Goal: Task Accomplishment & Management: Manage account settings

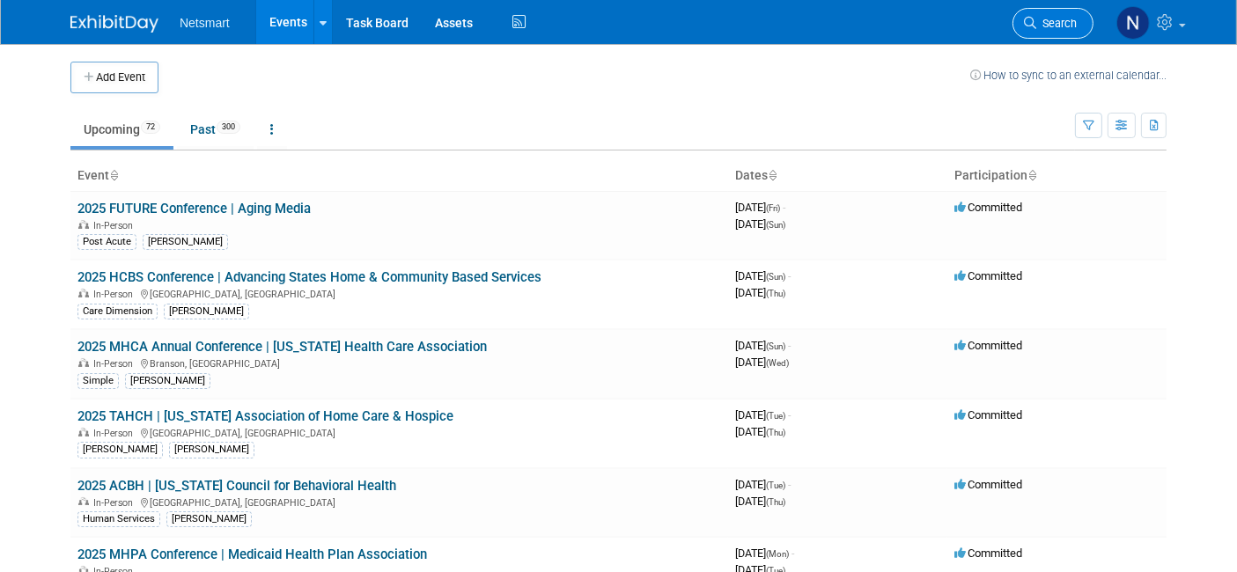
click at [1045, 29] on link "Search" at bounding box center [1053, 23] width 81 height 31
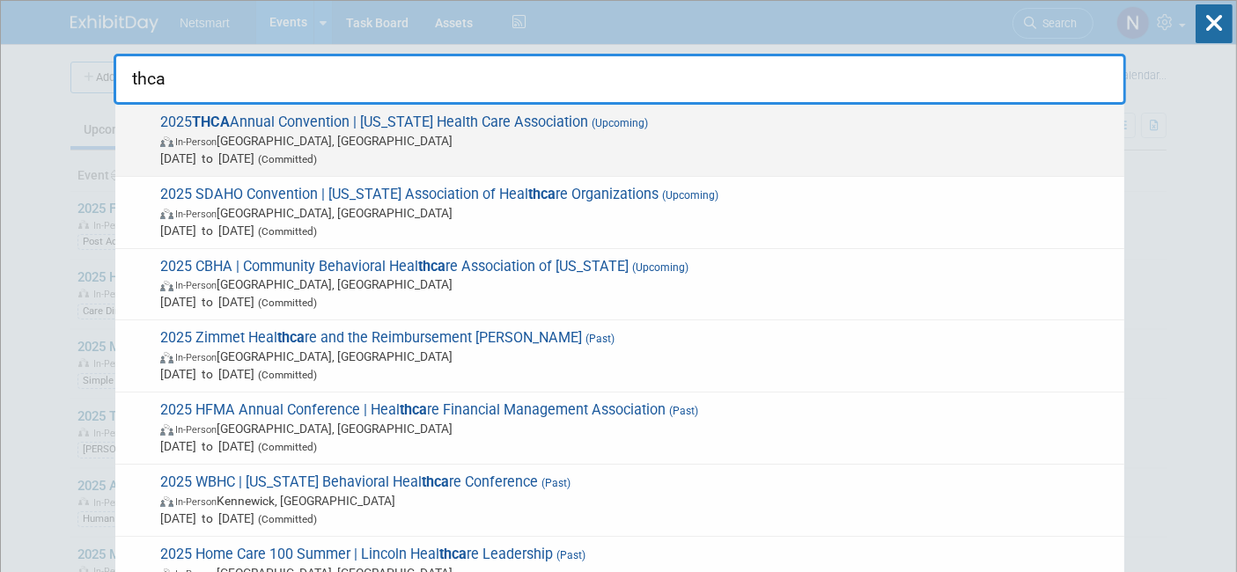
type input "thca"
click at [645, 132] on span "In-Person [GEOGRAPHIC_DATA], [GEOGRAPHIC_DATA]" at bounding box center [637, 141] width 955 height 18
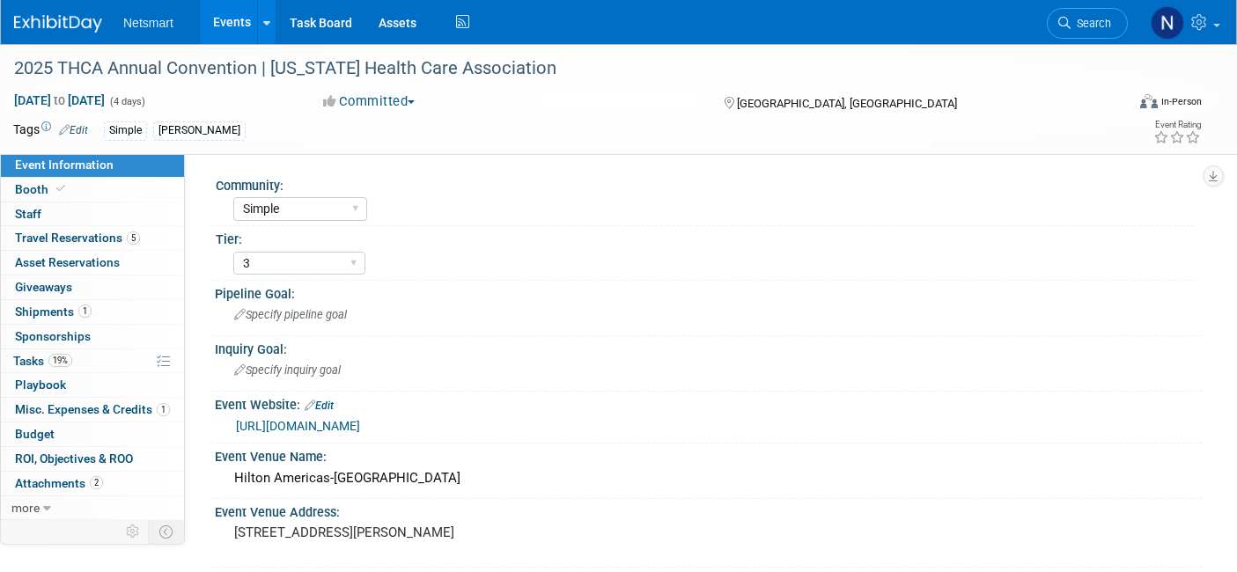
select select "Simple"
select select "3"
select select "No"
click at [104, 350] on link "19% Tasks 19%" at bounding box center [92, 362] width 183 height 24
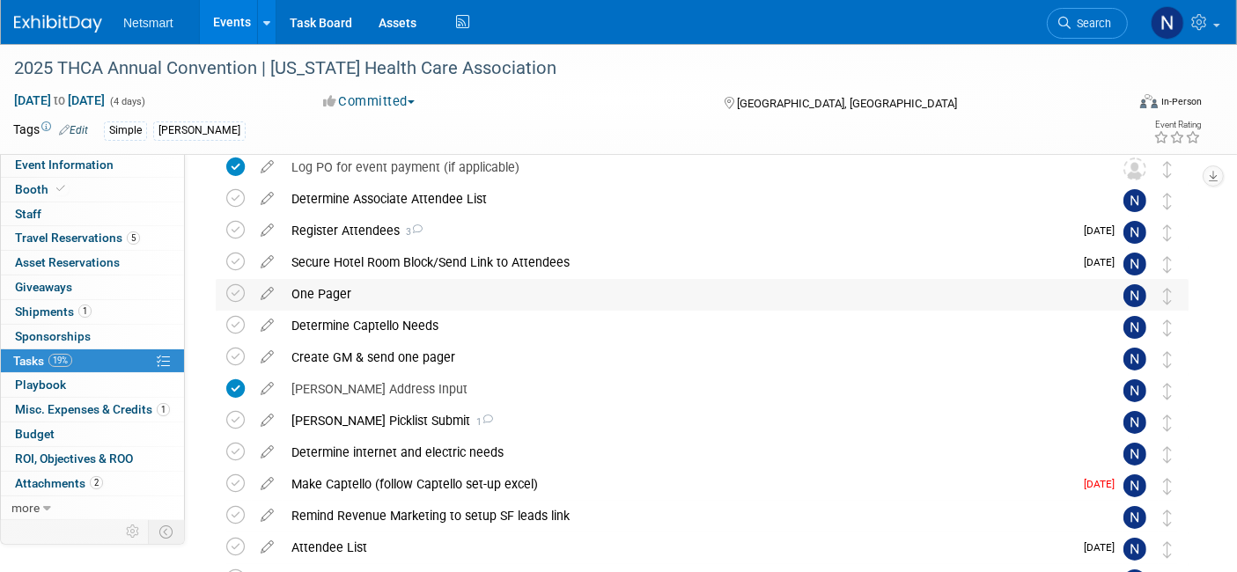
scroll to position [64, 0]
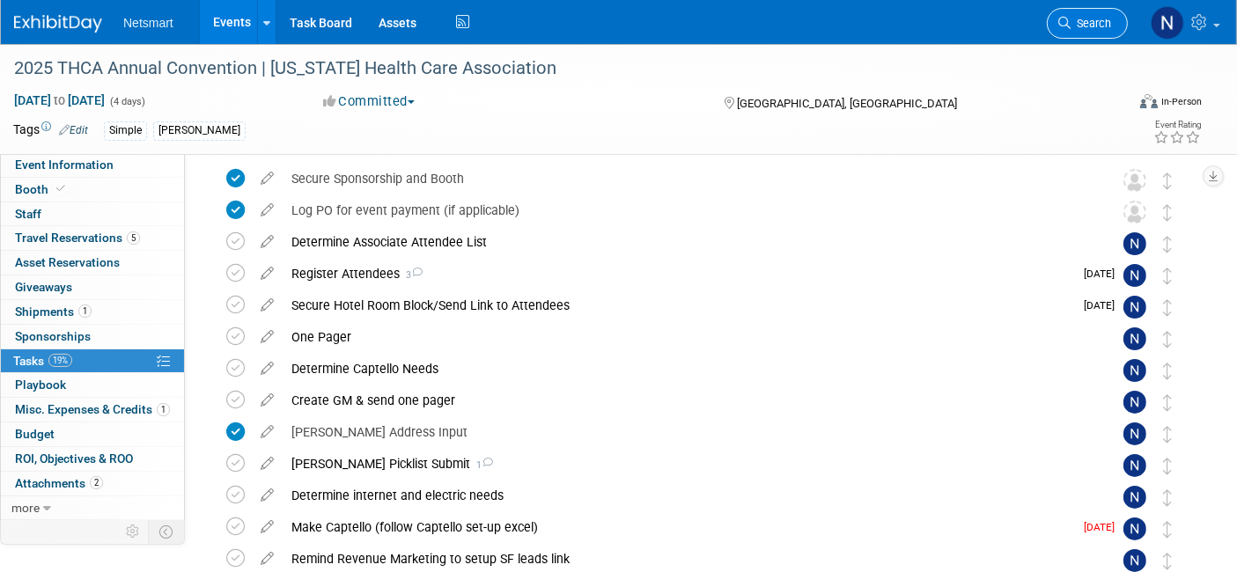
click at [1067, 28] on icon at bounding box center [1064, 23] width 12 height 12
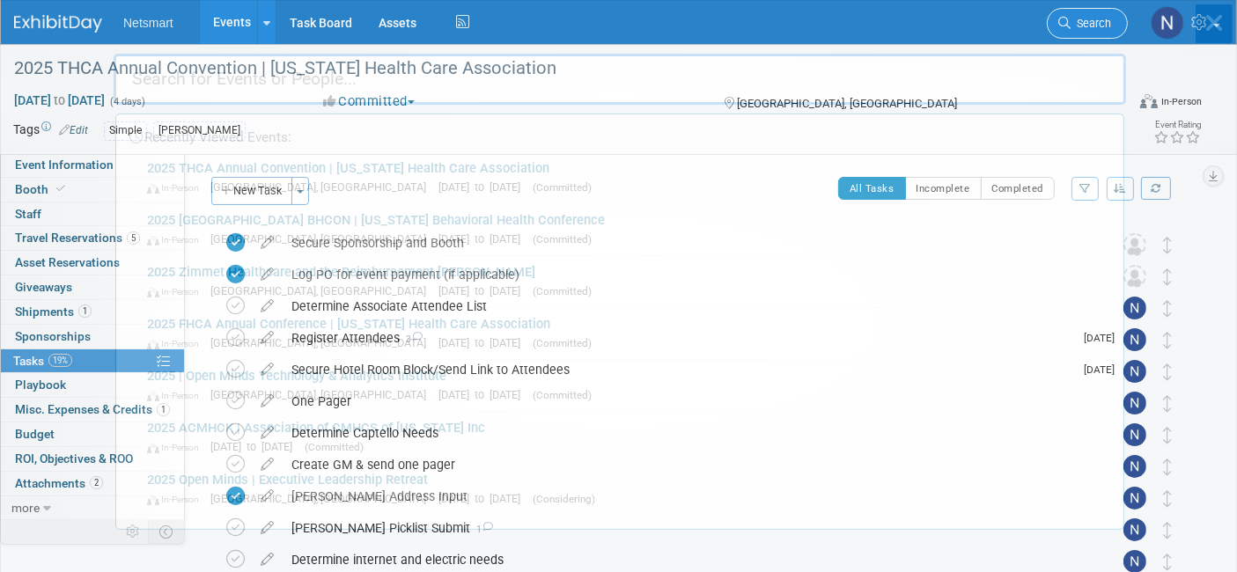
type input "m"
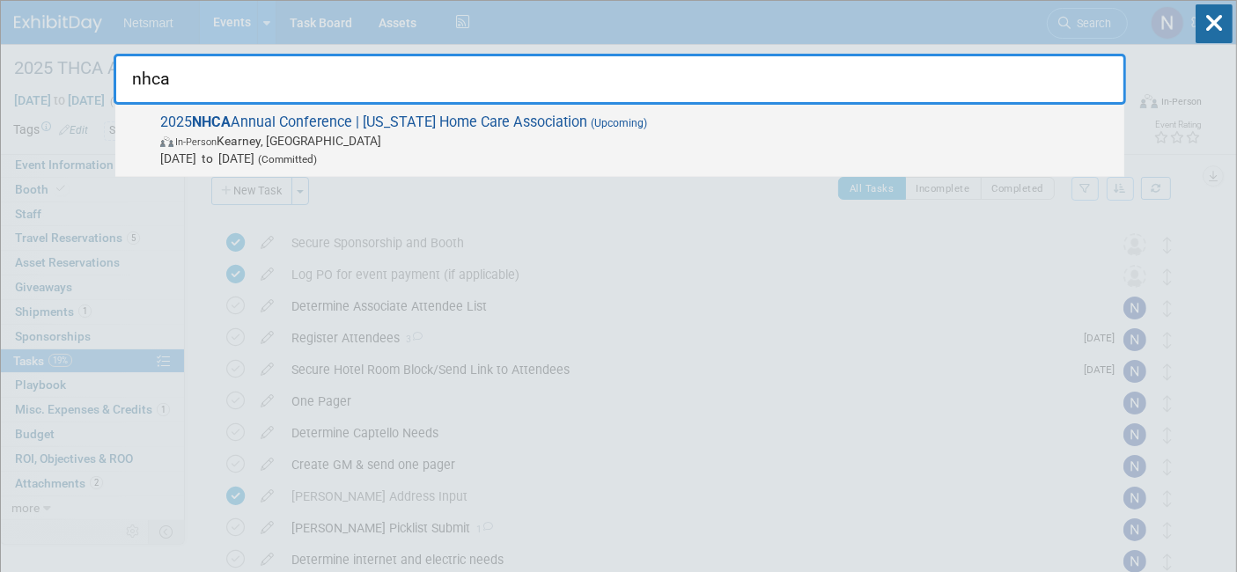
type input "nhca"
click at [708, 150] on span "Oct 14, 2025 to Oct 15, 2025 (Committed)" at bounding box center [637, 159] width 955 height 18
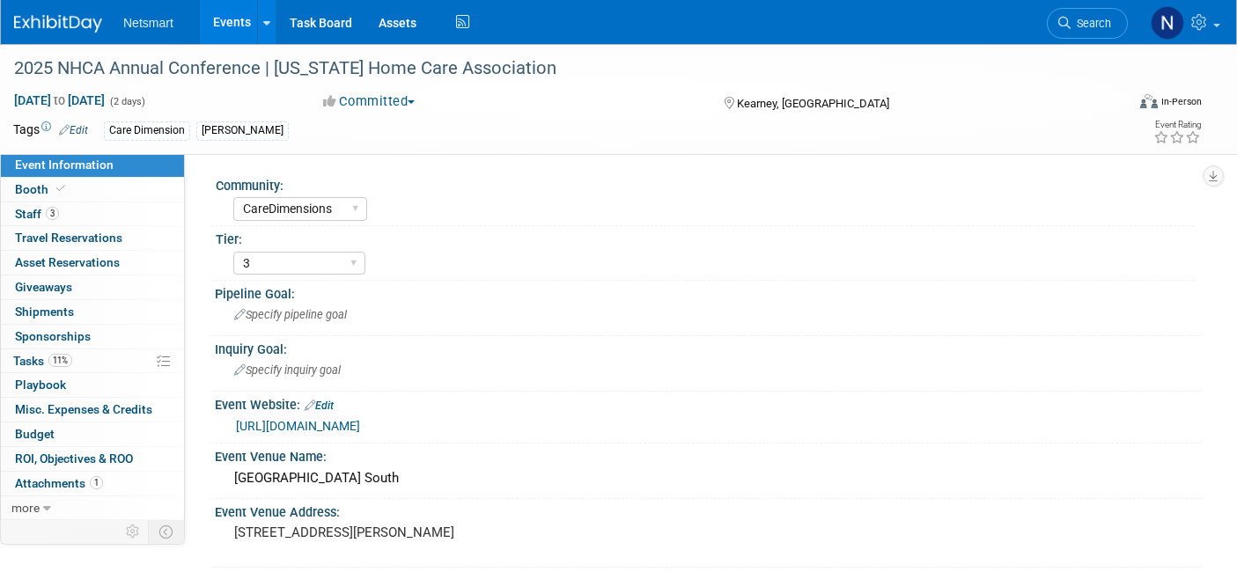
select select "CareDimensions"
select select "3"
select select "No"
click at [98, 353] on link "11% Tasks 11%" at bounding box center [92, 362] width 183 height 24
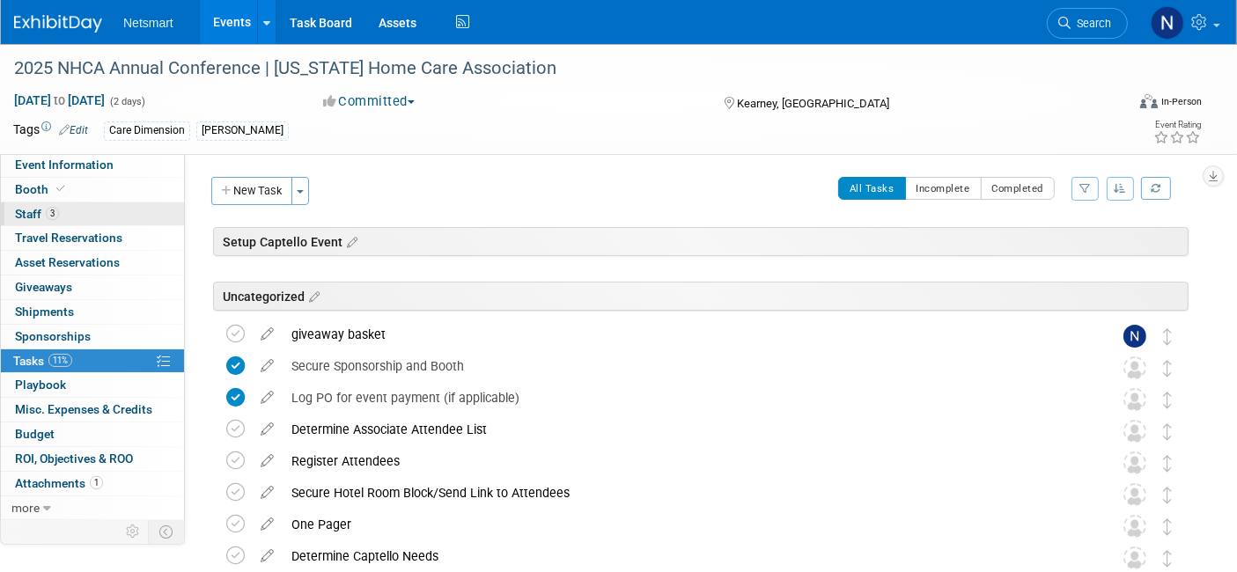
click at [72, 203] on link "3 Staff 3" at bounding box center [92, 215] width 183 height 24
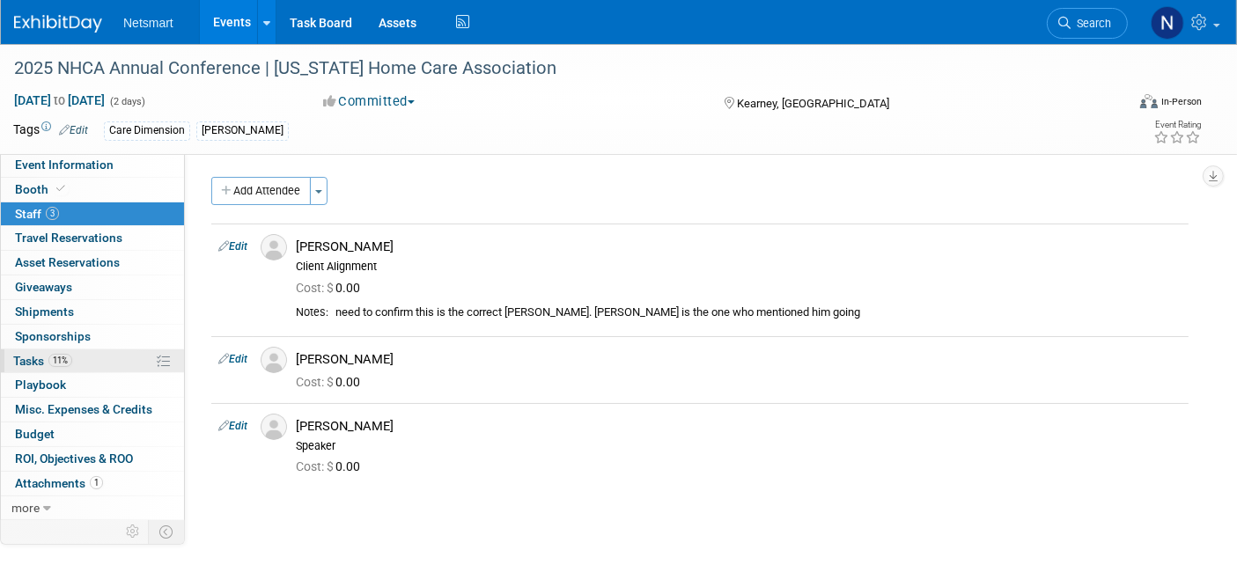
click at [109, 364] on link "11% Tasks 11%" at bounding box center [92, 362] width 183 height 24
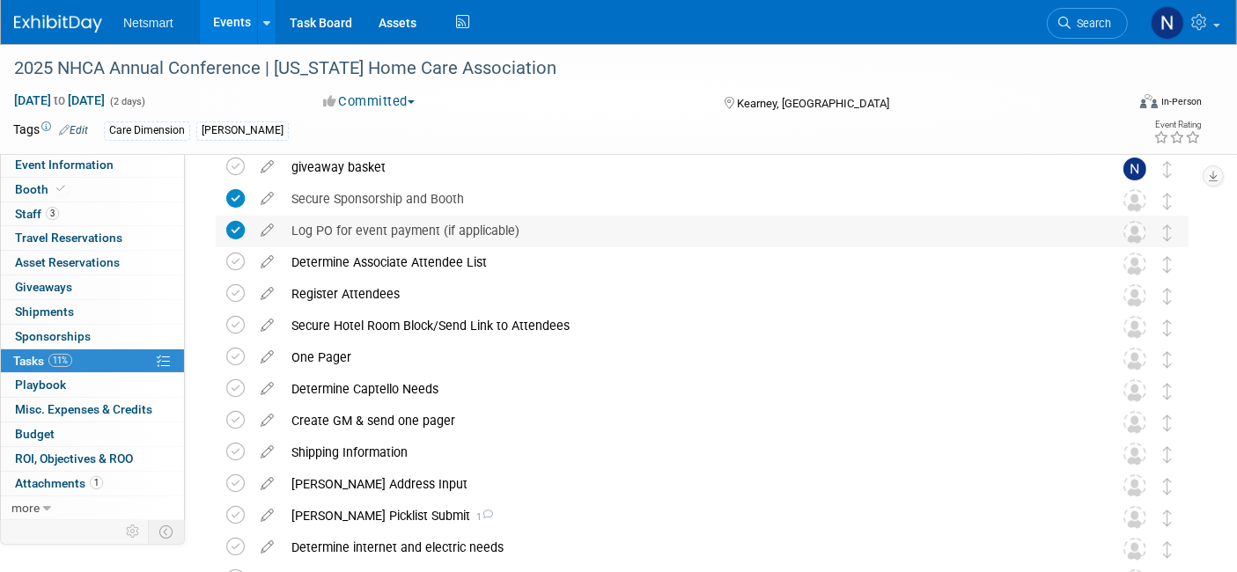
scroll to position [168, 0]
click at [70, 211] on link "3 Staff 3" at bounding box center [92, 215] width 183 height 24
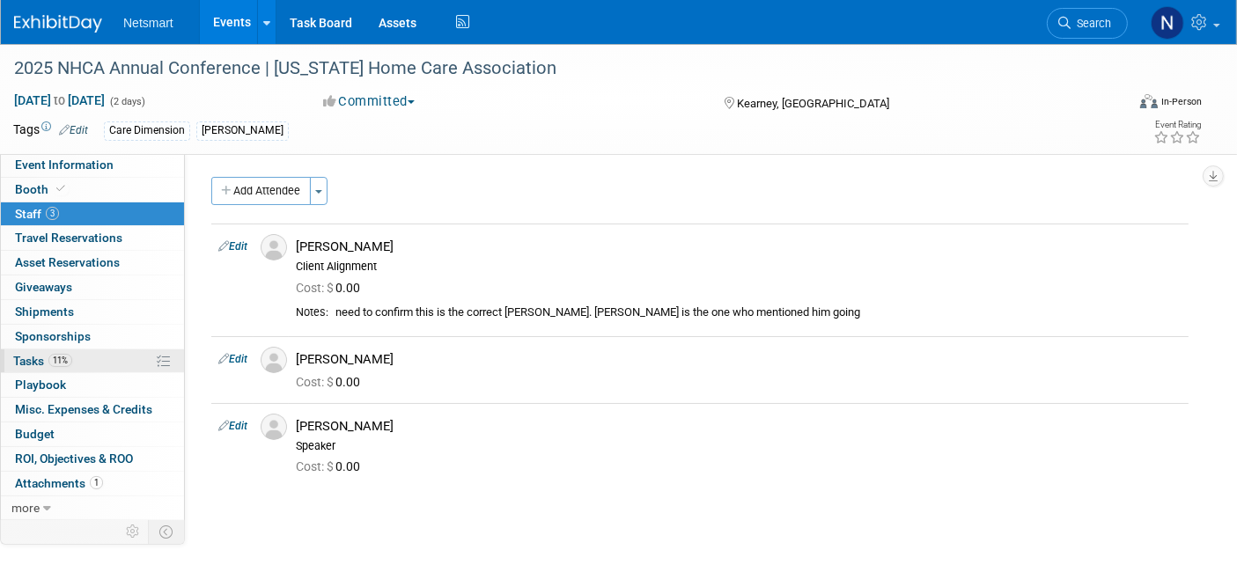
click at [127, 353] on link "11% Tasks 11%" at bounding box center [92, 362] width 183 height 24
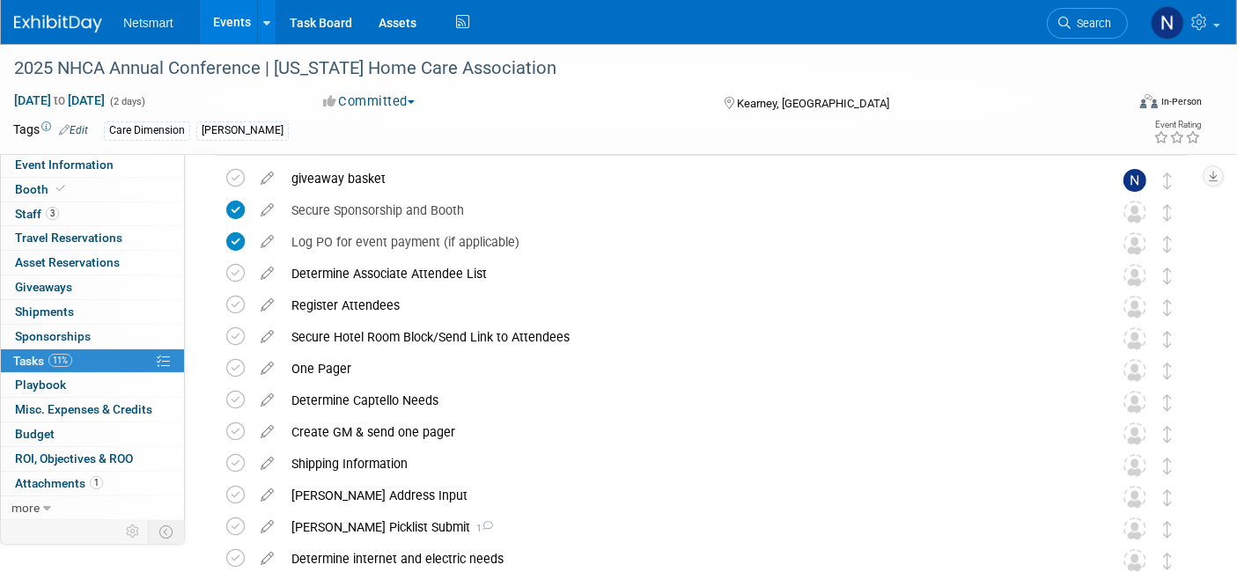
scroll to position [195, 0]
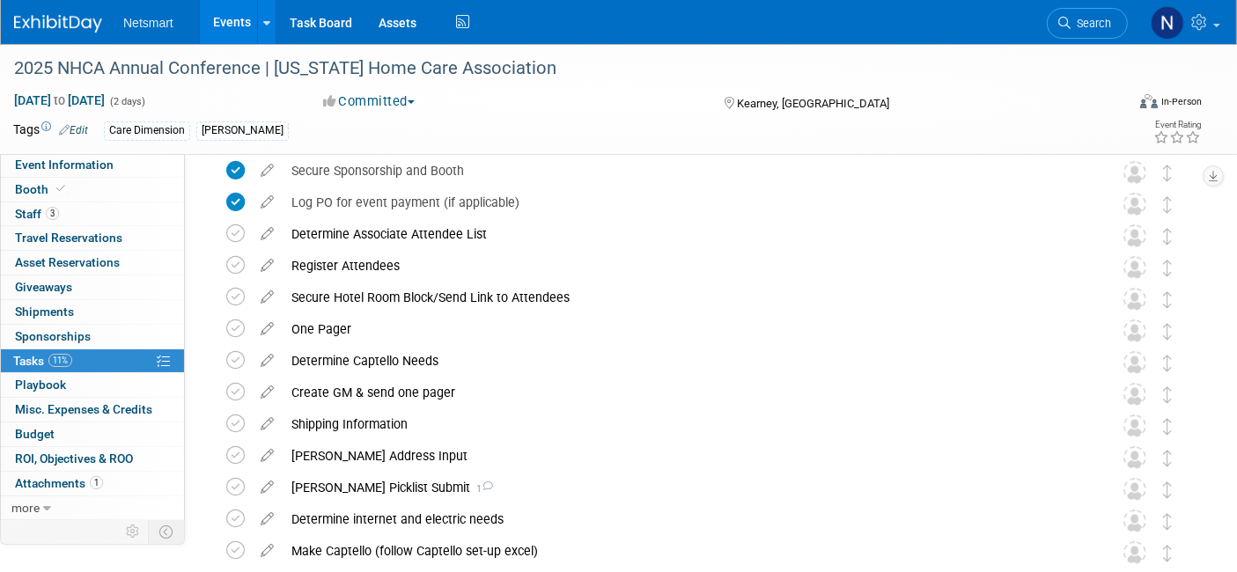
click at [419, 272] on div "Register Attendees" at bounding box center [686, 266] width 806 height 30
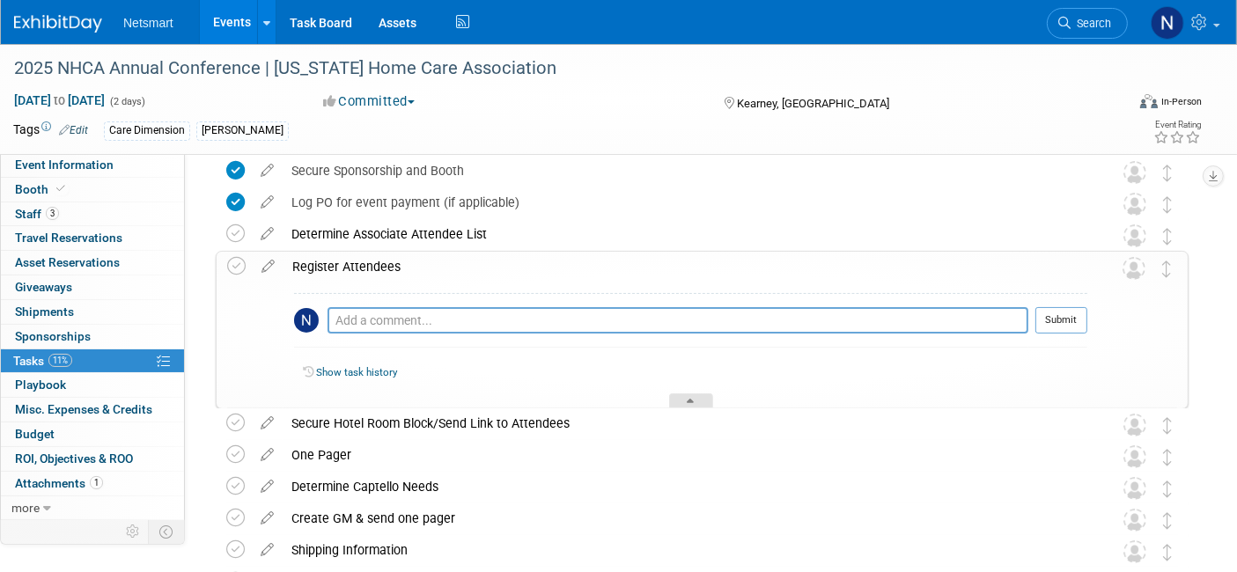
click at [689, 402] on icon at bounding box center [691, 404] width 7 height 11
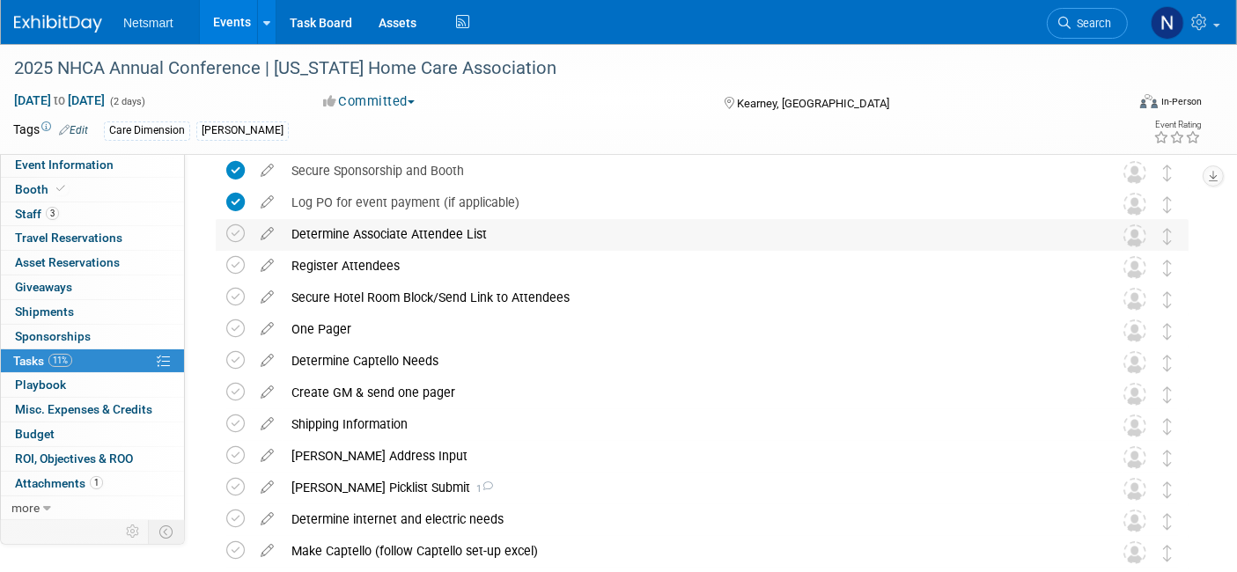
click at [387, 235] on div "Determine Associate Attendee List" at bounding box center [686, 234] width 806 height 30
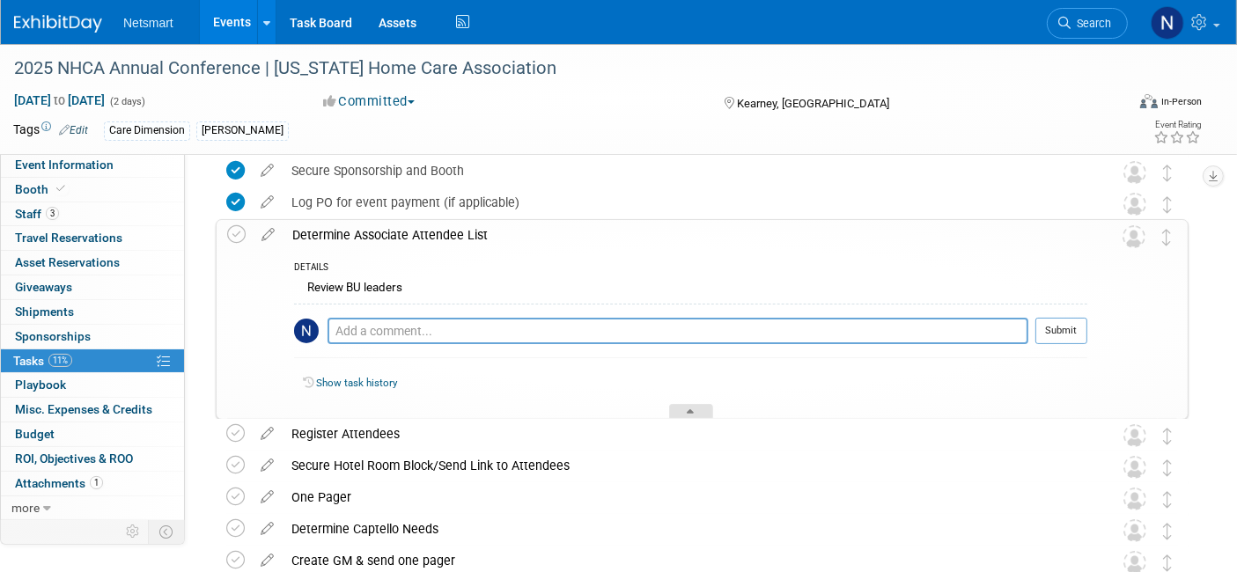
click at [706, 409] on div at bounding box center [691, 411] width 44 height 15
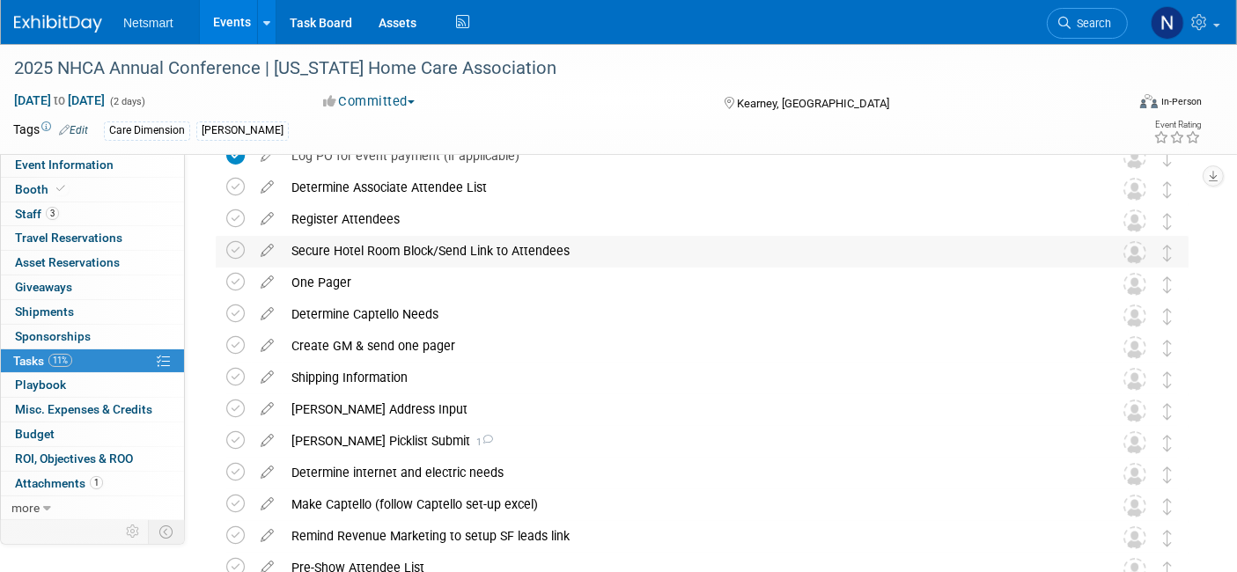
scroll to position [247, 0]
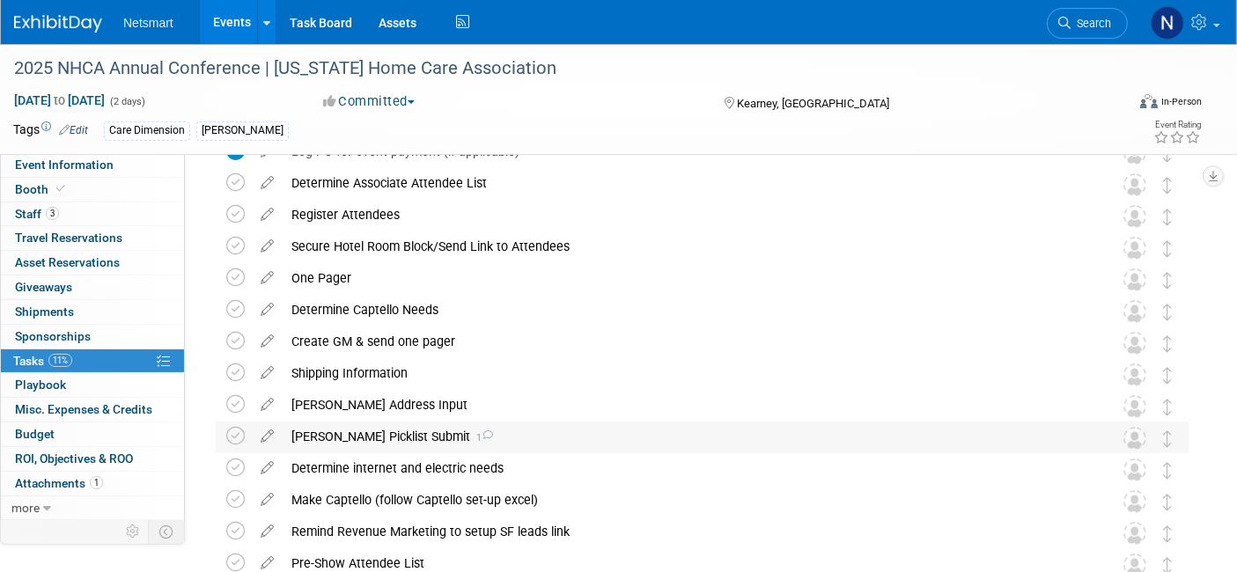
click at [394, 443] on div "[PERSON_NAME] Picklist Submit 1" at bounding box center [686, 437] width 806 height 30
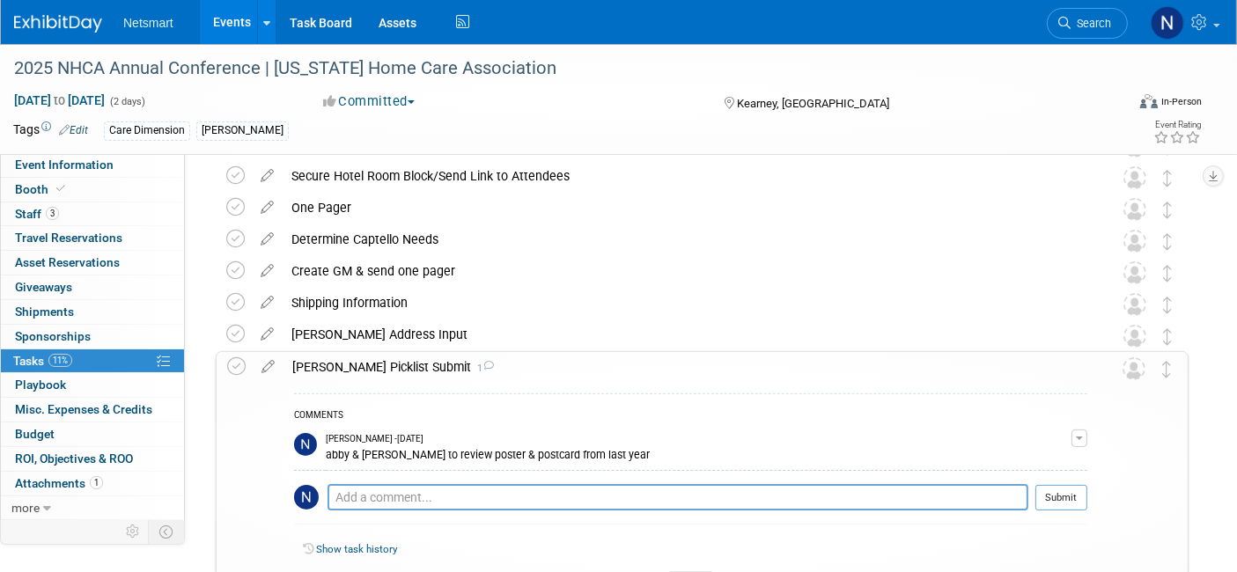
scroll to position [357, 0]
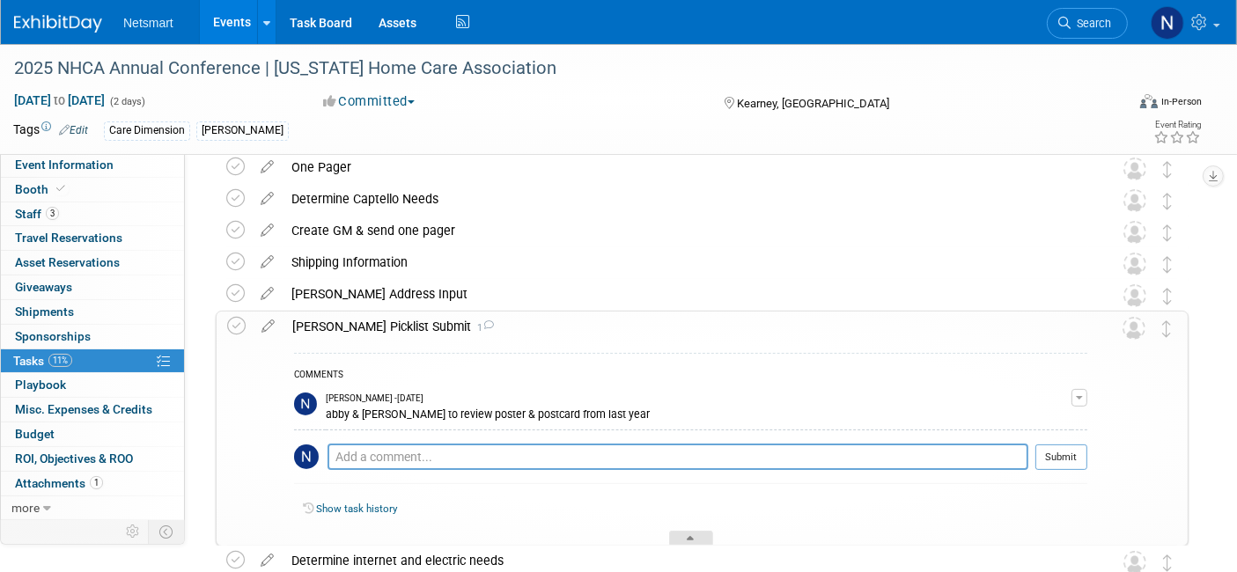
click at [696, 532] on div at bounding box center [691, 538] width 44 height 15
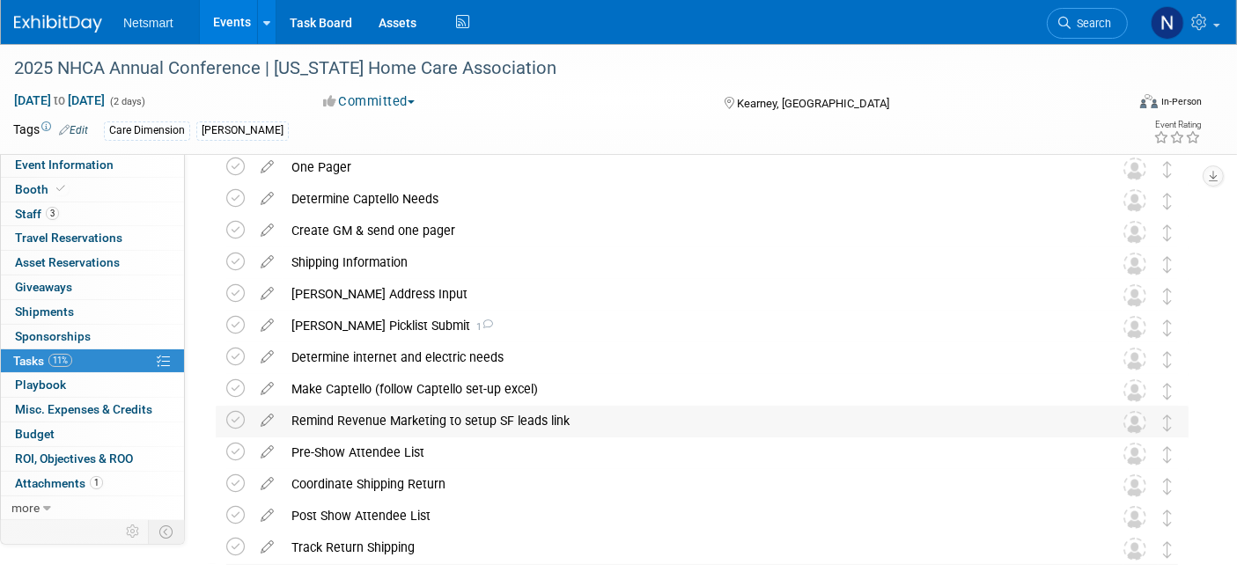
scroll to position [385, 0]
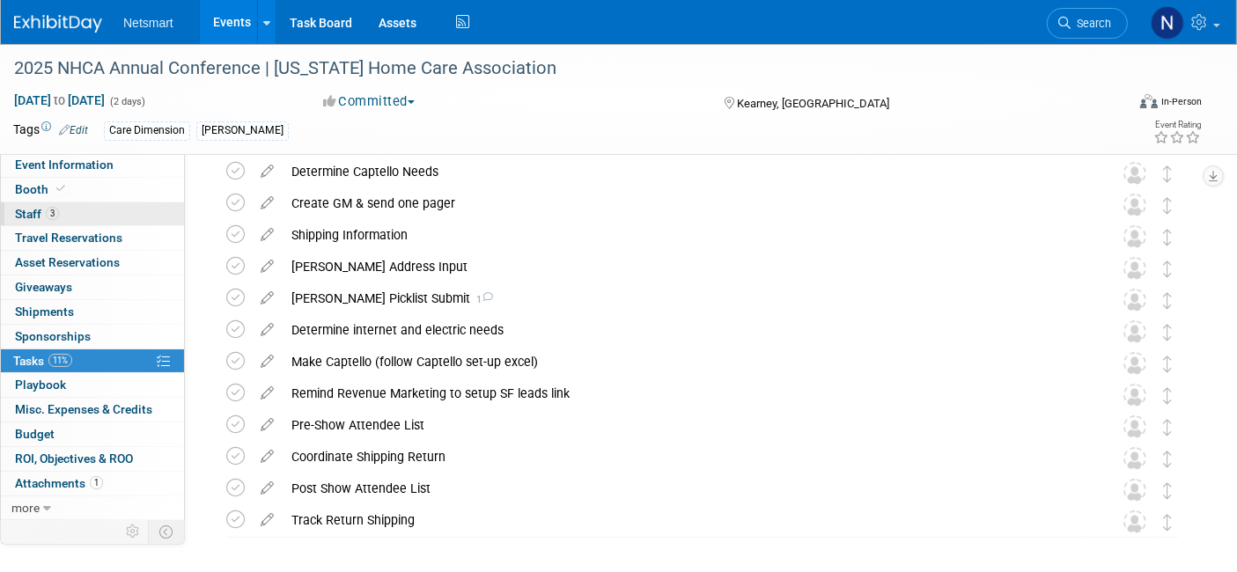
click at [122, 210] on link "3 Staff 3" at bounding box center [92, 215] width 183 height 24
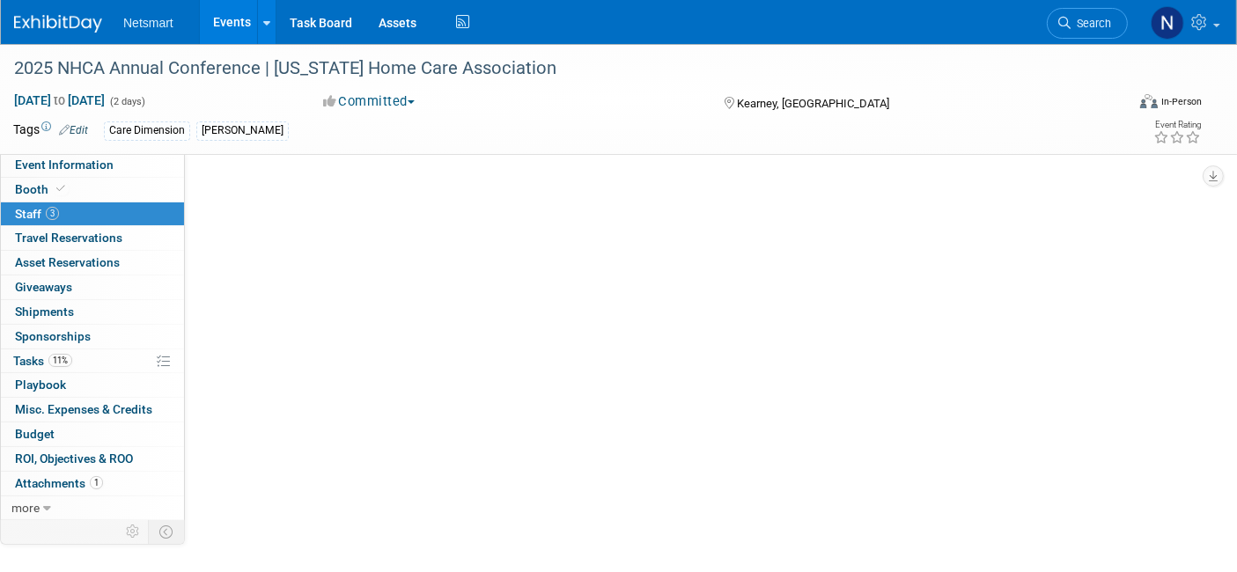
scroll to position [0, 0]
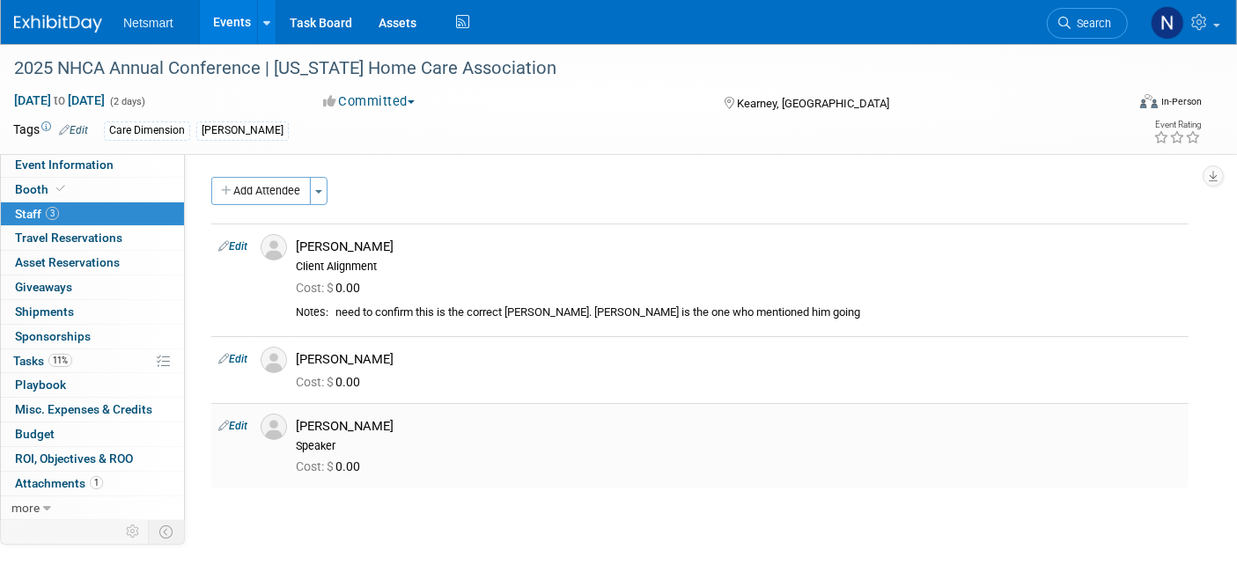
drag, startPoint x: 299, startPoint y: 426, endPoint x: 428, endPoint y: 420, distance: 128.7
click at [428, 420] on div "[PERSON_NAME]" at bounding box center [739, 426] width 886 height 17
copy div "[PERSON_NAME]"
drag, startPoint x: 299, startPoint y: 356, endPoint x: 423, endPoint y: 357, distance: 123.3
click at [423, 357] on div "[PERSON_NAME]" at bounding box center [739, 359] width 886 height 17
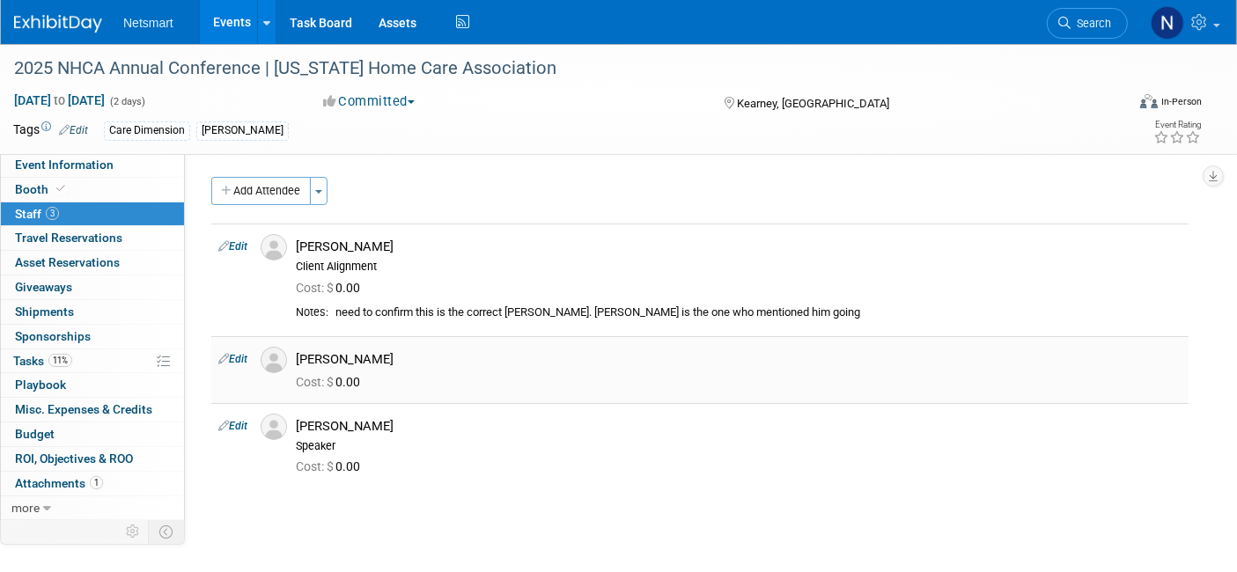
copy div "[PERSON_NAME]"
click at [612, 496] on div "Add Attendee Toggle Dropdown Quick -Tag Attendees Apply X (me) select all" at bounding box center [699, 341] width 977 height 328
drag, startPoint x: 612, startPoint y: 496, endPoint x: 505, endPoint y: 262, distance: 256.5
click at [505, 262] on div "Client Alignment" at bounding box center [739, 267] width 886 height 14
click at [46, 359] on span "Tasks 11%" at bounding box center [42, 361] width 59 height 14
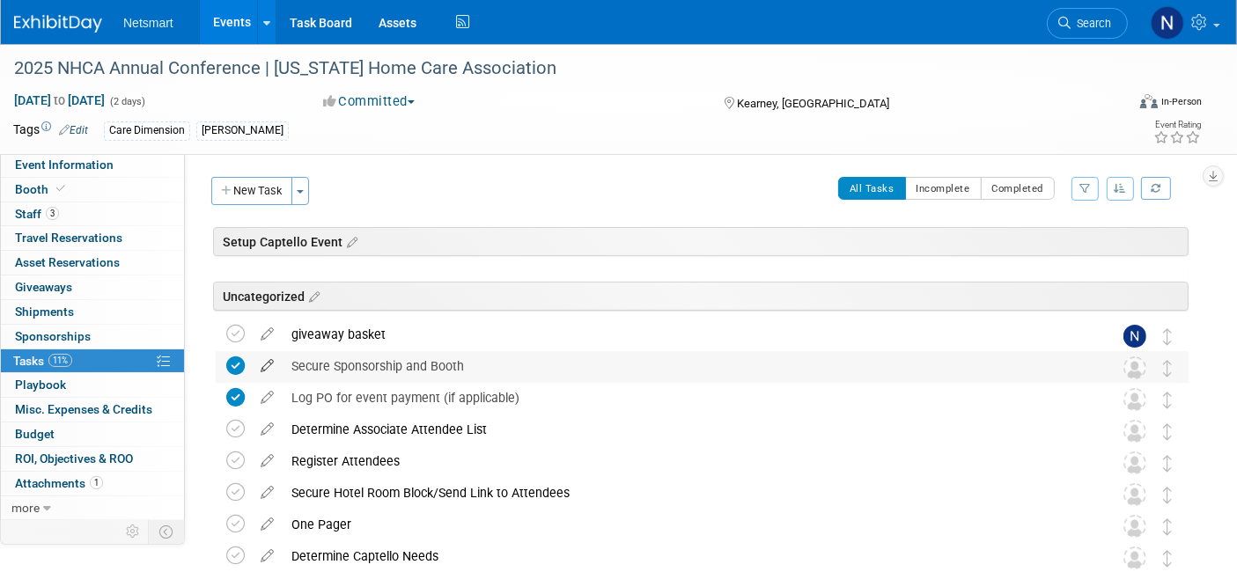
click at [265, 358] on icon at bounding box center [267, 362] width 31 height 22
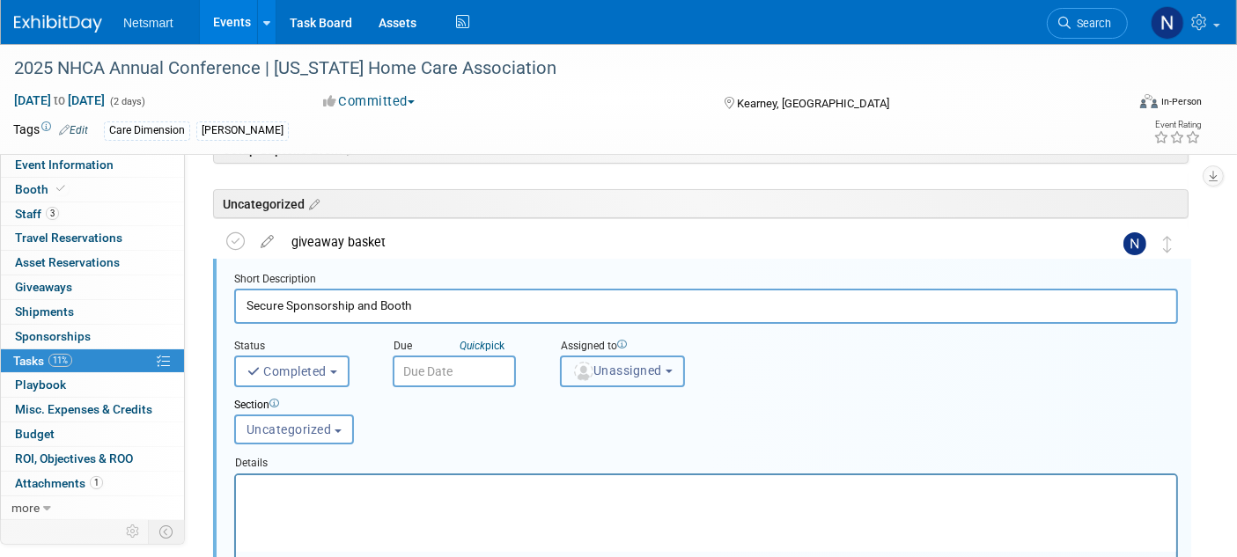
click at [605, 365] on span "Unassigned" at bounding box center [617, 371] width 90 height 14
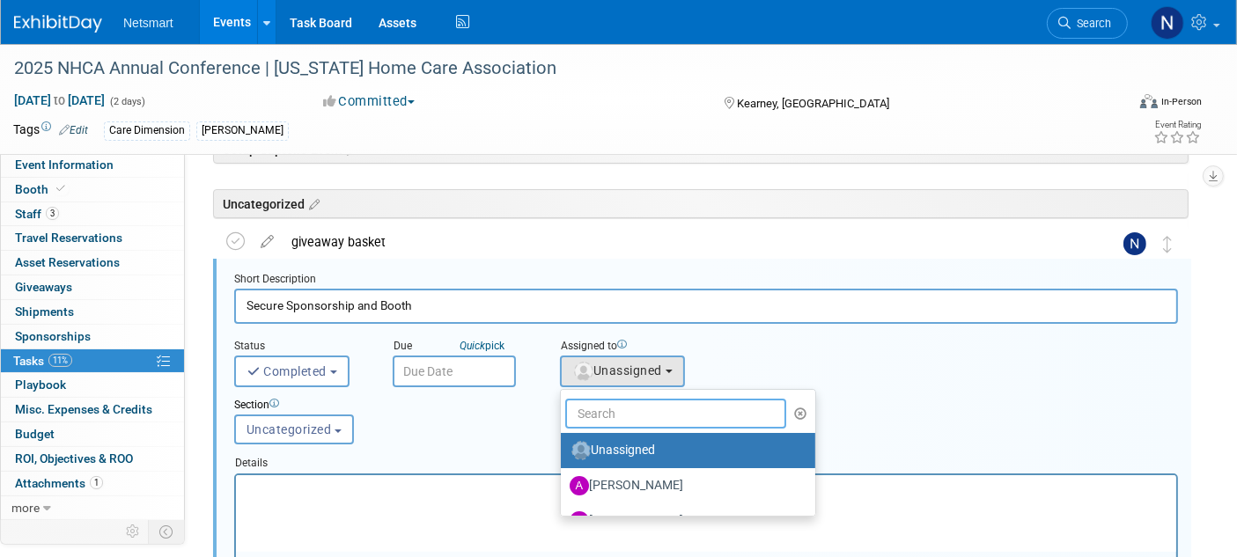
click at [620, 416] on input "text" at bounding box center [675, 414] width 221 height 30
type input "nin"
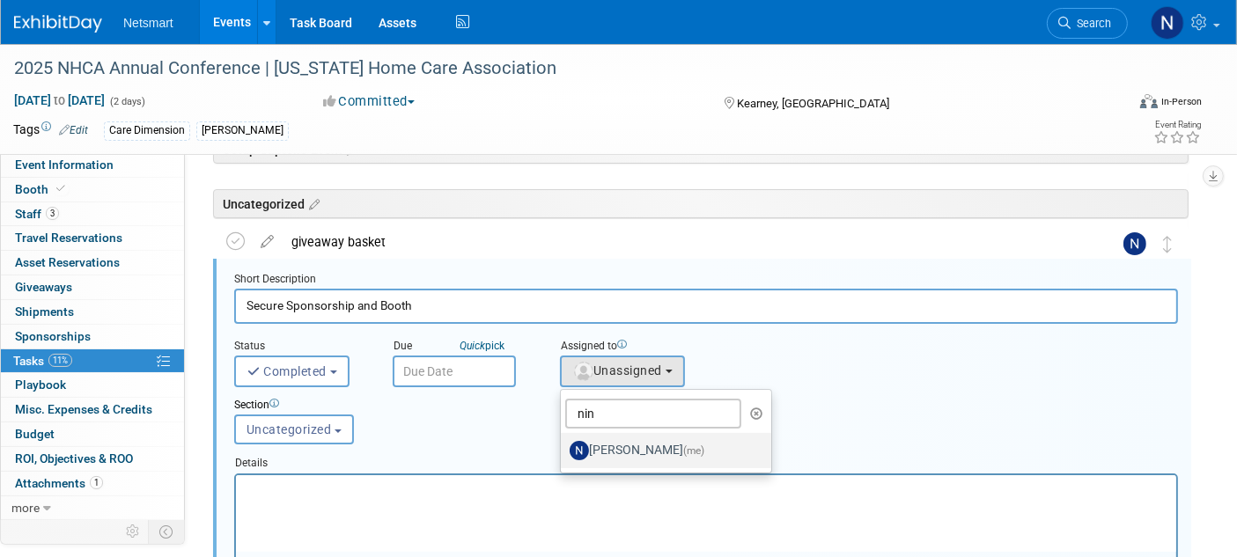
click at [634, 454] on label "Nina Finn (me)" at bounding box center [662, 451] width 184 height 28
click at [564, 454] on input "Nina Finn (me)" at bounding box center [557, 448] width 11 height 11
select select "a52b5e8a-b2fd-4a4e-8599-2a3670a086e7"
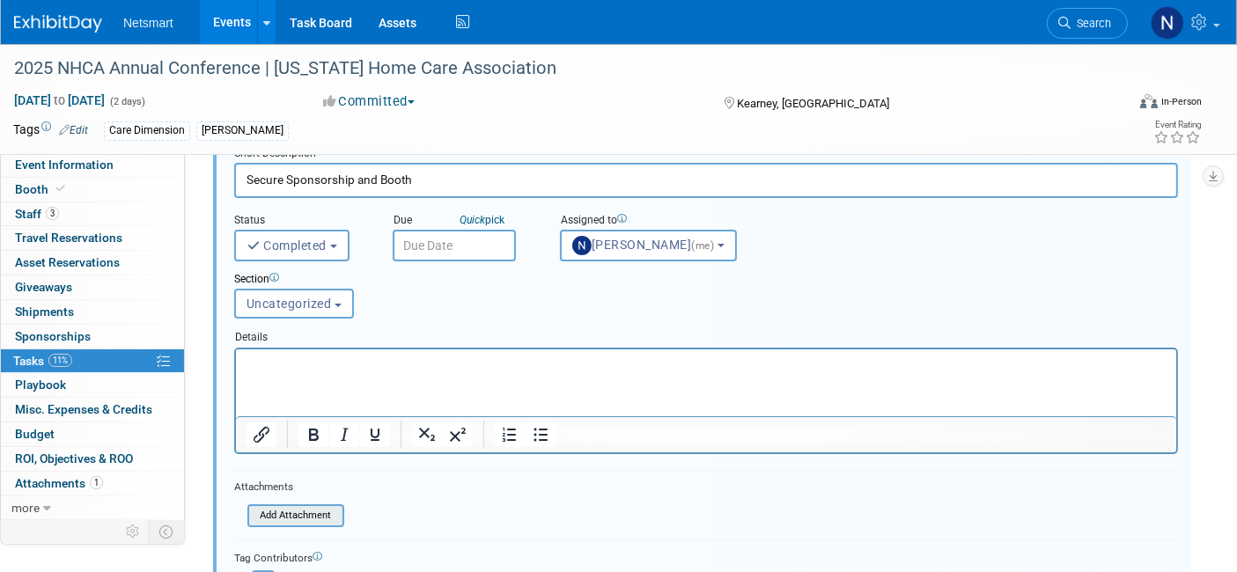
scroll to position [529, 0]
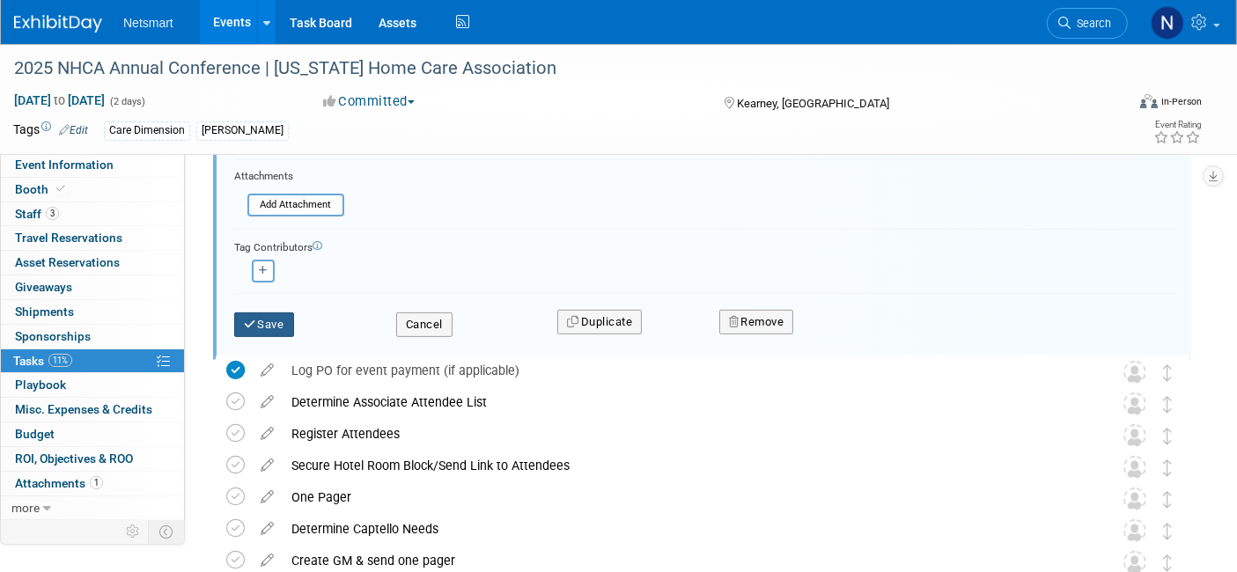
click at [254, 319] on icon "submit" at bounding box center [251, 324] width 14 height 11
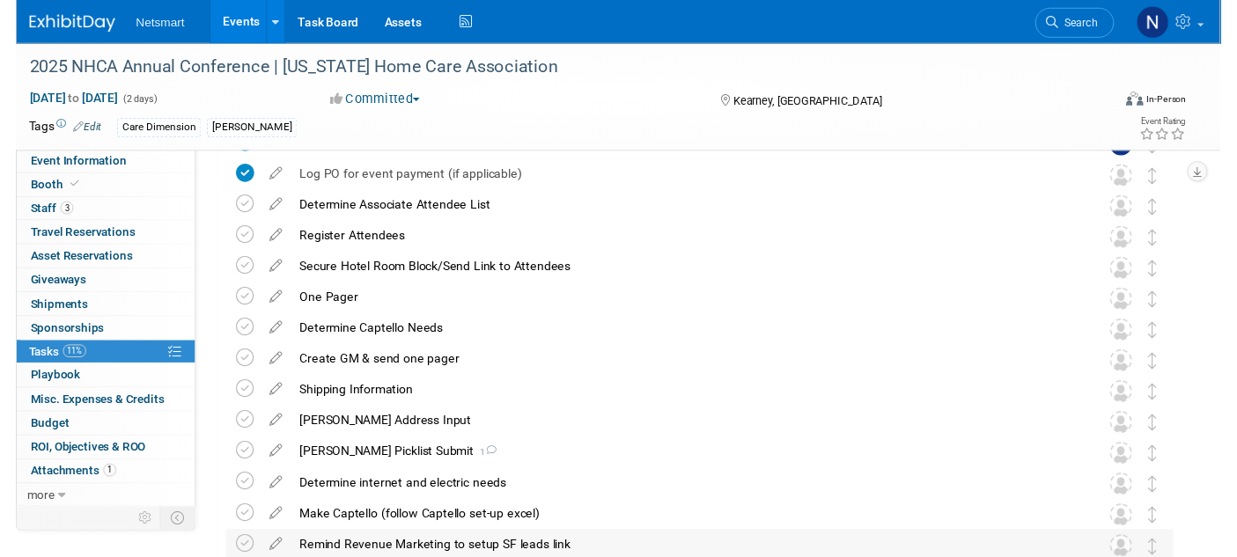
scroll to position [64, 0]
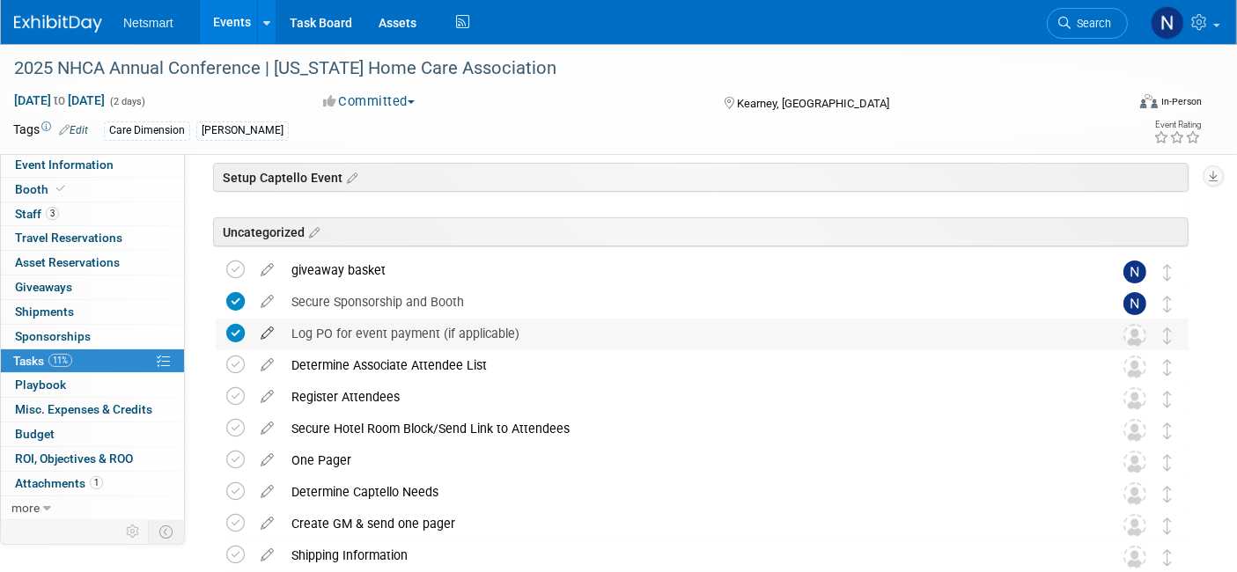
click at [267, 331] on icon at bounding box center [267, 330] width 31 height 22
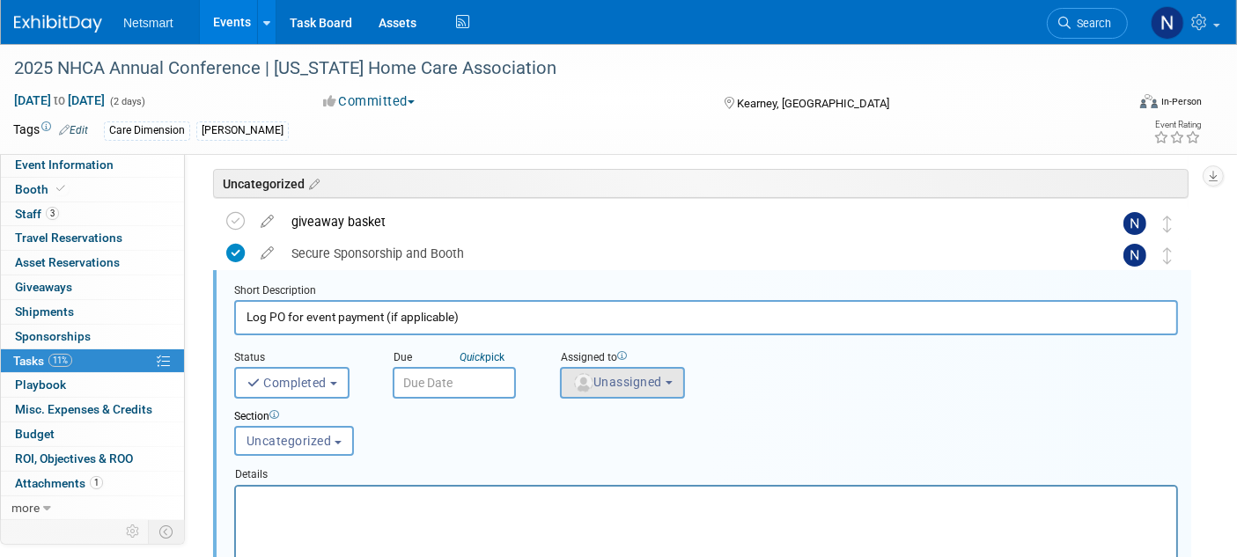
scroll to position [125, 0]
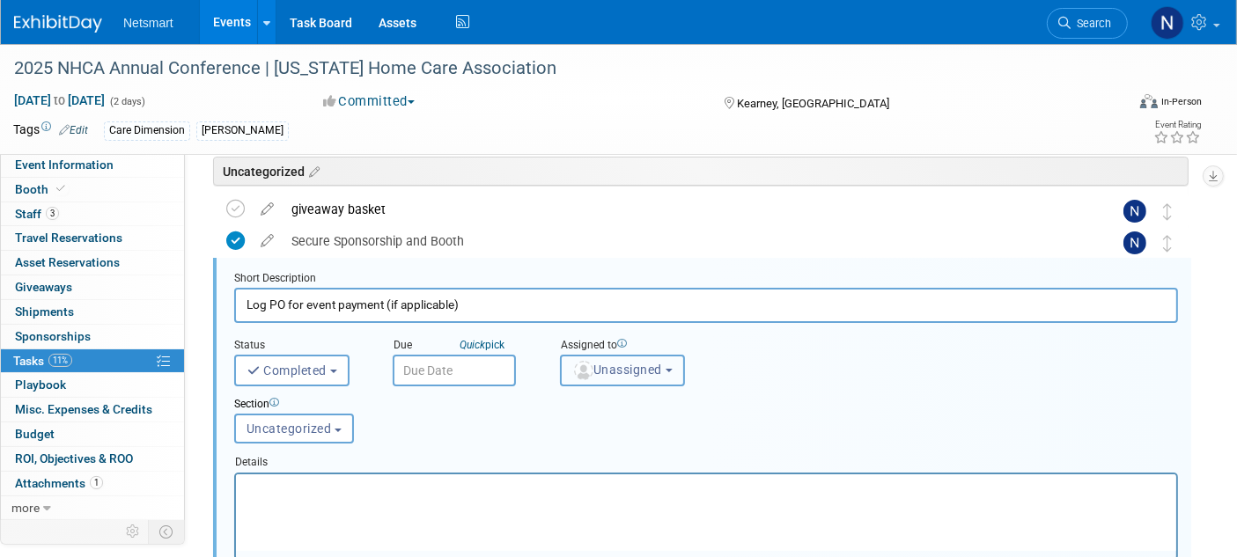
click at [606, 364] on span "Unassigned" at bounding box center [617, 370] width 90 height 14
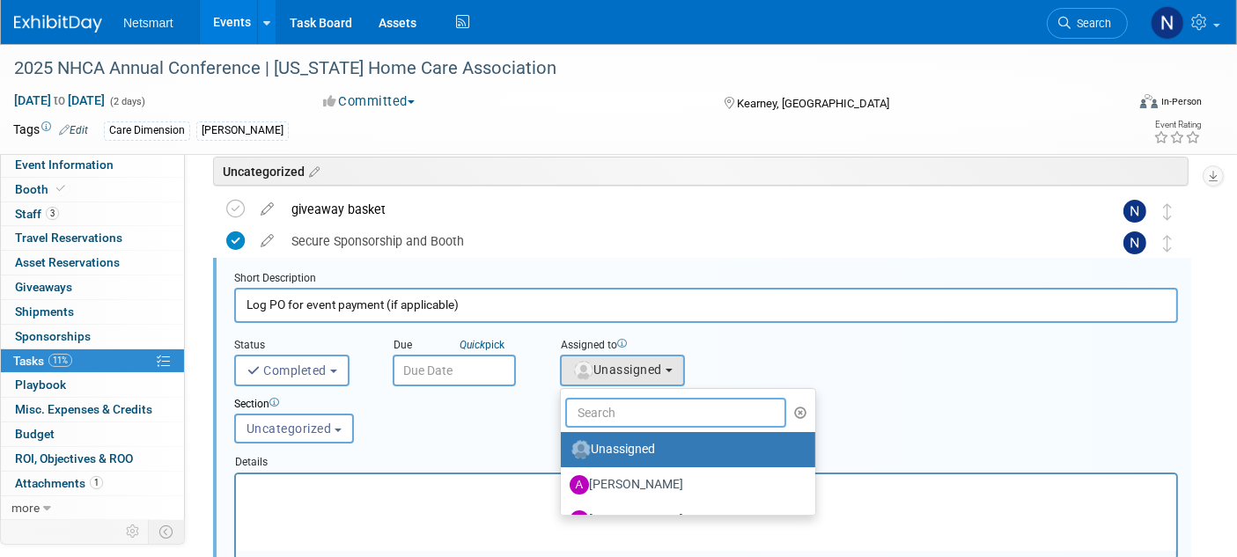
click at [590, 411] on input "text" at bounding box center [675, 413] width 221 height 30
type input "nin"
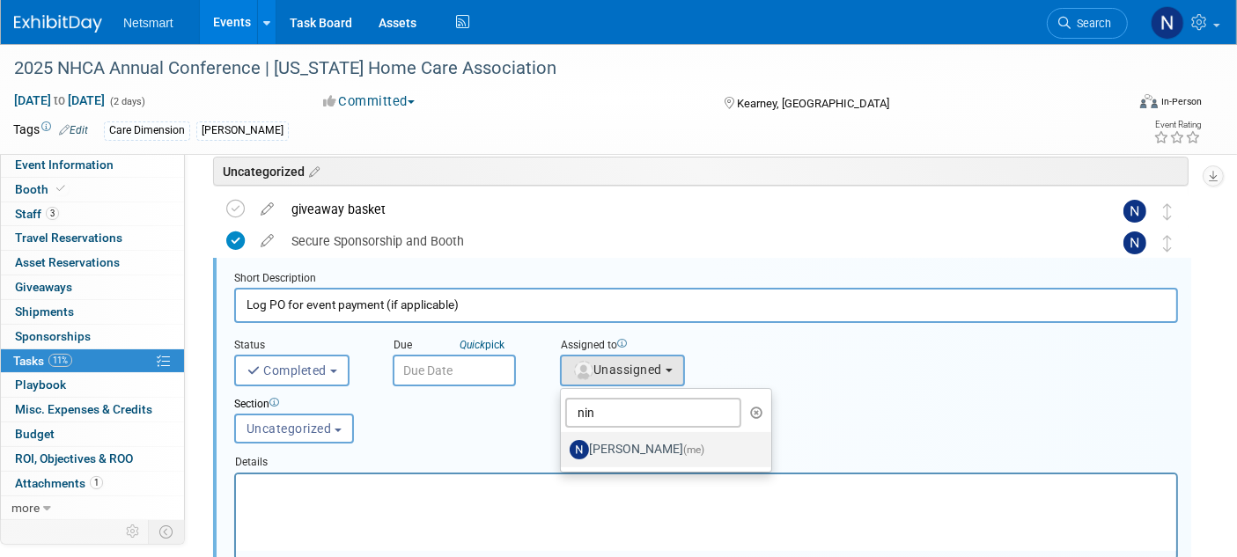
click at [612, 443] on label "Nina Finn (me)" at bounding box center [662, 450] width 184 height 28
click at [564, 443] on input "Nina Finn (me)" at bounding box center [557, 447] width 11 height 11
select select "a52b5e8a-b2fd-4a4e-8599-2a3670a086e7"
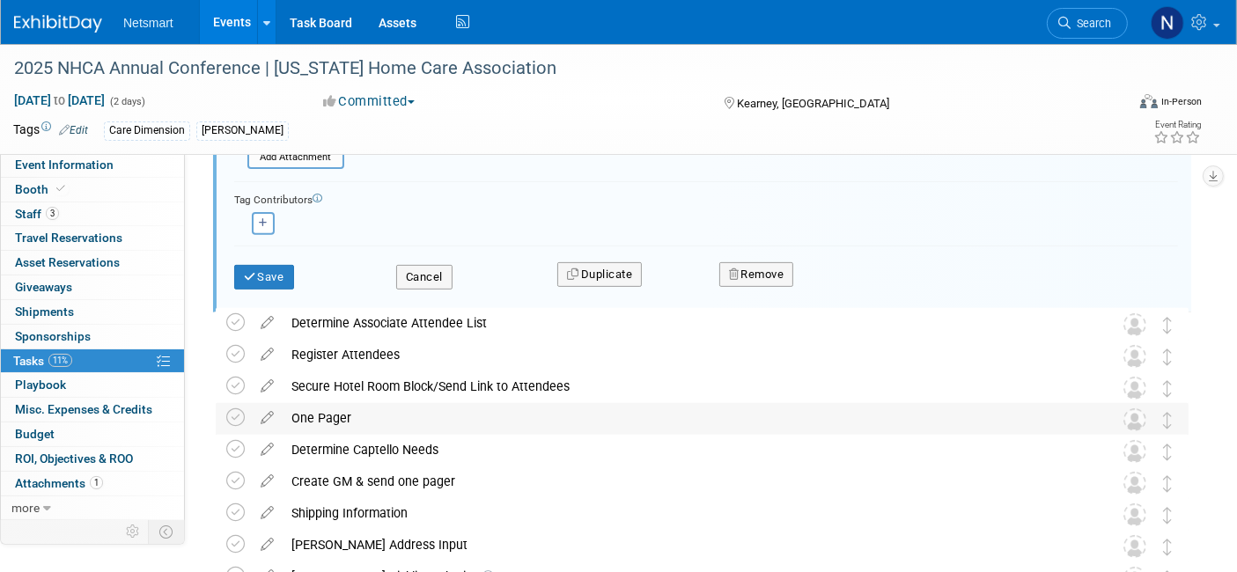
scroll to position [614, 0]
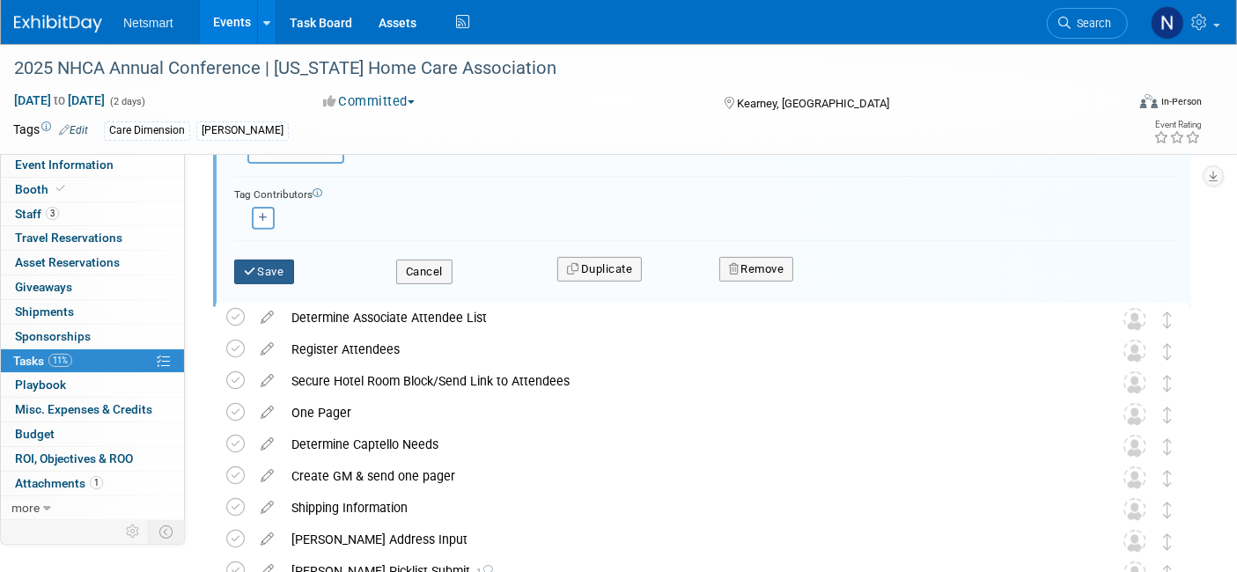
click at [291, 273] on button "Save" at bounding box center [264, 272] width 60 height 25
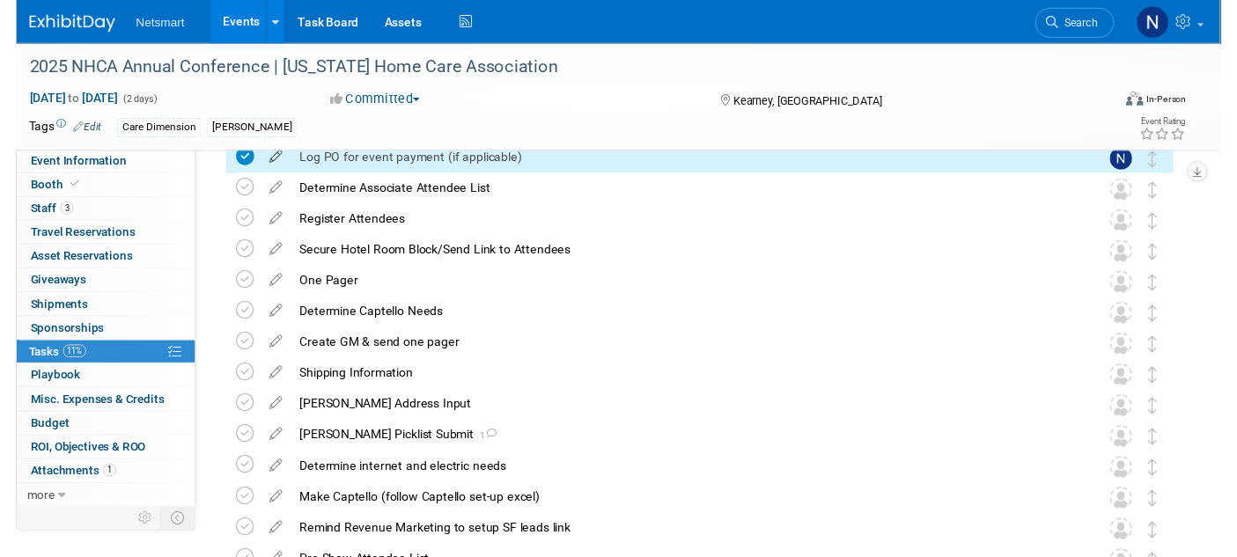
scroll to position [64, 0]
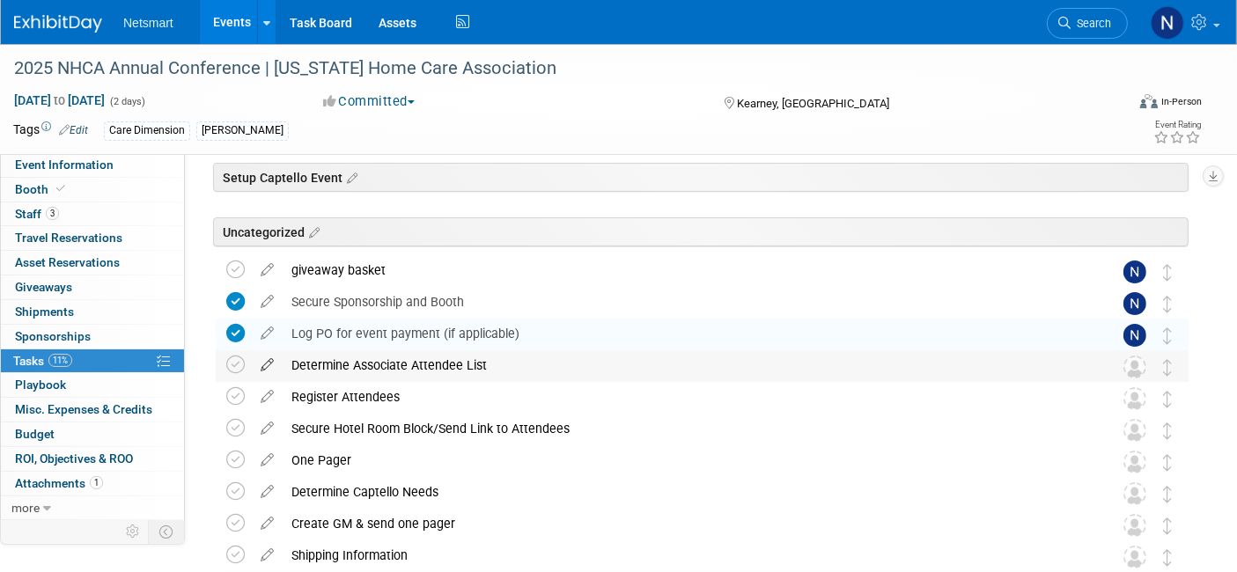
click at [264, 368] on icon at bounding box center [267, 361] width 31 height 22
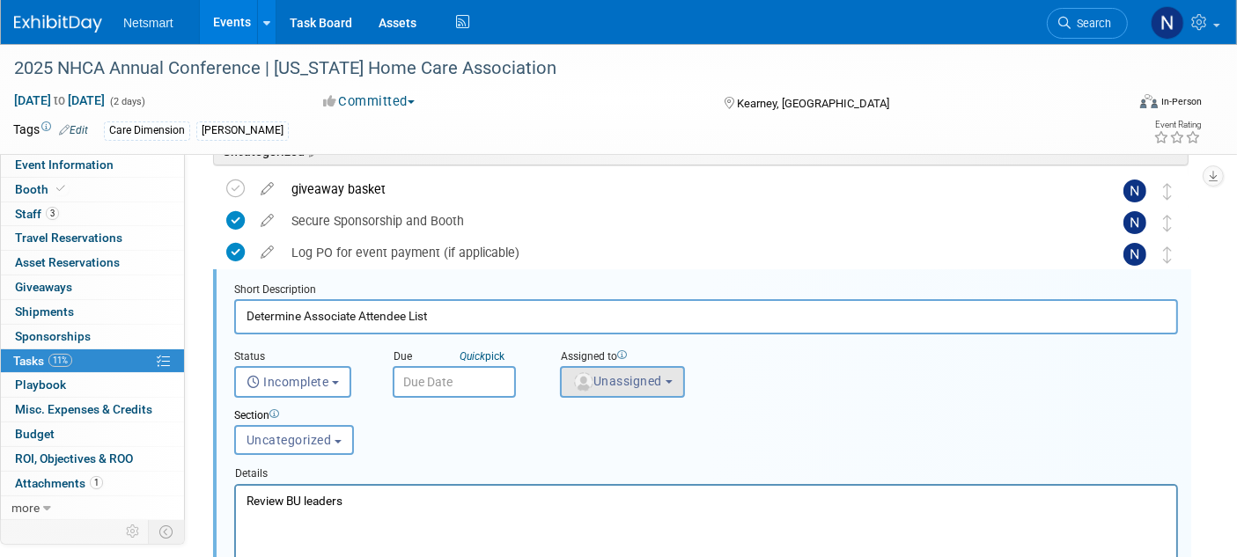
scroll to position [156, 0]
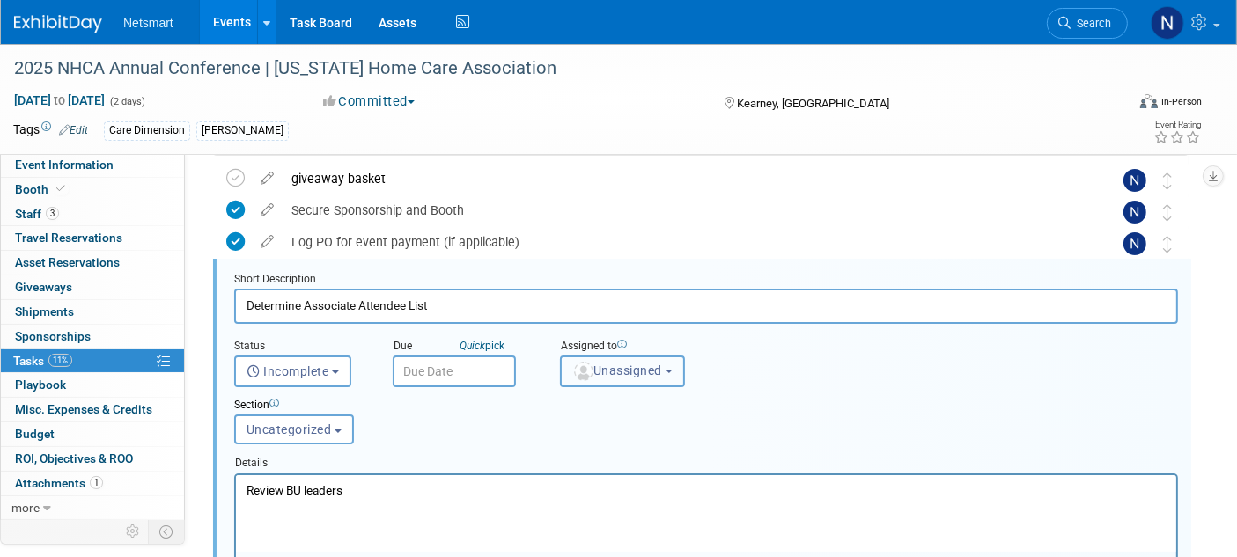
click at [596, 364] on span "Unassigned" at bounding box center [617, 371] width 90 height 14
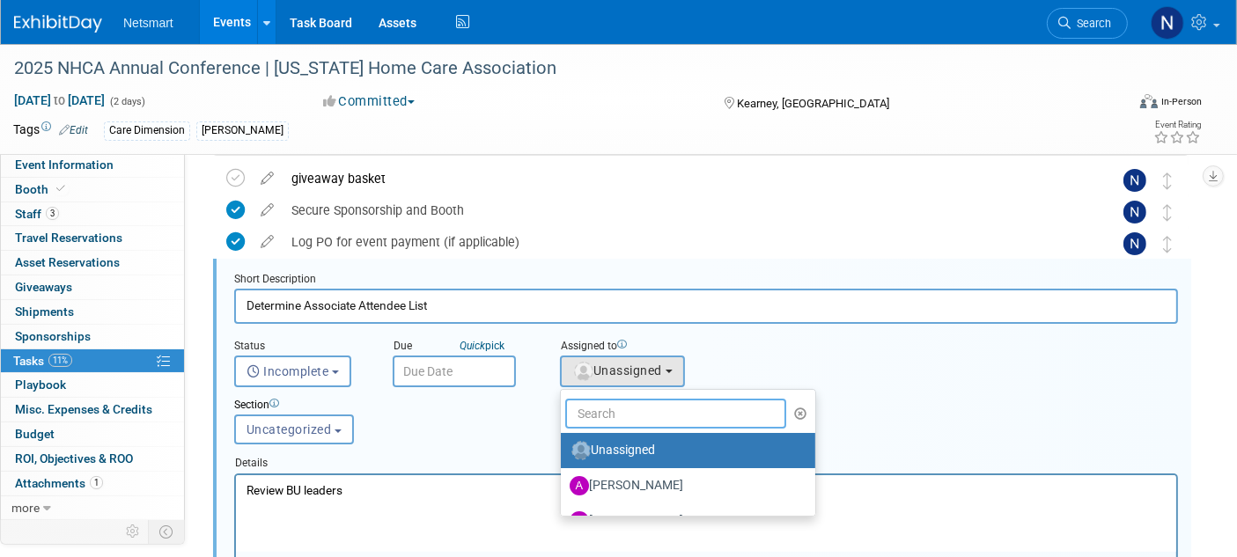
click at [586, 407] on input "text" at bounding box center [675, 414] width 221 height 30
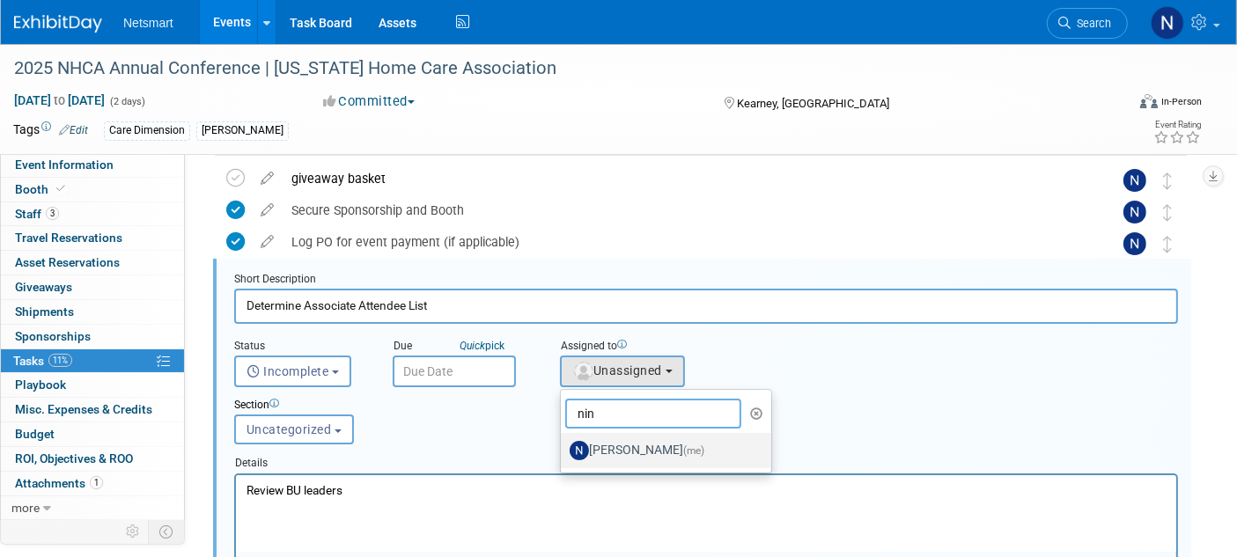
type input "nin"
click at [600, 440] on label "Nina Finn (me)" at bounding box center [662, 451] width 184 height 28
click at [564, 443] on input "Nina Finn (me)" at bounding box center [557, 448] width 11 height 11
select select "a52b5e8a-b2fd-4a4e-8599-2a3670a086e7"
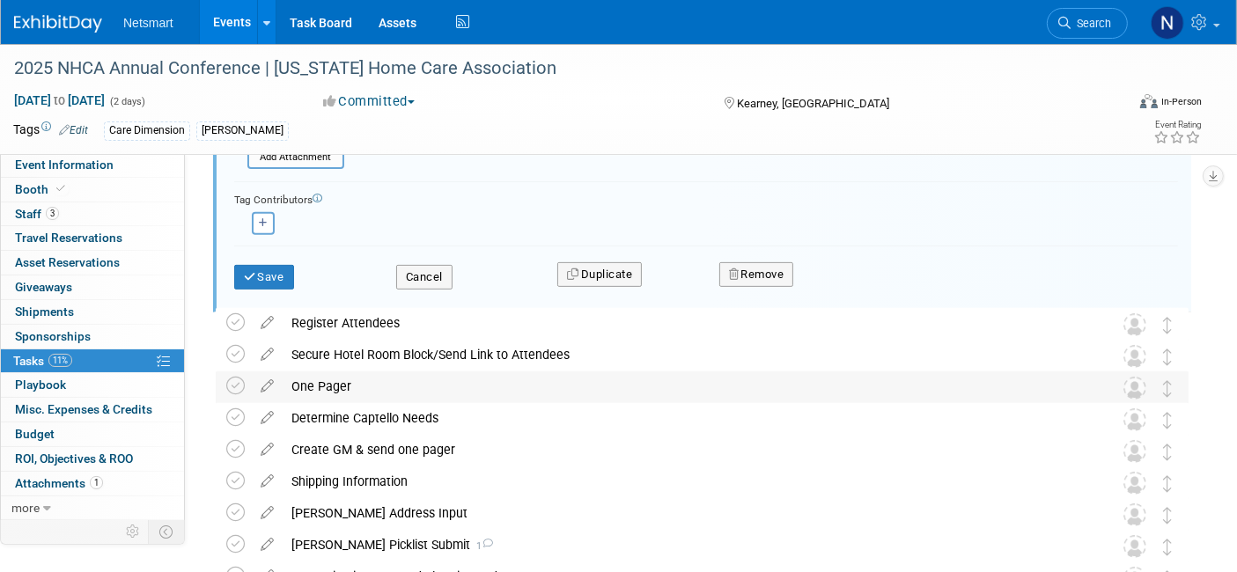
scroll to position [645, 0]
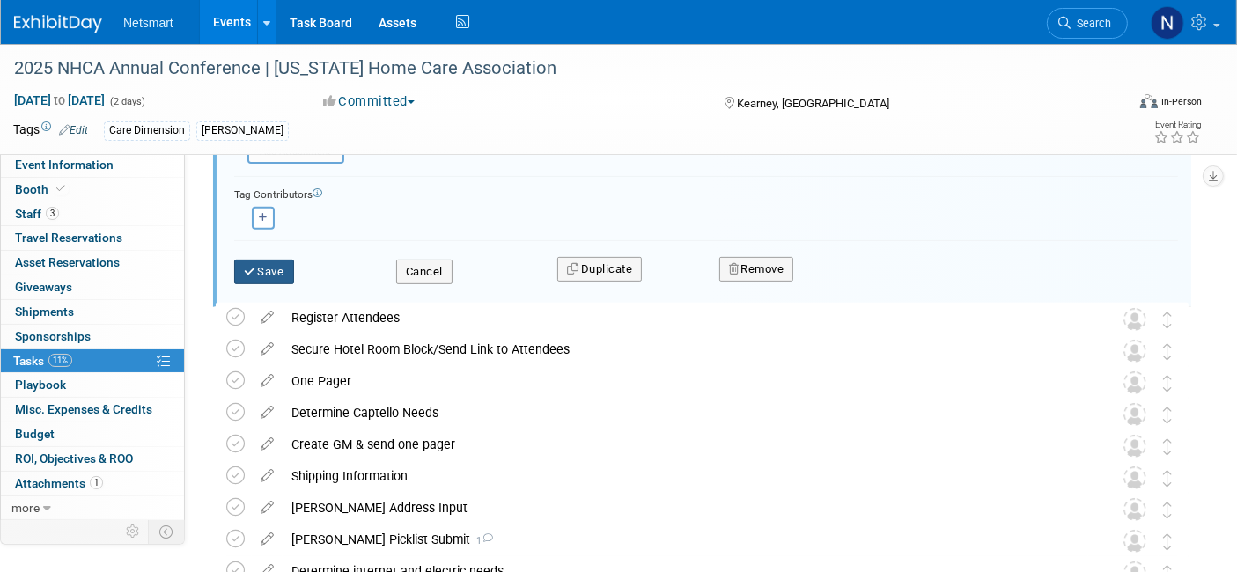
click at [257, 270] on button "Save" at bounding box center [264, 272] width 60 height 25
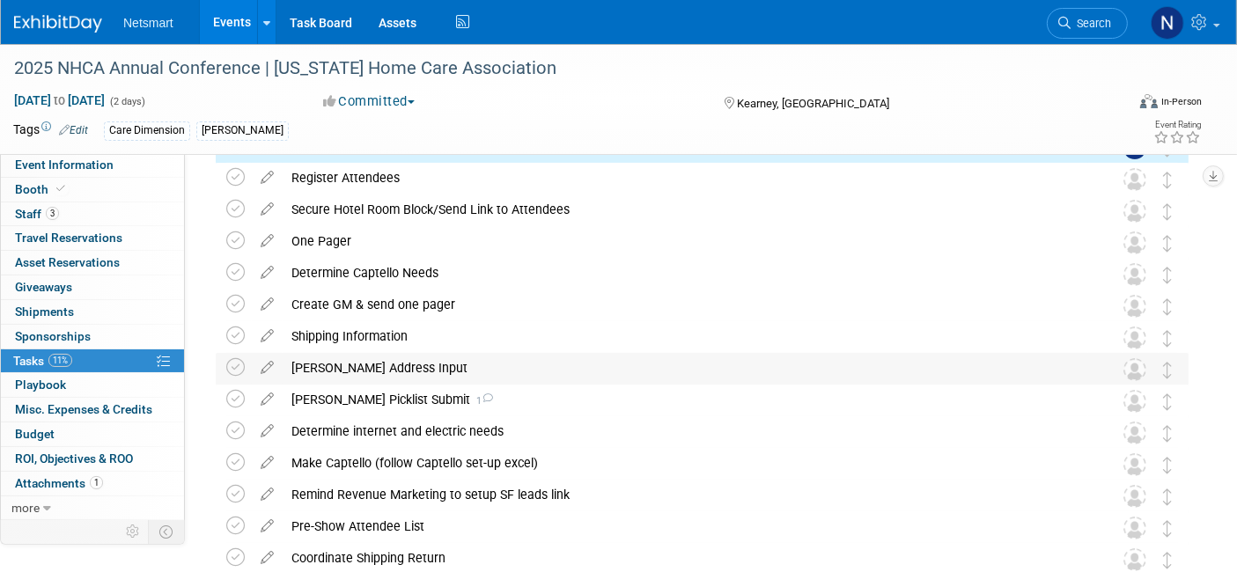
scroll to position [162, 0]
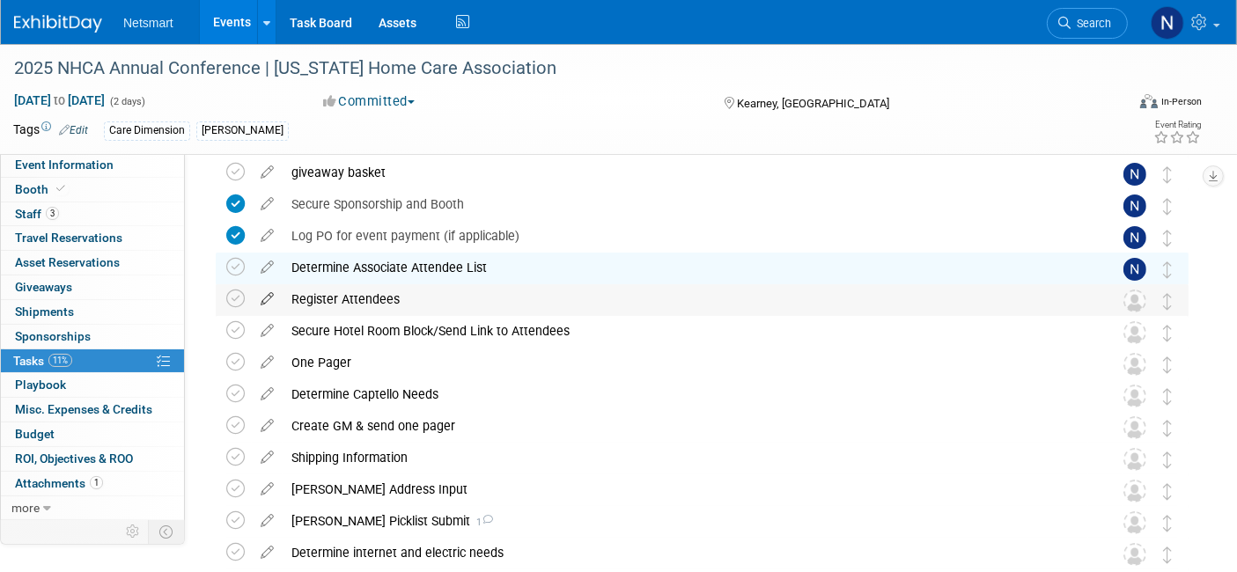
click at [266, 298] on icon at bounding box center [267, 295] width 31 height 22
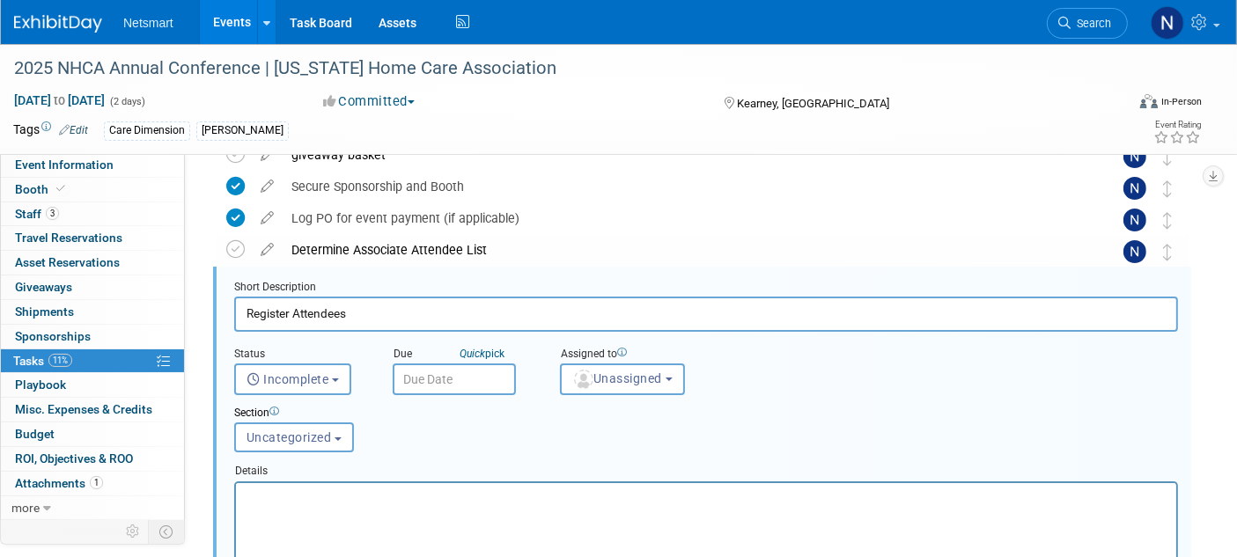
scroll to position [188, 0]
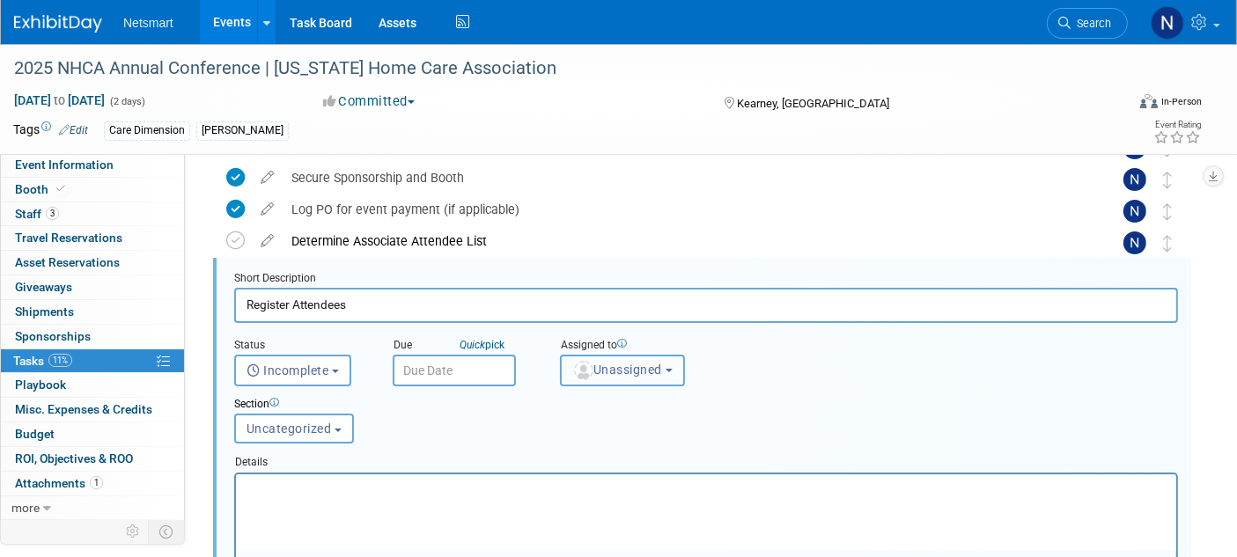
click at [605, 363] on span "Unassigned" at bounding box center [617, 370] width 90 height 14
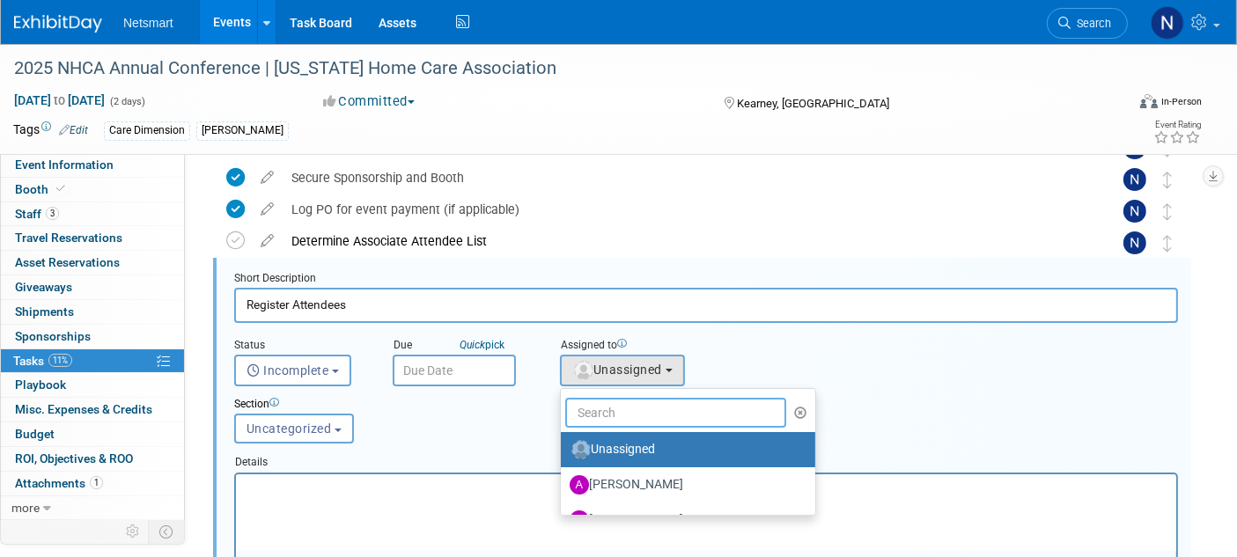
click at [595, 409] on input "text" at bounding box center [675, 413] width 221 height 30
type input "nin"
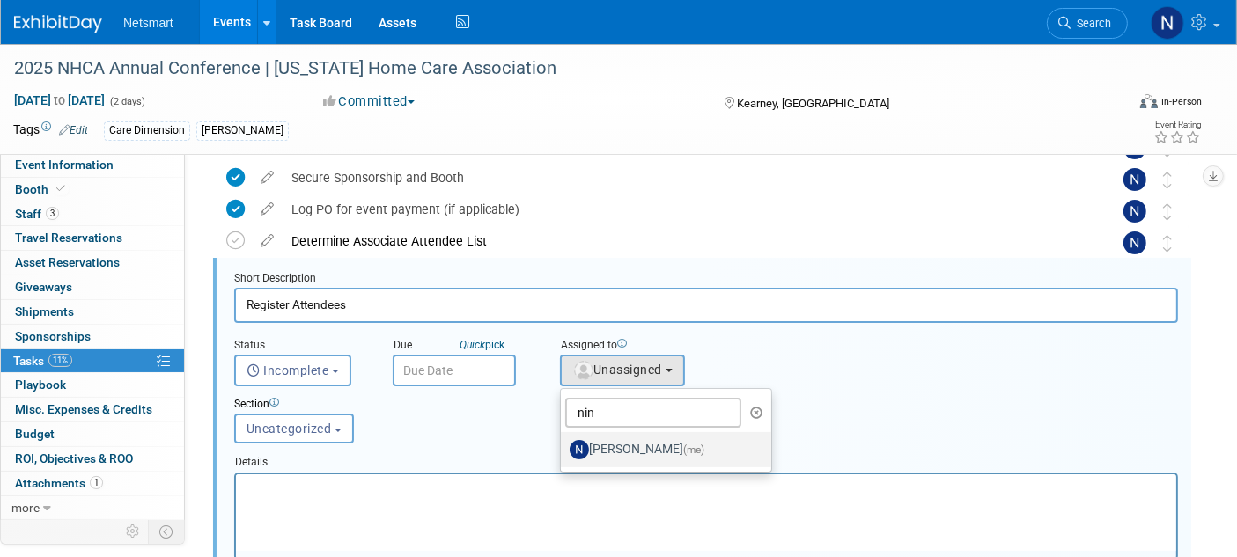
click at [601, 445] on label "Nina Finn (me)" at bounding box center [662, 450] width 184 height 28
click at [564, 445] on input "Nina Finn (me)" at bounding box center [557, 447] width 11 height 11
select select "a52b5e8a-b2fd-4a4e-8599-2a3670a086e7"
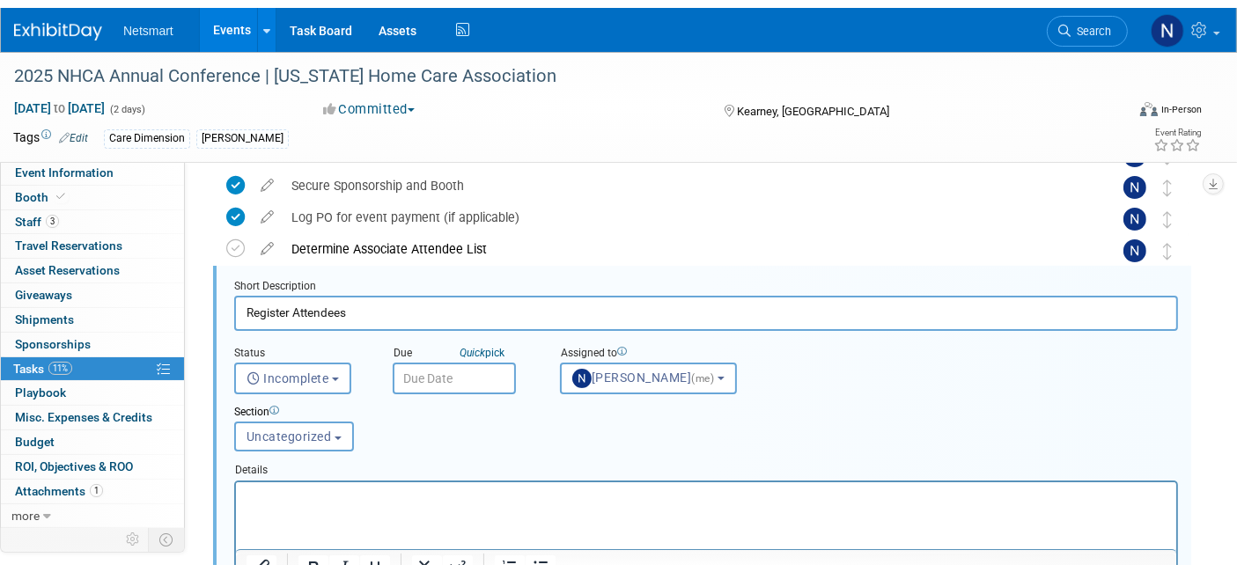
scroll to position [579, 0]
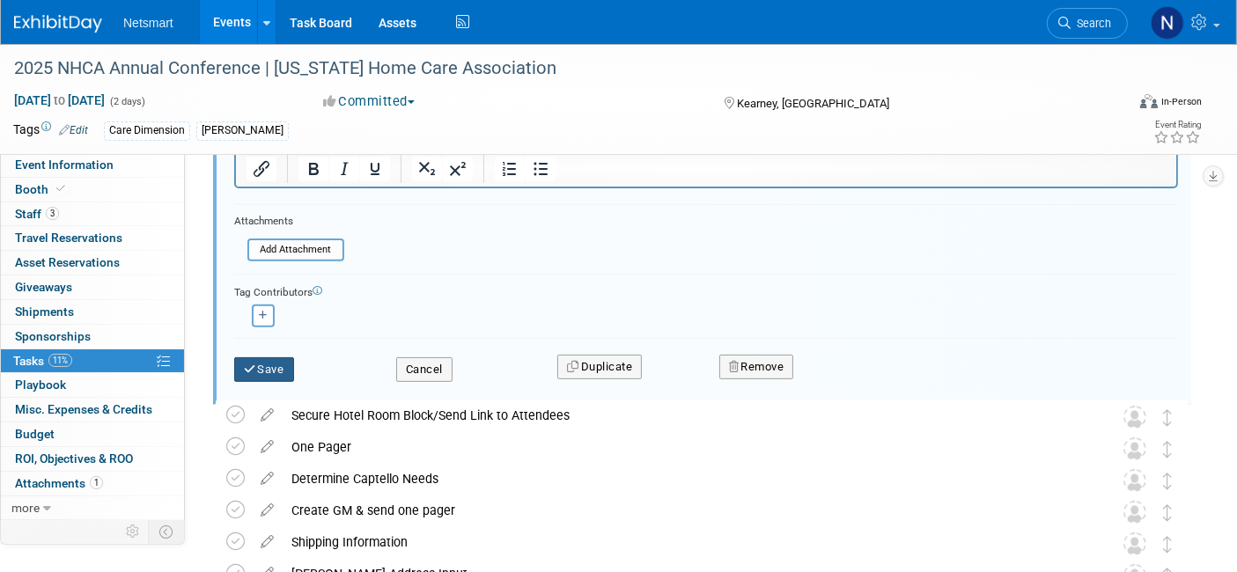
click at [234, 371] on button "Save" at bounding box center [264, 369] width 60 height 25
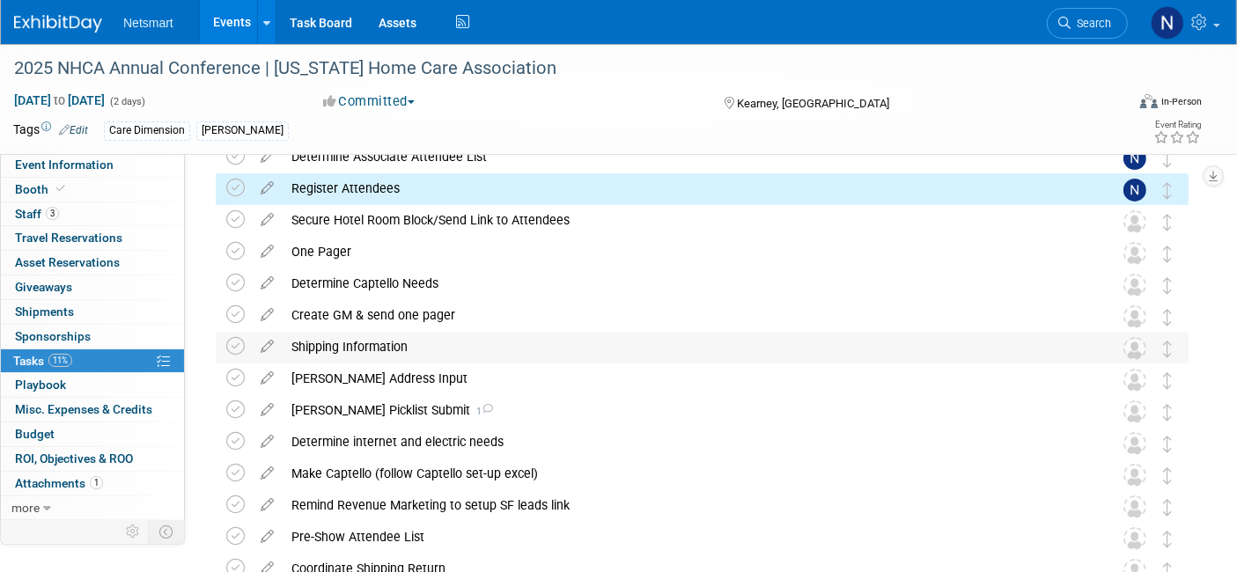
scroll to position [64, 0]
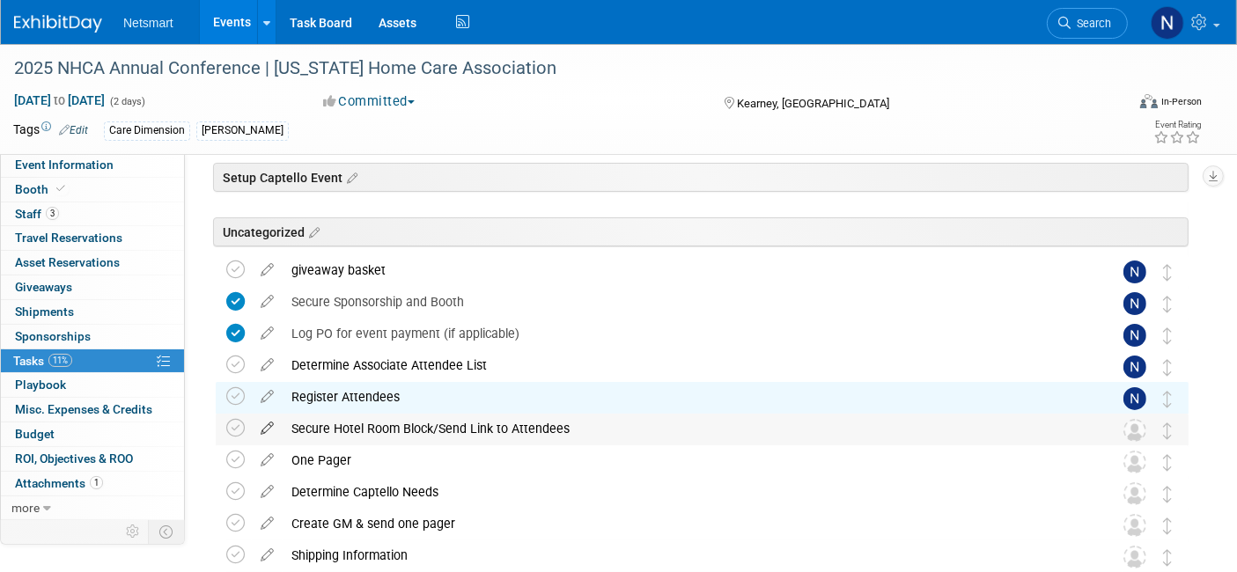
click at [266, 427] on icon at bounding box center [267, 425] width 31 height 22
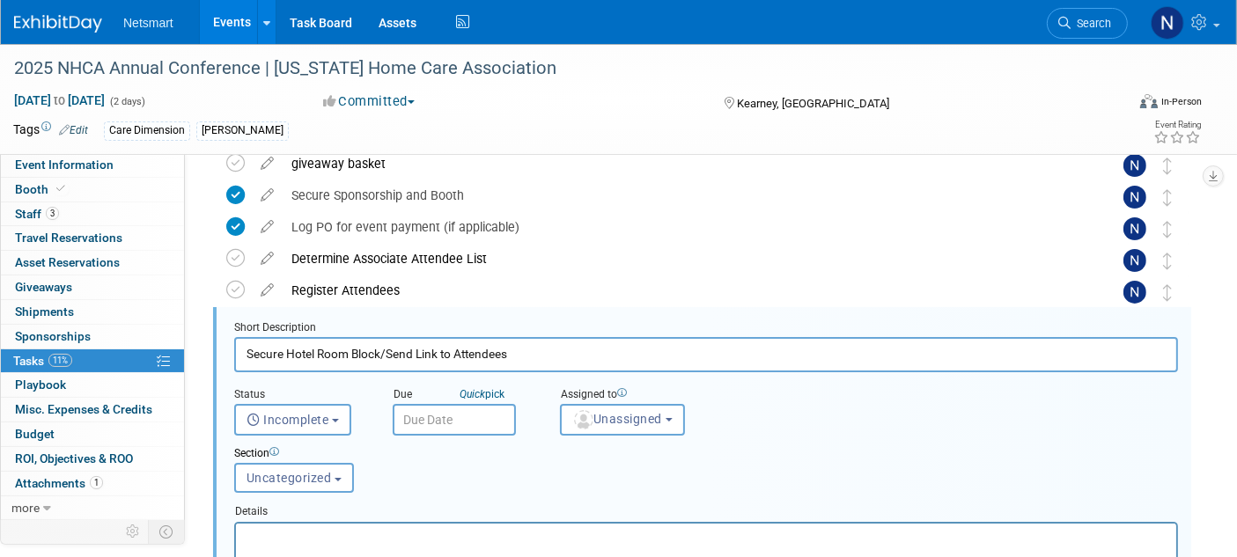
scroll to position [219, 0]
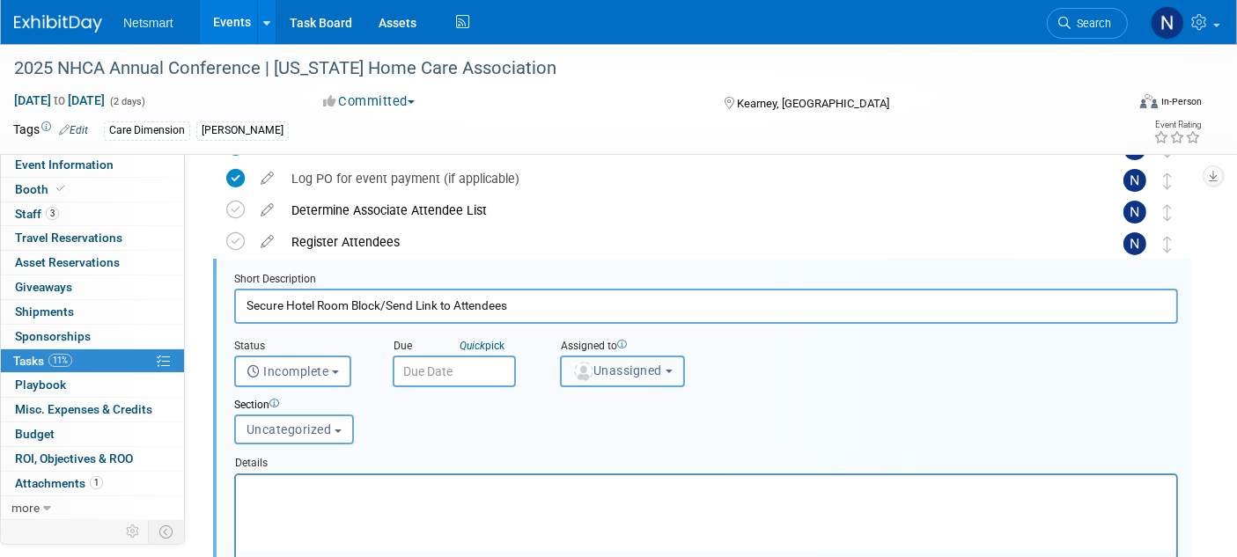
click at [606, 364] on span "Unassigned" at bounding box center [617, 371] width 90 height 14
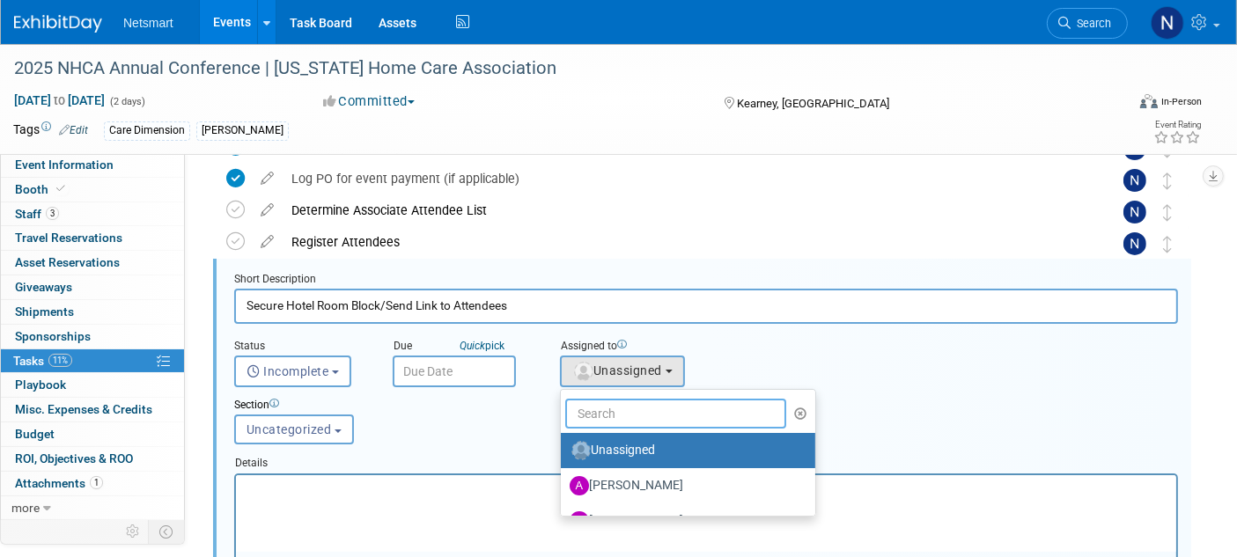
click at [600, 401] on input "text" at bounding box center [675, 414] width 221 height 30
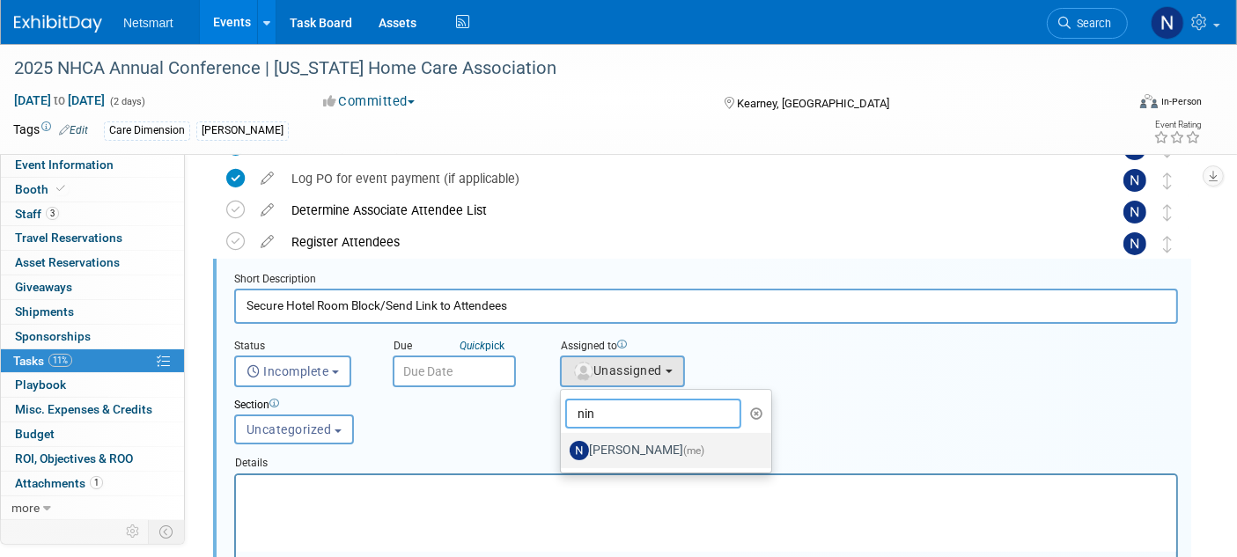
type input "nin"
drag, startPoint x: 608, startPoint y: 446, endPoint x: 558, endPoint y: 433, distance: 51.7
click at [608, 446] on label "Nina Finn (me)" at bounding box center [662, 451] width 184 height 28
click at [564, 446] on input "Nina Finn (me)" at bounding box center [557, 448] width 11 height 11
select select "a52b5e8a-b2fd-4a4e-8599-2a3670a086e7"
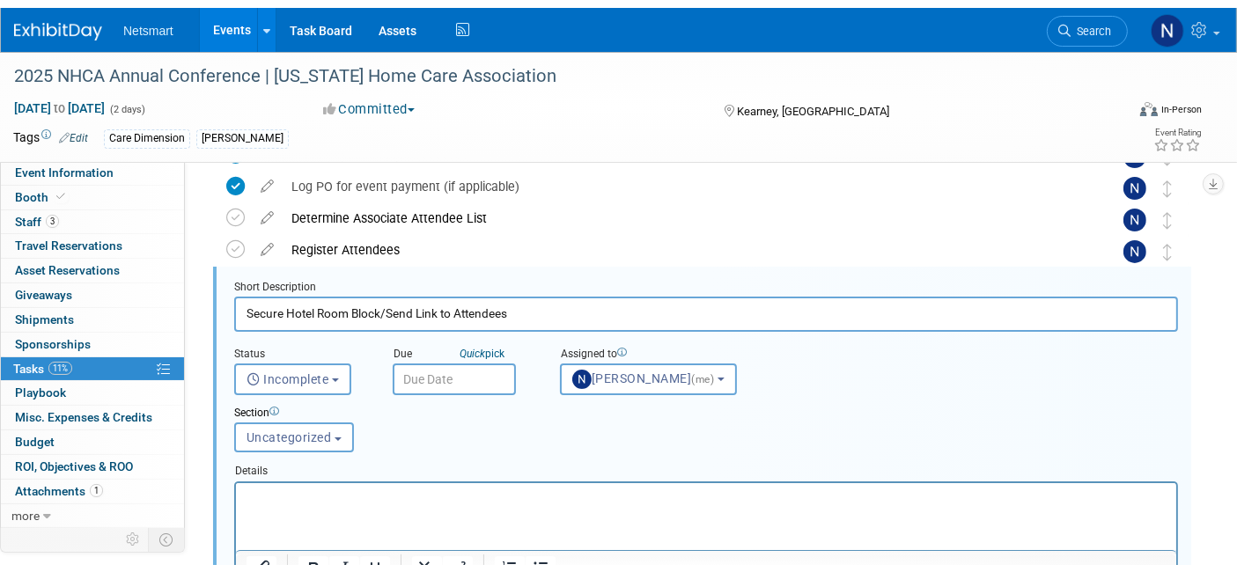
scroll to position [611, 0]
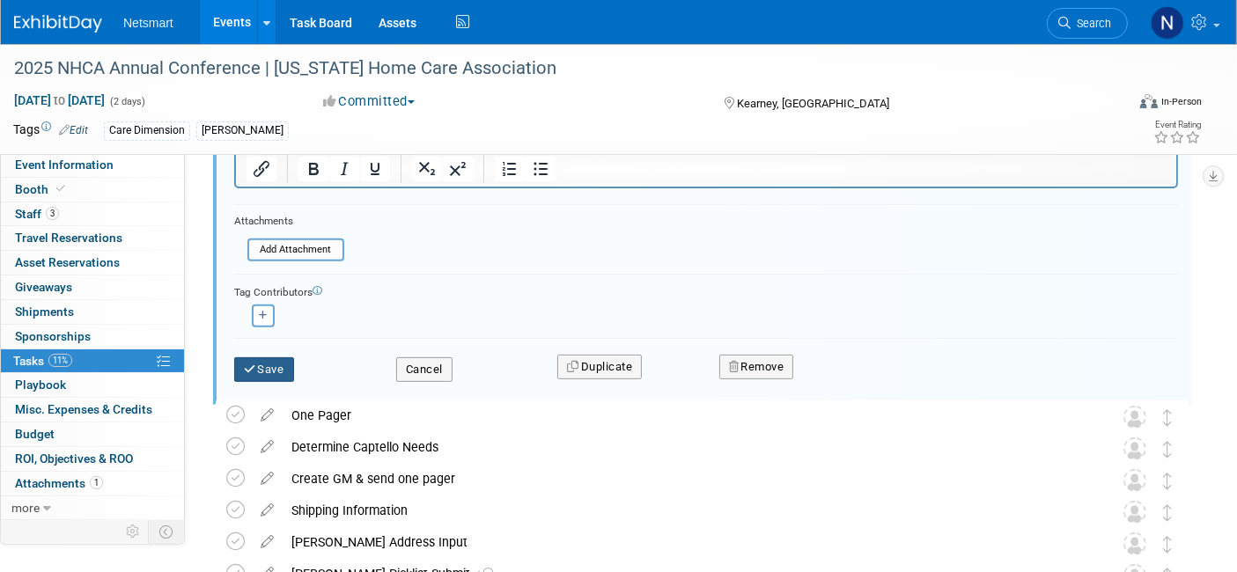
click at [274, 369] on button "Save" at bounding box center [264, 369] width 60 height 25
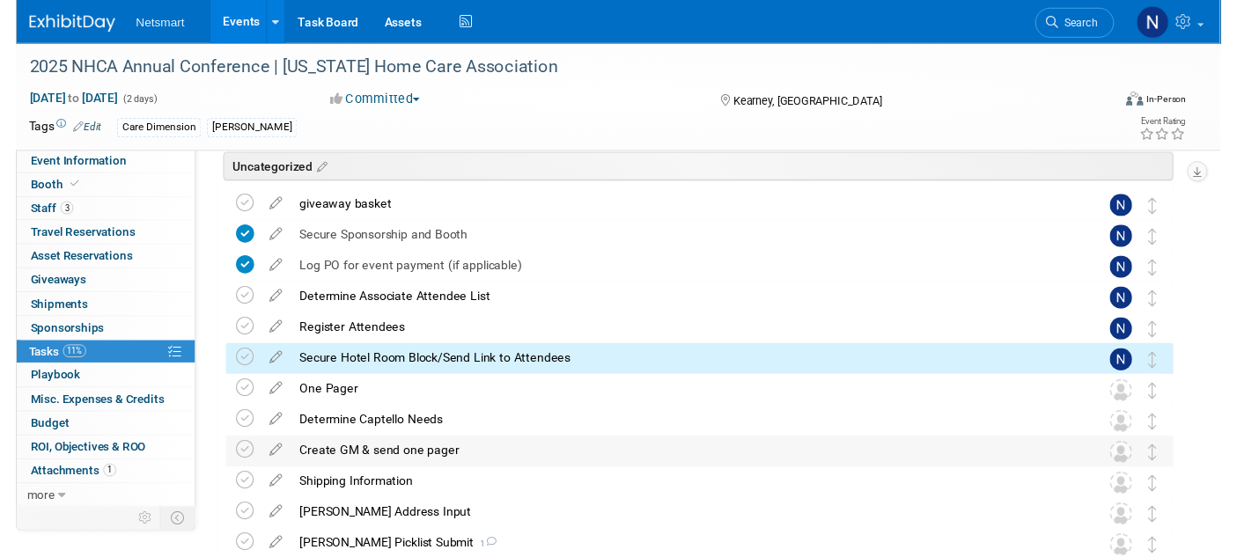
scroll to position [64, 0]
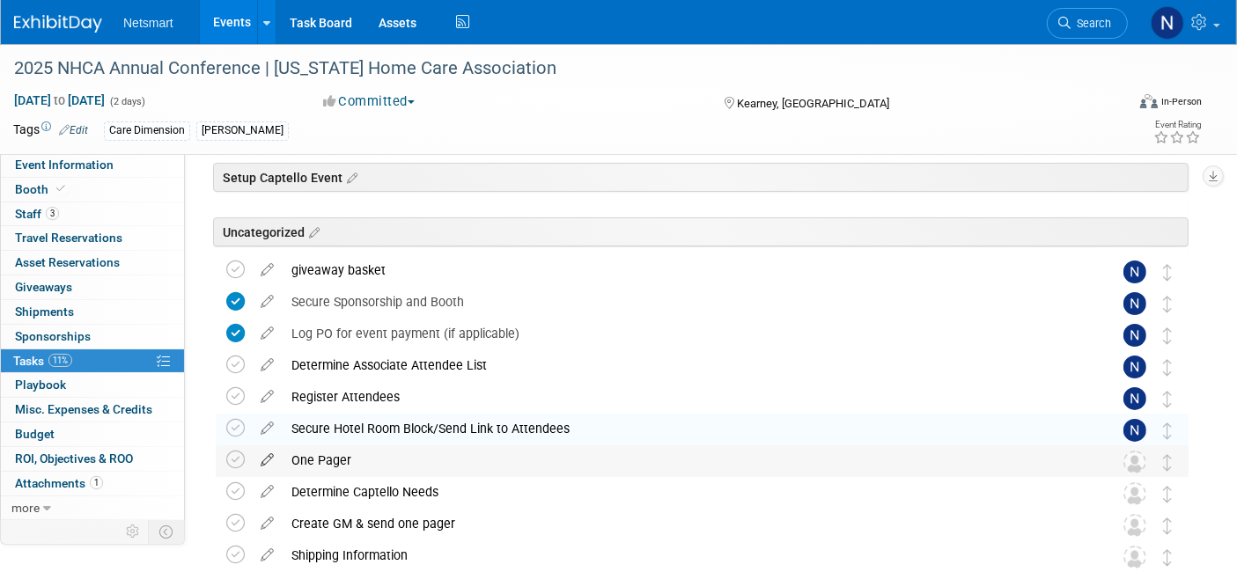
click at [264, 457] on icon at bounding box center [267, 457] width 31 height 22
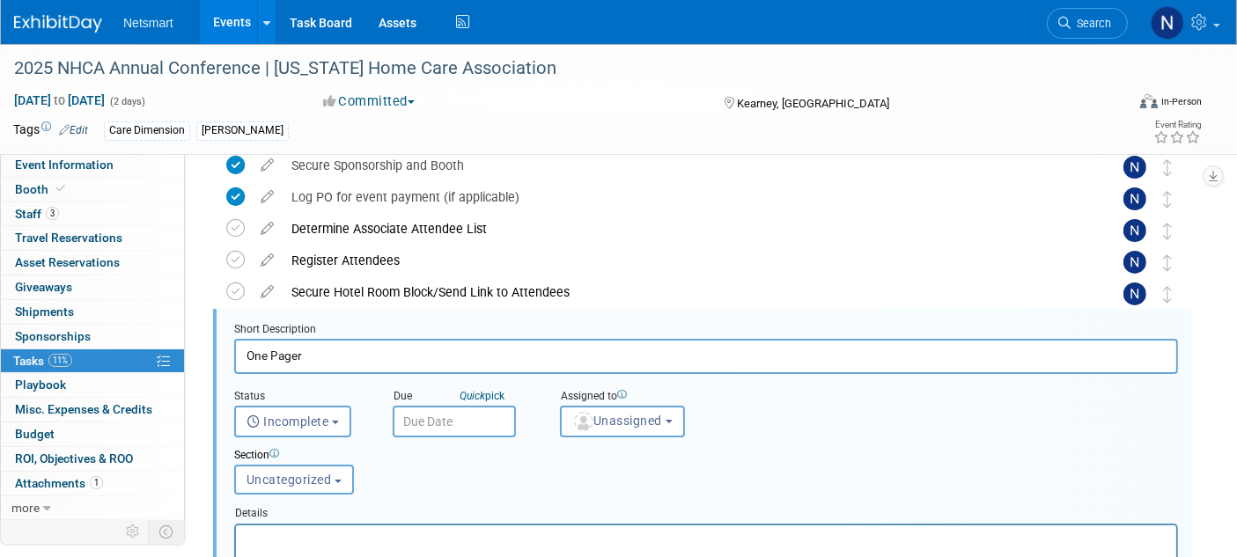
scroll to position [251, 0]
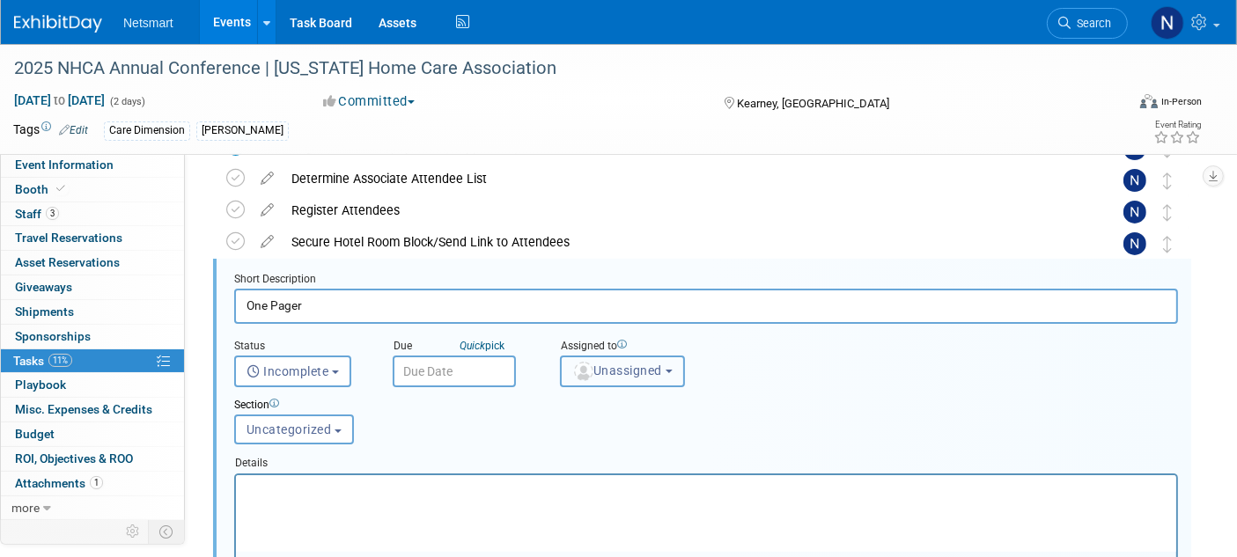
click at [611, 364] on span "Unassigned" at bounding box center [617, 371] width 90 height 14
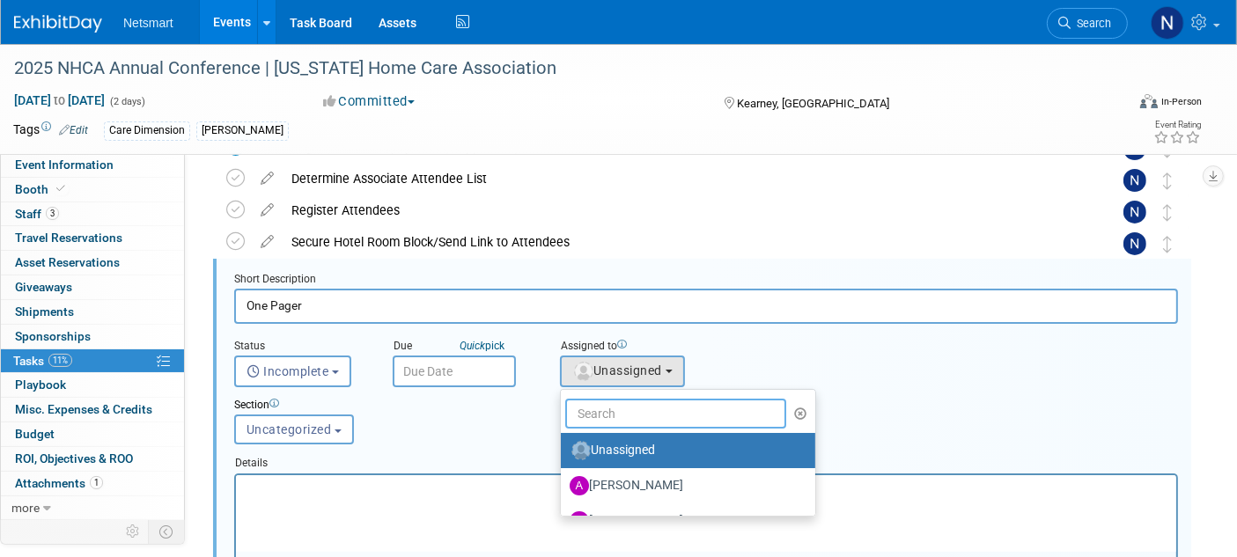
click at [583, 416] on input "text" at bounding box center [675, 414] width 221 height 30
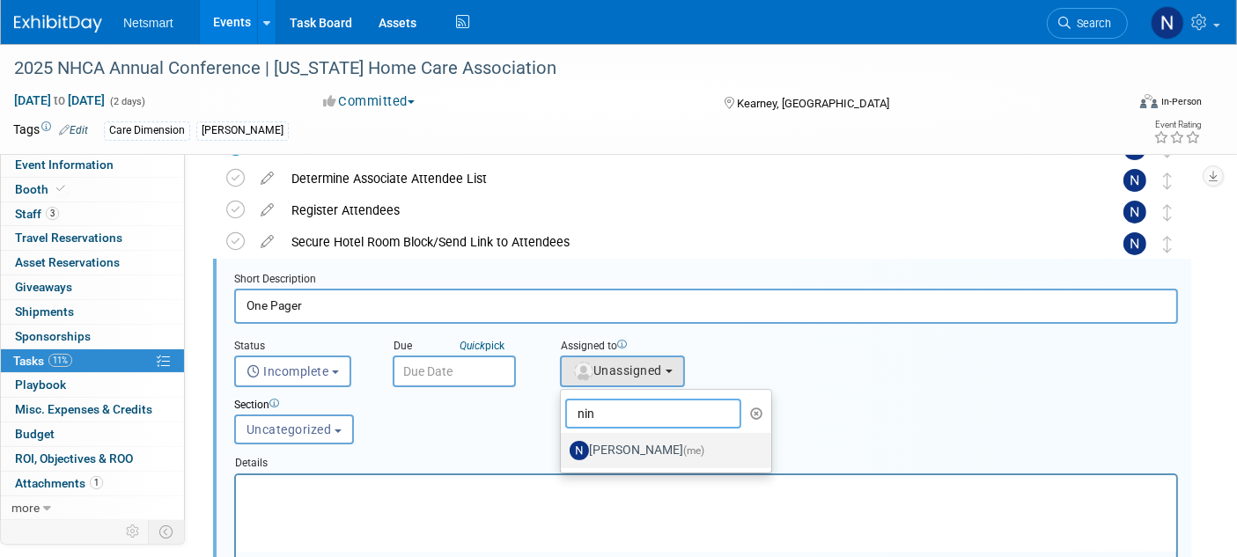
type input "nin"
click at [614, 444] on label "Nina Finn (me)" at bounding box center [662, 451] width 184 height 28
click at [564, 444] on input "Nina Finn (me)" at bounding box center [557, 448] width 11 height 11
select select "a52b5e8a-b2fd-4a4e-8599-2a3670a086e7"
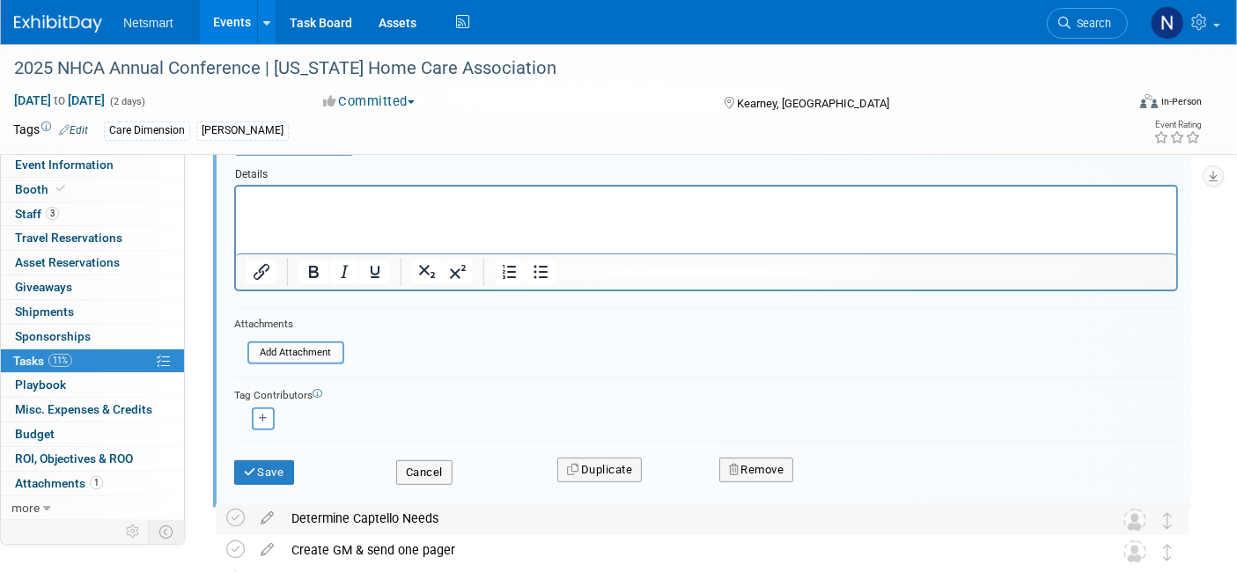
scroll to position [0, 0]
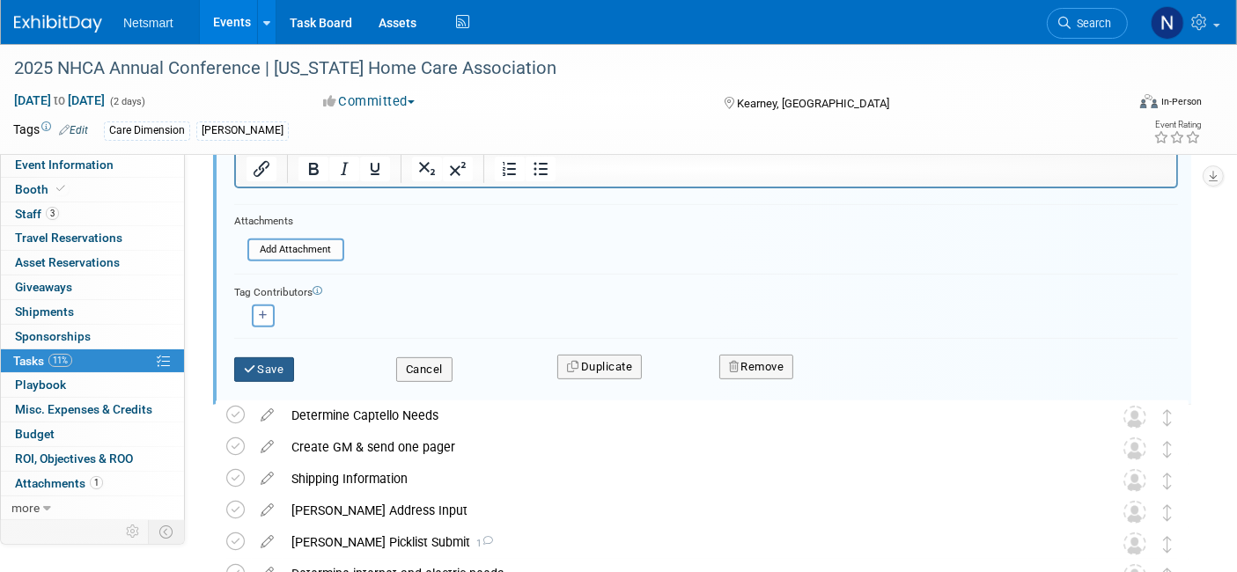
click at [256, 368] on button "Save" at bounding box center [264, 369] width 60 height 25
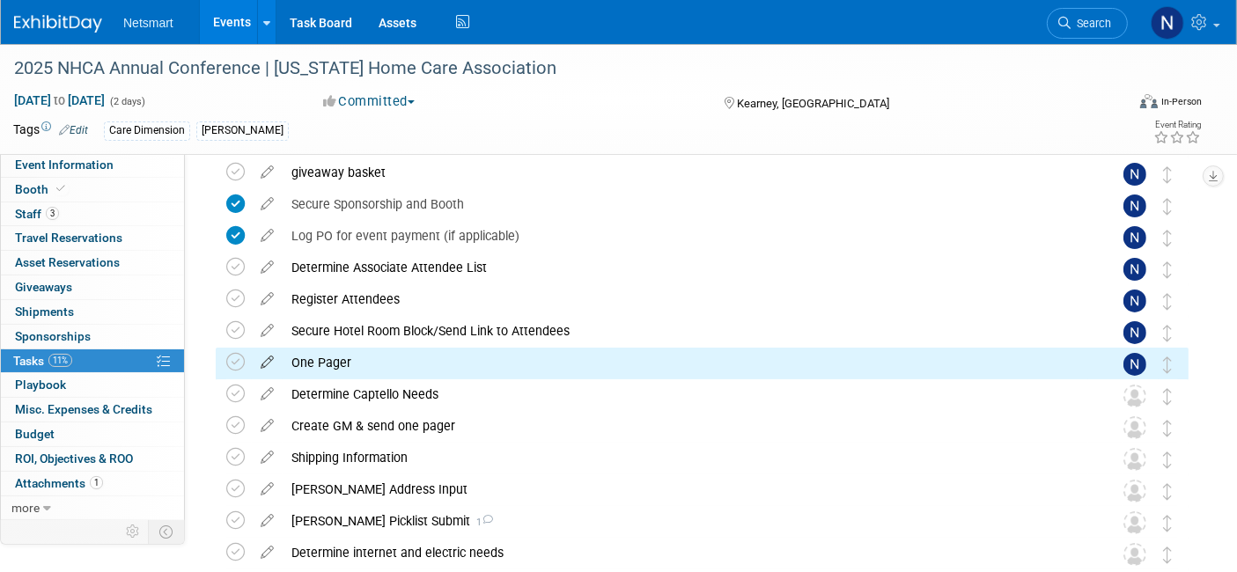
click at [267, 361] on icon at bounding box center [267, 359] width 31 height 22
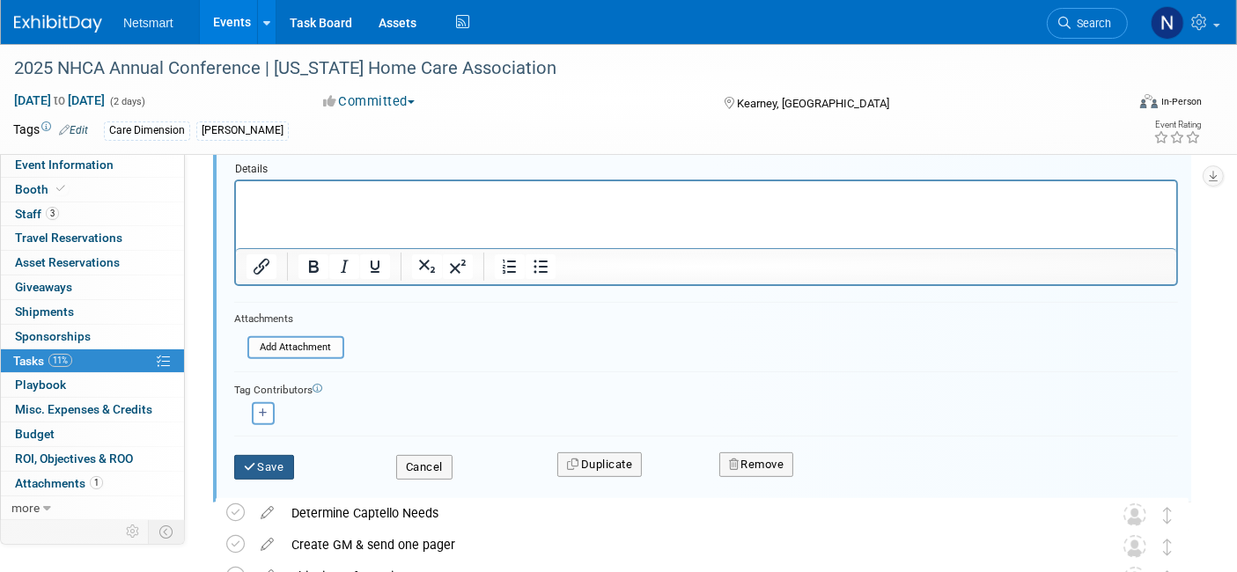
click at [262, 460] on button "Save" at bounding box center [264, 467] width 60 height 25
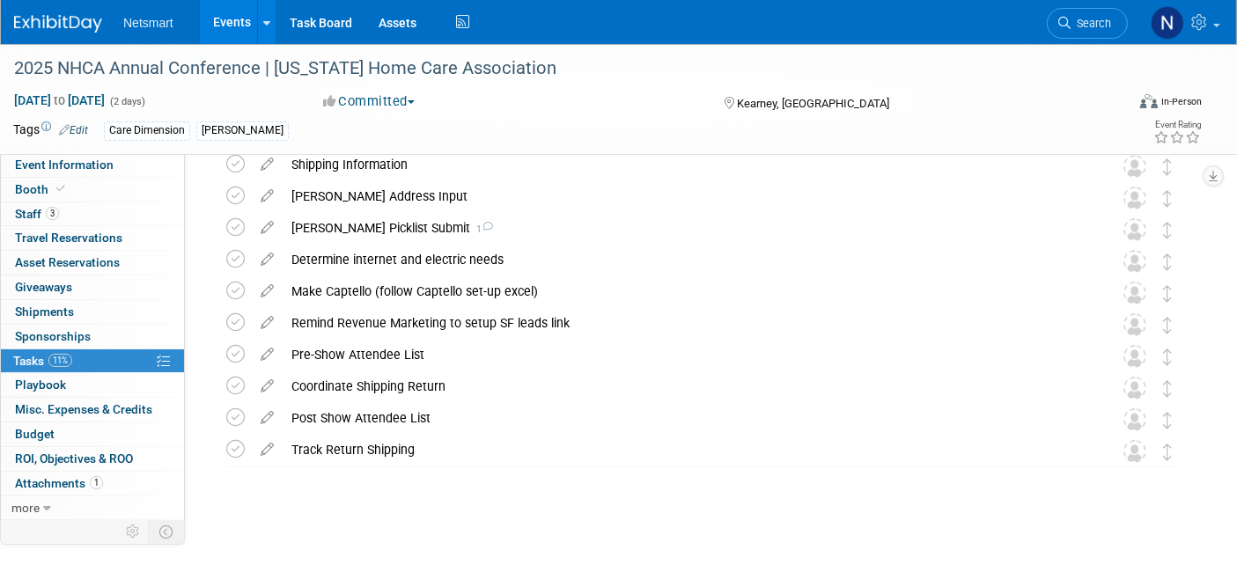
click at [273, 446] on icon at bounding box center [267, 446] width 31 height 22
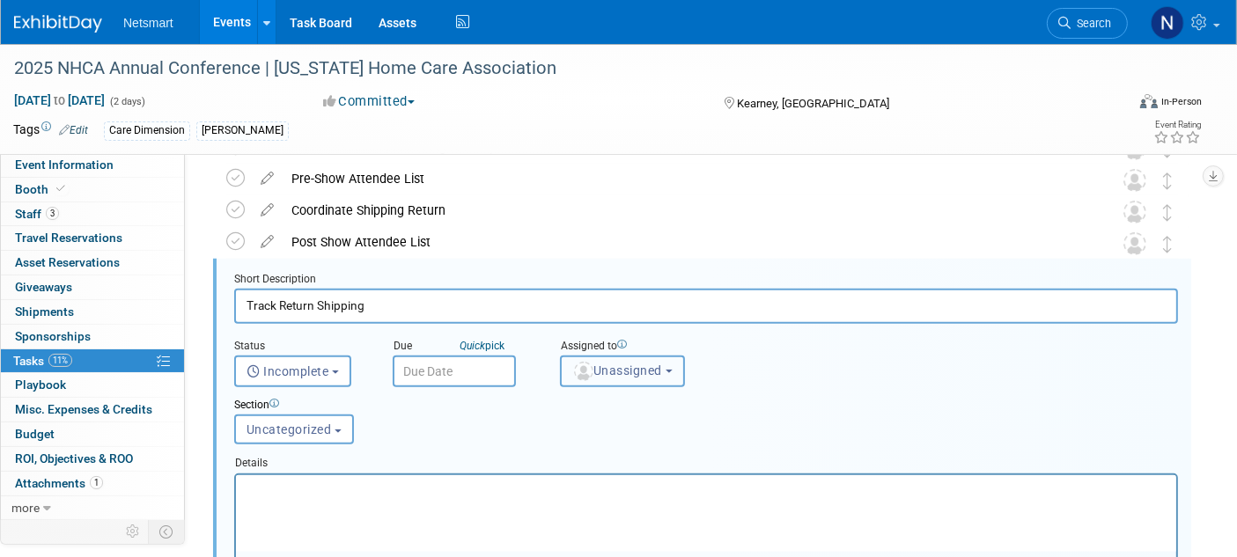
click at [614, 364] on span "Unassigned" at bounding box center [617, 371] width 90 height 14
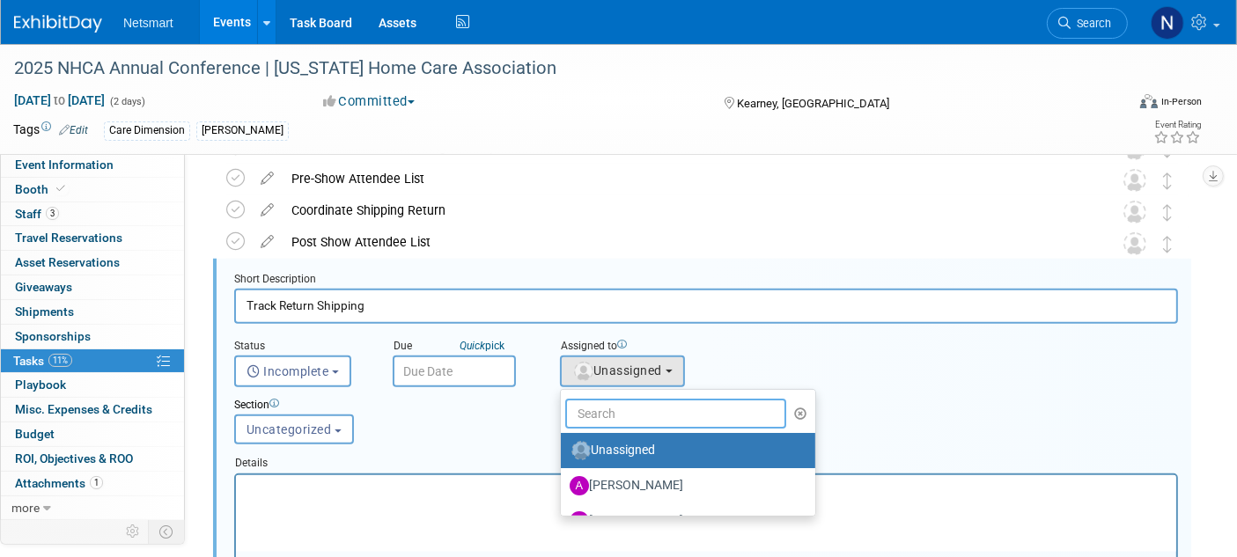
click at [604, 406] on input "text" at bounding box center [675, 414] width 221 height 30
type input "nin"
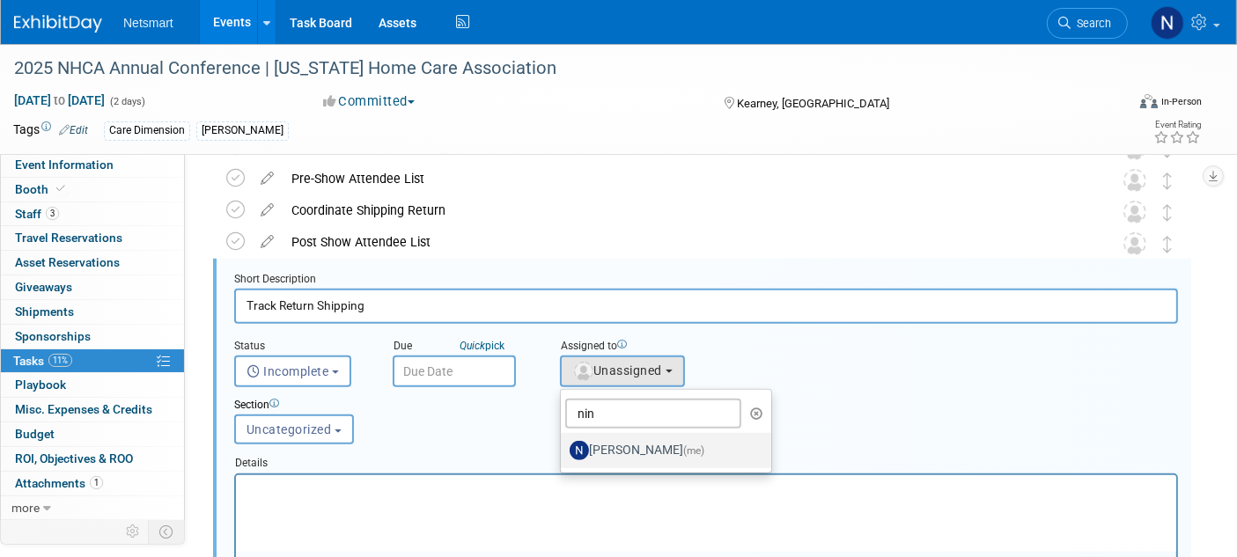
click at [615, 441] on label "Nina Finn (me)" at bounding box center [662, 451] width 184 height 28
click at [564, 443] on input "Nina Finn (me)" at bounding box center [557, 448] width 11 height 11
select select "a52b5e8a-b2fd-4a4e-8599-2a3670a086e7"
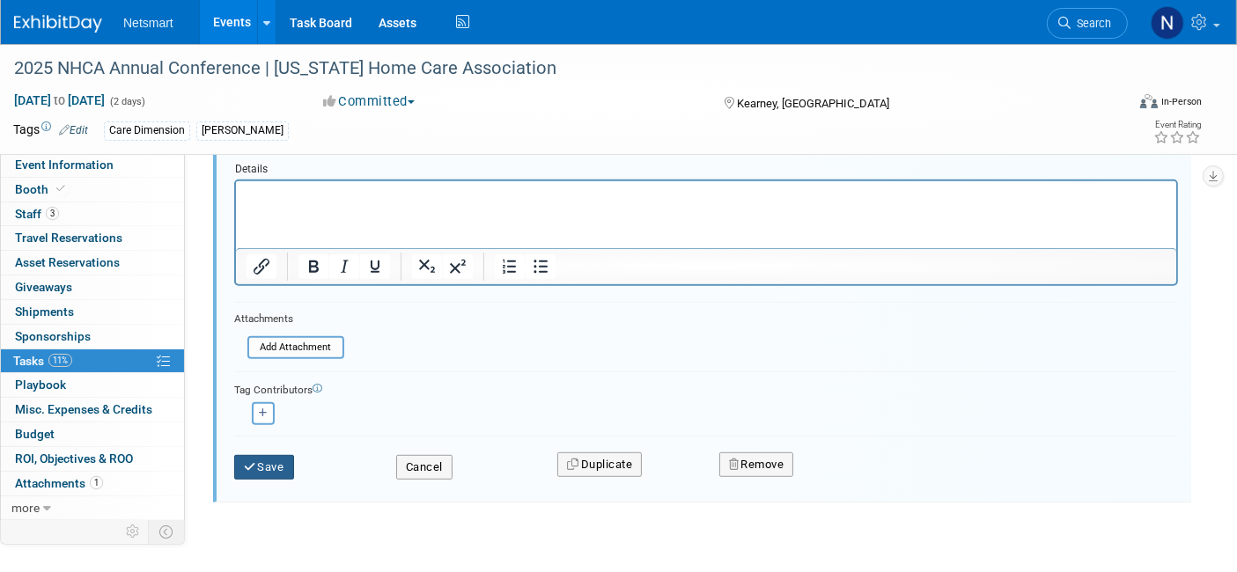
click at [276, 459] on button "Save" at bounding box center [264, 467] width 60 height 25
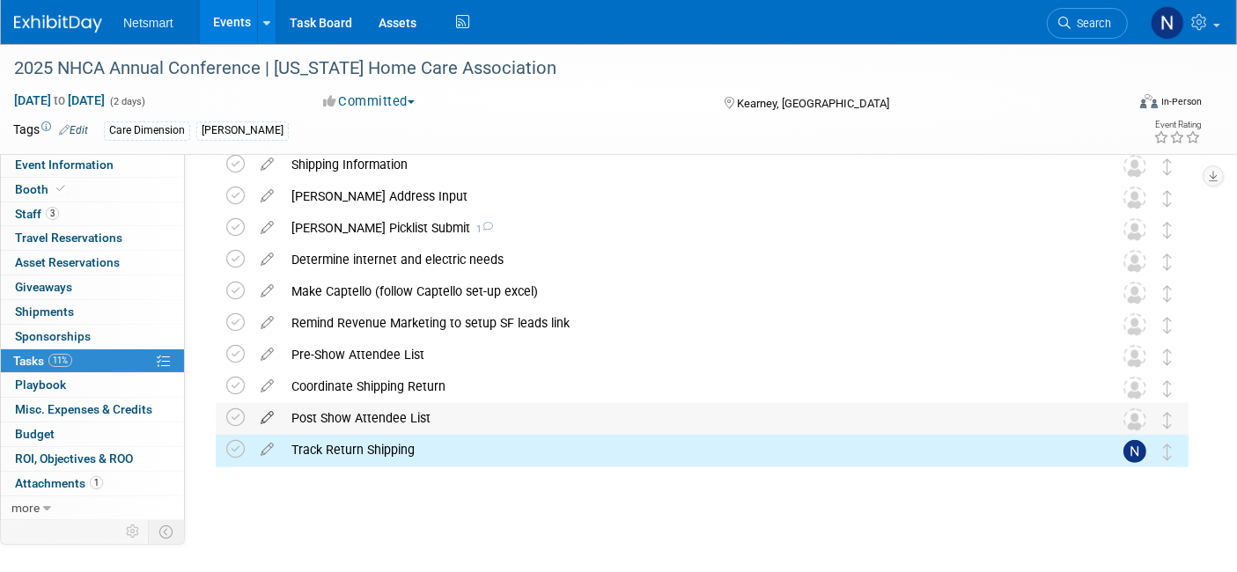
click at [268, 412] on icon at bounding box center [267, 414] width 31 height 22
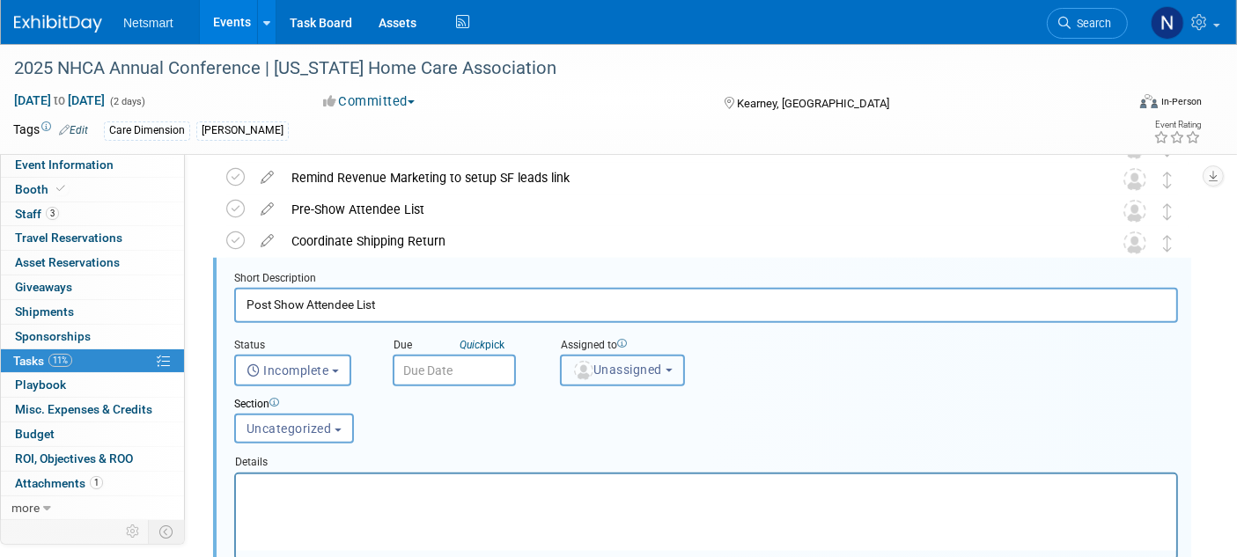
click at [614, 356] on button "Unassigned" at bounding box center [622, 371] width 125 height 32
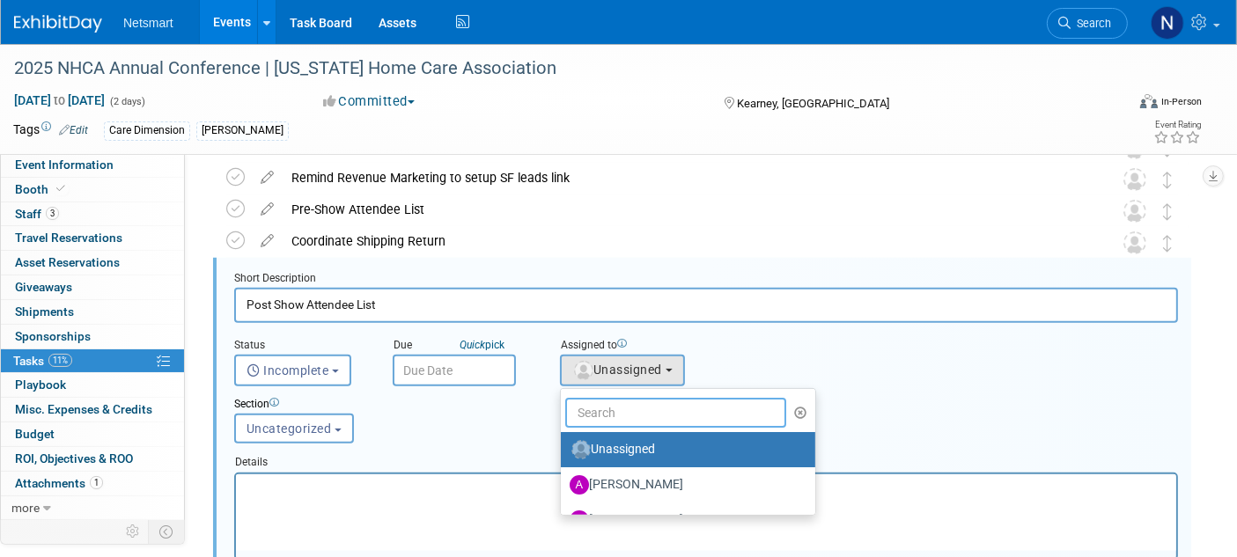
click at [586, 402] on input "text" at bounding box center [675, 413] width 221 height 30
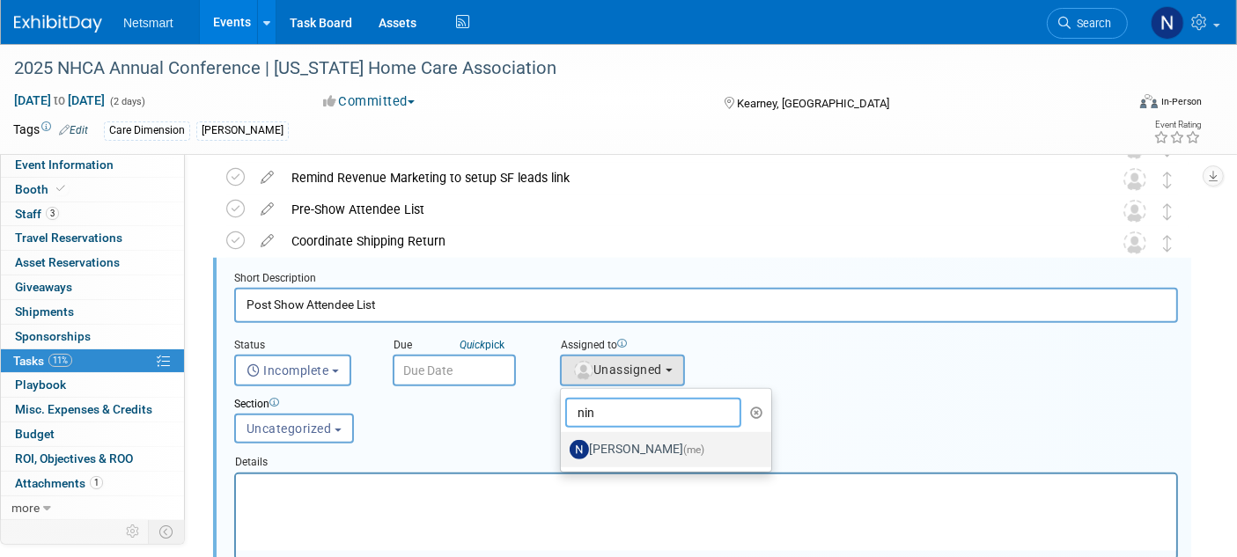
type input "nin"
click at [601, 439] on label "Nina Finn (me)" at bounding box center [662, 450] width 184 height 28
click at [564, 442] on input "Nina Finn (me)" at bounding box center [557, 447] width 11 height 11
select select "a52b5e8a-b2fd-4a4e-8599-2a3670a086e7"
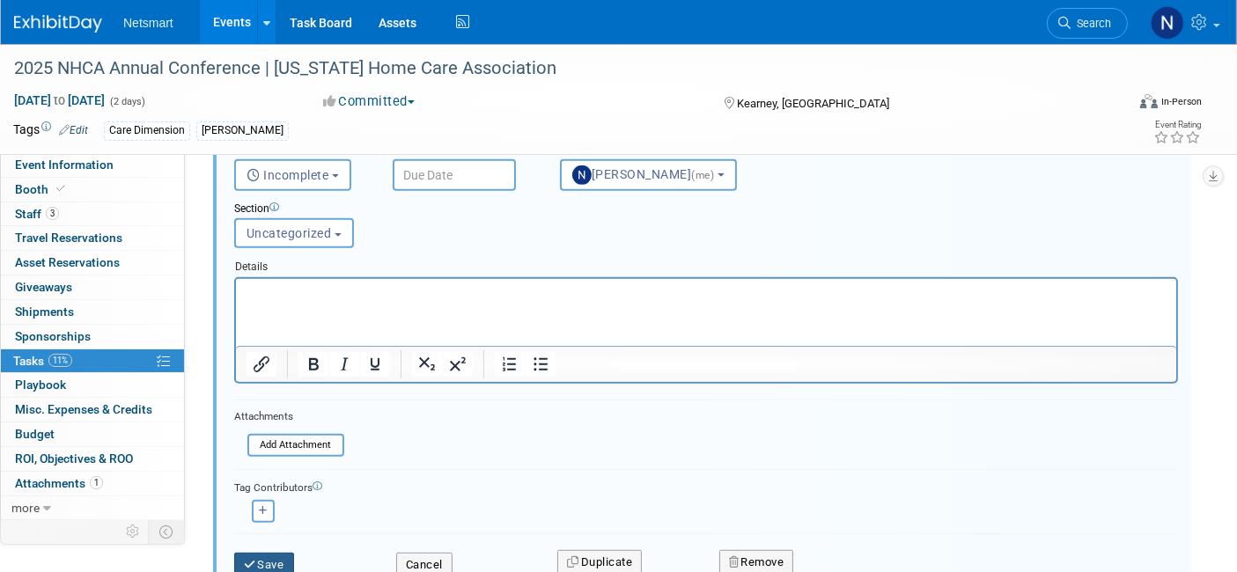
click at [272, 553] on button "Save" at bounding box center [264, 565] width 60 height 25
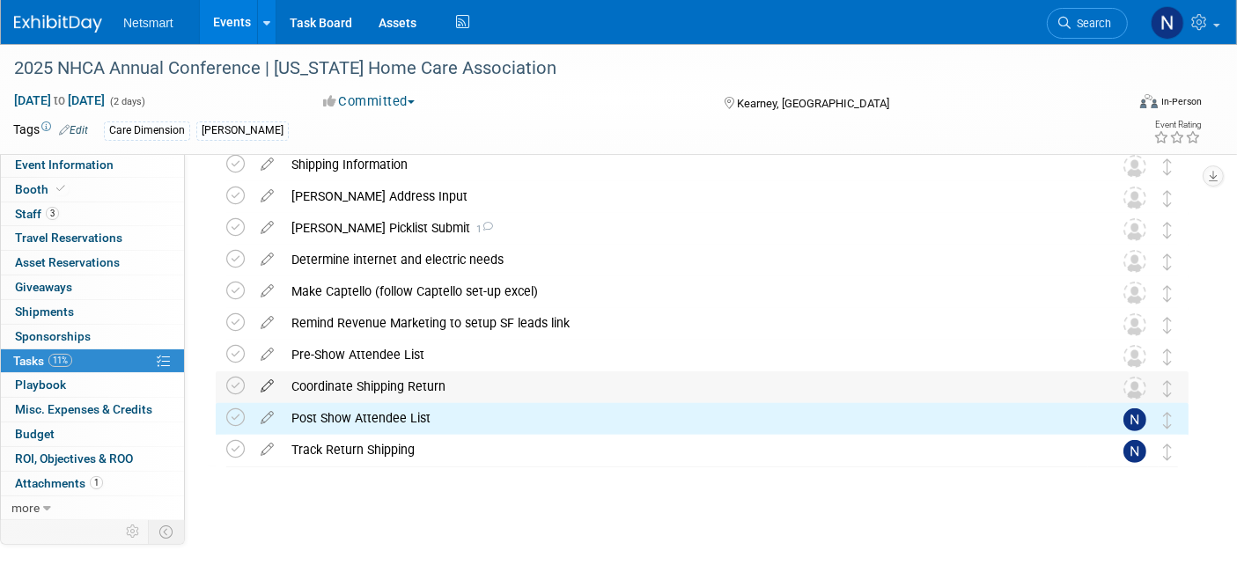
click at [262, 385] on icon at bounding box center [267, 383] width 31 height 22
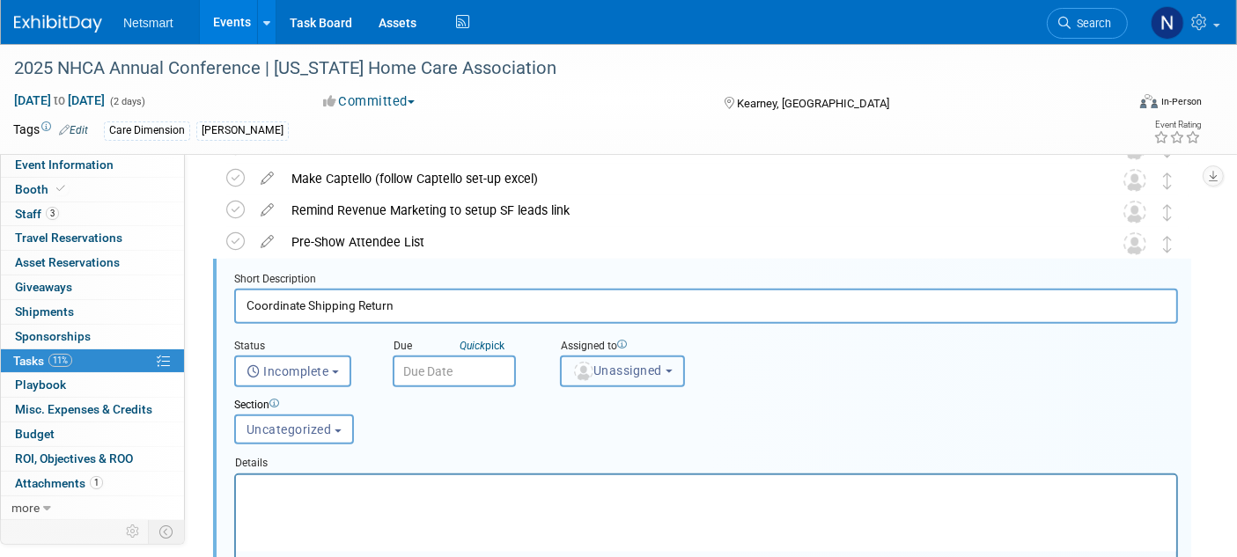
click at [622, 371] on span "Unassigned" at bounding box center [617, 371] width 90 height 14
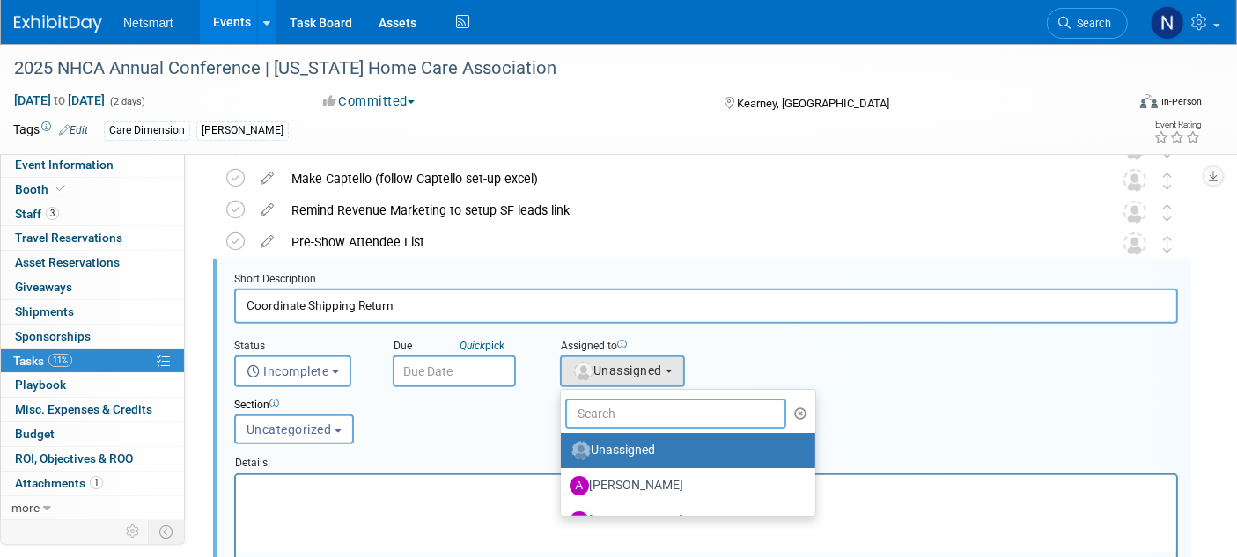
click at [611, 411] on input "text" at bounding box center [675, 414] width 221 height 30
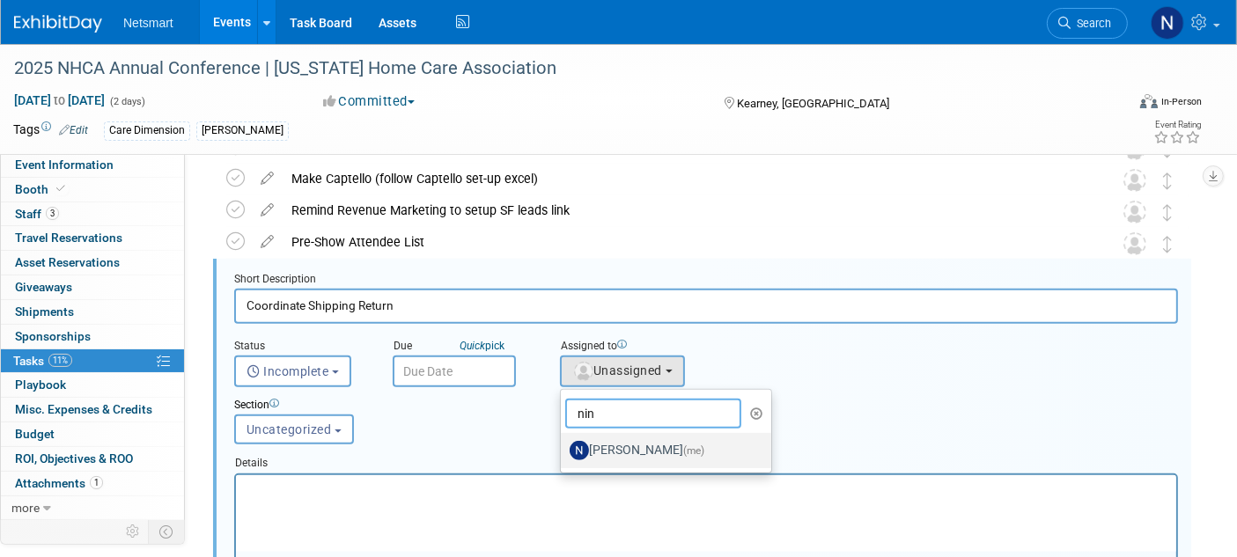
type input "nin"
click at [612, 445] on label "Nina Finn (me)" at bounding box center [662, 451] width 184 height 28
click at [564, 445] on input "Nina Finn (me)" at bounding box center [557, 448] width 11 height 11
select select "a52b5e8a-b2fd-4a4e-8599-2a3670a086e7"
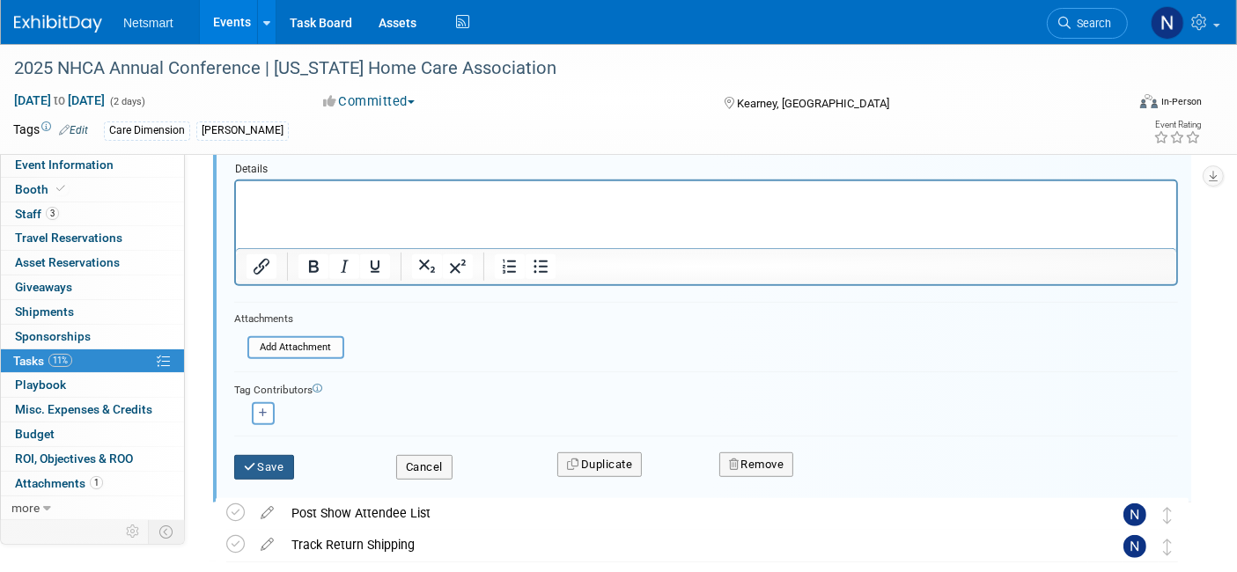
click at [266, 460] on button "Save" at bounding box center [264, 467] width 60 height 25
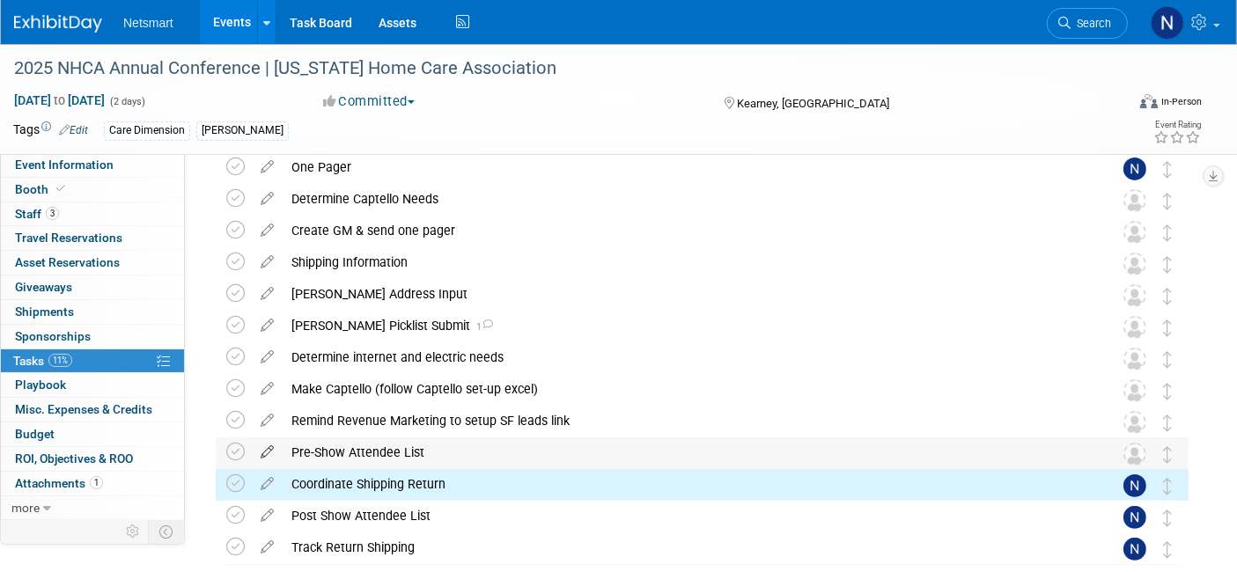
click at [264, 447] on icon at bounding box center [267, 449] width 31 height 22
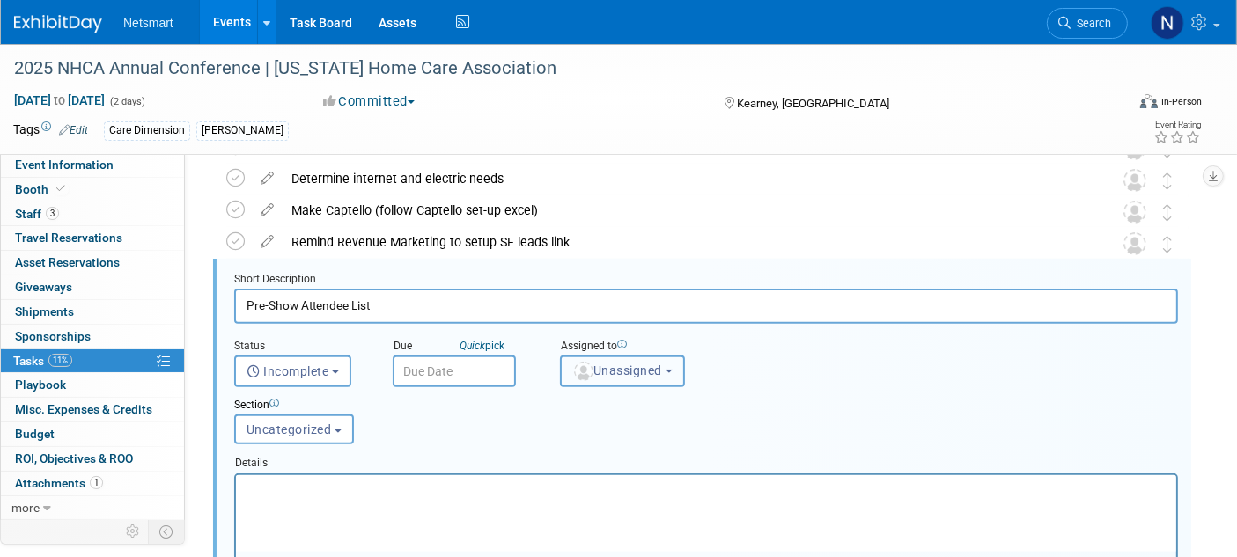
click at [613, 365] on span "Unassigned" at bounding box center [617, 371] width 90 height 14
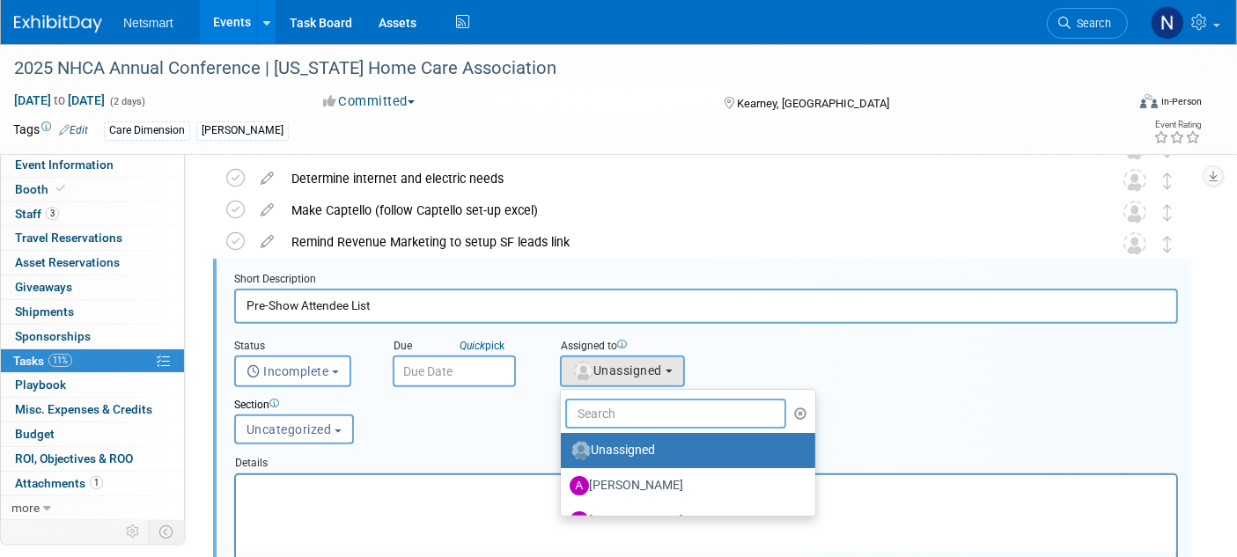
click at [599, 399] on input "text" at bounding box center [675, 414] width 221 height 30
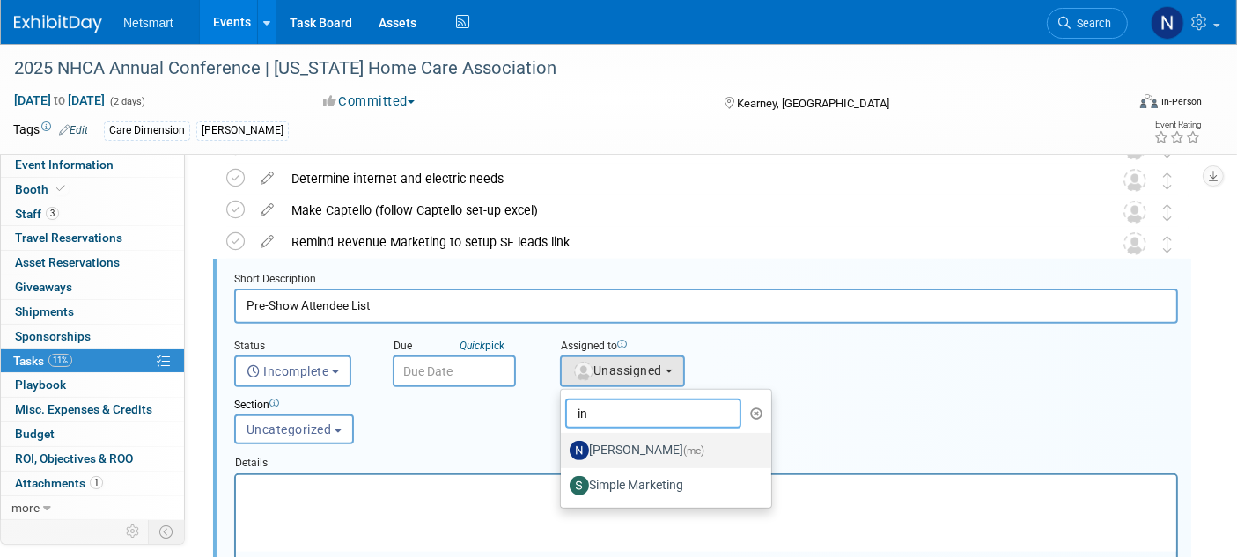
type input "in"
click at [600, 444] on label "Nina Finn (me)" at bounding box center [662, 451] width 184 height 28
click at [564, 444] on input "[PERSON_NAME] (me)" at bounding box center [557, 448] width 11 height 11
select select "a52b5e8a-b2fd-4a4e-8599-2a3670a086e7"
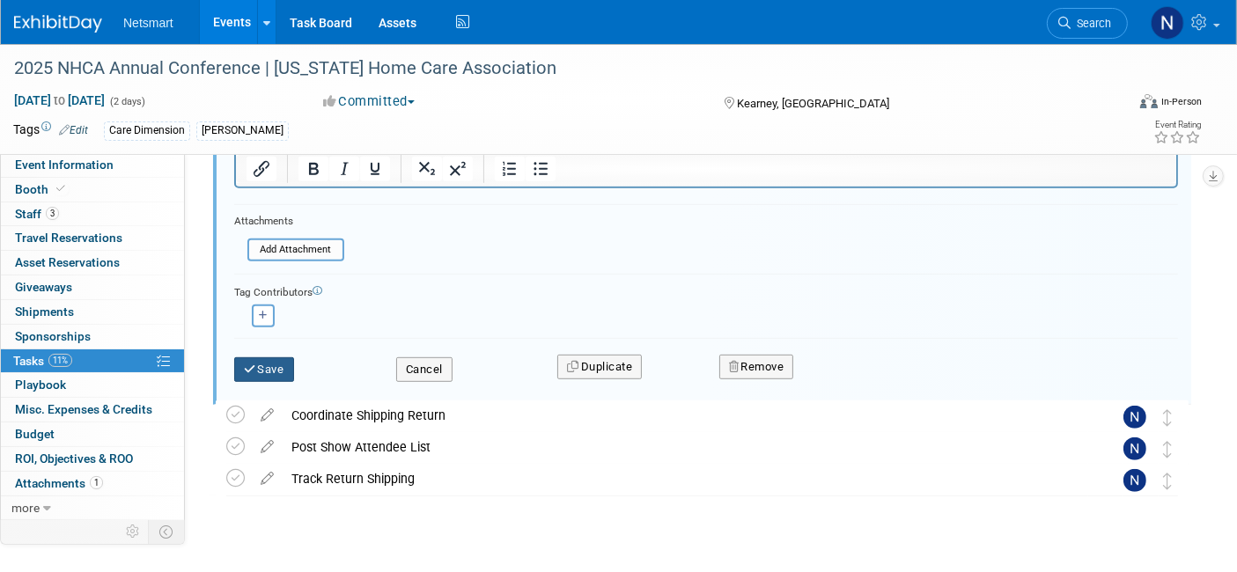
click at [262, 368] on button "Save" at bounding box center [264, 369] width 60 height 25
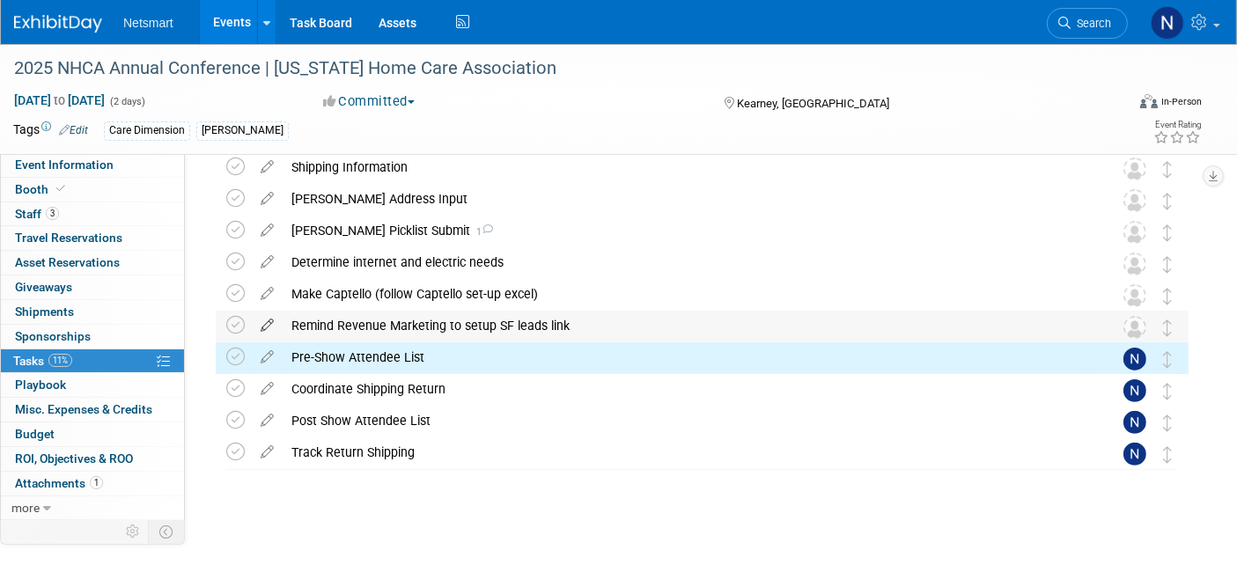
click at [260, 320] on icon at bounding box center [267, 322] width 31 height 22
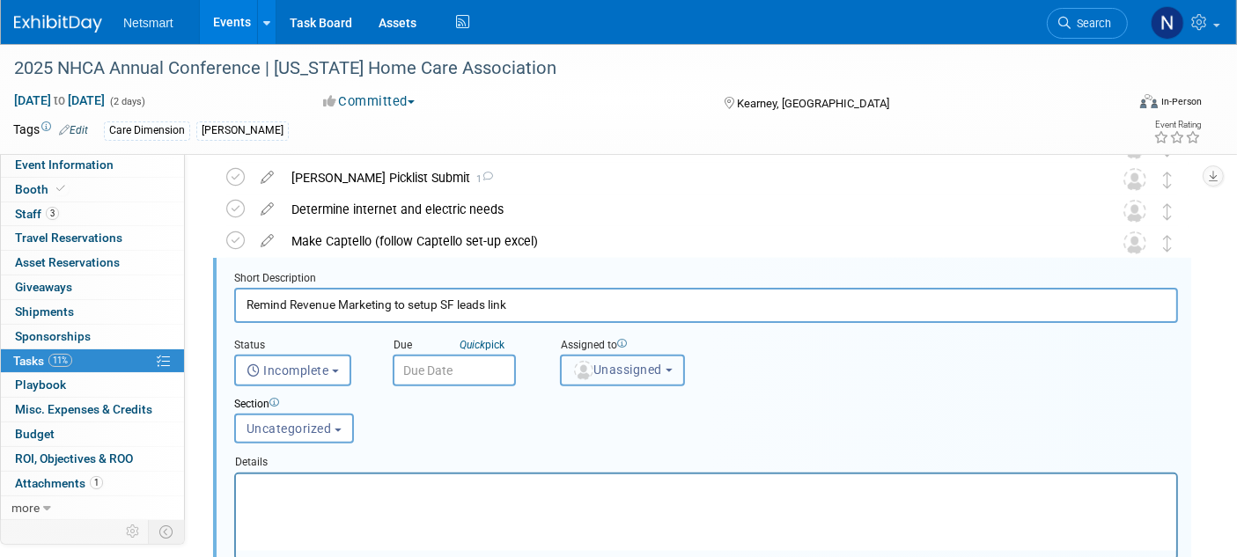
click at [608, 363] on button "Unassigned" at bounding box center [622, 371] width 125 height 32
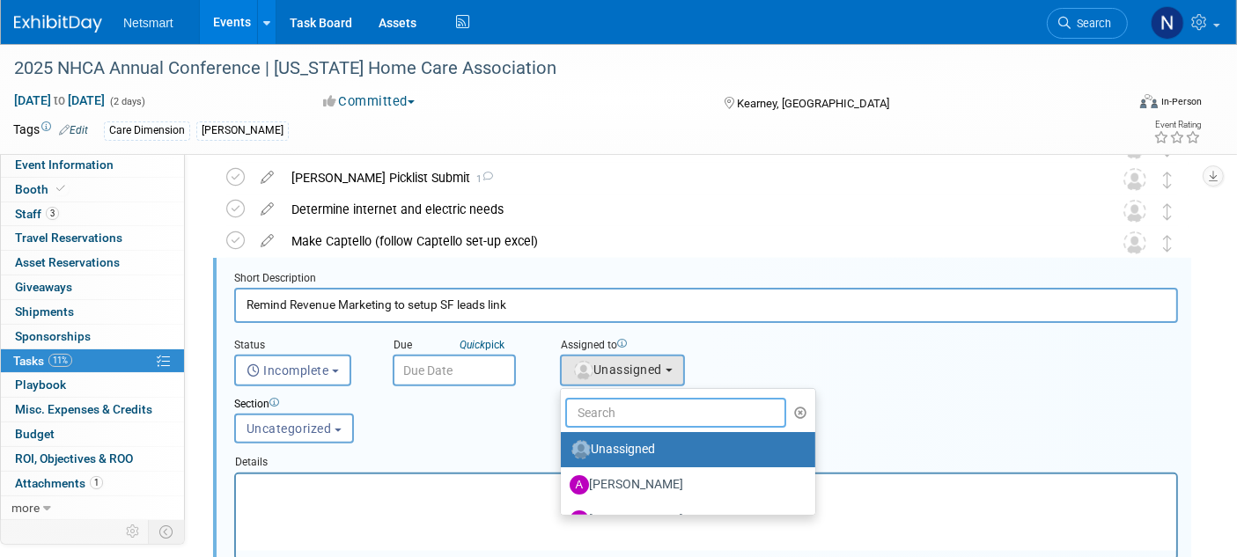
click at [595, 411] on input "text" at bounding box center [675, 413] width 221 height 30
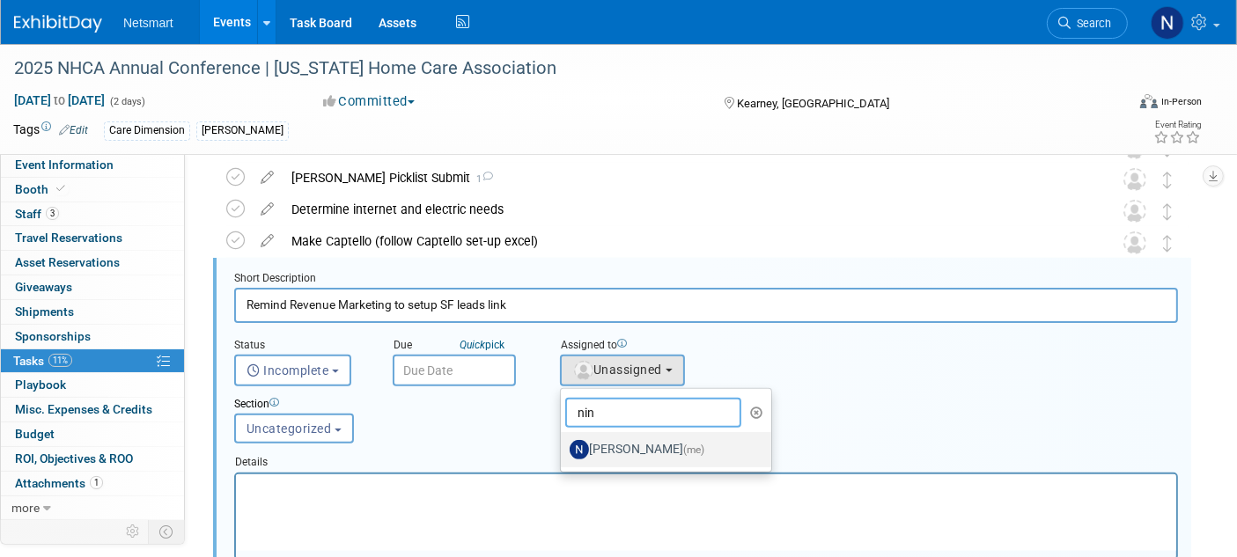
type input "nin"
drag, startPoint x: 623, startPoint y: 437, endPoint x: 584, endPoint y: 428, distance: 40.6
click at [623, 438] on label "[PERSON_NAME] (me)" at bounding box center [662, 450] width 184 height 28
click at [564, 442] on input "[PERSON_NAME] (me)" at bounding box center [557, 447] width 11 height 11
select select "a52b5e8a-b2fd-4a4e-8599-2a3670a086e7"
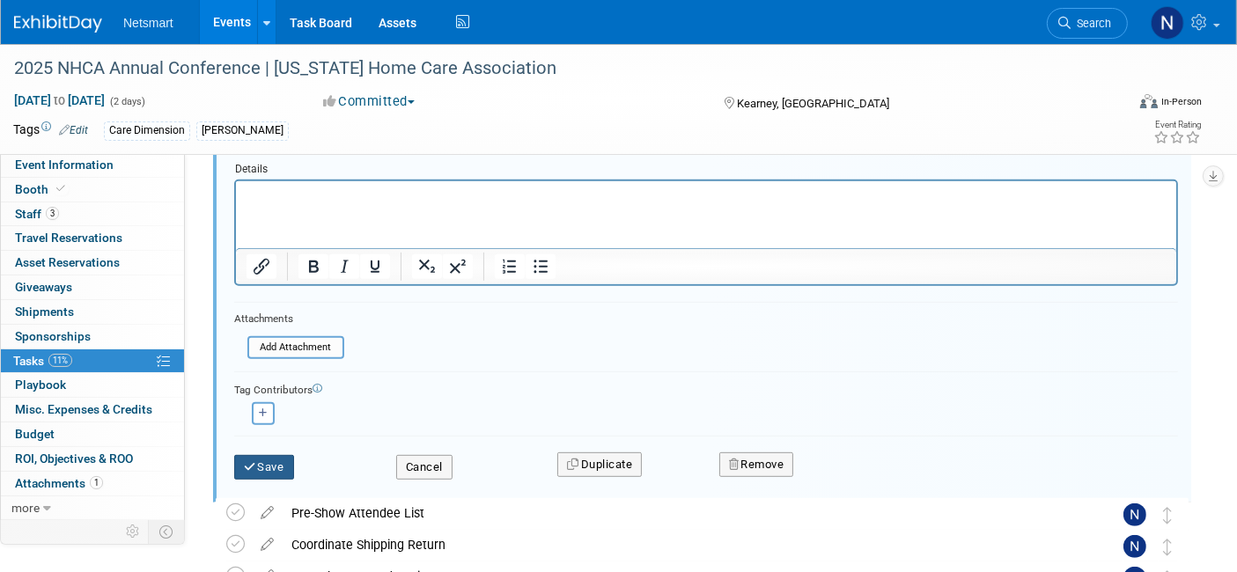
click at [269, 468] on button "Save" at bounding box center [264, 467] width 60 height 25
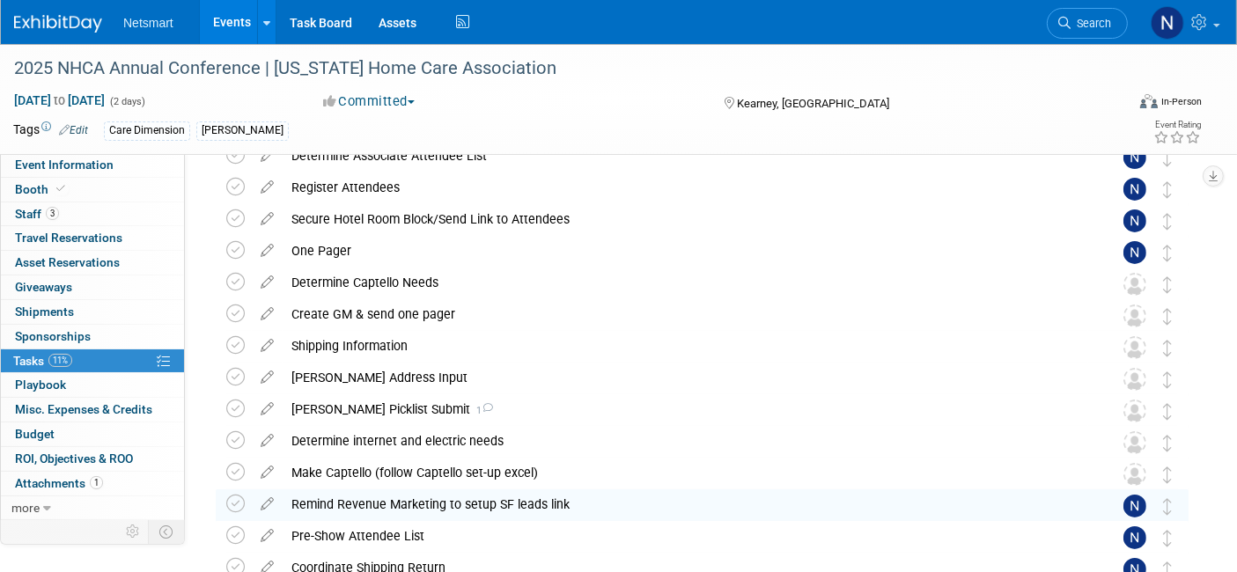
click at [264, 474] on icon at bounding box center [267, 469] width 31 height 22
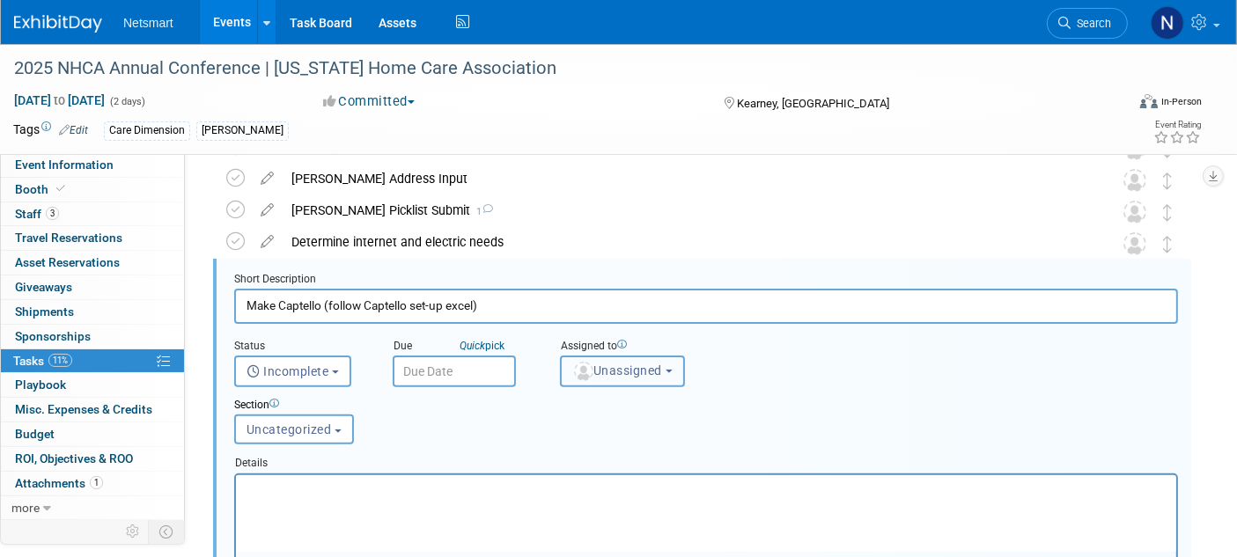
click at [619, 379] on button "Unassigned" at bounding box center [622, 372] width 125 height 32
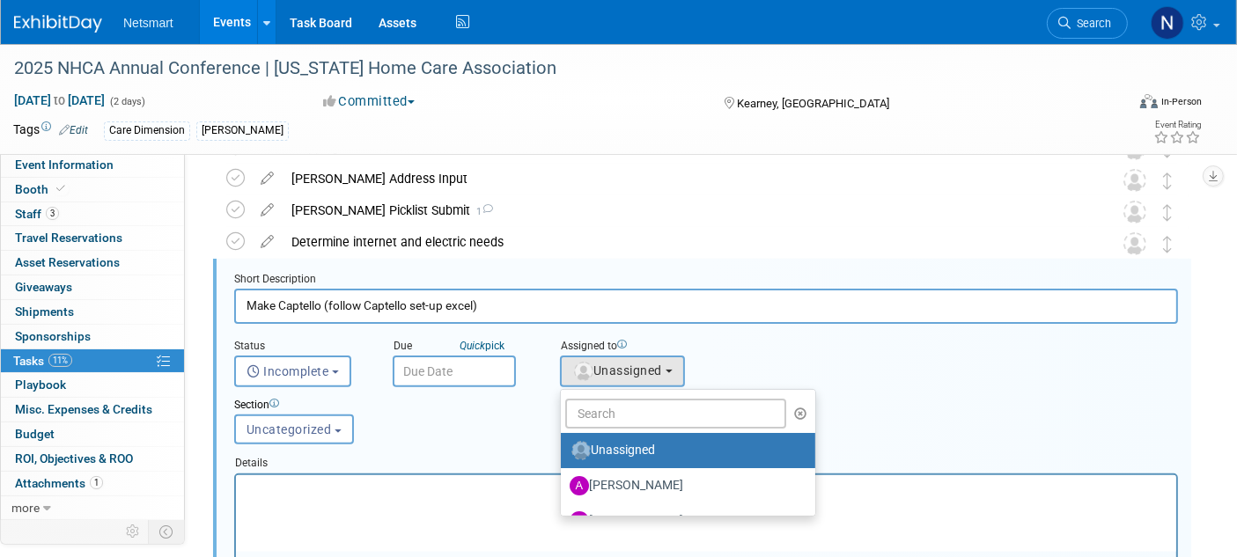
click at [588, 433] on link "Unassigned" at bounding box center [688, 450] width 254 height 35
click at [592, 418] on input "text" at bounding box center [675, 414] width 221 height 30
type input "nin"
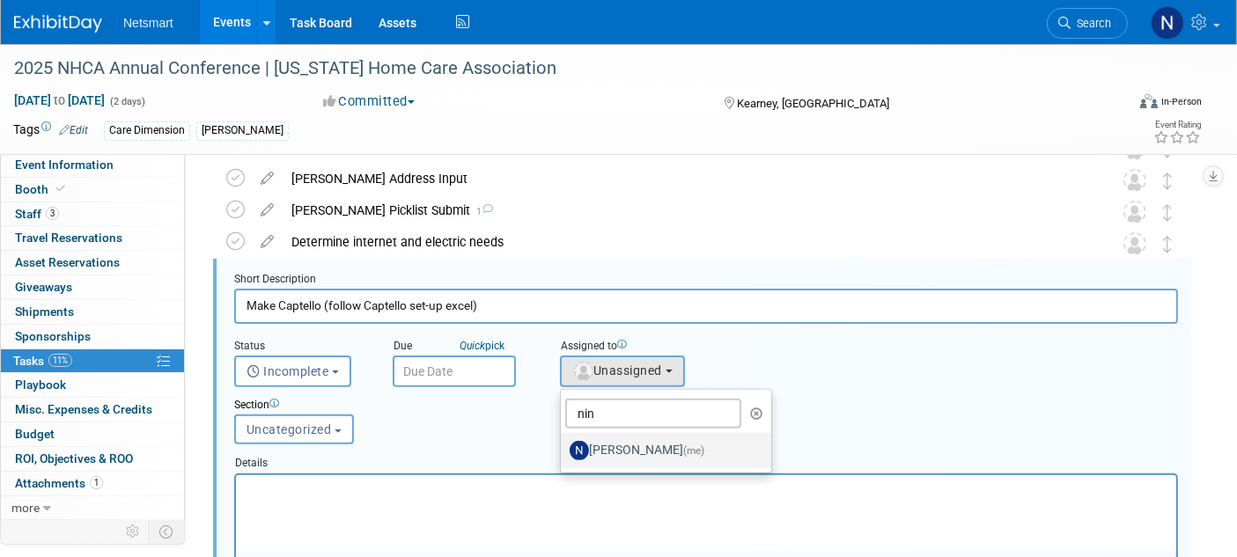
click at [597, 444] on label "[PERSON_NAME] (me)" at bounding box center [662, 451] width 184 height 28
click at [564, 444] on input "[PERSON_NAME] (me)" at bounding box center [557, 448] width 11 height 11
select select "a52b5e8a-b2fd-4a4e-8599-2a3670a086e7"
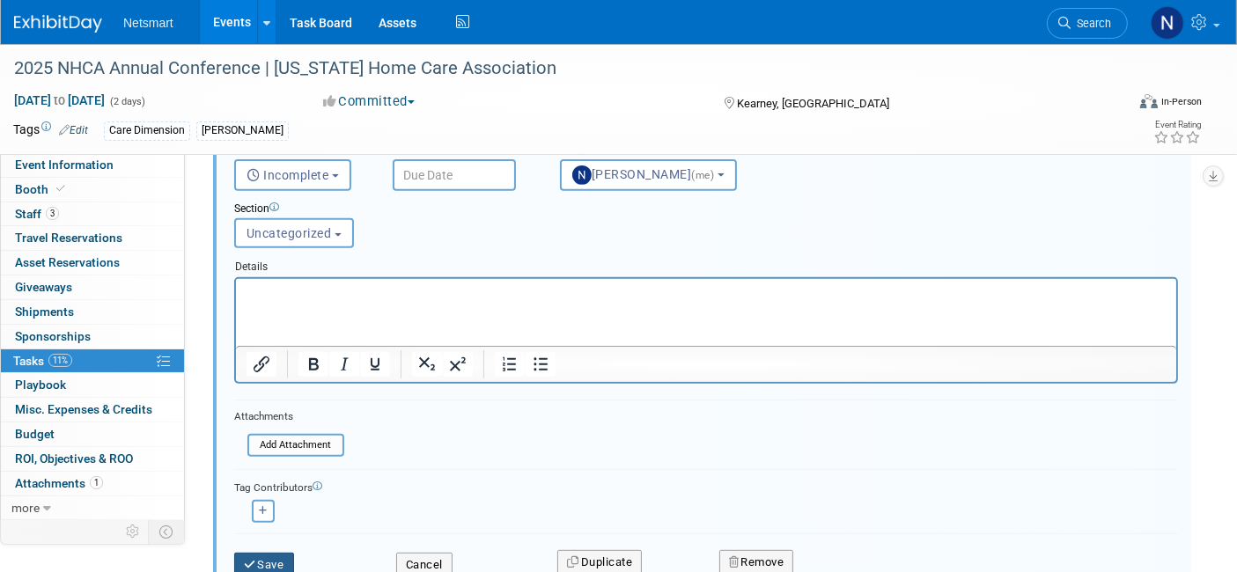
click at [276, 555] on button "Save" at bounding box center [264, 565] width 60 height 25
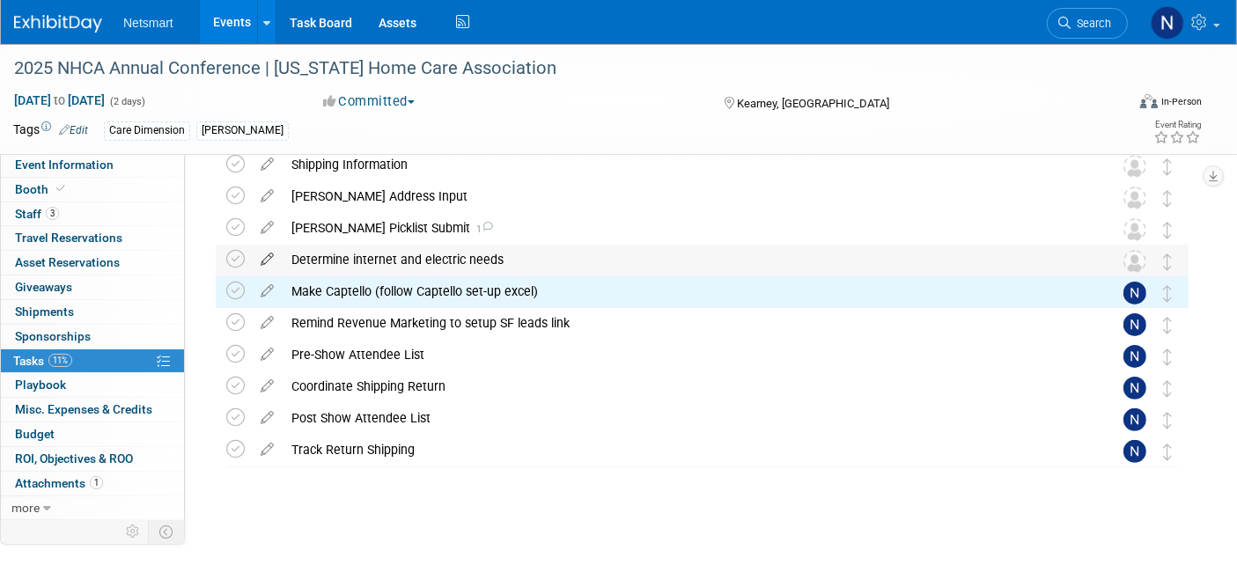
click at [270, 262] on icon at bounding box center [267, 256] width 31 height 22
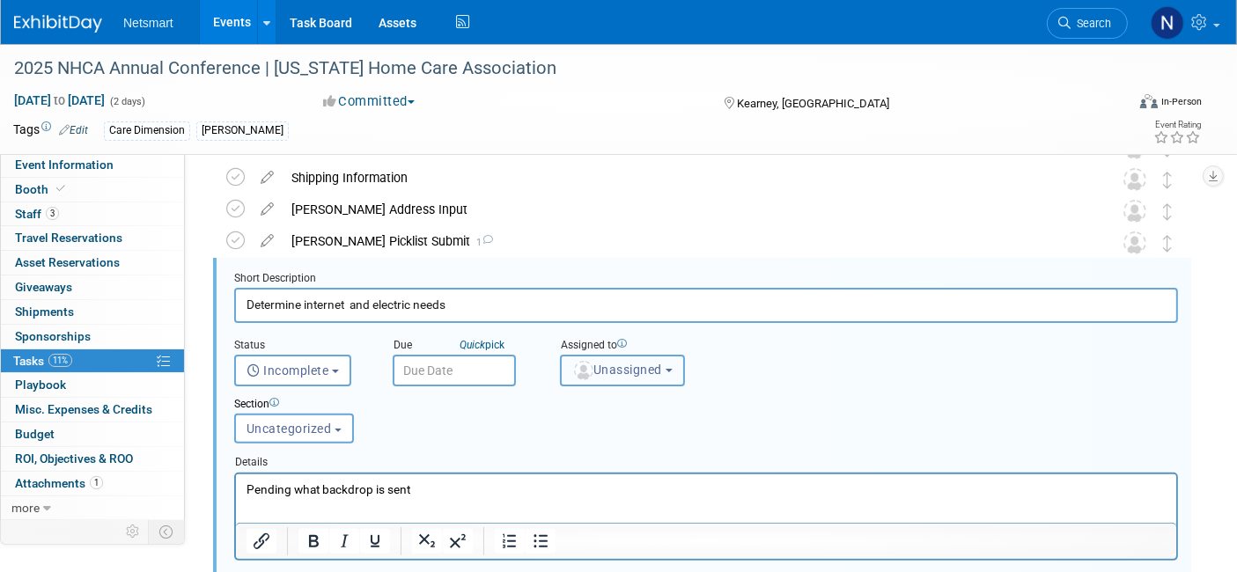
click at [598, 365] on span "Unassigned" at bounding box center [617, 370] width 90 height 14
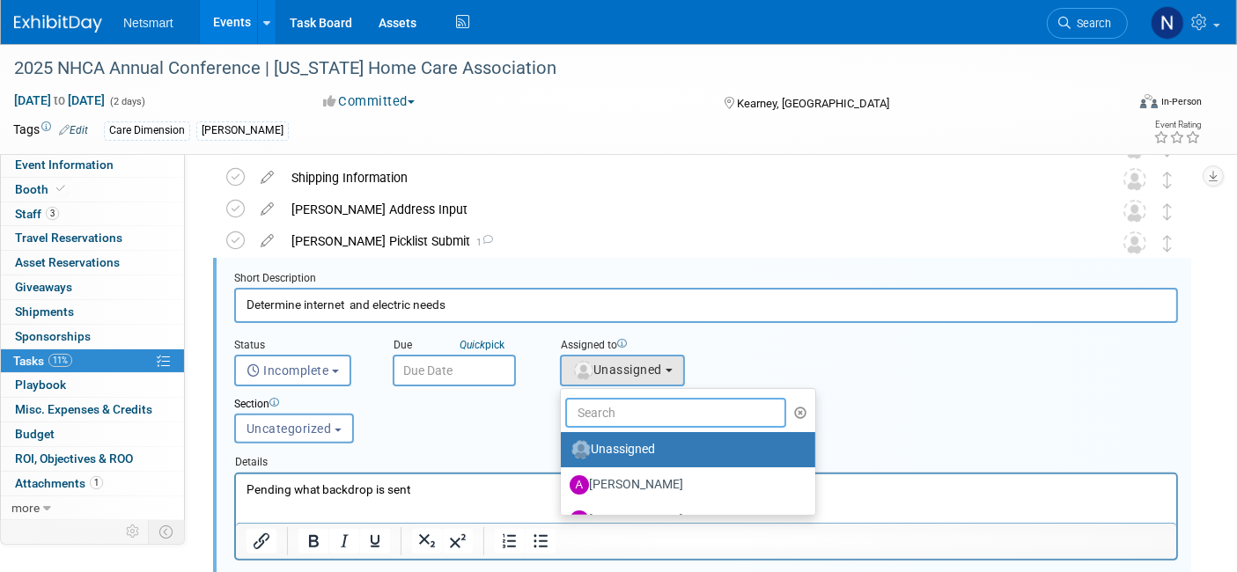
click at [591, 403] on input "text" at bounding box center [675, 413] width 221 height 30
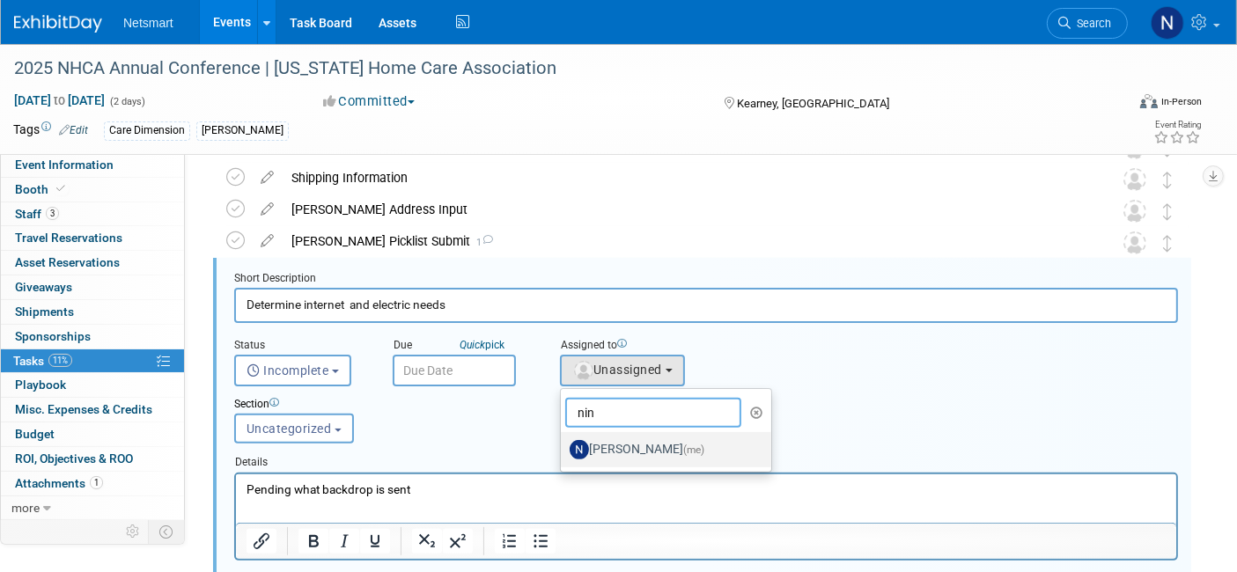
type input "nin"
click at [606, 438] on label "[PERSON_NAME] (me)" at bounding box center [662, 450] width 184 height 28
click at [564, 442] on input "[PERSON_NAME] (me)" at bounding box center [557, 447] width 11 height 11
select select "a52b5e8a-b2fd-4a4e-8599-2a3670a086e7"
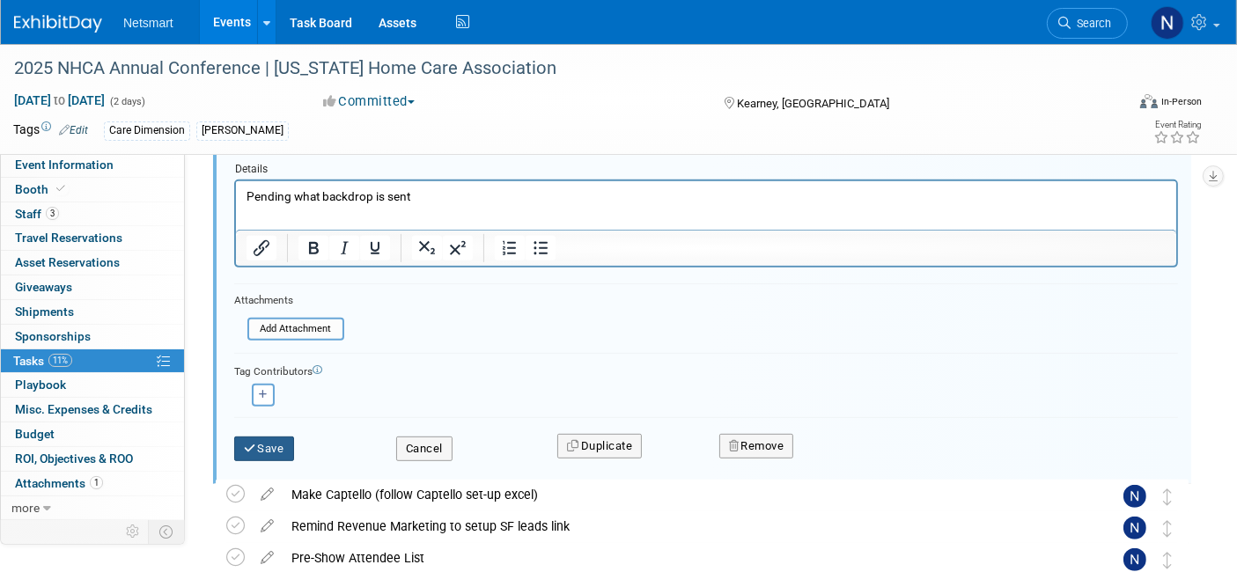
click at [284, 443] on button "Save" at bounding box center [264, 449] width 60 height 25
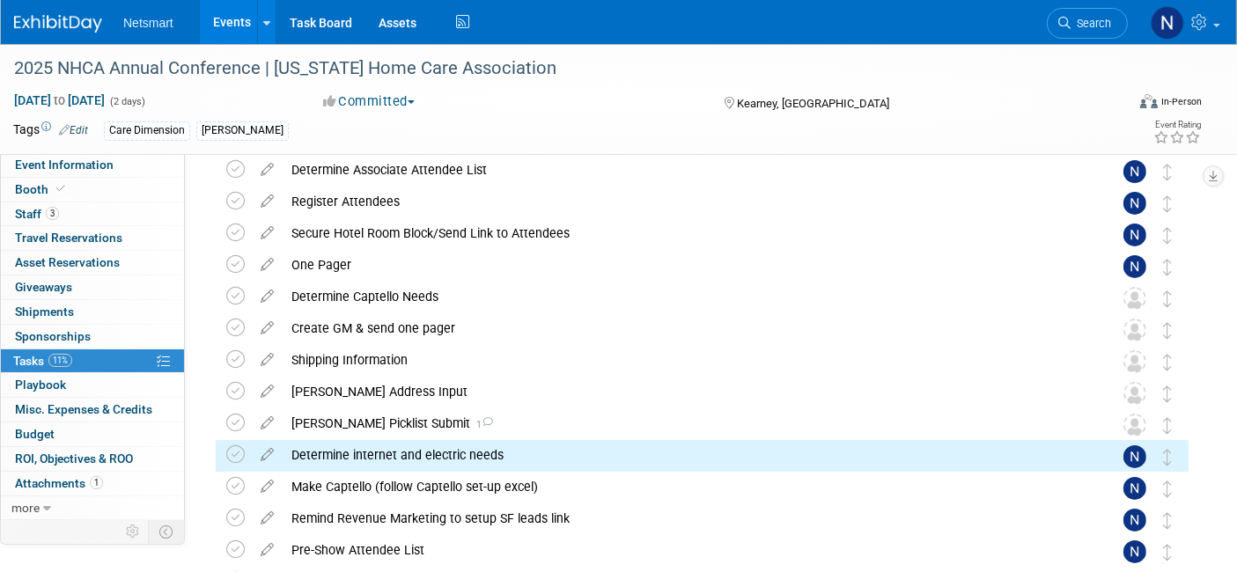
click at [267, 423] on icon at bounding box center [267, 420] width 31 height 22
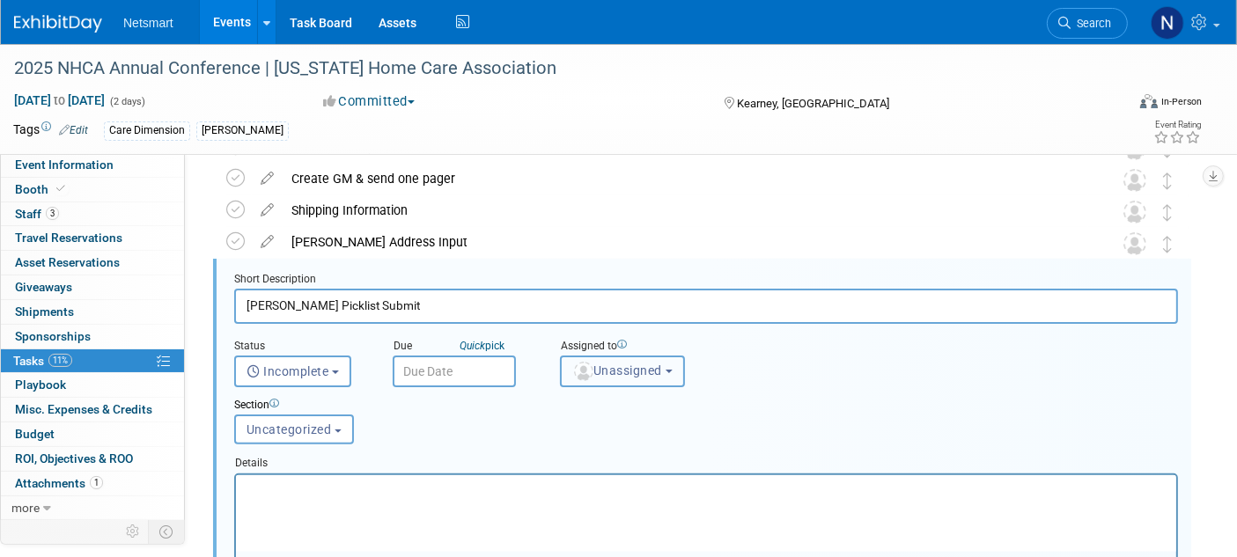
click at [612, 365] on span "Unassigned" at bounding box center [617, 371] width 90 height 14
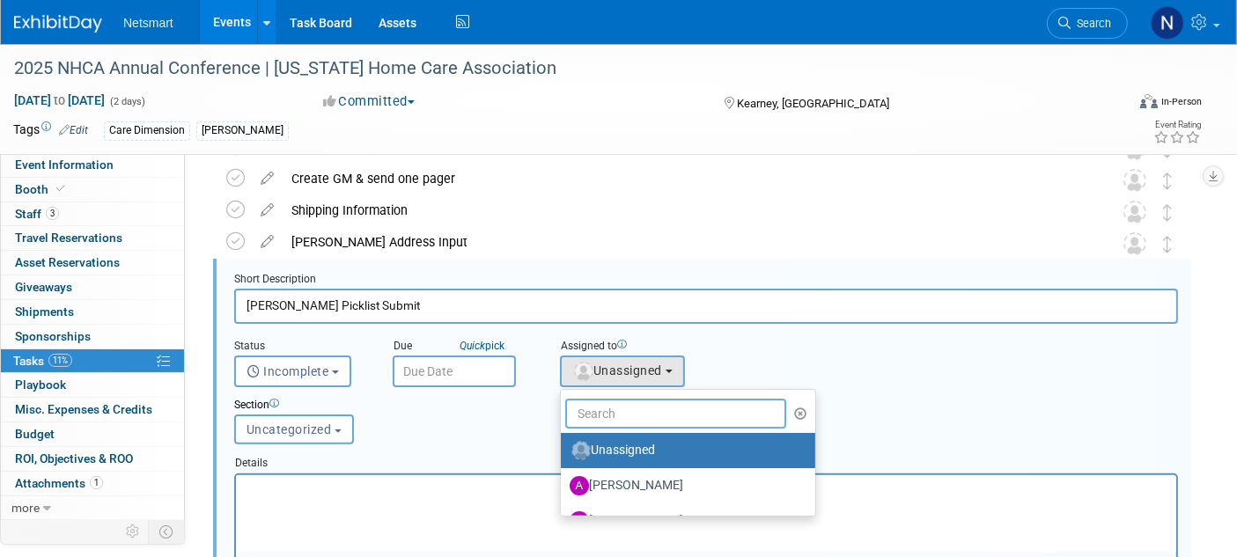
click at [578, 416] on input "text" at bounding box center [675, 414] width 221 height 30
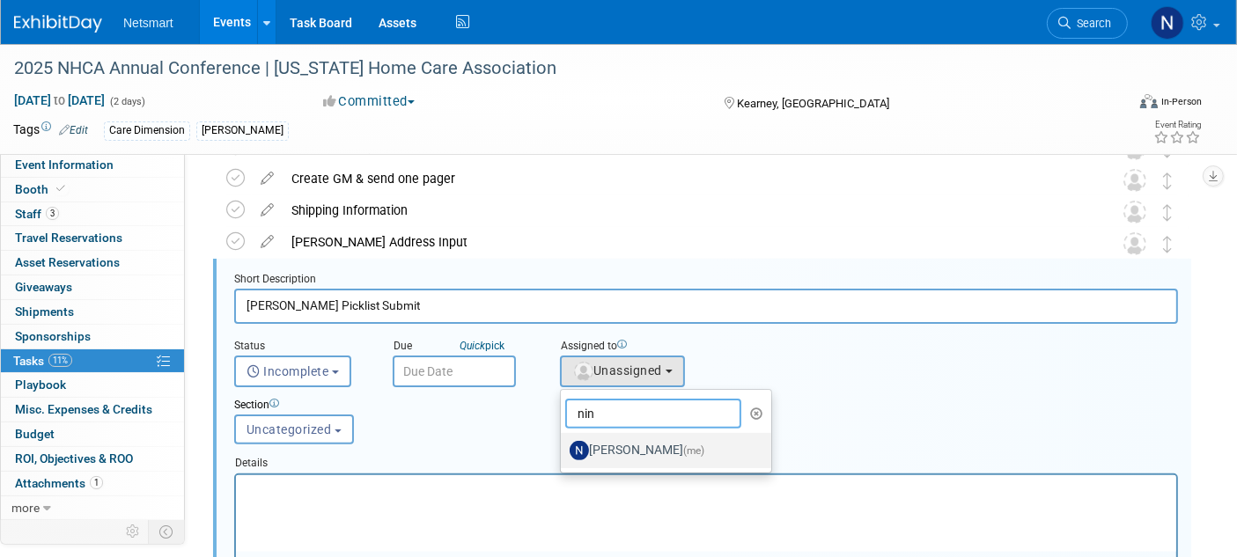
type input "nin"
click at [599, 440] on label "[PERSON_NAME] (me)" at bounding box center [662, 451] width 184 height 28
click at [564, 443] on input "[PERSON_NAME] (me)" at bounding box center [557, 448] width 11 height 11
select select "a52b5e8a-b2fd-4a4e-8599-2a3670a086e7"
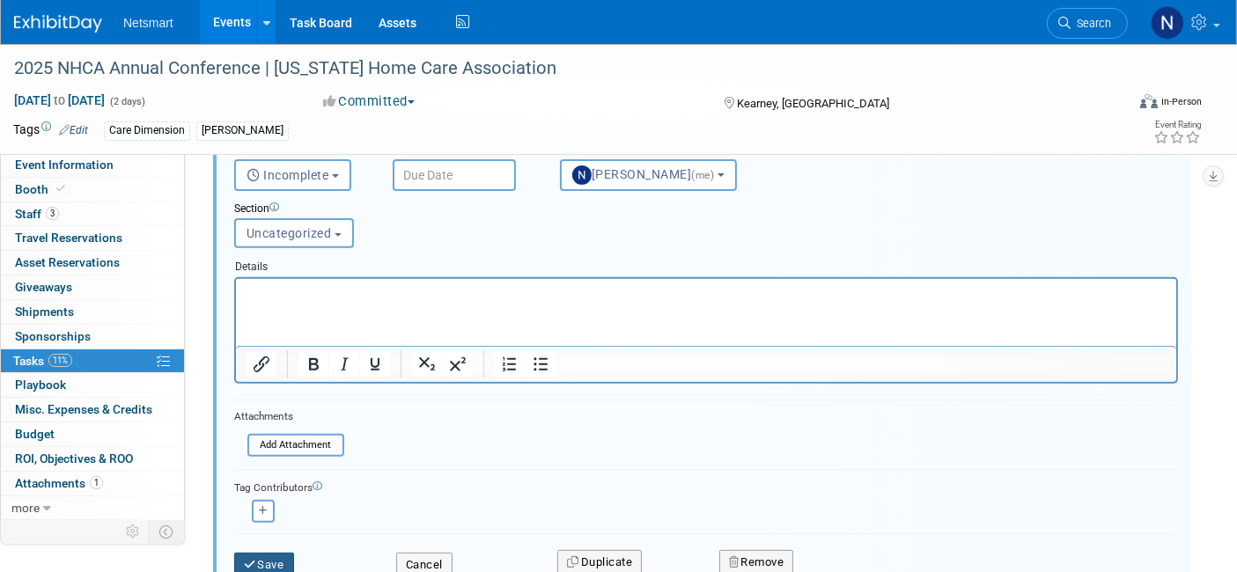
click at [281, 555] on button "Save" at bounding box center [264, 565] width 60 height 25
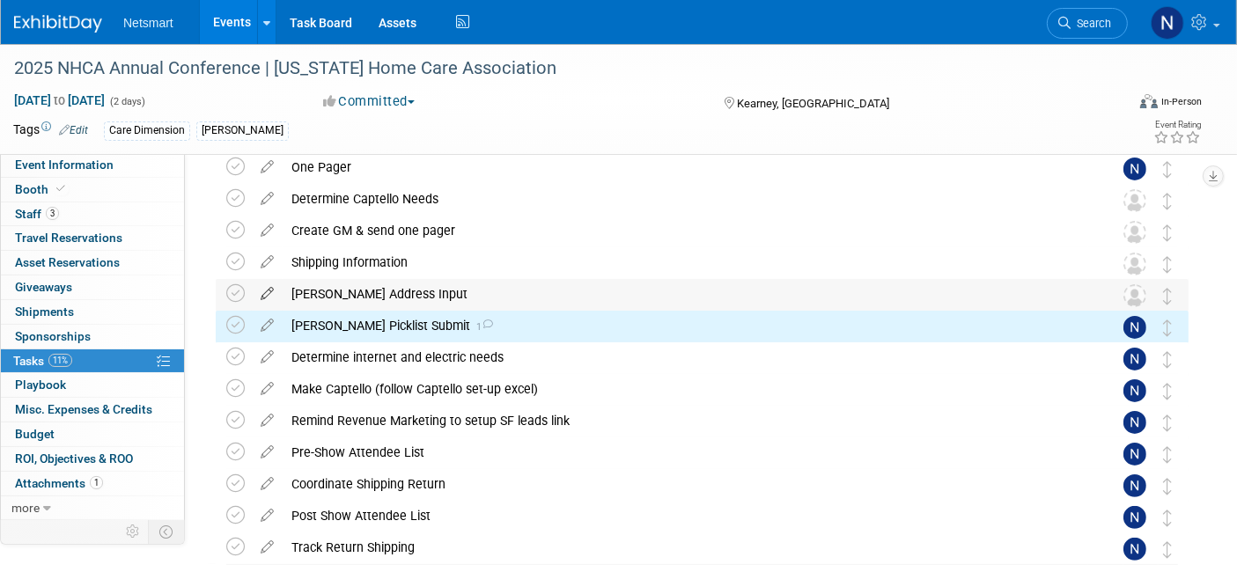
click at [266, 292] on icon at bounding box center [267, 290] width 31 height 22
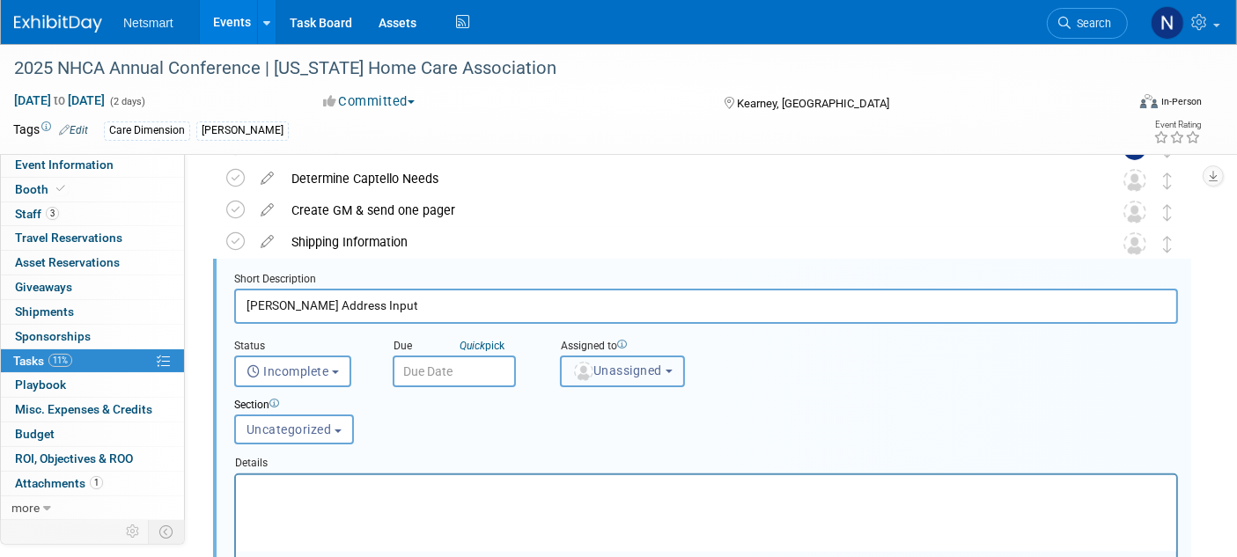
drag, startPoint x: 599, startPoint y: 356, endPoint x: 601, endPoint y: 365, distance: 10.0
click at [601, 365] on button "Unassigned" at bounding box center [622, 372] width 125 height 32
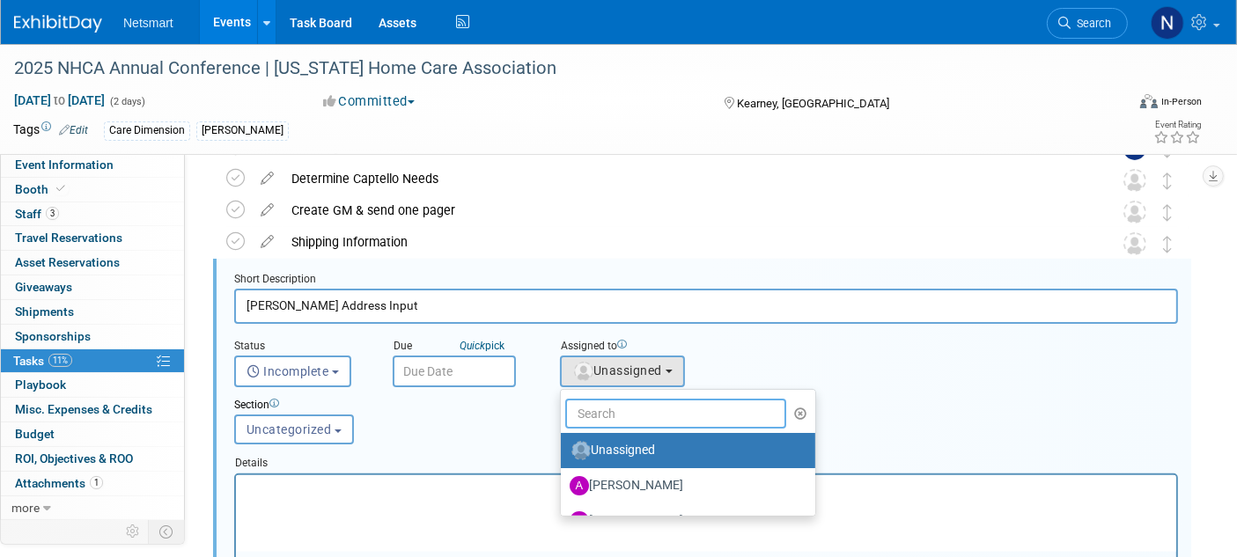
click at [591, 409] on input "text" at bounding box center [675, 414] width 221 height 30
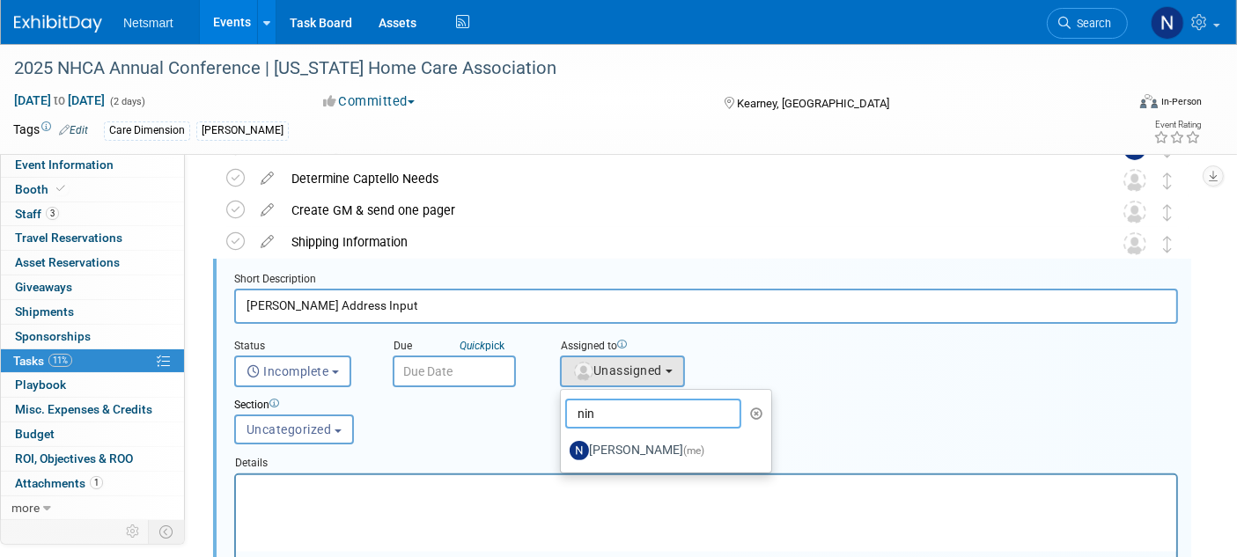
type input "nin"
click at [604, 450] on label "[PERSON_NAME] (me)" at bounding box center [662, 451] width 184 height 28
click at [564, 450] on input "[PERSON_NAME] (me)" at bounding box center [557, 448] width 11 height 11
select select "a52b5e8a-b2fd-4a4e-8599-2a3670a086e7"
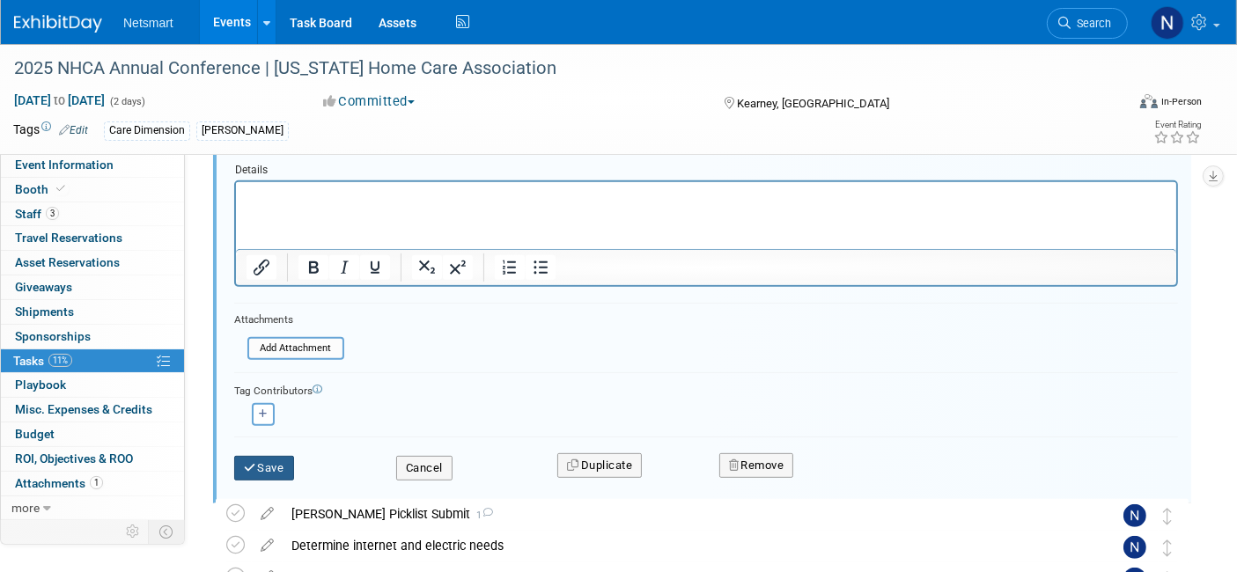
click at [266, 456] on button "Save" at bounding box center [264, 468] width 60 height 25
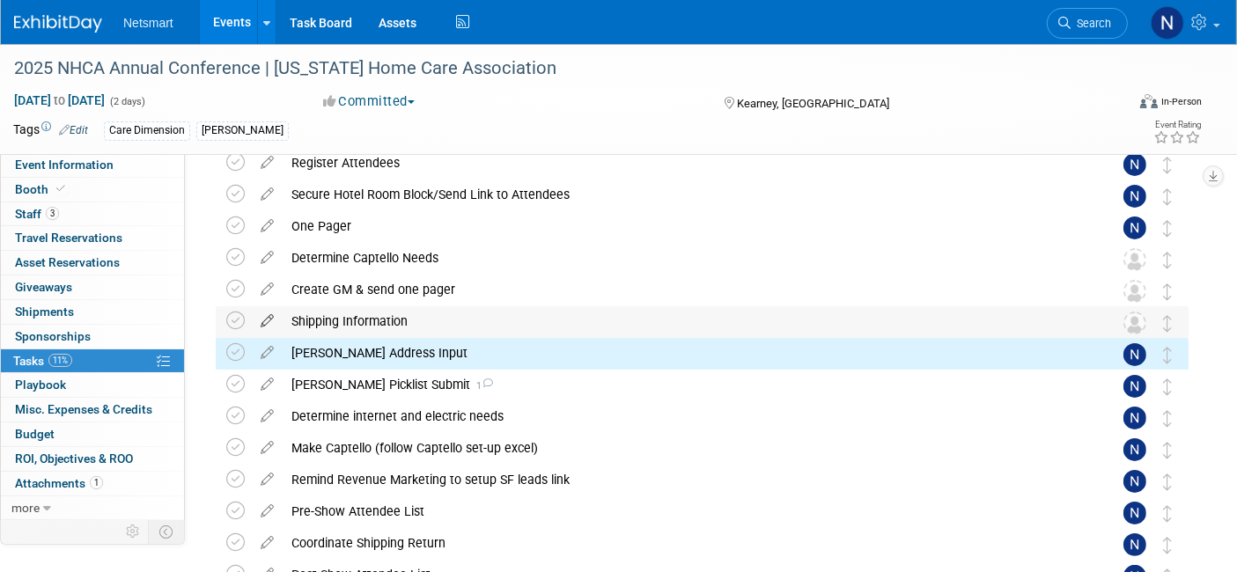
click at [266, 313] on icon at bounding box center [267, 317] width 31 height 22
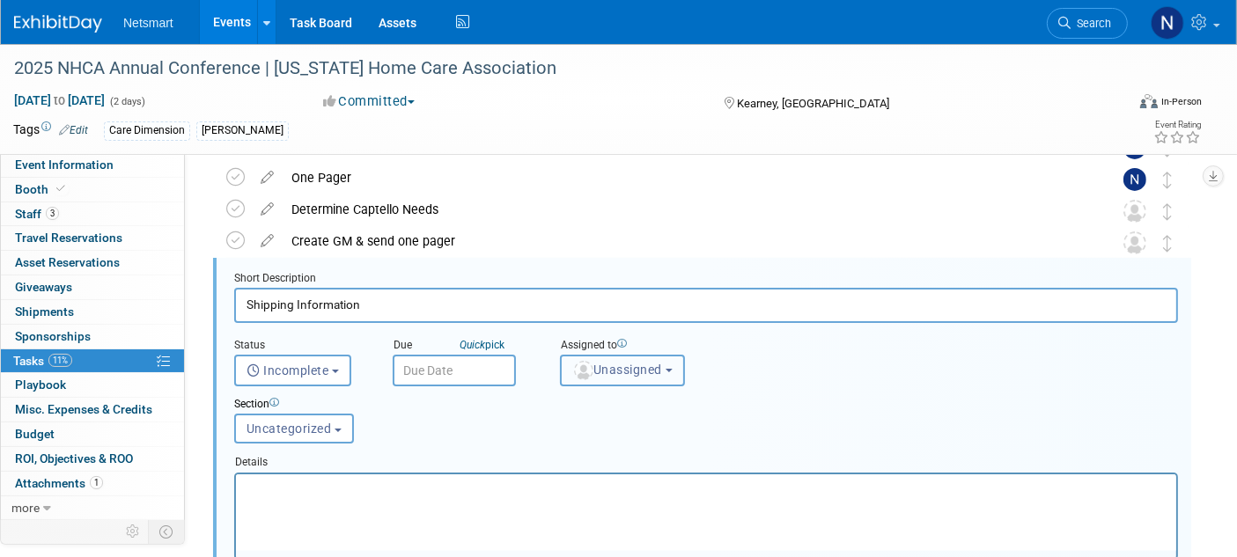
click at [602, 365] on span "Unassigned" at bounding box center [617, 370] width 90 height 14
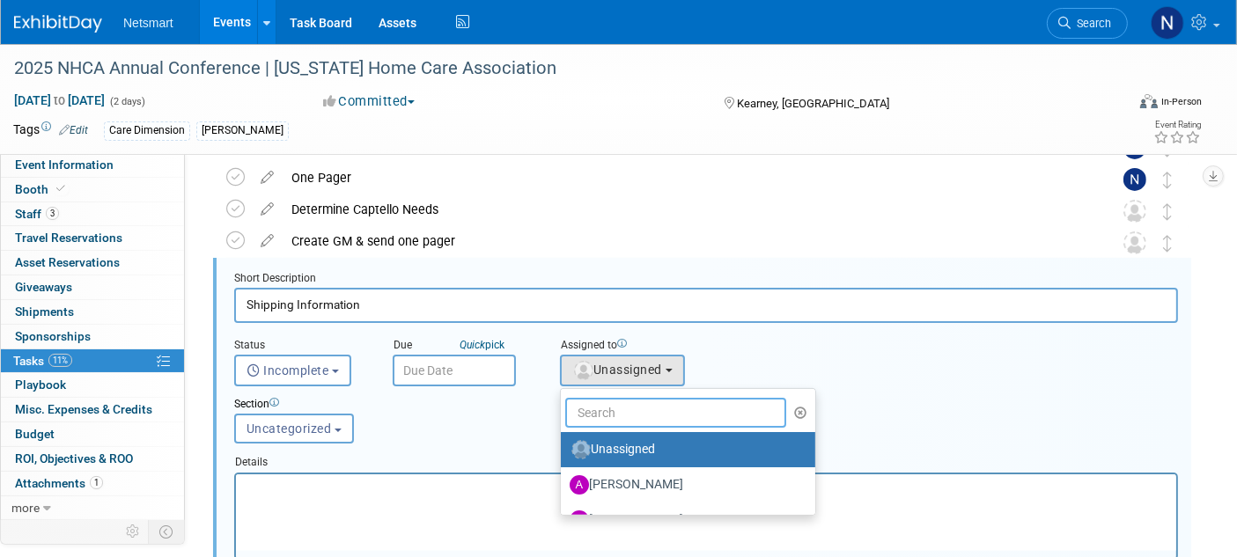
click at [592, 403] on input "text" at bounding box center [675, 413] width 221 height 30
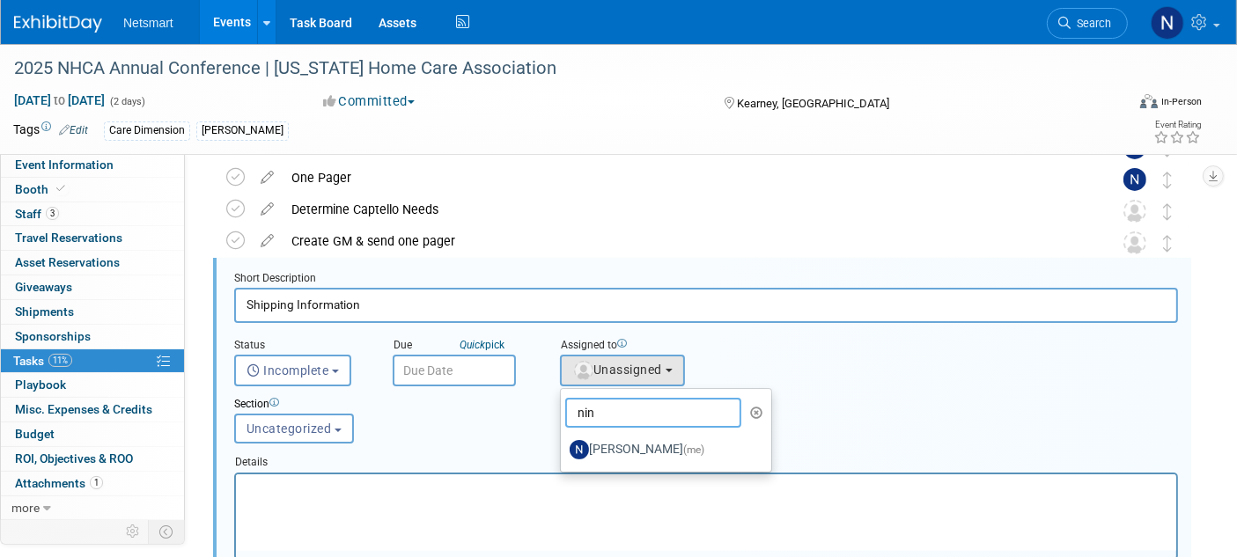
type input "nin"
click at [605, 446] on label "[PERSON_NAME] (me)" at bounding box center [662, 450] width 184 height 28
click at [564, 446] on input "[PERSON_NAME] (me)" at bounding box center [557, 447] width 11 height 11
select select "a52b5e8a-b2fd-4a4e-8599-2a3670a086e7"
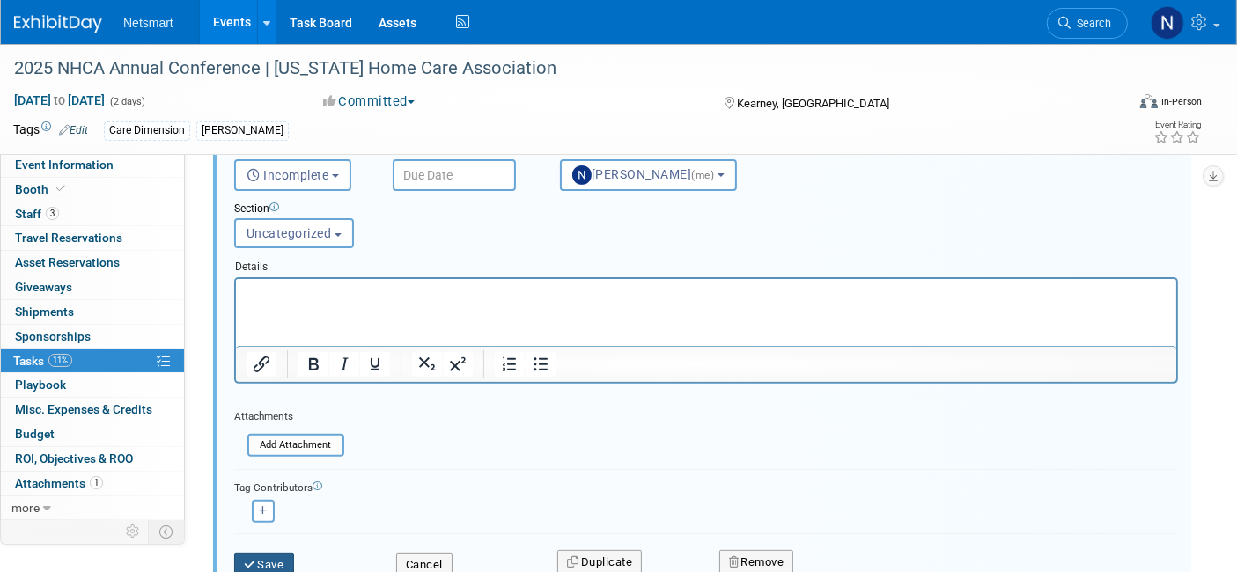
drag, startPoint x: 267, startPoint y: 550, endPoint x: 268, endPoint y: 541, distance: 9.7
click at [268, 553] on button "Save" at bounding box center [264, 565] width 60 height 25
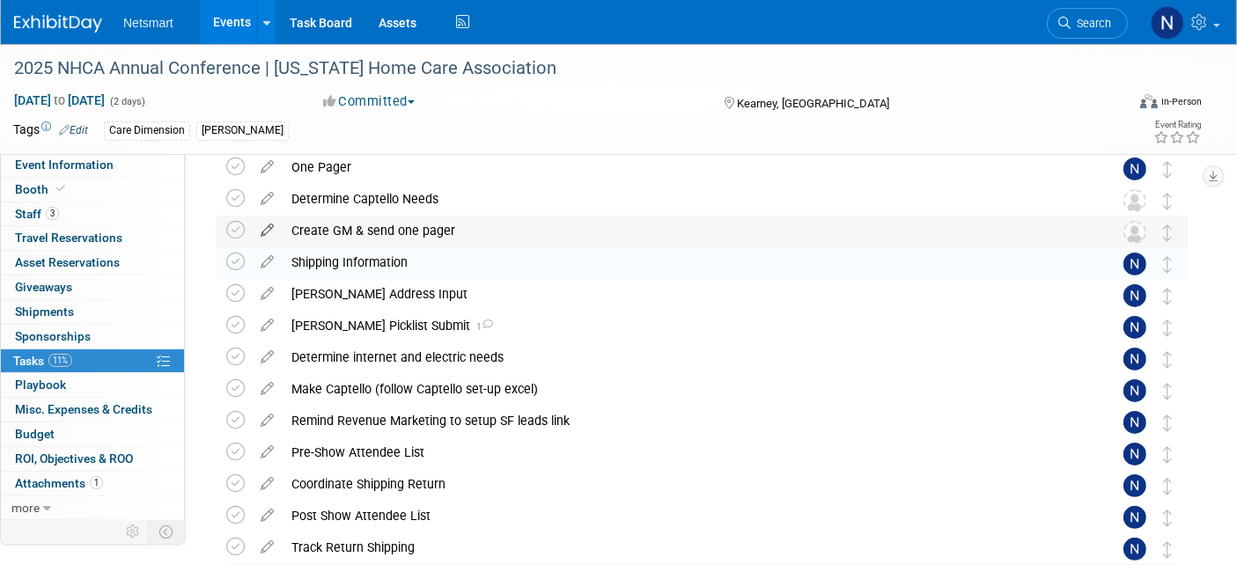
click at [266, 223] on icon at bounding box center [267, 227] width 31 height 22
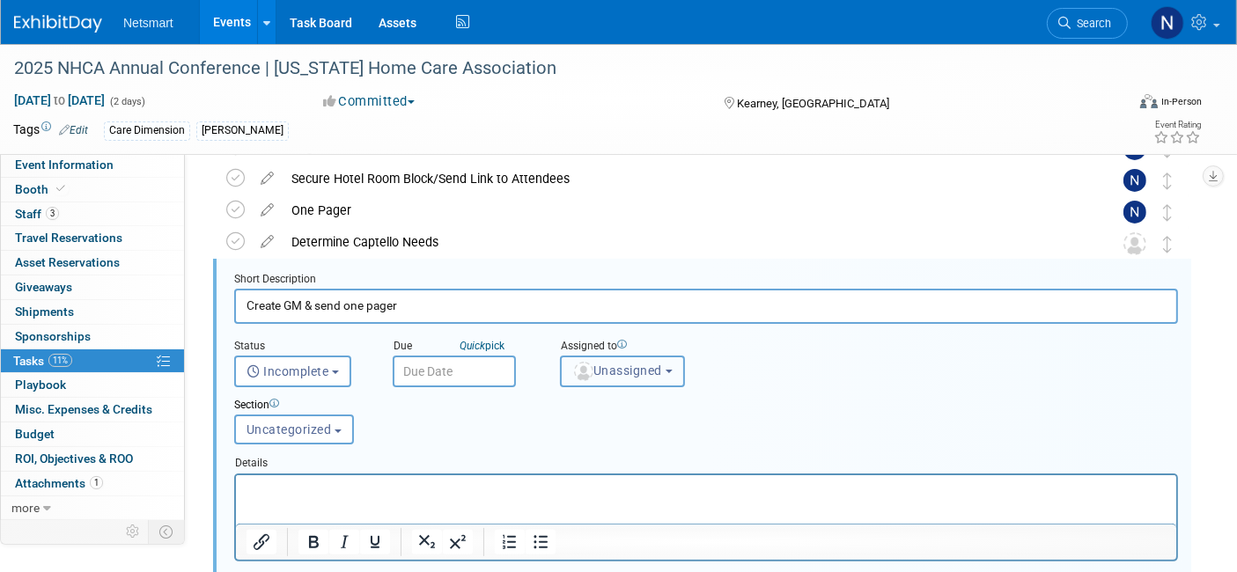
click at [614, 371] on span "Unassigned" at bounding box center [617, 371] width 90 height 14
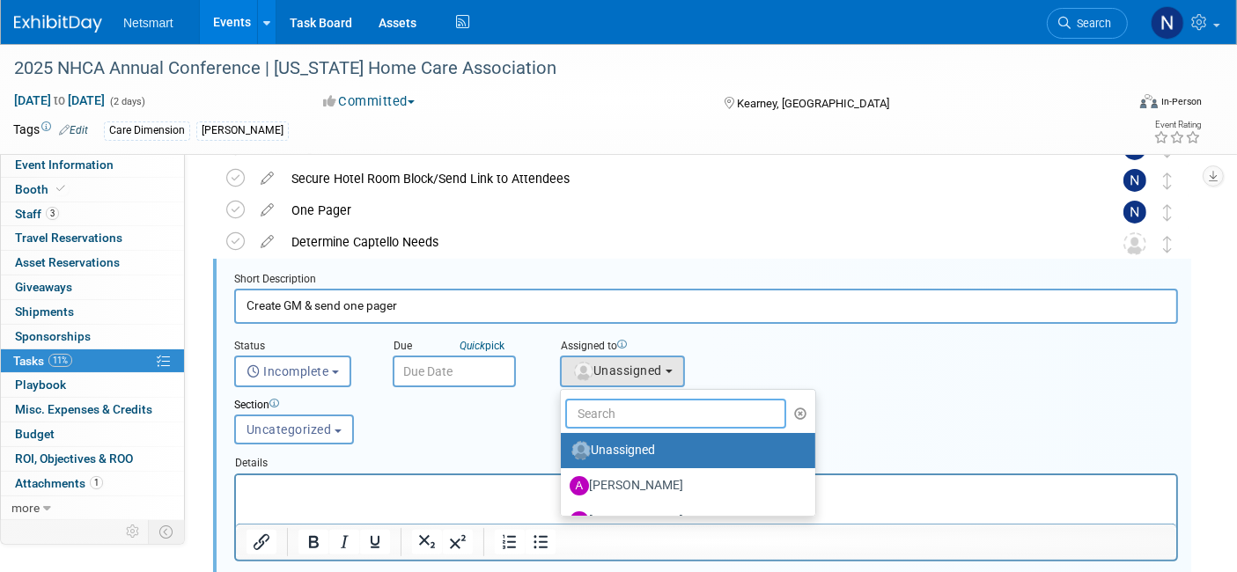
click at [613, 409] on input "text" at bounding box center [675, 414] width 221 height 30
type input "nin"
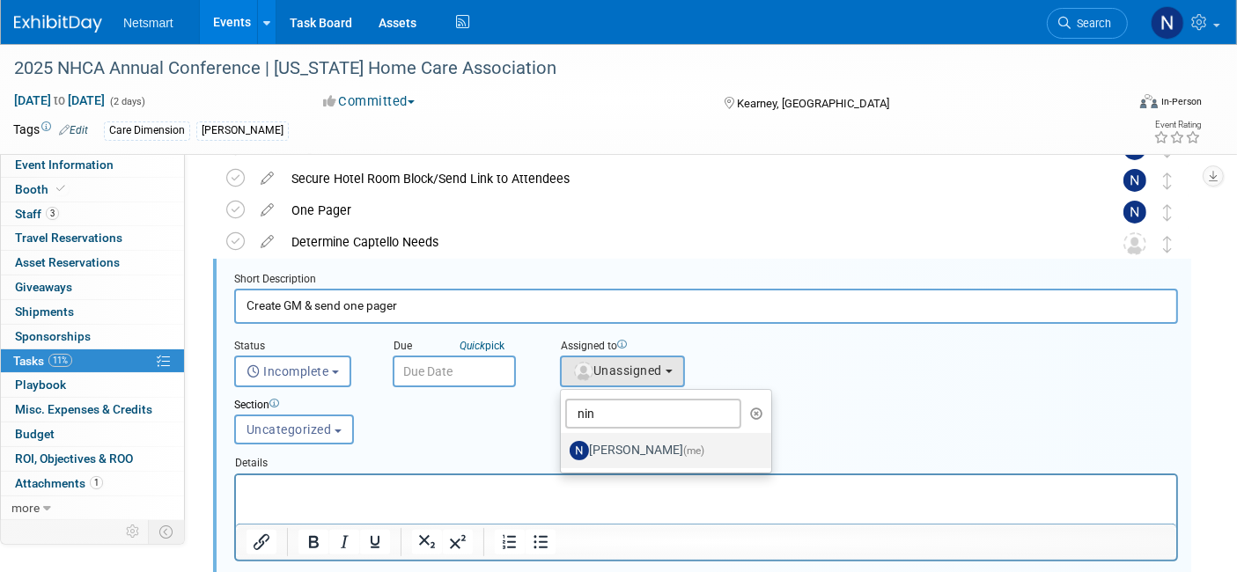
click at [608, 458] on label "[PERSON_NAME] (me)" at bounding box center [662, 451] width 184 height 28
click at [564, 454] on input "[PERSON_NAME] (me)" at bounding box center [557, 448] width 11 height 11
select select "a52b5e8a-b2fd-4a4e-8599-2a3670a086e7"
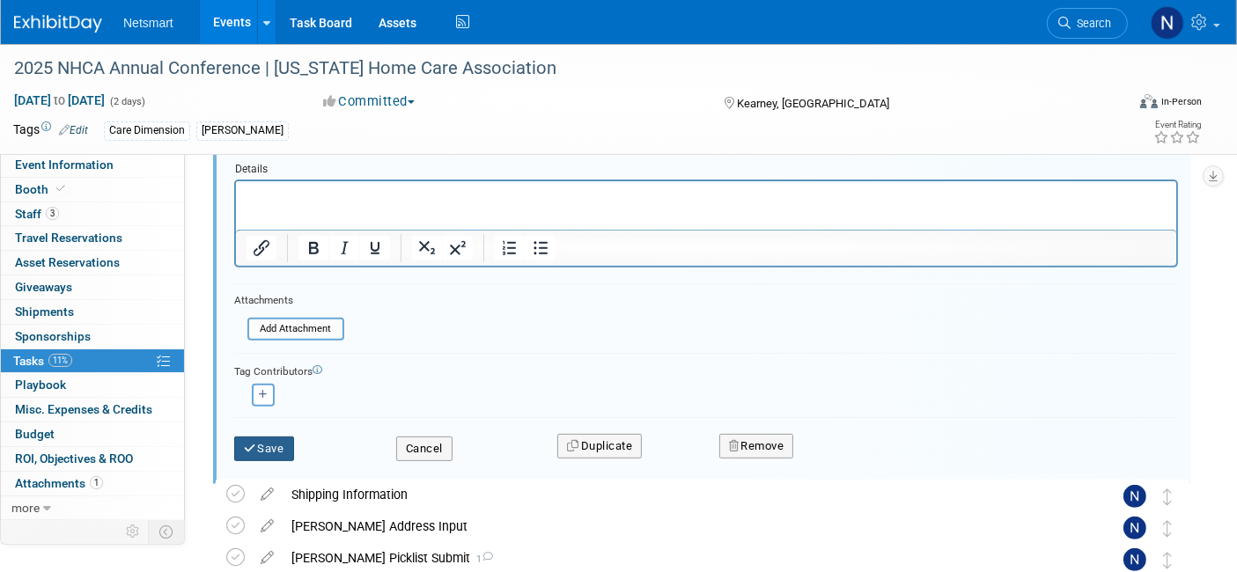
click at [275, 446] on button "Save" at bounding box center [264, 449] width 60 height 25
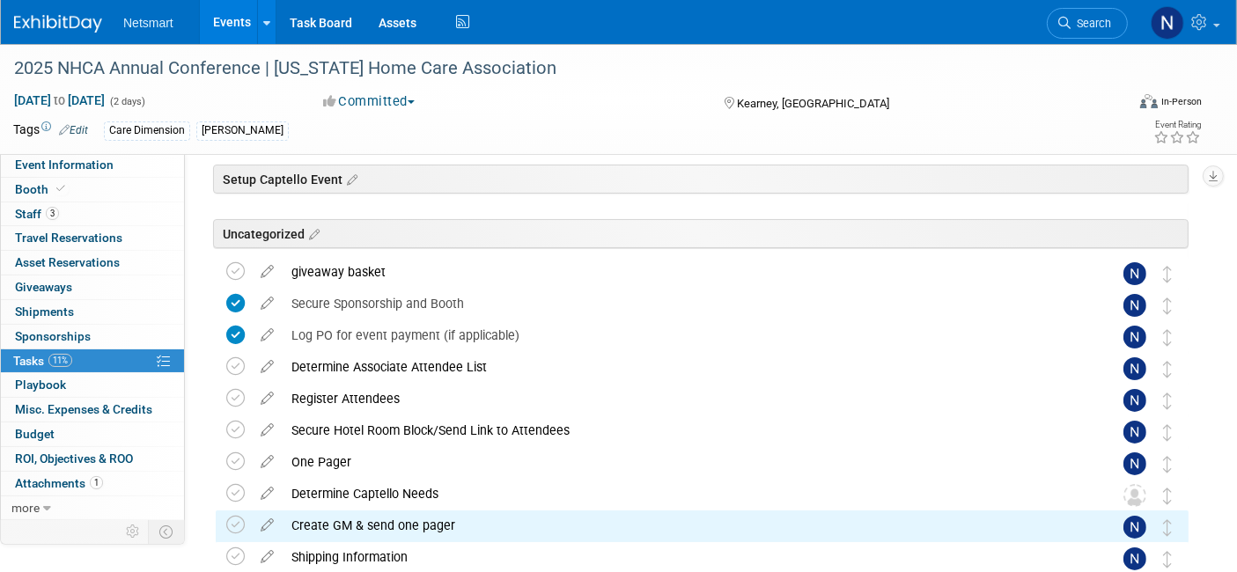
click at [268, 499] on link at bounding box center [267, 494] width 31 height 16
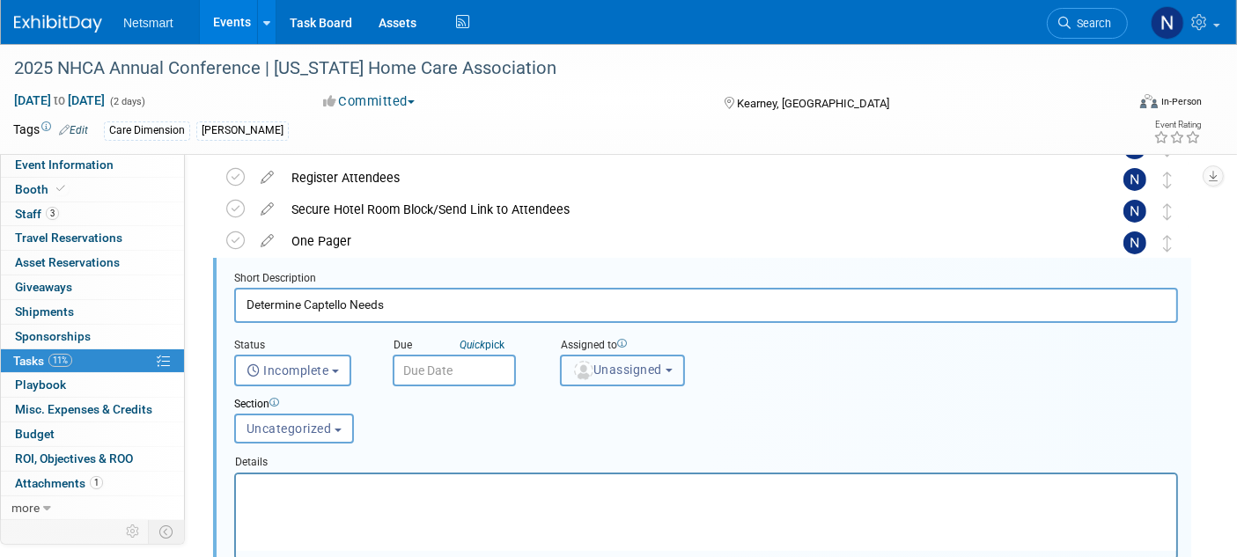
click at [606, 365] on span "Unassigned" at bounding box center [617, 370] width 90 height 14
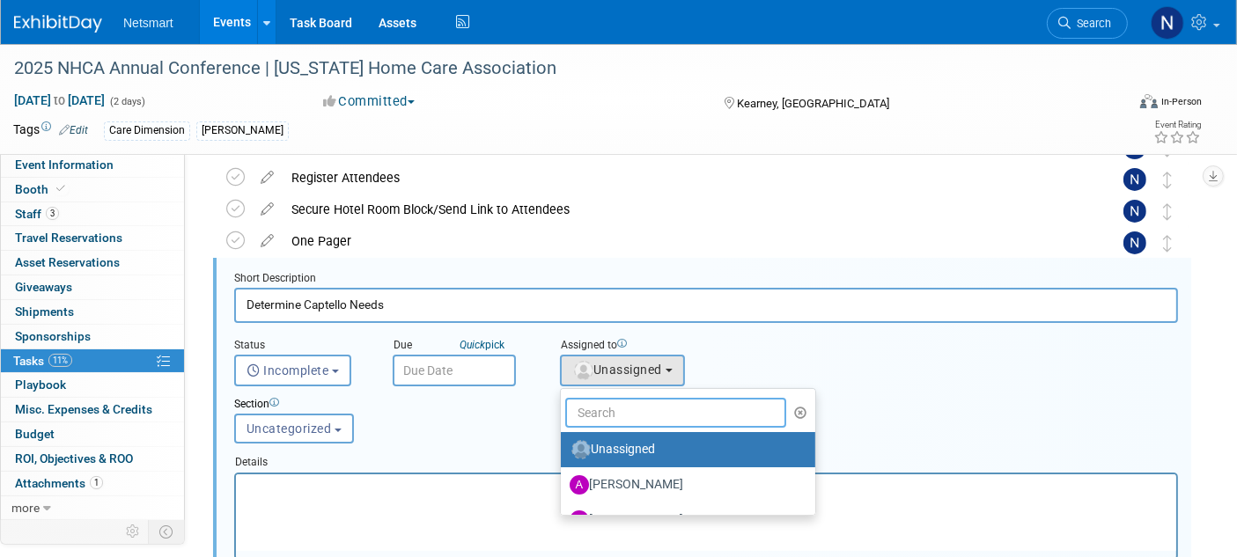
click at [595, 398] on input "text" at bounding box center [675, 413] width 221 height 30
type input "nin"
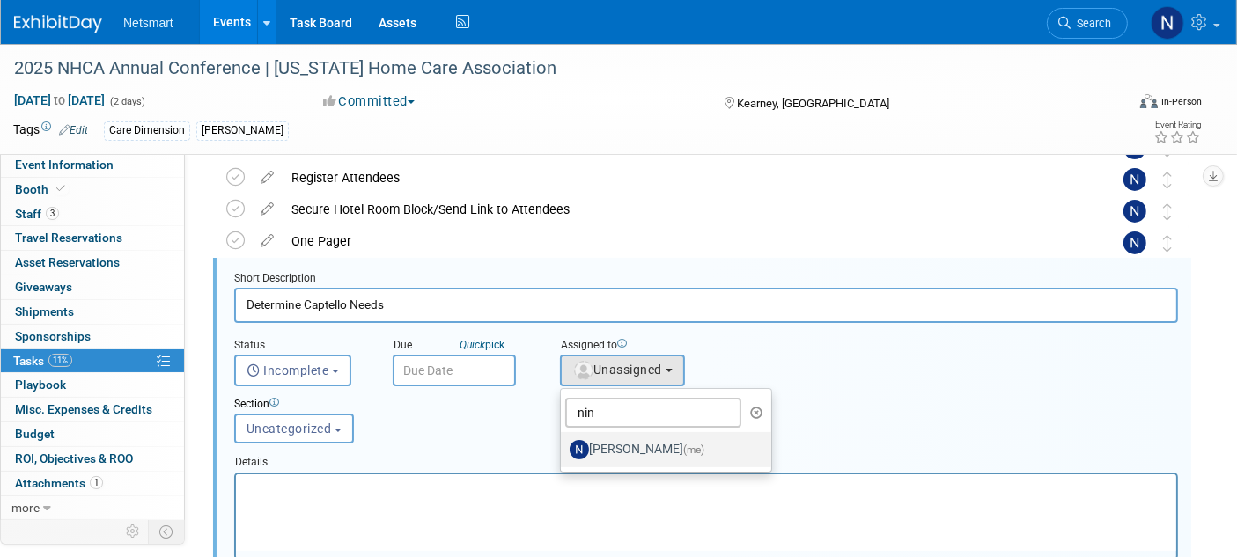
click at [604, 446] on label "[PERSON_NAME] (me)" at bounding box center [662, 450] width 184 height 28
click at [564, 446] on input "[PERSON_NAME] (me)" at bounding box center [557, 447] width 11 height 11
select select "a52b5e8a-b2fd-4a4e-8599-2a3670a086e7"
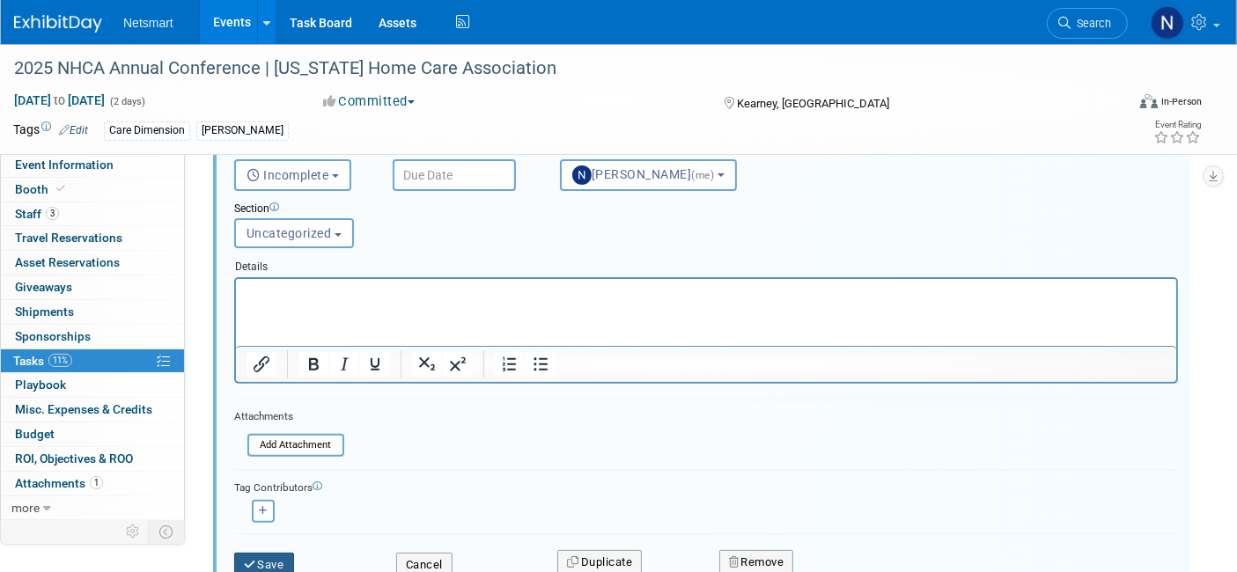
click at [259, 556] on button "Save" at bounding box center [264, 565] width 60 height 25
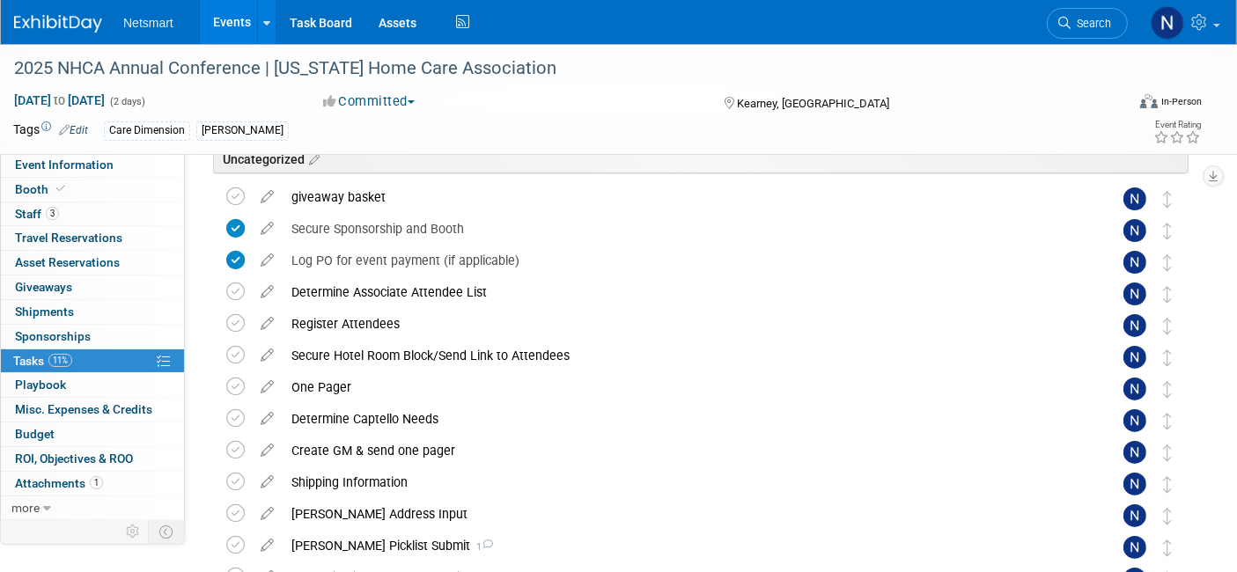
scroll to position [162, 0]
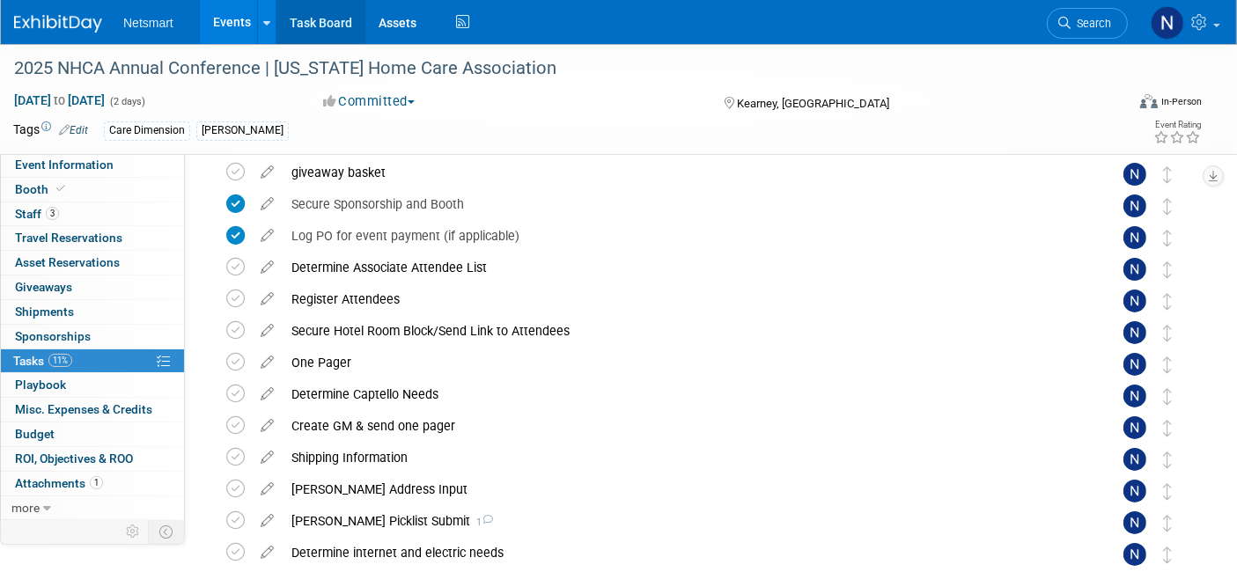
click at [326, 22] on link "Task Board" at bounding box center [320, 22] width 89 height 44
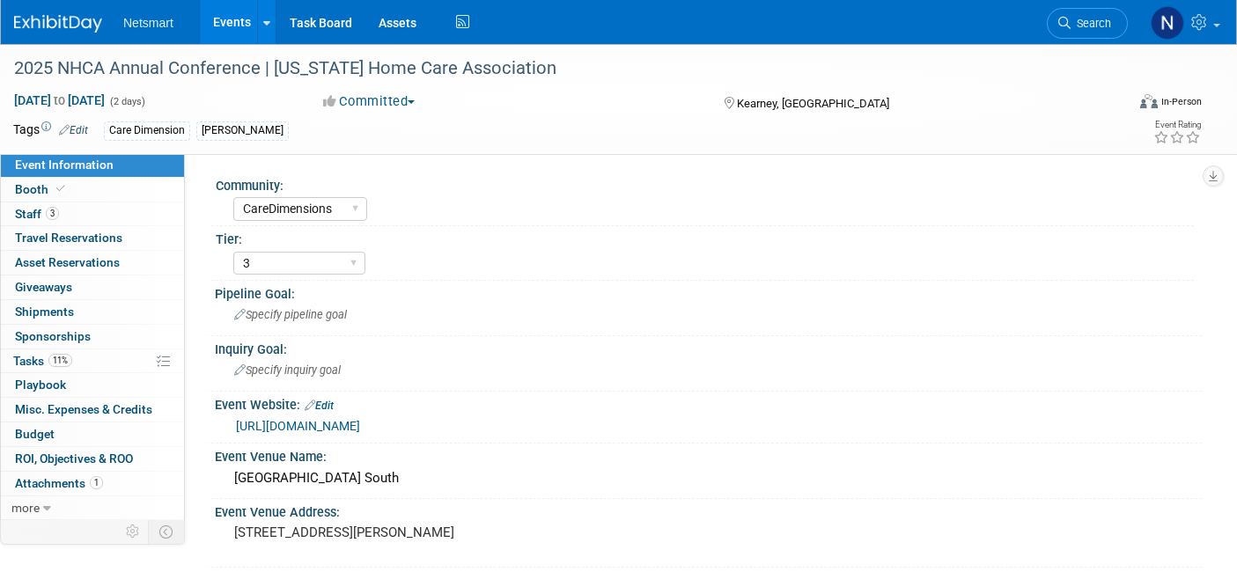
select select "CareDimensions"
select select "3"
select select "No"
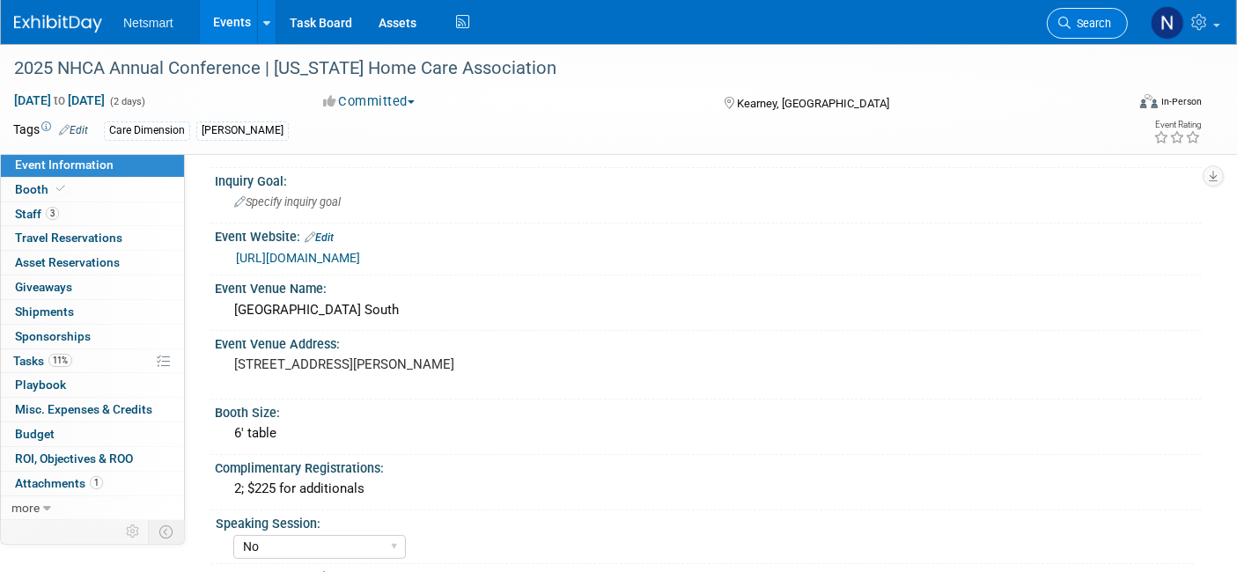
click at [1072, 17] on span "Search" at bounding box center [1091, 23] width 41 height 13
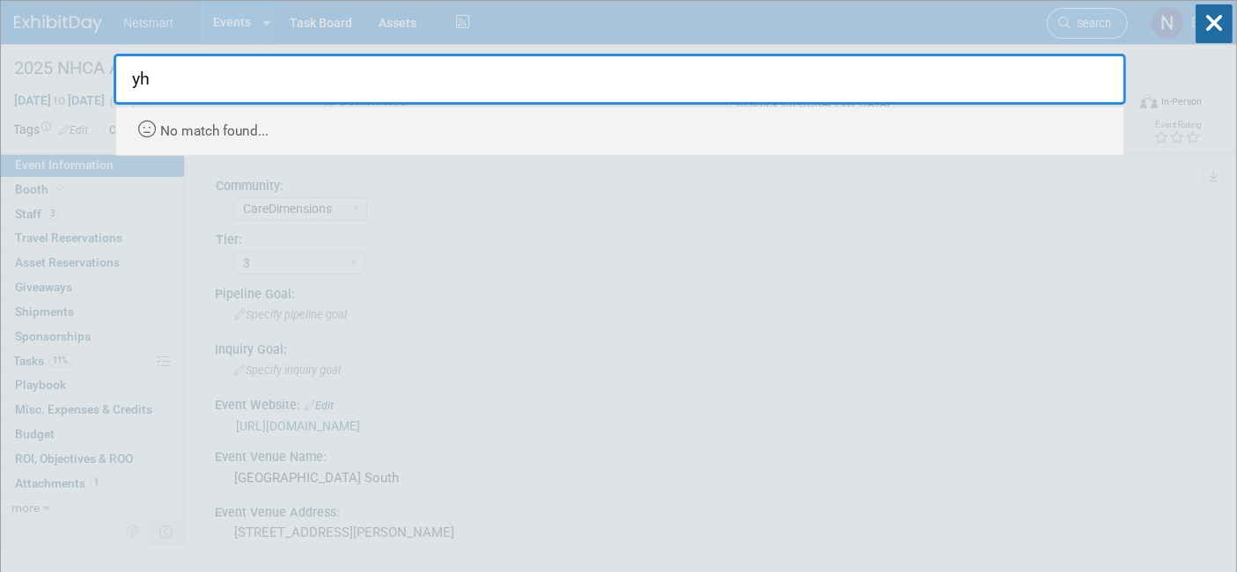
type input "y"
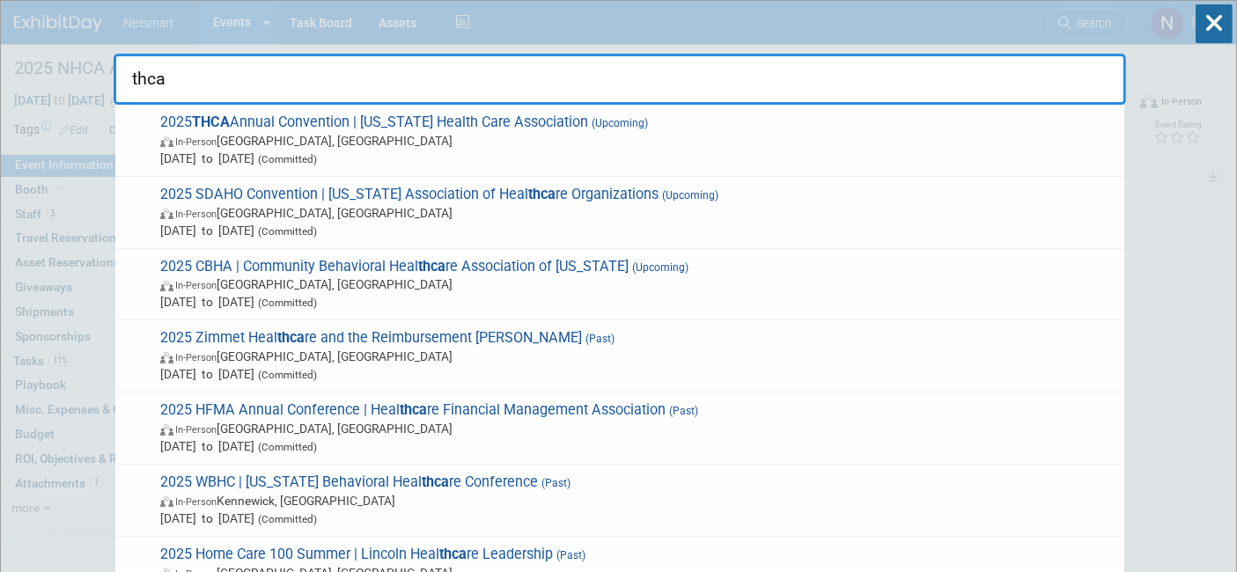
type input "thca"
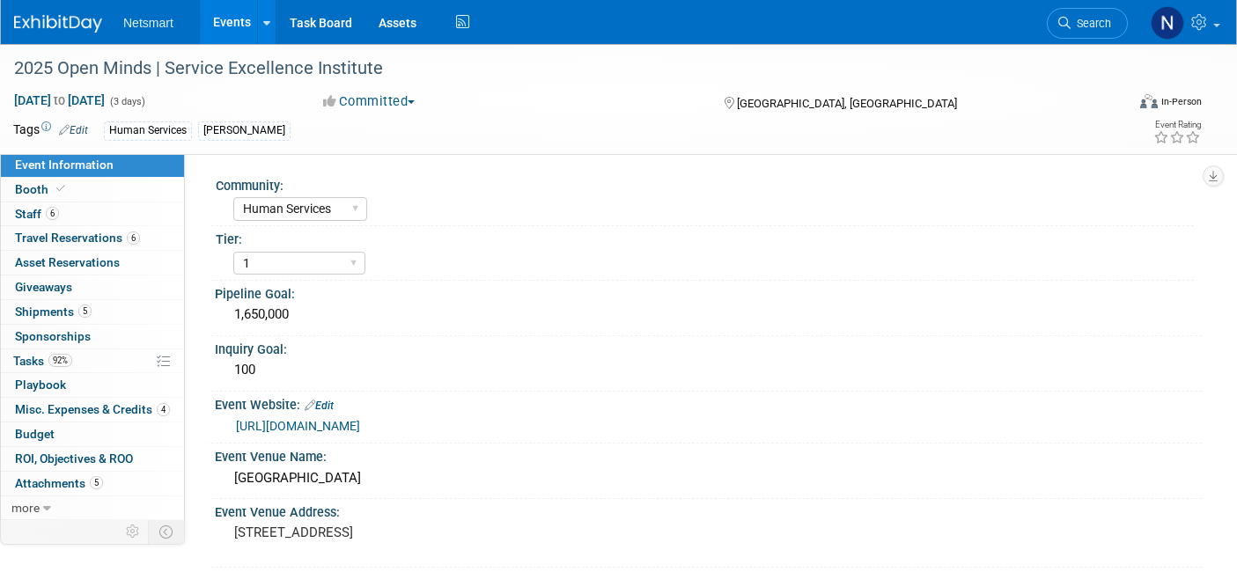
select select "Human Services"
select select "1"
select select "Yes"
click at [90, 356] on link "92% Tasks 92%" at bounding box center [92, 362] width 183 height 24
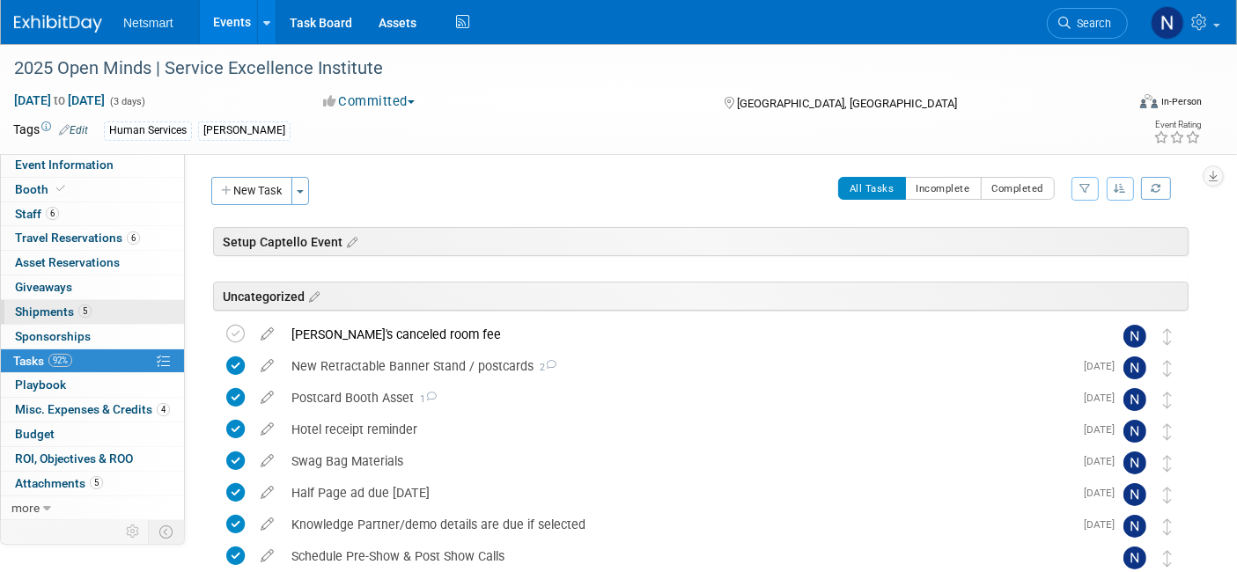
click at [95, 309] on link "5 Shipments 5" at bounding box center [92, 312] width 183 height 24
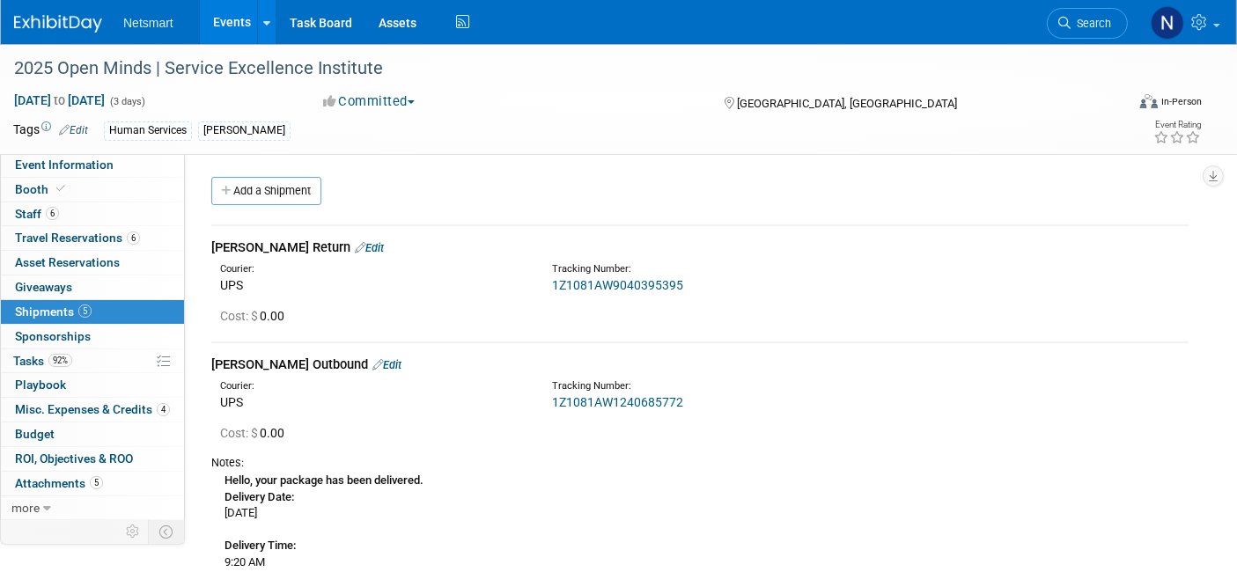
click at [626, 285] on link "1Z1081AW9040395395" at bounding box center [617, 285] width 131 height 14
click at [327, 239] on div "Derse Return Edit" at bounding box center [699, 248] width 977 height 18
click at [355, 244] on link "Edit" at bounding box center [369, 247] width 29 height 13
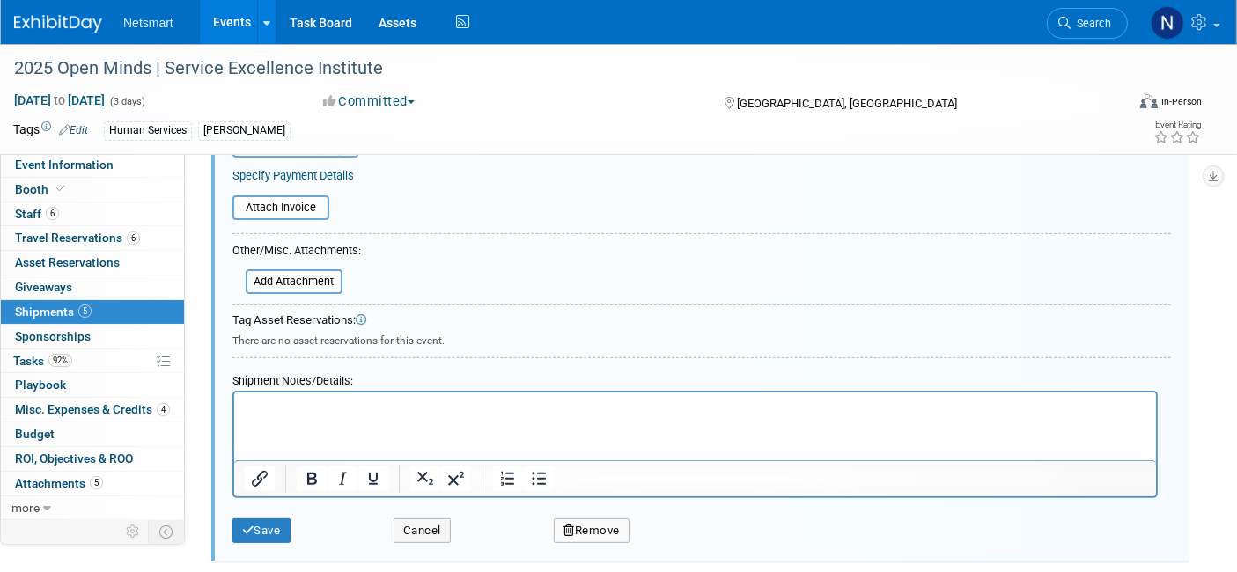
scroll to position [432, 0]
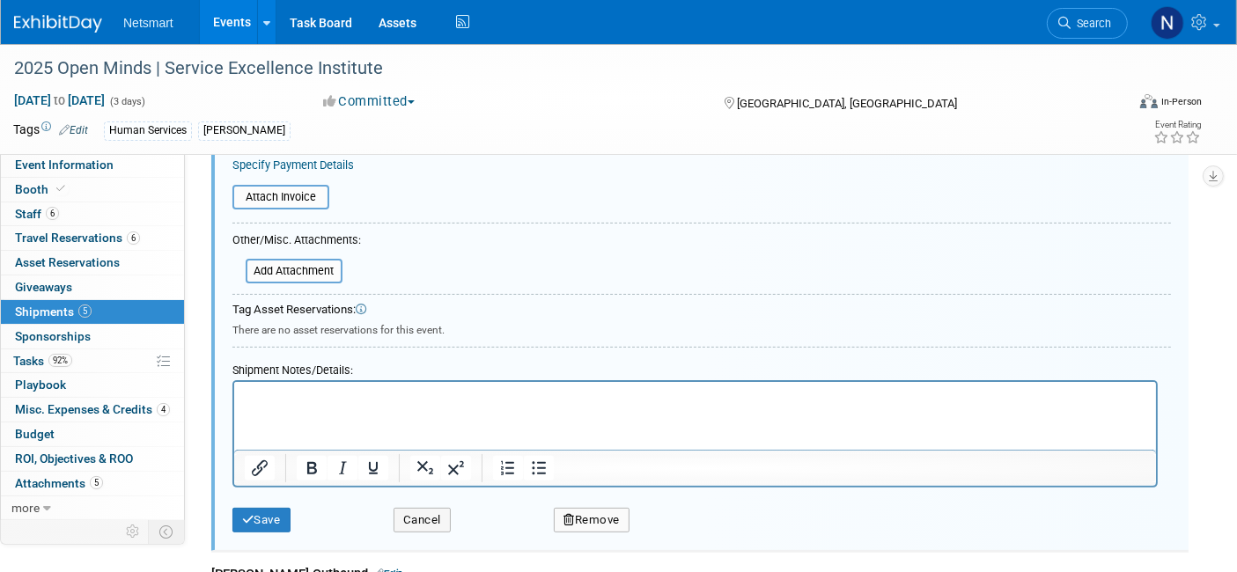
click at [836, 405] on p "Rich Text Area. Press ALT-0 for help." at bounding box center [695, 398] width 902 height 18
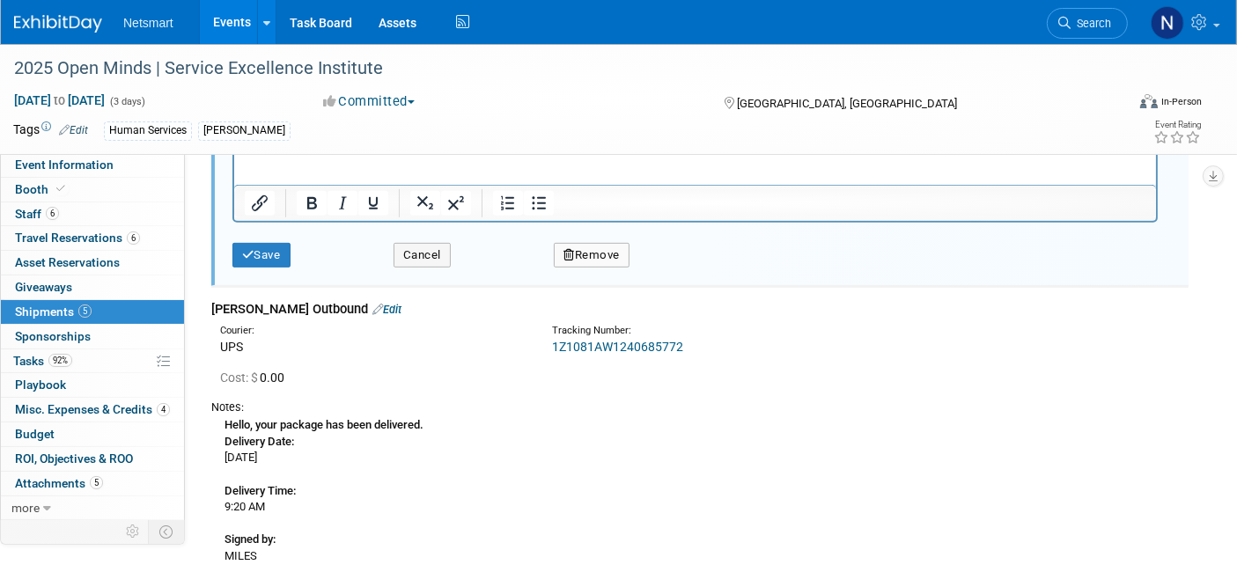
scroll to position [865, 0]
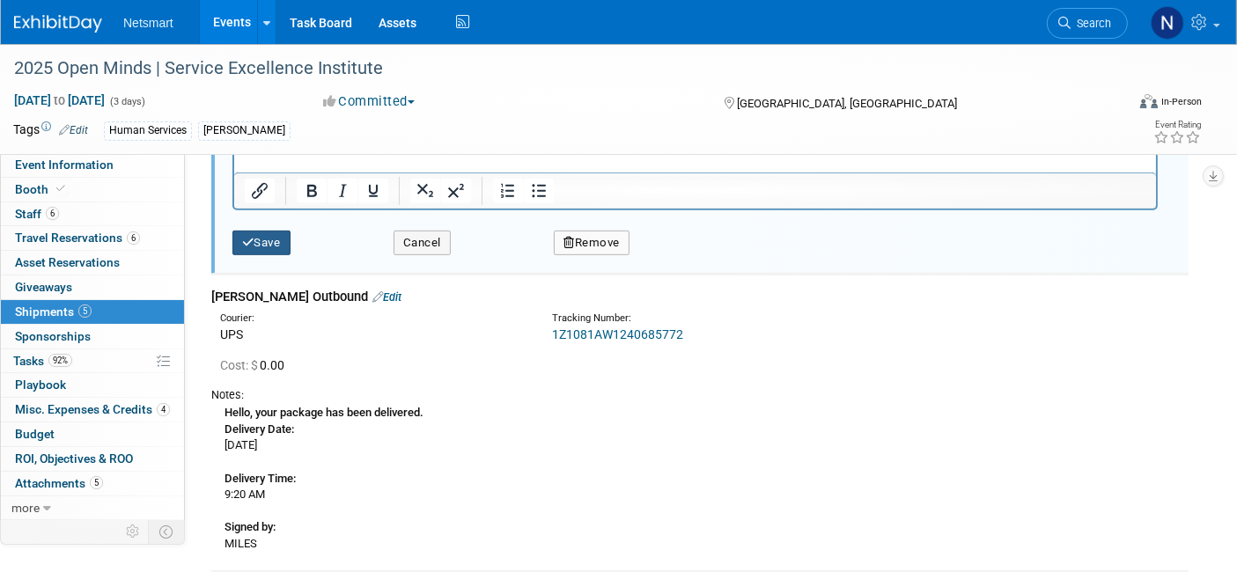
click at [279, 232] on button "Save" at bounding box center [261, 243] width 58 height 25
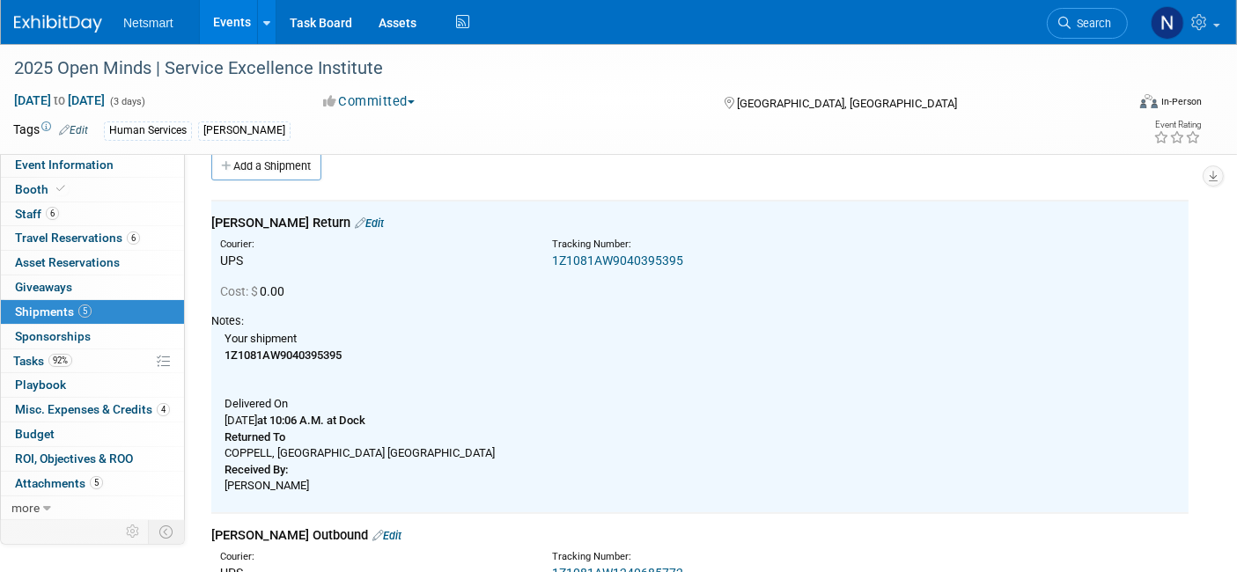
scroll to position [0, 0]
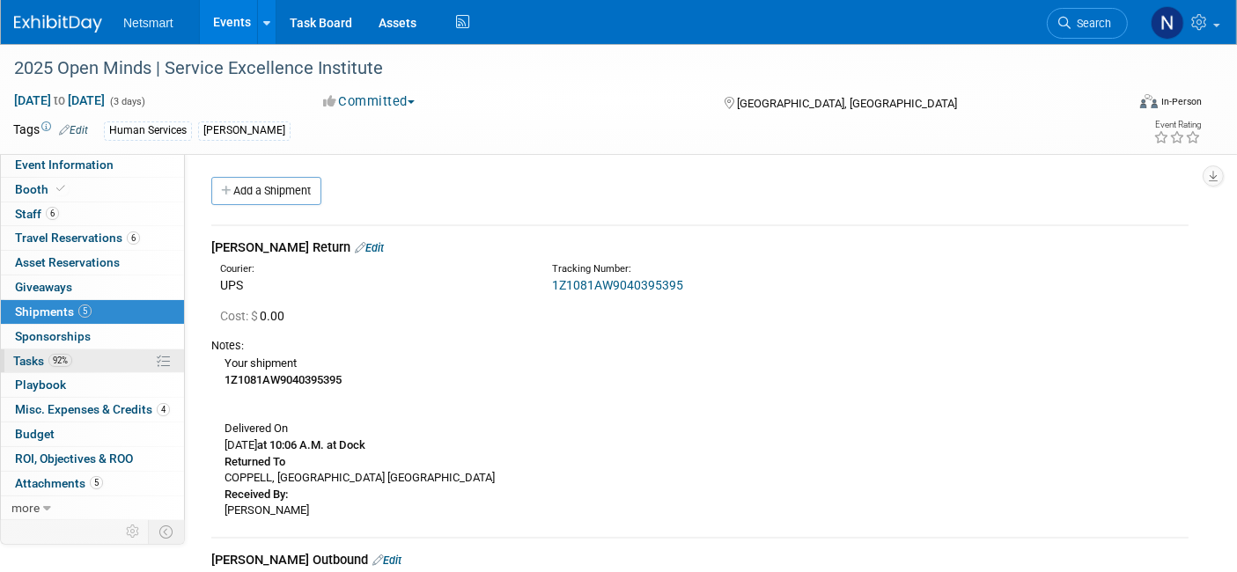
click at [54, 354] on span "92%" at bounding box center [60, 360] width 24 height 13
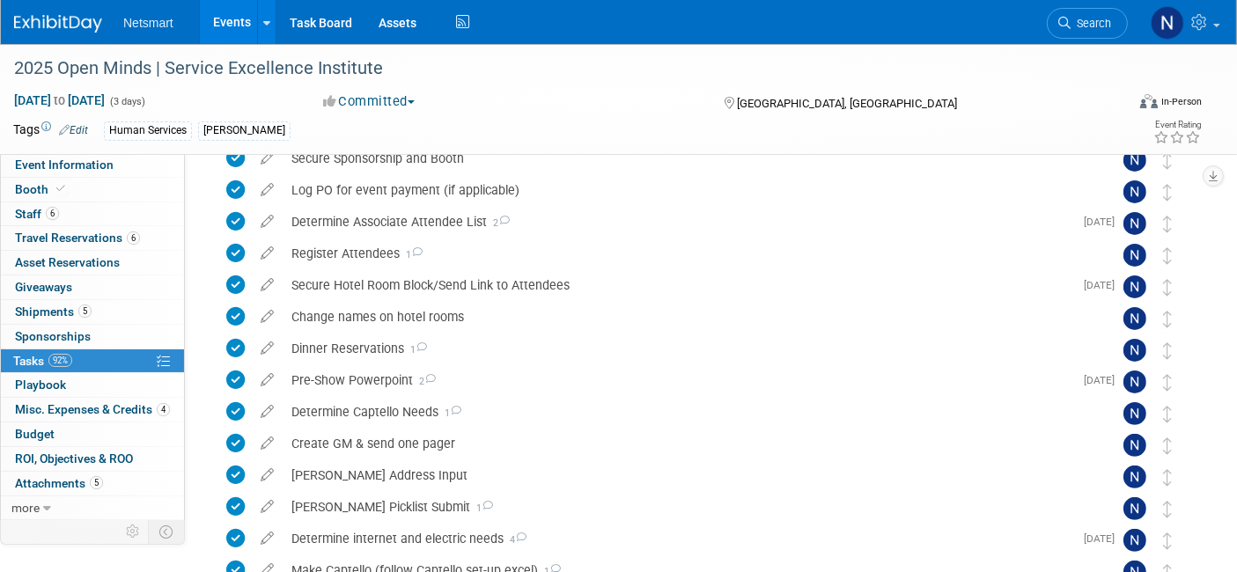
scroll to position [677, 0]
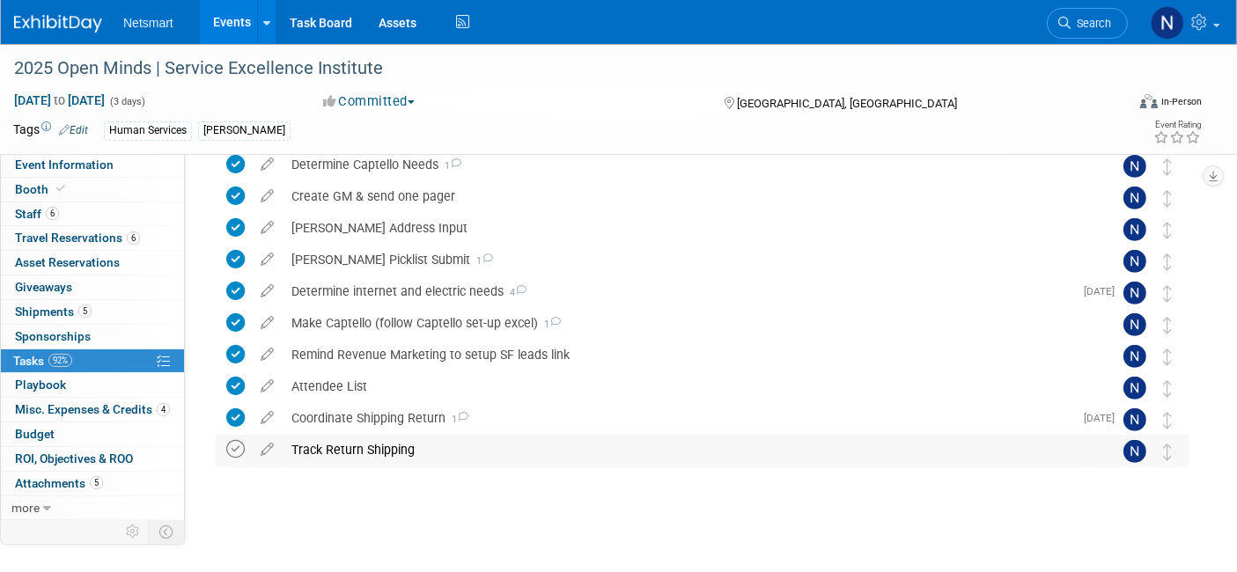
click at [235, 447] on icon at bounding box center [235, 449] width 18 height 18
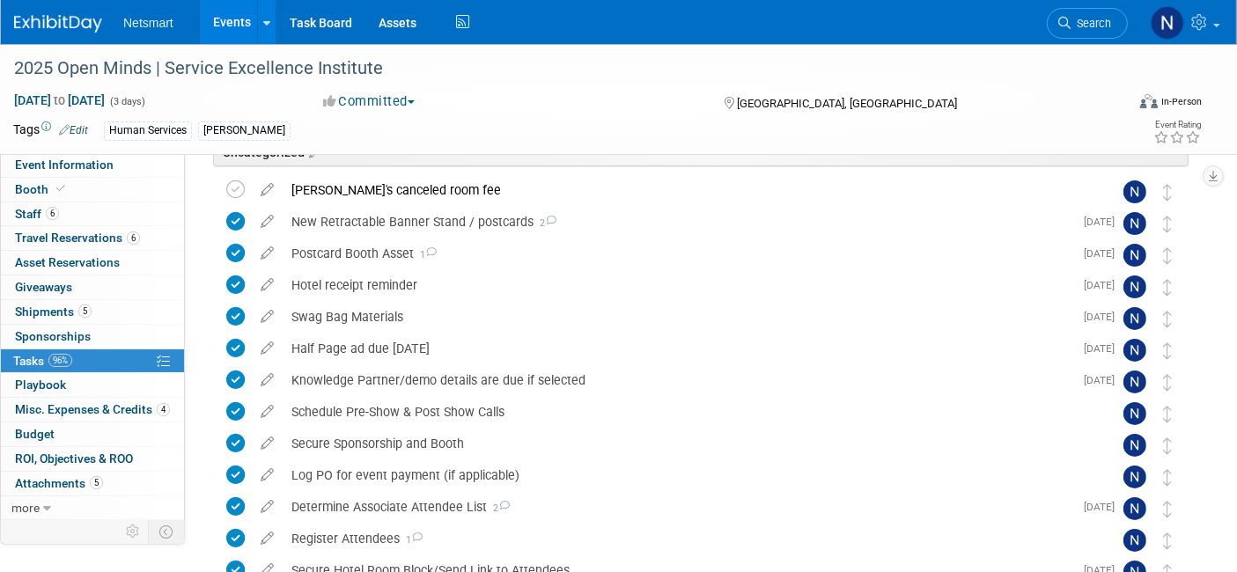
scroll to position [0, 0]
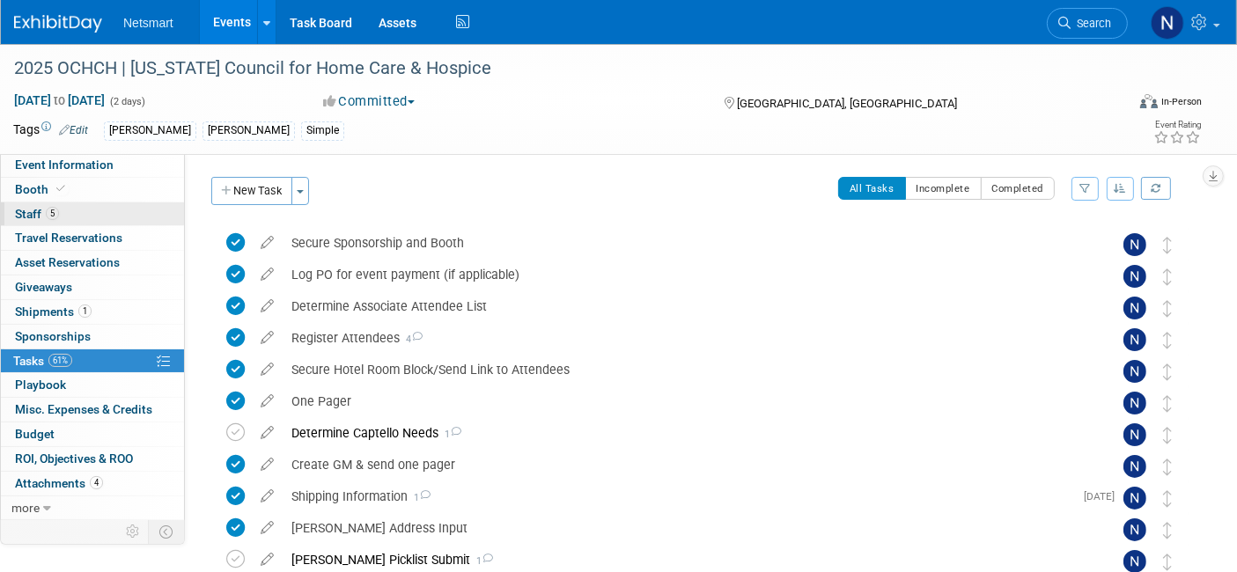
click at [69, 214] on link "5 Staff 5" at bounding box center [92, 215] width 183 height 24
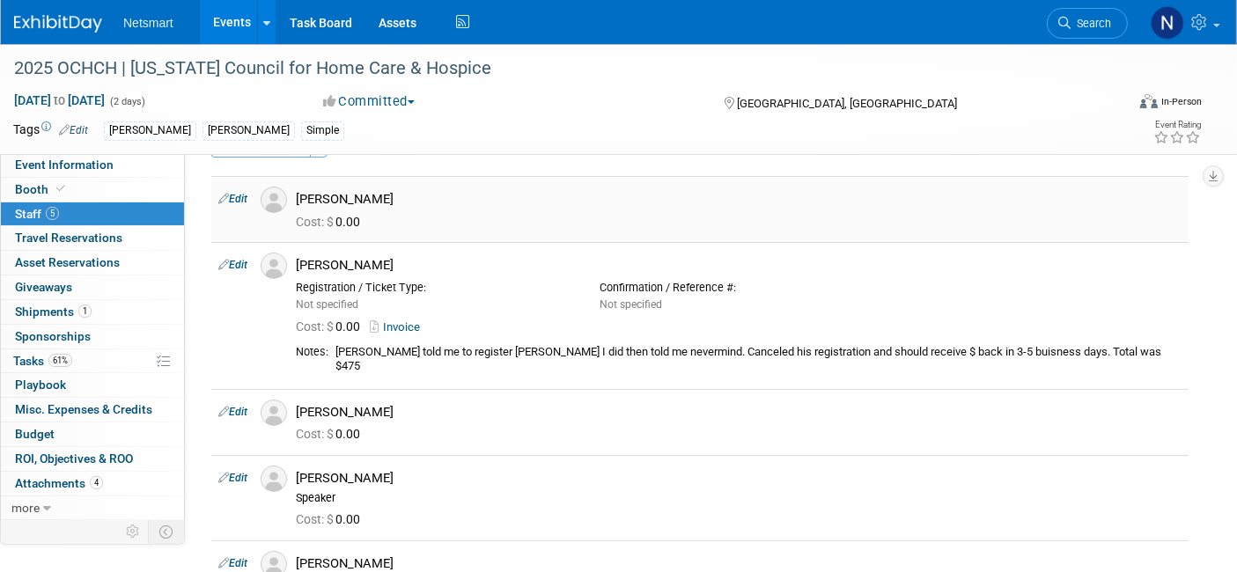
scroll to position [46, 0]
click at [60, 300] on link "1 Shipments 1" at bounding box center [92, 312] width 183 height 24
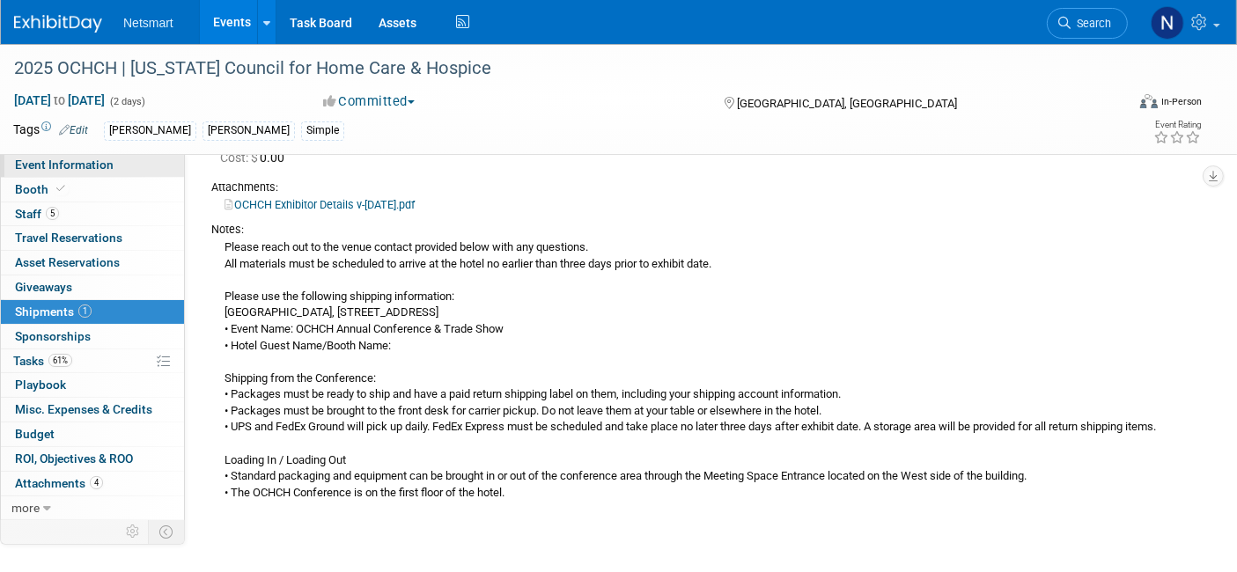
scroll to position [157, 0]
click at [76, 171] on span "Event Information" at bounding box center [64, 165] width 99 height 14
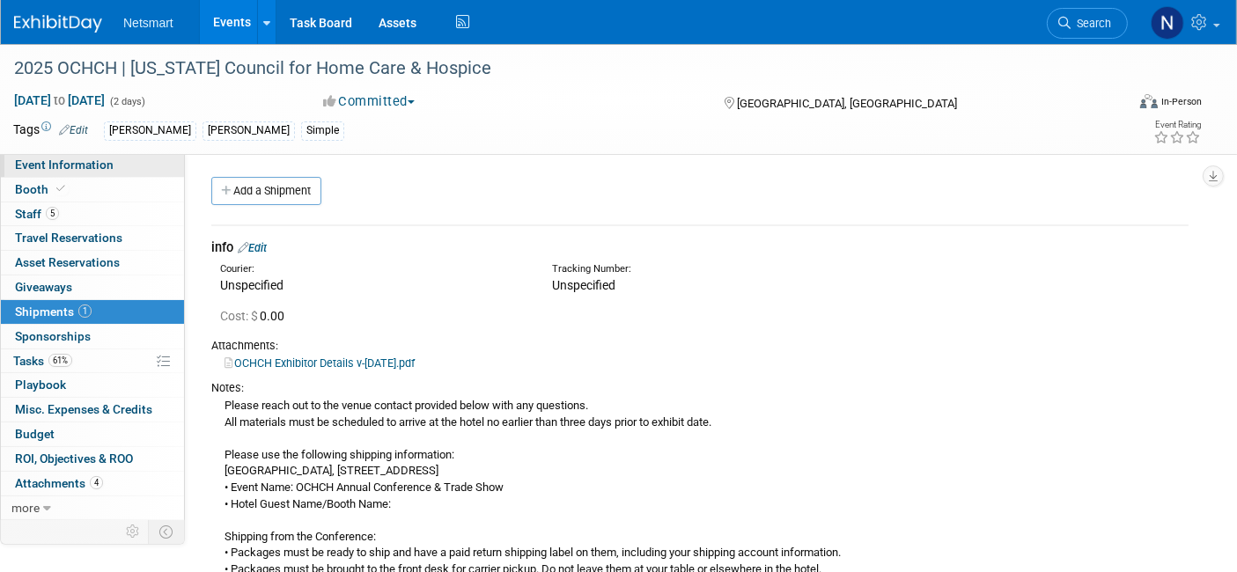
select select "[PERSON_NAME]"
select select "3"
select select "Yes"
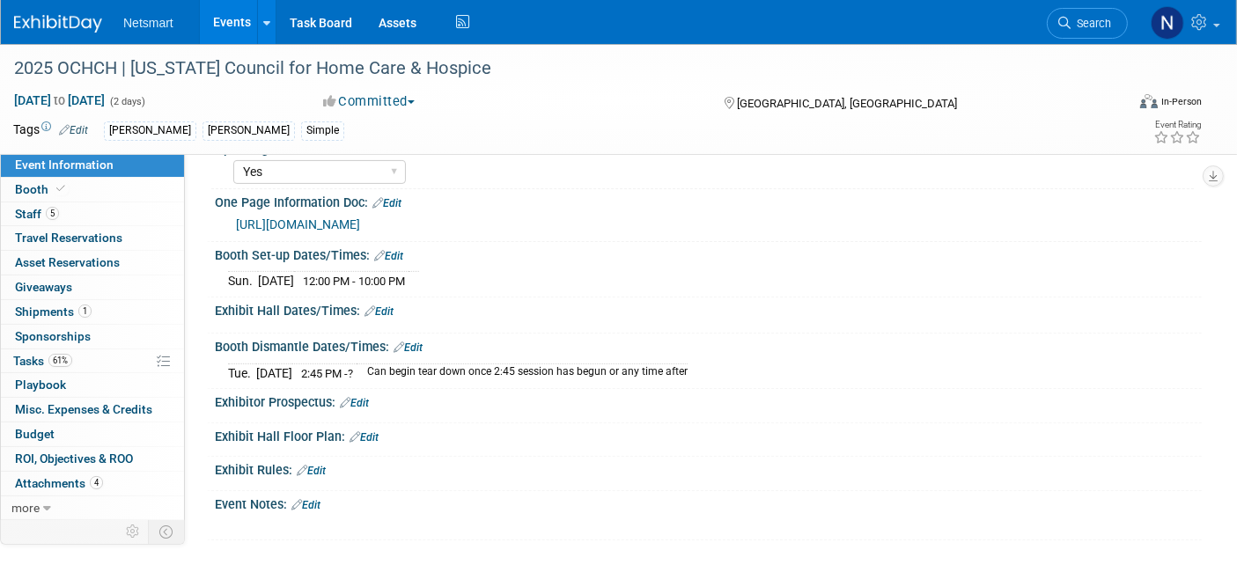
scroll to position [543, 0]
click at [75, 363] on link "61% Tasks 61%" at bounding box center [92, 362] width 183 height 24
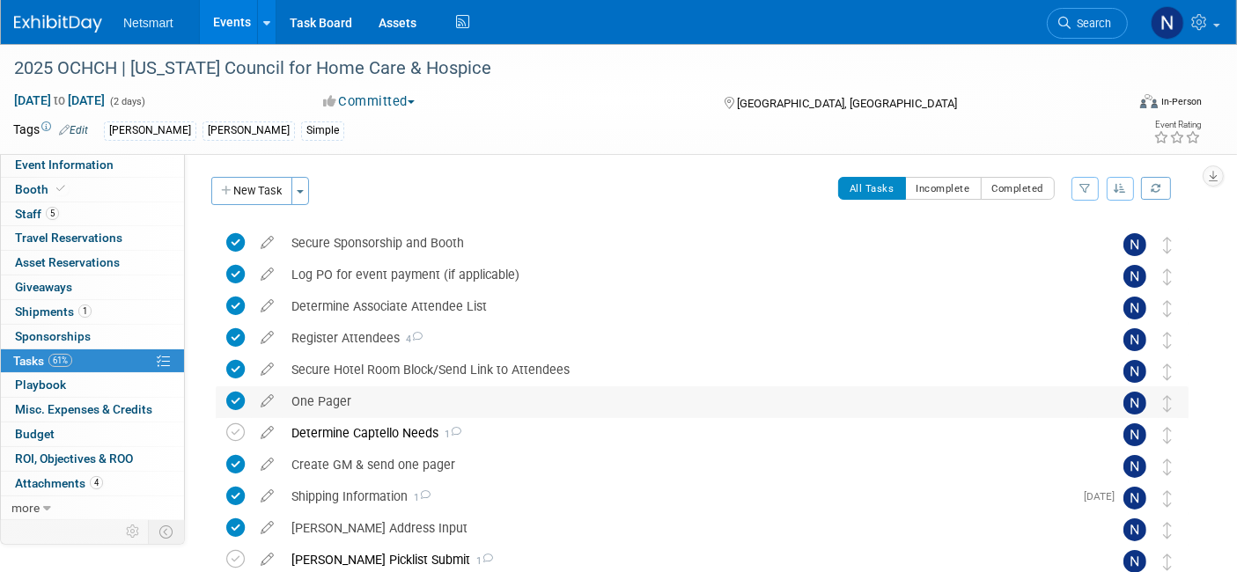
scroll to position [332, 0]
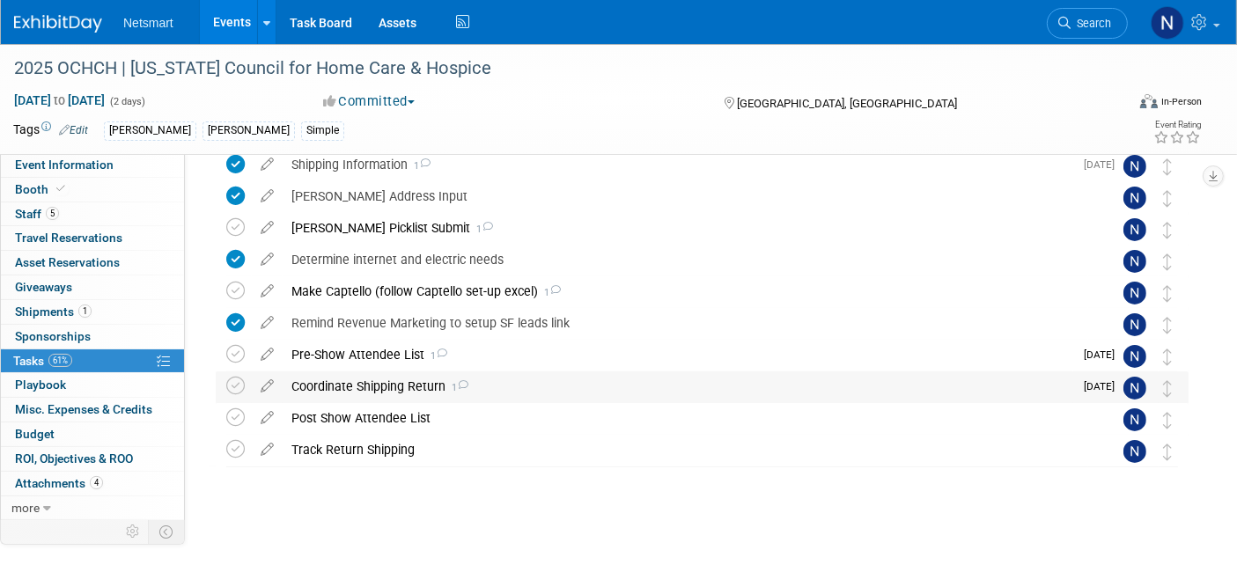
click at [383, 383] on div "Coordinate Shipping Return 1" at bounding box center [678, 387] width 791 height 30
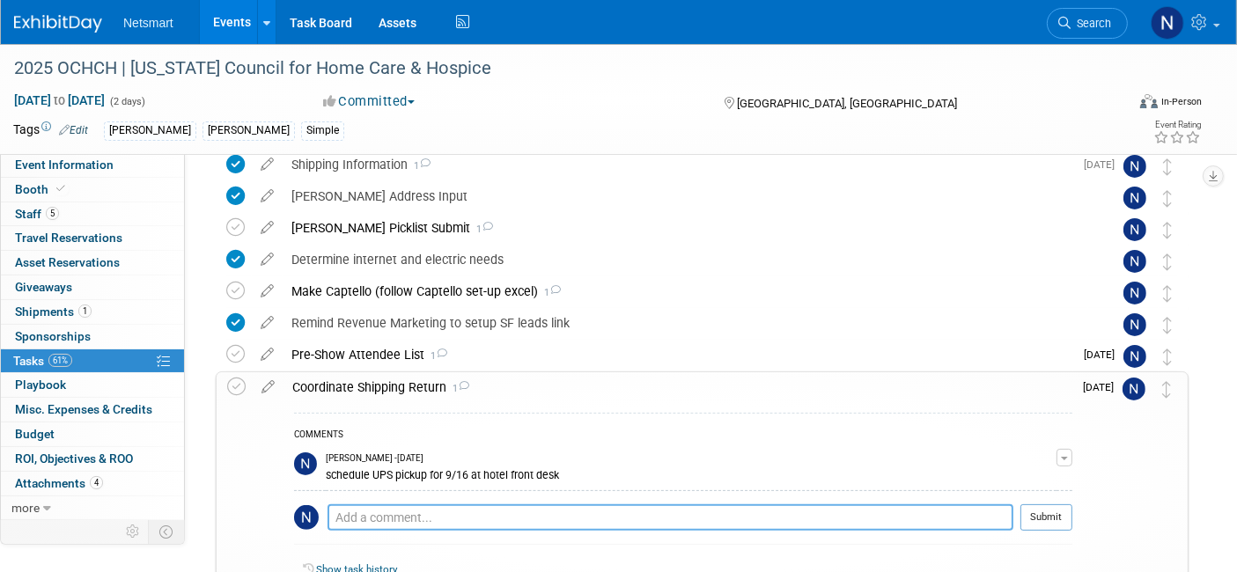
click at [527, 517] on textarea at bounding box center [671, 518] width 686 height 26
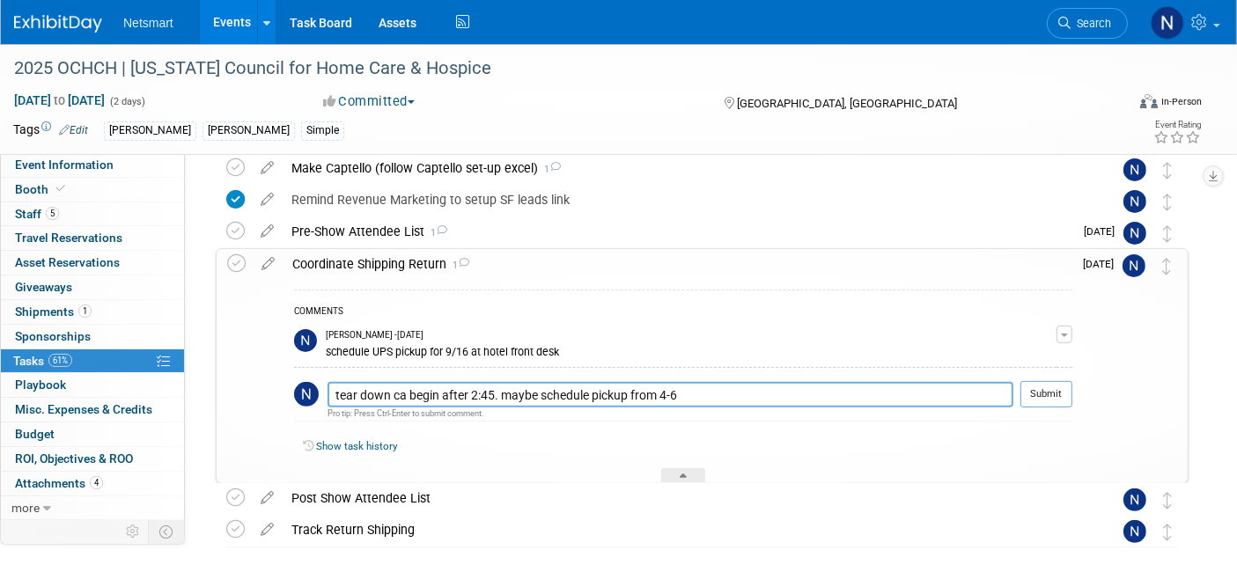
scroll to position [458, 0]
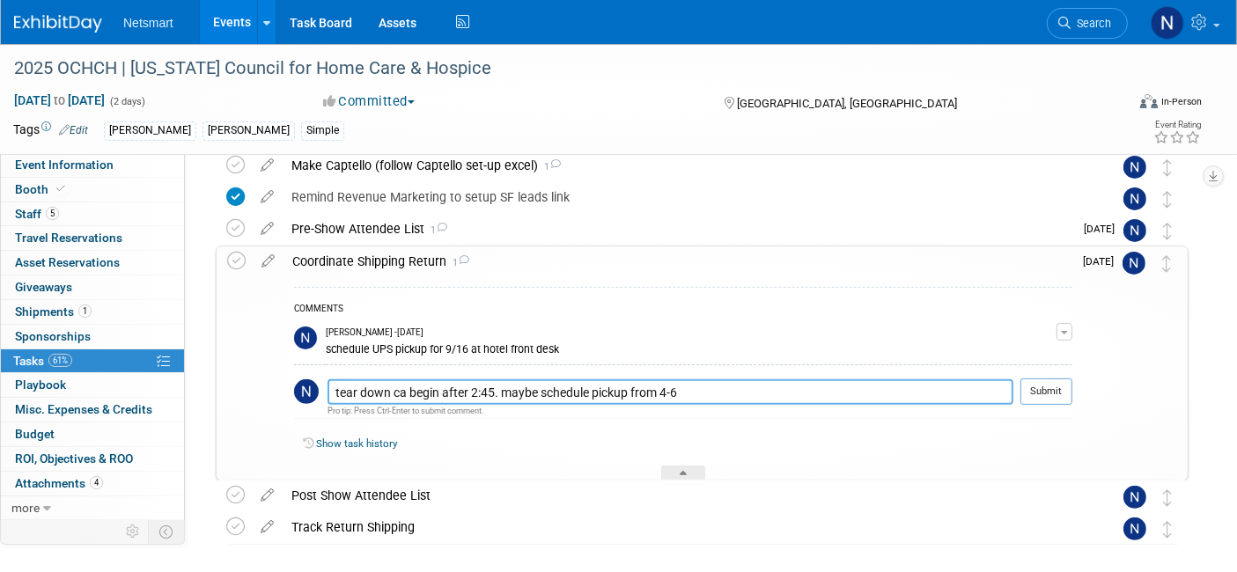
click at [403, 387] on textarea "tear down ca begin after 2:45. maybe schedule pickup from 4-6" at bounding box center [671, 392] width 686 height 26
type textarea "tear down can begin after 2:45. maybe schedule pickup from 4-6"
click at [1041, 379] on button "Submit" at bounding box center [1046, 392] width 52 height 26
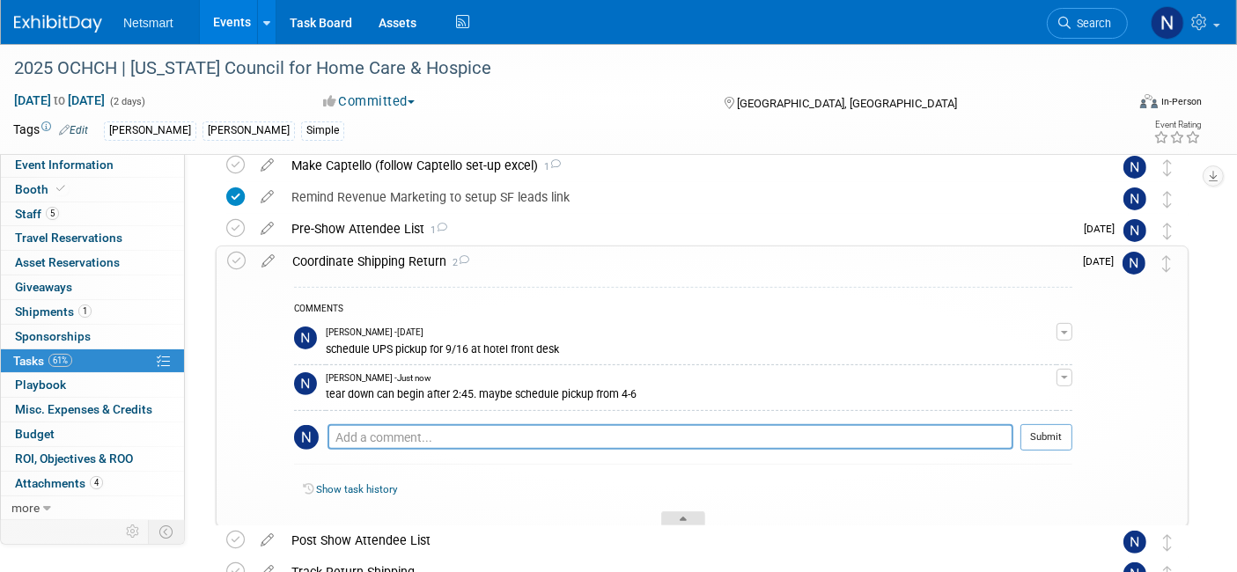
click at [675, 514] on div at bounding box center [683, 519] width 44 height 15
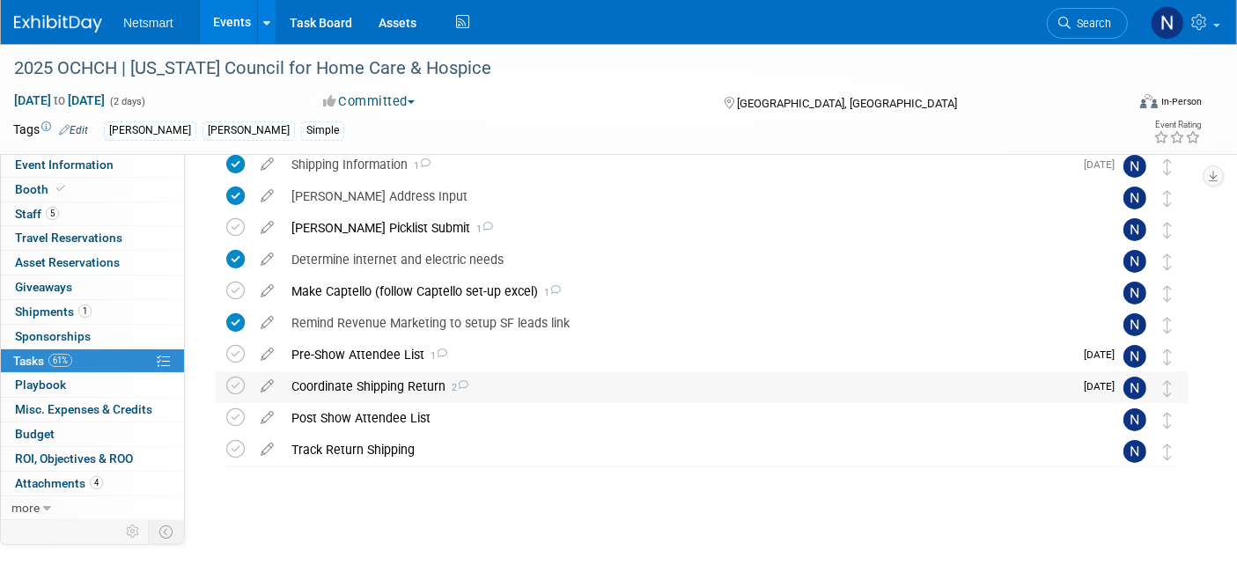
click at [363, 376] on div "Coordinate Shipping Return 2" at bounding box center [678, 387] width 791 height 30
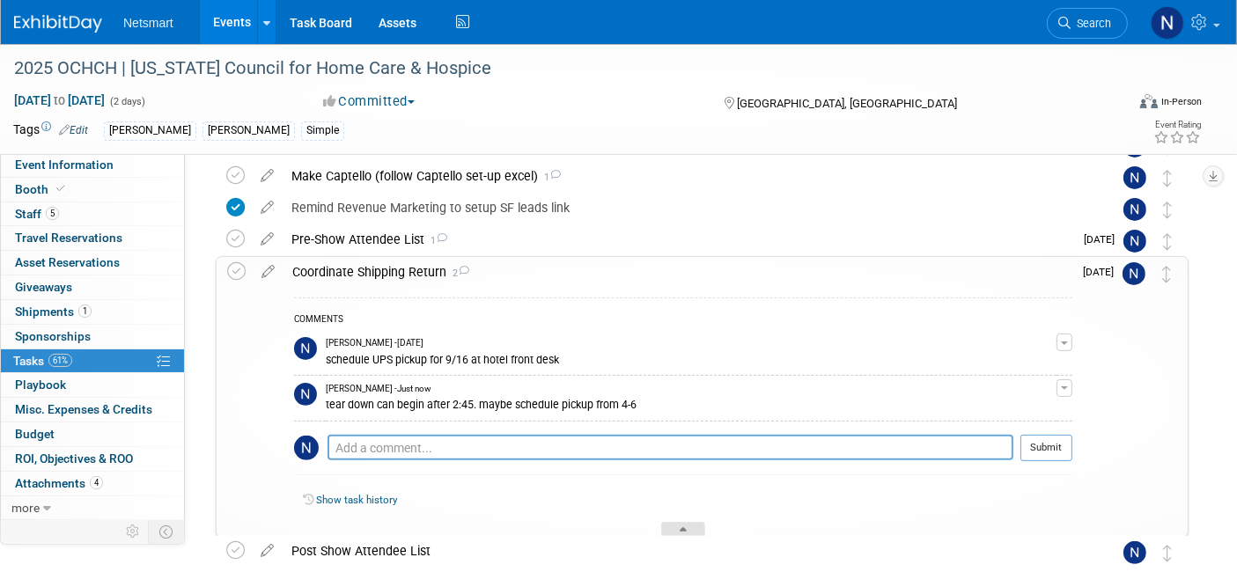
click at [673, 524] on div at bounding box center [683, 529] width 44 height 15
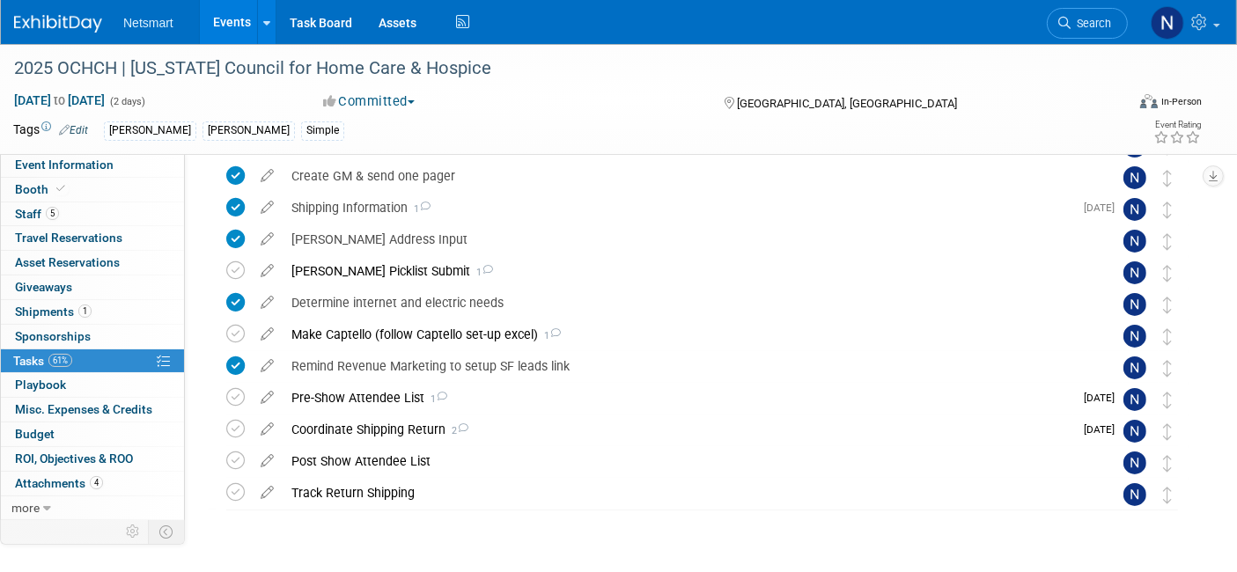
scroll to position [289, 0]
click at [343, 270] on div "Derse Picklist Submit 1" at bounding box center [686, 271] width 806 height 30
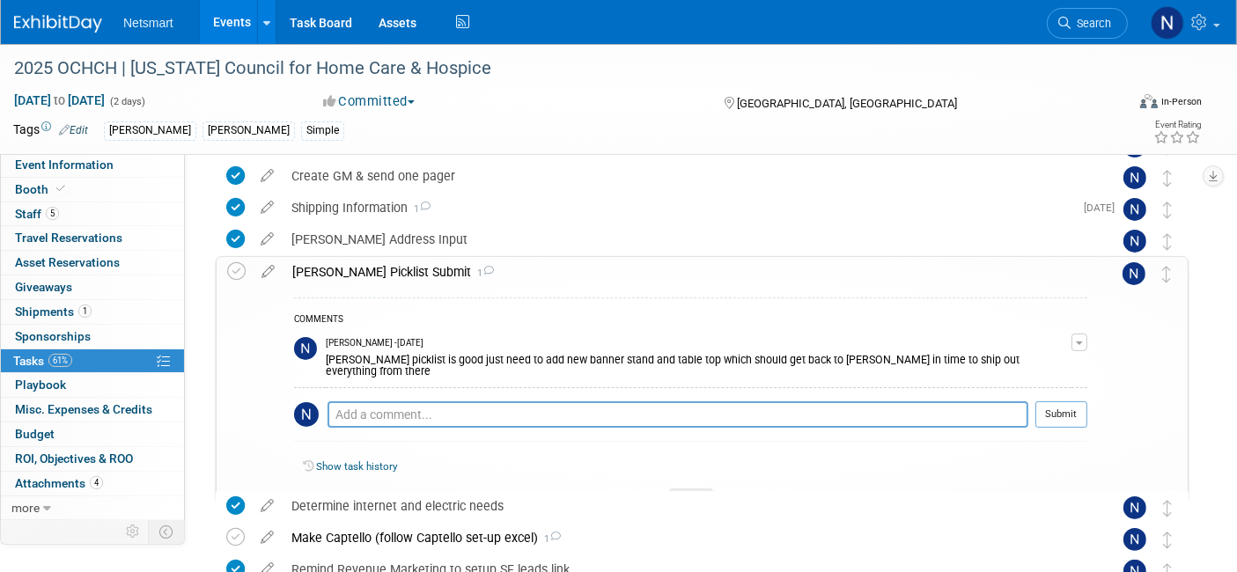
click at [343, 270] on div "Derse Picklist Submit 1" at bounding box center [686, 272] width 804 height 30
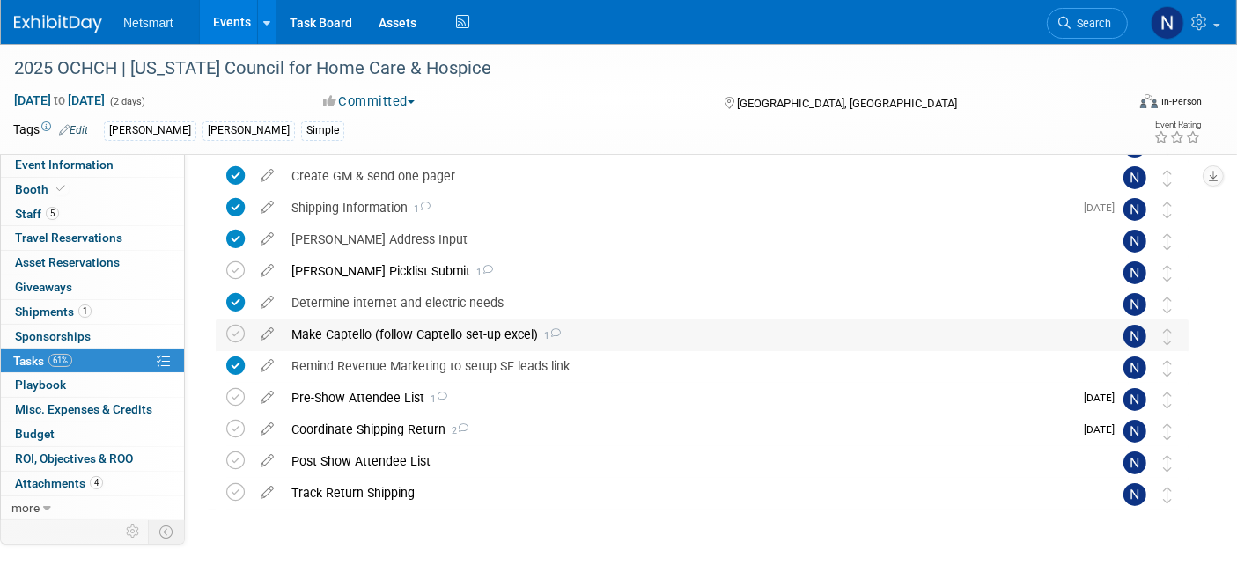
click at [359, 329] on div "Make Captello (follow Captello set-up excel) 1" at bounding box center [686, 335] width 806 height 30
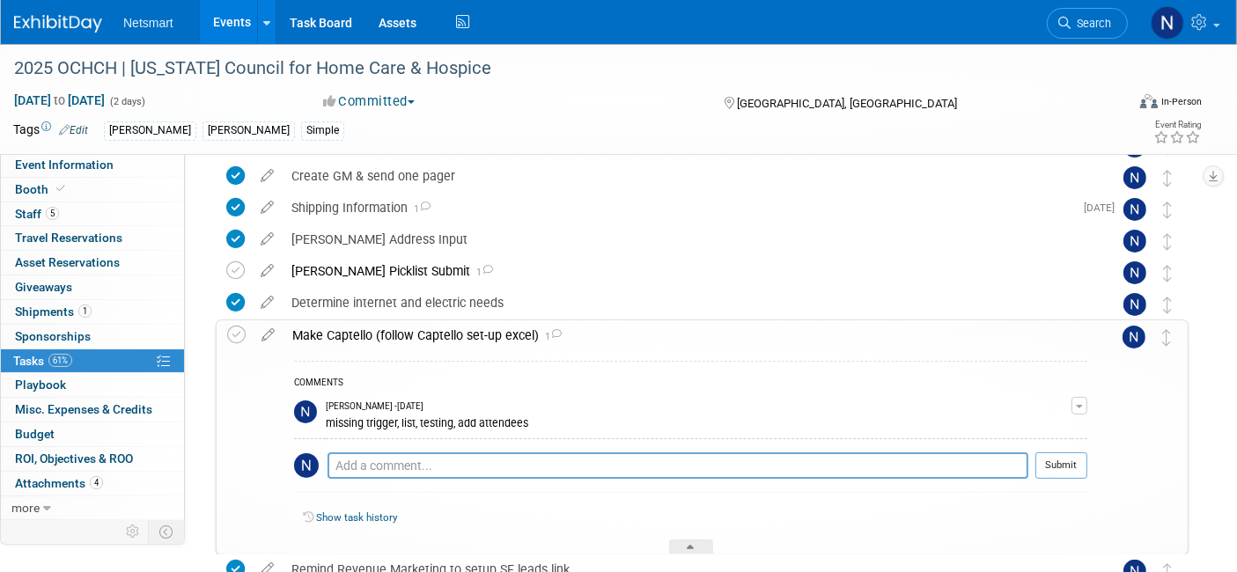
click at [359, 329] on div "Make Captello (follow Captello set-up excel) 1" at bounding box center [686, 335] width 804 height 30
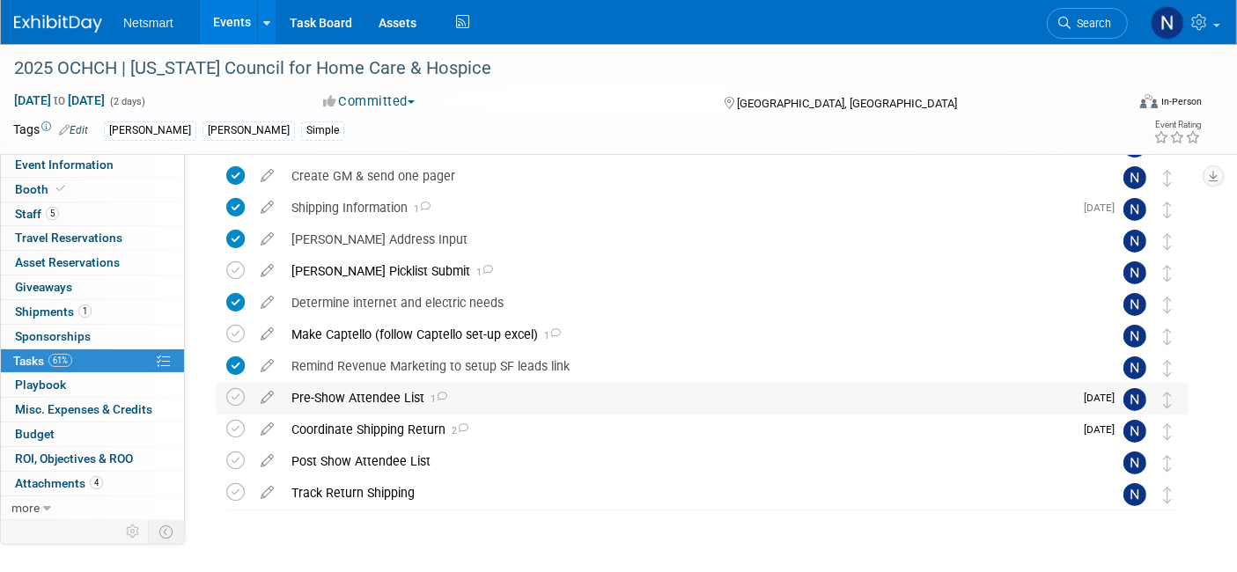
click at [348, 403] on div "Pre-Show Attendee List 1" at bounding box center [678, 398] width 791 height 30
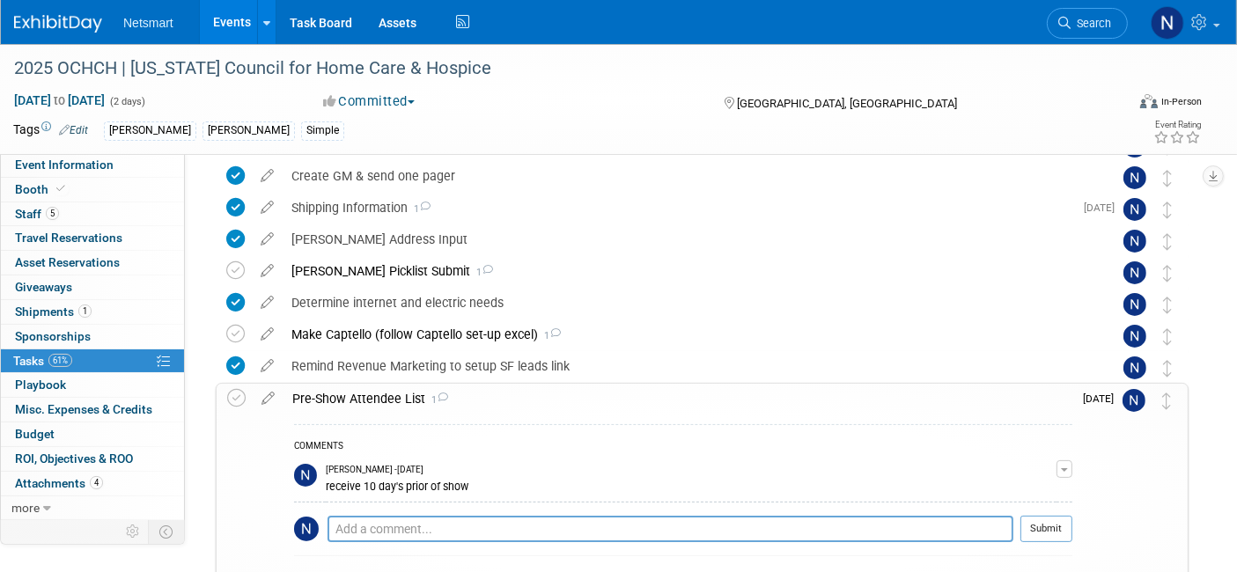
click at [348, 403] on div "Pre-Show Attendee List 1" at bounding box center [678, 399] width 789 height 30
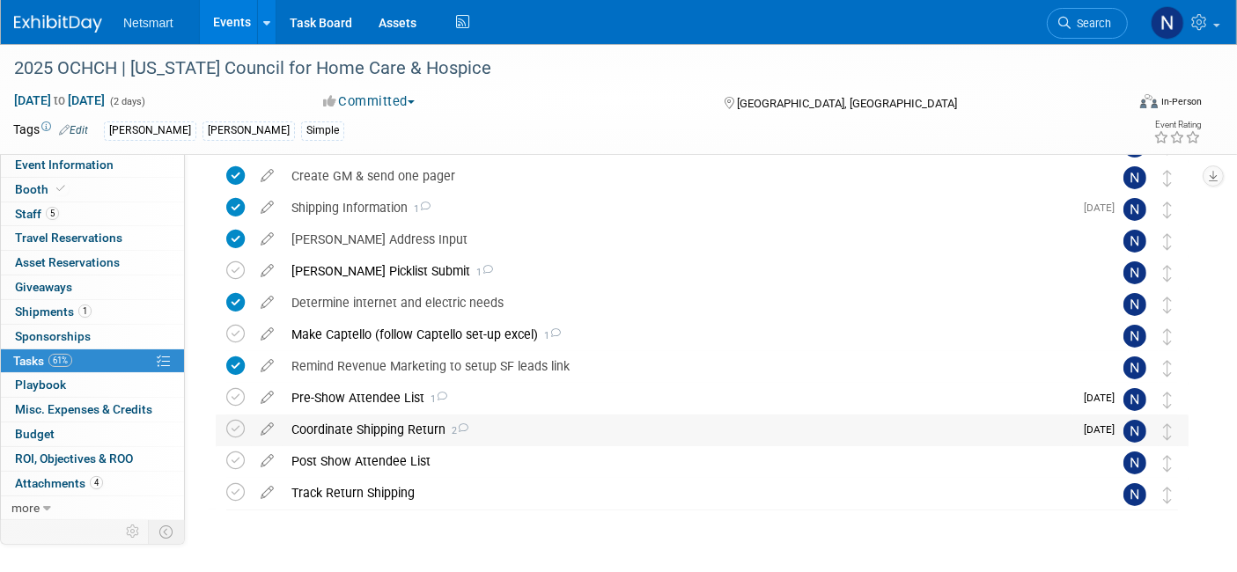
click at [359, 426] on div "Coordinate Shipping Return 2" at bounding box center [678, 430] width 791 height 30
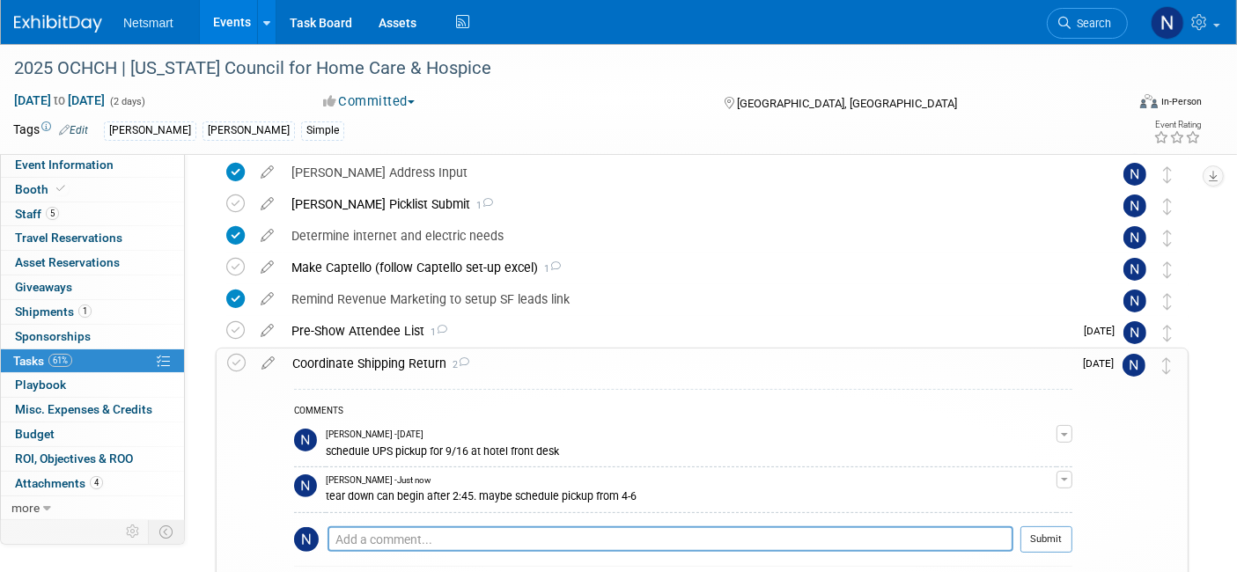
scroll to position [359, 0]
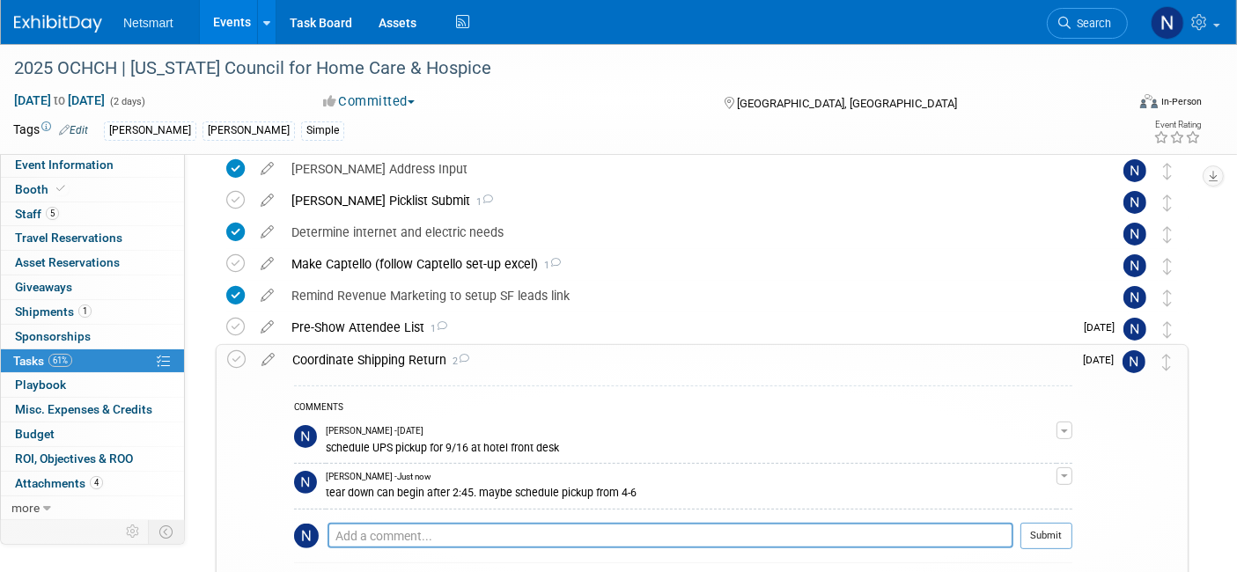
click at [354, 359] on div "Coordinate Shipping Return 2" at bounding box center [678, 360] width 789 height 30
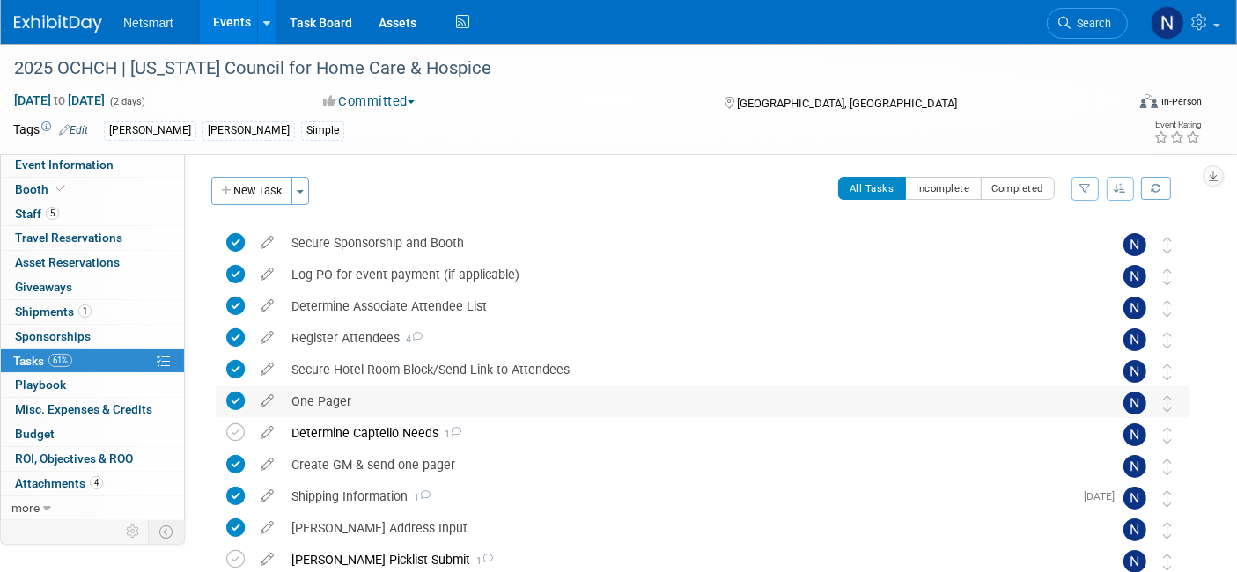
scroll to position [92, 0]
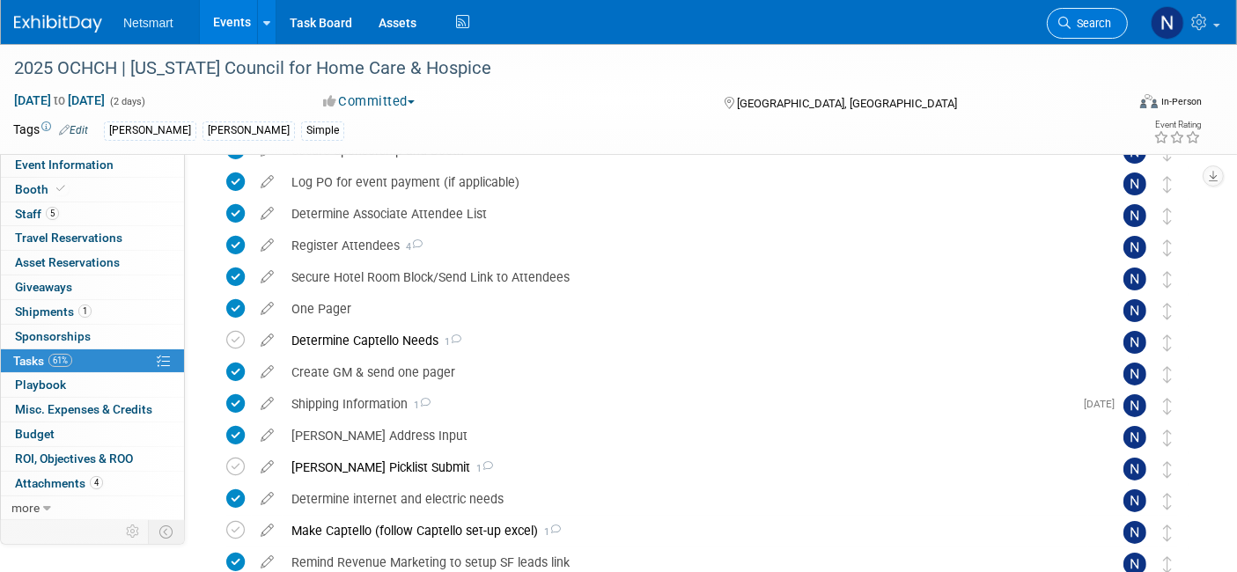
click at [1073, 37] on link "Search" at bounding box center [1087, 23] width 81 height 31
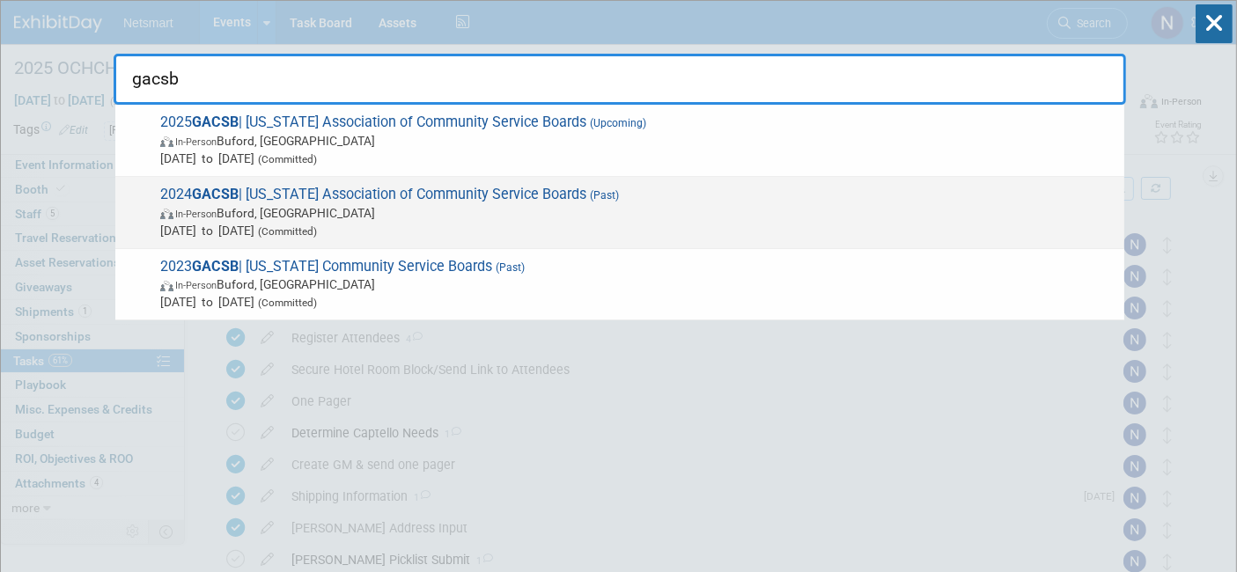
type input "gacsb"
click at [353, 218] on span "In-Person [GEOGRAPHIC_DATA], [GEOGRAPHIC_DATA]" at bounding box center [637, 213] width 955 height 18
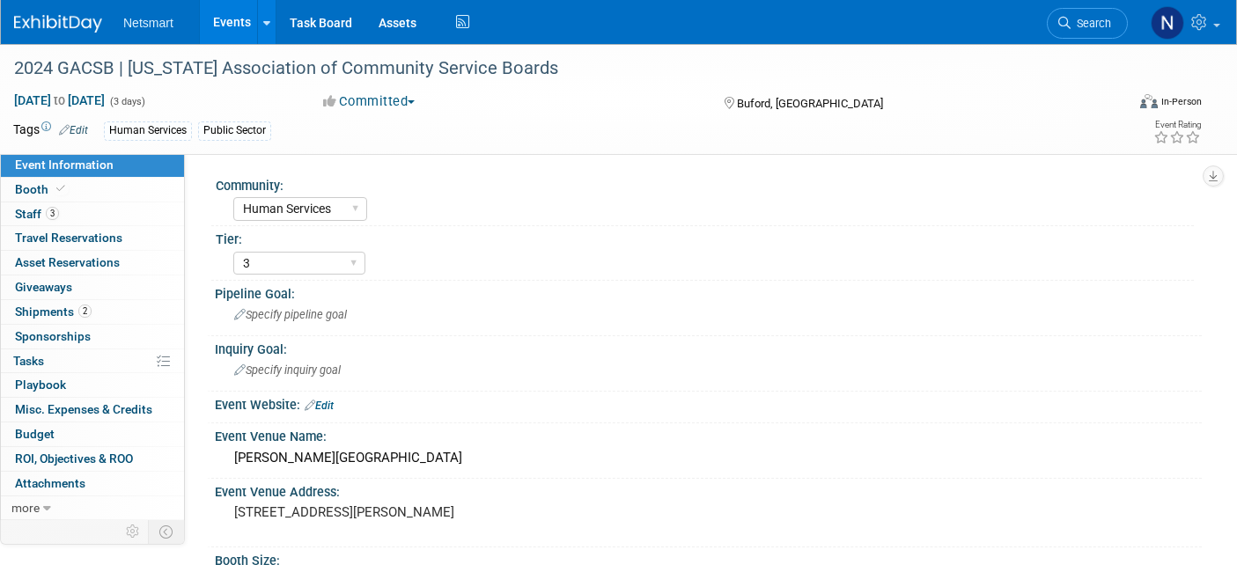
select select "Human Services"
select select "3"
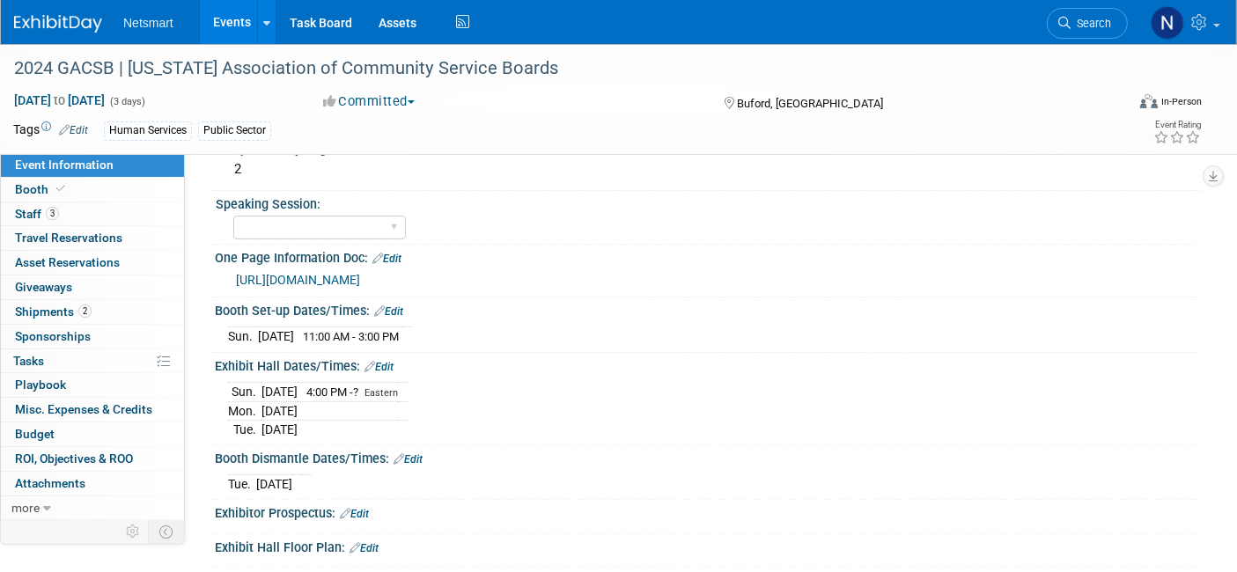
scroll to position [467, 0]
click at [131, 317] on link "2 Shipments 2" at bounding box center [92, 312] width 183 height 24
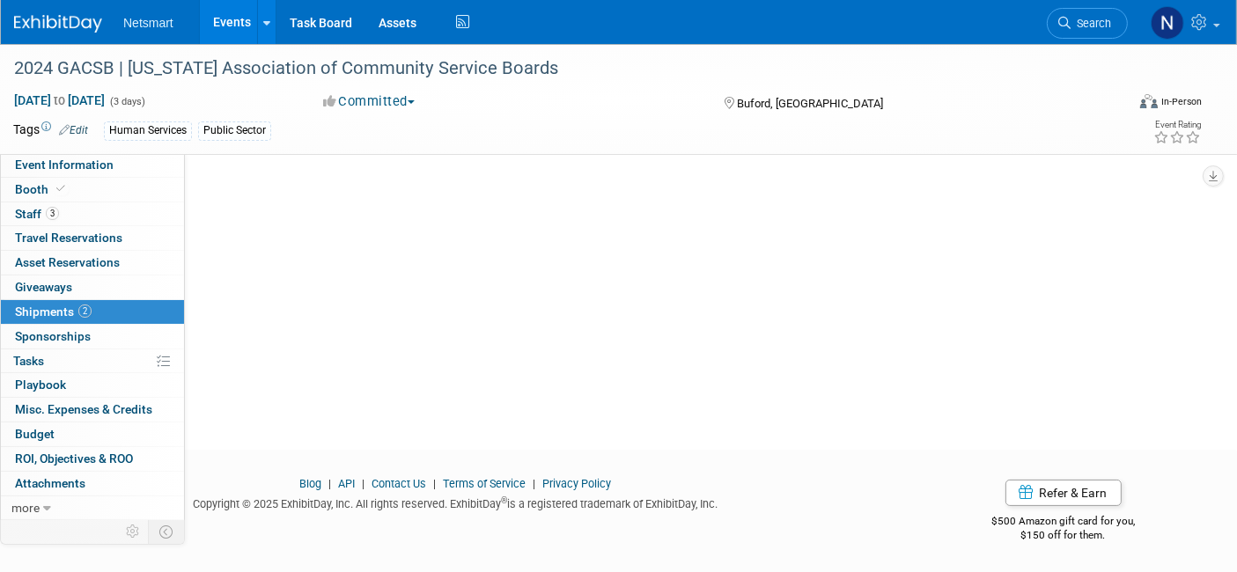
scroll to position [0, 0]
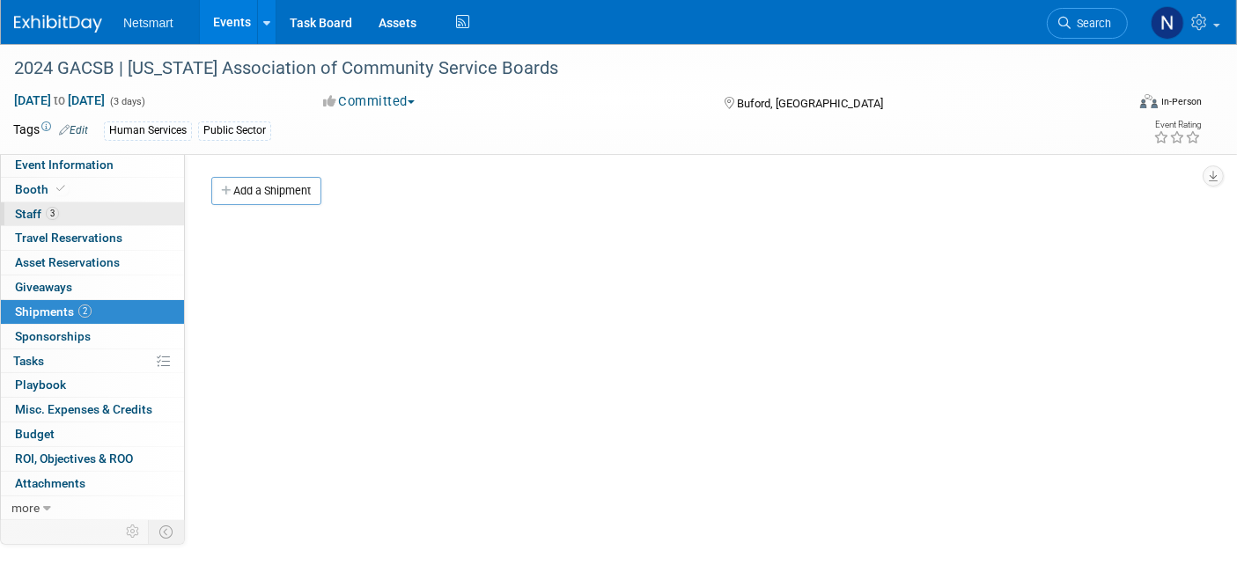
click at [97, 209] on link "3 Staff 3" at bounding box center [92, 215] width 183 height 24
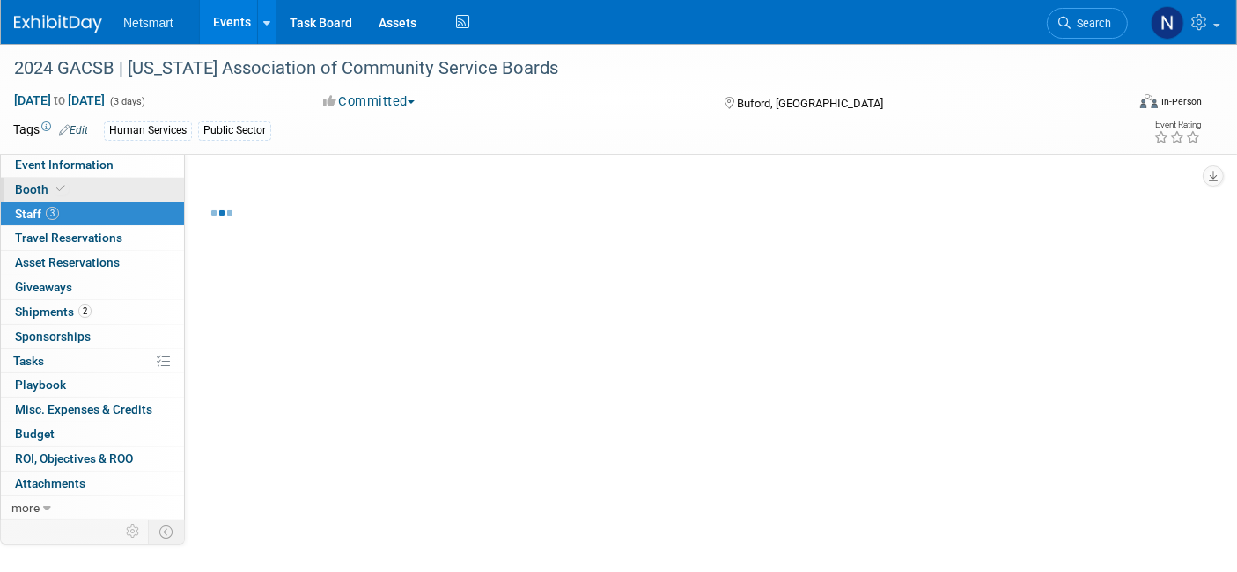
click at [73, 194] on link "Booth" at bounding box center [92, 190] width 183 height 24
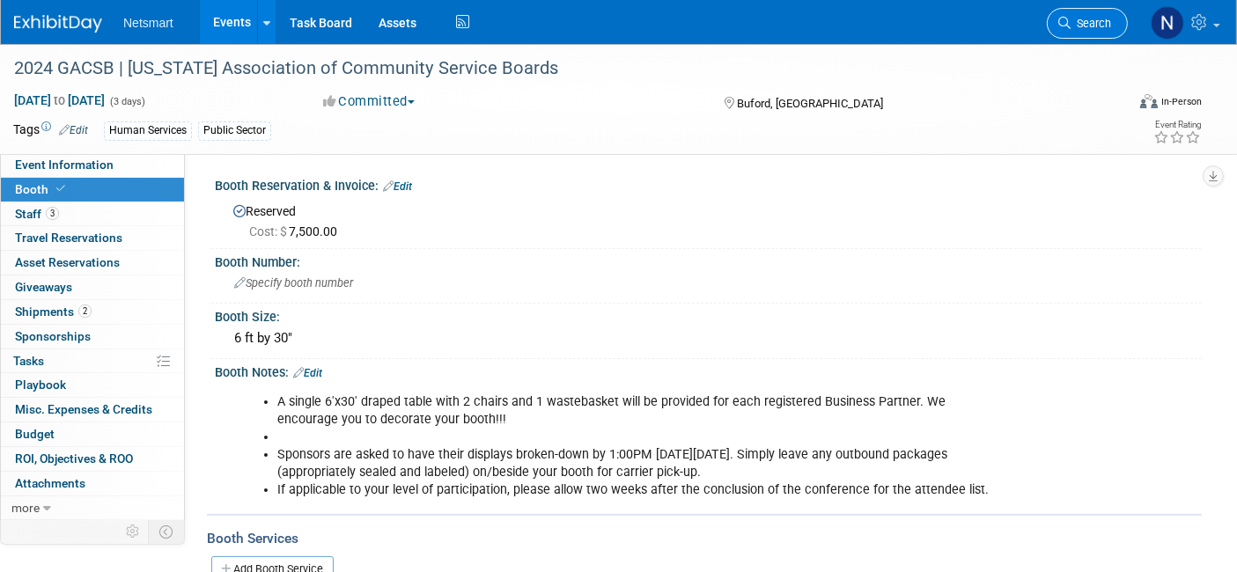
click at [1081, 23] on span "Search" at bounding box center [1091, 23] width 41 height 13
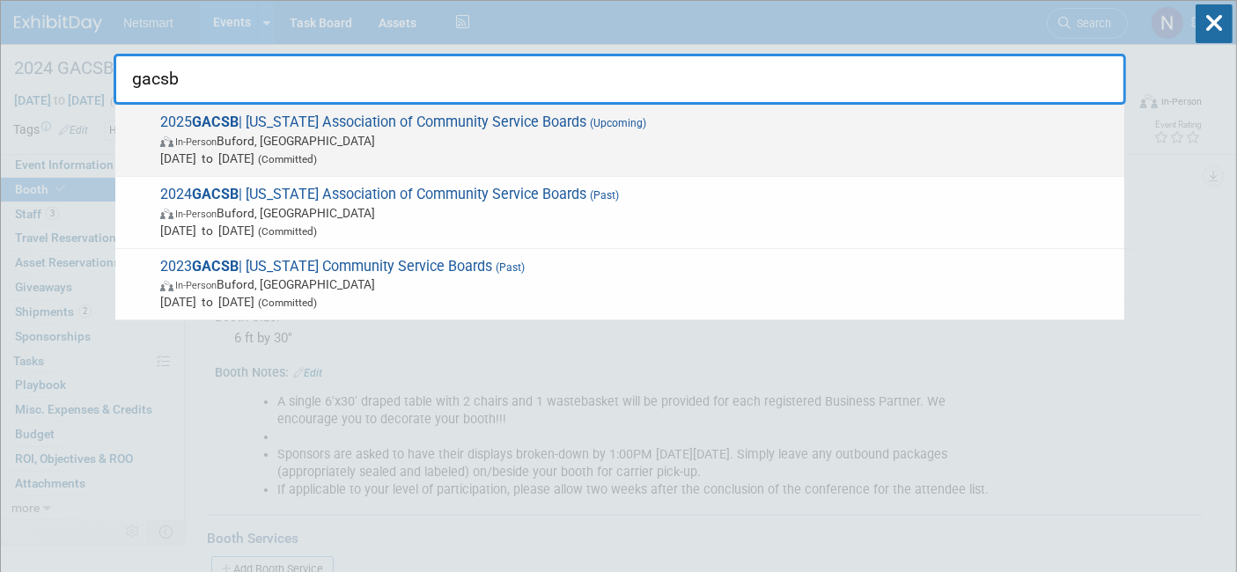
type input "gacsb"
click at [408, 134] on span "In-Person Buford, GA" at bounding box center [637, 141] width 955 height 18
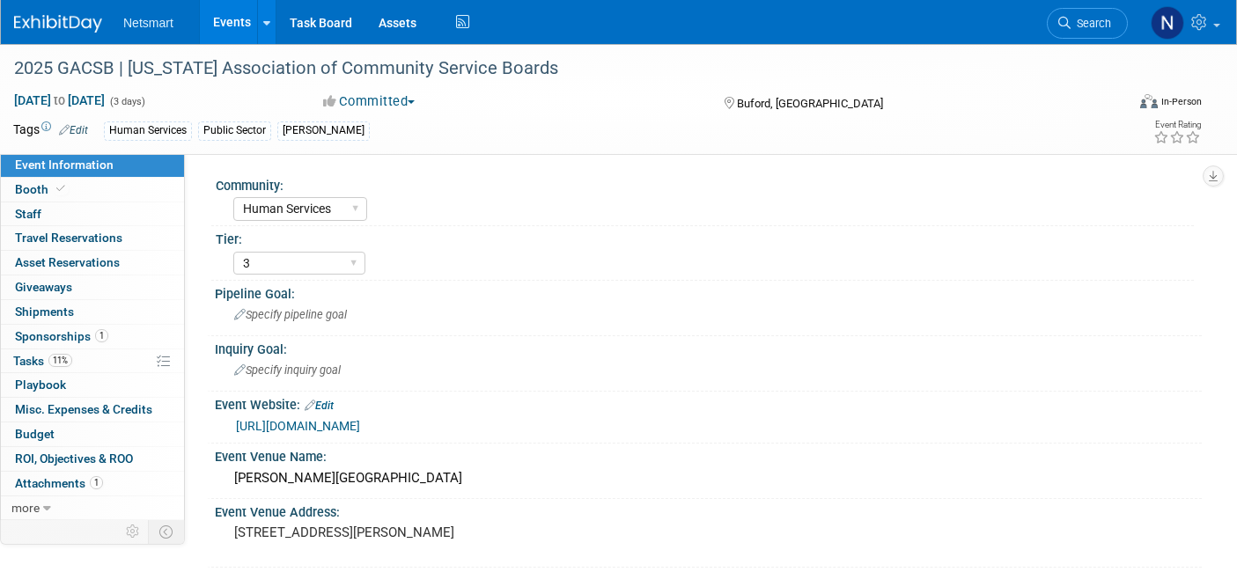
select select "Human Services"
select select "3"
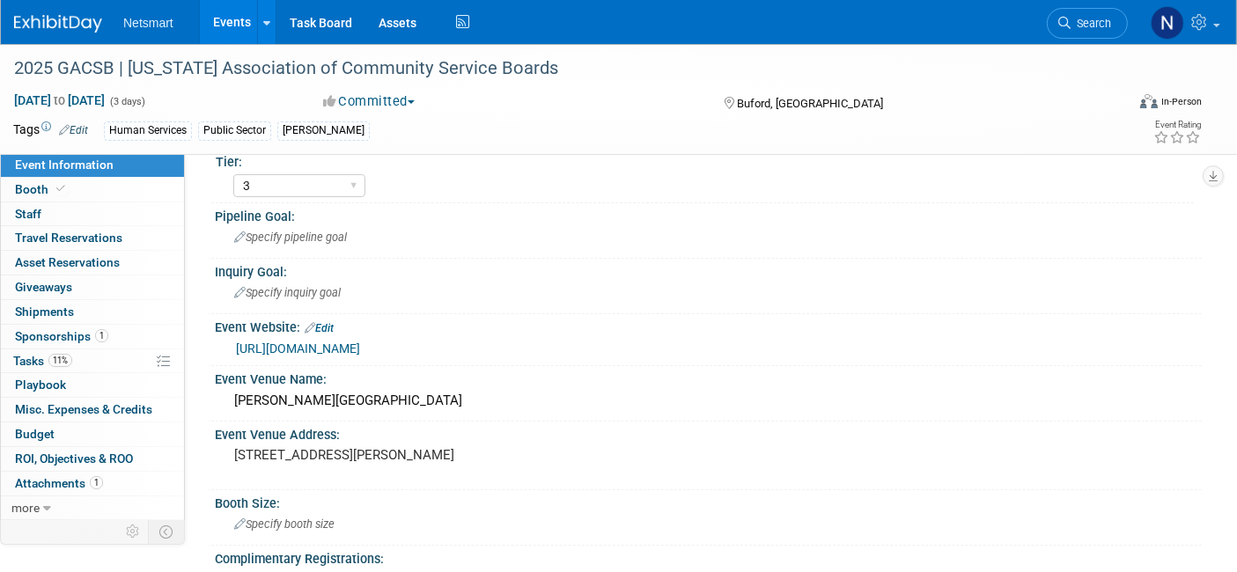
scroll to position [75, 0]
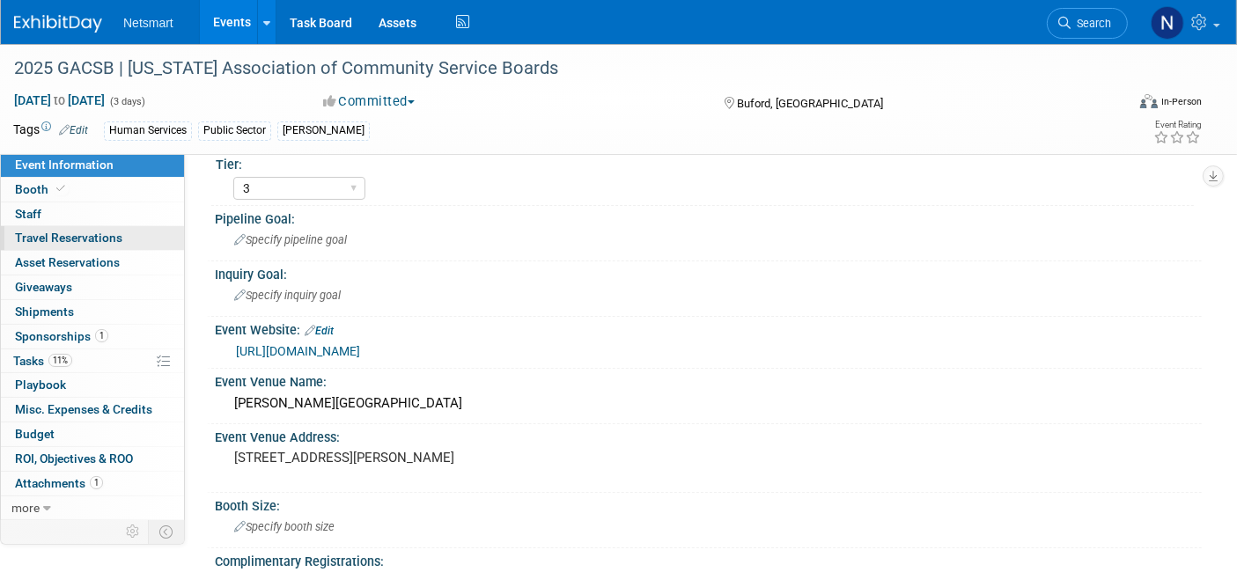
click at [129, 237] on link "0 Travel Reservations 0" at bounding box center [92, 238] width 183 height 24
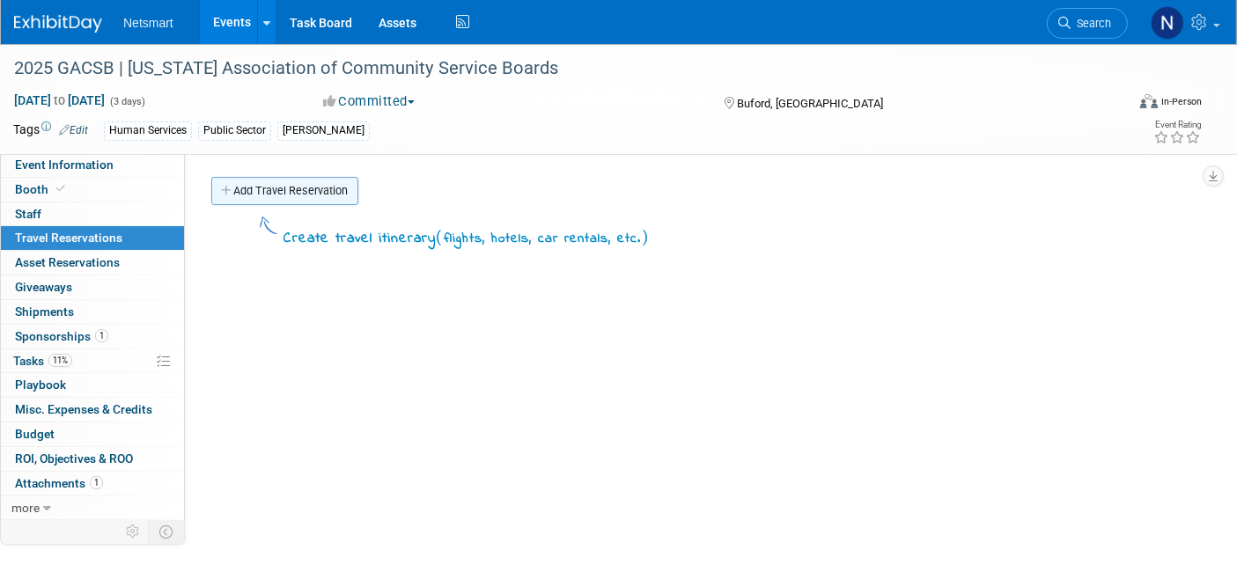
click at [286, 197] on link "Add Travel Reservation" at bounding box center [284, 191] width 147 height 28
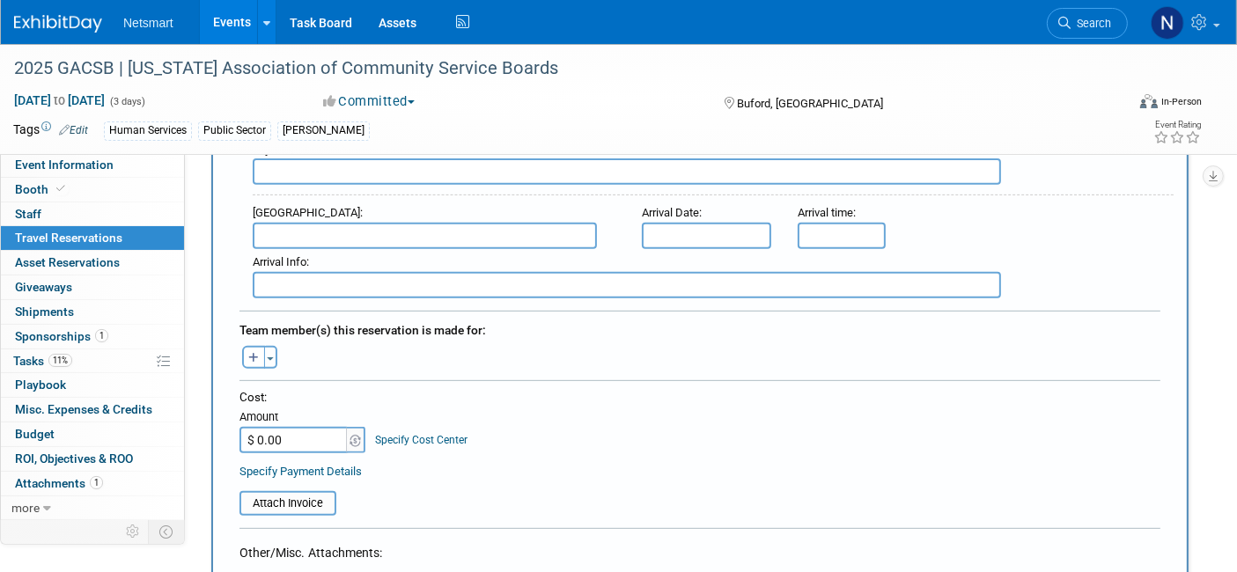
scroll to position [1058, 0]
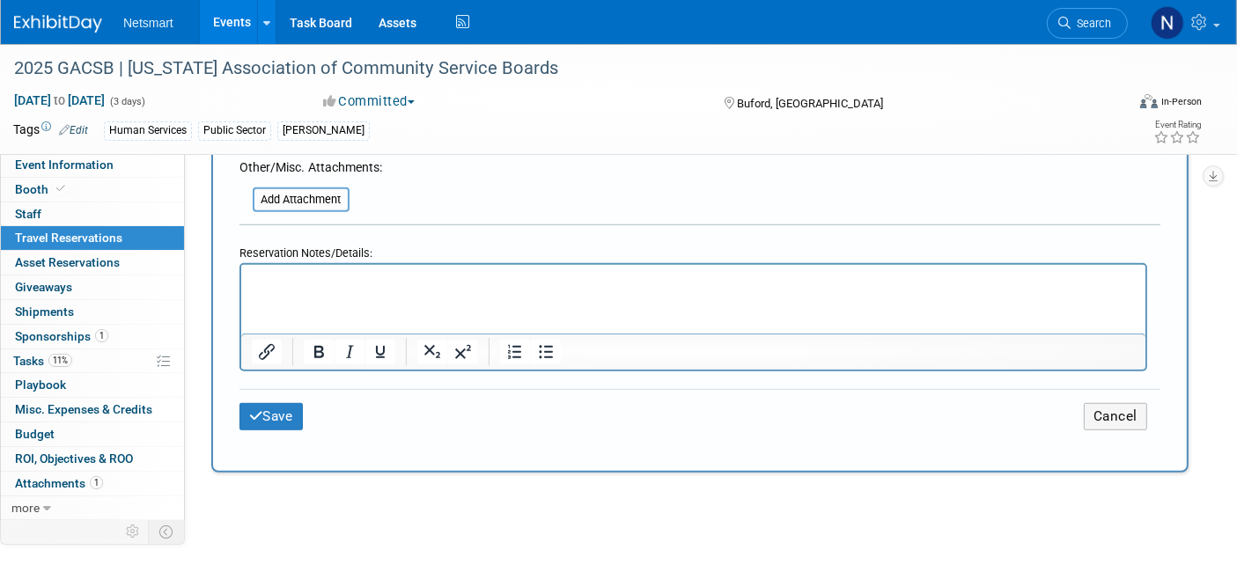
click at [307, 279] on p "Rich Text Area. Press ALT-0 for help." at bounding box center [693, 280] width 884 height 18
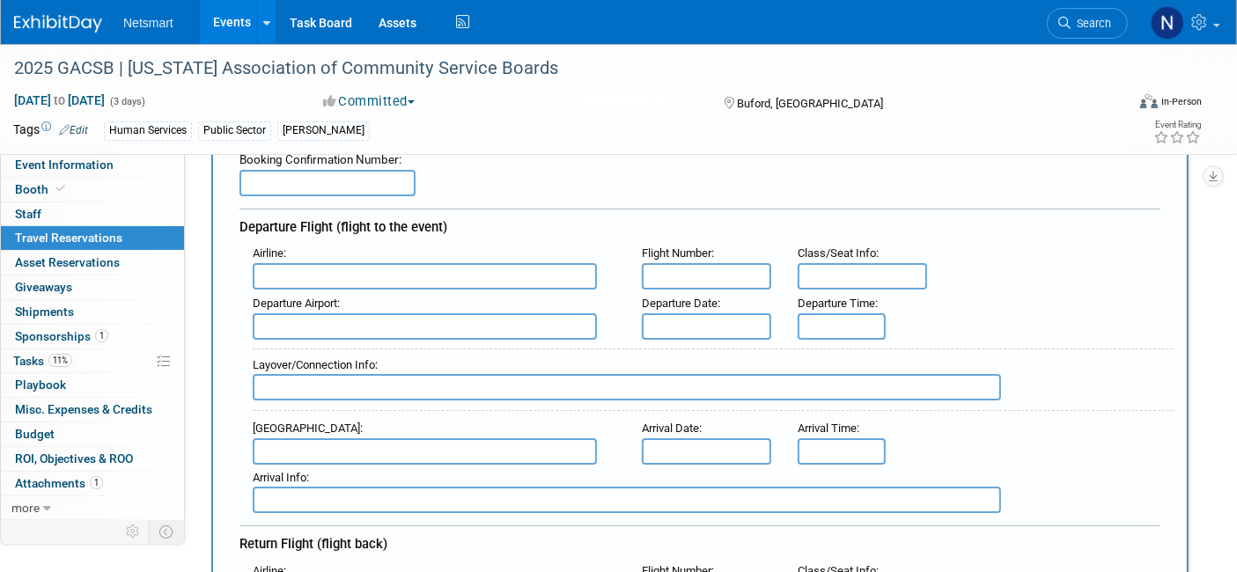
scroll to position [0, 0]
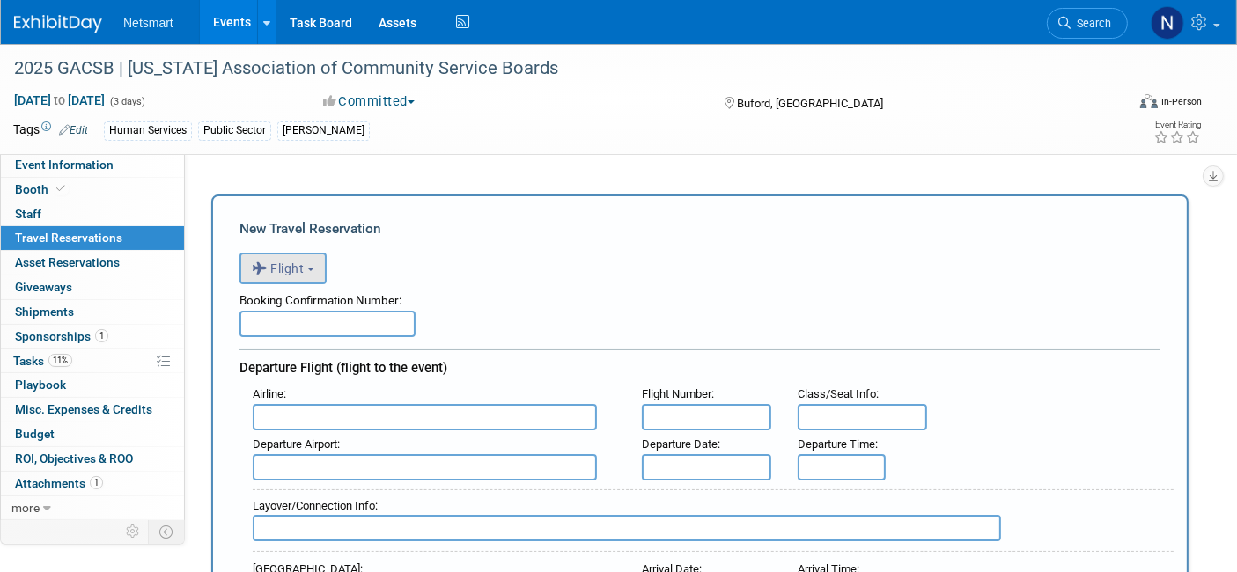
click at [306, 259] on button "Flight" at bounding box center [282, 269] width 87 height 32
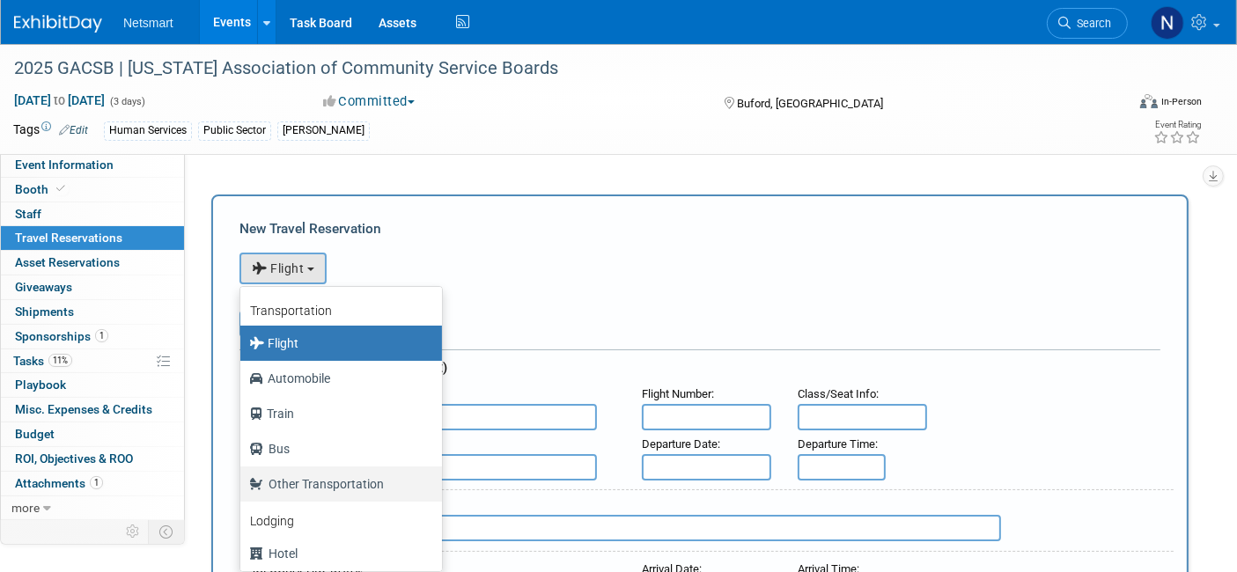
scroll to position [66, 0]
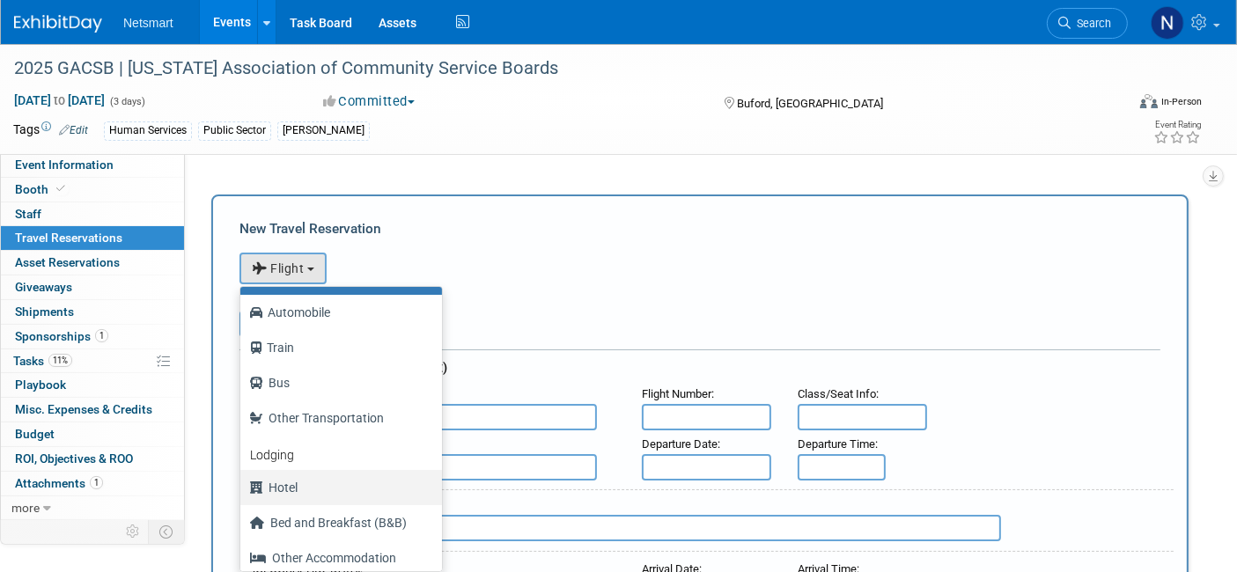
click at [318, 481] on label "Hotel" at bounding box center [336, 488] width 175 height 28
click at [243, 481] on input "Hotel" at bounding box center [237, 485] width 11 height 11
select select "6"
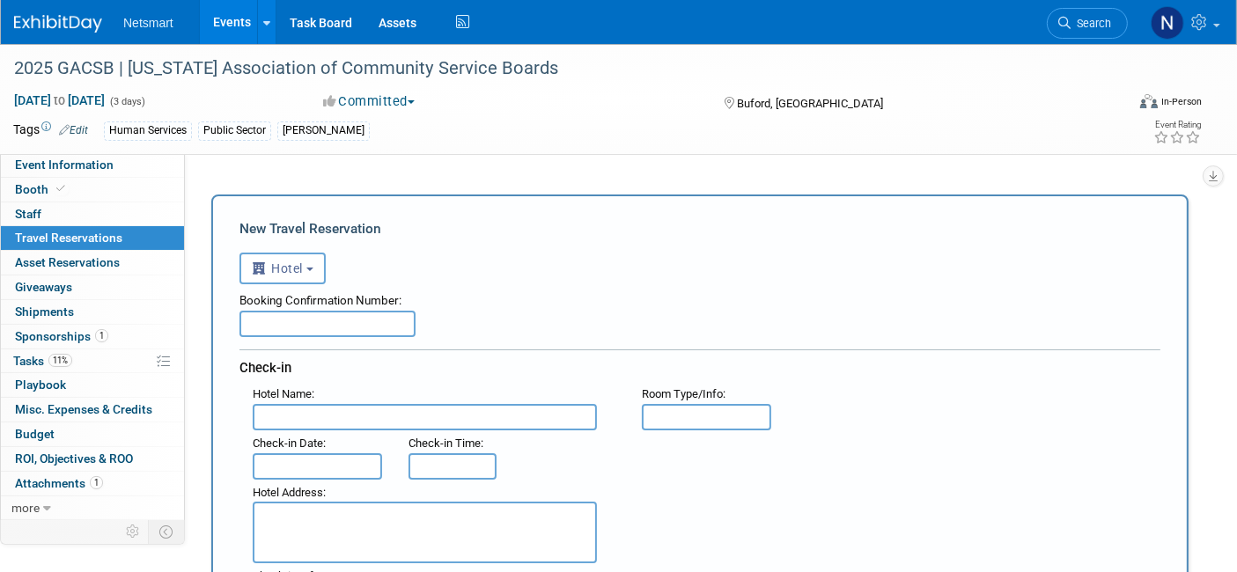
click at [335, 318] on input "text" at bounding box center [327, 324] width 176 height 26
paste input "45779SF127769"
type input "45779SF127769"
click at [347, 431] on div "Check-in Date :" at bounding box center [317, 455] width 156 height 49
click at [320, 412] on input "text" at bounding box center [425, 417] width 344 height 26
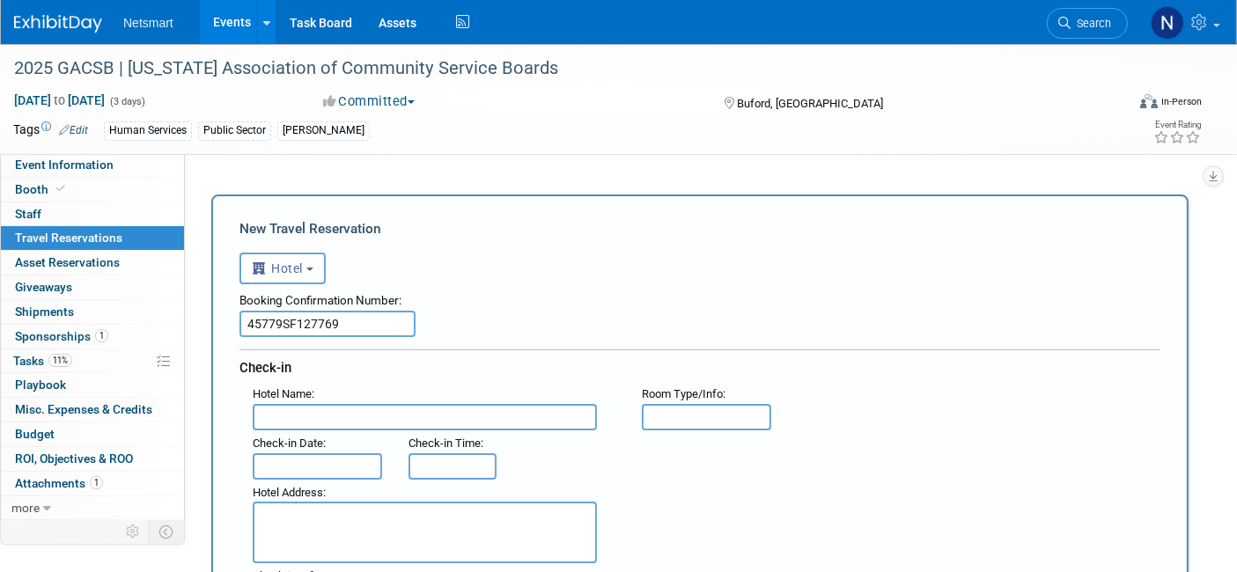
paste input "[PERSON_NAME][GEOGRAPHIC_DATA]"
type input "[PERSON_NAME][GEOGRAPHIC_DATA]"
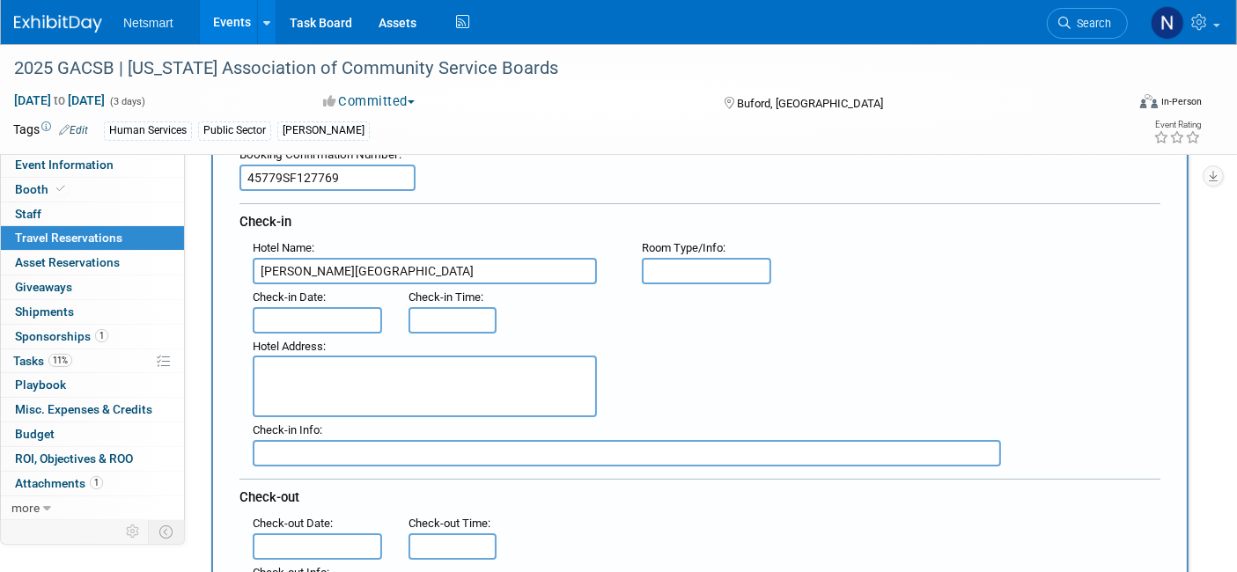
click at [276, 312] on input "text" at bounding box center [317, 320] width 129 height 26
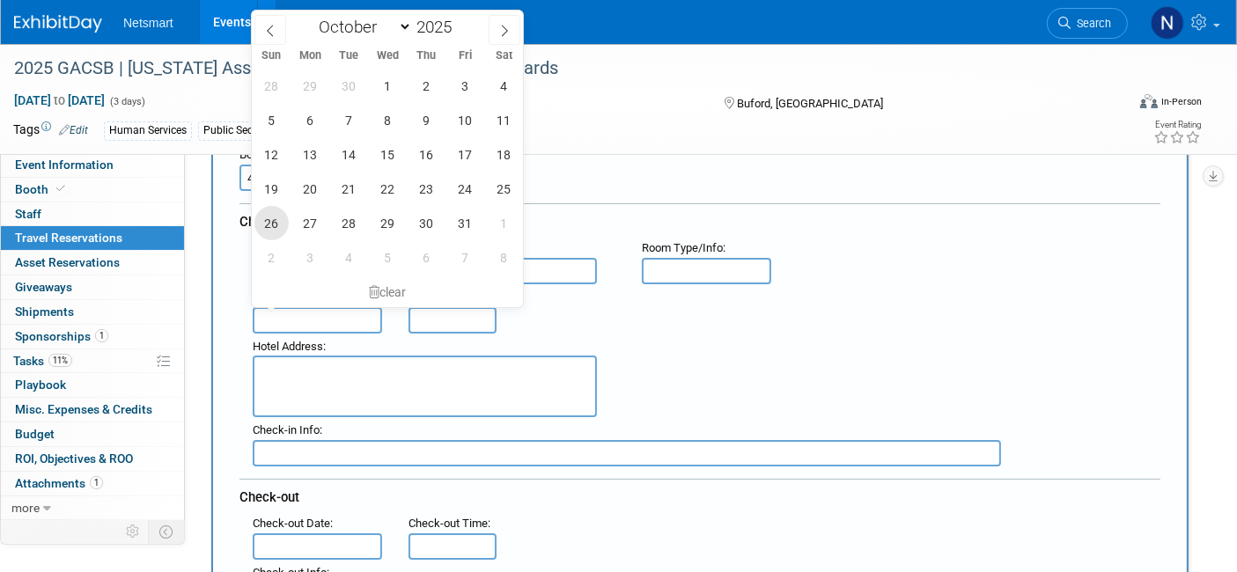
click at [274, 220] on span "26" at bounding box center [271, 223] width 34 height 34
type input "[DATE]"
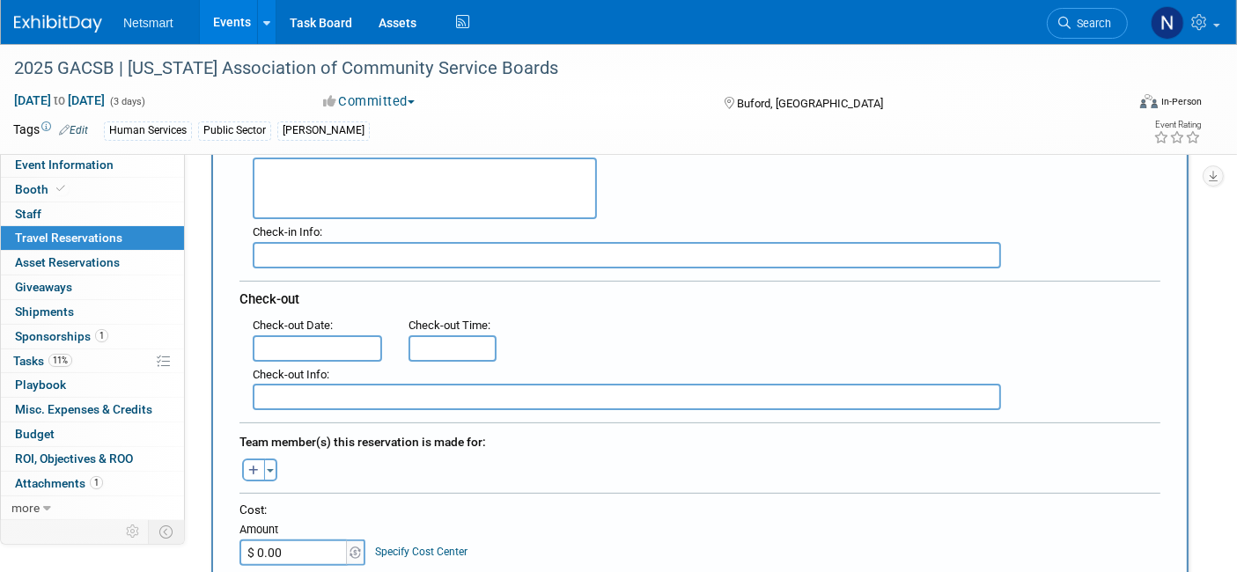
scroll to position [387, 0]
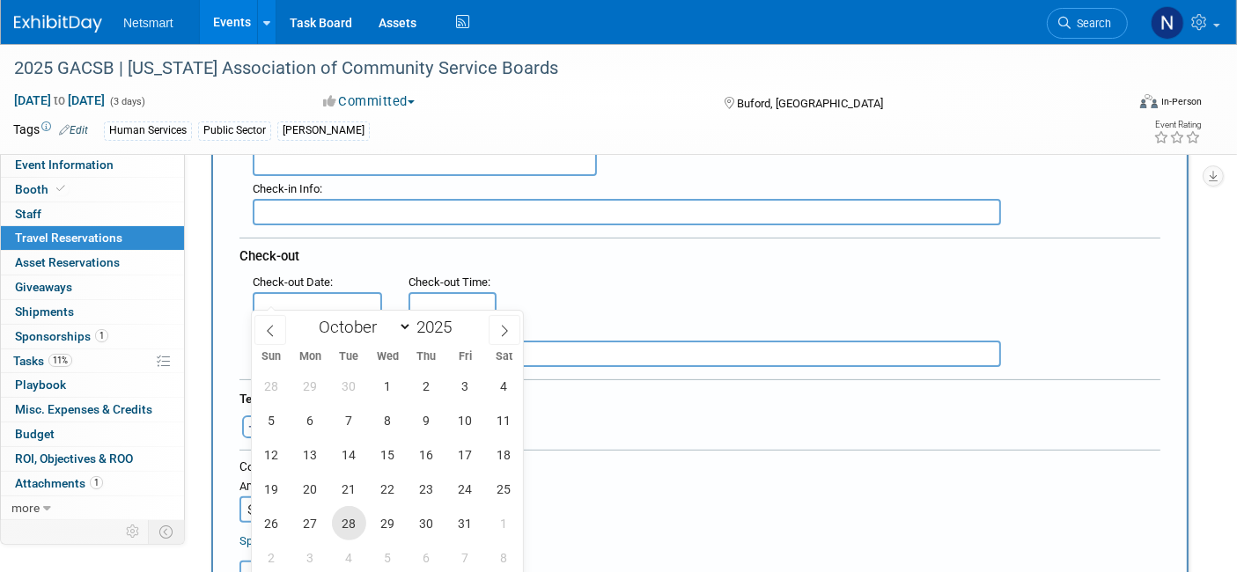
click at [360, 522] on span "28" at bounding box center [349, 523] width 34 height 34
type input "[DATE]"
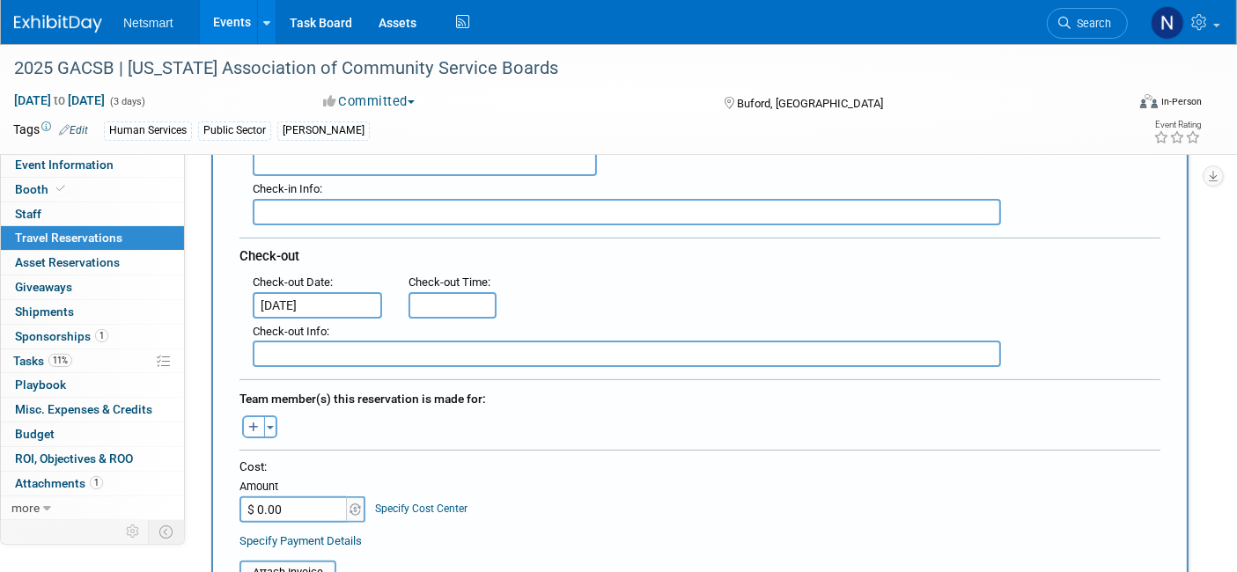
click at [251, 423] on icon "button" at bounding box center [253, 428] width 11 height 11
select select
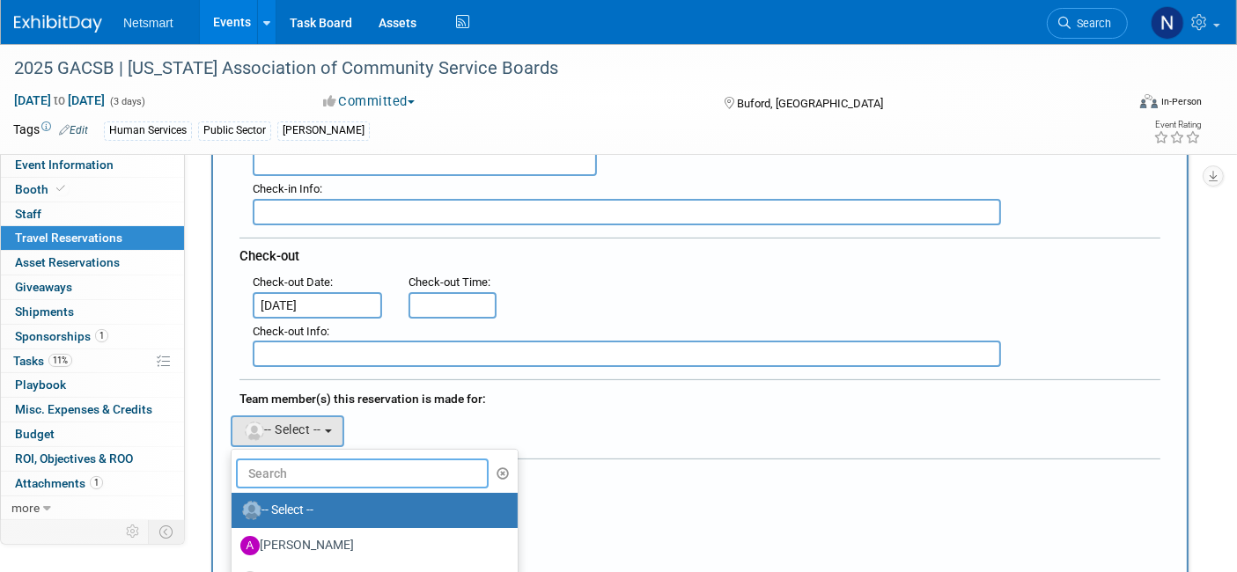
click at [326, 461] on input "text" at bounding box center [362, 474] width 253 height 30
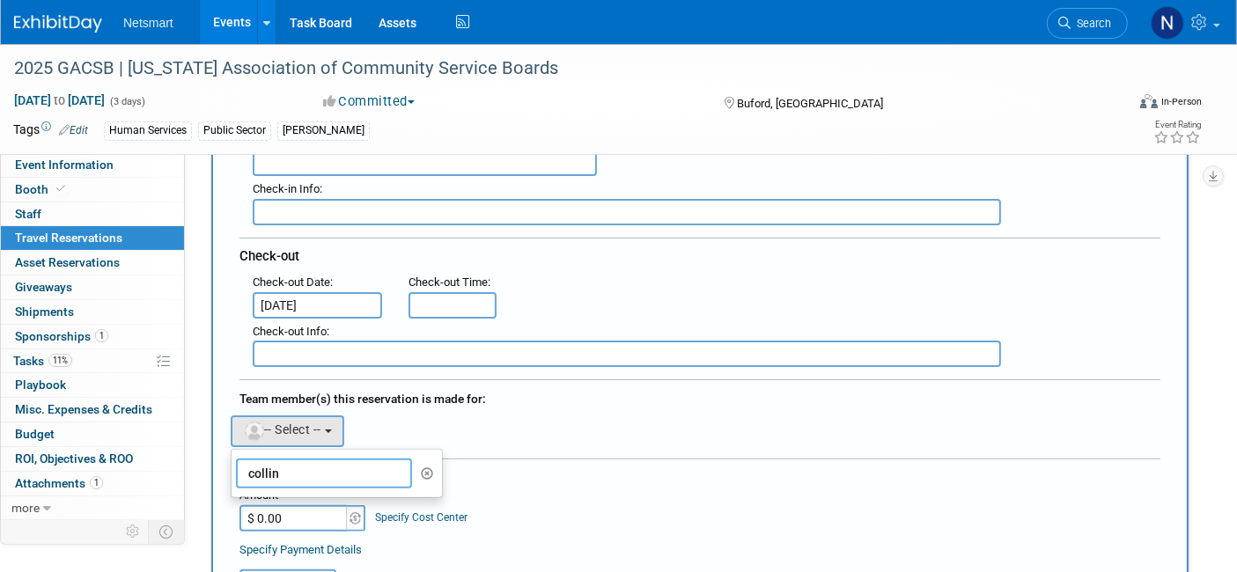
type input "collin"
click at [667, 468] on div "Cost:" at bounding box center [699, 476] width 921 height 17
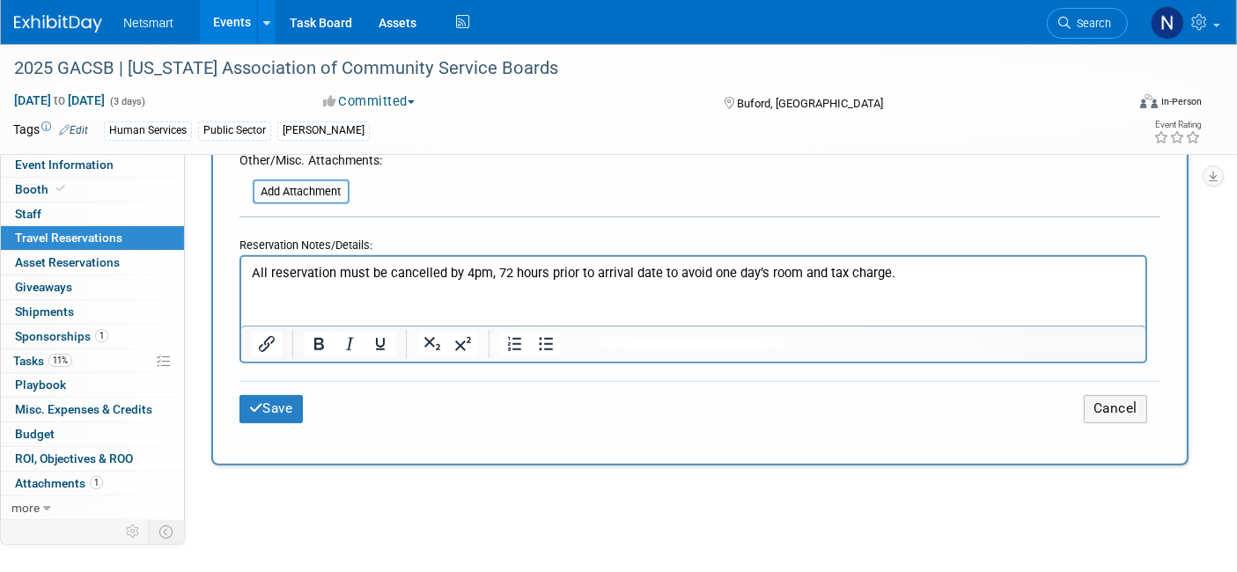
scroll to position [858, 0]
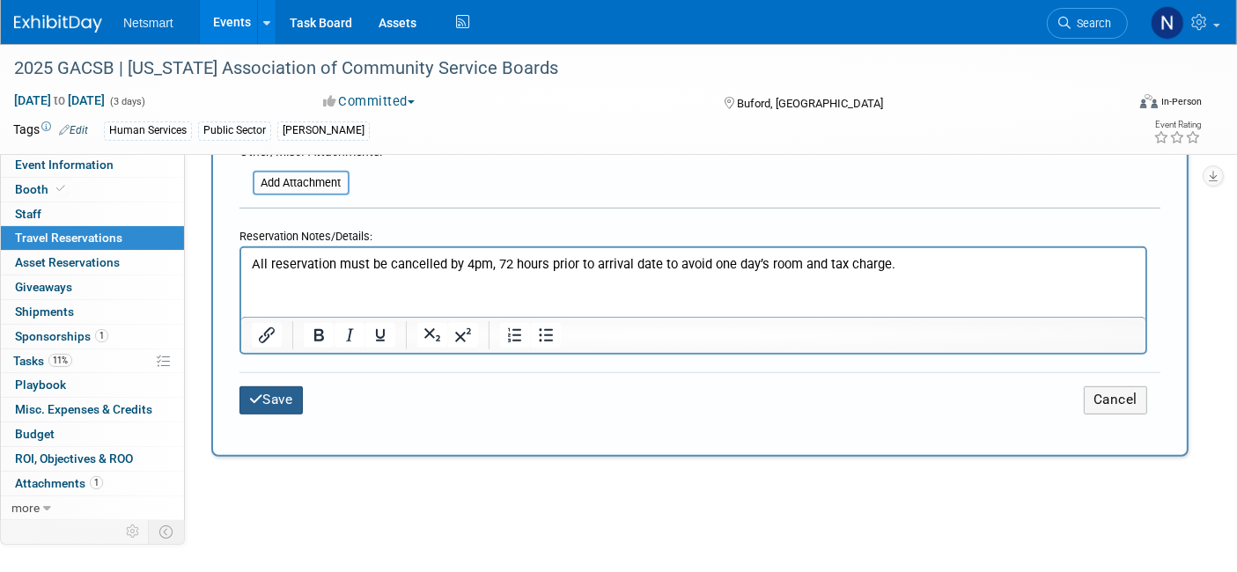
click at [271, 388] on button "Save" at bounding box center [270, 400] width 63 height 27
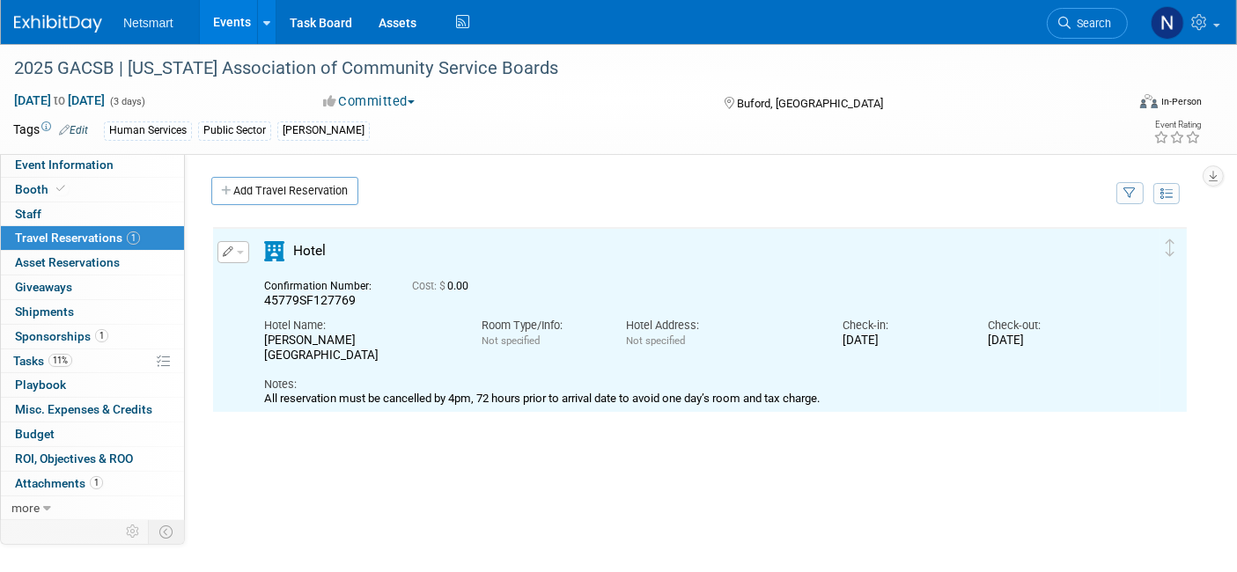
scroll to position [0, 0]
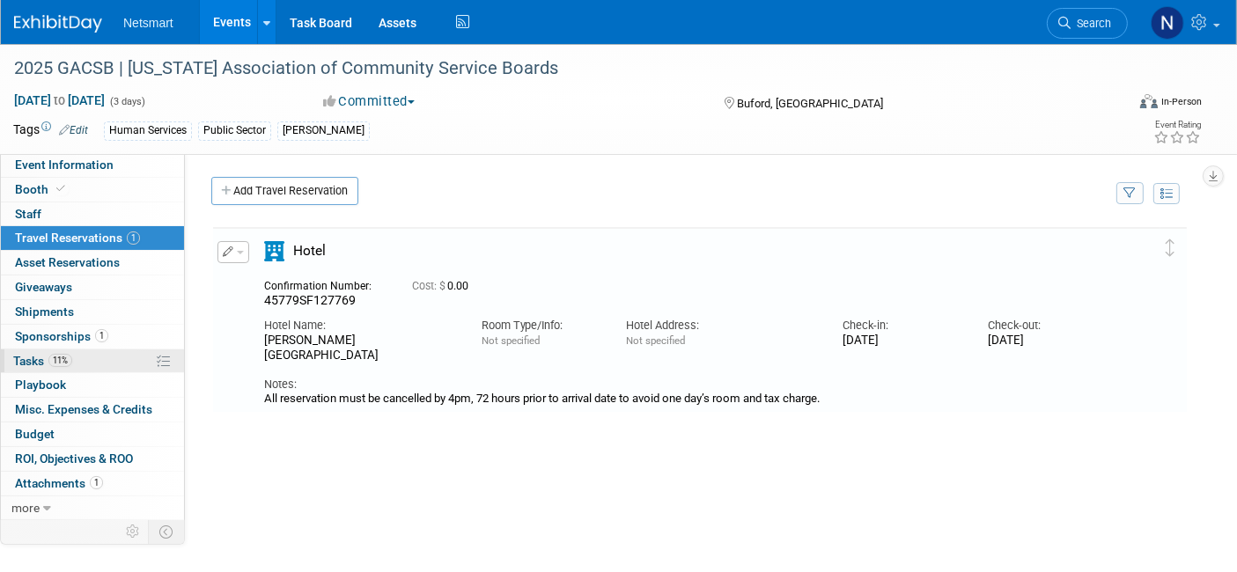
click at [52, 357] on span "11%" at bounding box center [60, 360] width 24 height 13
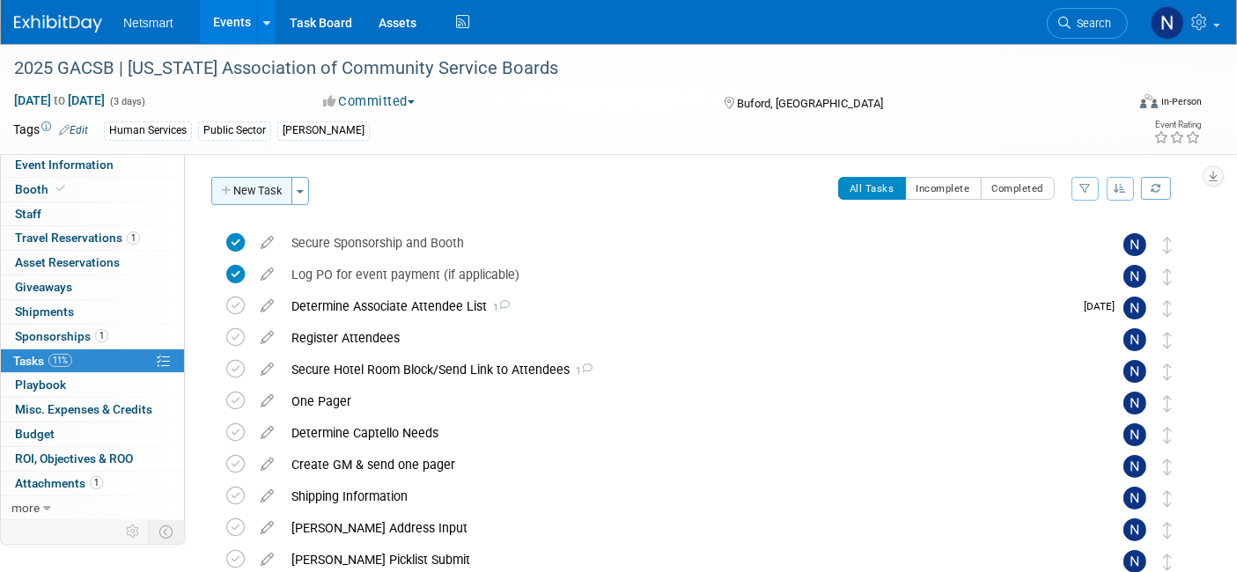
click at [260, 190] on button "New Task" at bounding box center [251, 191] width 81 height 28
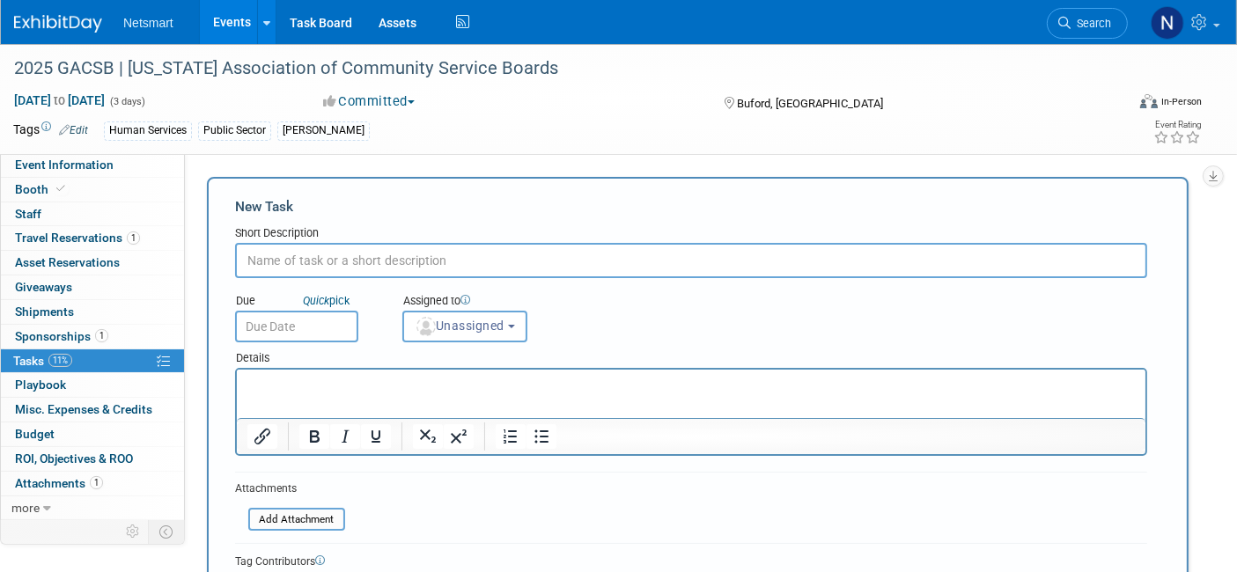
click at [350, 258] on input "text" at bounding box center [691, 260] width 912 height 35
type input "cancel Collin's room if needed"
click at [445, 346] on div "Details" at bounding box center [691, 356] width 912 height 26
click at [432, 325] on img "button" at bounding box center [425, 326] width 19 height 19
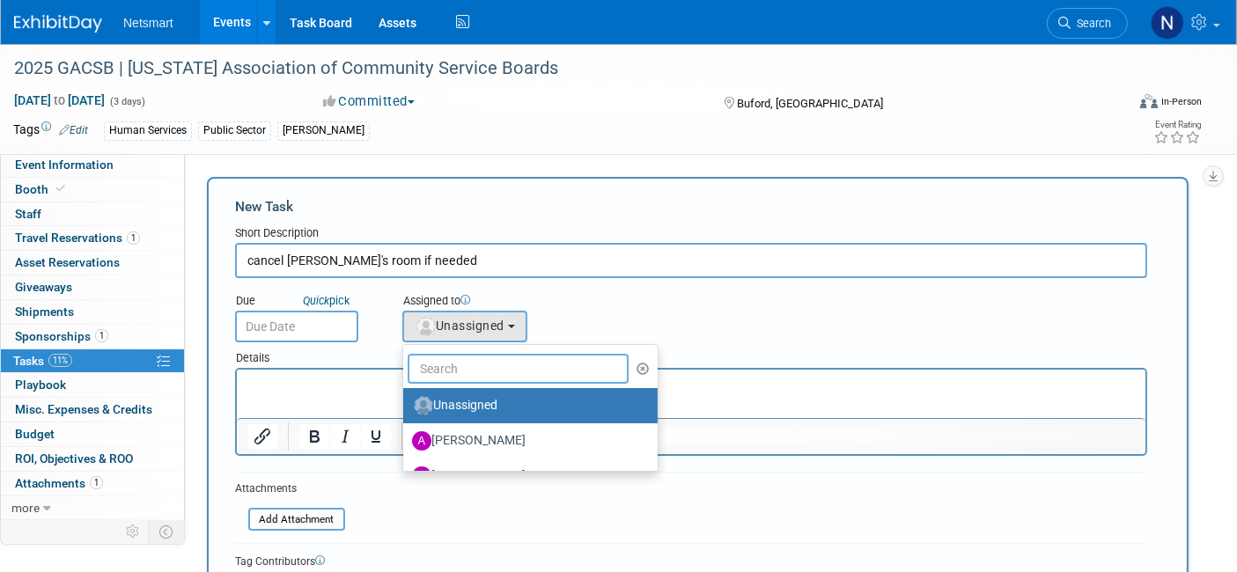
click at [441, 358] on input "text" at bounding box center [518, 369] width 221 height 30
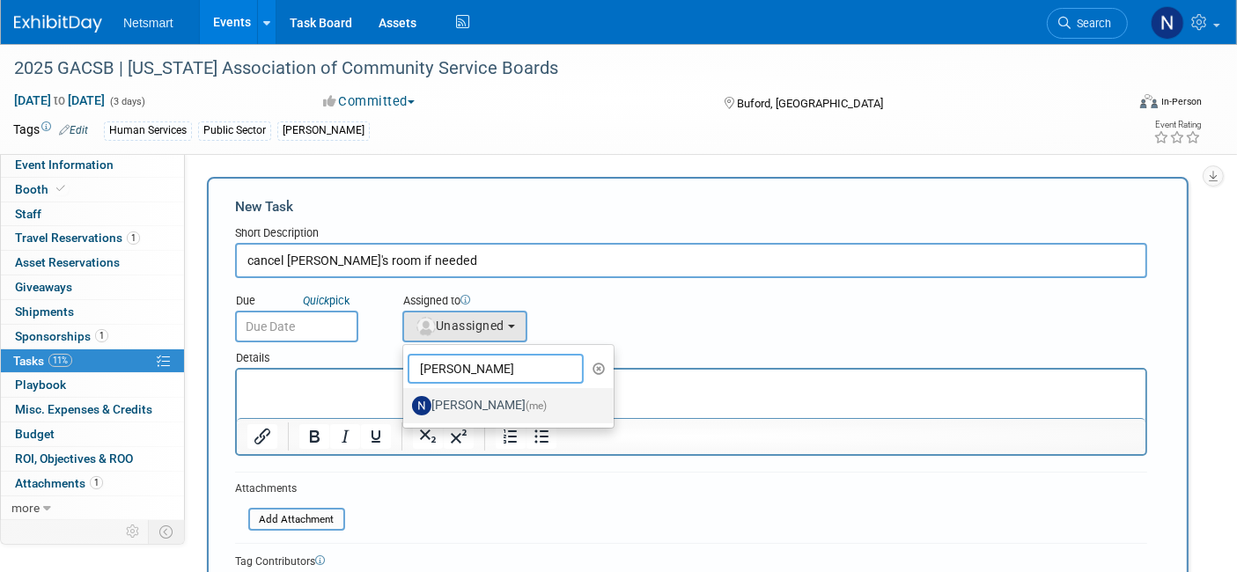
type input "nina"
click at [446, 401] on label "Nina Finn (me)" at bounding box center [504, 406] width 184 height 28
click at [406, 401] on input "Nina Finn (me)" at bounding box center [399, 403] width 11 height 11
select select "a52b5e8a-b2fd-4a4e-8599-2a3670a086e7"
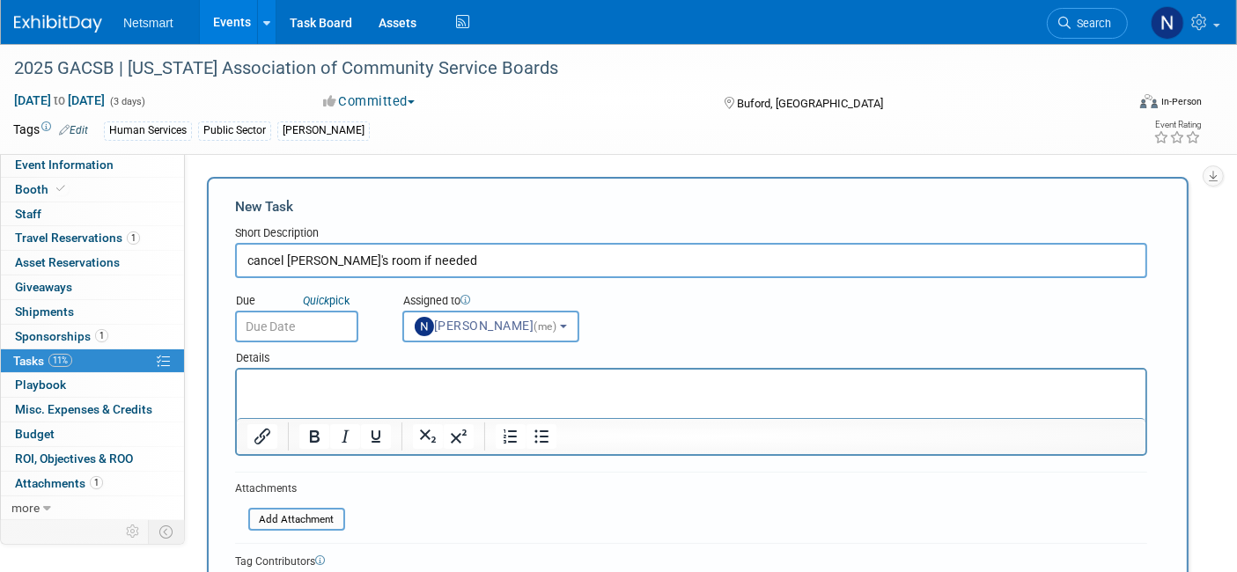
click at [327, 377] on p "Rich Text Area. Press ALT-0 for help." at bounding box center [691, 386] width 888 height 18
click at [327, 378] on b "Lanier Islands Resort" at bounding box center [354, 385] width 215 height 14
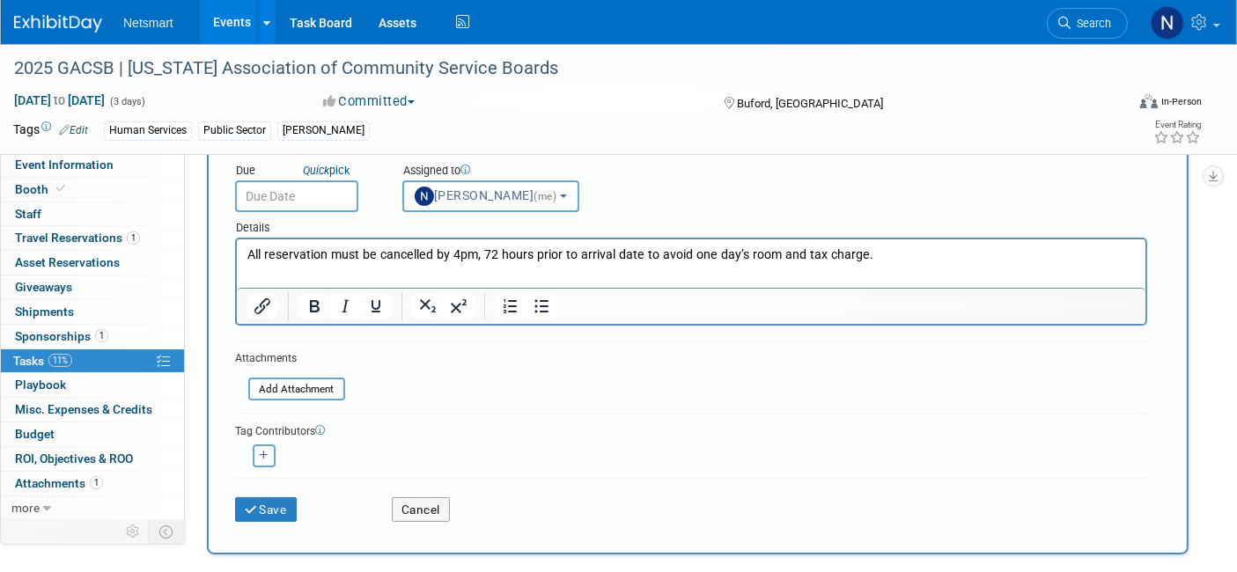
scroll to position [40, 0]
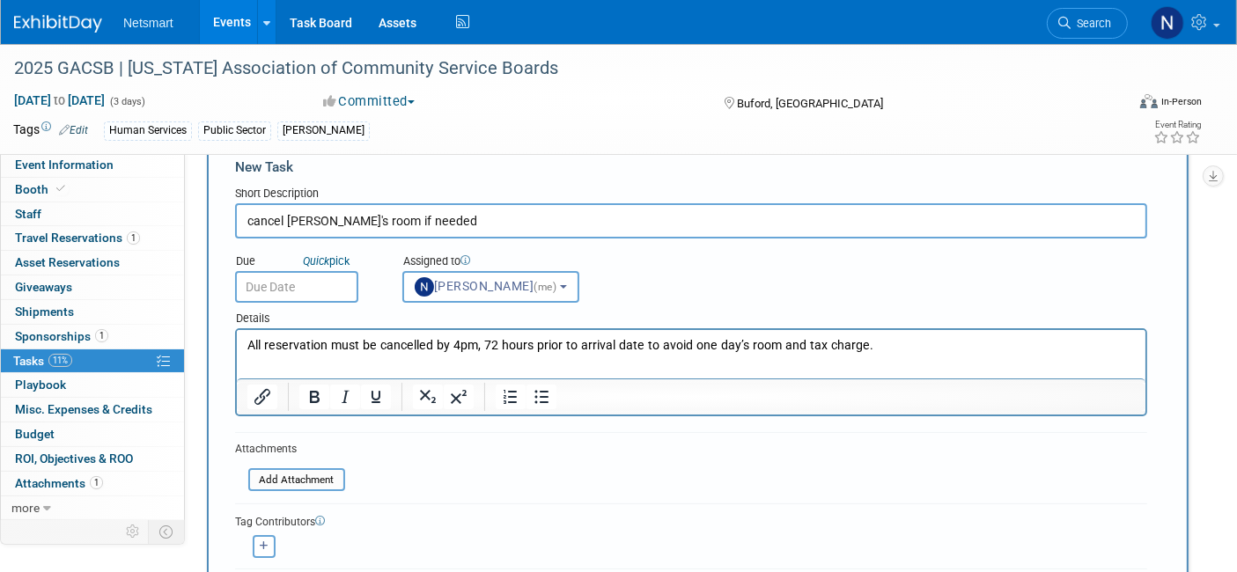
click at [275, 285] on input "text" at bounding box center [296, 287] width 123 height 32
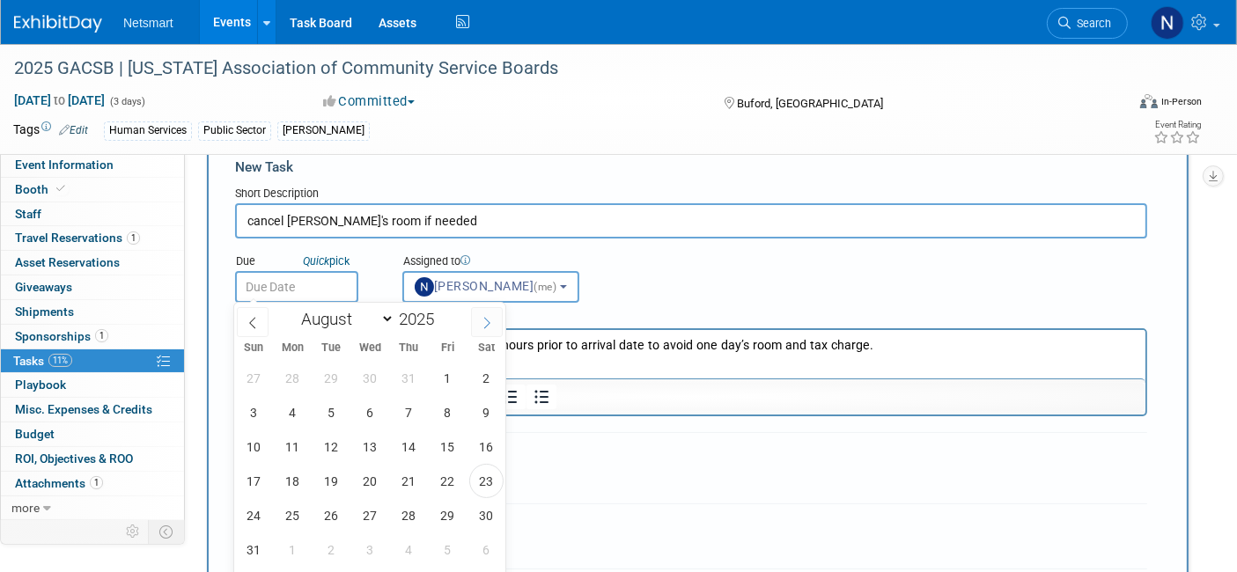
click at [477, 326] on span at bounding box center [487, 322] width 32 height 30
select select "9"
click at [293, 474] on span "20" at bounding box center [293, 481] width 34 height 34
type input "Oct 20, 2025"
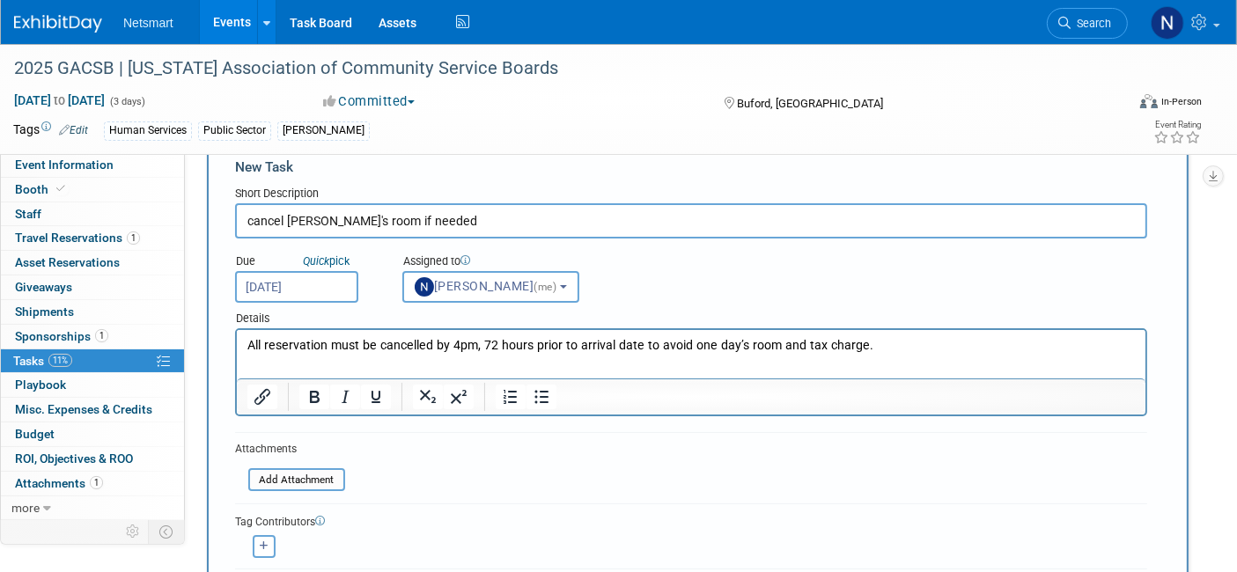
click at [885, 342] on p "All reservation must be cancelled by 4pm, 72 hours prior to arrival date to avo…" at bounding box center [691, 346] width 888 height 18
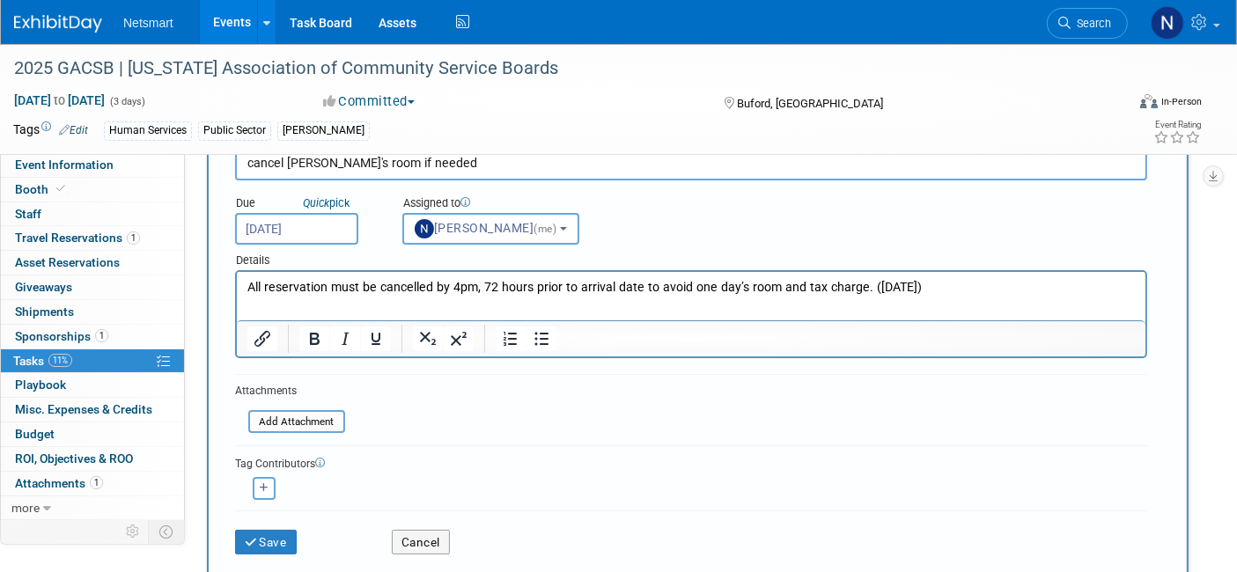
scroll to position [99, 0]
click at [272, 529] on button "Save" at bounding box center [266, 541] width 62 height 25
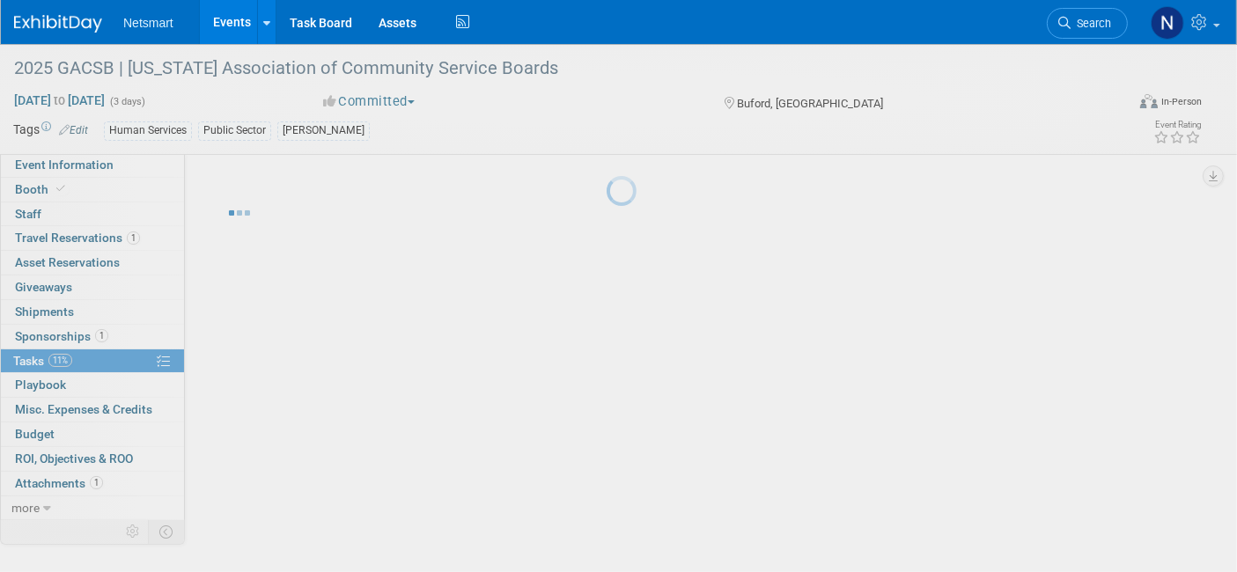
scroll to position [0, 0]
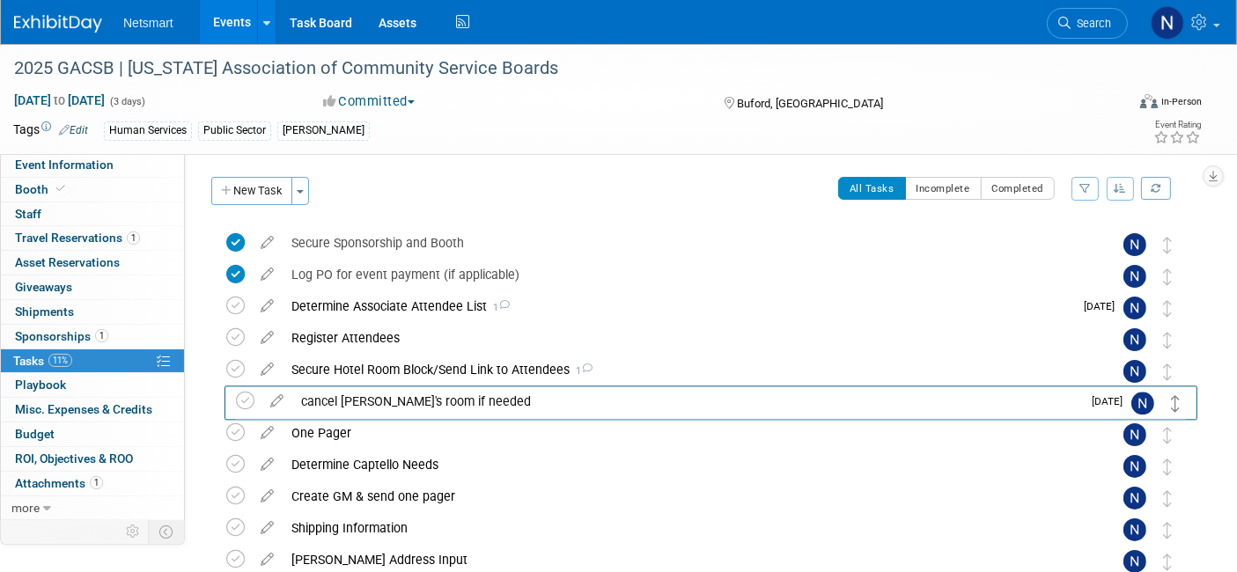
drag, startPoint x: 1164, startPoint y: 240, endPoint x: 1172, endPoint y: 400, distance: 159.6
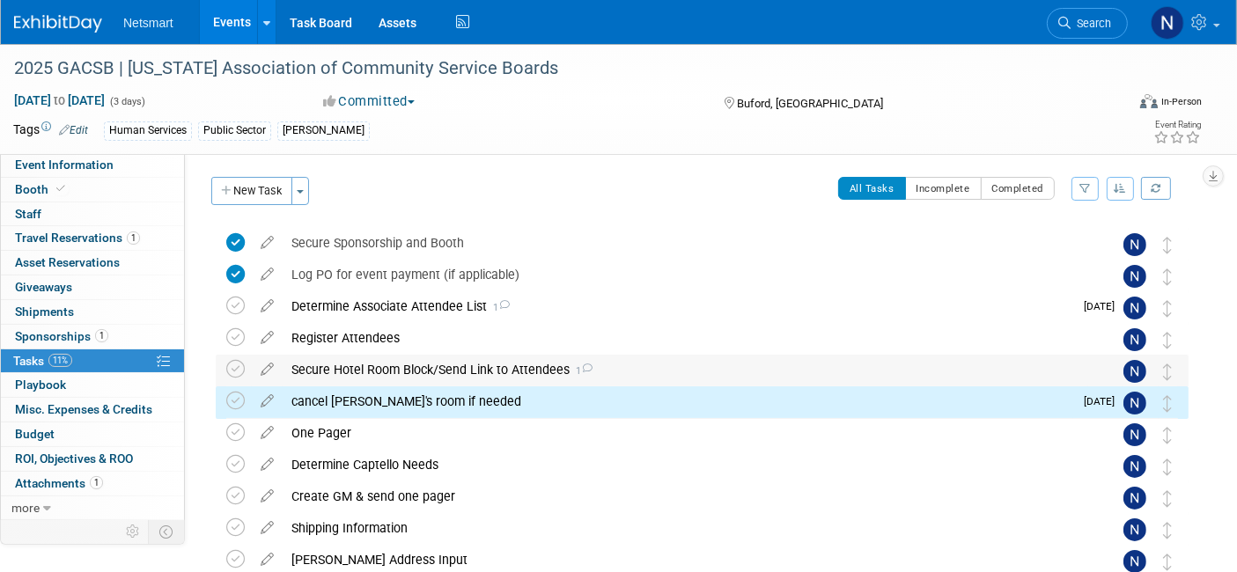
click at [556, 373] on div "Secure Hotel Room Block/Send Link to Attendees 1" at bounding box center [686, 370] width 806 height 30
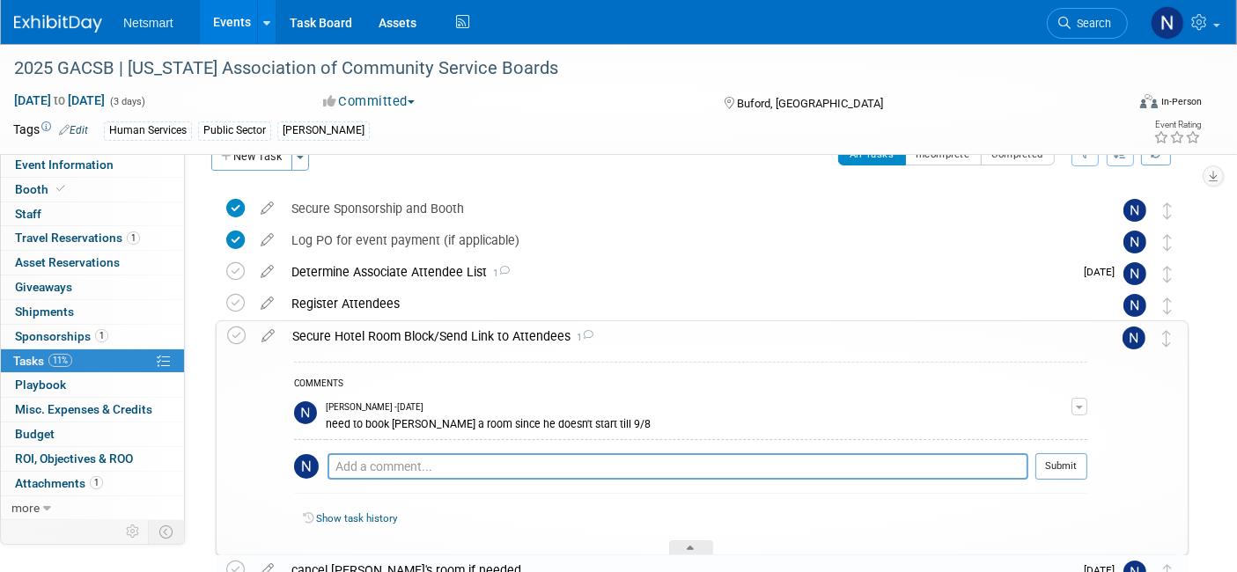
scroll to position [37, 0]
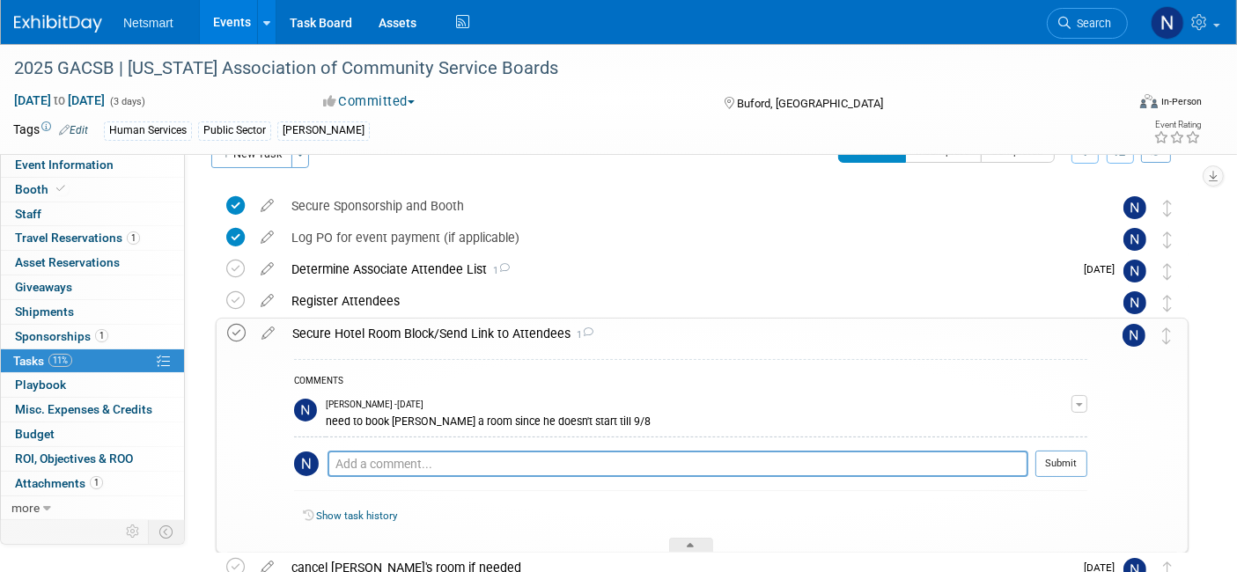
click at [232, 331] on icon at bounding box center [236, 333] width 18 height 18
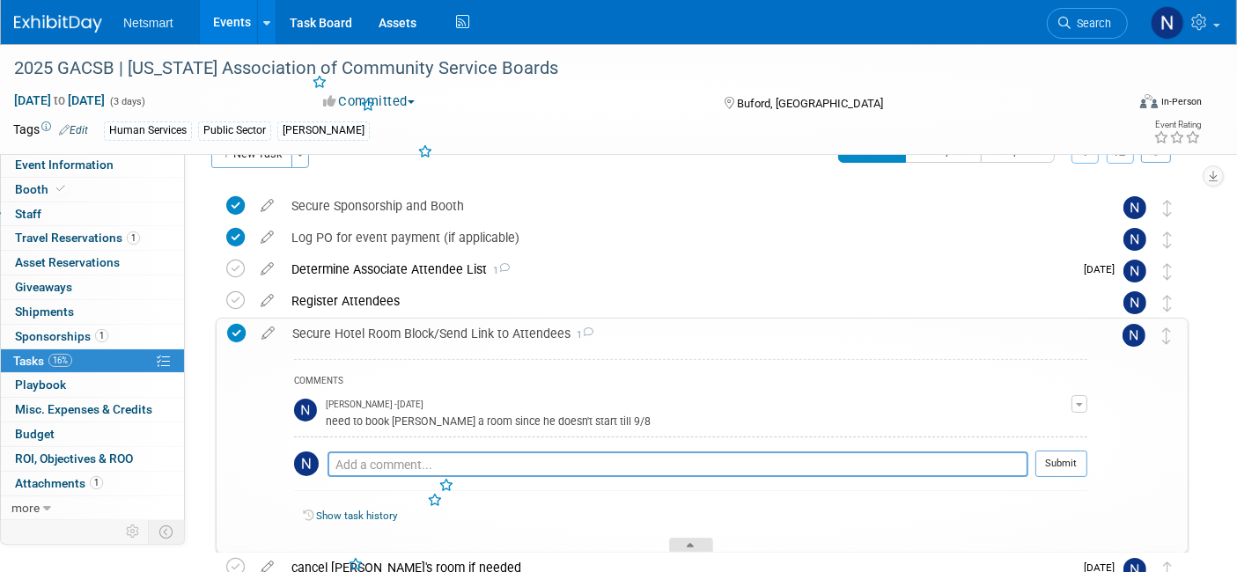
click at [691, 544] on icon at bounding box center [691, 548] width 7 height 11
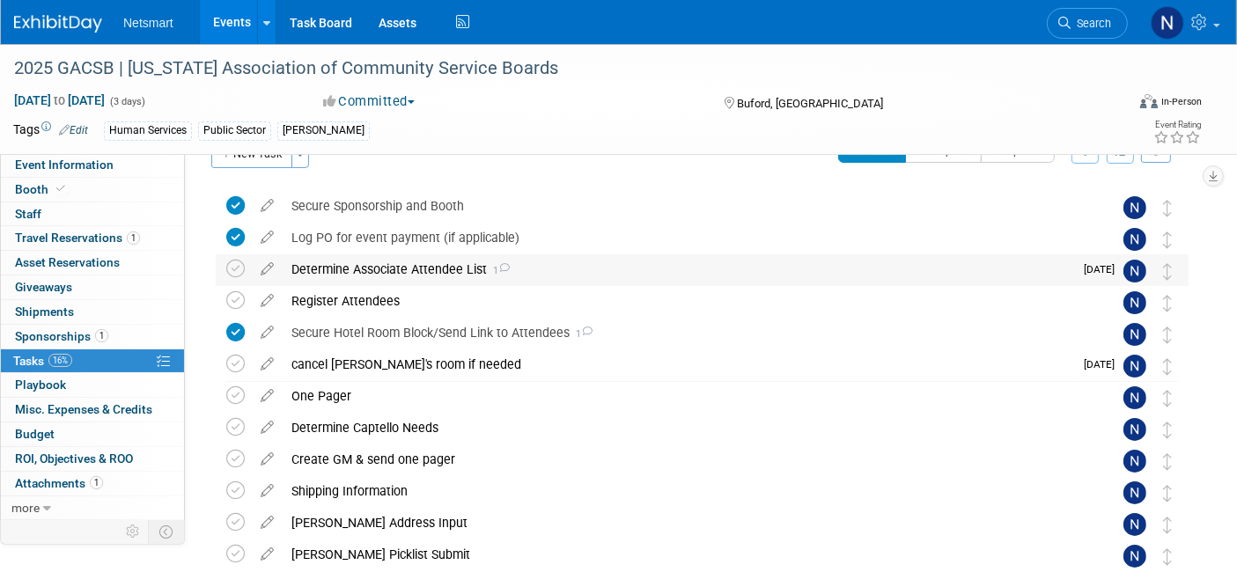
click at [394, 262] on div "Determine Associate Attendee List 1" at bounding box center [678, 269] width 791 height 30
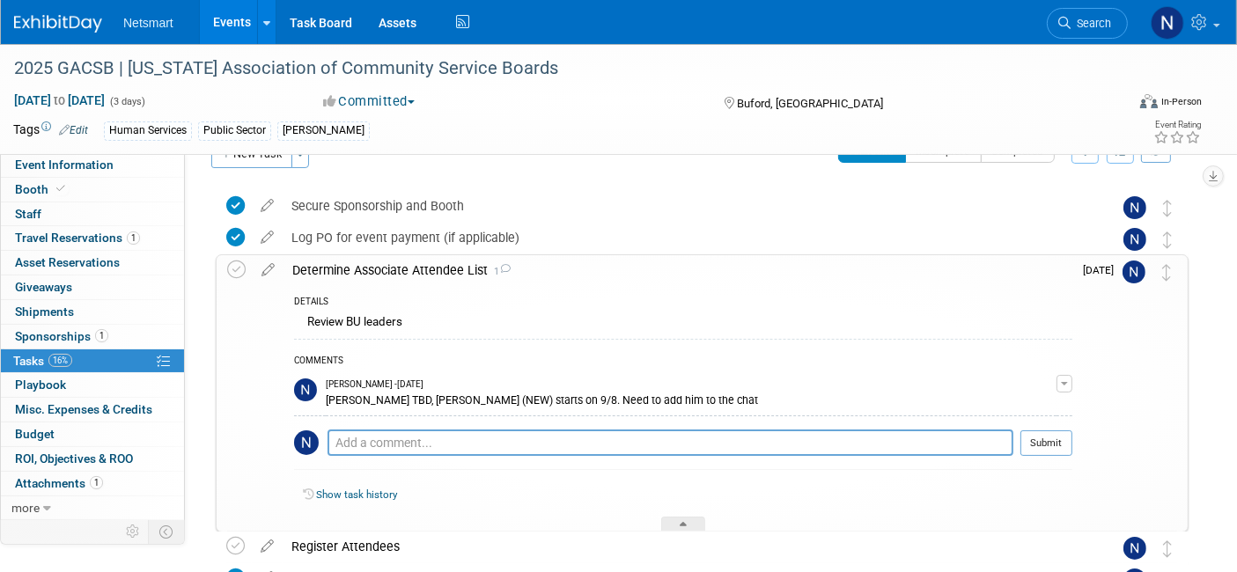
click at [394, 262] on div "Determine Associate Attendee List 1" at bounding box center [678, 270] width 789 height 30
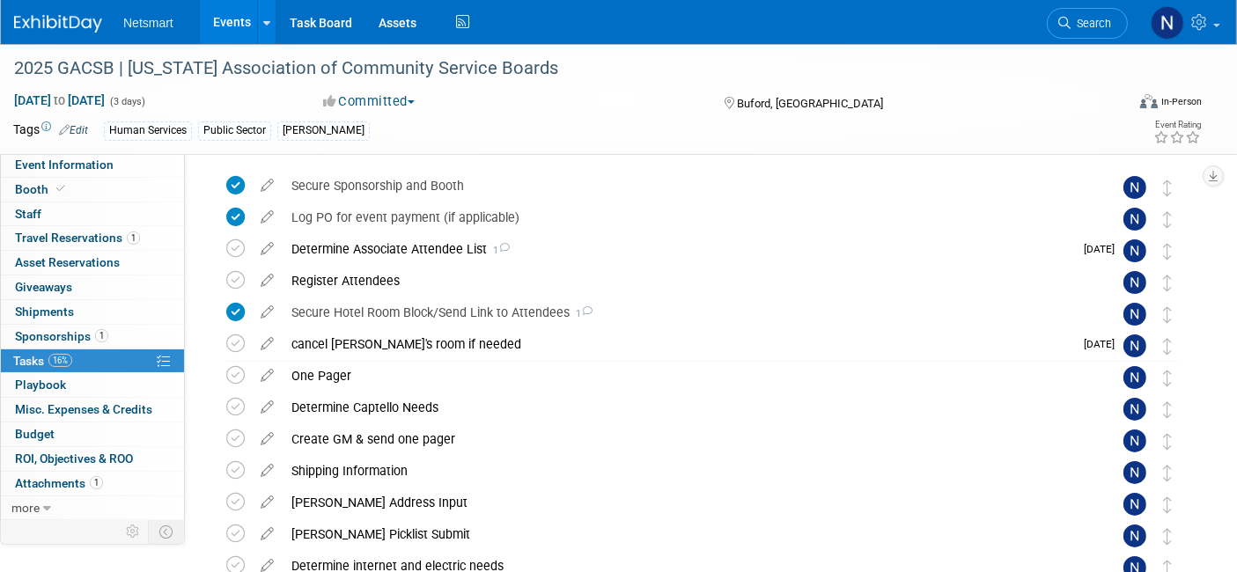
scroll to position [58, 0]
click at [372, 245] on div "Determine Associate Attendee List 1" at bounding box center [678, 248] width 791 height 30
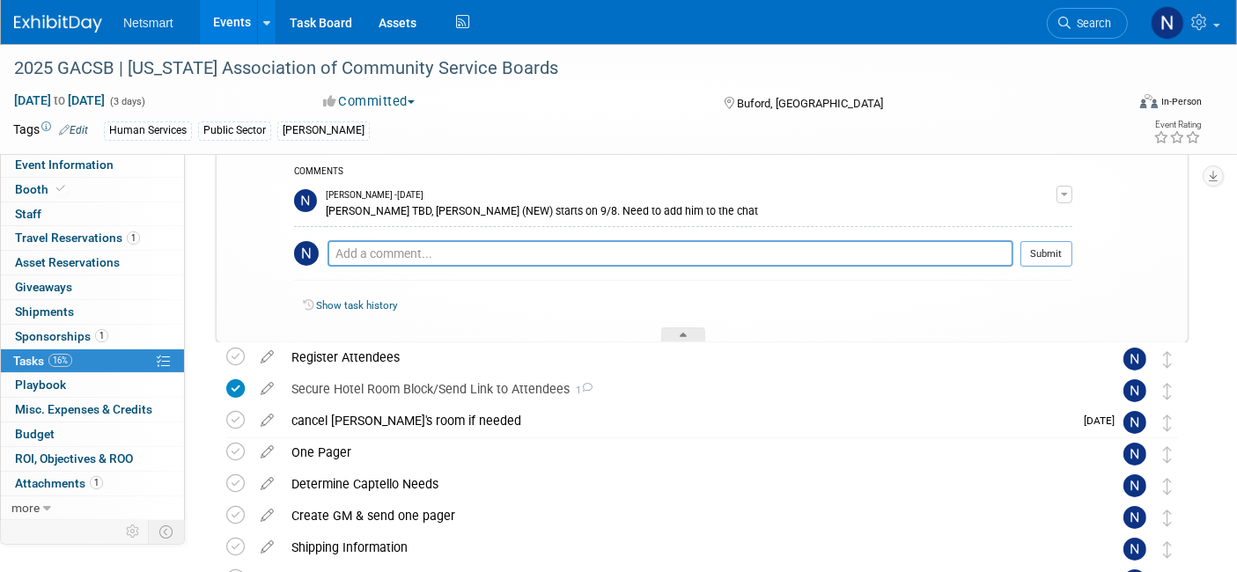
scroll to position [247, 0]
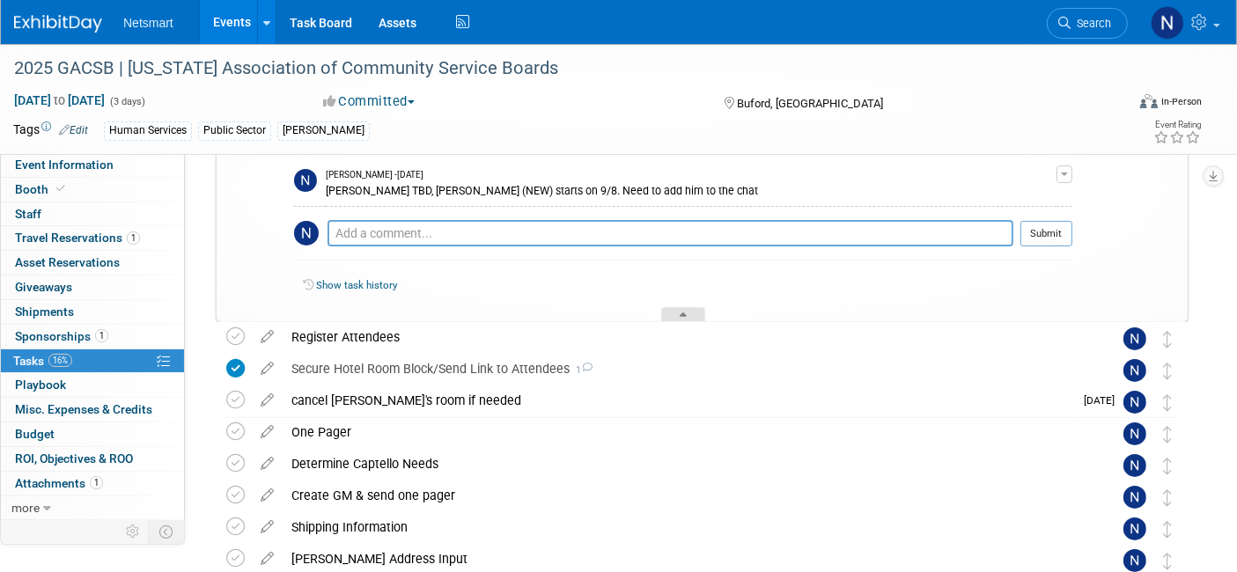
click at [684, 315] on icon at bounding box center [683, 318] width 7 height 11
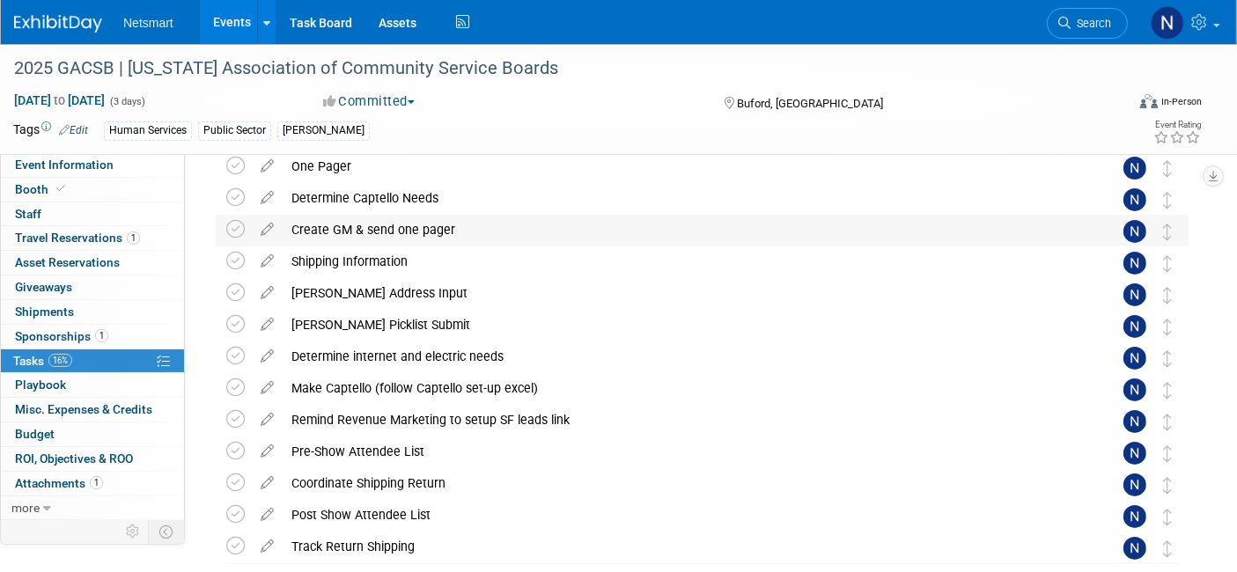
scroll to position [0, 0]
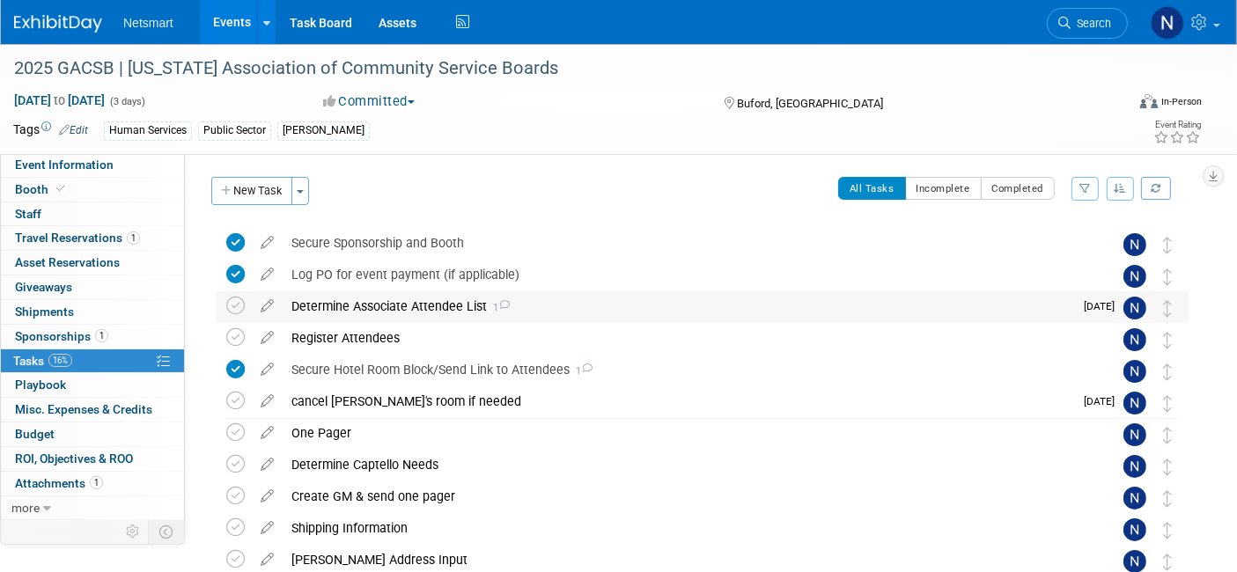
click at [380, 300] on div "Determine Associate Attendee List 1" at bounding box center [678, 306] width 791 height 30
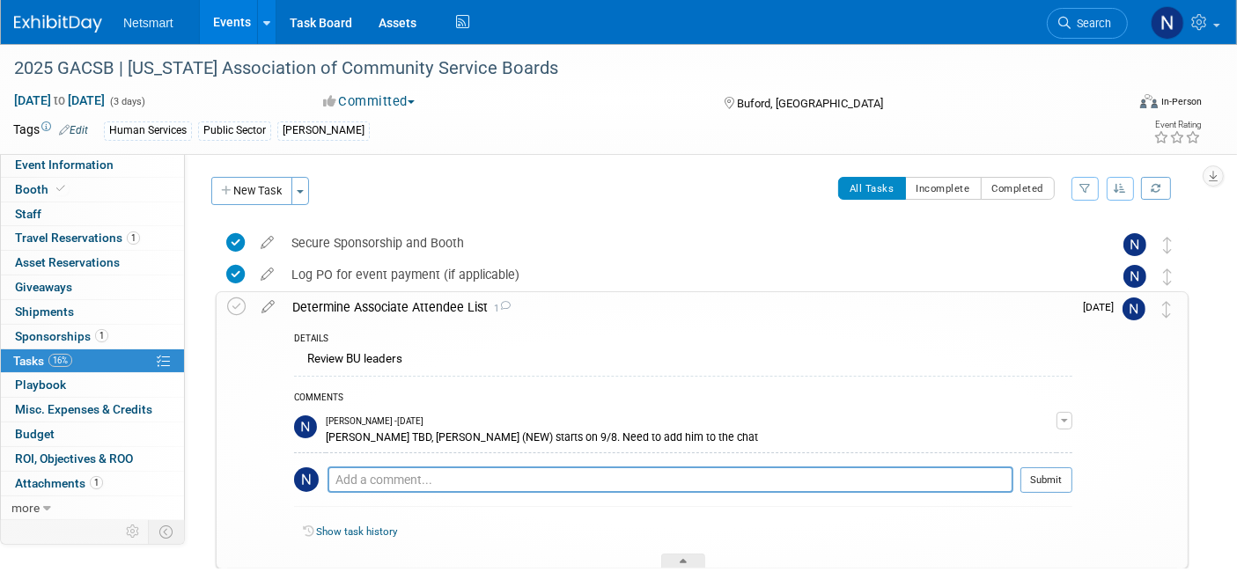
scroll to position [1, 0]
click at [96, 192] on link "Booth" at bounding box center [92, 190] width 183 height 24
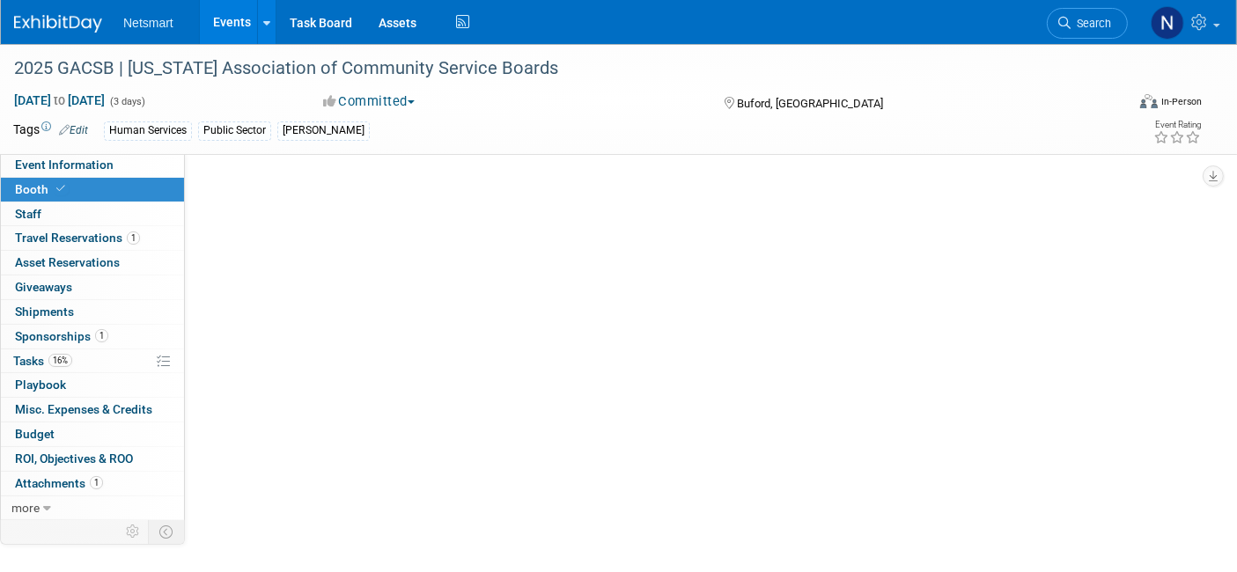
scroll to position [0, 0]
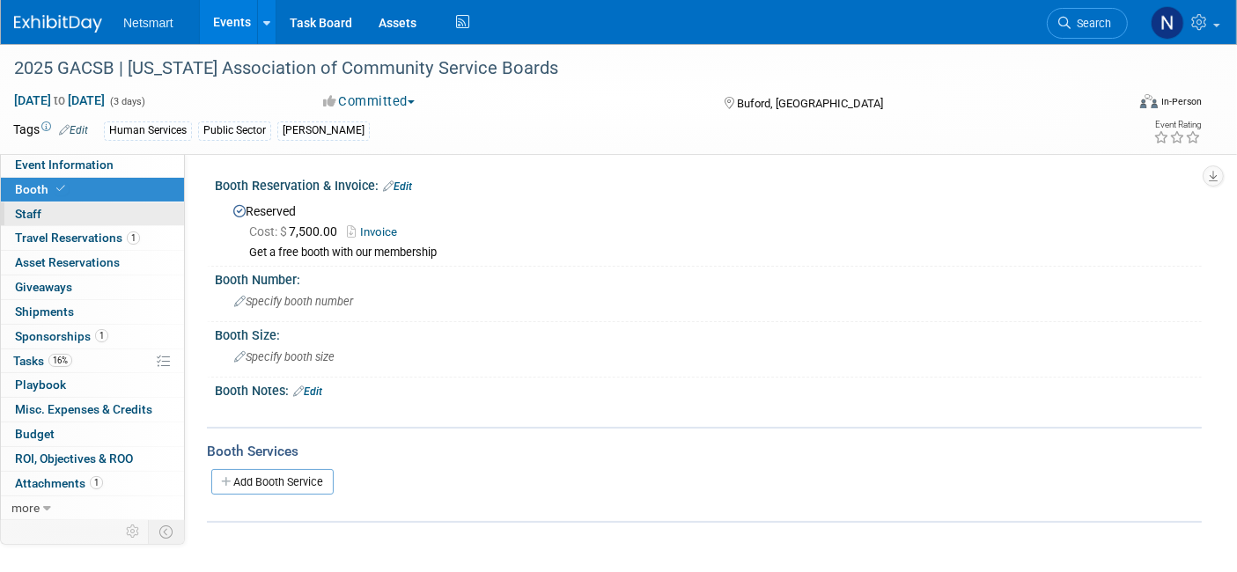
click at [70, 209] on link "0 Staff 0" at bounding box center [92, 215] width 183 height 24
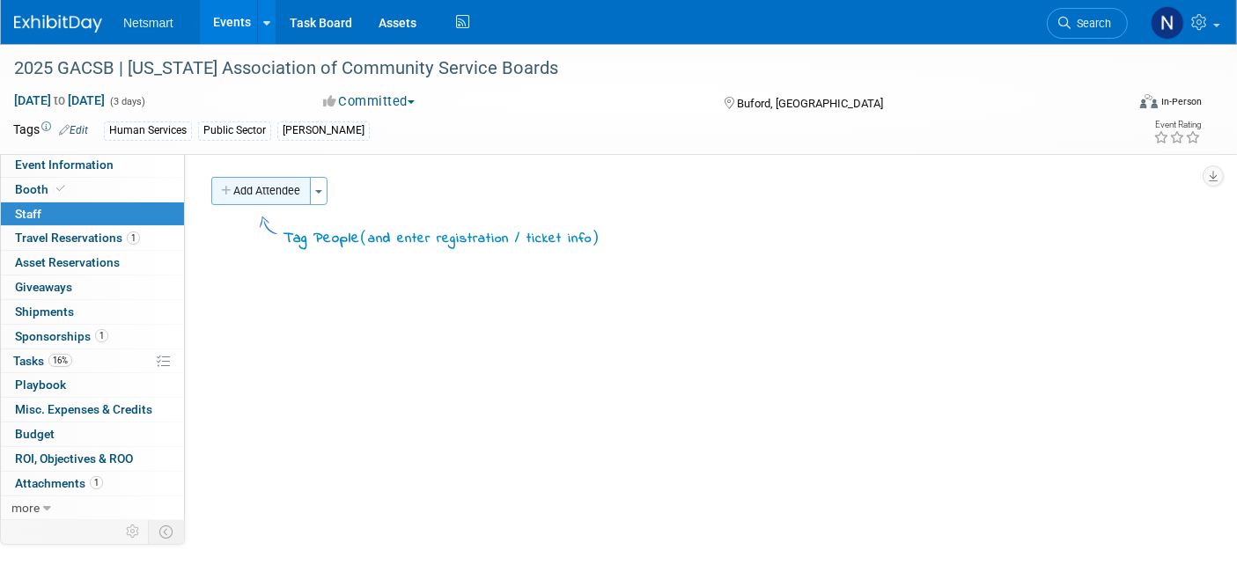
click at [251, 185] on button "Add Attendee" at bounding box center [260, 191] width 99 height 28
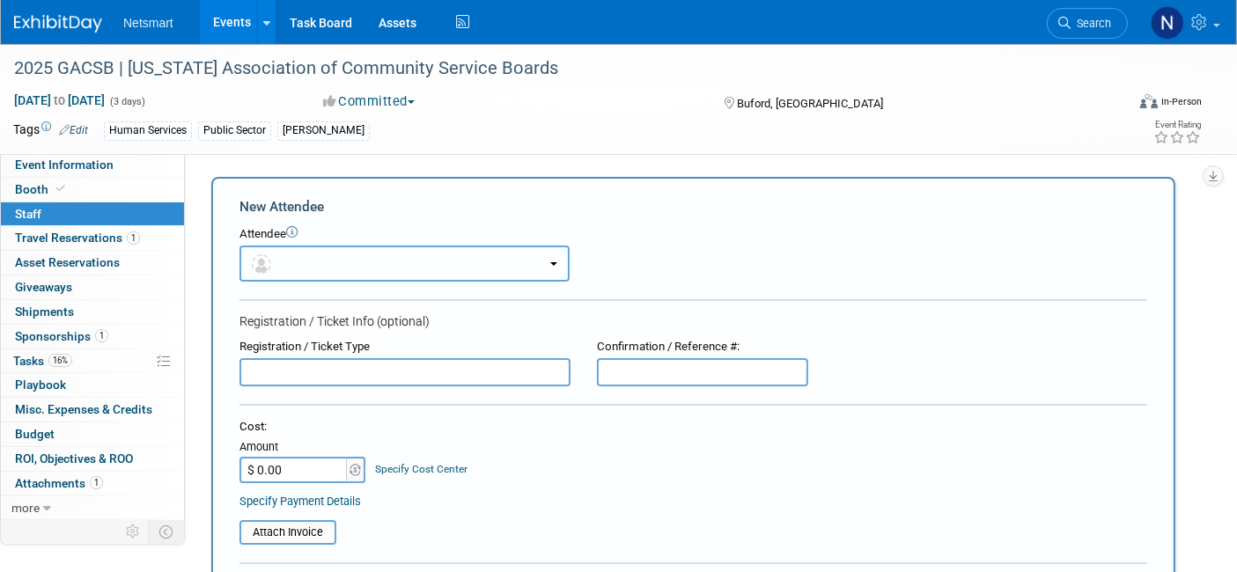
click at [314, 271] on button "button" at bounding box center [404, 264] width 330 height 36
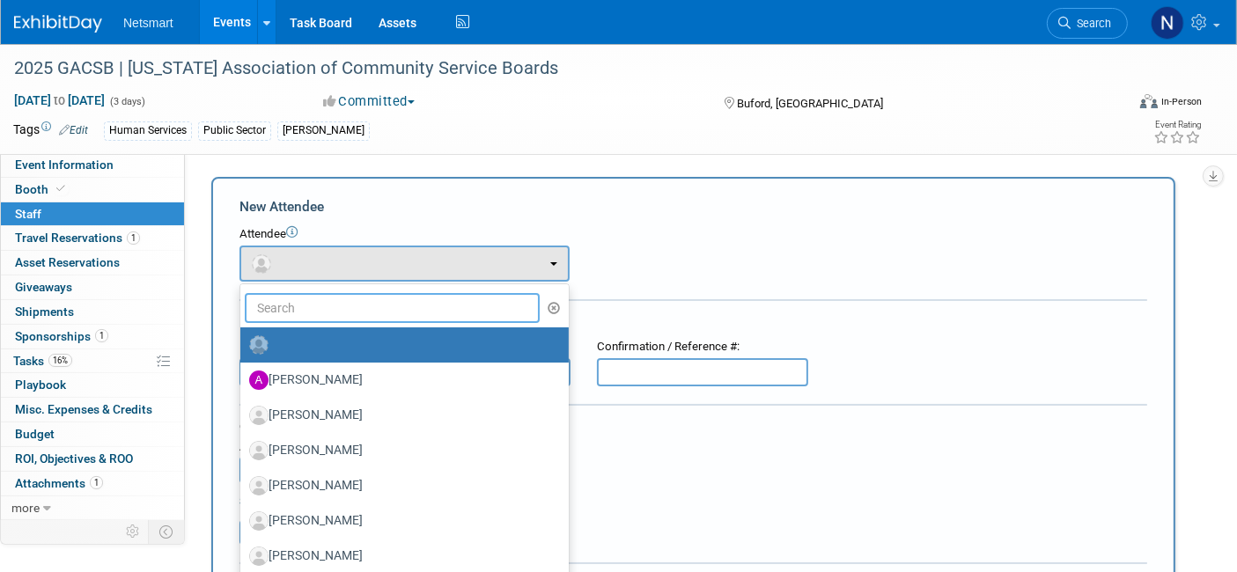
click at [332, 310] on input "text" at bounding box center [392, 308] width 295 height 30
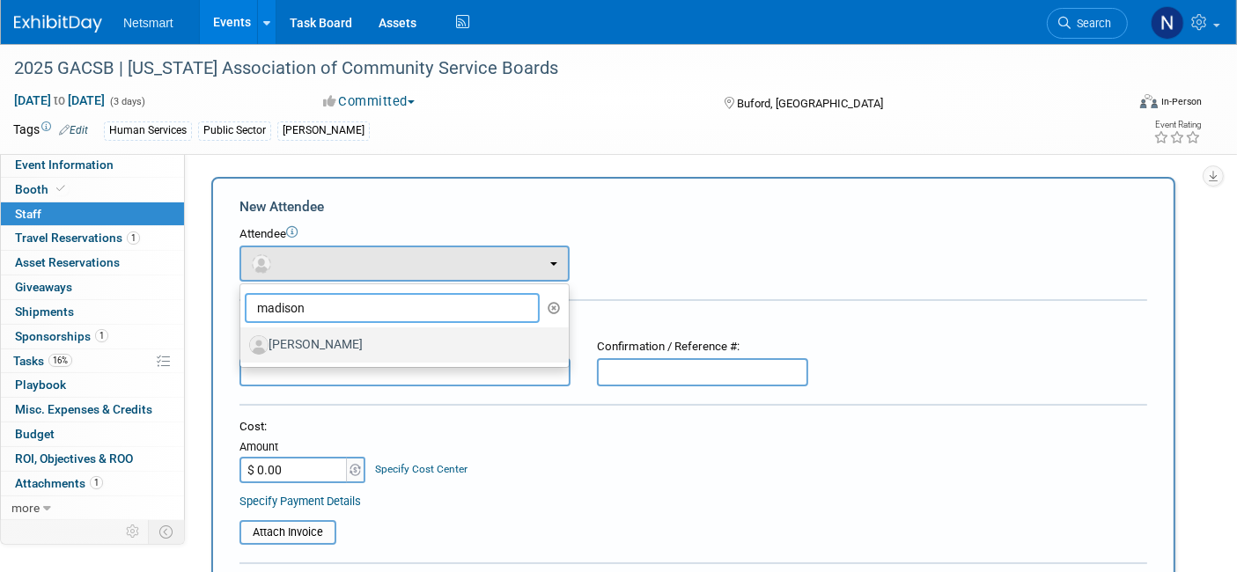
type input "madison"
click at [334, 332] on label "[PERSON_NAME]" at bounding box center [400, 345] width 302 height 28
click at [243, 337] on input "[PERSON_NAME]" at bounding box center [237, 342] width 11 height 11
select select "fe42e058-69be-482a-8919-d38bd77ace77"
select select "300"
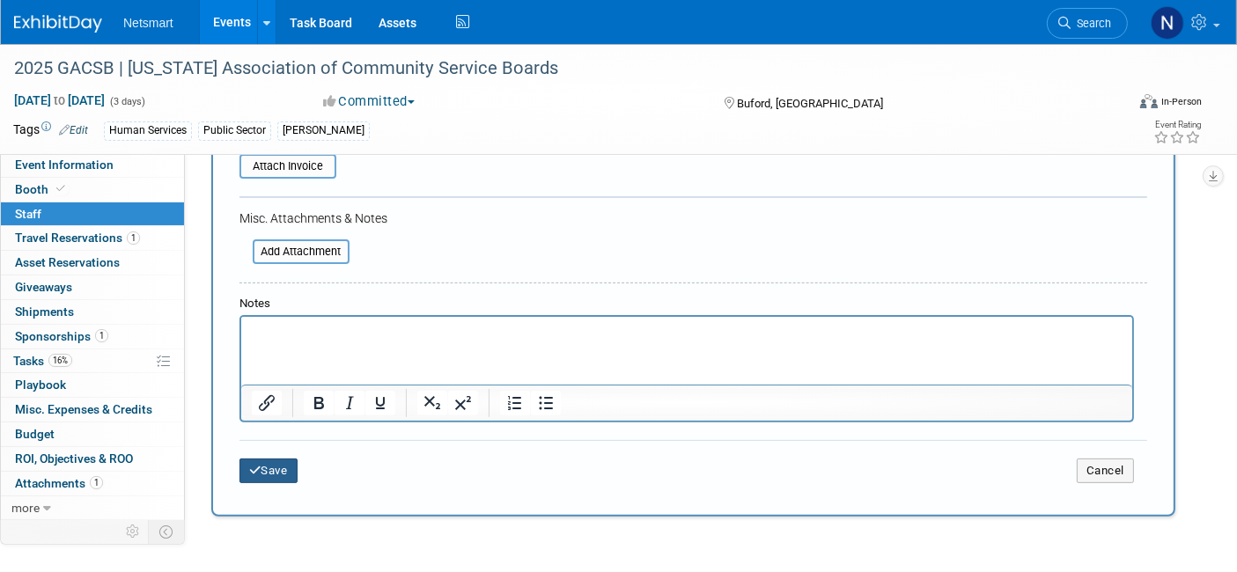
click at [282, 459] on button "Save" at bounding box center [268, 471] width 58 height 25
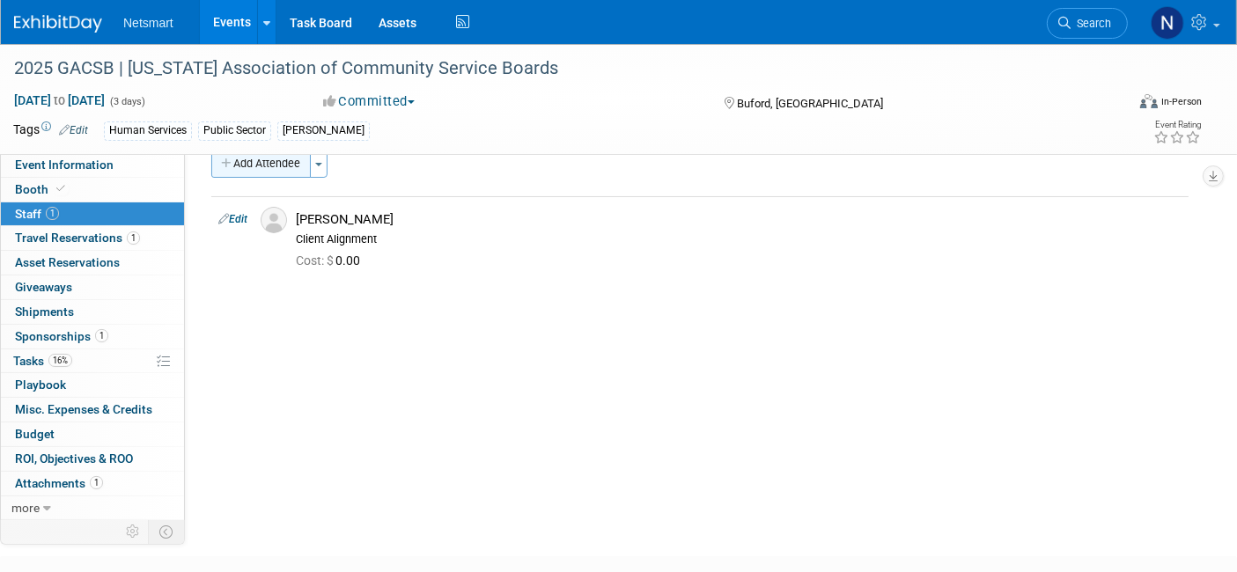
scroll to position [22, 0]
click at [279, 177] on button "Add Attendee" at bounding box center [260, 169] width 99 height 28
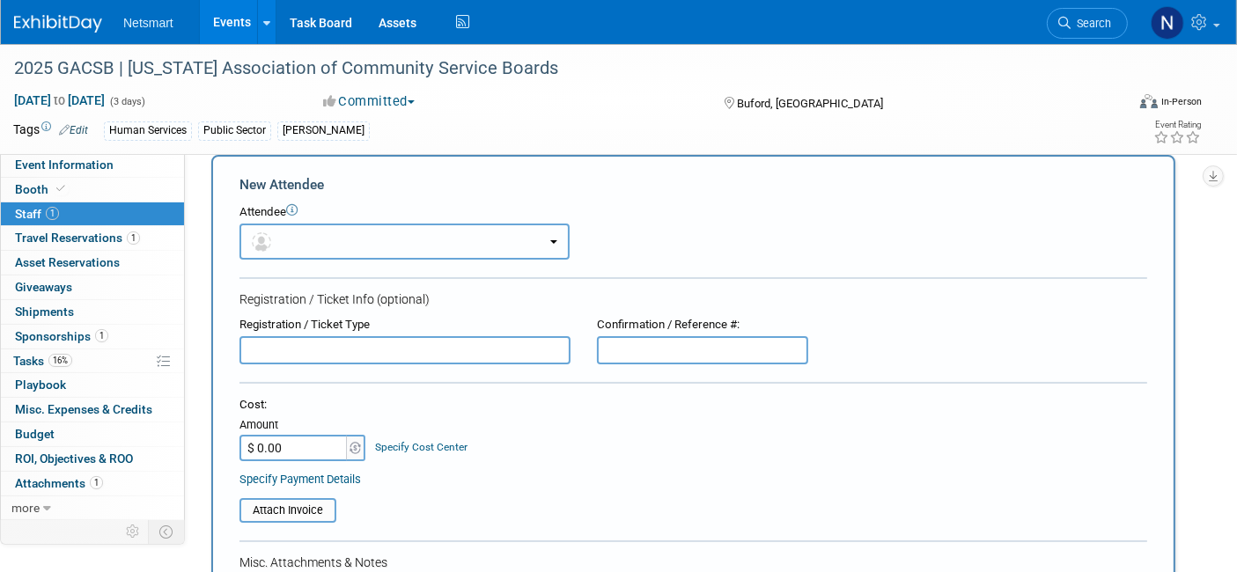
scroll to position [0, 0]
click at [408, 247] on button "button" at bounding box center [404, 242] width 330 height 36
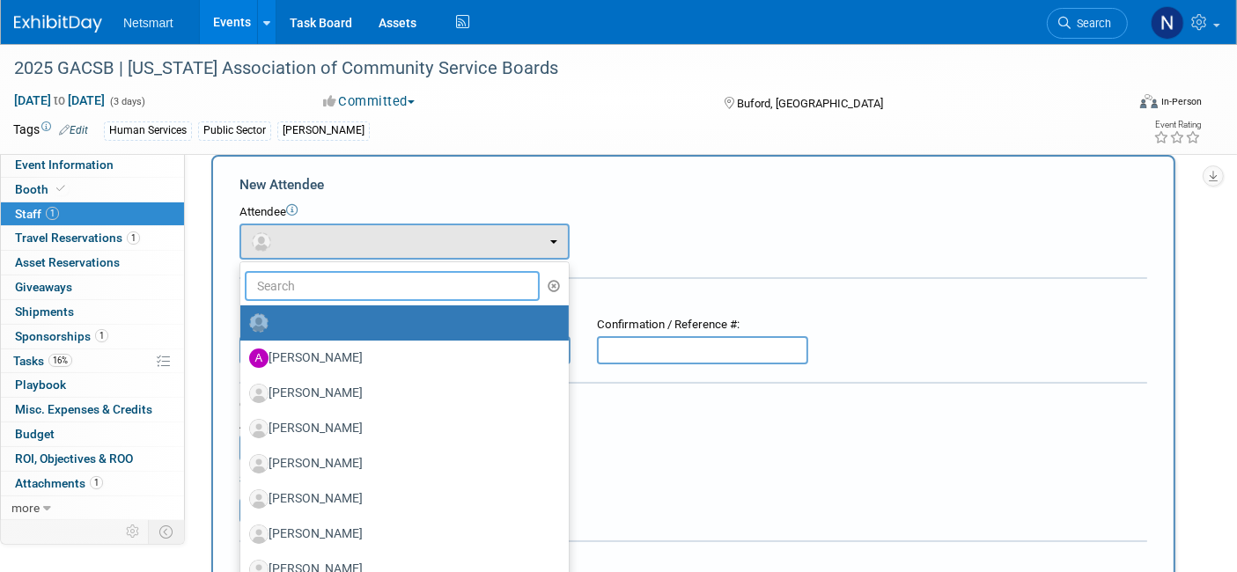
click at [368, 279] on input "text" at bounding box center [392, 286] width 295 height 30
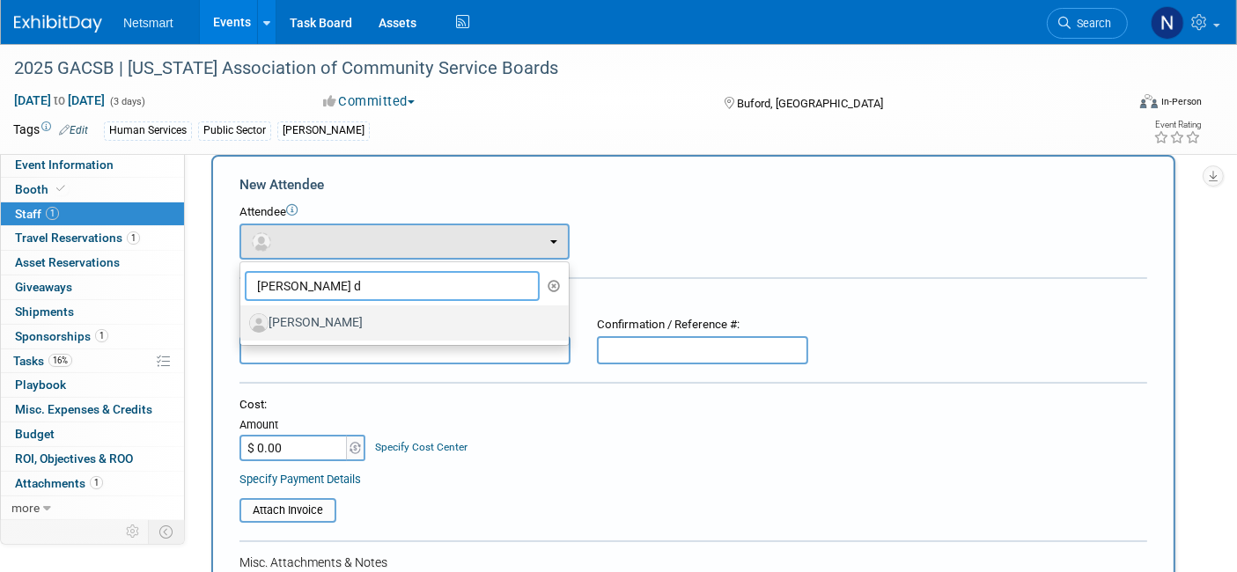
type input "taylor d"
click at [357, 326] on label "[PERSON_NAME]" at bounding box center [400, 323] width 302 height 28
click at [243, 326] on input "[PERSON_NAME]" at bounding box center [237, 320] width 11 height 11
select select "f368b65d-0d88-45bc-b3c9-f7c9d346b469"
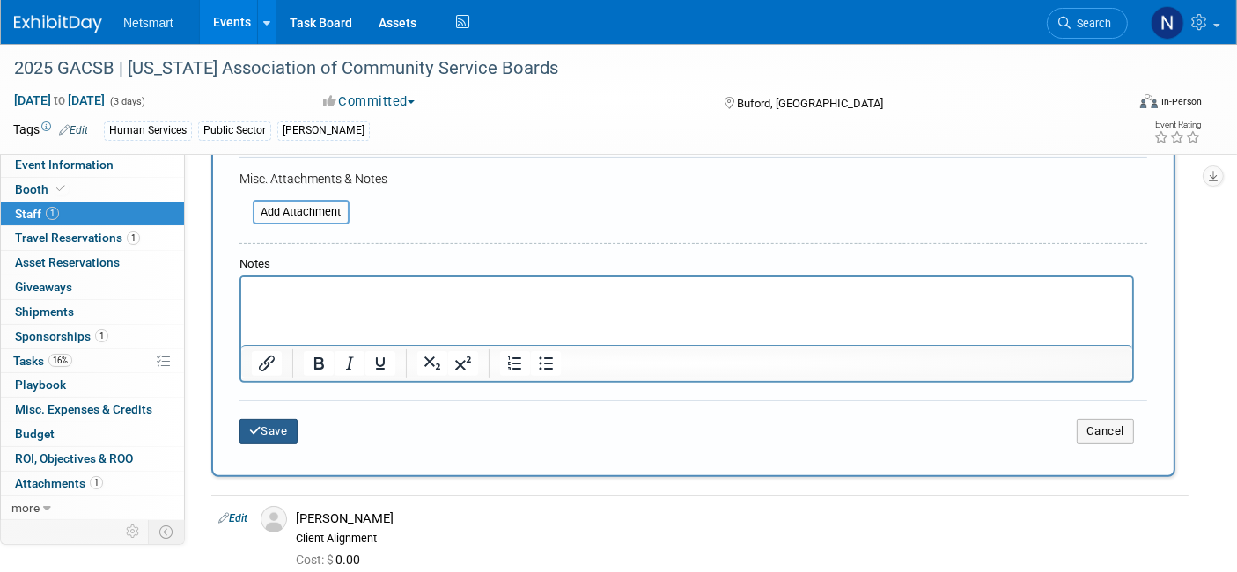
click at [284, 428] on button "Save" at bounding box center [268, 431] width 58 height 25
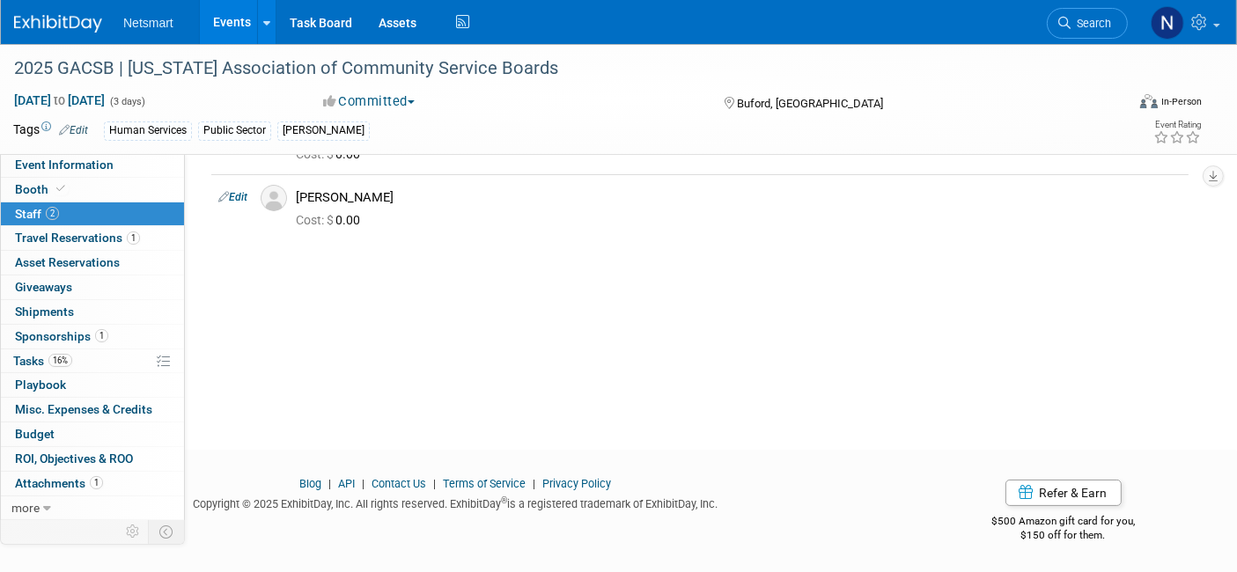
scroll to position [10, 0]
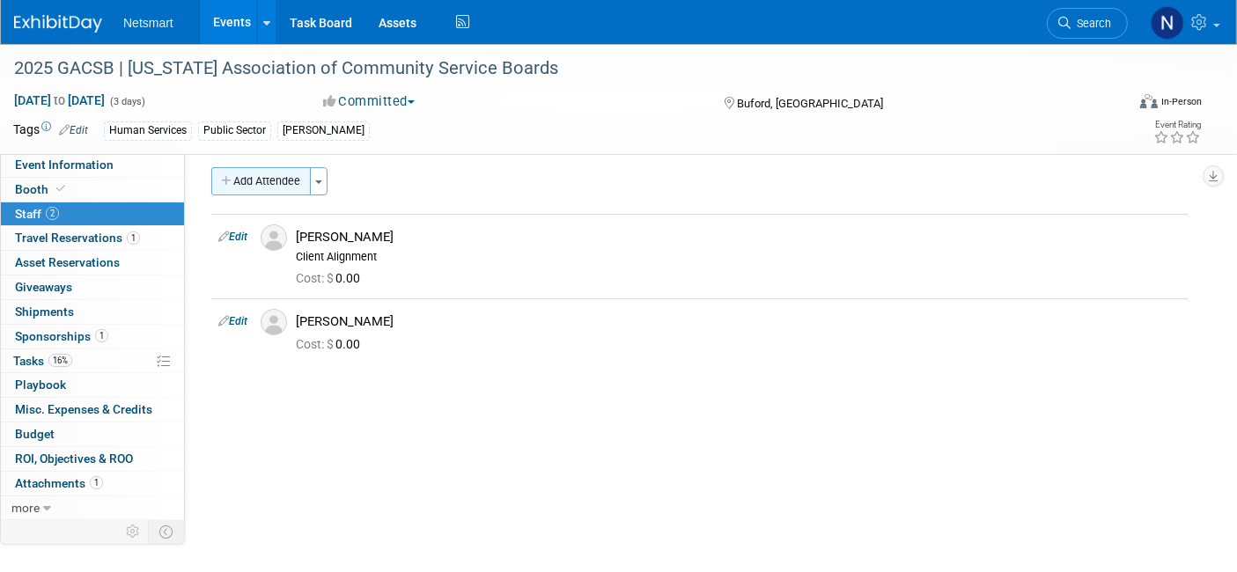
click at [264, 182] on button "Add Attendee" at bounding box center [260, 181] width 99 height 28
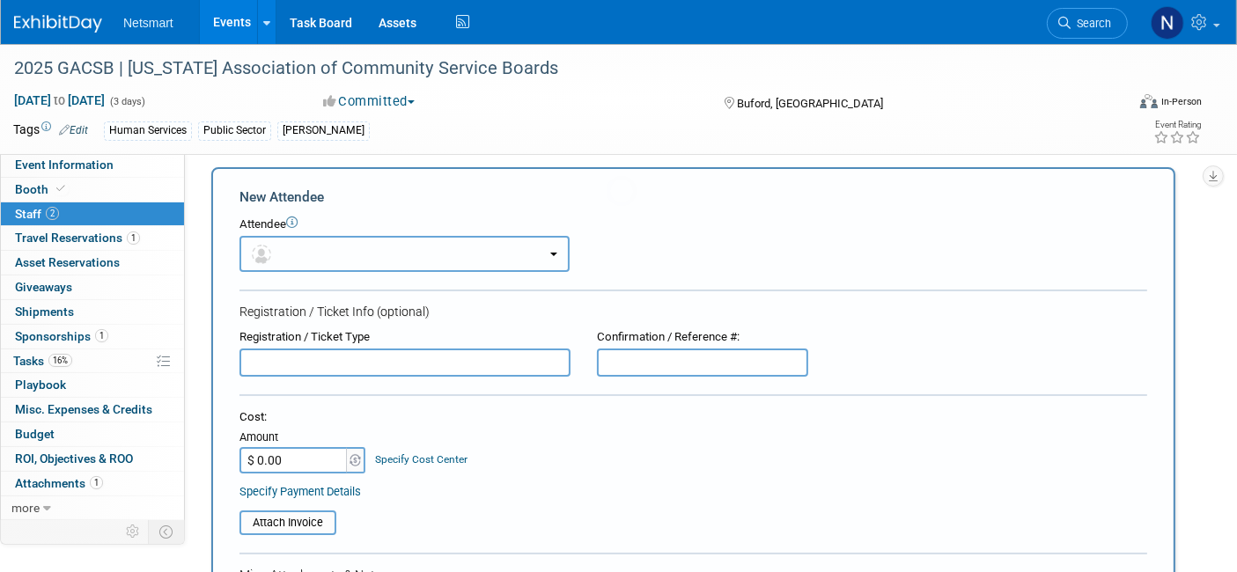
scroll to position [0, 0]
click at [384, 269] on button "button" at bounding box center [404, 254] width 330 height 36
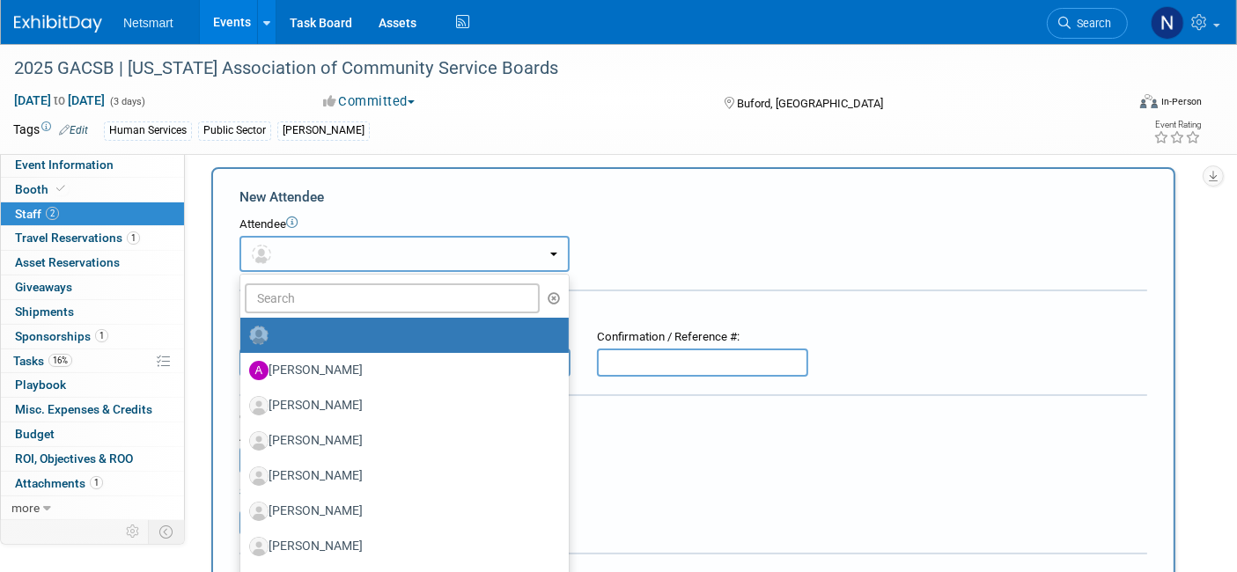
click at [364, 259] on button "button" at bounding box center [404, 254] width 330 height 36
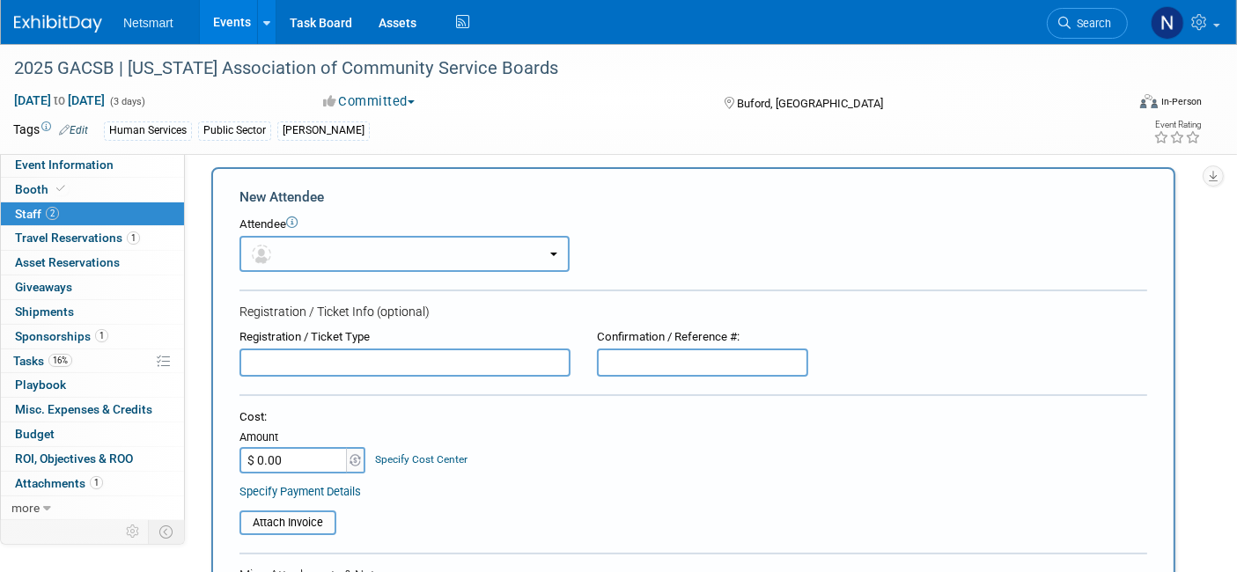
click at [339, 248] on button "button" at bounding box center [404, 254] width 330 height 36
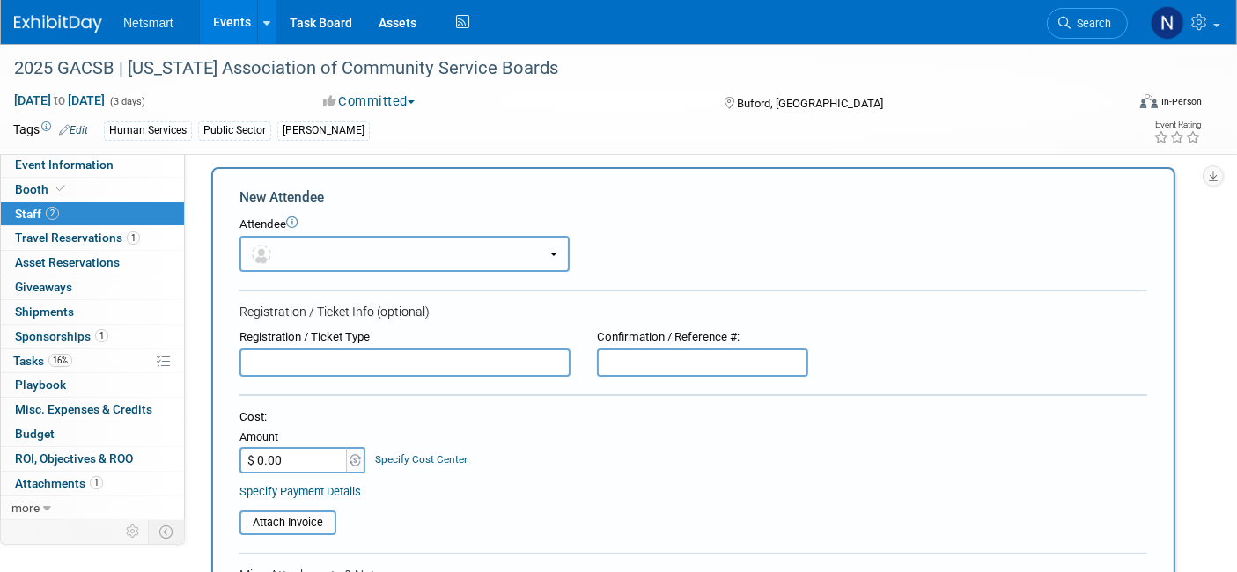
click at [312, 265] on button "button" at bounding box center [404, 254] width 330 height 36
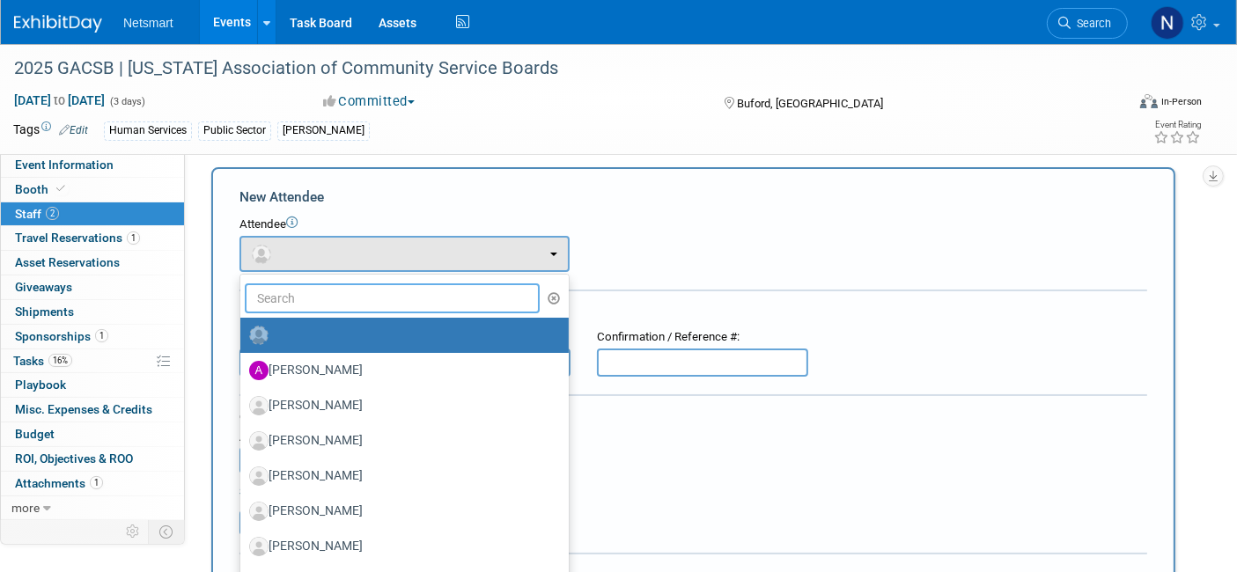
click at [316, 291] on input "text" at bounding box center [392, 299] width 295 height 30
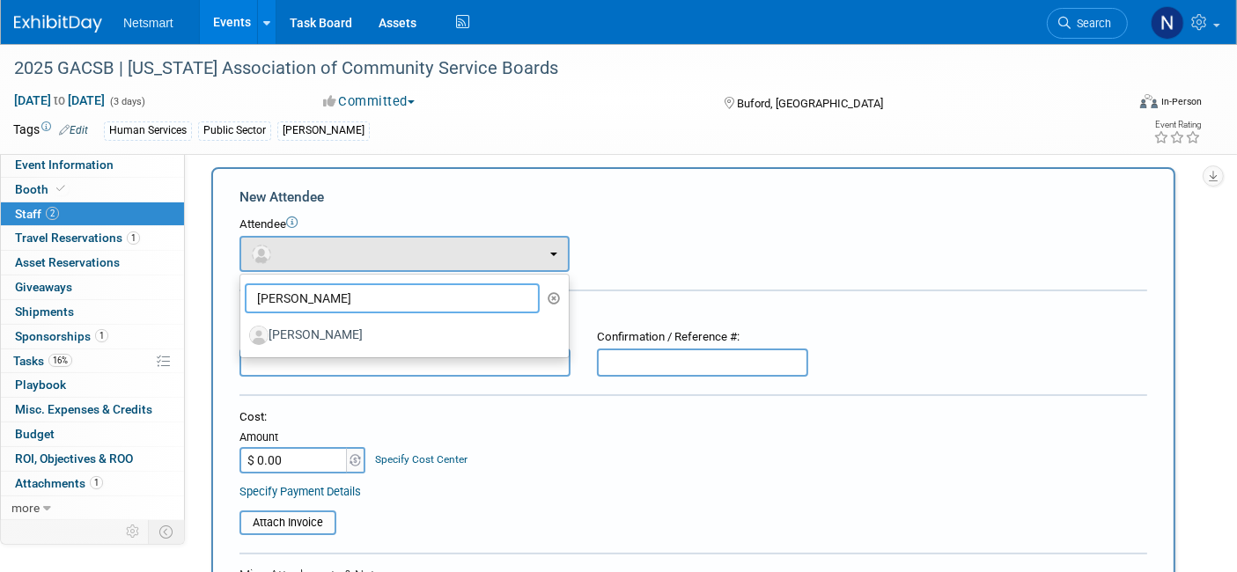
type input "julie i"
click at [316, 353] on ul "julie i Abby Tibbles Ada Gudex Aidan George AJ Peterson Alan Yagota (me)" at bounding box center [404, 316] width 330 height 85
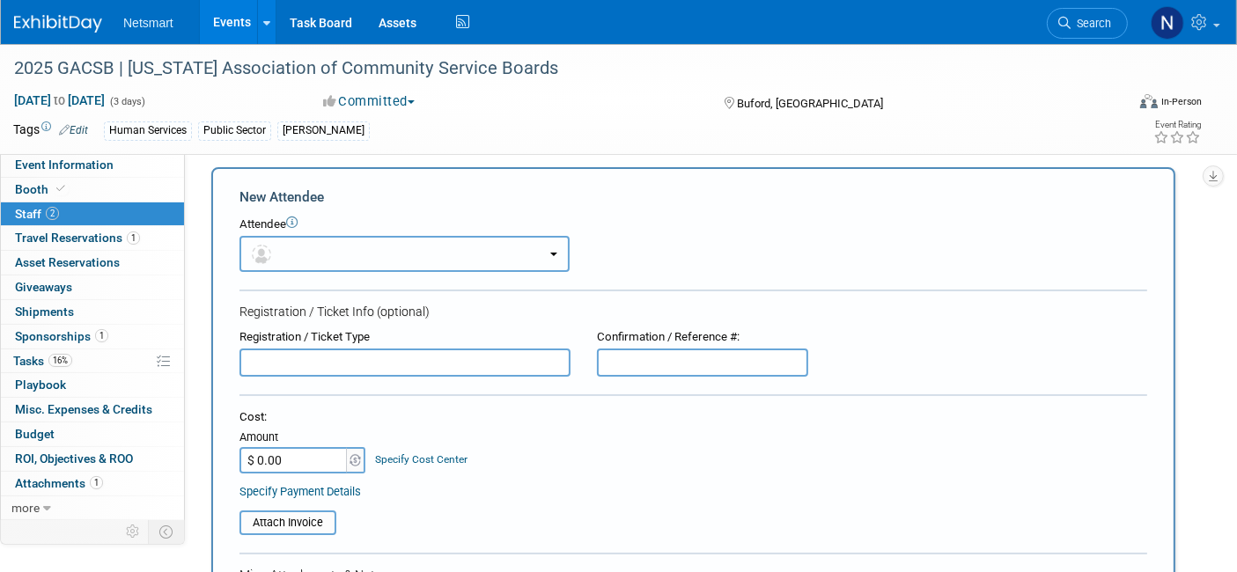
click at [312, 252] on button "button" at bounding box center [404, 254] width 330 height 36
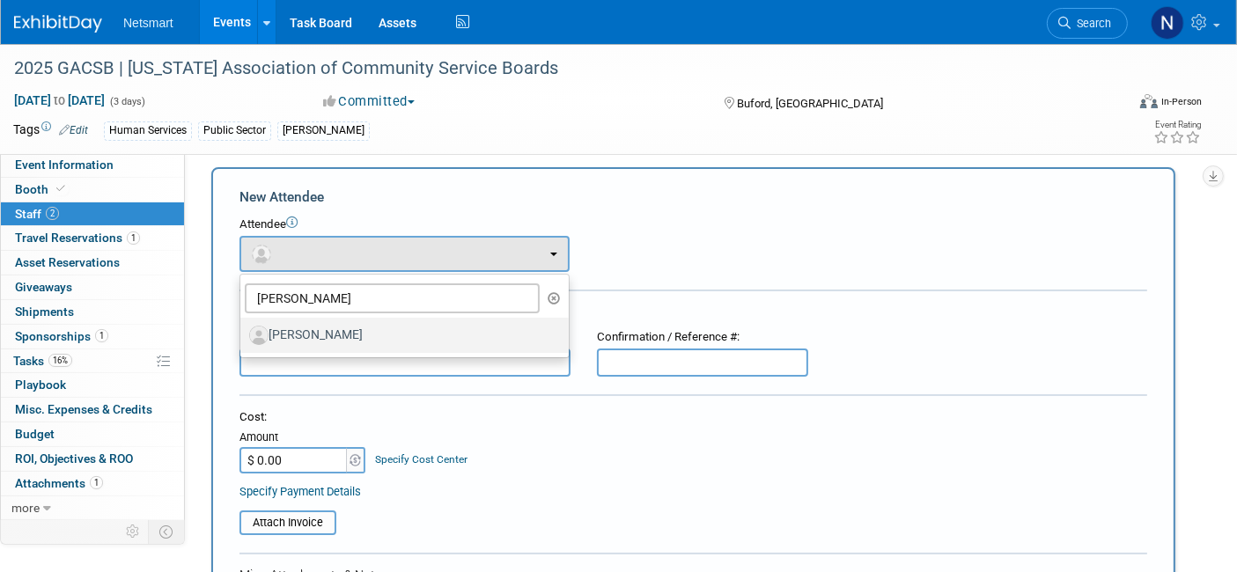
click at [339, 338] on label "[PERSON_NAME]" at bounding box center [400, 335] width 302 height 28
click at [243, 338] on input "[PERSON_NAME]" at bounding box center [237, 333] width 11 height 11
select select "1555731d-d477-4f96-a58d-13a92341e067"
select select "400"
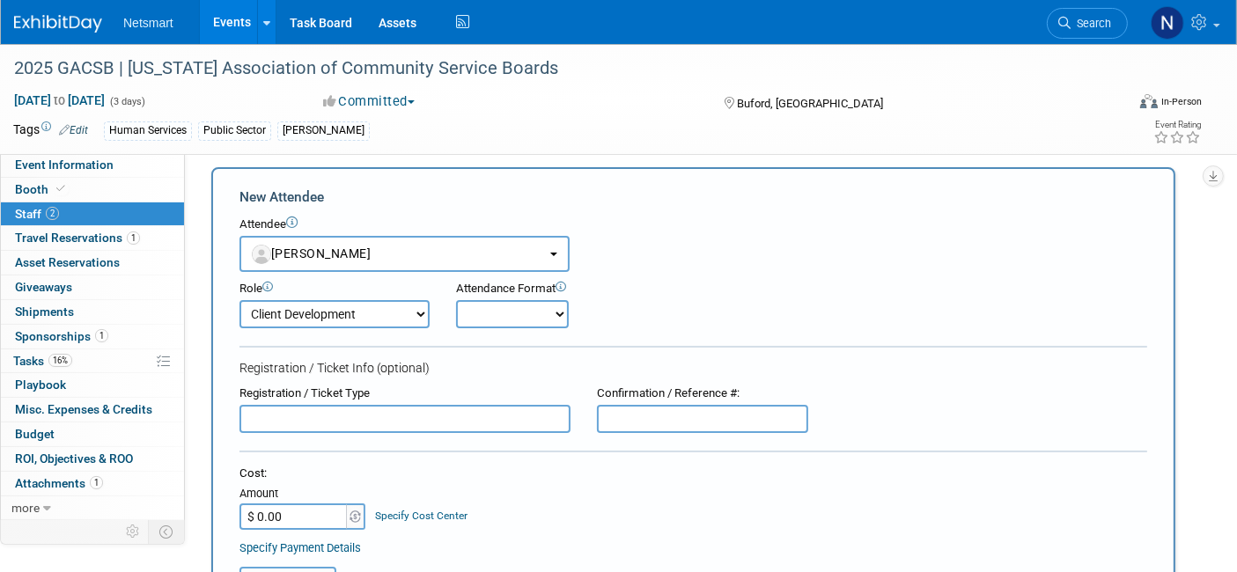
click at [338, 418] on input "text" at bounding box center [404, 419] width 331 height 28
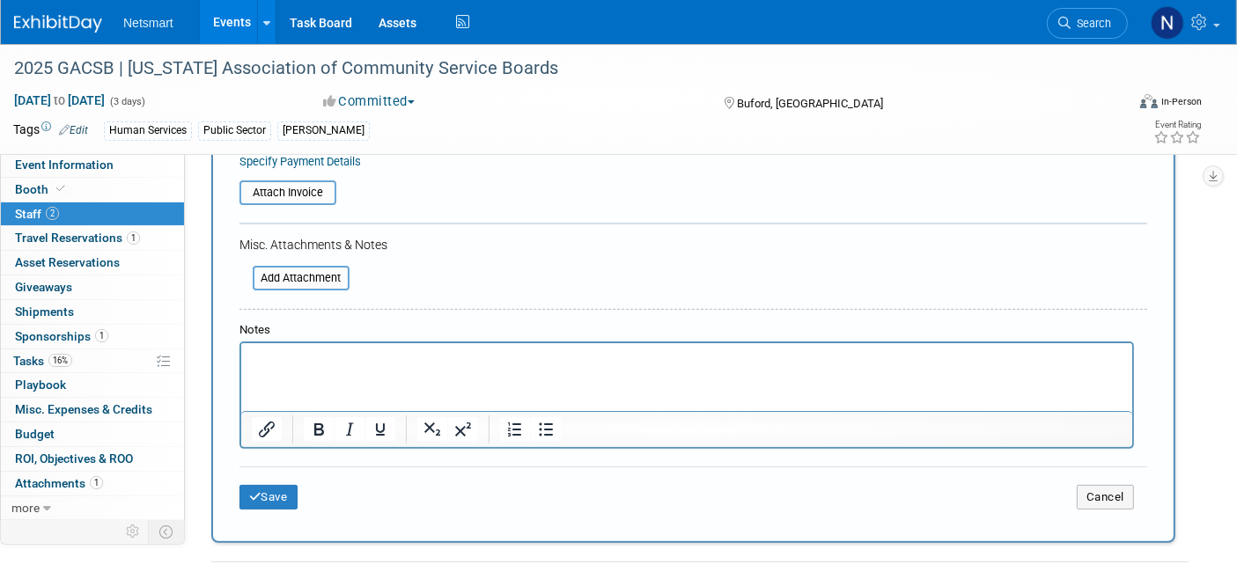
scroll to position [397, 0]
type input "TBD"
click at [269, 504] on div "Save Cancel" at bounding box center [693, 494] width 908 height 56
click at [263, 485] on button "Save" at bounding box center [268, 496] width 58 height 25
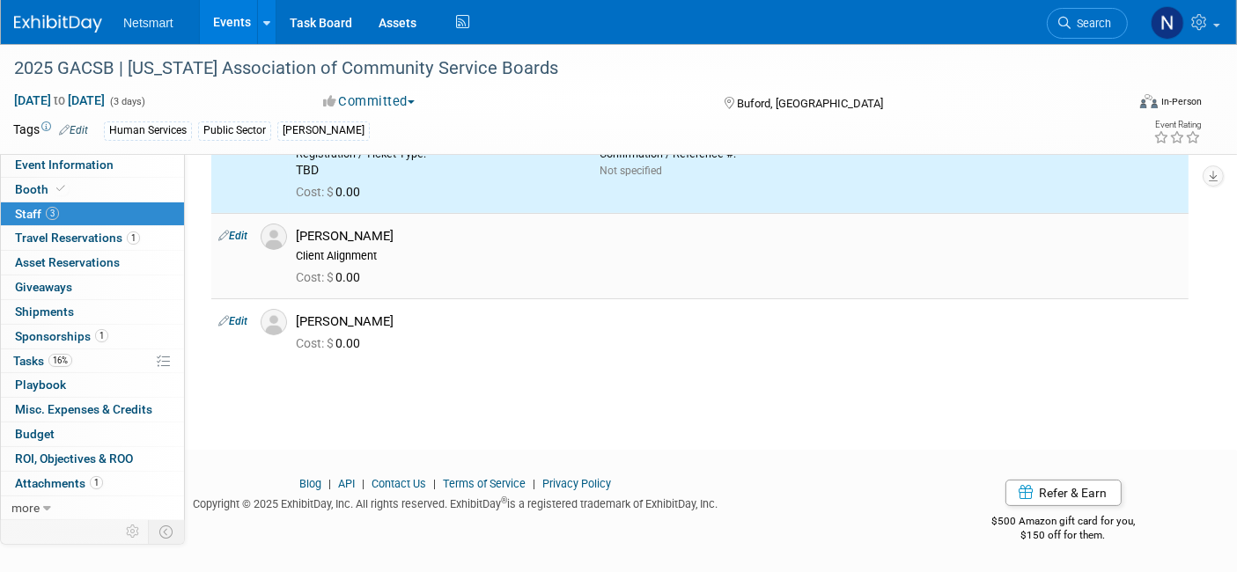
scroll to position [0, 0]
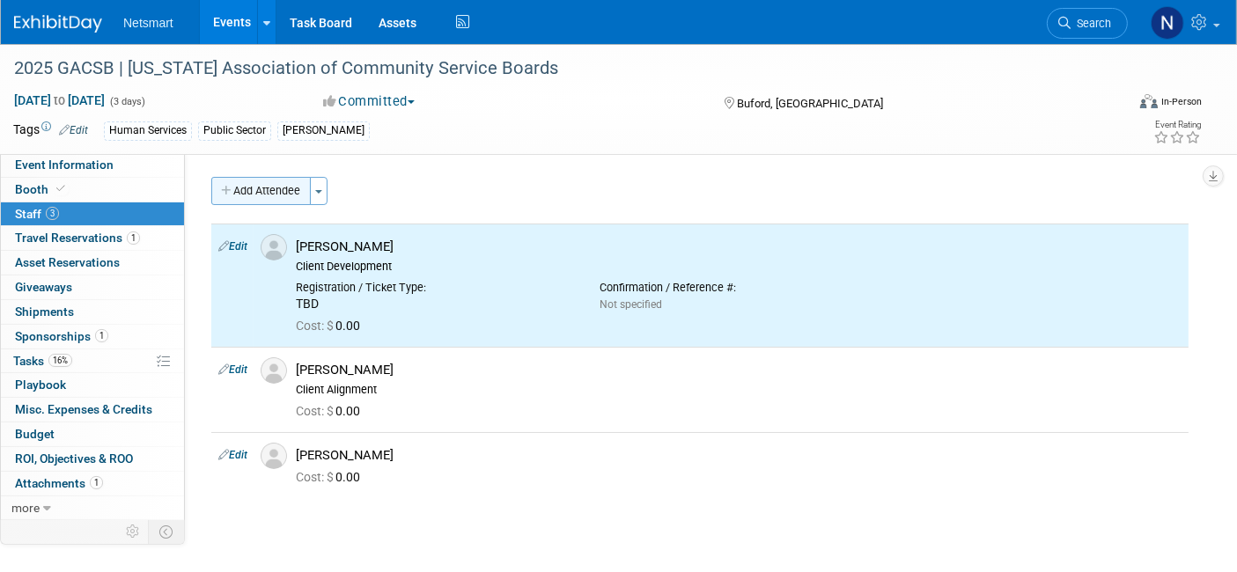
click at [282, 179] on button "Add Attendee" at bounding box center [260, 191] width 99 height 28
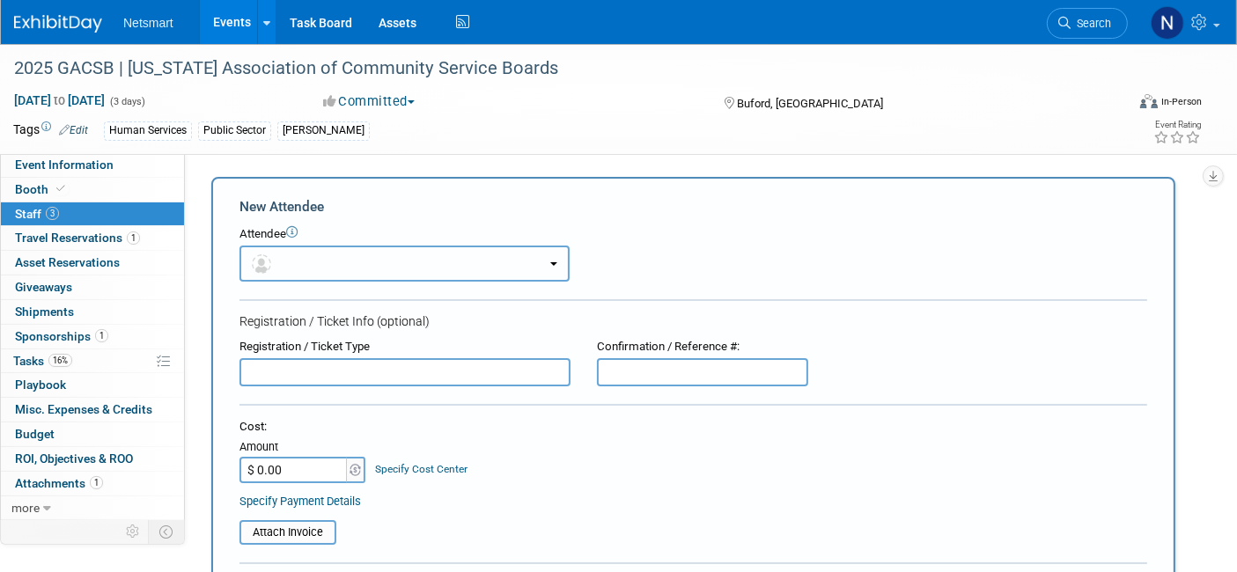
click at [343, 270] on button "button" at bounding box center [404, 264] width 330 height 36
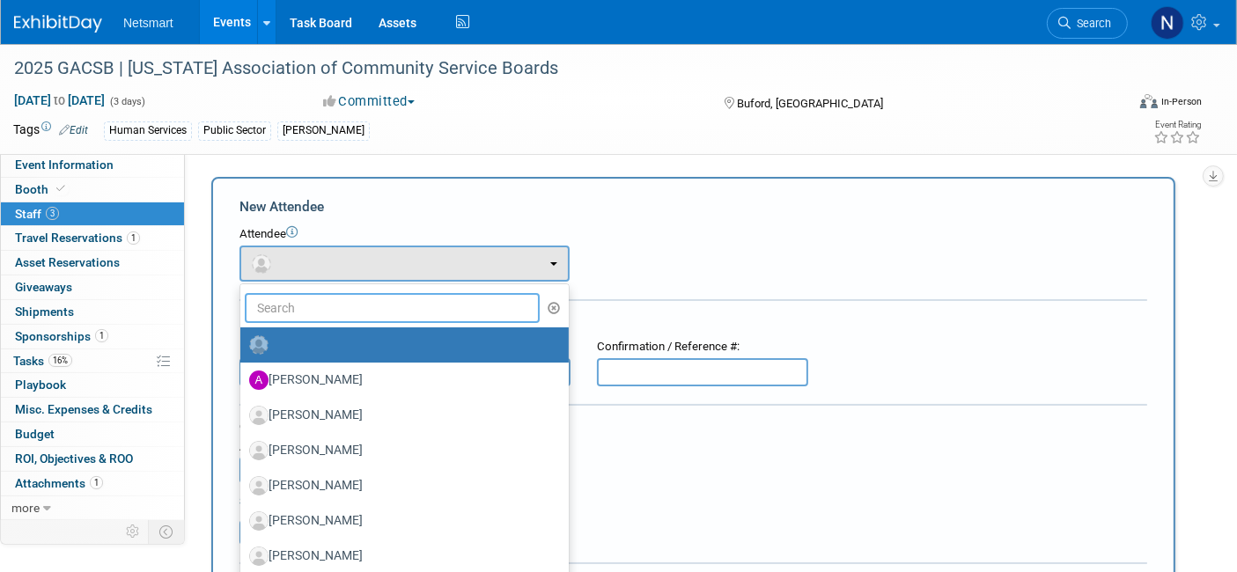
click at [362, 308] on input "text" at bounding box center [392, 308] width 295 height 30
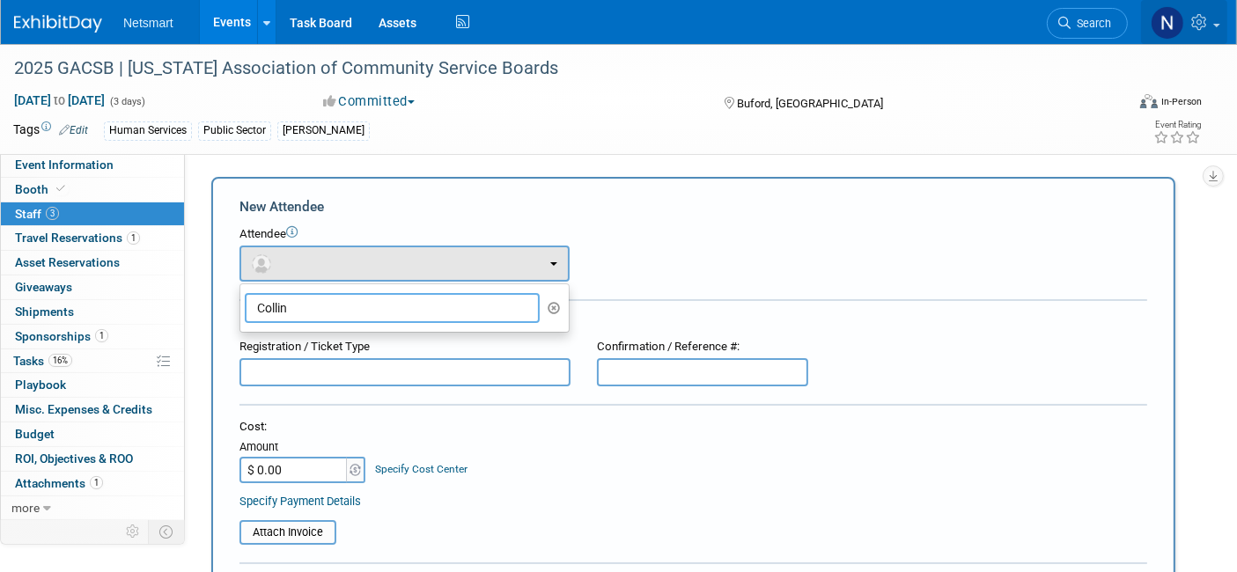
type input "Collin"
click at [1214, 21] on link at bounding box center [1184, 22] width 86 height 44
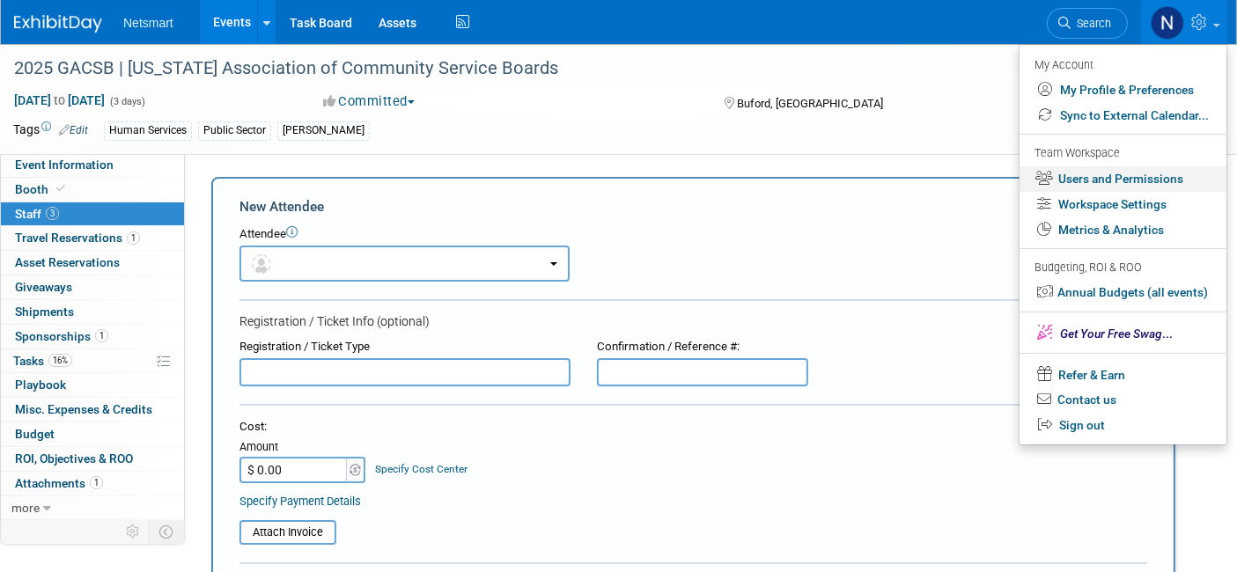
click at [1100, 180] on link "Users and Permissions" at bounding box center [1123, 179] width 207 height 26
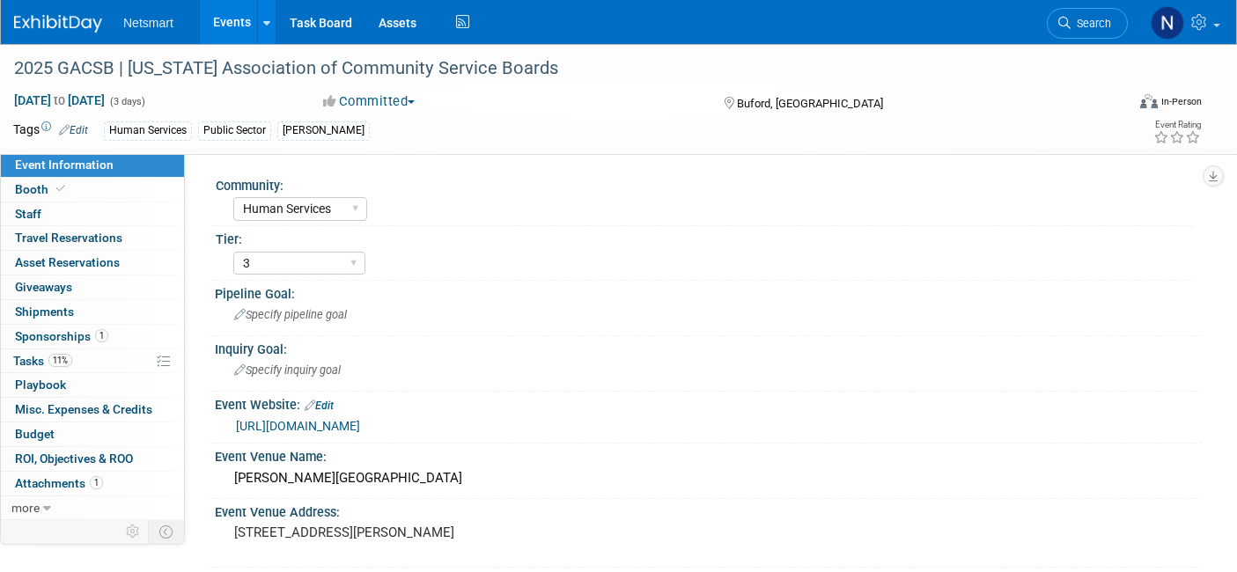
select select "Human Services"
select select "3"
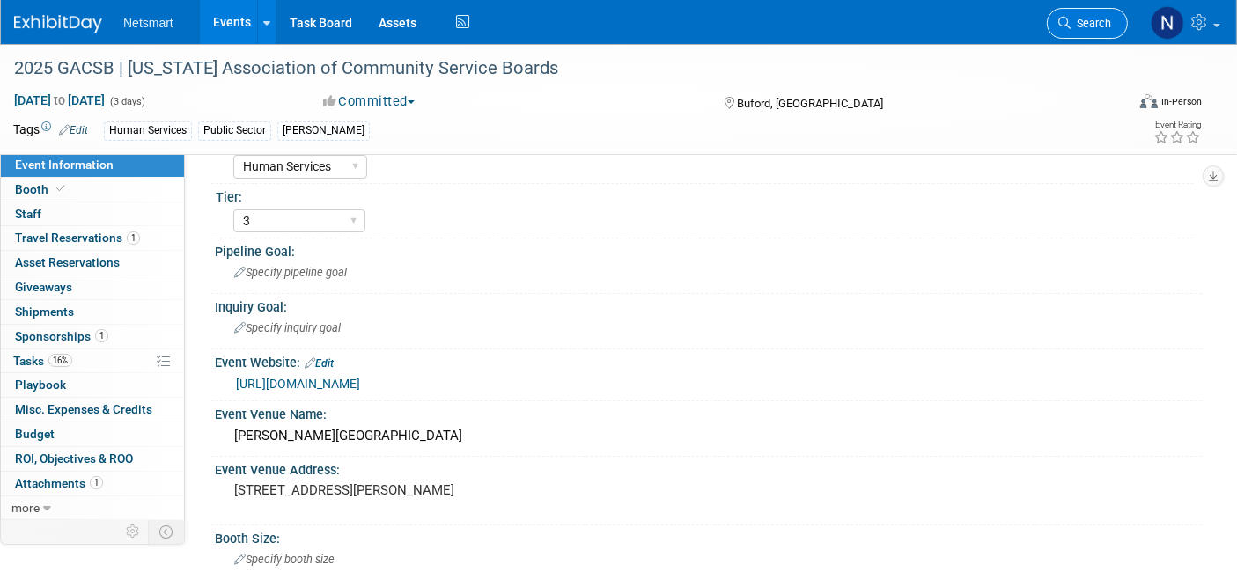
click at [1090, 19] on span "Search" at bounding box center [1091, 23] width 41 height 13
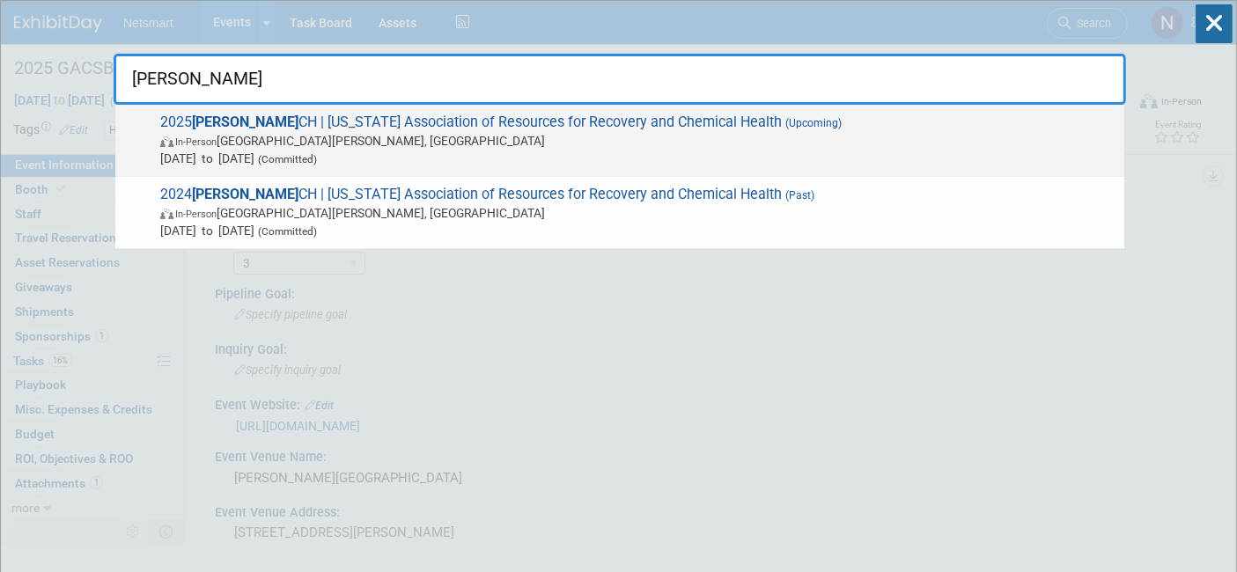
type input "[PERSON_NAME]"
click at [476, 153] on span "Oct 27, 2025 to Oct 29, 2025 (Committed)" at bounding box center [637, 159] width 955 height 18
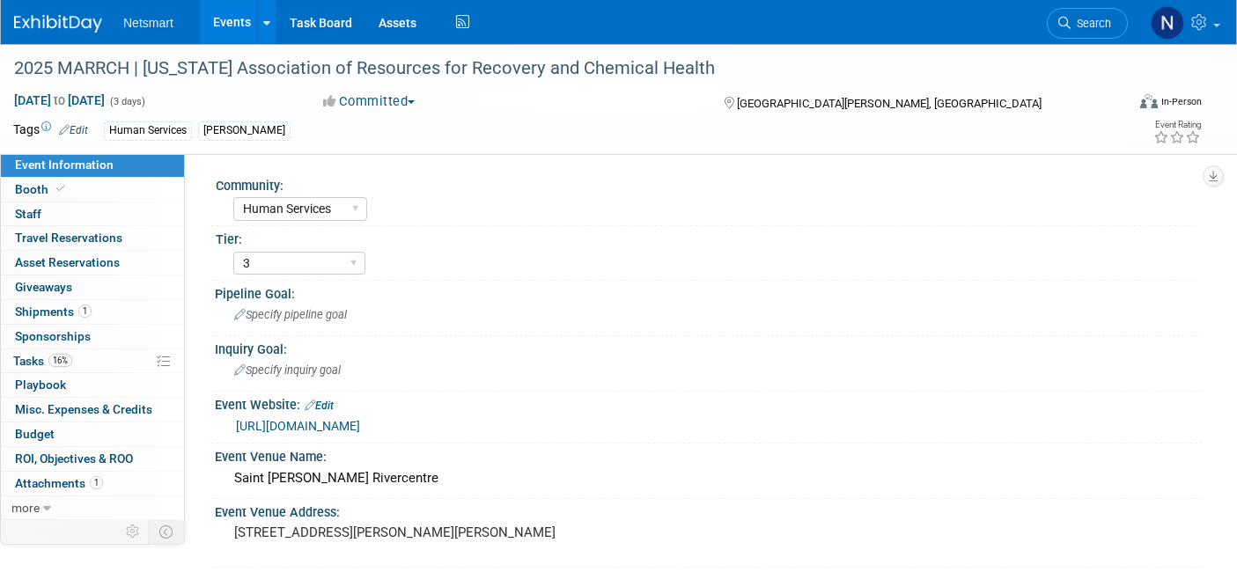
select select "Human Services"
select select "3"
click at [360, 424] on link "[URL][DOMAIN_NAME]" at bounding box center [298, 426] width 124 height 14
click at [99, 217] on link "0 Staff 0" at bounding box center [92, 215] width 183 height 24
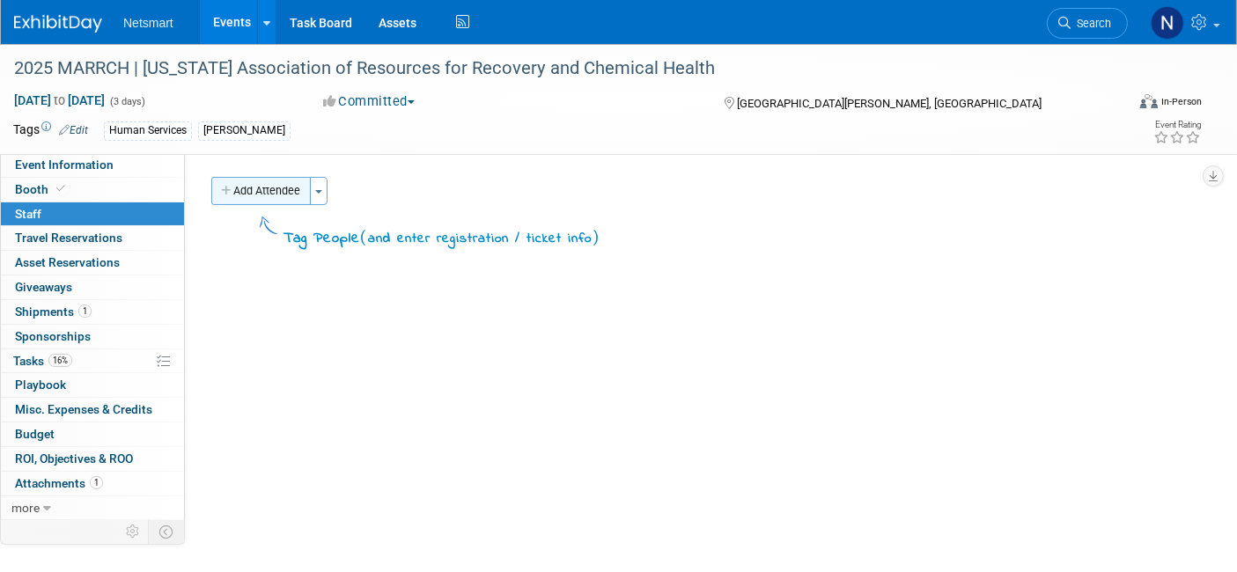
click at [224, 186] on icon "button" at bounding box center [227, 191] width 12 height 11
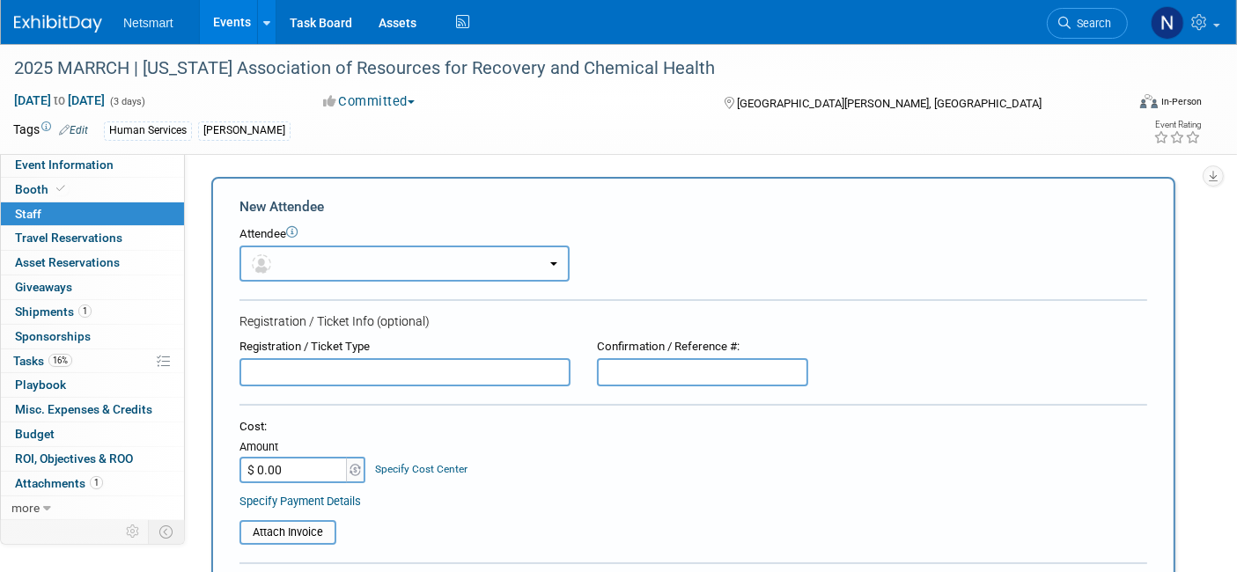
click at [337, 261] on button "button" at bounding box center [404, 264] width 330 height 36
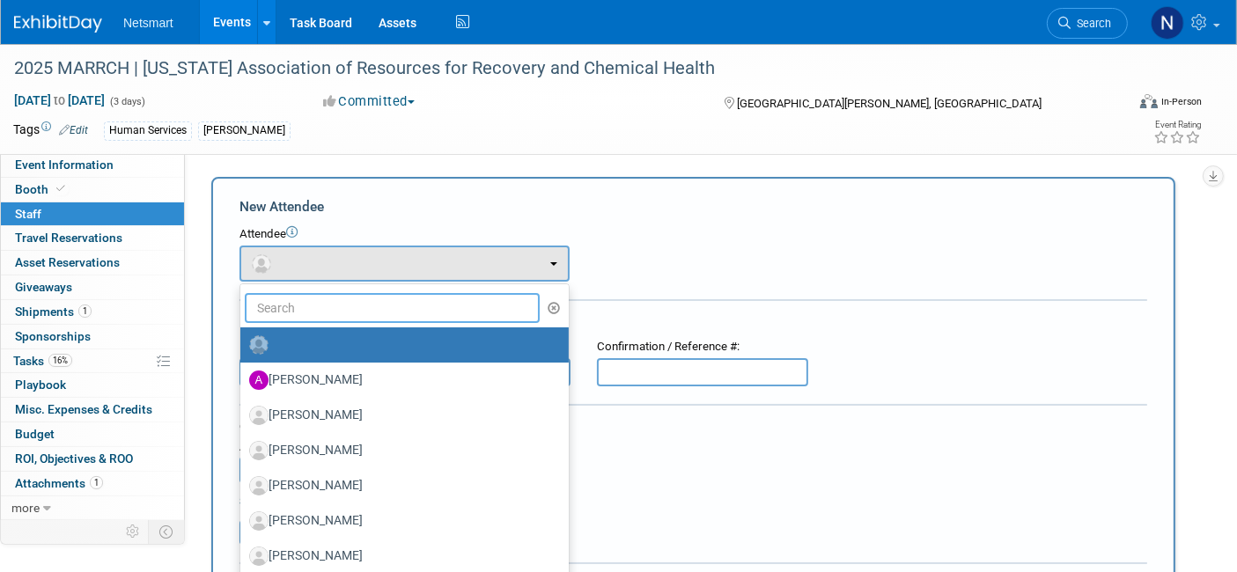
click at [347, 304] on input "text" at bounding box center [392, 308] width 295 height 30
type input "luke s"
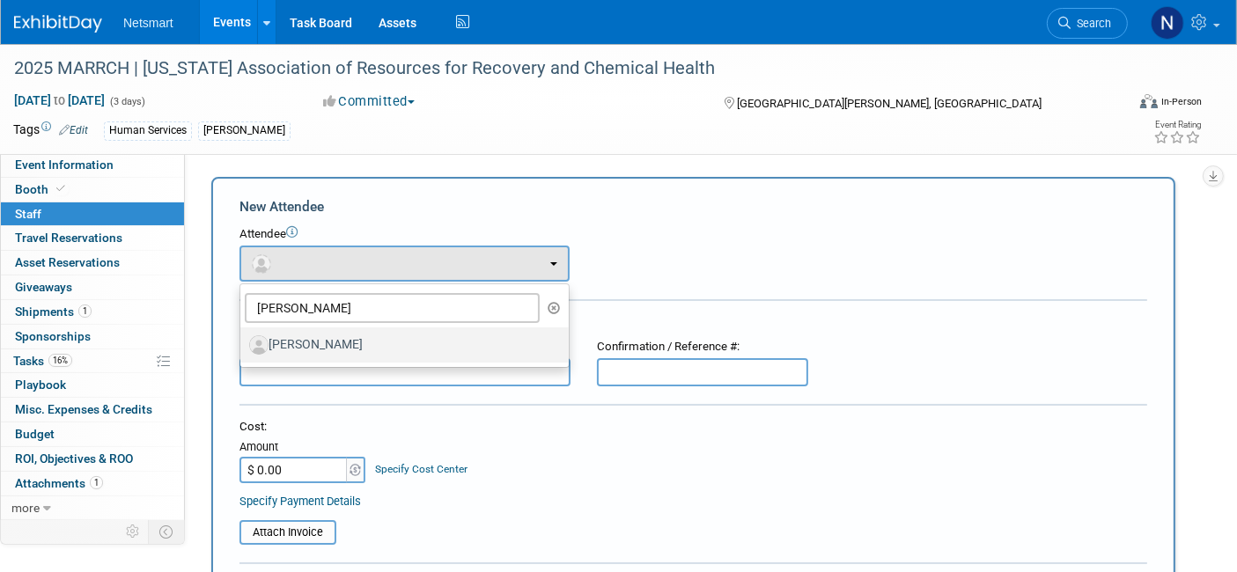
click at [340, 335] on label "[PERSON_NAME]" at bounding box center [400, 345] width 302 height 28
click at [243, 337] on input "[PERSON_NAME]" at bounding box center [237, 342] width 11 height 11
select select "1dde573d-731d-4e02-b4b5-ce942810a94b"
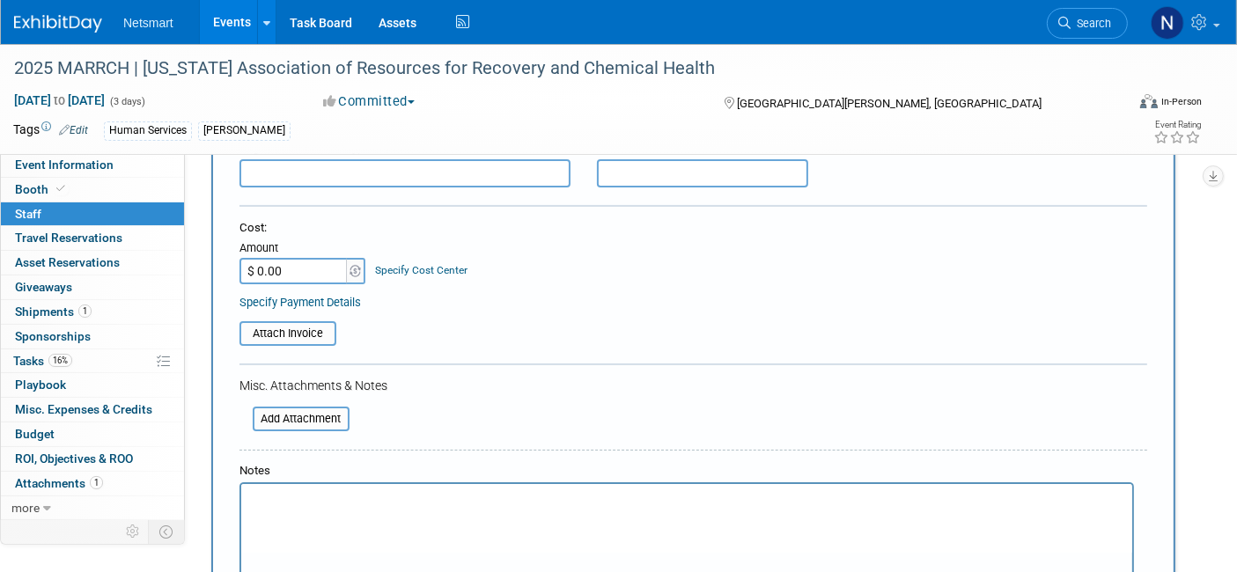
scroll to position [153, 0]
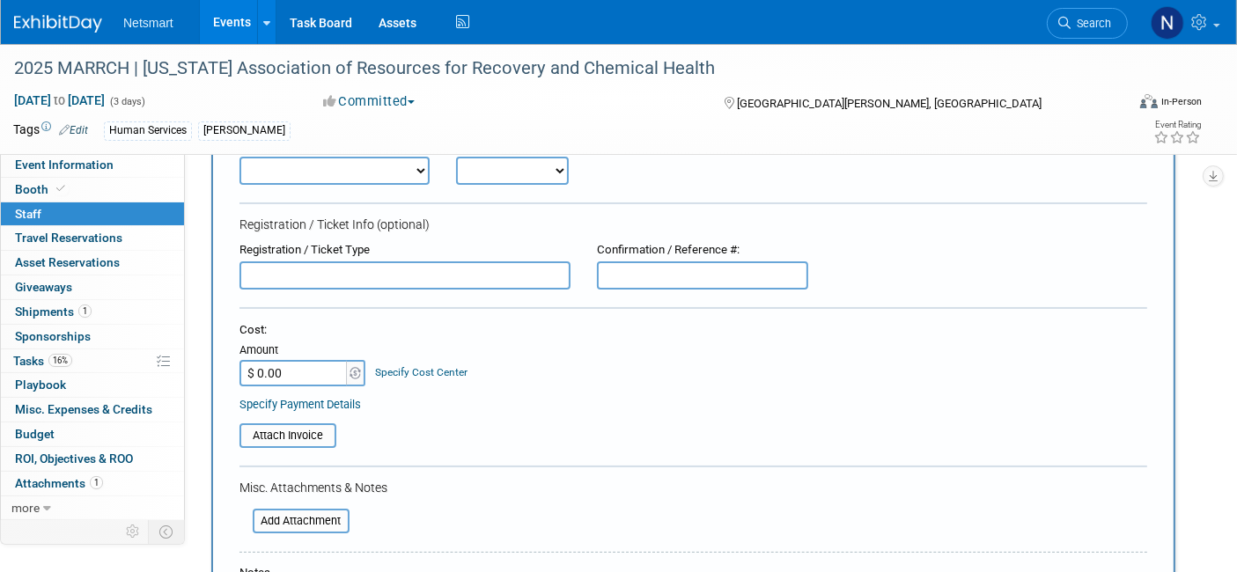
click at [328, 283] on input "text" at bounding box center [404, 276] width 331 height 28
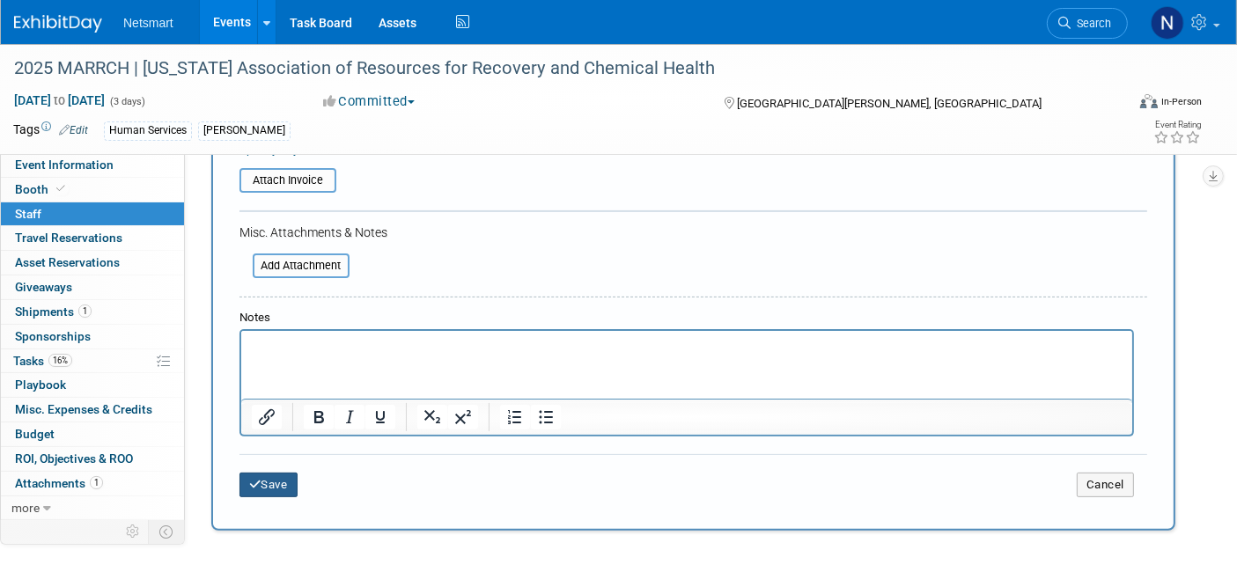
type input "comped"
click at [269, 473] on button "Save" at bounding box center [268, 485] width 58 height 25
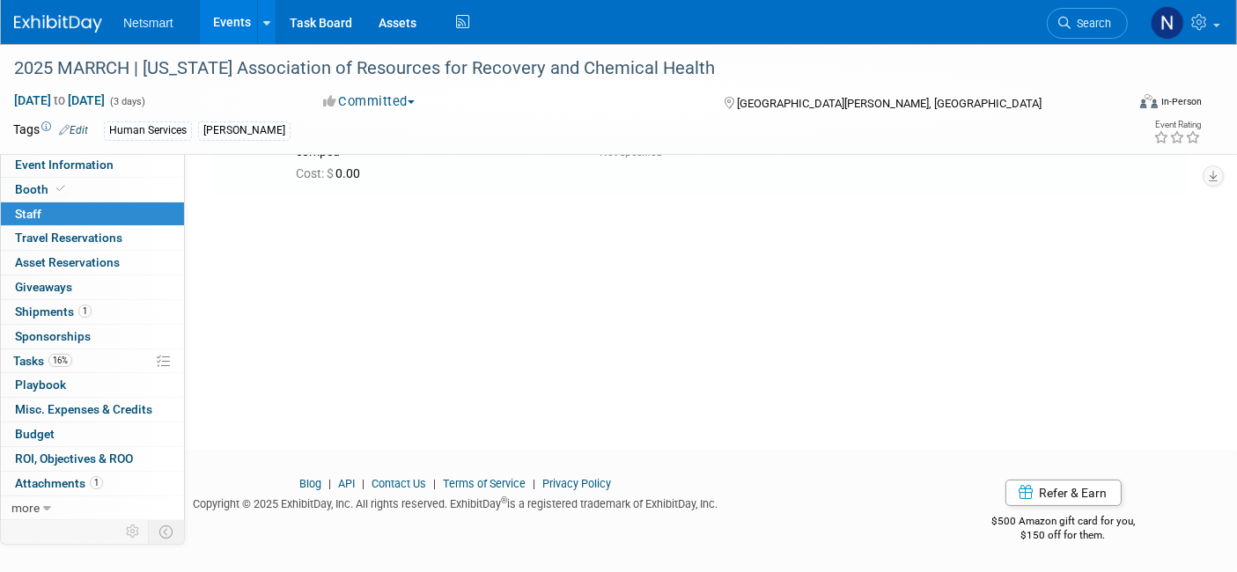
scroll to position [0, 0]
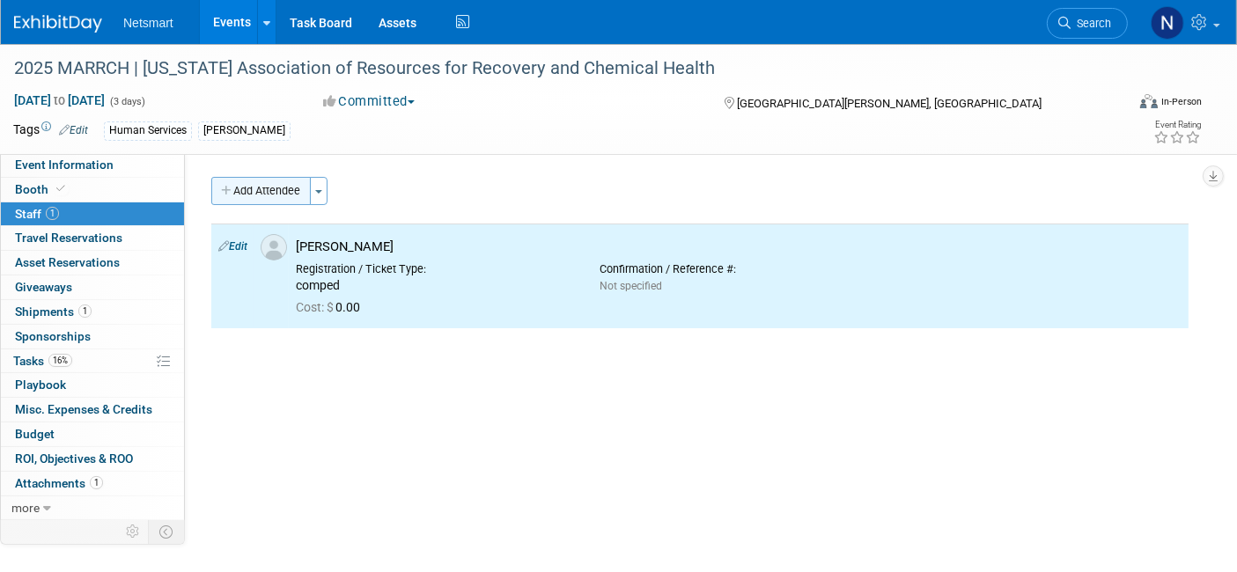
click at [270, 183] on button "Add Attendee" at bounding box center [260, 191] width 99 height 28
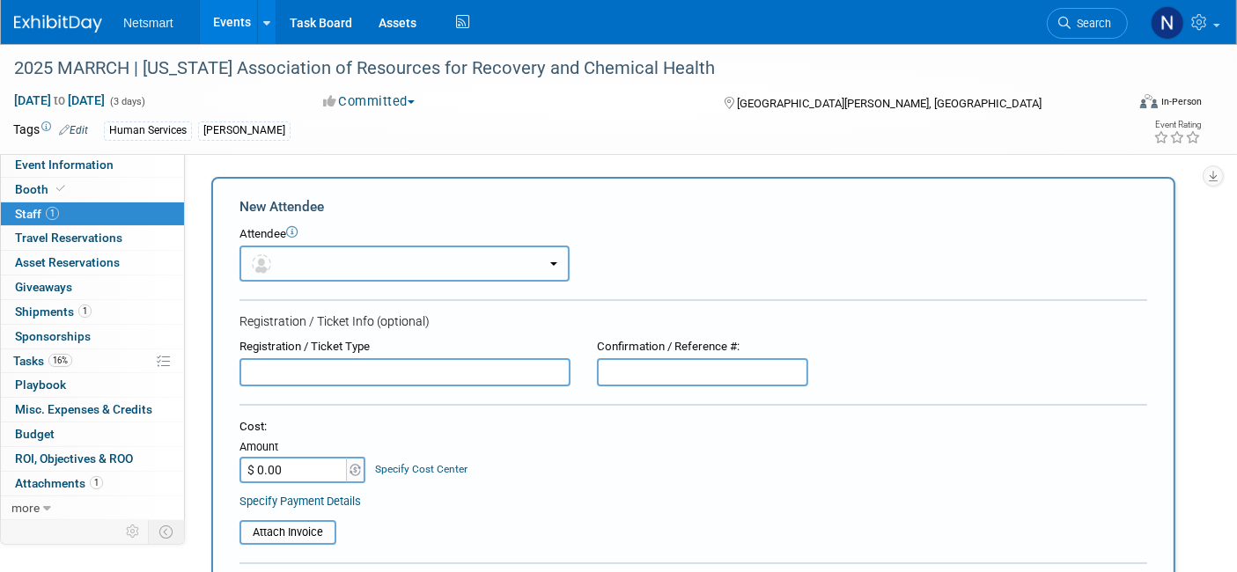
click at [302, 246] on button "button" at bounding box center [404, 264] width 330 height 36
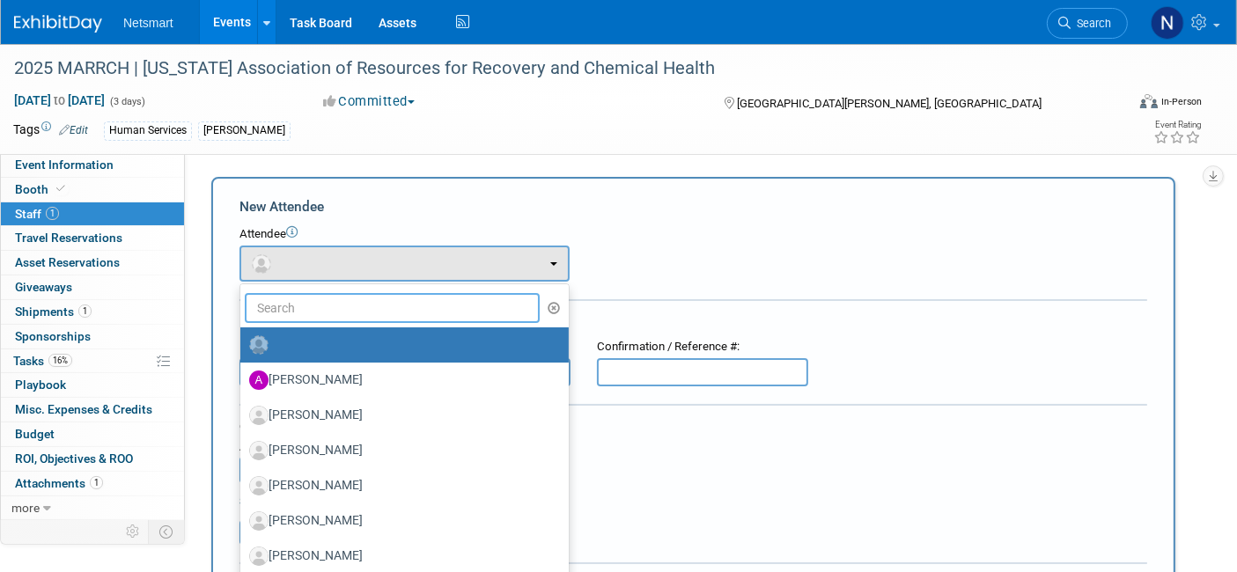
click at [323, 296] on input "text" at bounding box center [392, 308] width 295 height 30
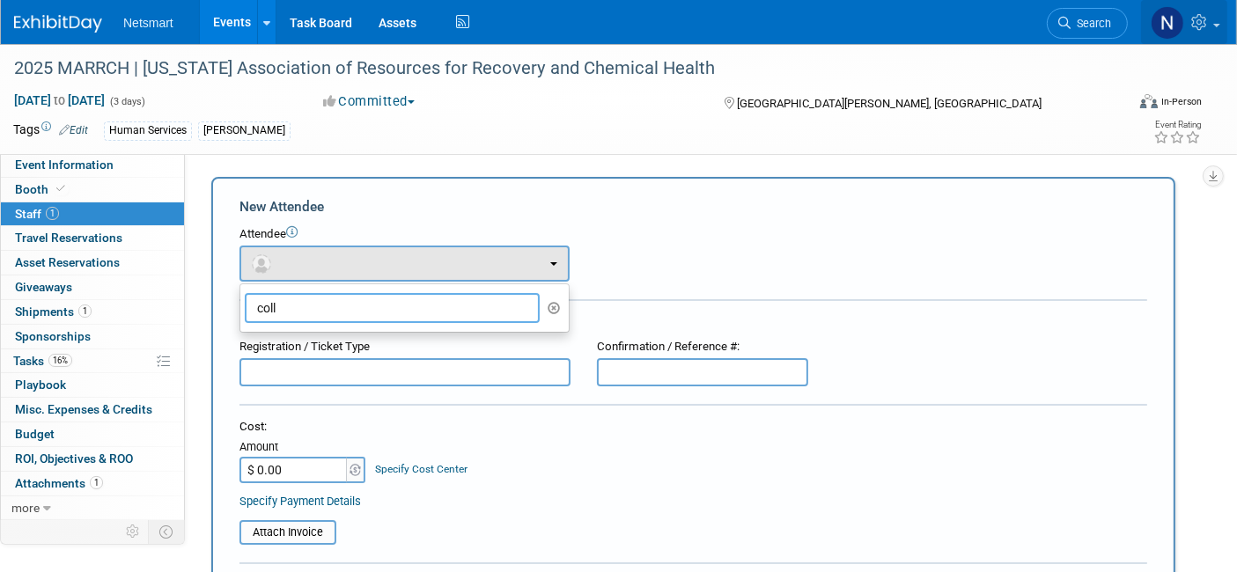
type input "coll"
click at [1212, 18] on link at bounding box center [1184, 22] width 86 height 44
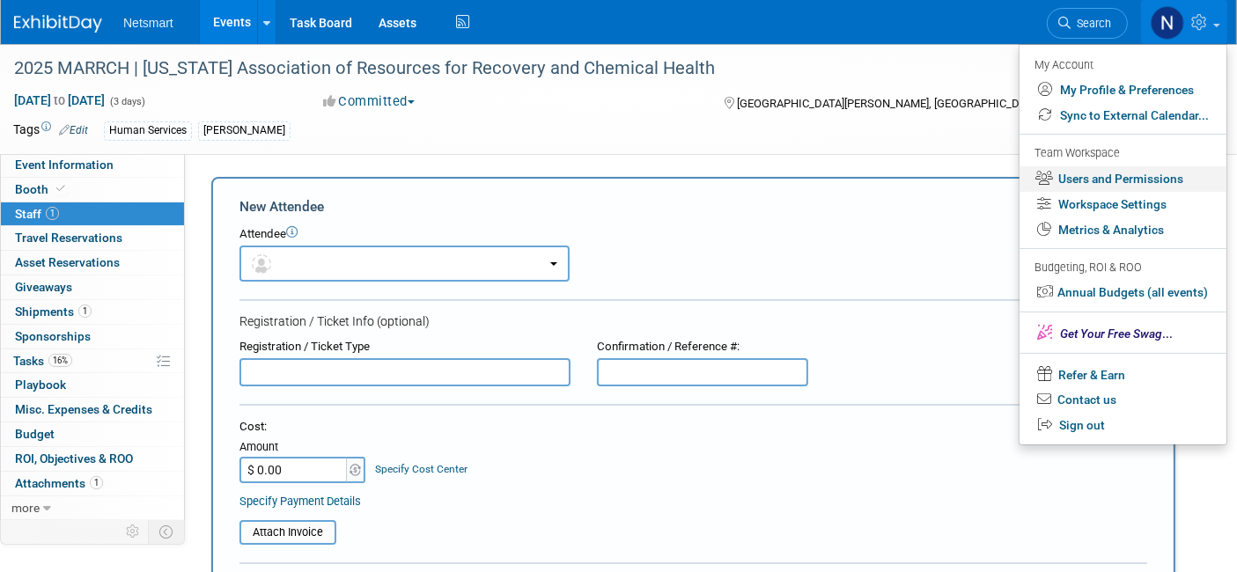
click at [1102, 187] on link "Users and Permissions" at bounding box center [1123, 179] width 207 height 26
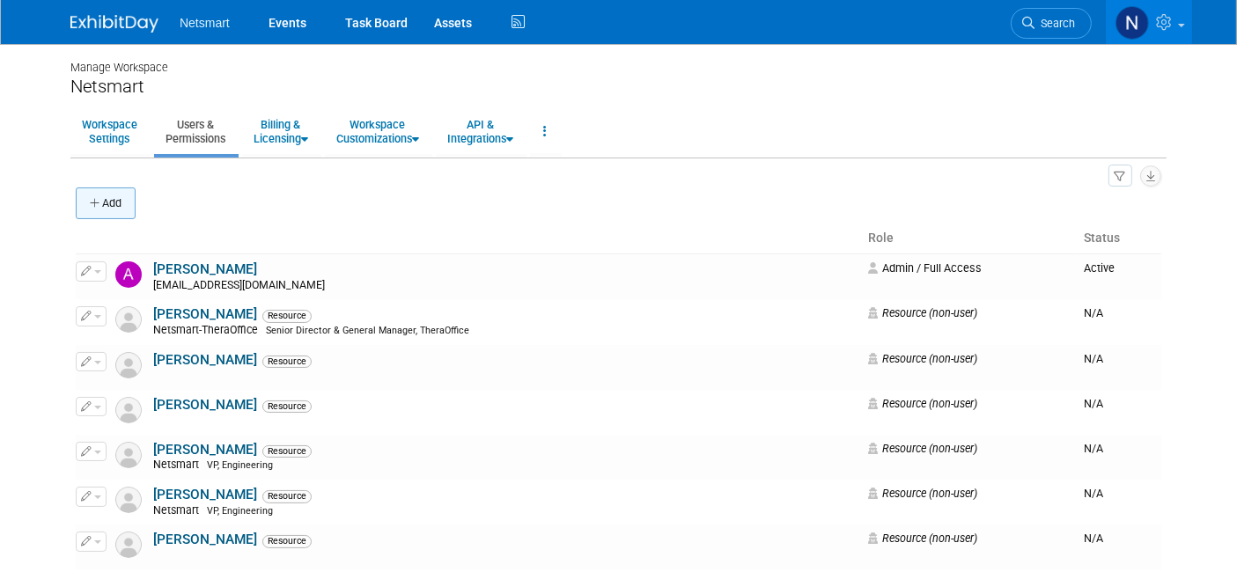
click at [123, 207] on button "Add" at bounding box center [106, 204] width 60 height 32
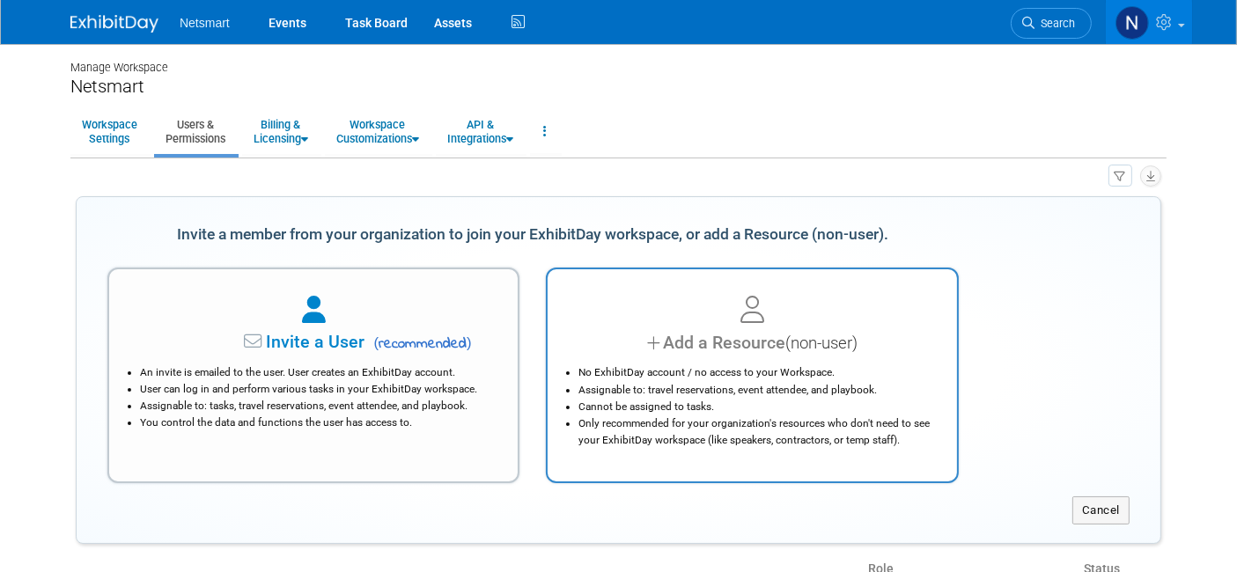
click at [726, 346] on div "Add a Resource (non-user)" at bounding box center [752, 343] width 365 height 26
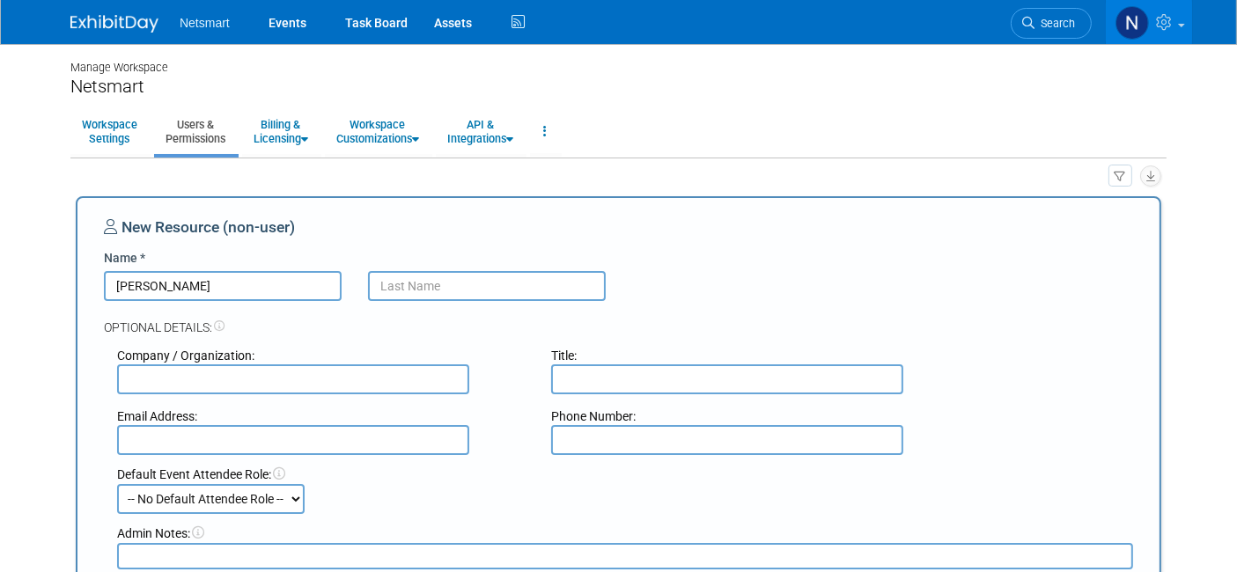
type input "Cory"
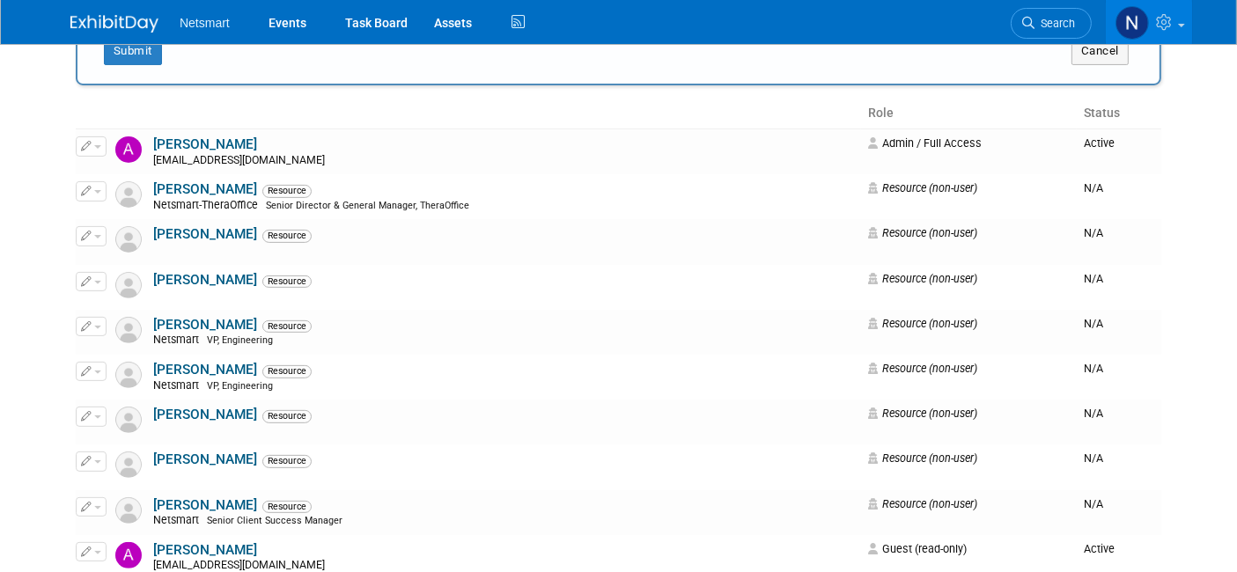
scroll to position [556, 0]
type input "Woods"
click at [144, 55] on button "Submit" at bounding box center [133, 49] width 58 height 28
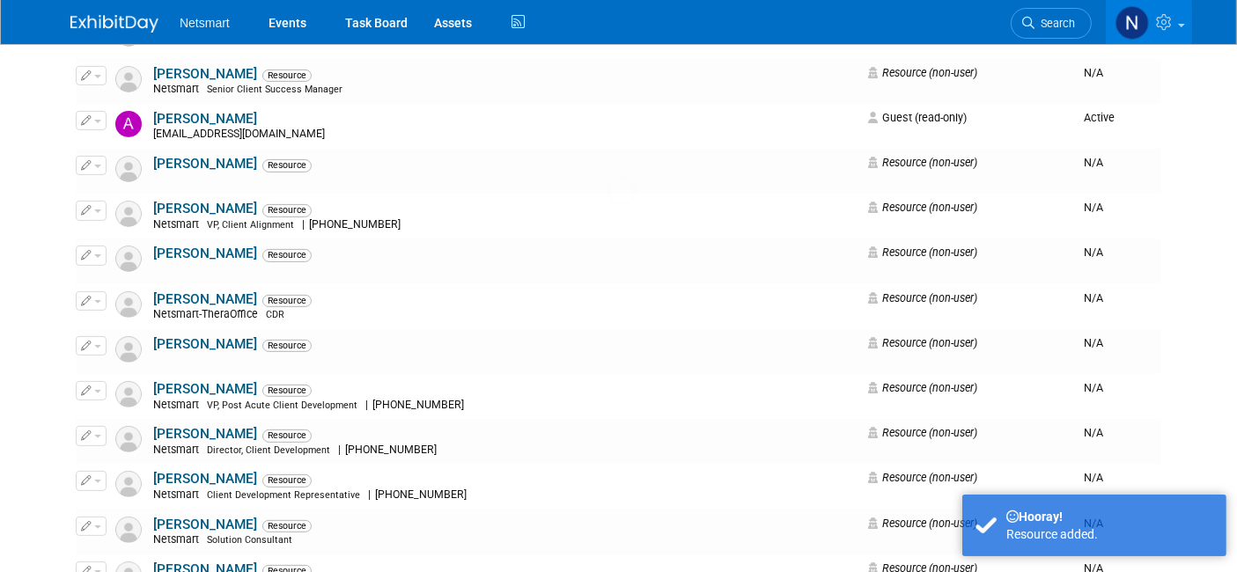
scroll to position [0, 0]
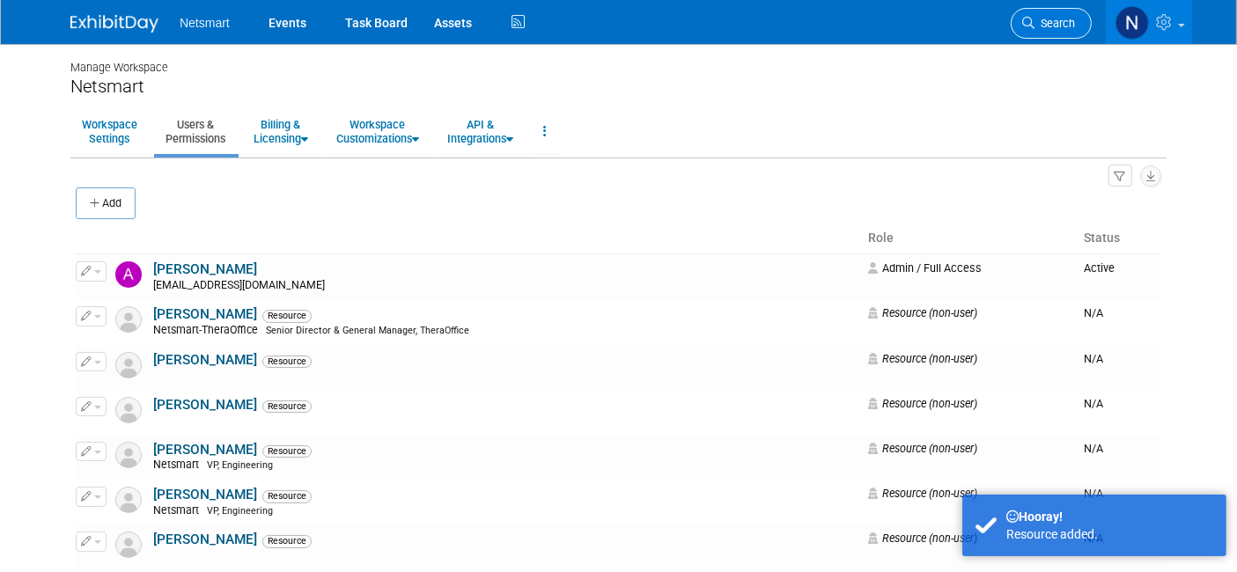
click at [1058, 29] on link "Search" at bounding box center [1051, 23] width 81 height 31
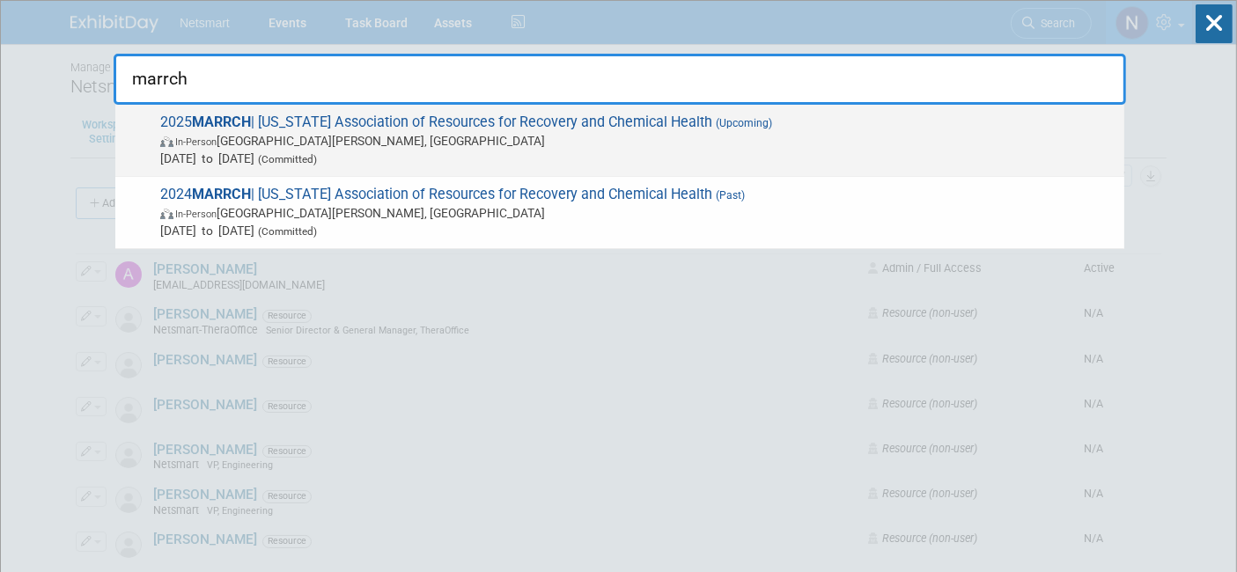
type input "marrch"
click at [699, 151] on span "Oct 27, 2025 to Oct 29, 2025 (Committed)" at bounding box center [637, 159] width 955 height 18
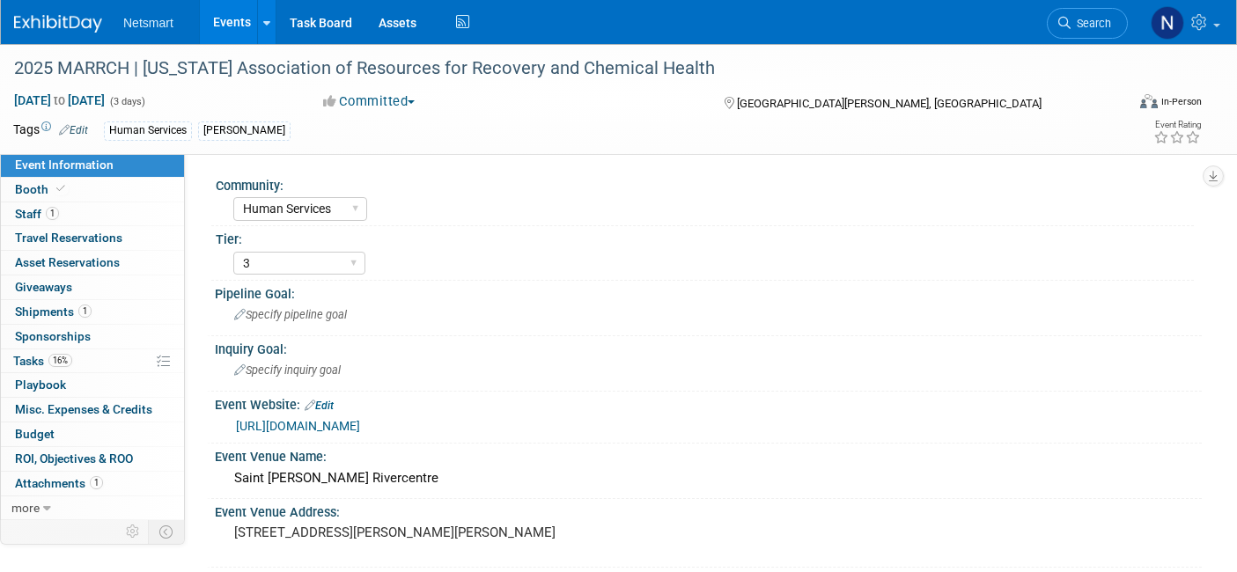
select select "Human Services"
select select "3"
click at [92, 215] on link "1 Staff 1" at bounding box center [92, 215] width 183 height 24
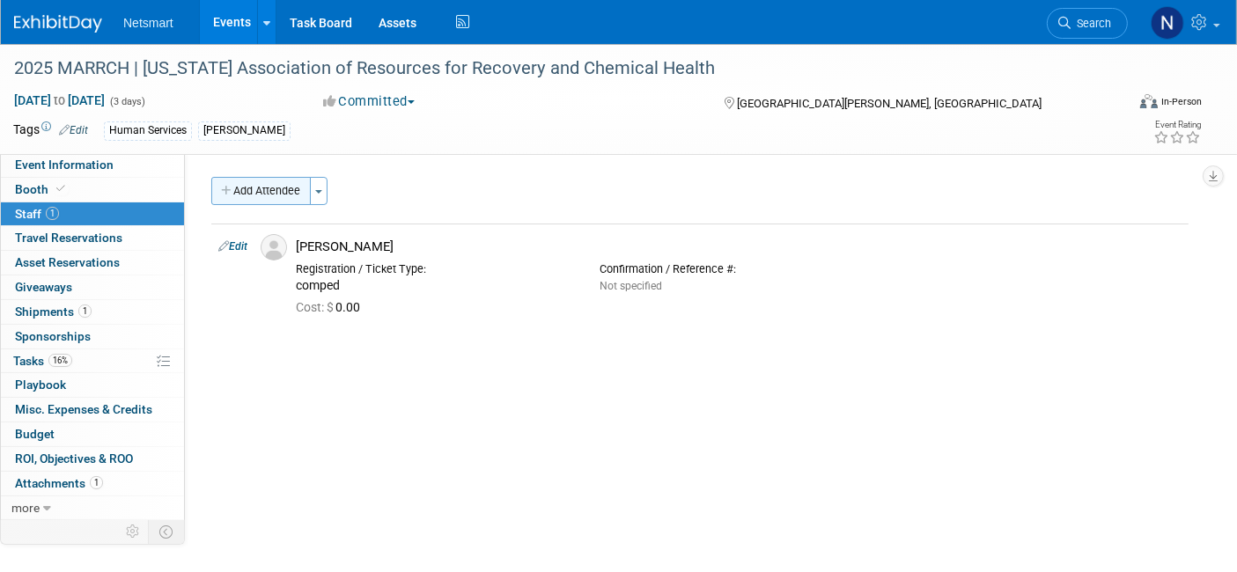
click at [231, 186] on icon "button" at bounding box center [227, 191] width 12 height 11
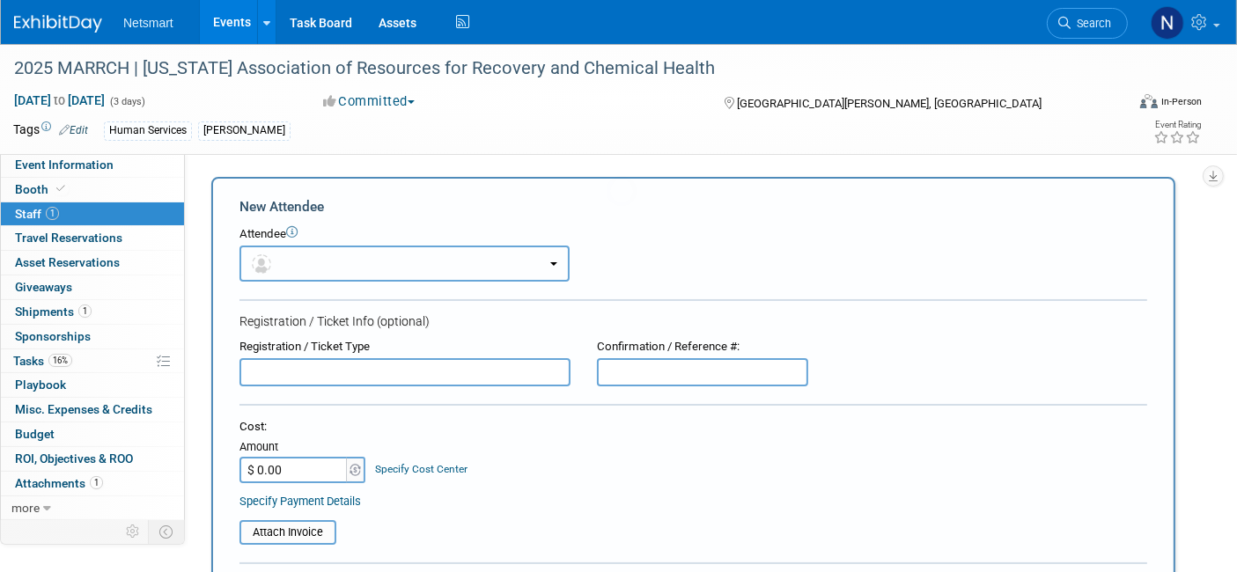
click at [317, 262] on button "button" at bounding box center [404, 264] width 330 height 36
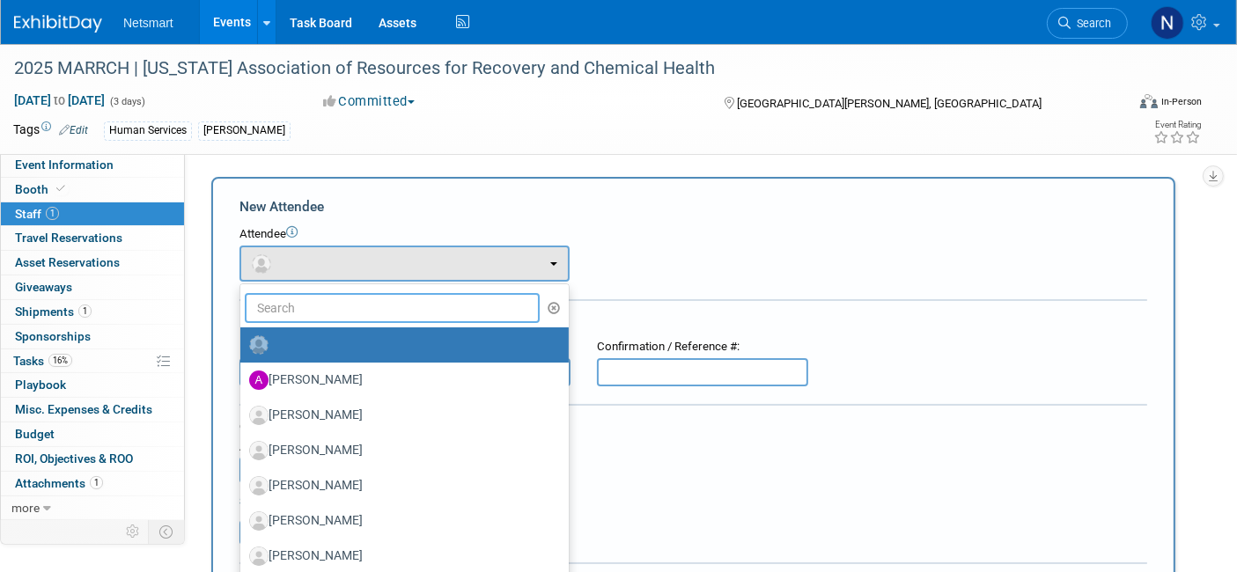
click at [336, 313] on input "text" at bounding box center [392, 308] width 295 height 30
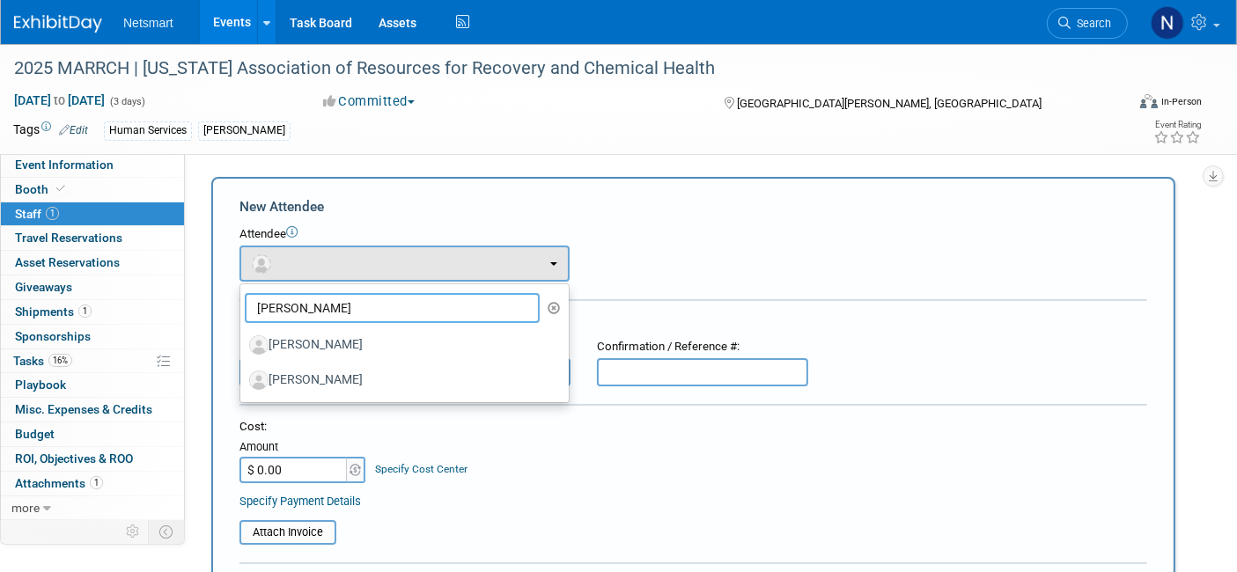
type input "[PERSON_NAME]"
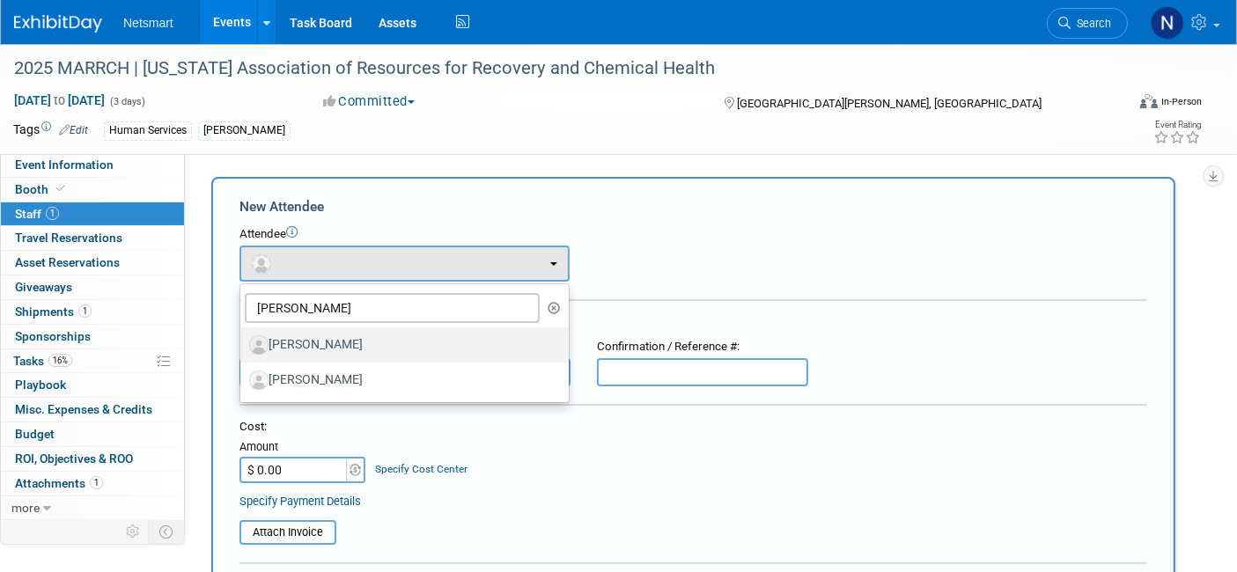
click at [342, 341] on label "[PERSON_NAME]" at bounding box center [400, 345] width 302 height 28
click at [243, 341] on input "[PERSON_NAME]" at bounding box center [237, 342] width 11 height 11
select select "3c78a779-c81b-48e8-a717-40ff581011e6"
select select "300"
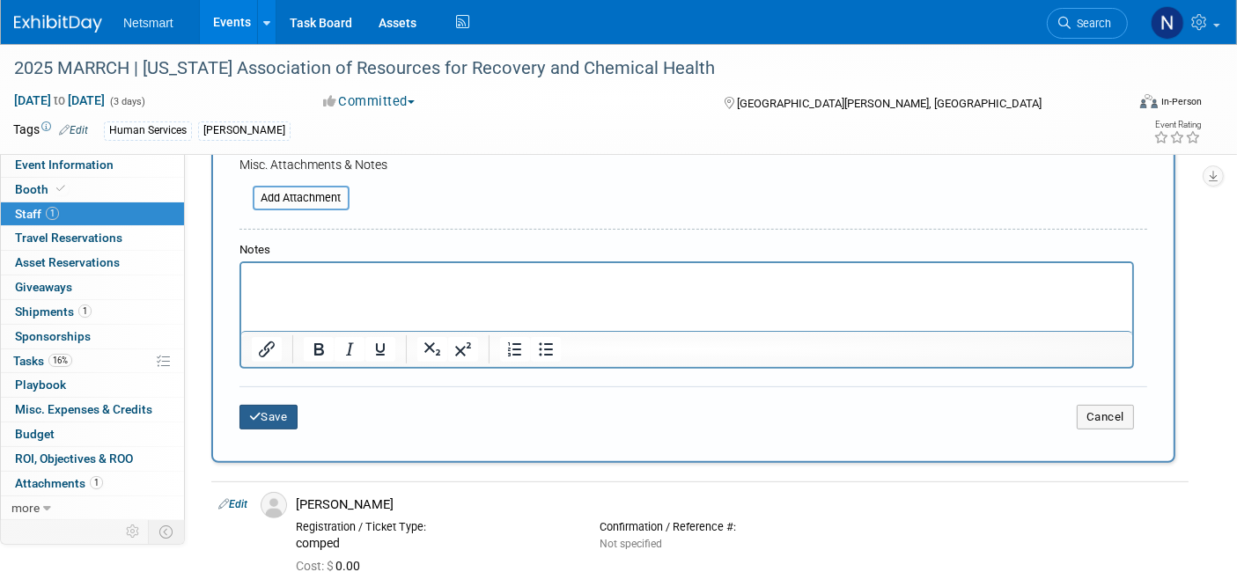
click at [264, 411] on button "Save" at bounding box center [268, 417] width 58 height 25
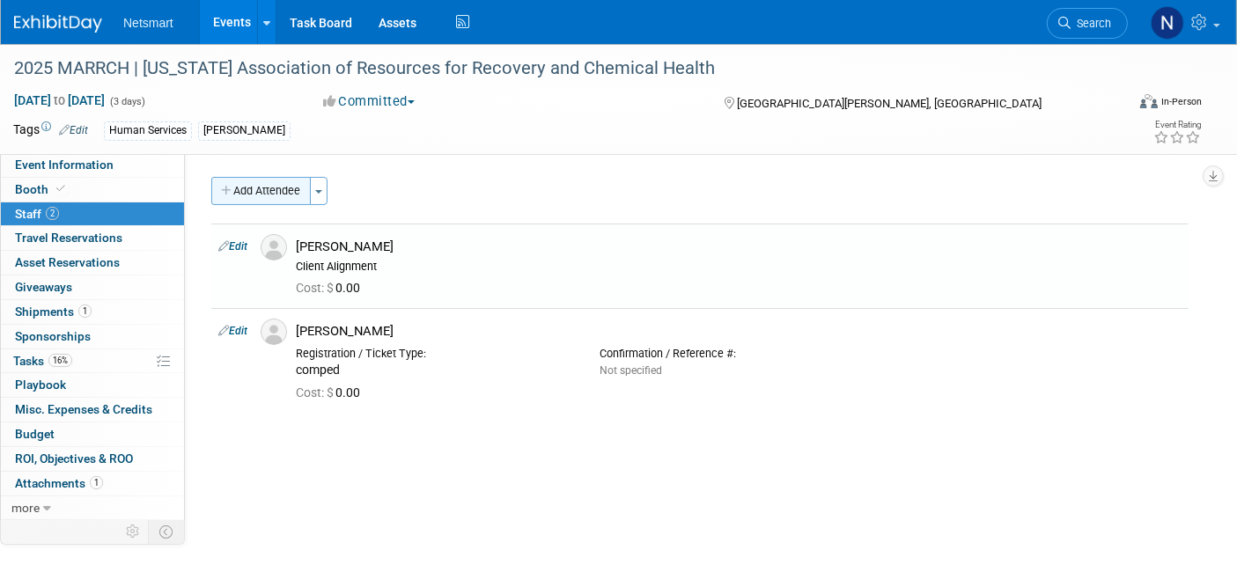
click at [278, 197] on button "Add Attendee" at bounding box center [260, 191] width 99 height 28
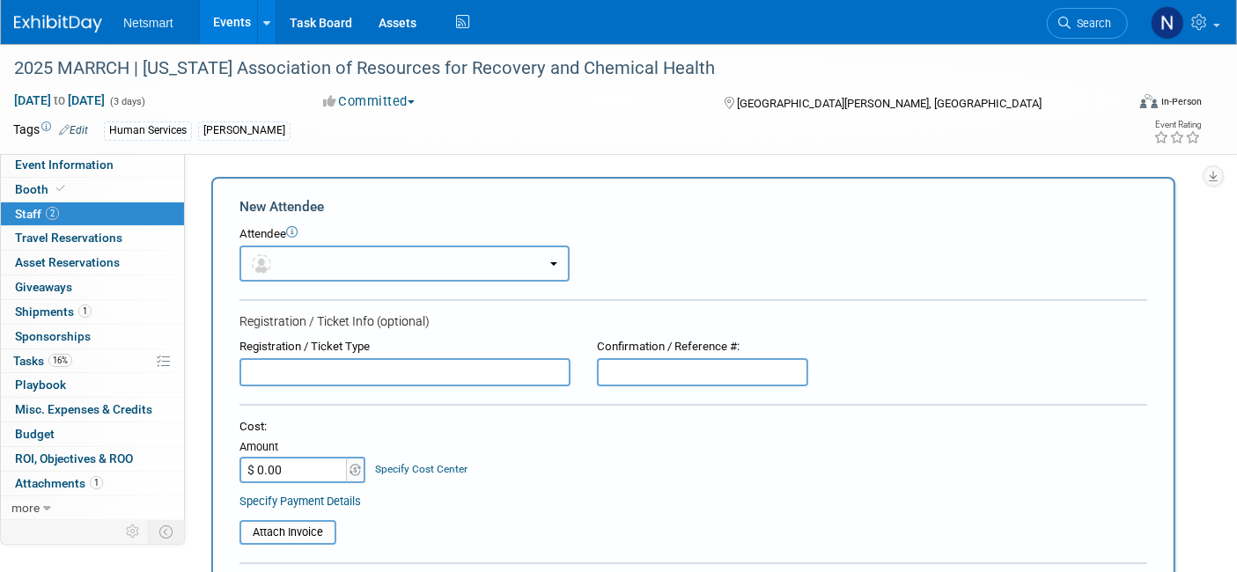
click at [292, 247] on button "button" at bounding box center [404, 264] width 330 height 36
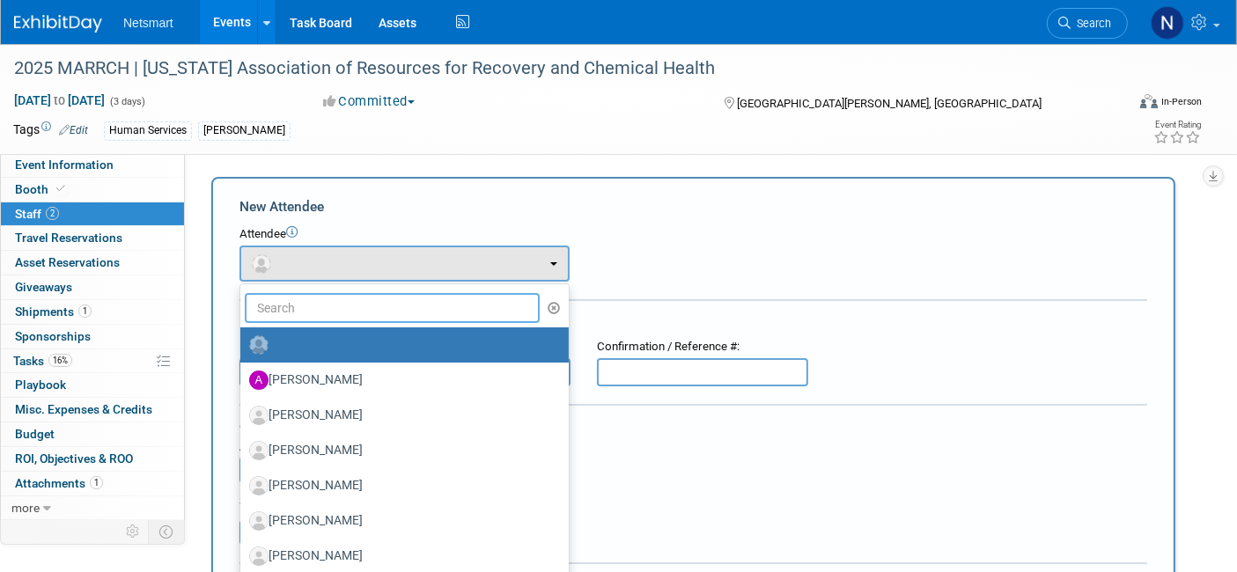
click at [311, 307] on input "text" at bounding box center [392, 308] width 295 height 30
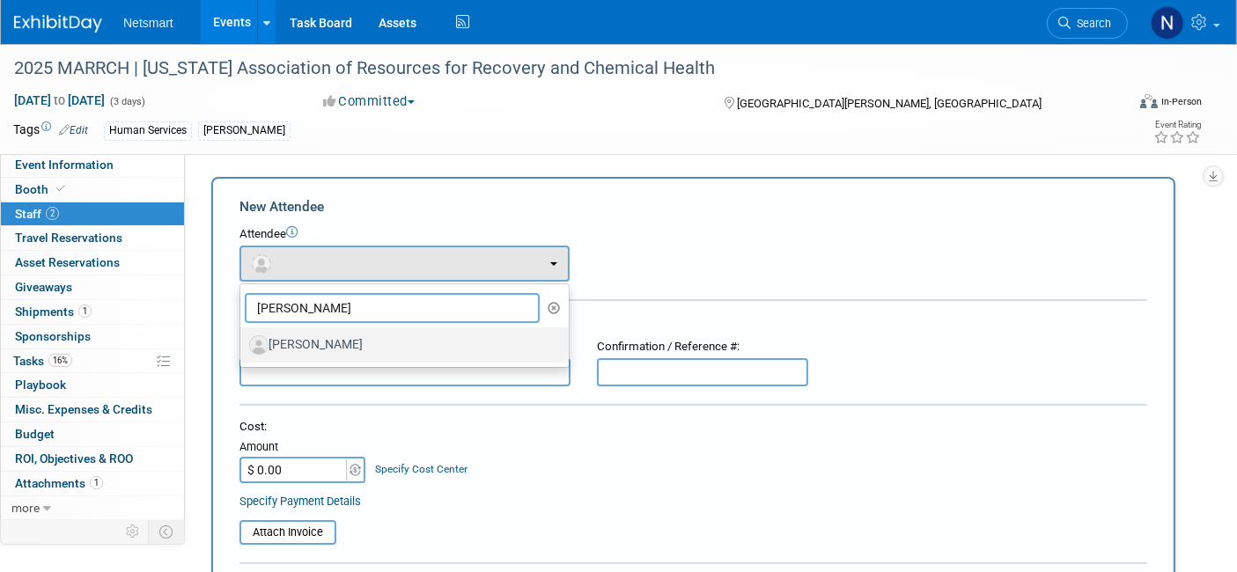
type input "[PERSON_NAME]"
click at [320, 340] on label "[PERSON_NAME]" at bounding box center [400, 345] width 302 height 28
click at [243, 340] on input "[PERSON_NAME]" at bounding box center [237, 342] width 11 height 11
select select "fc81300a-38d6-456b-a132-46786e1d6b7e"
select select "300"
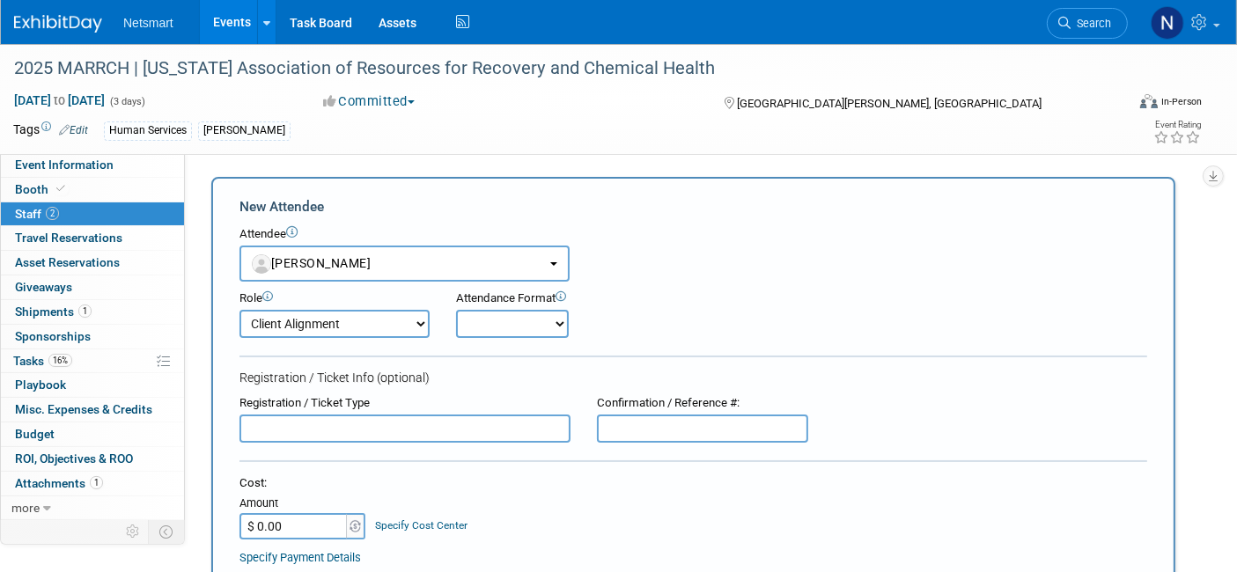
click at [326, 417] on input "text" at bounding box center [404, 429] width 331 height 28
type input "R"
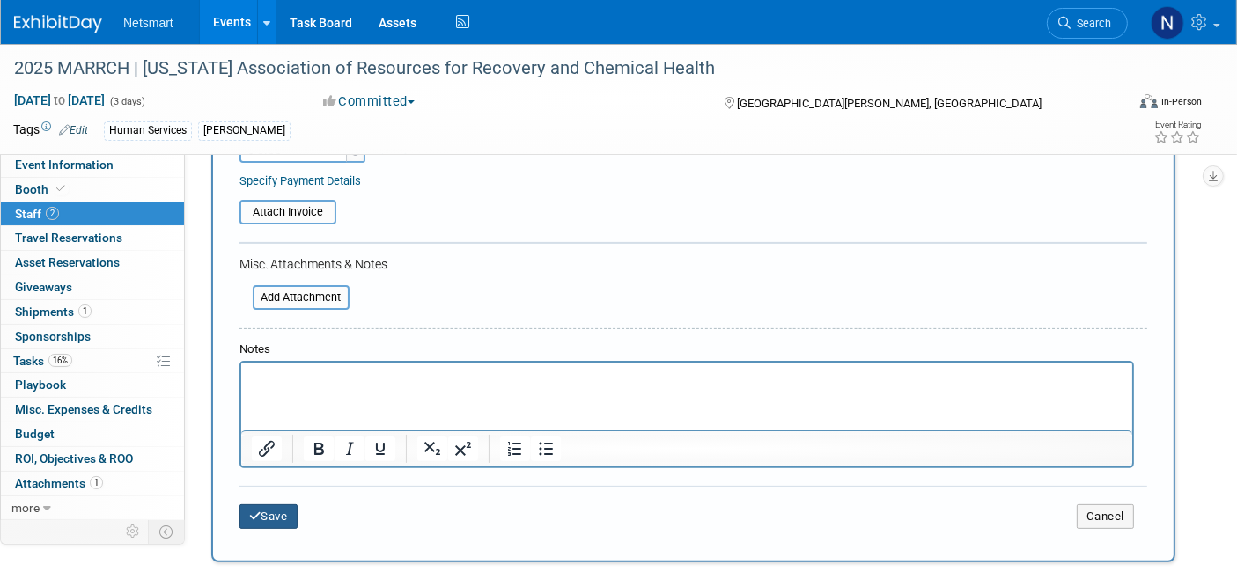
type input "TBD"
click at [274, 514] on button "Save" at bounding box center [268, 517] width 58 height 25
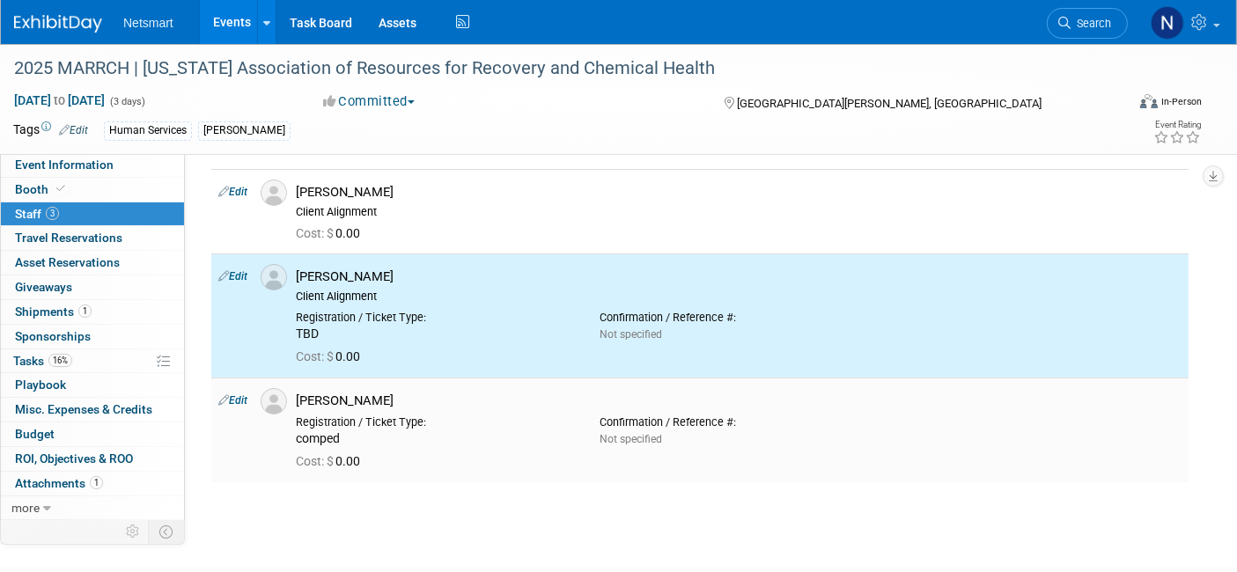
scroll to position [55, 0]
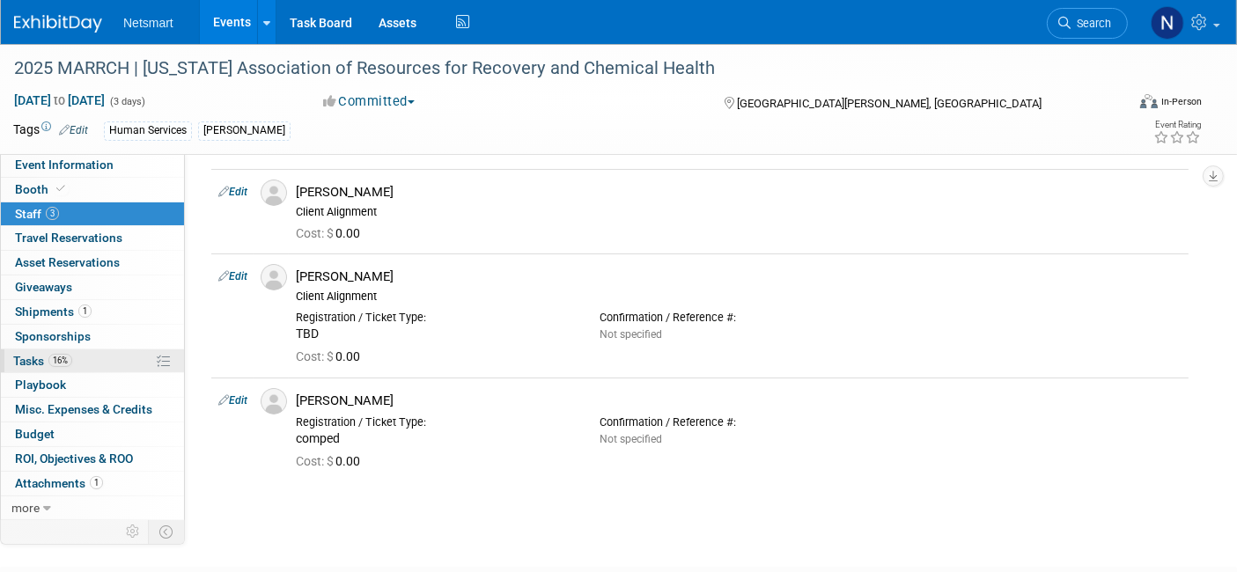
click at [77, 360] on link "16% Tasks 16%" at bounding box center [92, 362] width 183 height 24
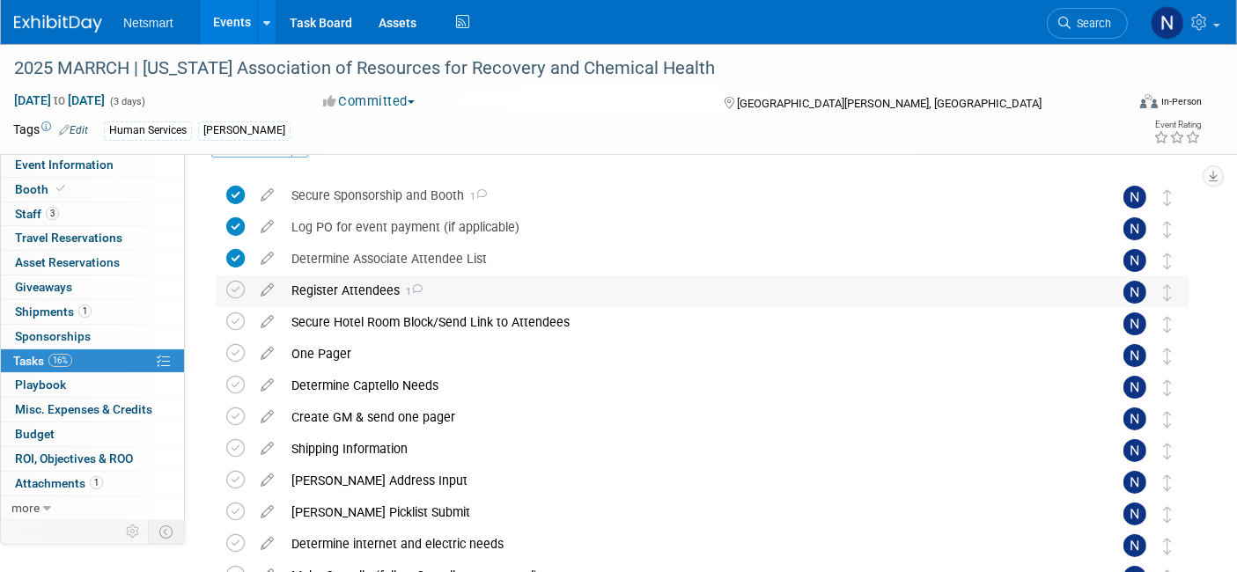
scroll to position [52, 0]
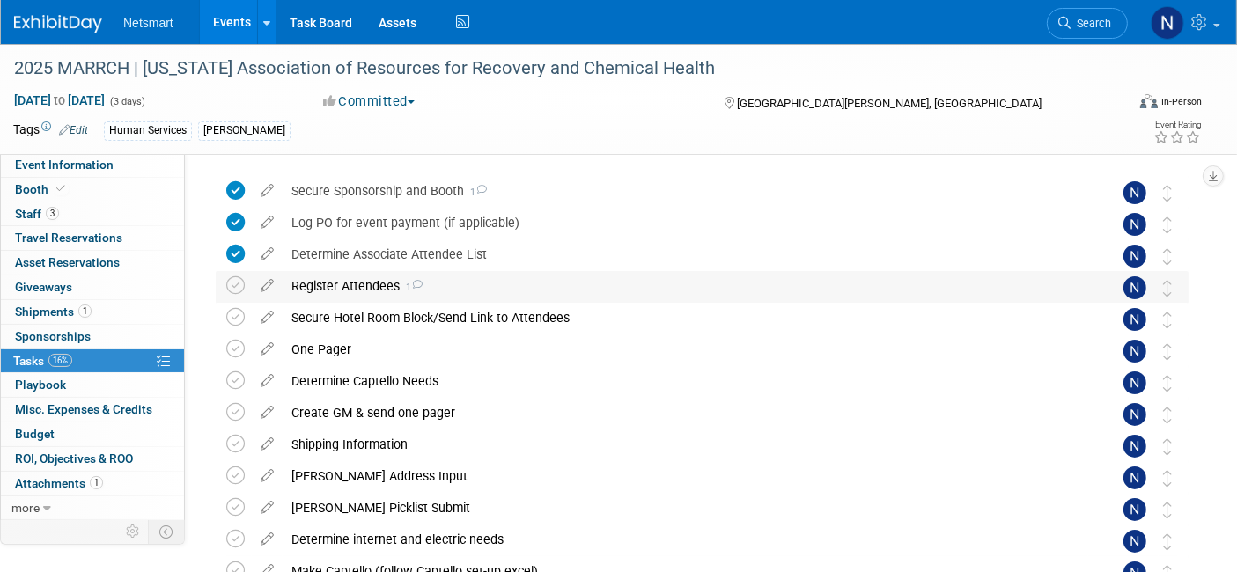
click at [372, 275] on div "Register Attendees 1" at bounding box center [686, 286] width 806 height 30
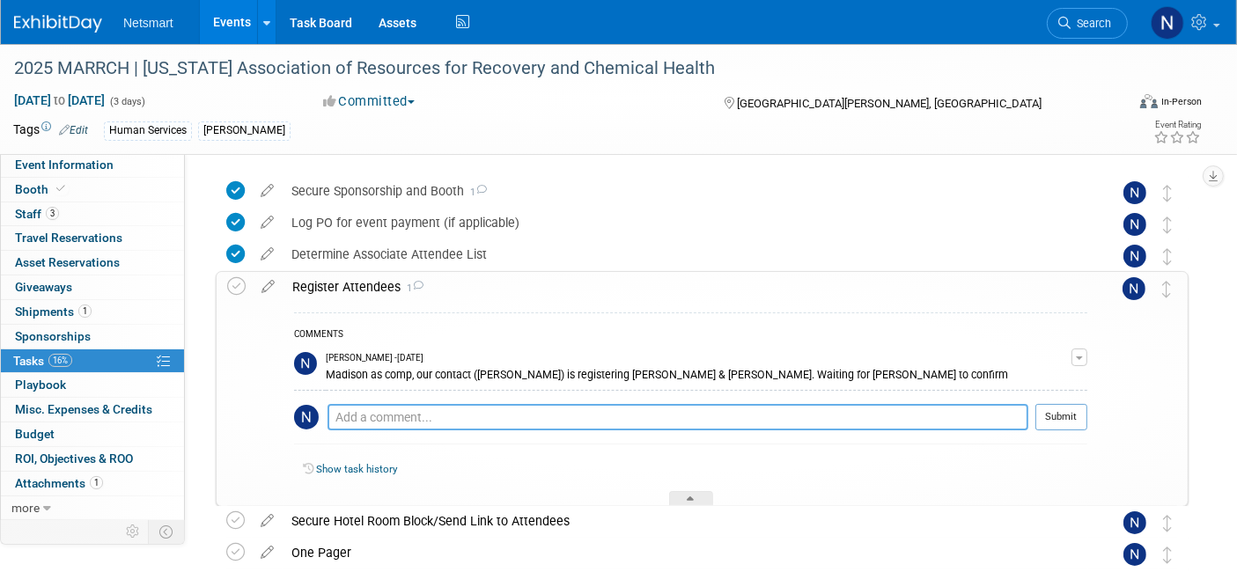
click at [450, 415] on textarea at bounding box center [678, 417] width 701 height 26
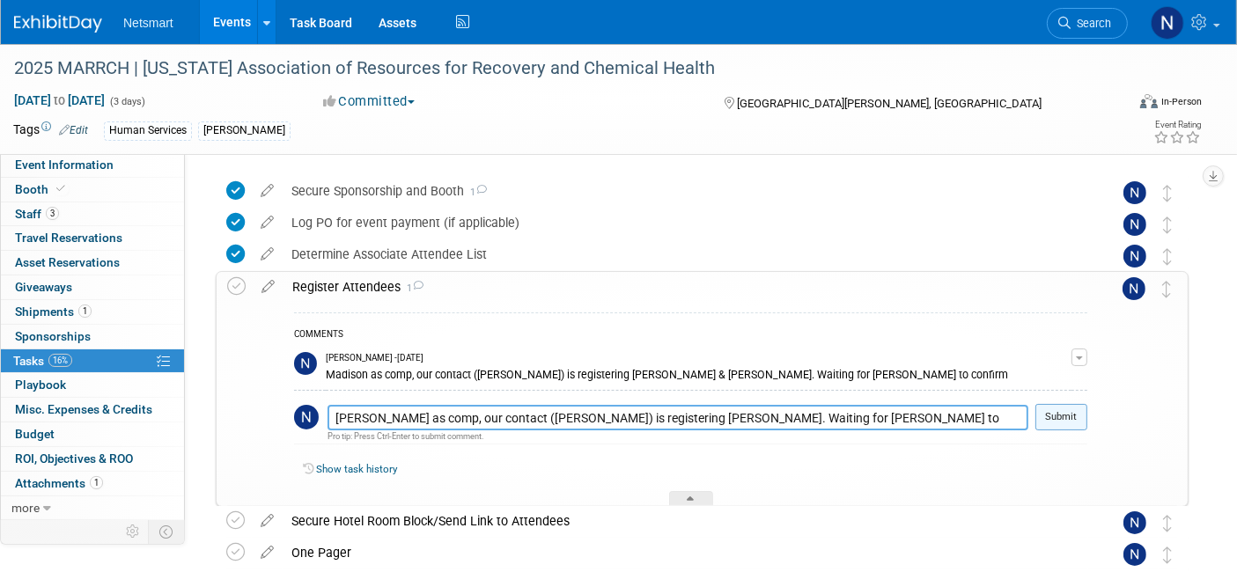
type textarea "Luke as comp, our contact (Bonnie) is registering Cory. Waiting for James to co…"
click at [1051, 408] on button "Submit" at bounding box center [1061, 417] width 52 height 26
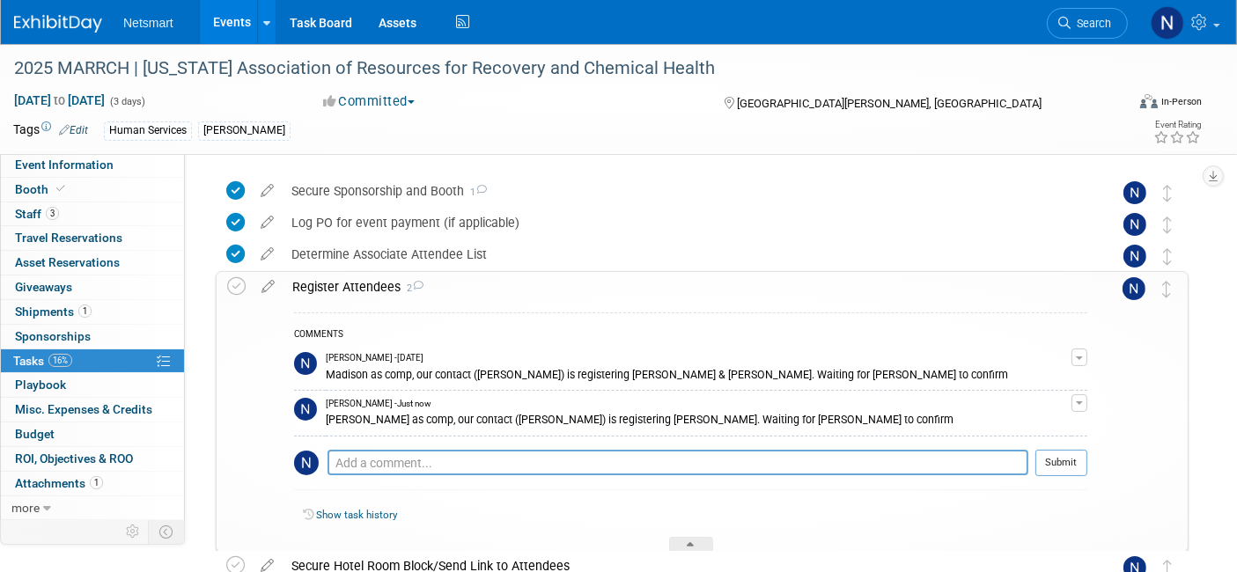
click at [1076, 357] on button "button" at bounding box center [1080, 358] width 16 height 18
click at [1023, 401] on button "Remove" at bounding box center [994, 407] width 77 height 24
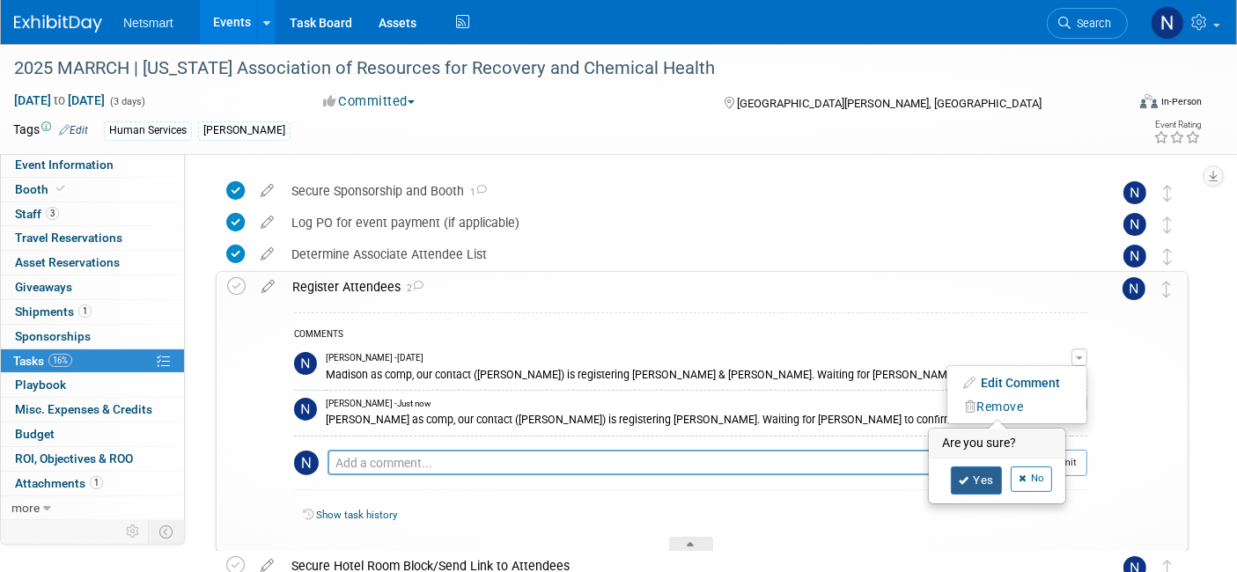
click at [986, 485] on link "Yes" at bounding box center [976, 481] width 51 height 28
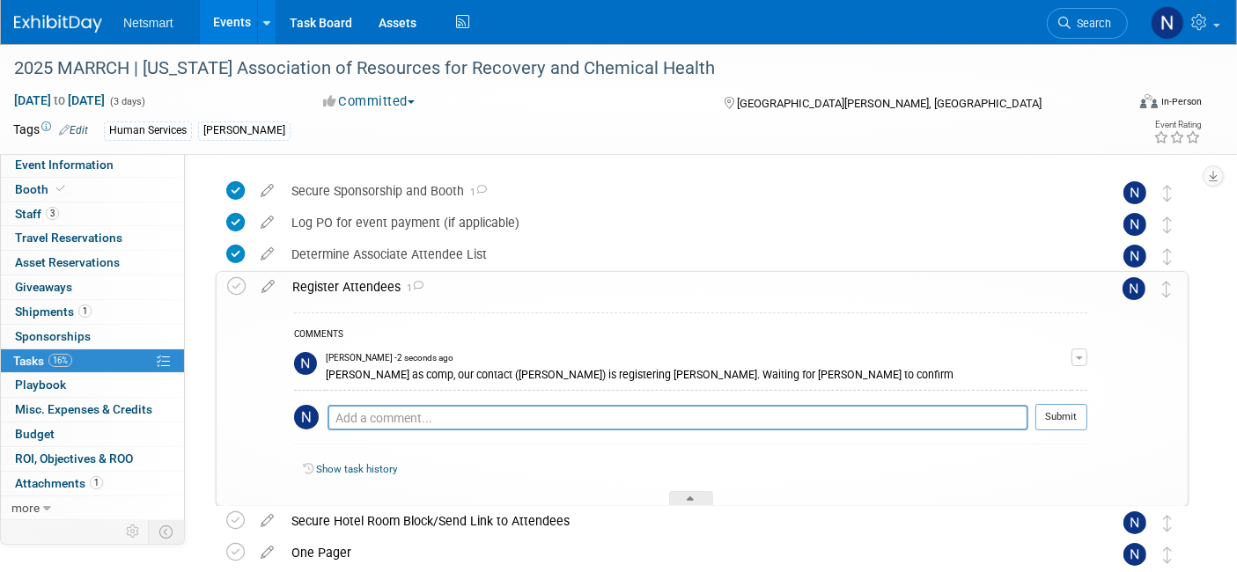
scroll to position [148, 0]
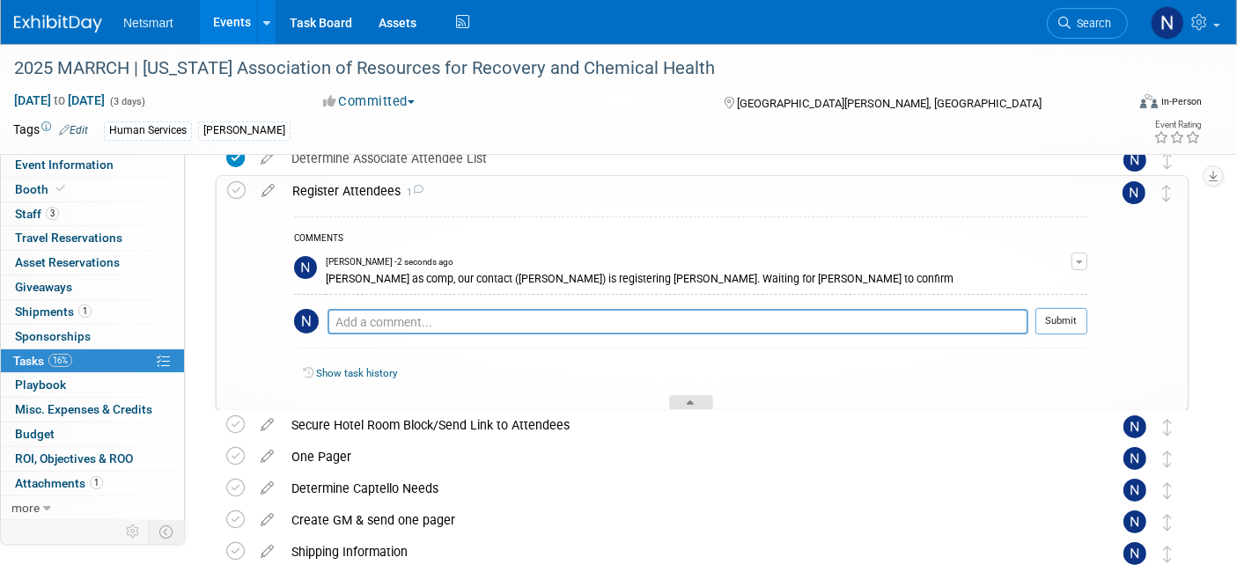
click at [696, 401] on div at bounding box center [691, 402] width 44 height 15
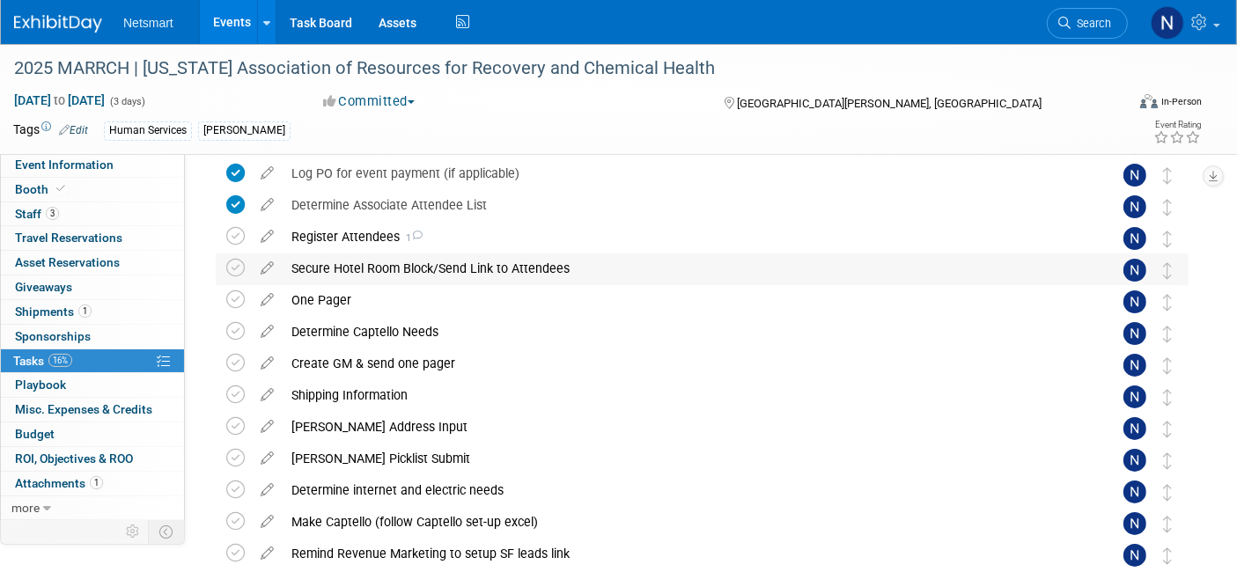
scroll to position [0, 0]
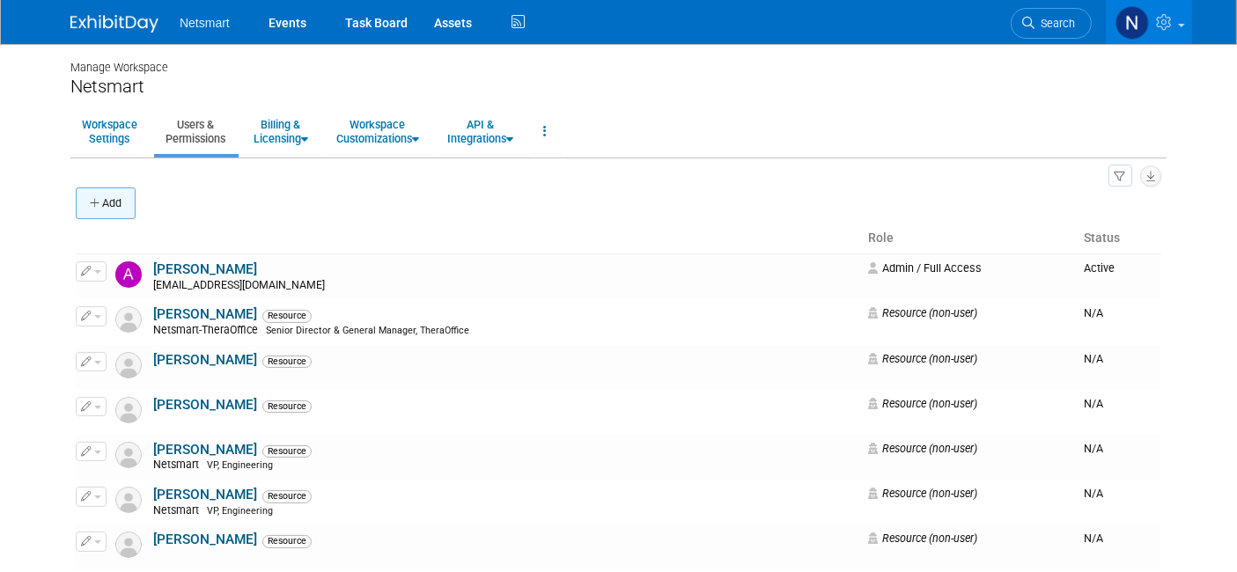
click at [98, 198] on icon "button" at bounding box center [96, 203] width 12 height 11
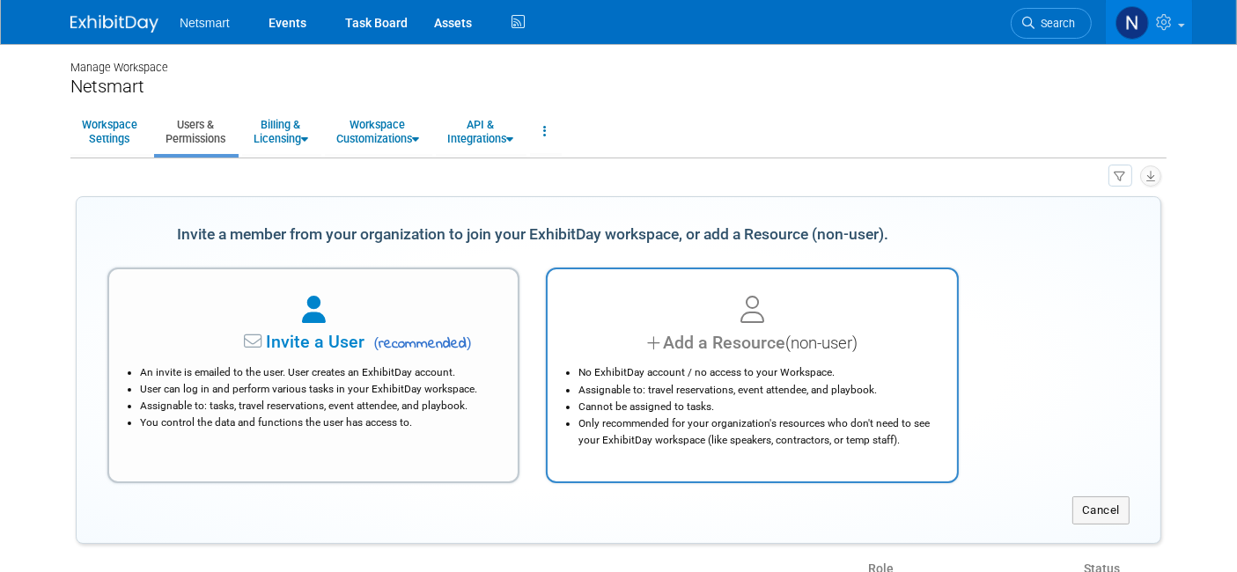
click at [623, 394] on li "Assignable to: travel reservations, event attendee, and playbook." at bounding box center [756, 390] width 356 height 17
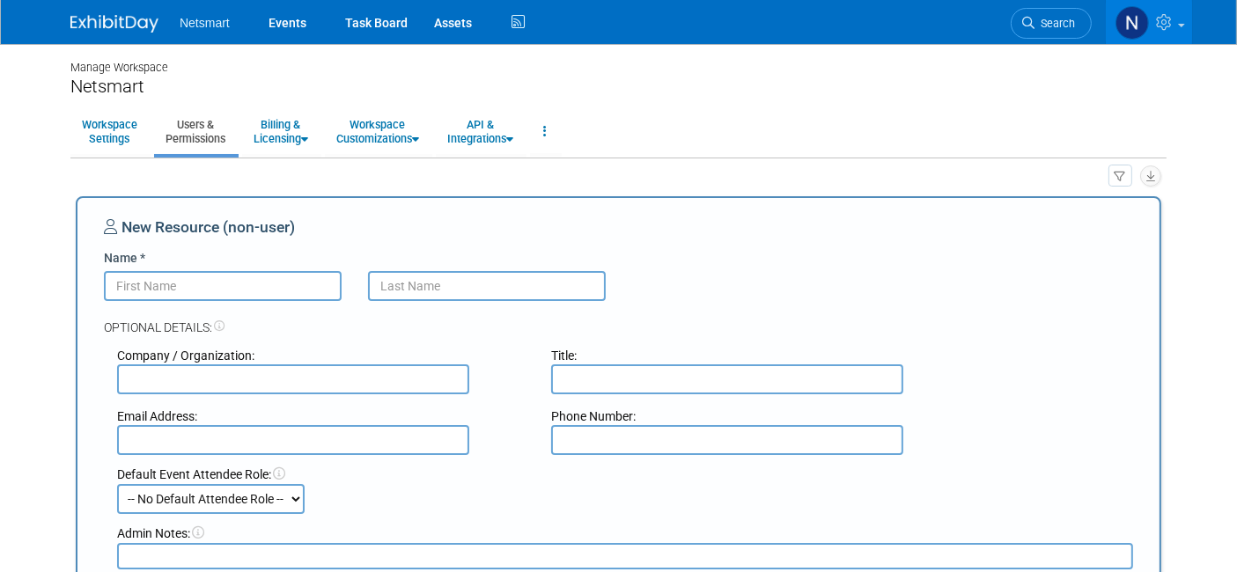
click at [228, 284] on input "Name *" at bounding box center [223, 286] width 238 height 30
type input "Collin"
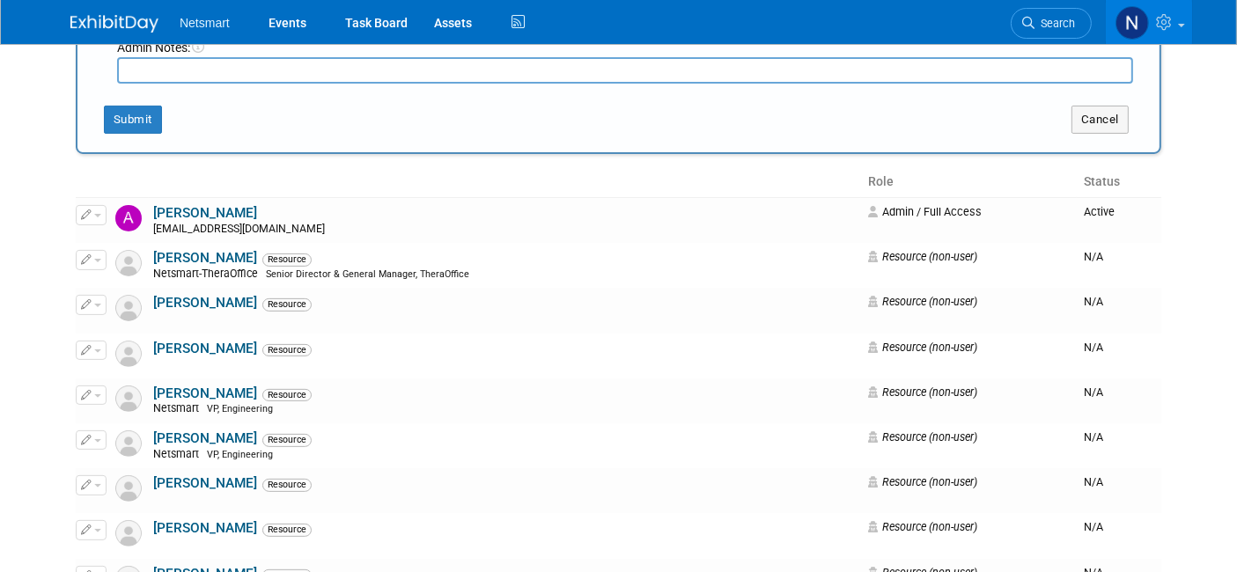
scroll to position [488, 0]
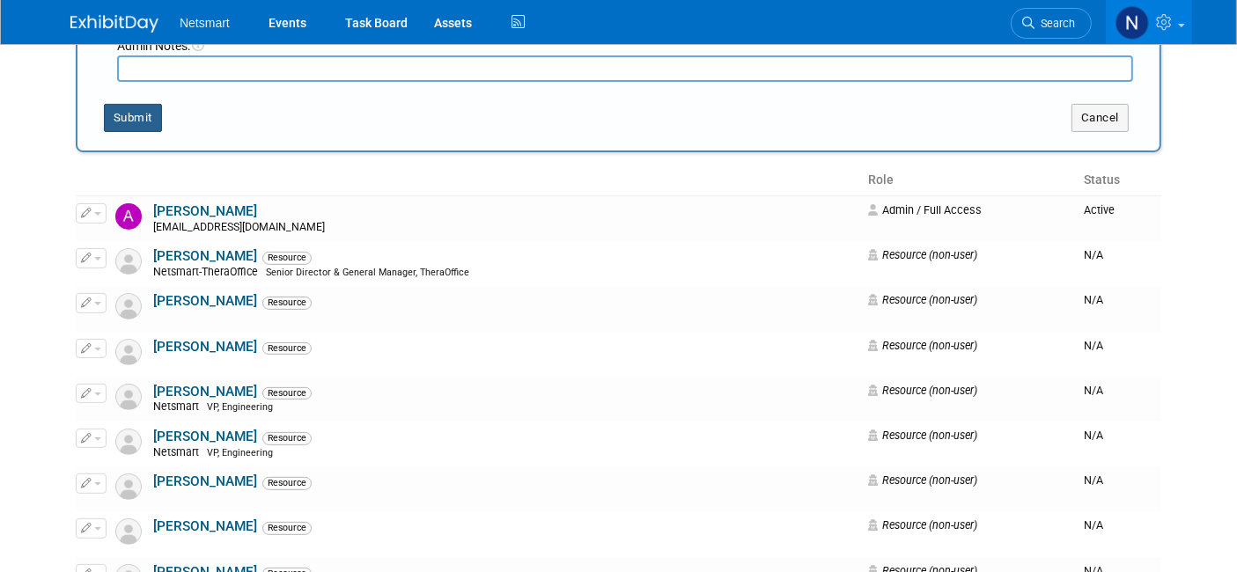
type input "[PERSON_NAME]"
click at [151, 127] on button "Submit" at bounding box center [133, 118] width 58 height 28
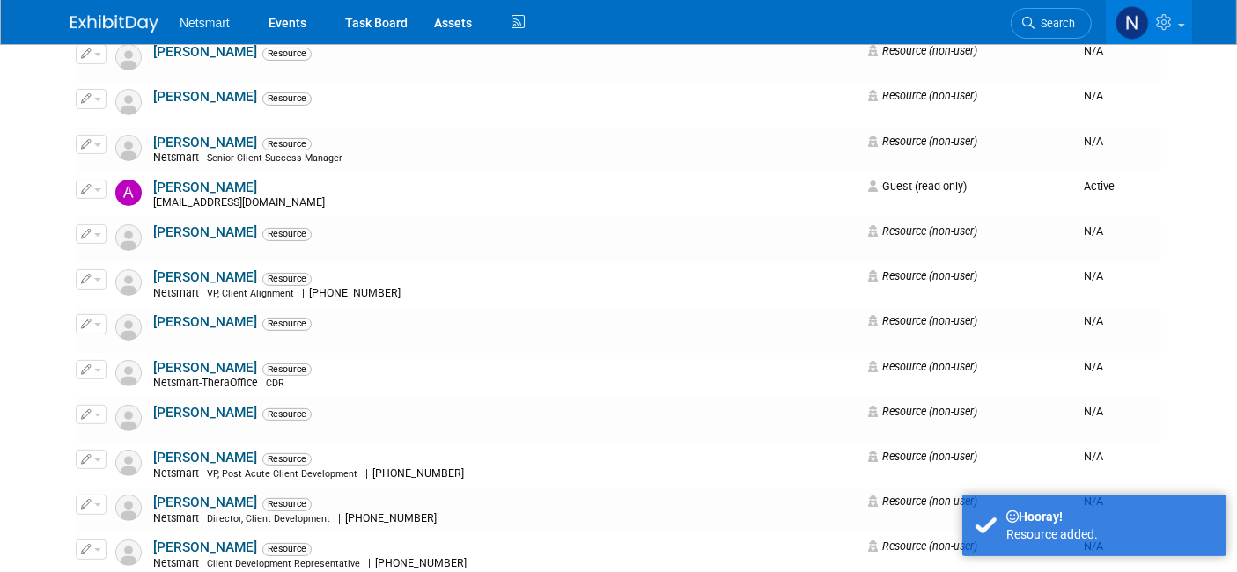
scroll to position [0, 0]
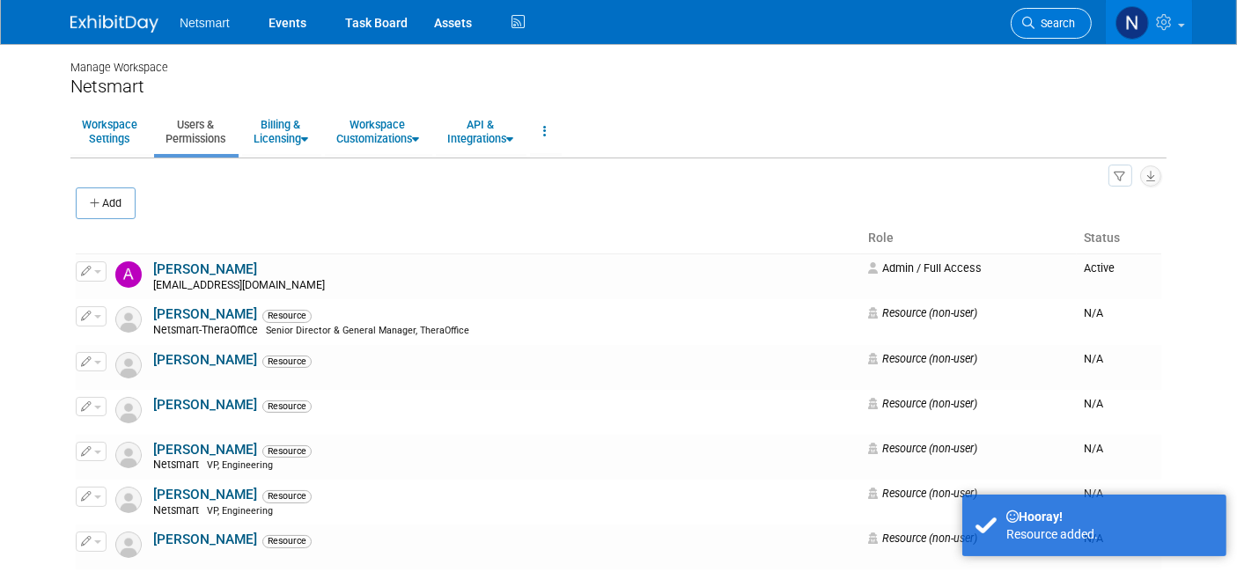
click at [1057, 31] on link "Search" at bounding box center [1051, 23] width 81 height 31
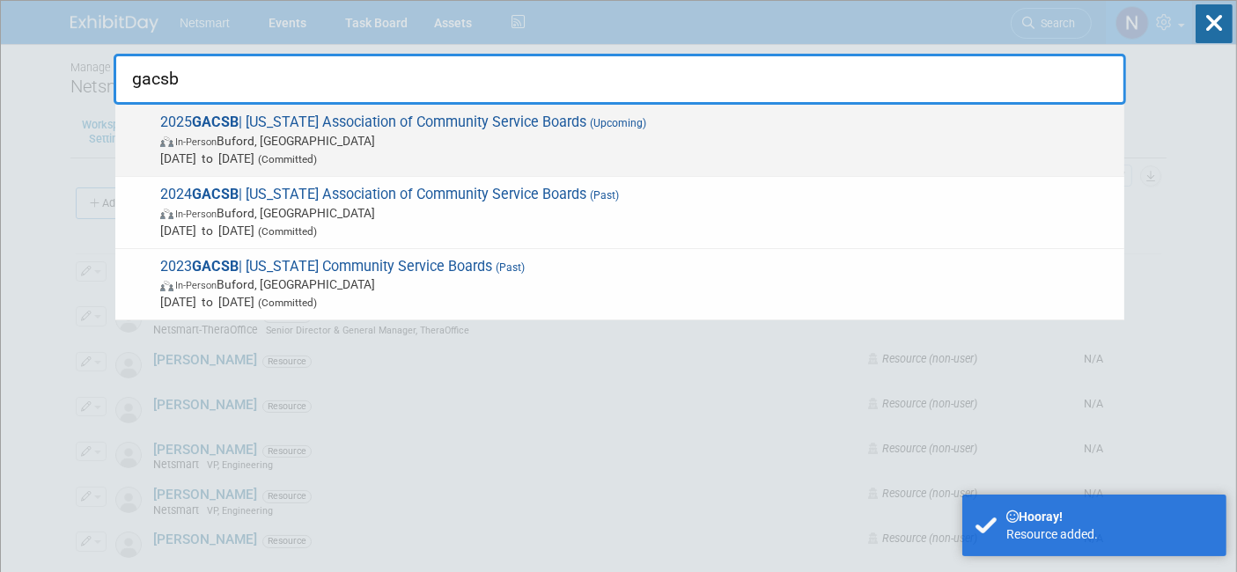
type input "gacsb"
click at [603, 127] on span "(Upcoming)" at bounding box center [616, 123] width 60 height 12
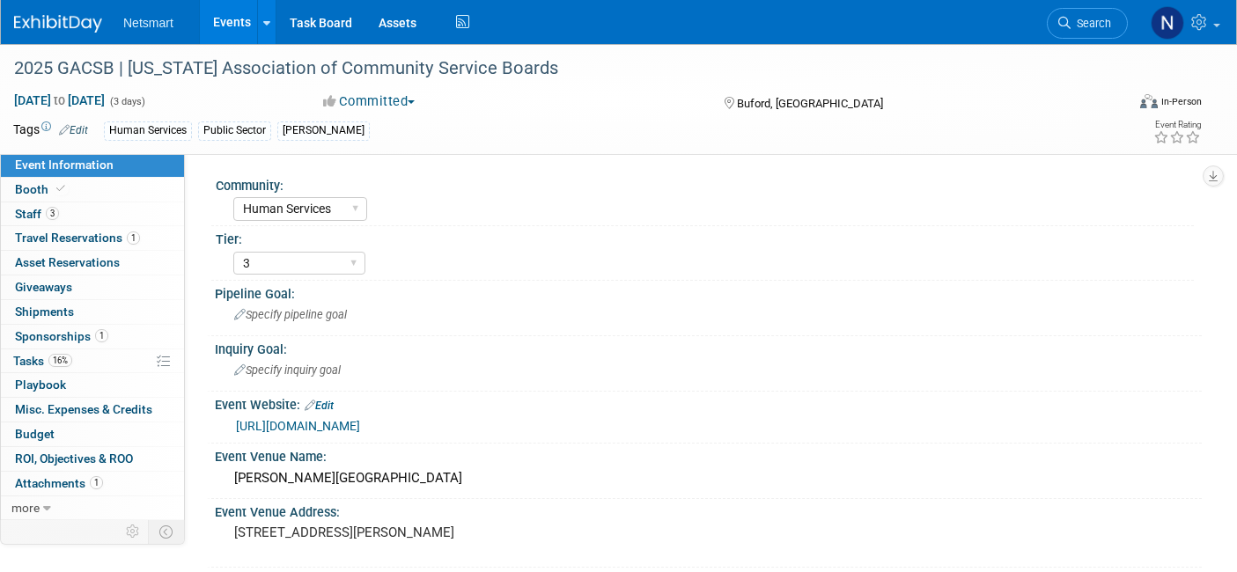
select select "Human Services"
select select "3"
click at [65, 210] on link "3 Staff 3" at bounding box center [92, 215] width 183 height 24
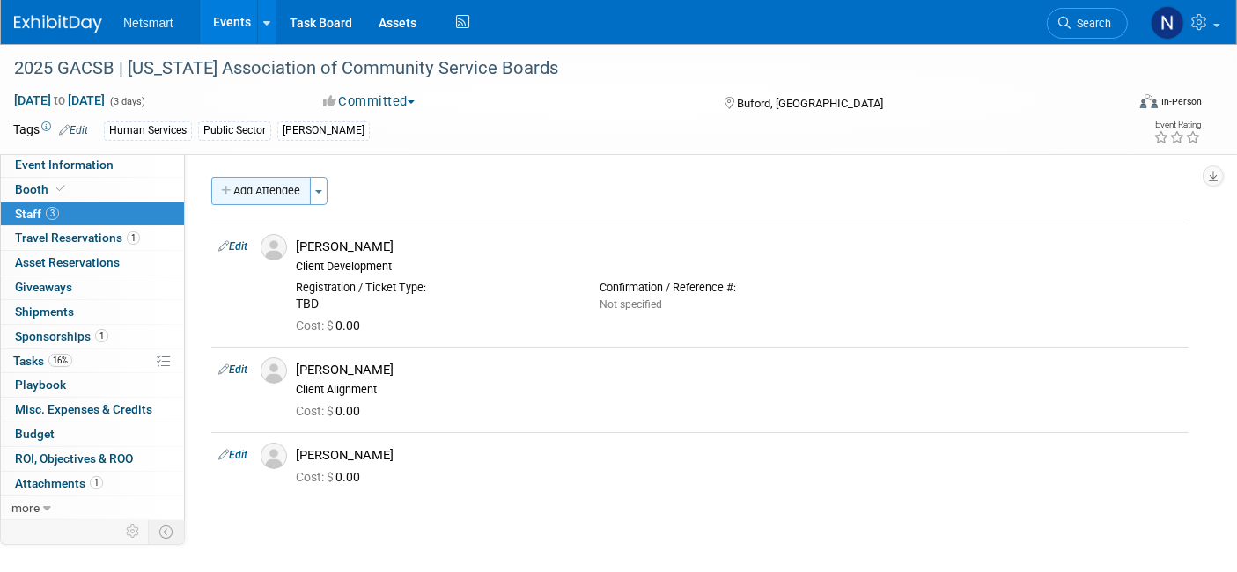
click at [242, 192] on button "Add Attendee" at bounding box center [260, 191] width 99 height 28
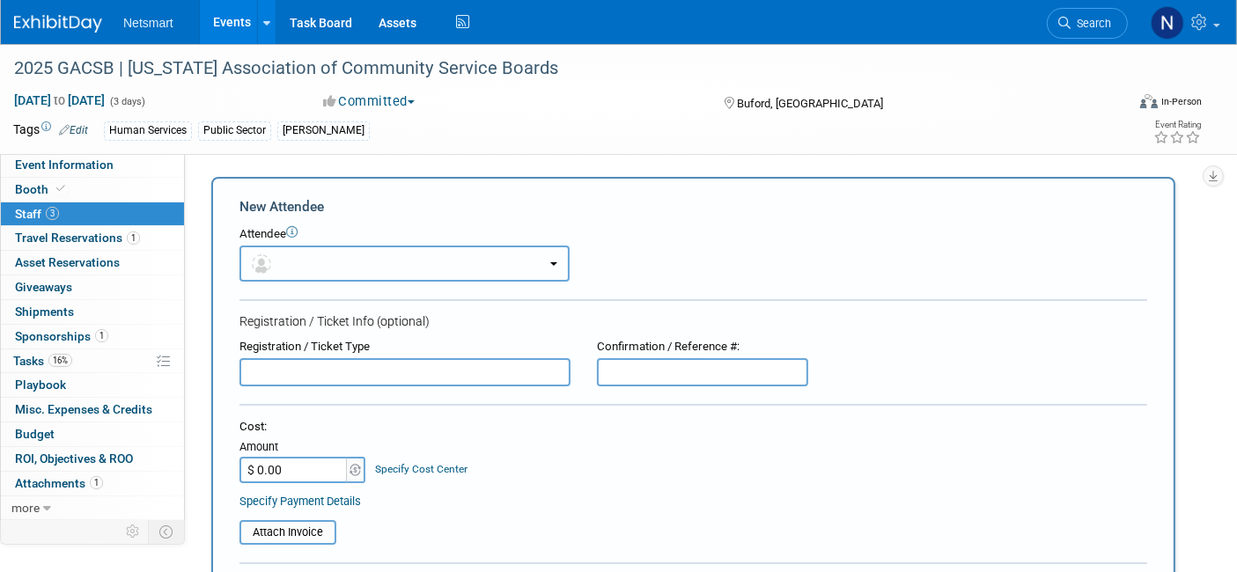
click at [326, 260] on button "button" at bounding box center [404, 264] width 330 height 36
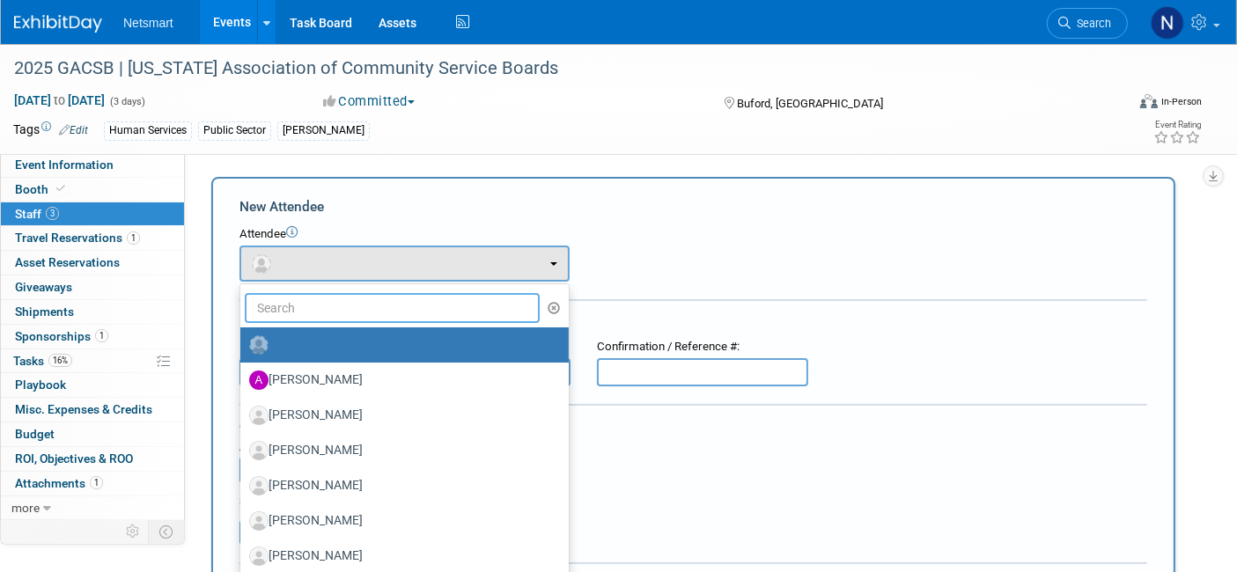
click at [322, 315] on input "text" at bounding box center [392, 308] width 295 height 30
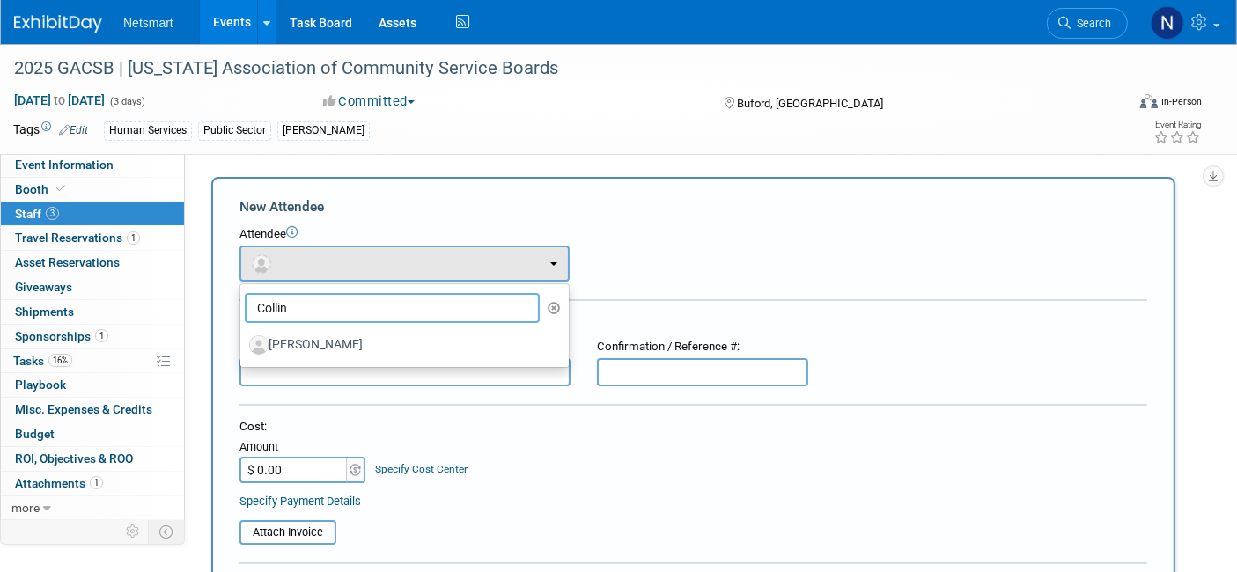
type input "Collin w"
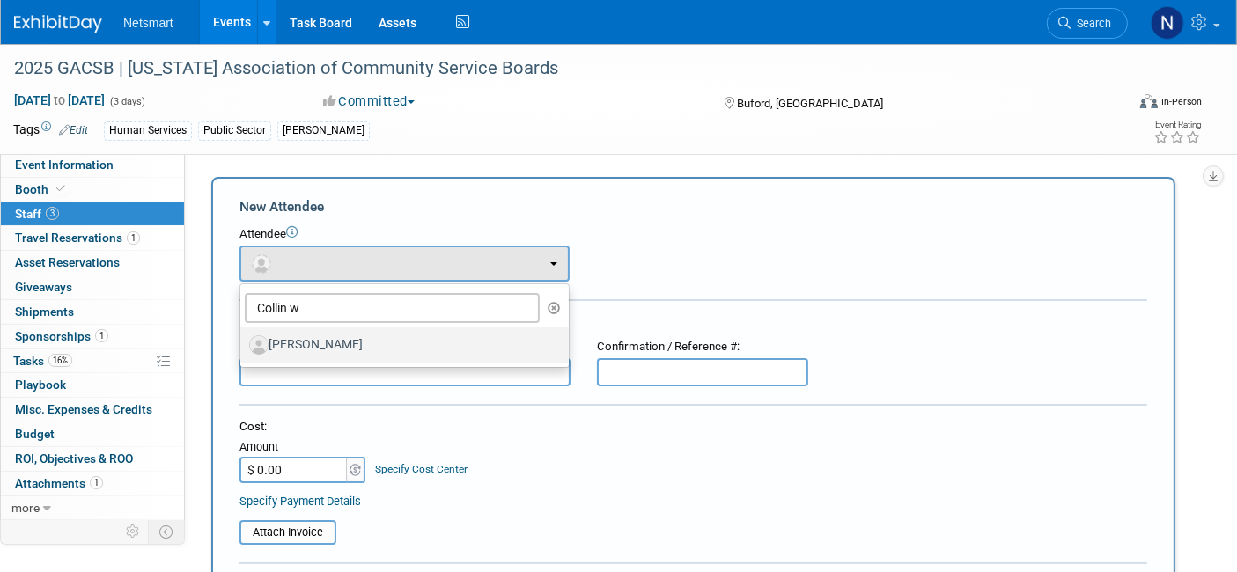
click at [322, 351] on label "[PERSON_NAME]" at bounding box center [400, 345] width 302 height 28
click at [243, 349] on input "[PERSON_NAME]" at bounding box center [237, 342] width 11 height 11
select select "df542d47-ddfb-4365-b0f9-5fbb335c0c41"
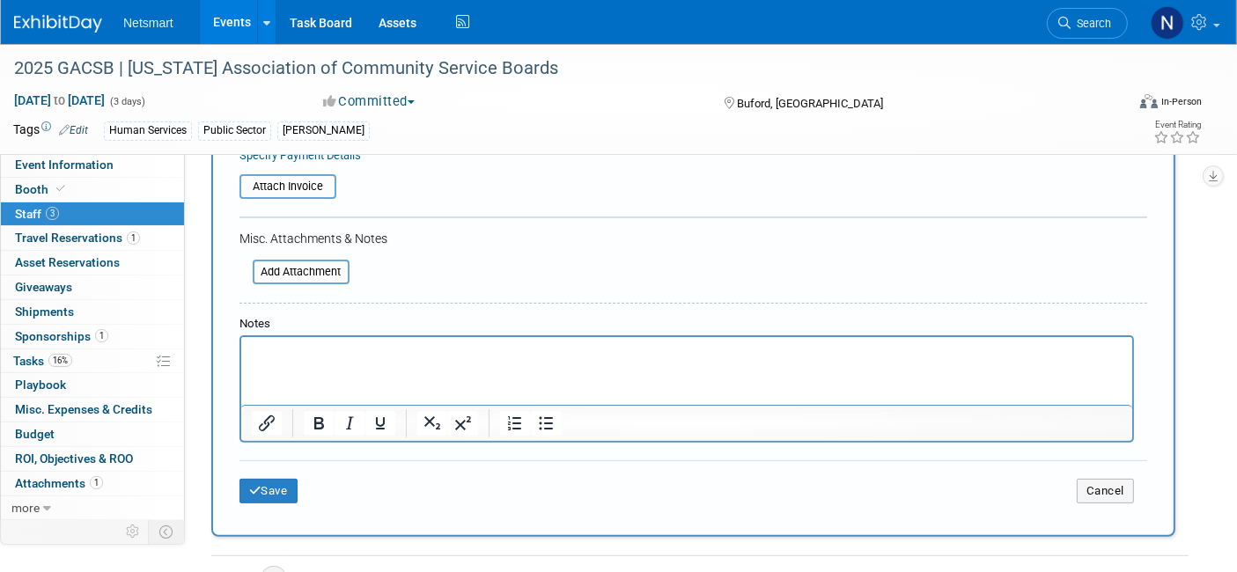
scroll to position [420, 0]
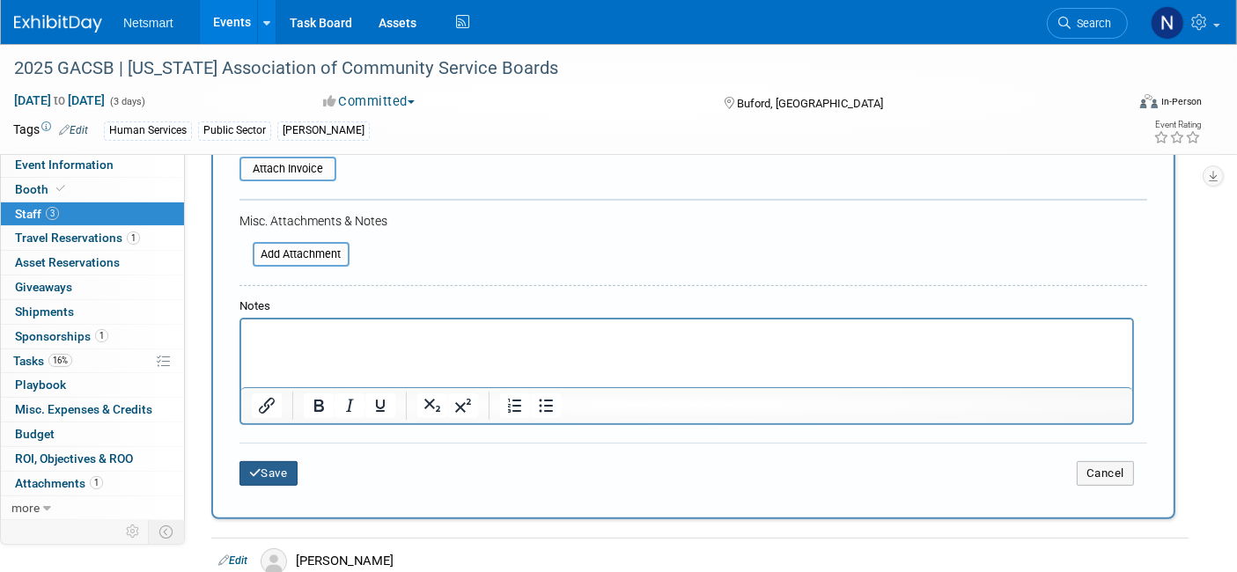
click at [263, 461] on button "Save" at bounding box center [268, 473] width 58 height 25
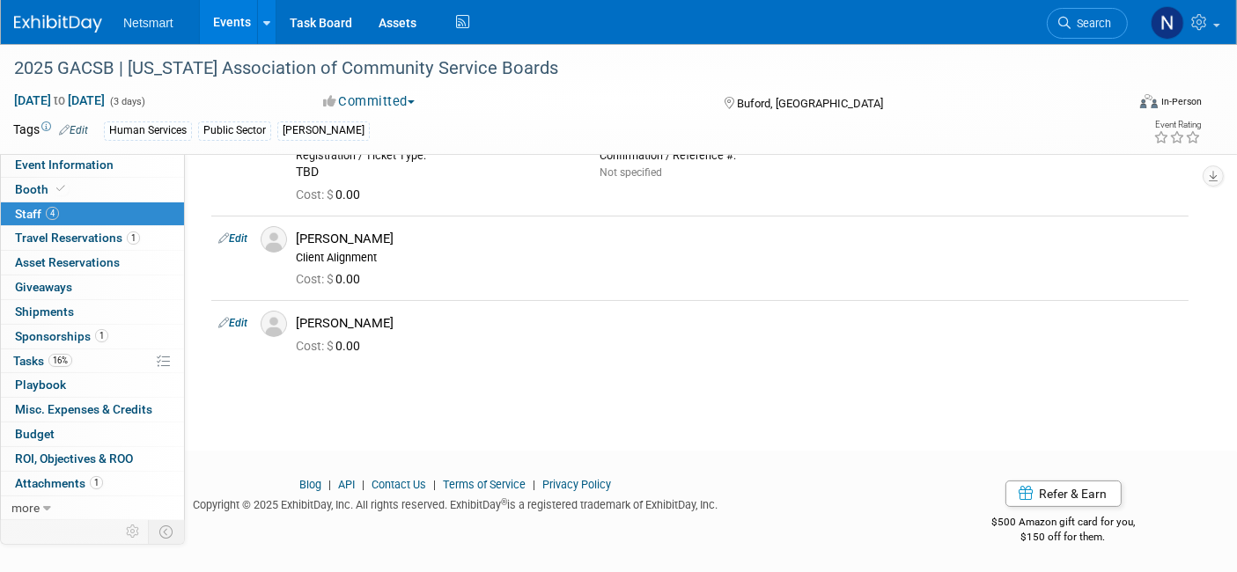
scroll to position [0, 0]
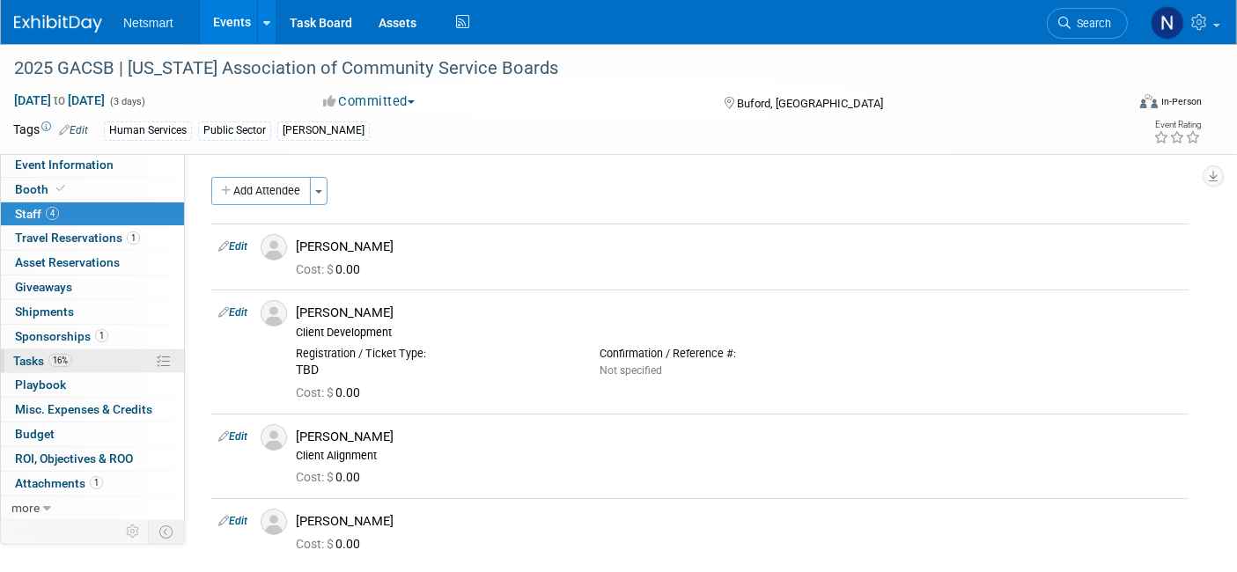
click at [68, 358] on span "16%" at bounding box center [60, 360] width 24 height 13
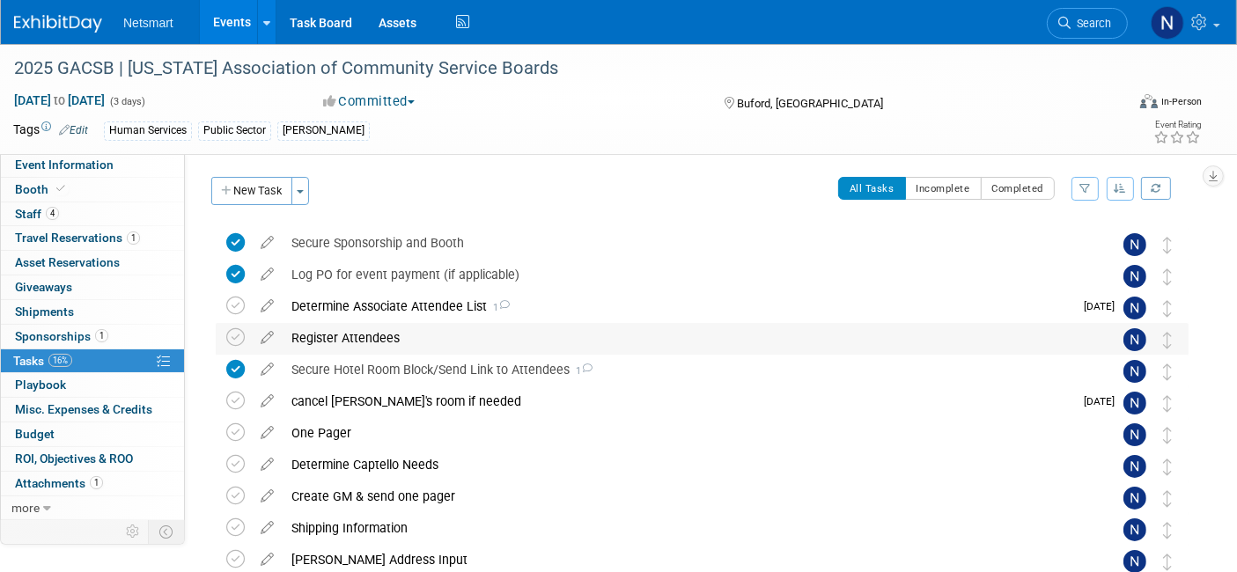
click at [335, 333] on div "Register Attendees" at bounding box center [686, 338] width 806 height 30
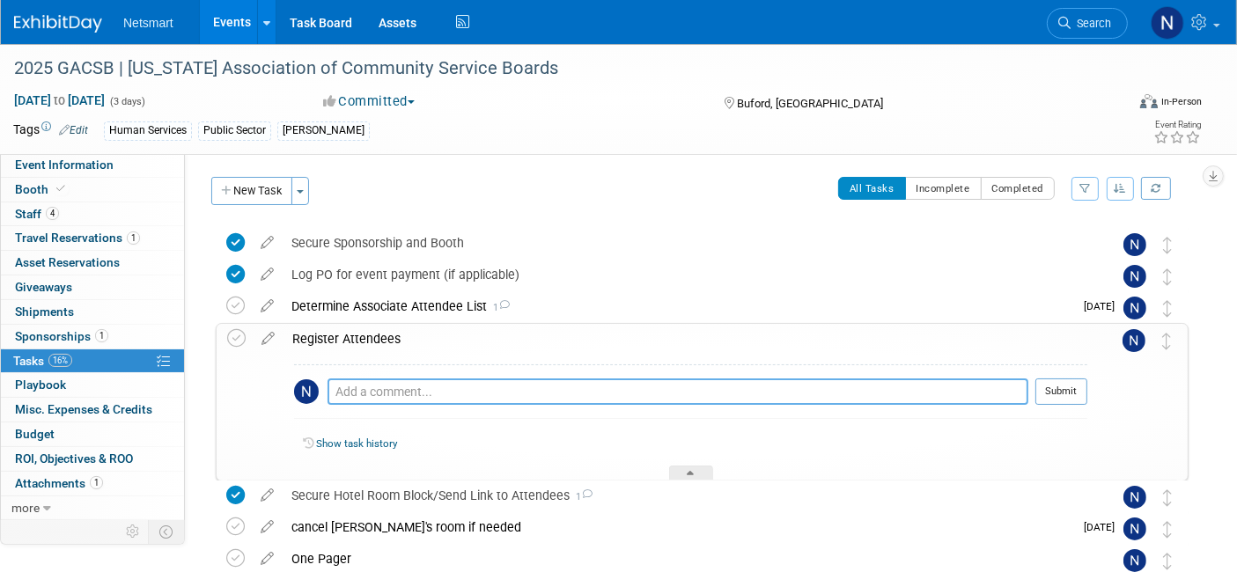
click at [375, 396] on textarea at bounding box center [678, 392] width 701 height 26
click at [1092, 17] on span "Search" at bounding box center [1091, 23] width 41 height 13
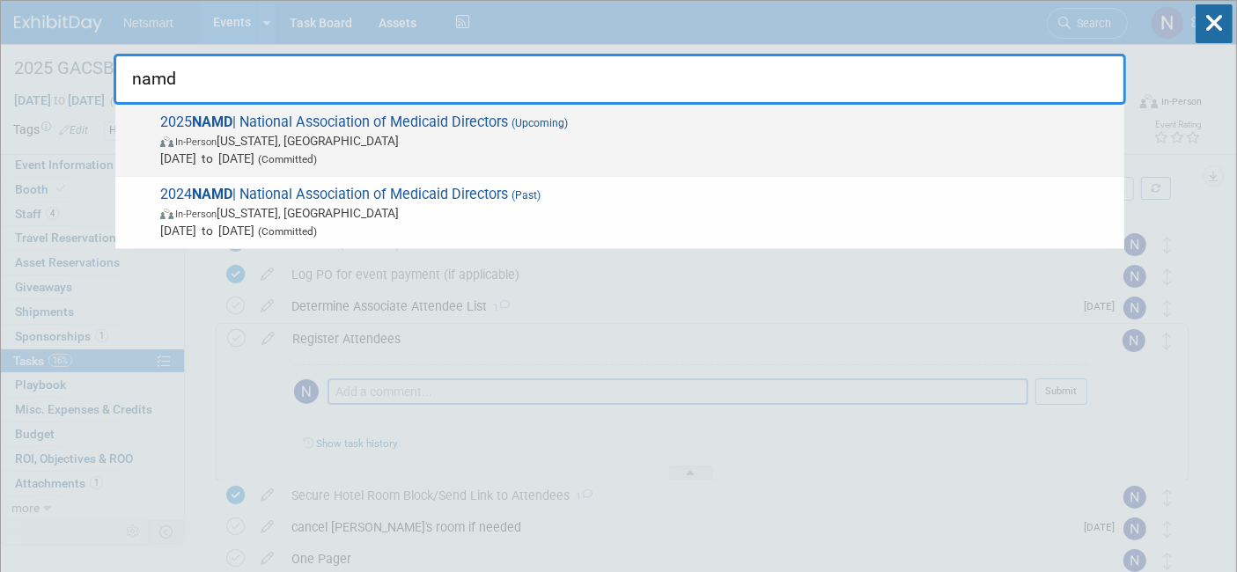
type input "namd"
click at [748, 153] on span "Nov 18, 2025 to Nov 21, 2025 (Committed)" at bounding box center [637, 159] width 955 height 18
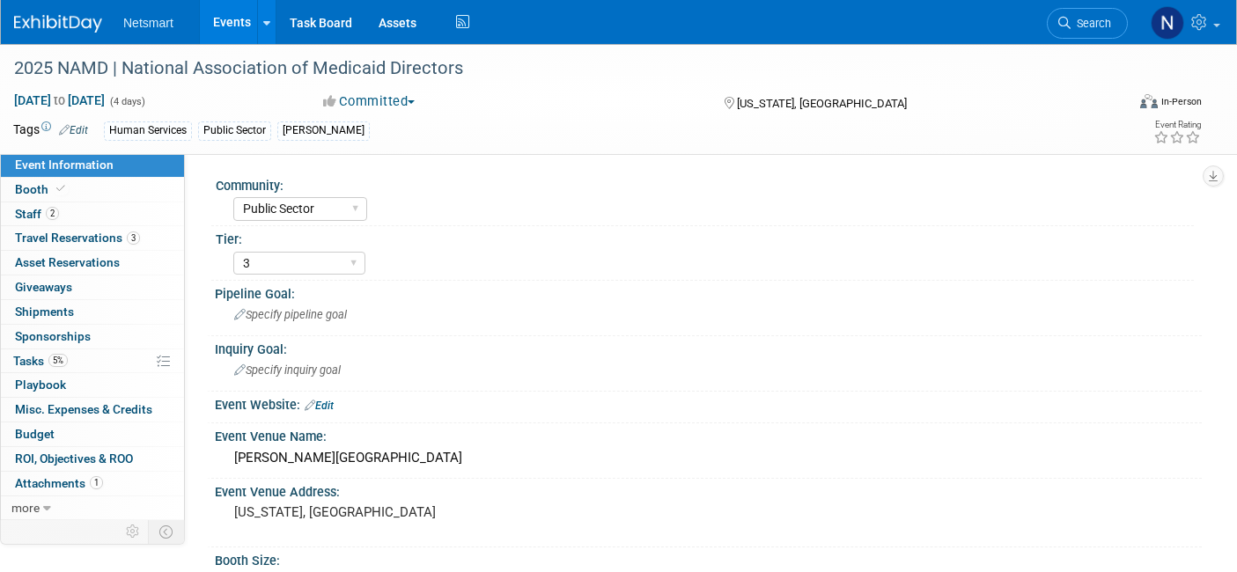
select select "Public Sector"
select select "3"
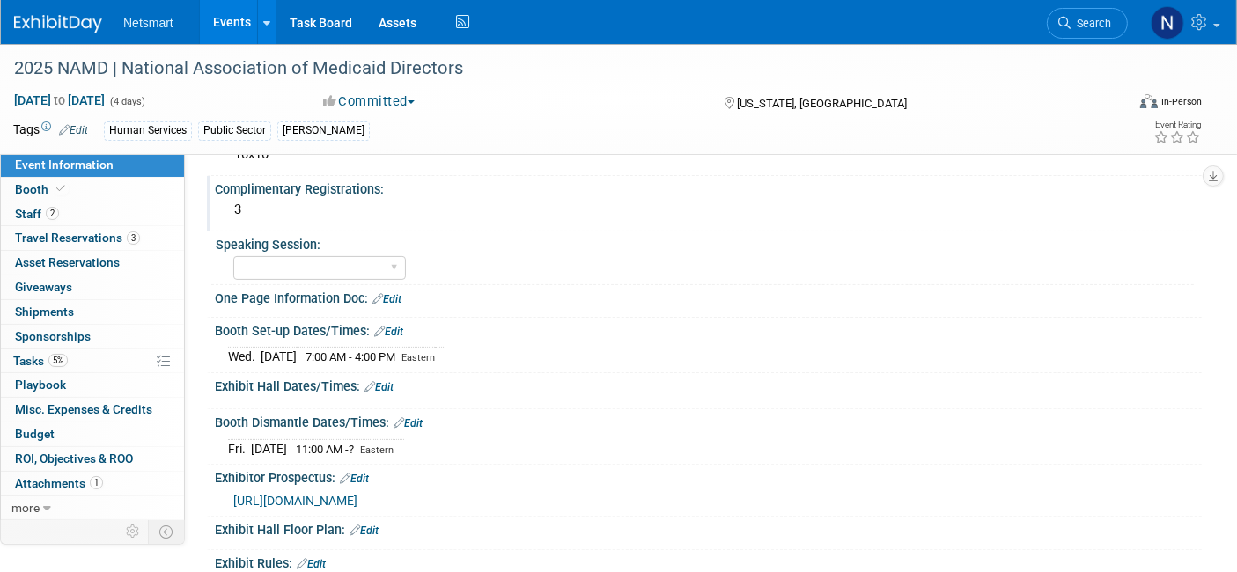
scroll to position [476, 0]
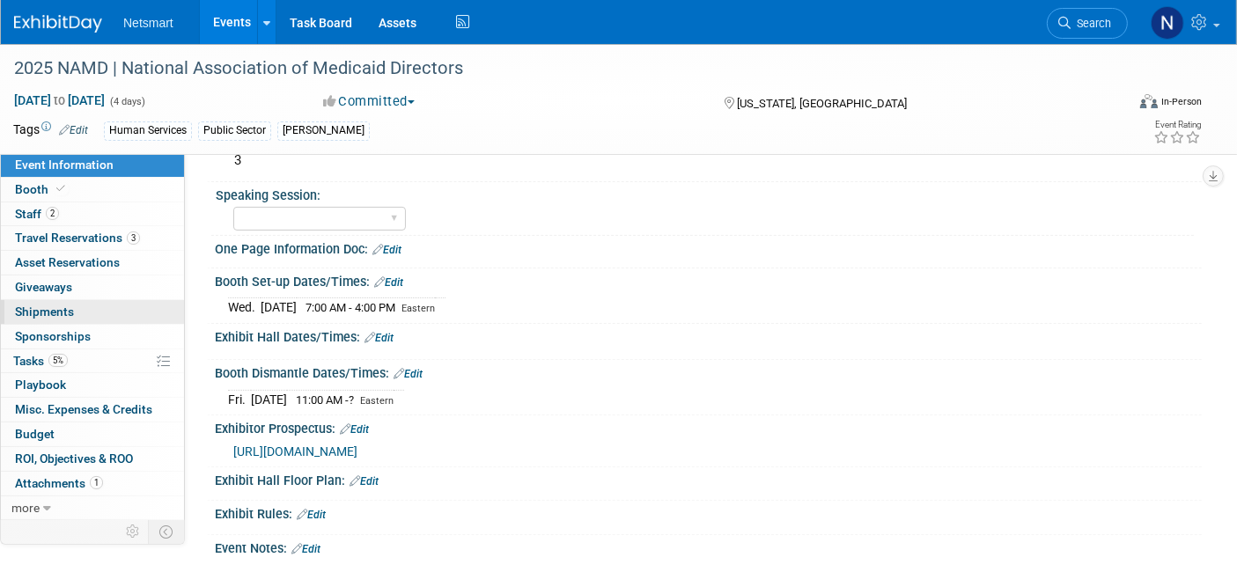
click at [75, 306] on link "0 Shipments 0" at bounding box center [92, 312] width 183 height 24
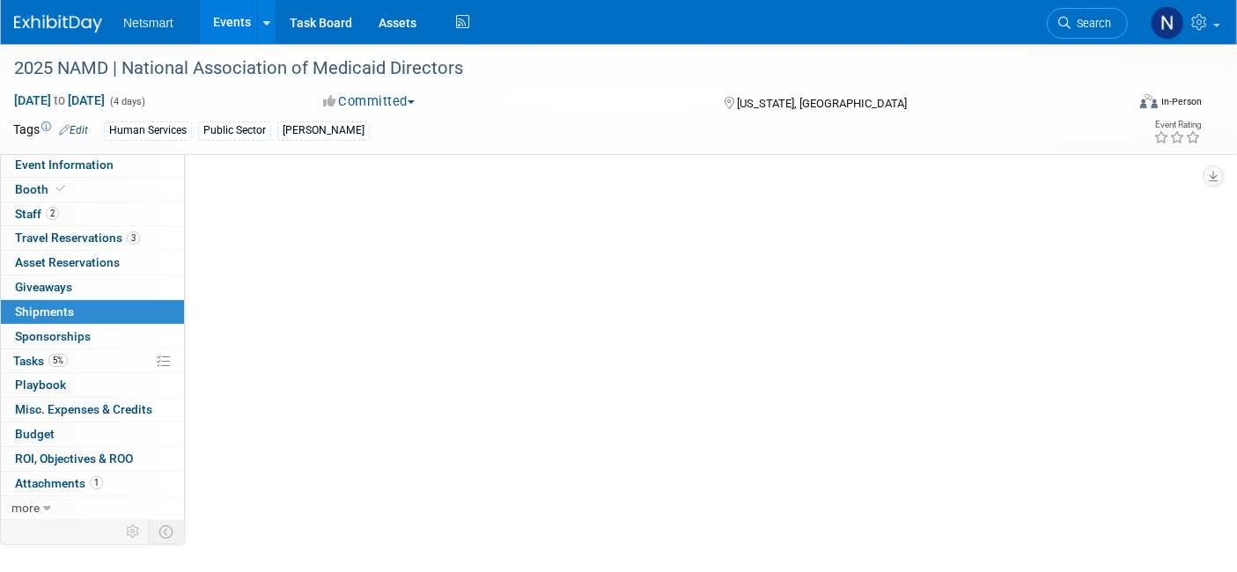
scroll to position [0, 0]
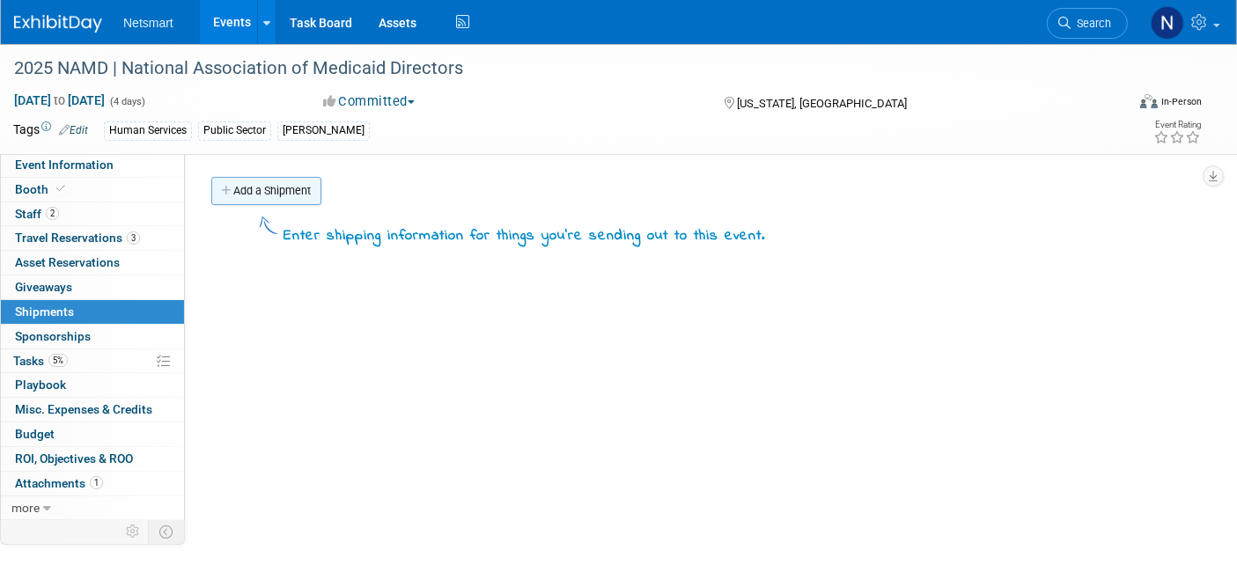
click at [262, 177] on link "Add a Shipment" at bounding box center [266, 191] width 110 height 28
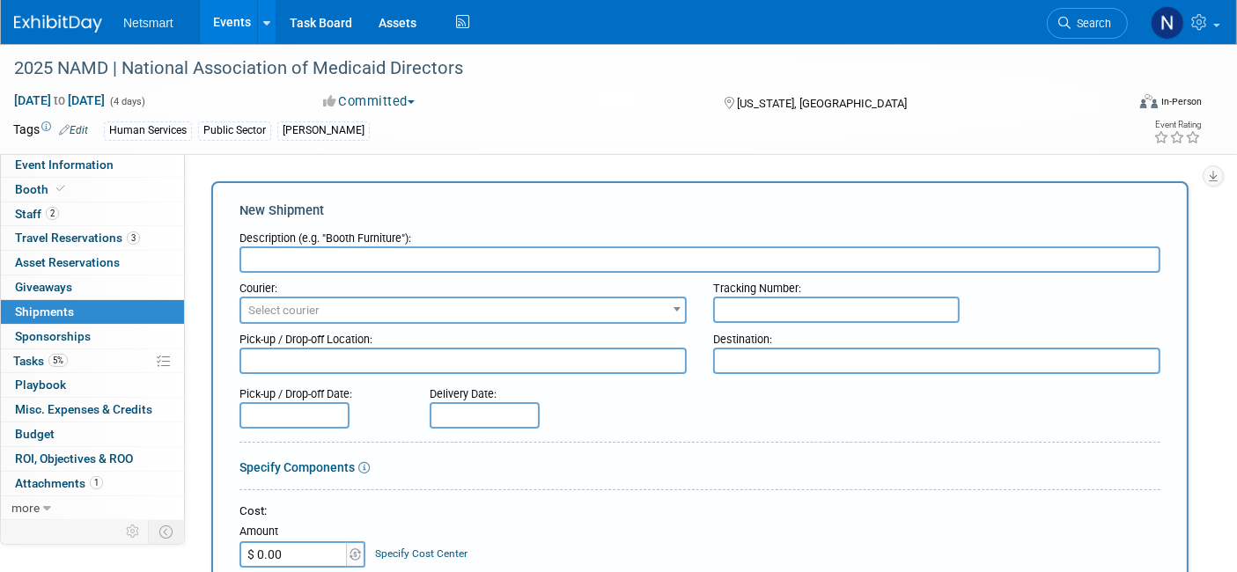
click at [309, 247] on input "text" at bounding box center [699, 260] width 921 height 26
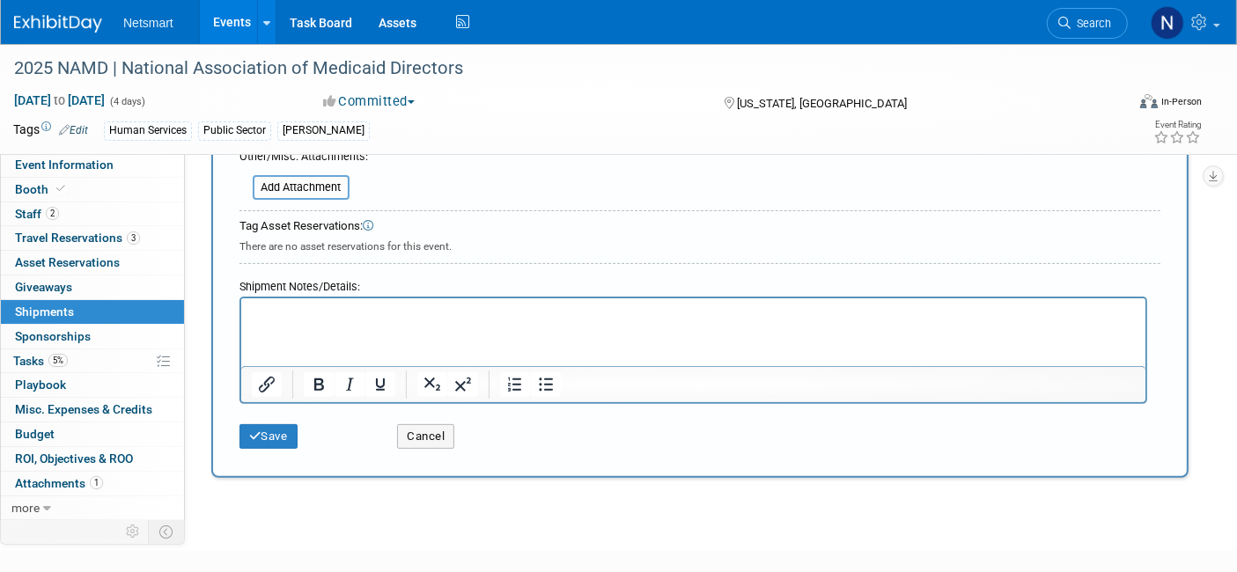
scroll to position [505, 0]
type input "info"
click at [339, 322] on html at bounding box center [692, 310] width 904 height 25
paste body "Rich Text Area. Press ALT-0 for help."
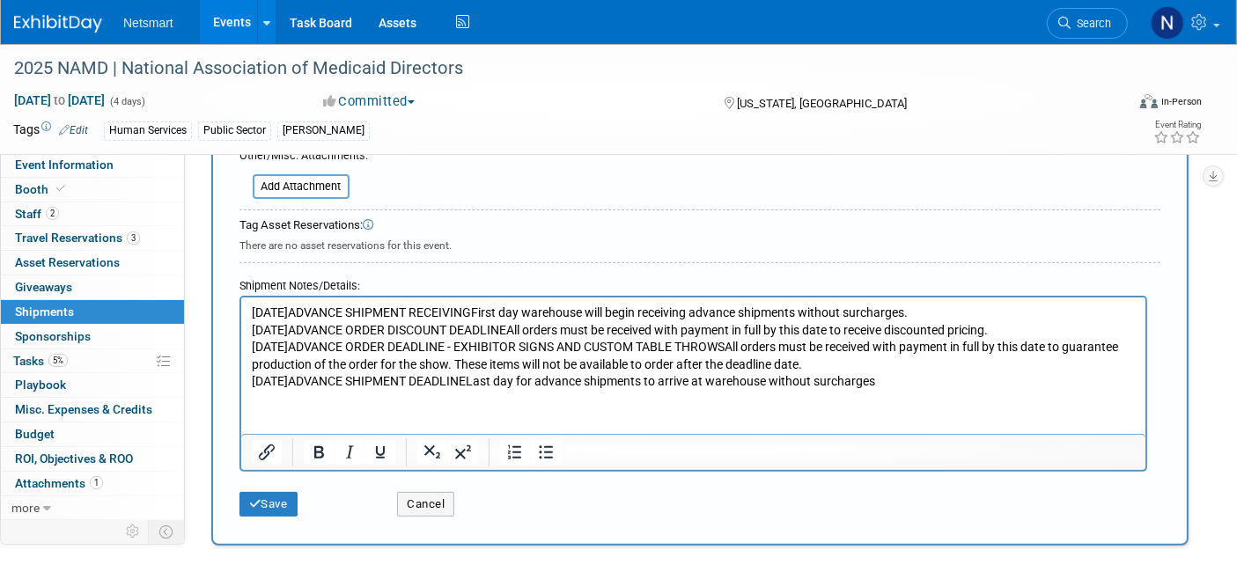
click at [394, 311] on p "Monday, October 20, 2025ADVANCE SHIPMENT RECEIVINGFirst day warehouse will begi…" at bounding box center [693, 348] width 884 height 86
click at [581, 318] on p "Monday, October 20, 2025 ADVANCE SHIPMENT RECEIVINGFirst day warehouse will beg…" at bounding box center [693, 348] width 884 height 86
click at [1039, 316] on p "Monday, October 20, 2025 ADVANCE SHIPMENT RECEIVING First day warehouse will be…" at bounding box center [693, 348] width 884 height 86
click at [410, 326] on p "Monday, October 20, 2025 ADVANCE SHIPMENT RECEIVING First day warehouse will be…" at bounding box center [693, 348] width 884 height 86
click at [400, 310] on p "Monday, October 20, 2025 ADVANCE SHIPMENT RECEIVING First day warehouse will be…" at bounding box center [693, 348] width 884 height 86
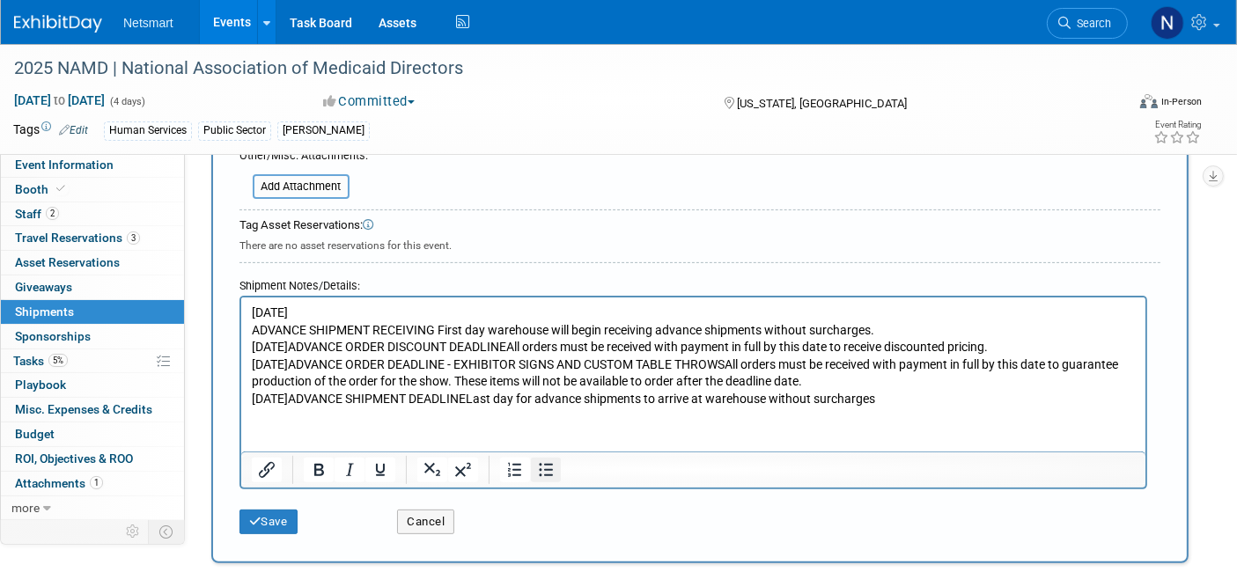
click at [540, 473] on icon "Bullet list" at bounding box center [545, 470] width 21 height 21
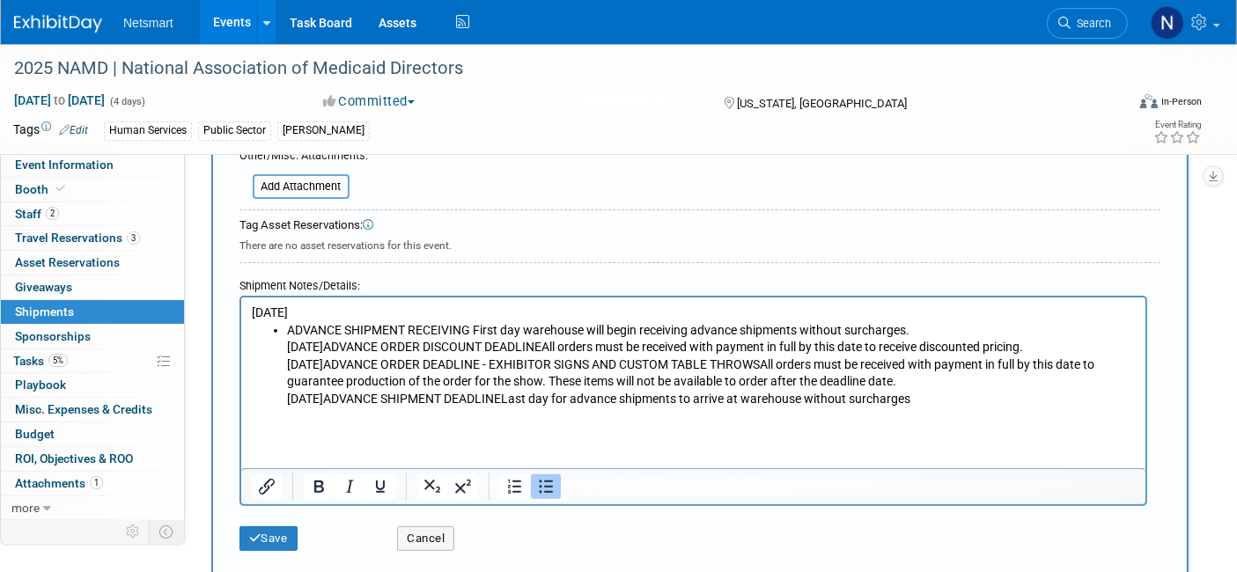
click at [473, 328] on li "ADVANCE SHIPMENT RECEIVING First day warehouse will begin receiving advance shi…" at bounding box center [710, 365] width 849 height 86
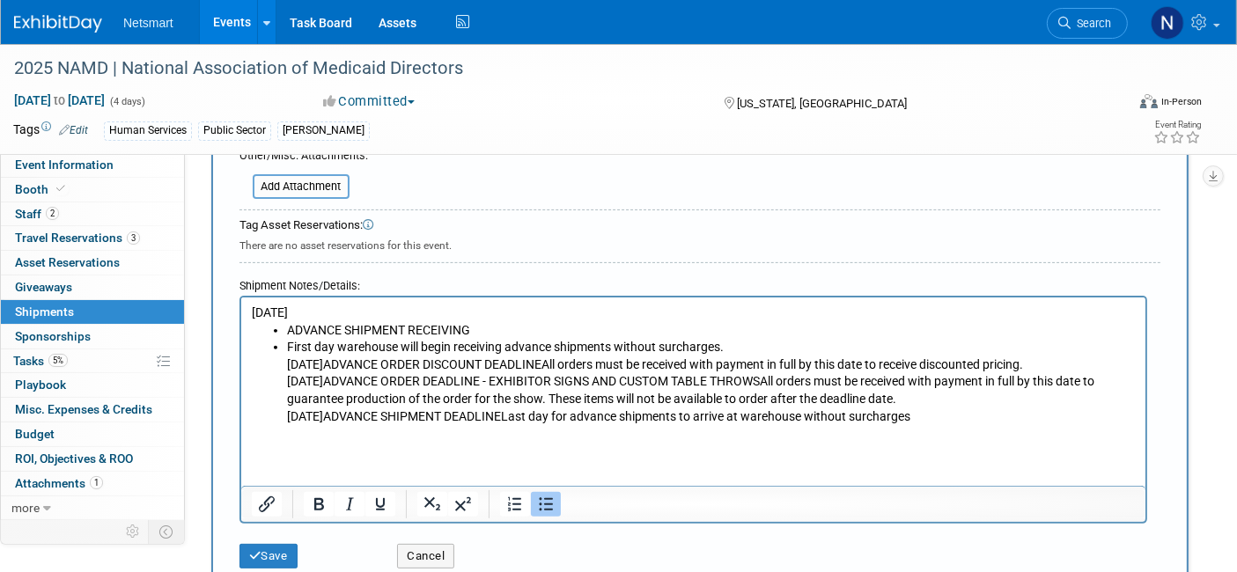
click at [287, 365] on li "First day warehouse will begin receiving advance shipments without surcharges. …" at bounding box center [710, 382] width 849 height 86
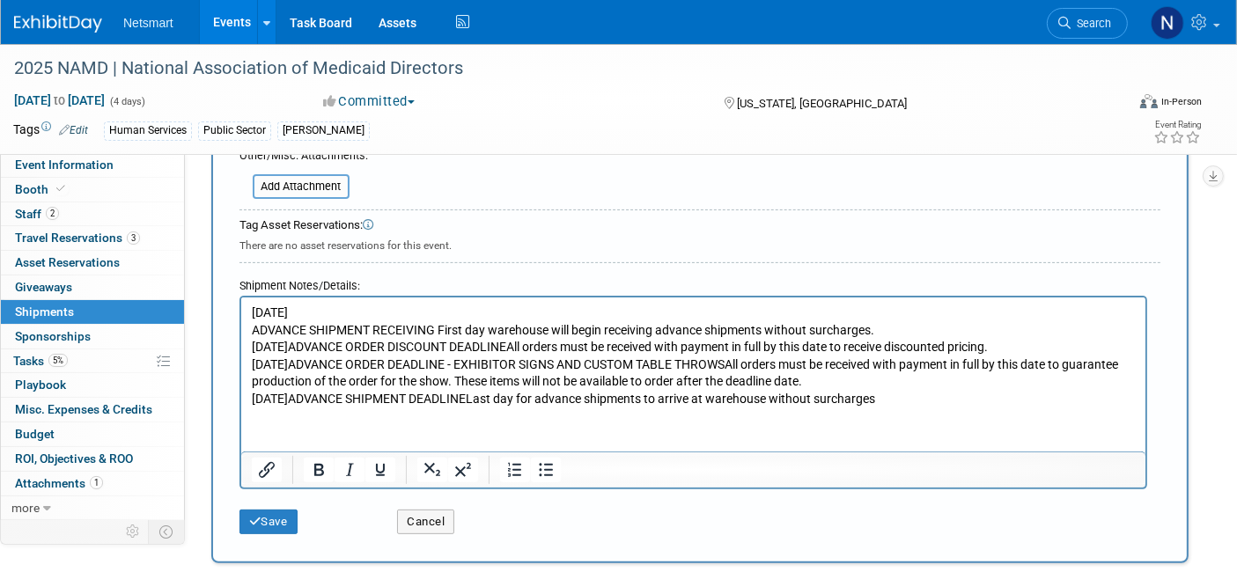
click at [436, 327] on p "ADVANCE SHIPMENT RECEIVING First day warehouse will begin receiving advance shi…" at bounding box center [693, 365] width 884 height 86
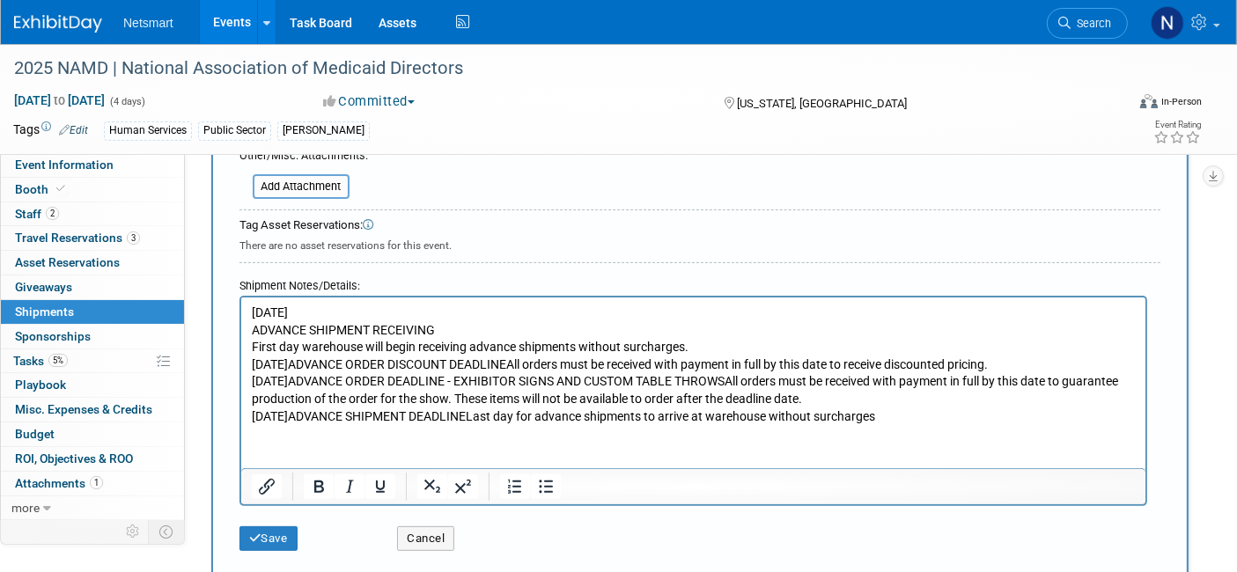
click at [417, 364] on p "First day warehouse will begin receiving advance shipments without surcharges. …" at bounding box center [693, 382] width 884 height 86
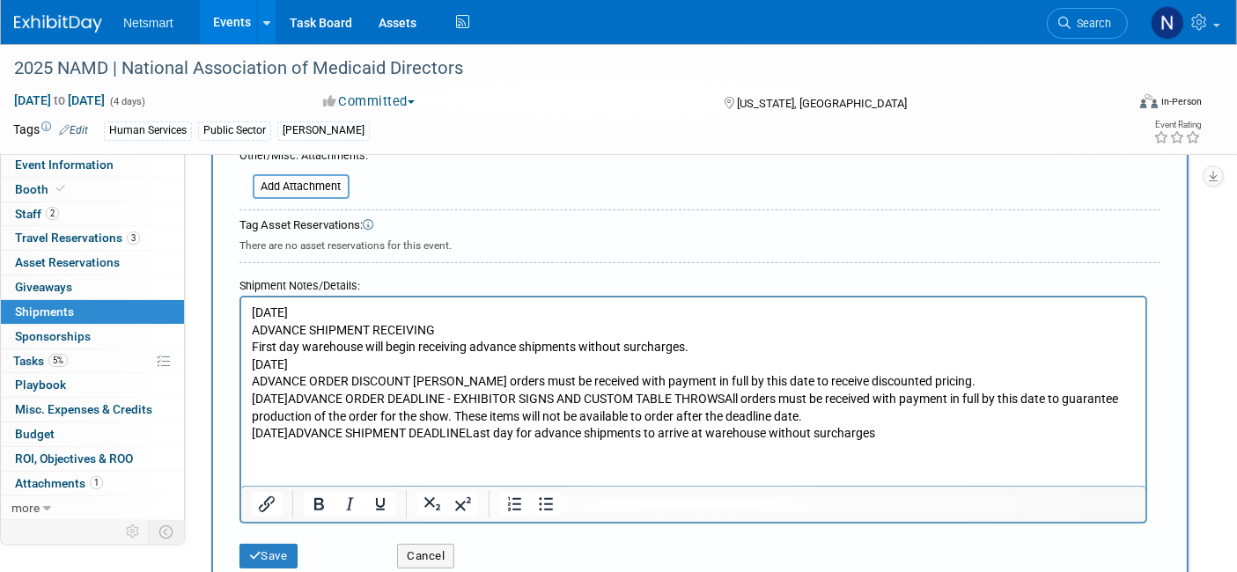
click at [470, 381] on p "ADVANCE ORDER DISCOUNT DEADLINEAll orders must be received with payment in full…" at bounding box center [693, 407] width 884 height 69
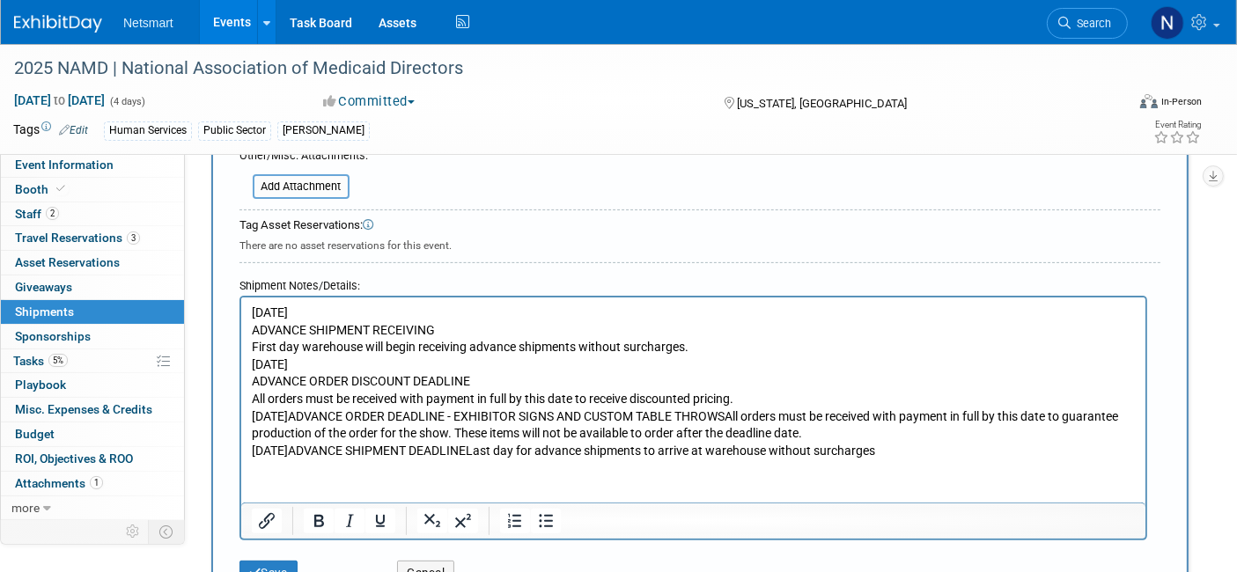
click at [415, 416] on p "All orders must be received with payment in full by this date to receive discou…" at bounding box center [693, 425] width 884 height 69
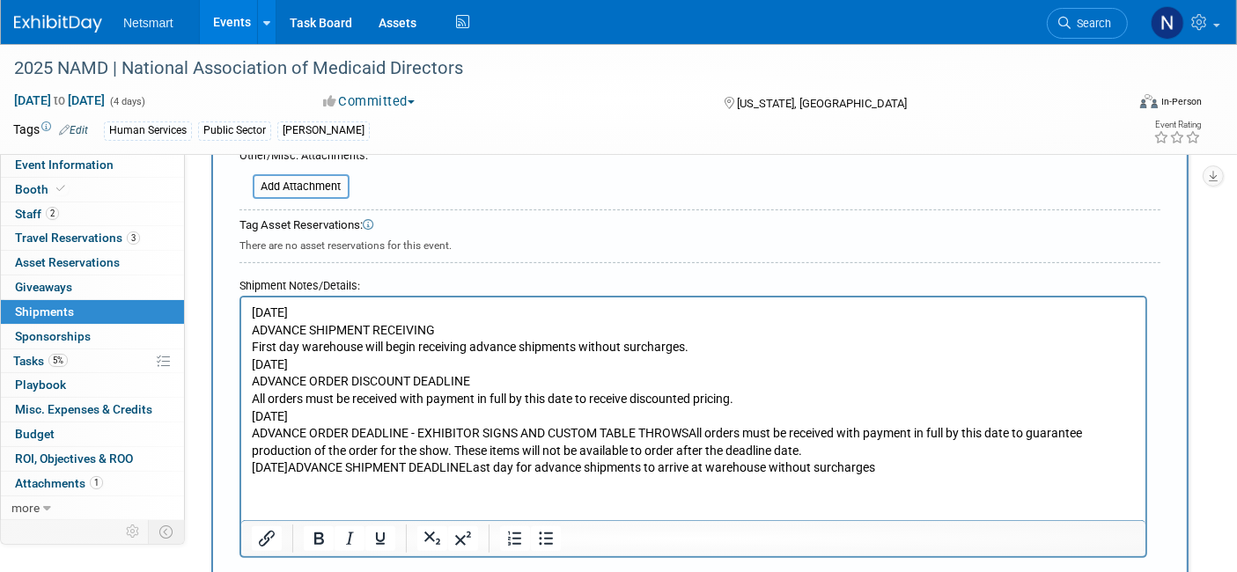
click at [688, 432] on p "ADVANCE ORDER DEADLINE - EXHIBITOR SIGNS AND CUSTOM TABLE THROWSAll orders must…" at bounding box center [693, 451] width 884 height 52
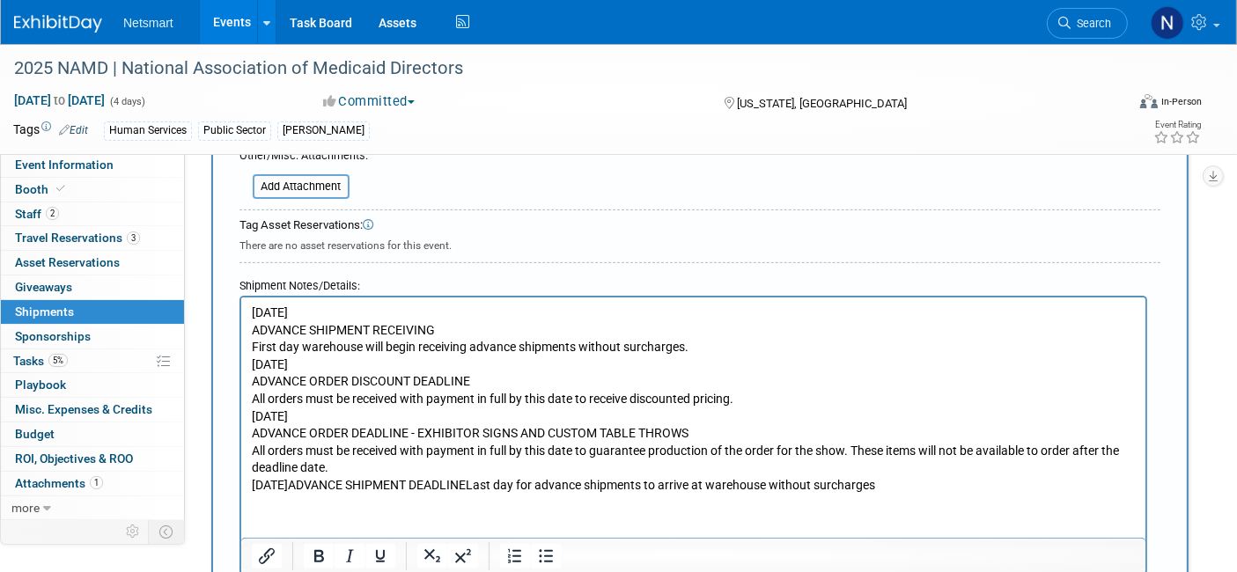
click at [427, 483] on p "All orders must be received with payment in full by this date to guarantee prod…" at bounding box center [693, 469] width 884 height 52
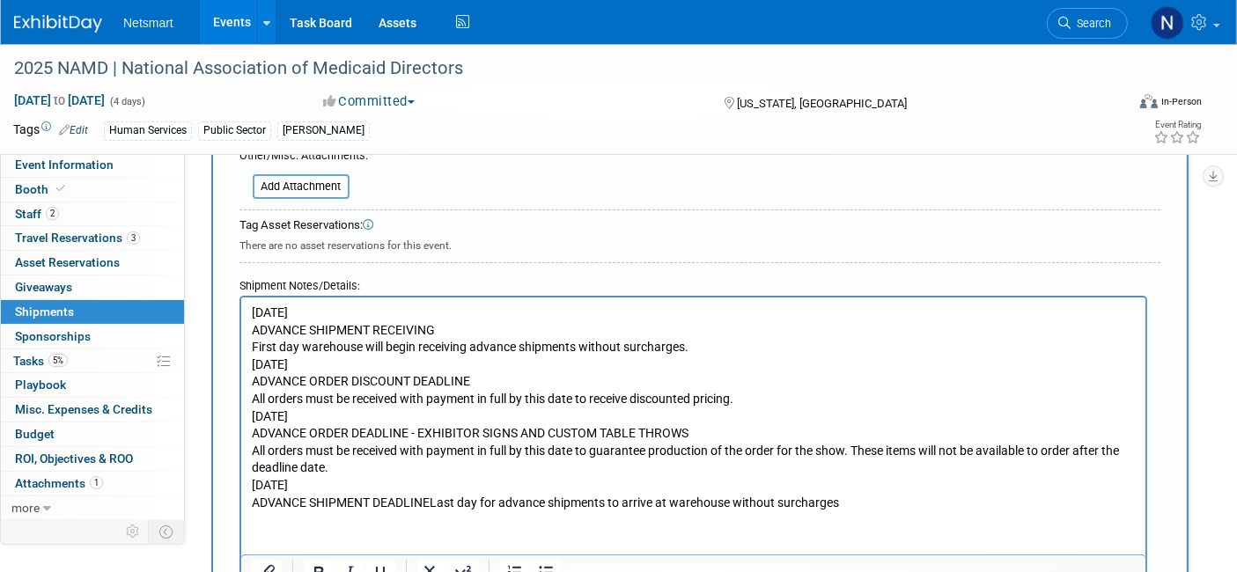
click at [429, 498] on p "ADVANCE SHIPMENT DEADLINELast day for advance shipments to arrive at warehouse …" at bounding box center [693, 504] width 884 height 18
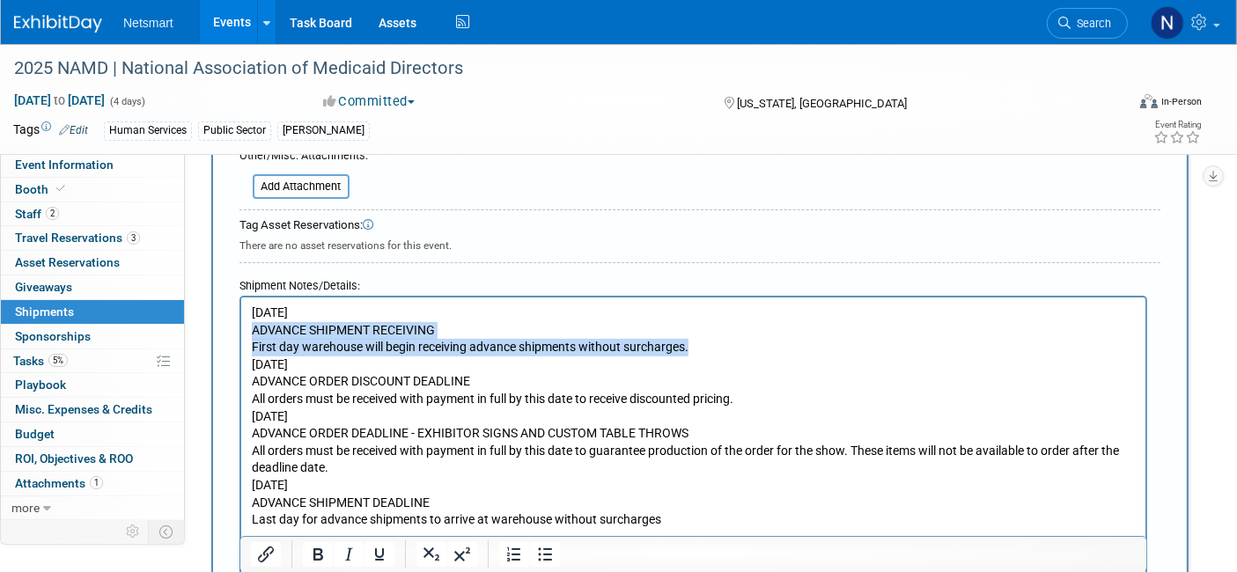
drag, startPoint x: 718, startPoint y: 345, endPoint x: 249, endPoint y: 328, distance: 468.7
click at [250, 328] on body "Monday, October 20, 2025 ADVANCE SHIPMENT RECEIVING First day warehouse will be…" at bounding box center [693, 417] width 886 height 225
click at [546, 557] on icon "Bullet list" at bounding box center [544, 554] width 21 height 21
click at [289, 343] on p "First day warehouse will begin receiving advance shipments without surcharges. …" at bounding box center [693, 356] width 884 height 34
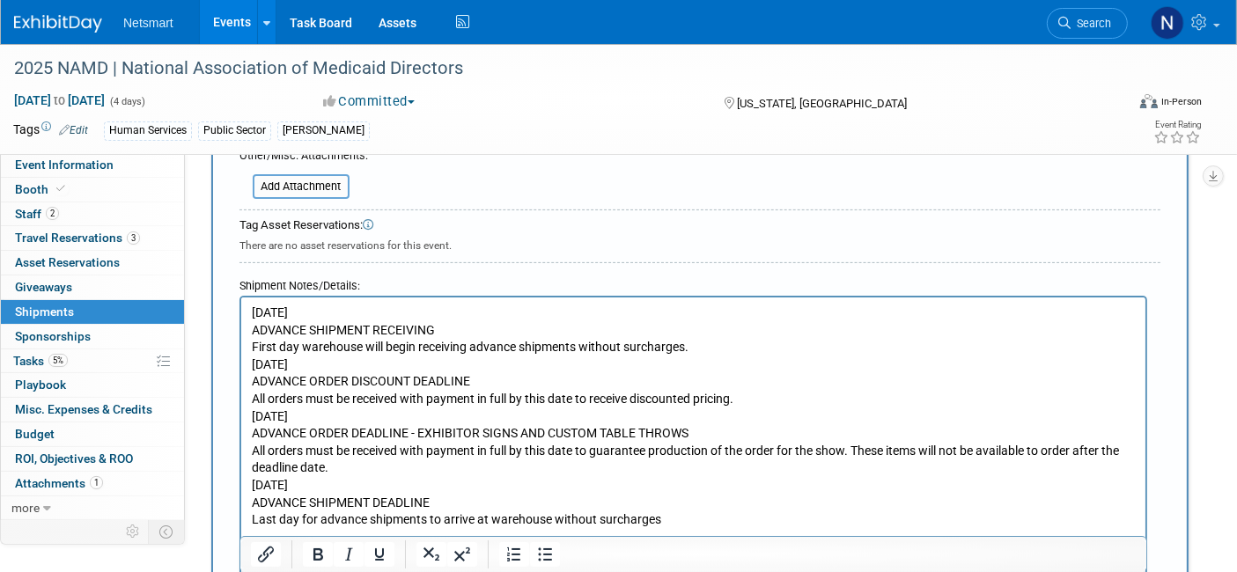
click at [700, 354] on p "First day warehouse will begin receiving advance shipments without surcharges. …" at bounding box center [693, 356] width 884 height 34
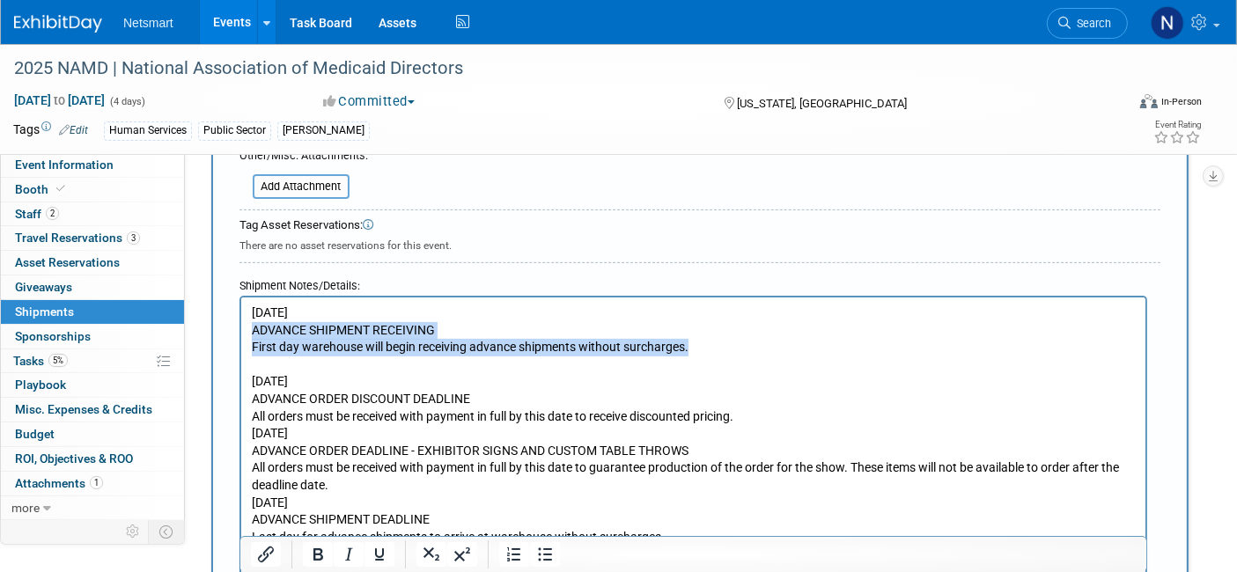
drag, startPoint x: 718, startPoint y: 353, endPoint x: 239, endPoint y: 326, distance: 479.8
click at [240, 326] on html "Monday, October 20, 2025 ADVANCE SHIPMENT RECEIVING First day warehouse will be…" at bounding box center [692, 422] width 904 height 248
click at [550, 550] on icon "Bullet list" at bounding box center [544, 554] width 21 height 21
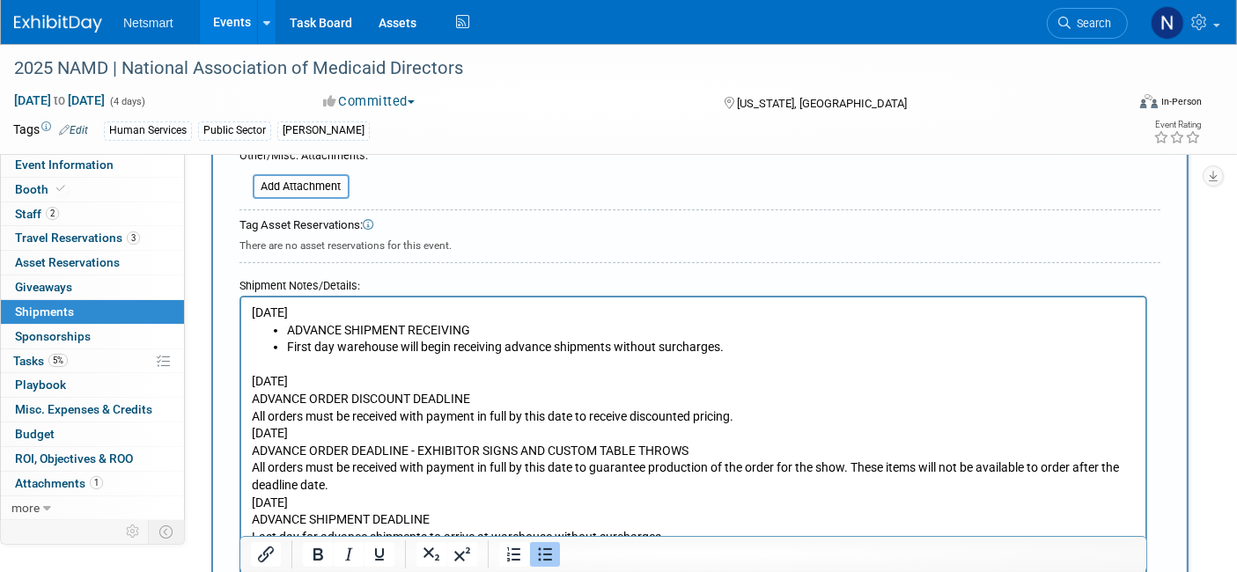
click at [740, 419] on p "All orders must be received with payment in full by this date to receive discou…" at bounding box center [693, 426] width 884 height 34
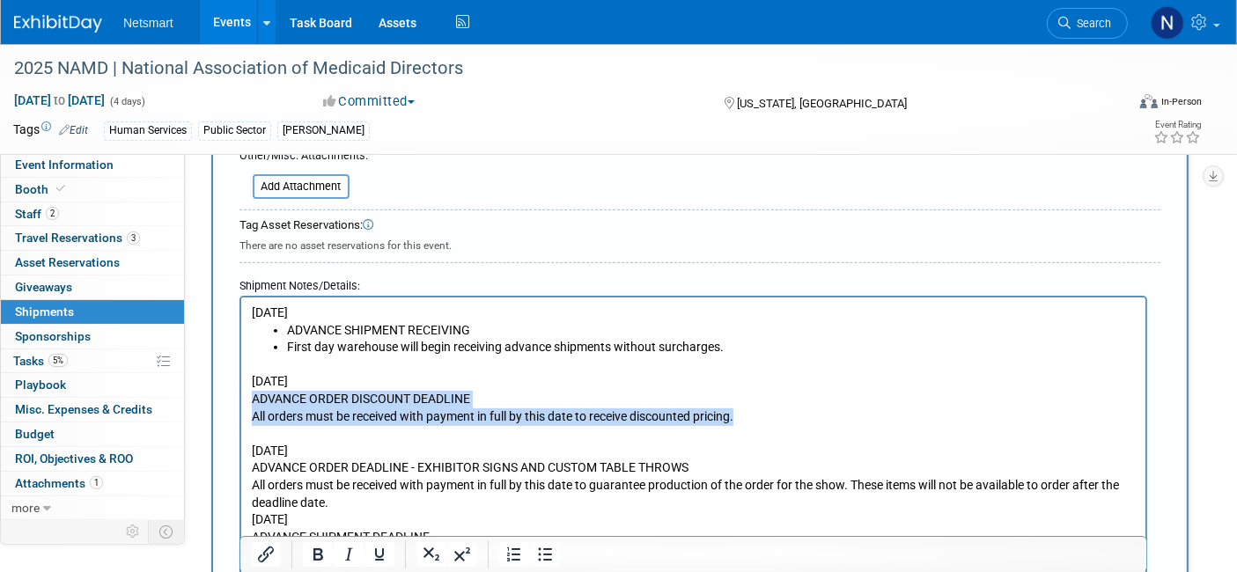
drag, startPoint x: 759, startPoint y: 418, endPoint x: 227, endPoint y: 400, distance: 532.1
click at [240, 400] on html "Monday, October 20, 2025 ADVANCE SHIPMENT RECEIVING First day warehouse will be…" at bounding box center [692, 431] width 904 height 266
click at [543, 559] on icon "Bullet list" at bounding box center [545, 555] width 14 height 13
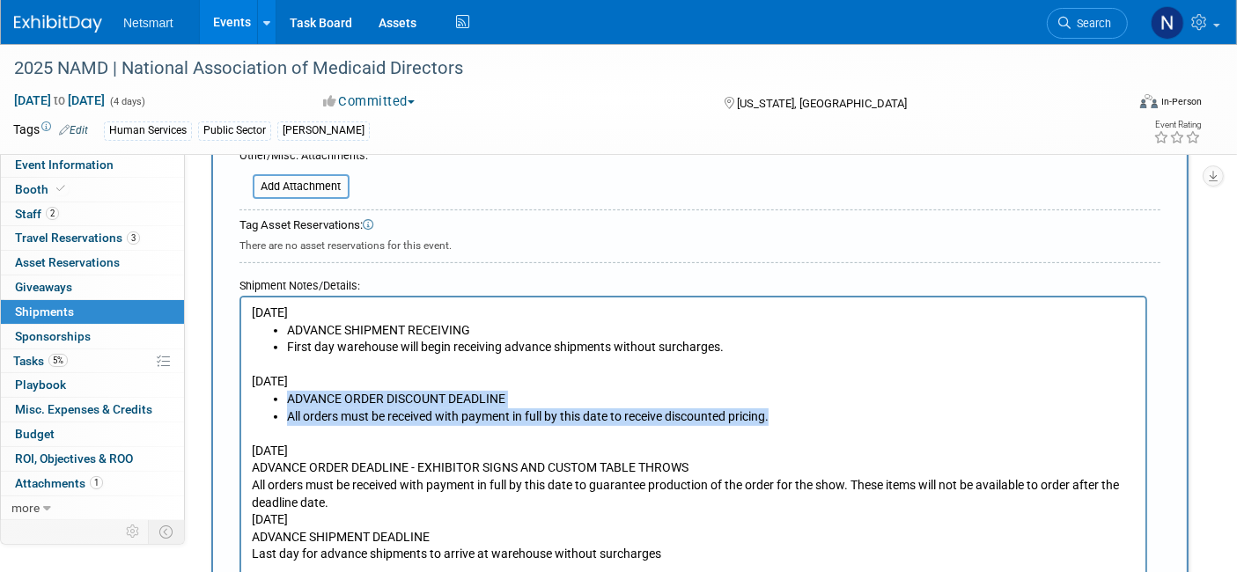
scroll to position [707, 0]
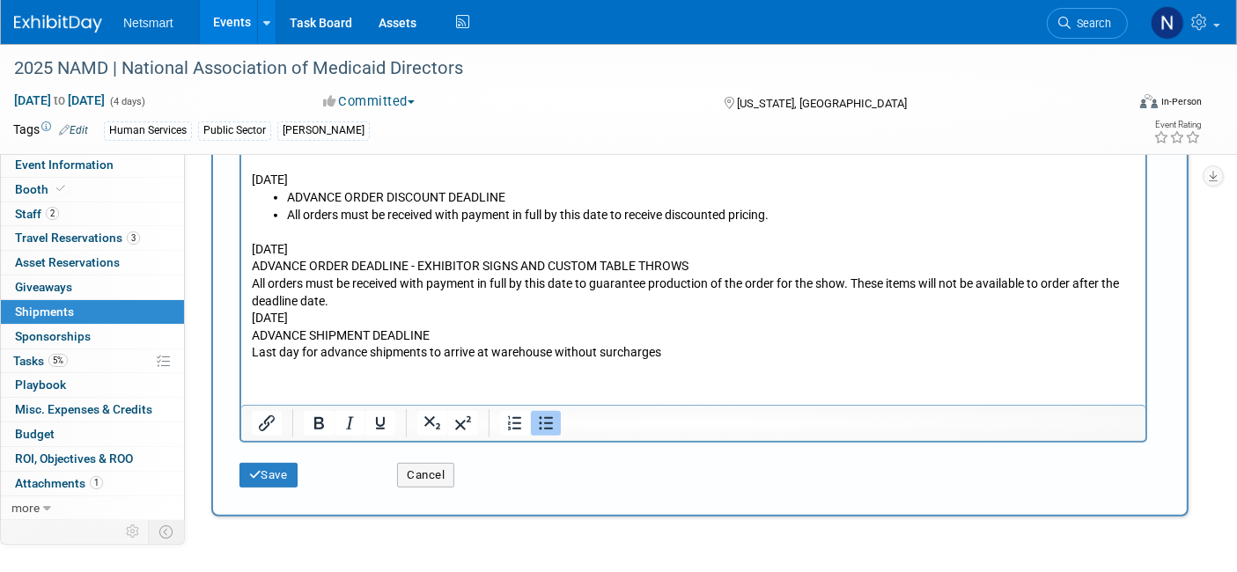
click at [374, 297] on p "All orders must be received with payment in full by this date to guarantee prod…" at bounding box center [693, 302] width 884 height 52
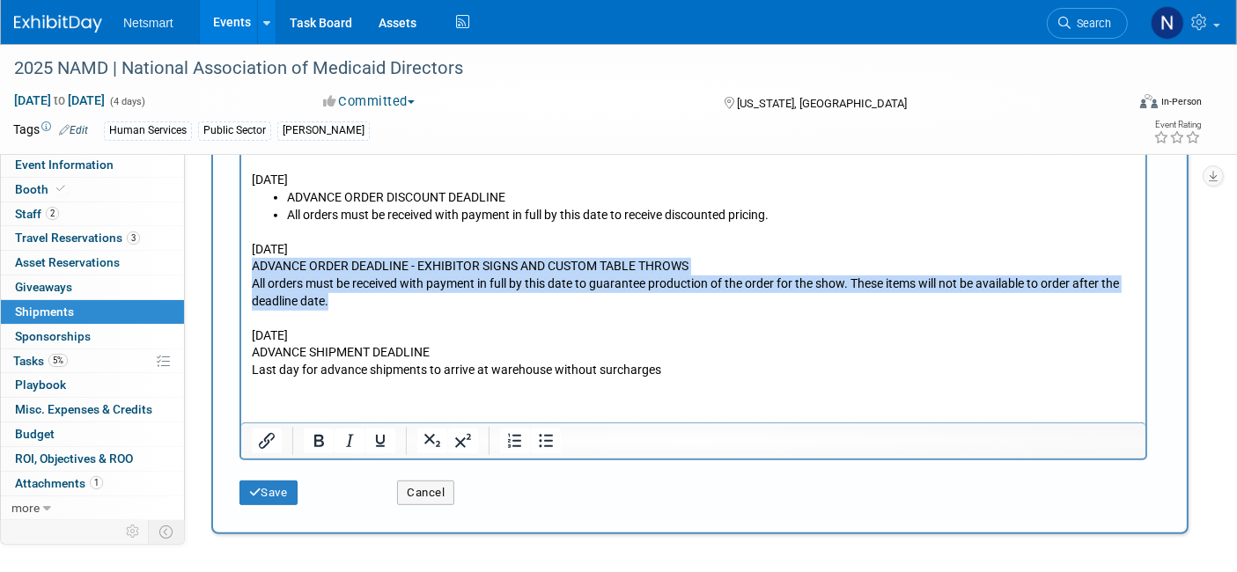
drag, startPoint x: 337, startPoint y: 298, endPoint x: 241, endPoint y: 266, distance: 101.1
click at [241, 266] on html "Monday, October 20, 2025 ADVANCE SHIPMENT RECEIVING First day warehouse will be…" at bounding box center [692, 238] width 904 height 284
click at [543, 438] on icon "Bullet list" at bounding box center [546, 441] width 14 height 13
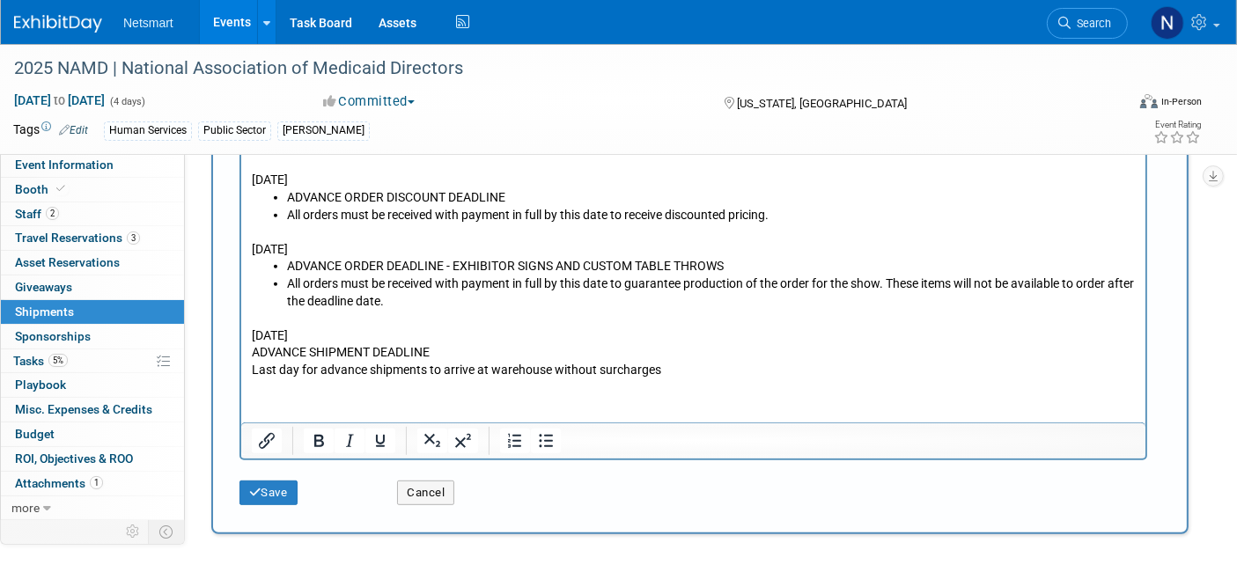
drag, startPoint x: 460, startPoint y: 364, endPoint x: 248, endPoint y: 324, distance: 215.0
click at [248, 324] on html "Monday, October 20, 2025 ADVANCE SHIPMENT RECEIVING First day warehouse will be…" at bounding box center [692, 238] width 904 height 284
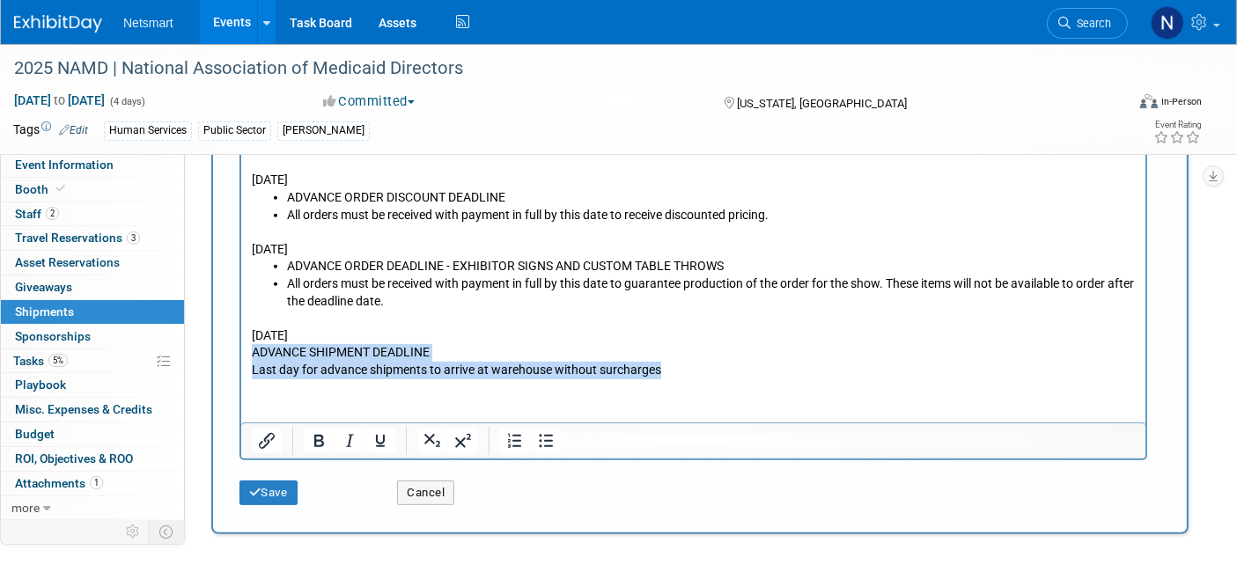
drag, startPoint x: 254, startPoint y: 354, endPoint x: 677, endPoint y: 365, distance: 423.6
click at [677, 365] on body "Monday, October 20, 2025 ADVANCE SHIPMENT RECEIVING First day warehouse will be…" at bounding box center [693, 241] width 886 height 276
click at [543, 433] on icon "Bullet list" at bounding box center [545, 441] width 21 height 21
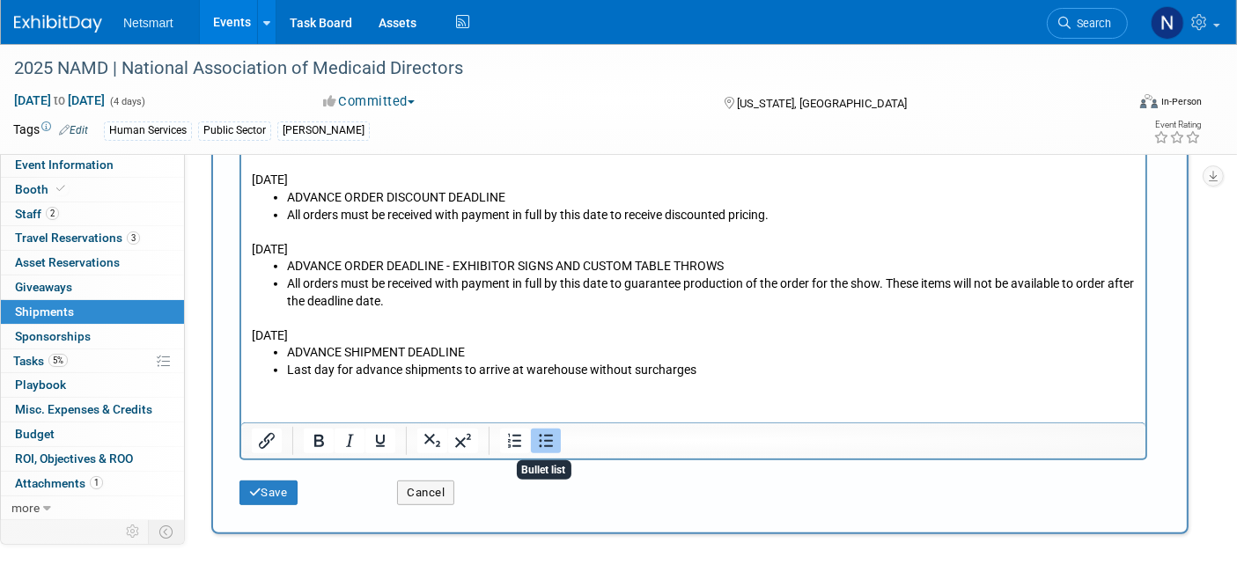
click at [780, 276] on li "All orders must be received with payment in full by this date to guarantee prod…" at bounding box center [710, 293] width 849 height 34
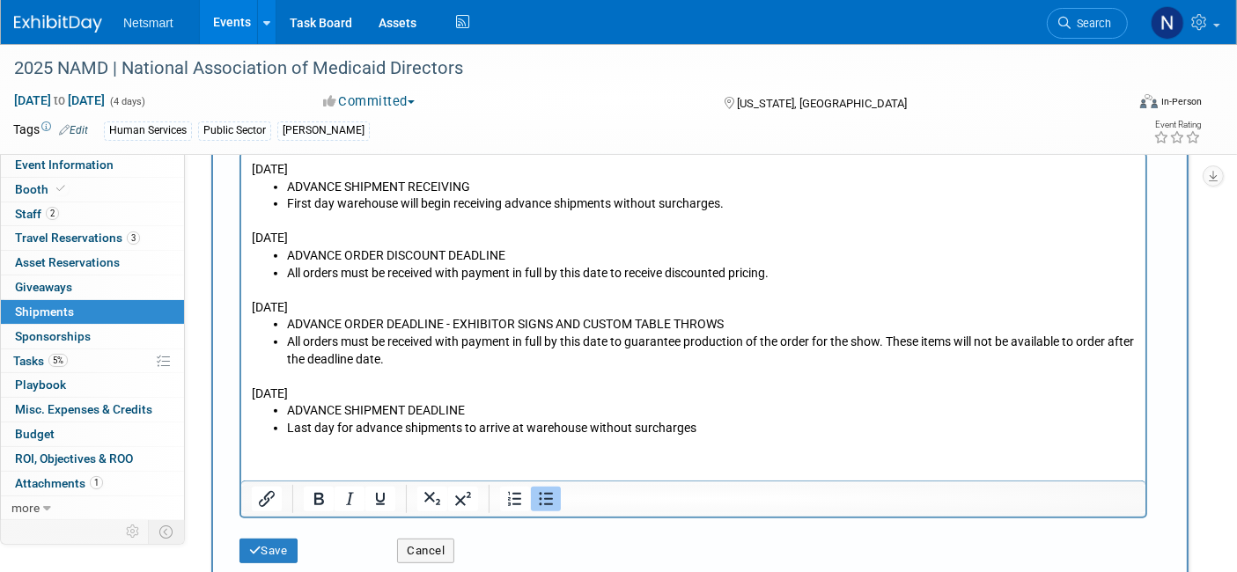
scroll to position [652, 0]
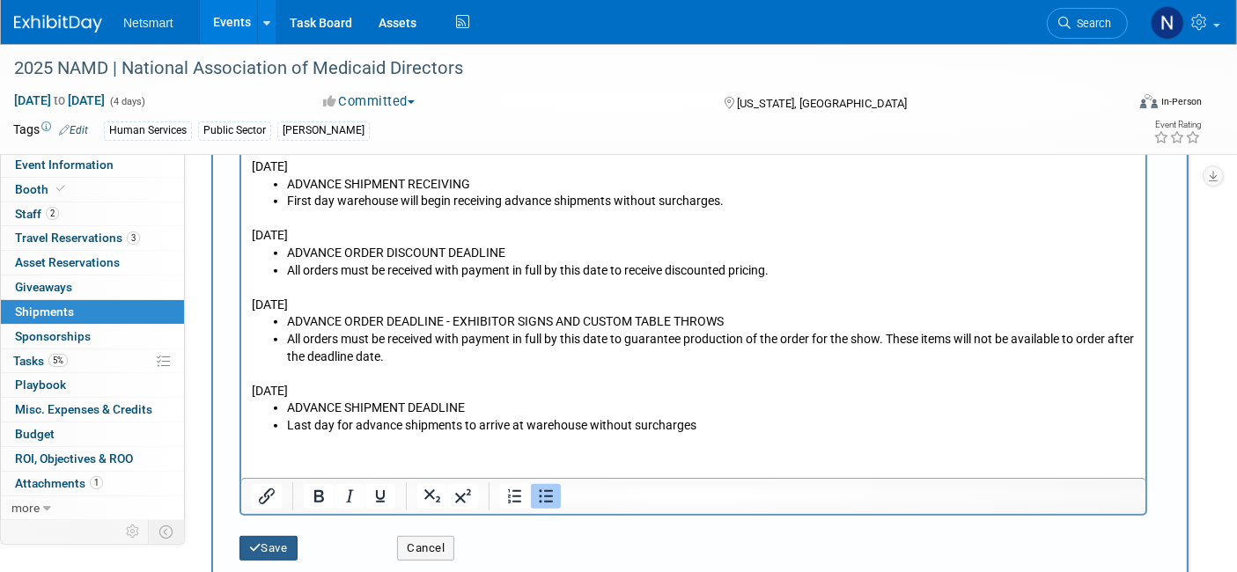
click at [280, 537] on button "Save" at bounding box center [268, 548] width 58 height 25
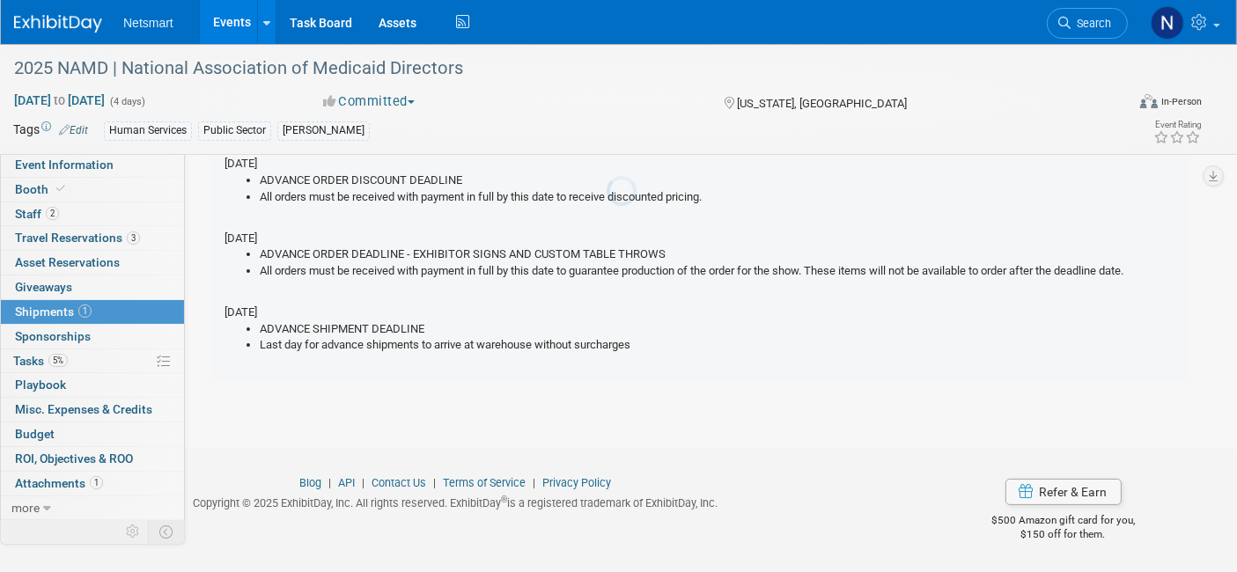
scroll to position [37, 0]
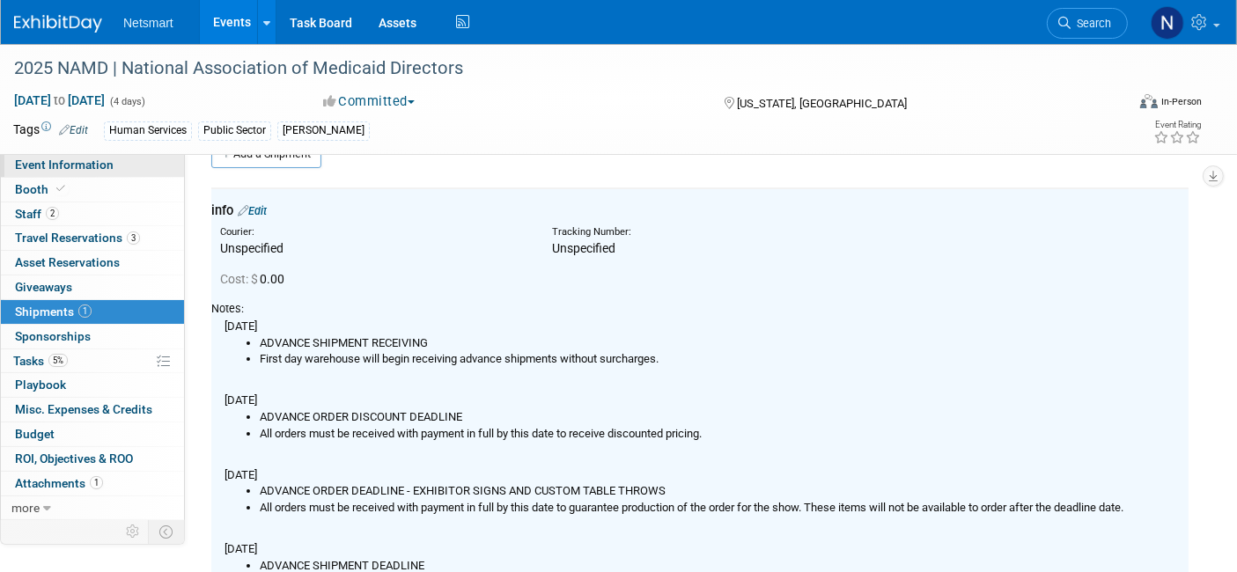
click at [85, 166] on span "Event Information" at bounding box center [64, 165] width 99 height 14
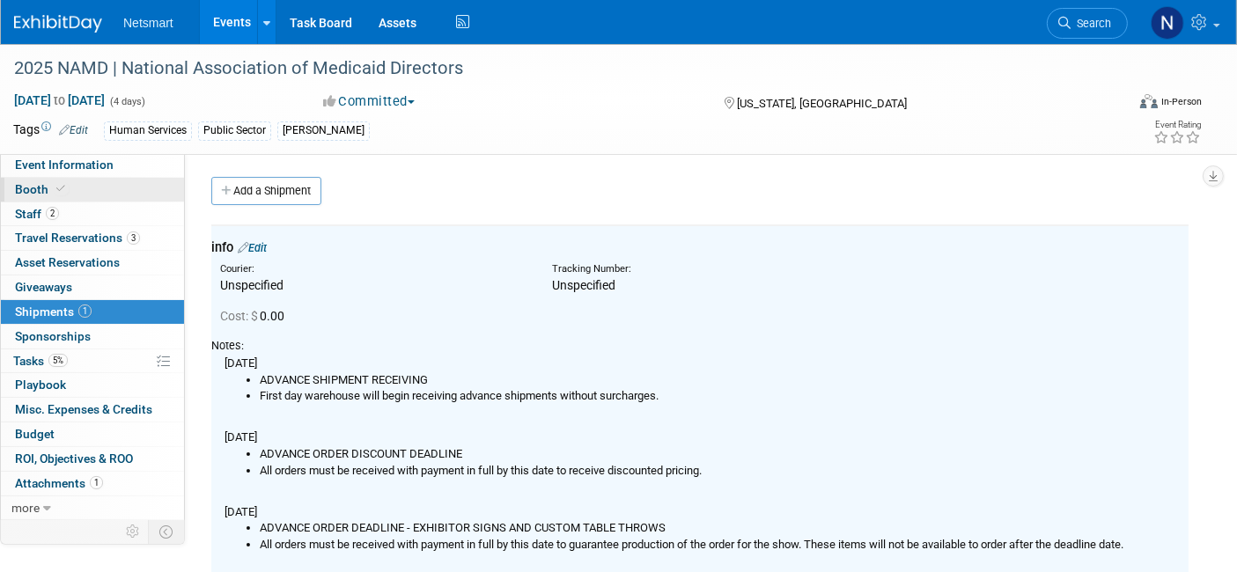
select select "Public Sector"
select select "3"
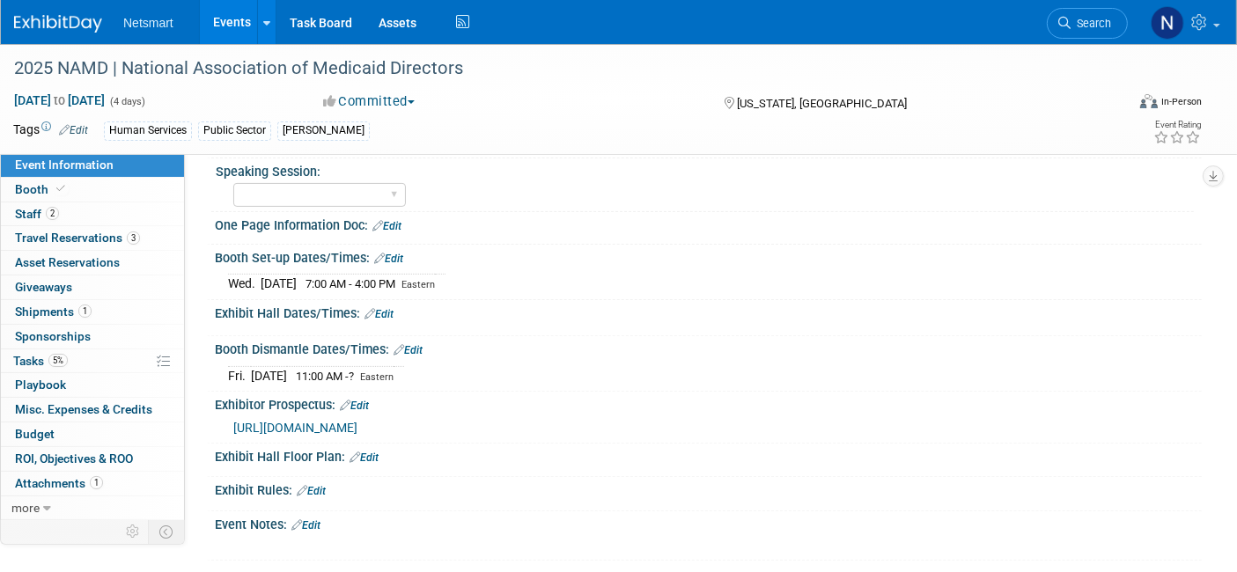
scroll to position [498, 0]
click at [392, 254] on link "Edit" at bounding box center [388, 260] width 29 height 12
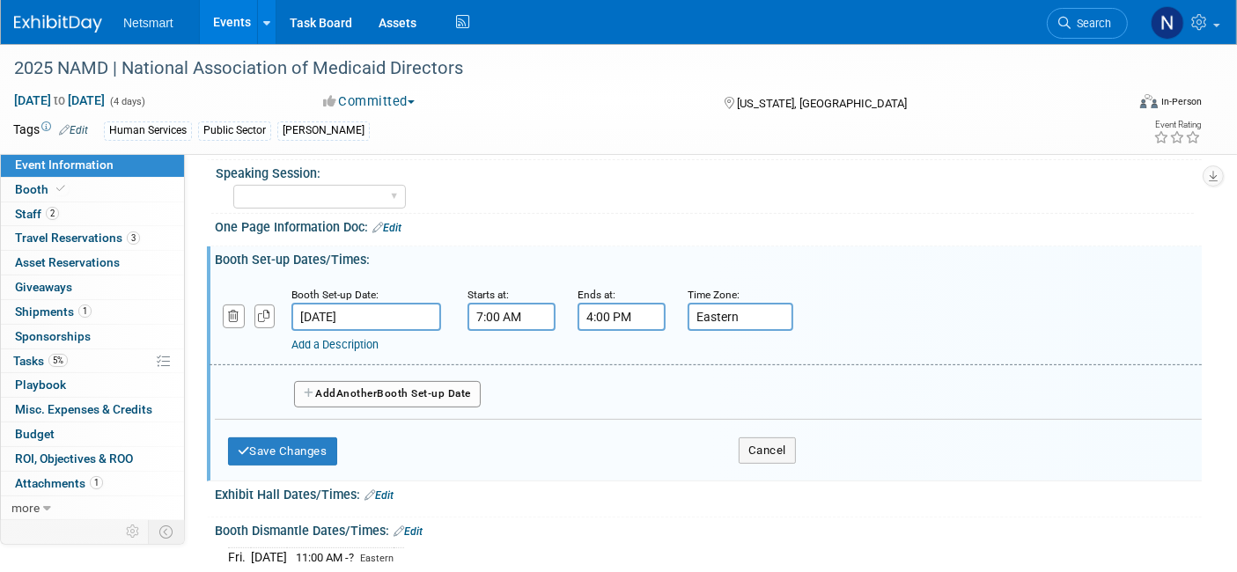
click at [482, 331] on div "Add a Description Description:" at bounding box center [661, 342] width 740 height 22
click at [491, 313] on input "7:00 AM" at bounding box center [512, 317] width 88 height 28
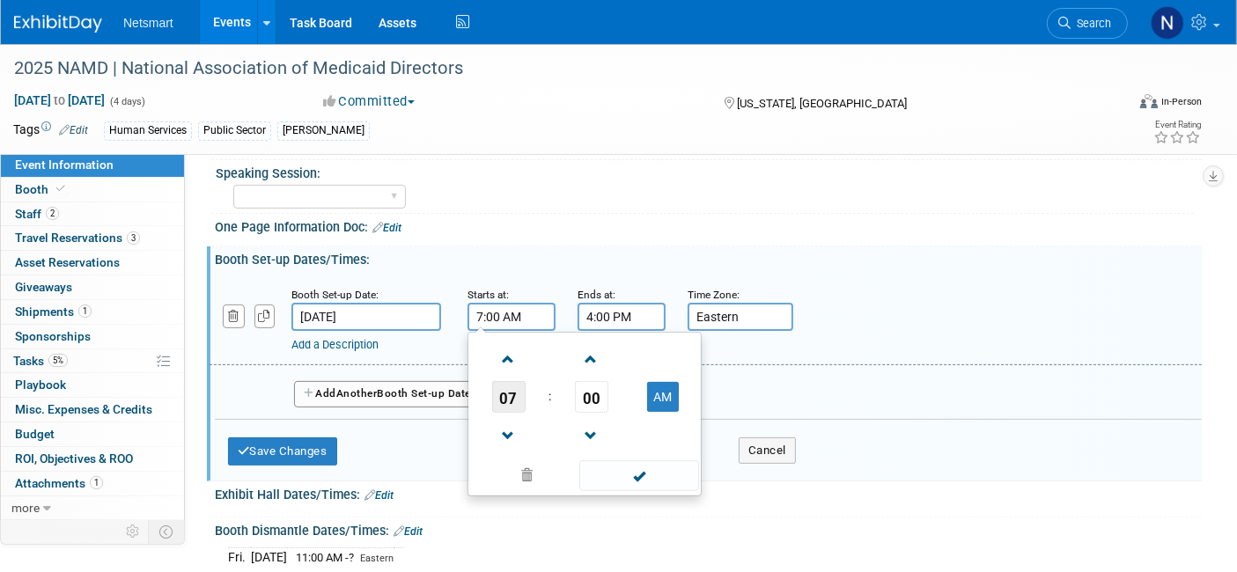
click at [512, 394] on span "07" at bounding box center [508, 397] width 33 height 32
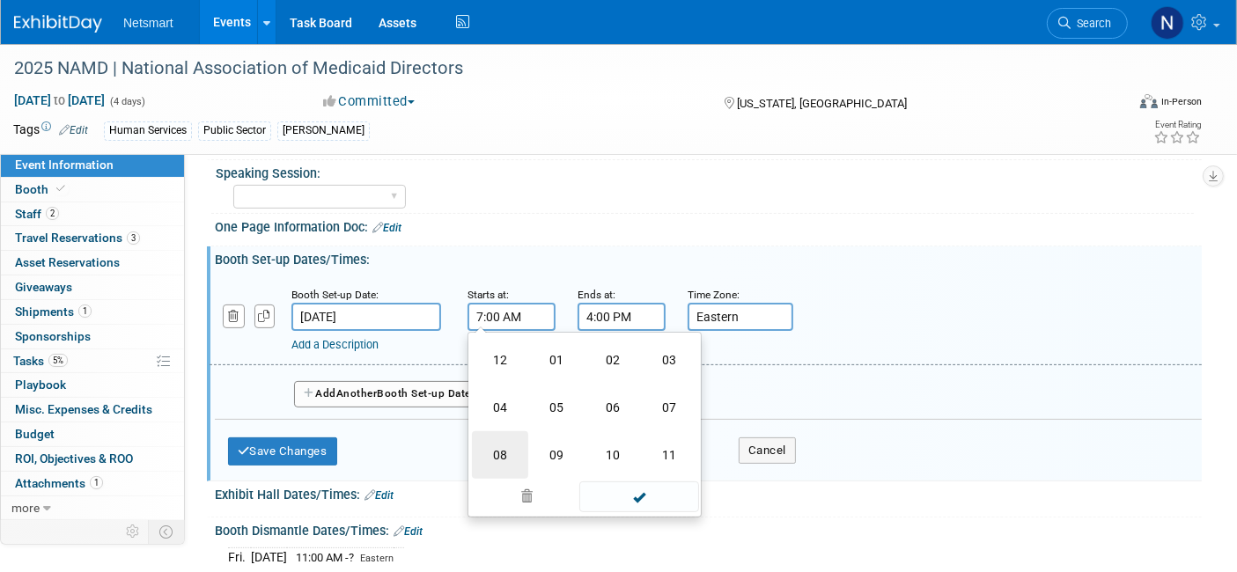
click at [509, 445] on td "08" at bounding box center [500, 455] width 56 height 48
type input "8:00 AM"
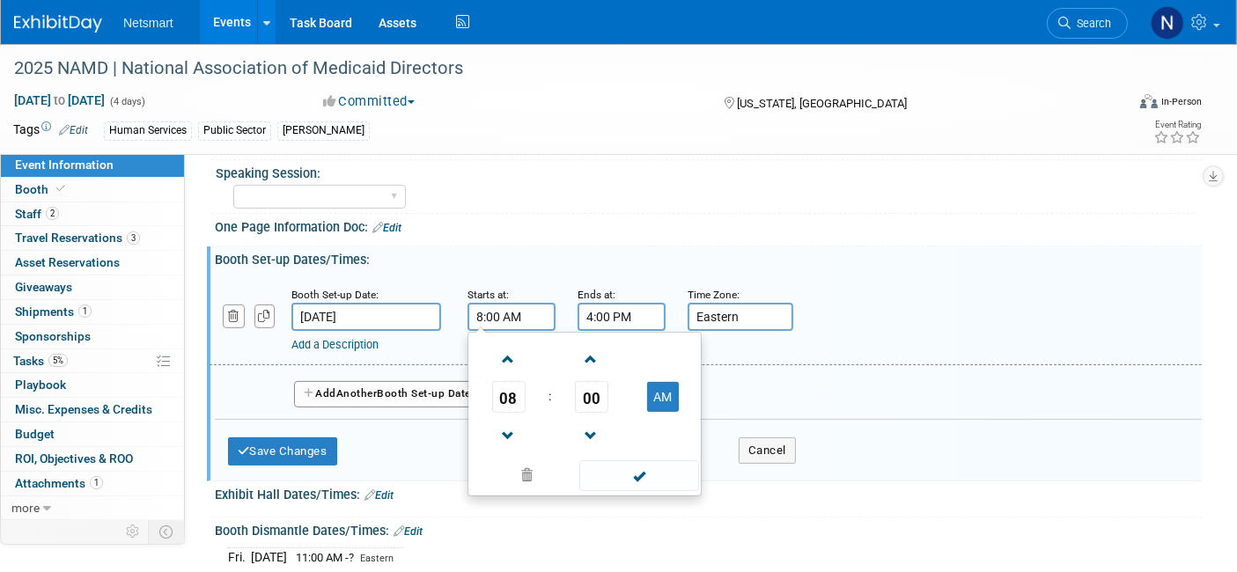
click at [621, 312] on input "4:00 PM" at bounding box center [622, 317] width 88 height 28
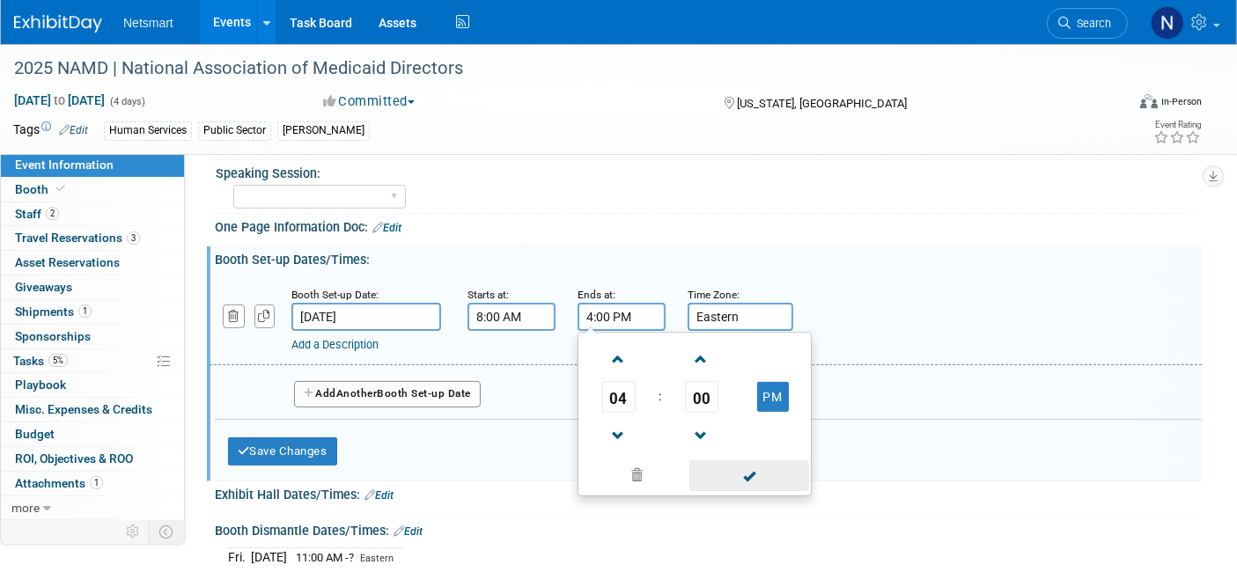
click at [731, 467] on span at bounding box center [748, 475] width 119 height 31
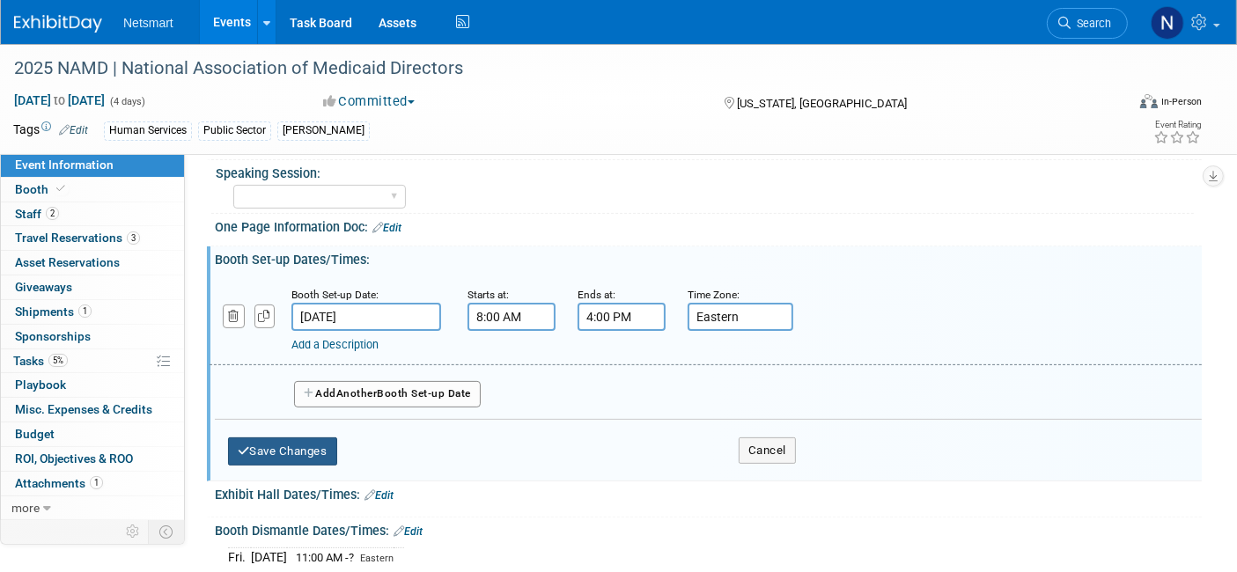
click at [284, 441] on button "Save Changes" at bounding box center [282, 452] width 109 height 28
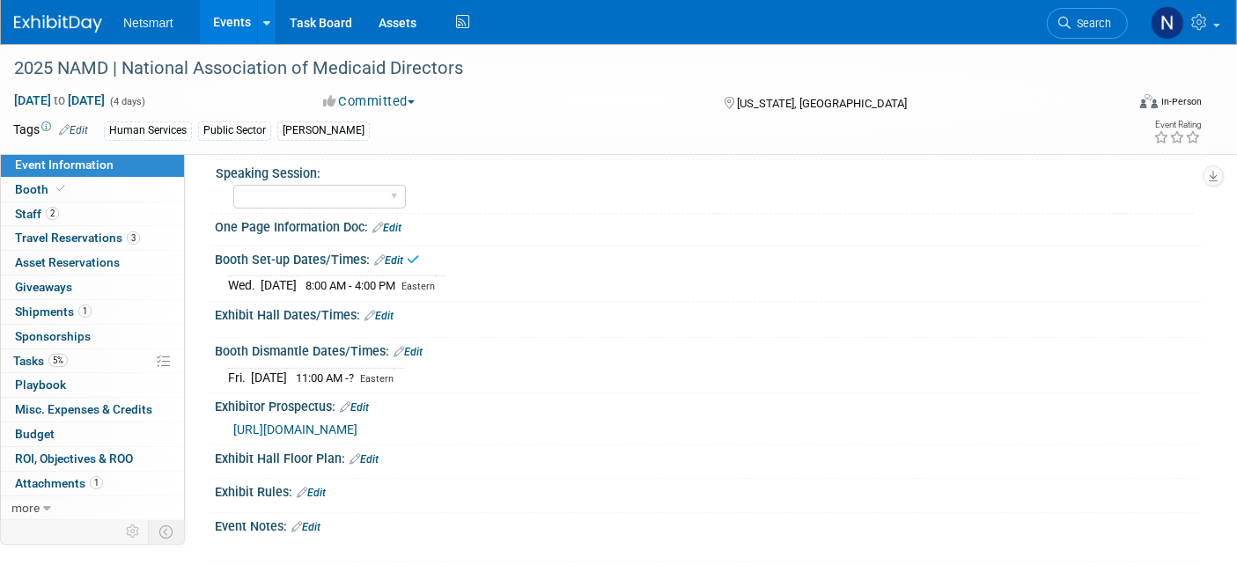
click at [390, 310] on link "Edit" at bounding box center [379, 316] width 29 height 12
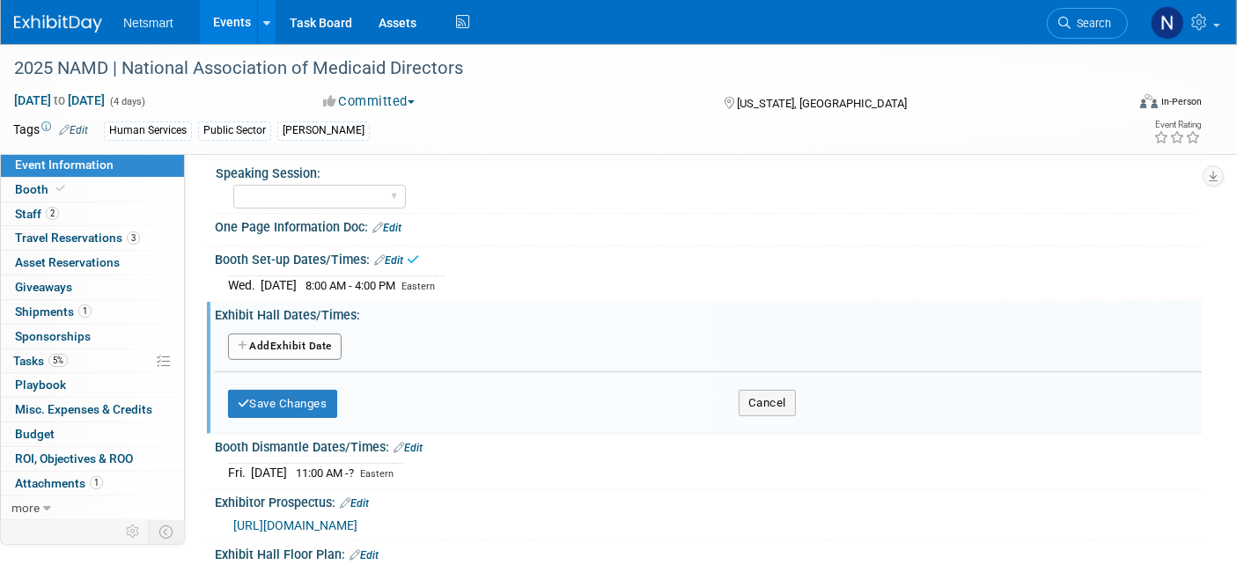
click at [299, 338] on button "Add Another Exhibit Date" at bounding box center [285, 347] width 114 height 26
select select "10"
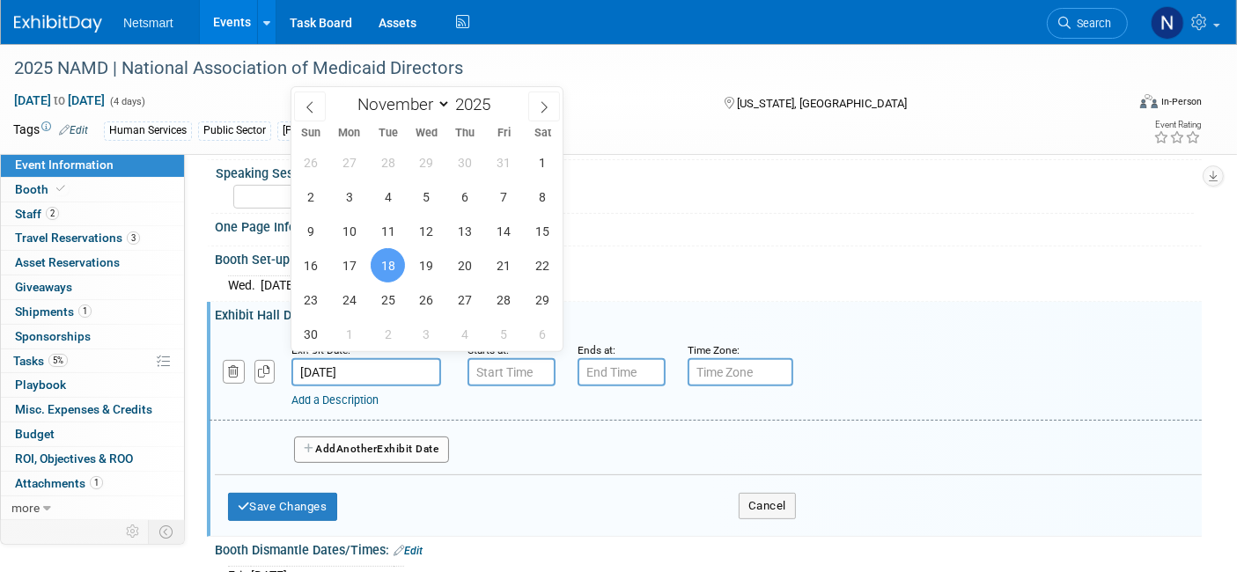
click at [363, 364] on input "Nov 18, 2025" at bounding box center [366, 372] width 150 height 28
click at [425, 258] on span "19" at bounding box center [426, 265] width 34 height 34
type input "Nov 19, 2025"
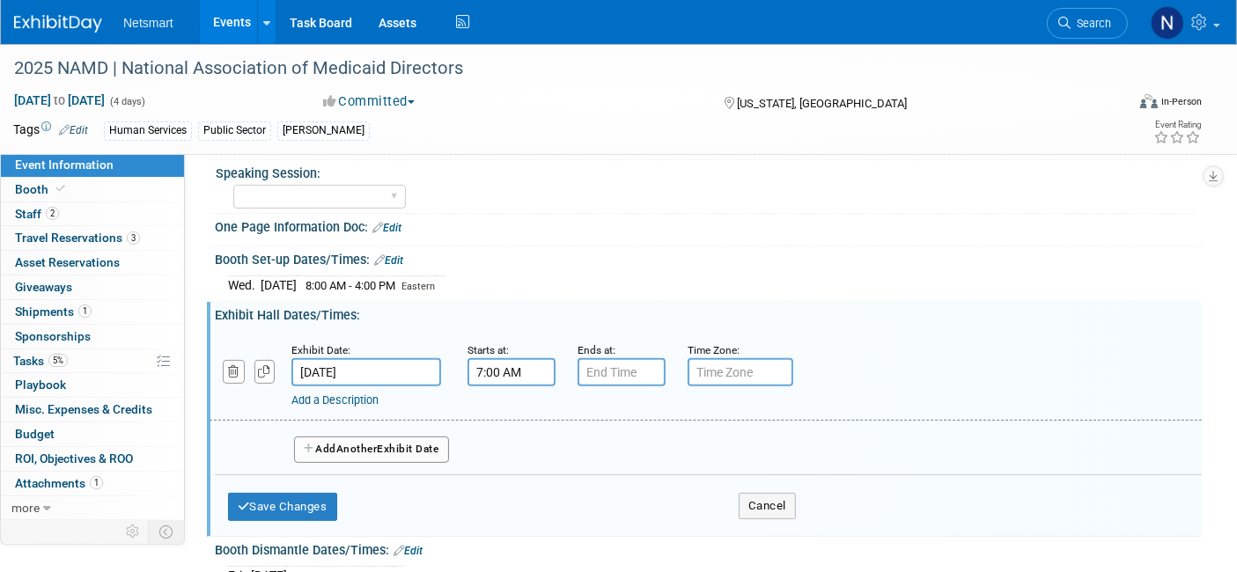
click at [494, 368] on input "7:00 AM" at bounding box center [512, 372] width 88 height 28
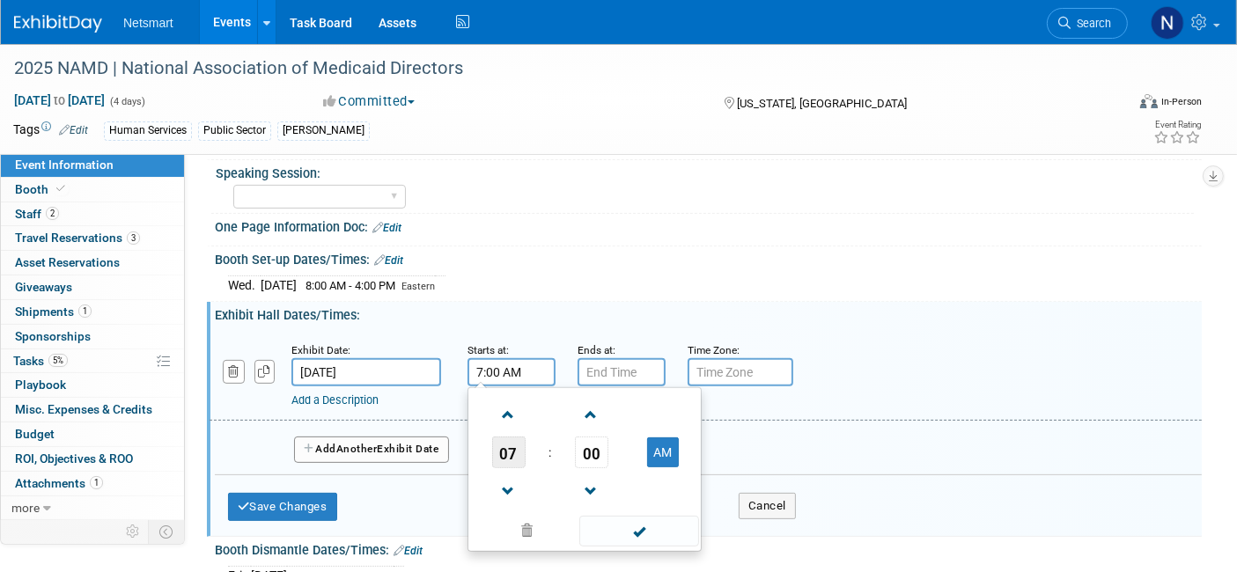
click at [509, 438] on span "07" at bounding box center [508, 453] width 33 height 32
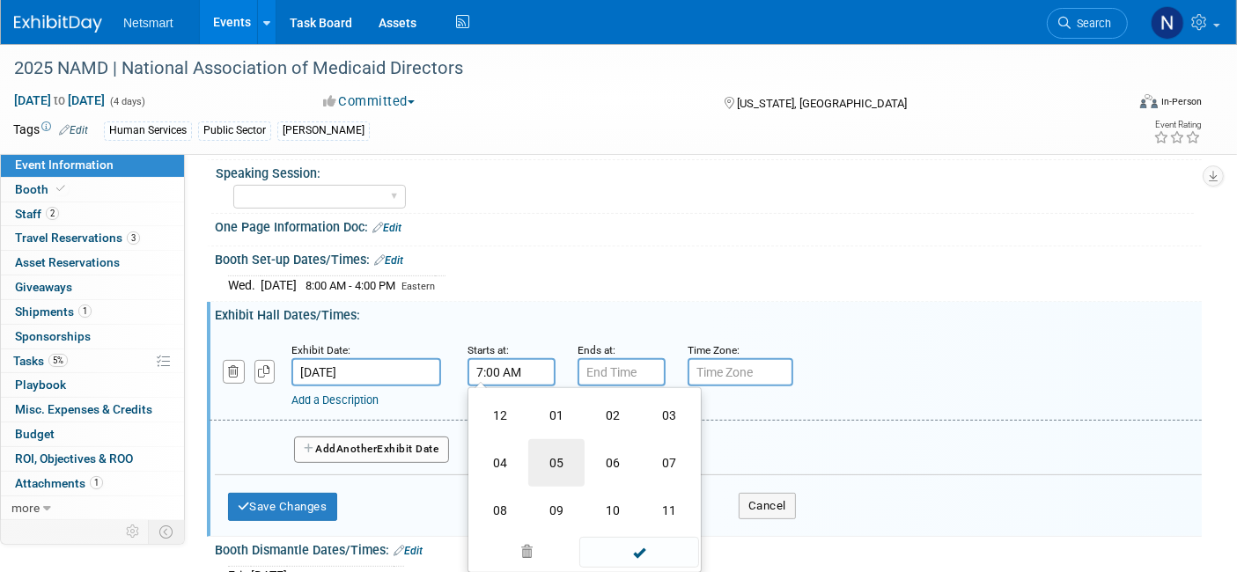
click at [558, 460] on td "05" at bounding box center [556, 463] width 56 height 48
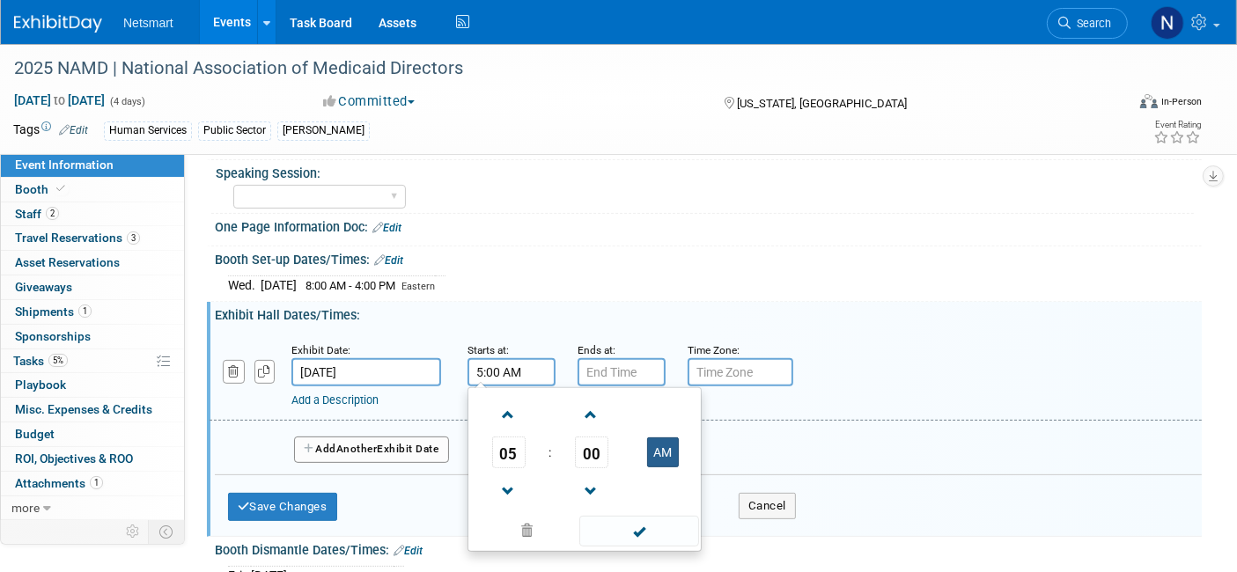
click at [657, 444] on button "AM" at bounding box center [663, 453] width 32 height 30
type input "5:00 PM"
click at [609, 361] on input "7:00 PM" at bounding box center [622, 372] width 88 height 28
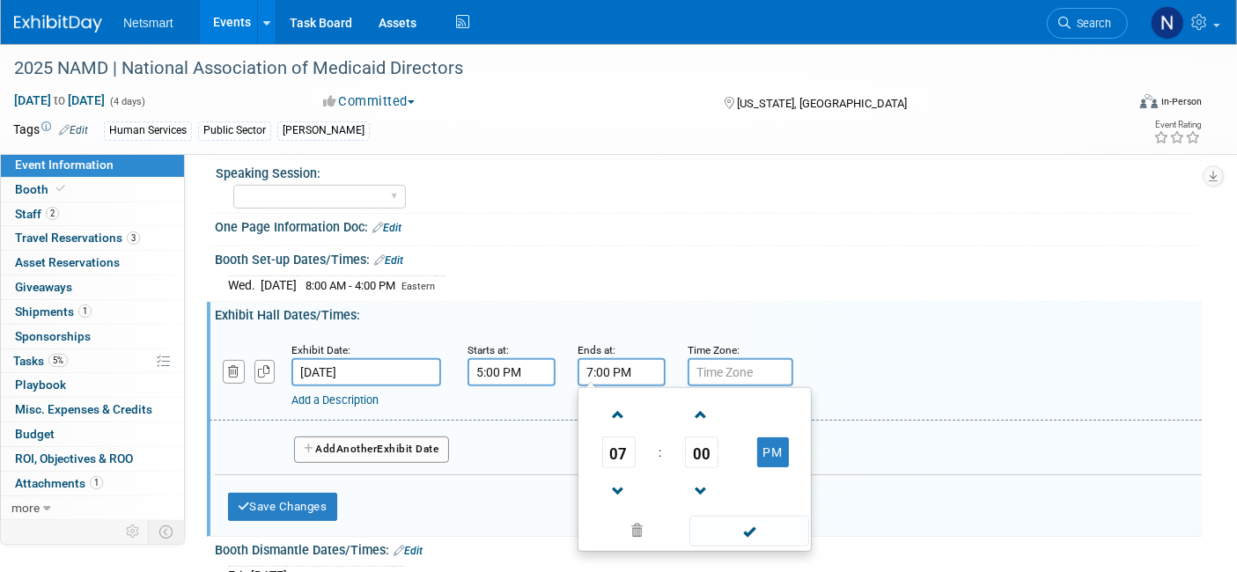
click at [722, 449] on td "00" at bounding box center [701, 453] width 73 height 32
click at [705, 444] on span "00" at bounding box center [701, 453] width 33 height 32
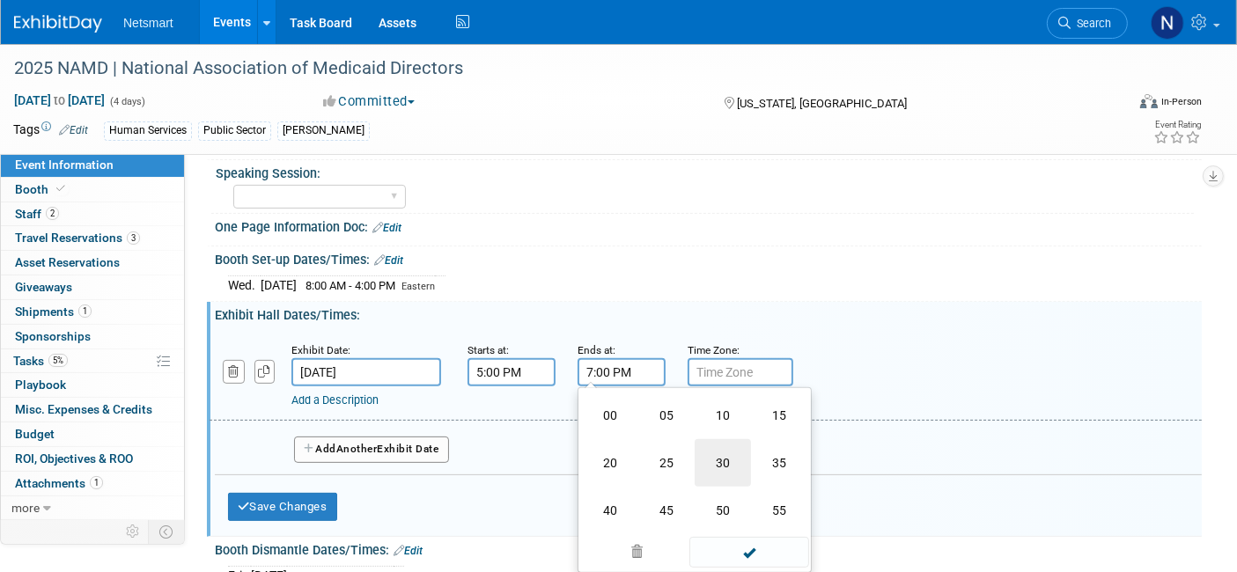
click at [714, 450] on td "30" at bounding box center [723, 463] width 56 height 48
type input "7:30 PM"
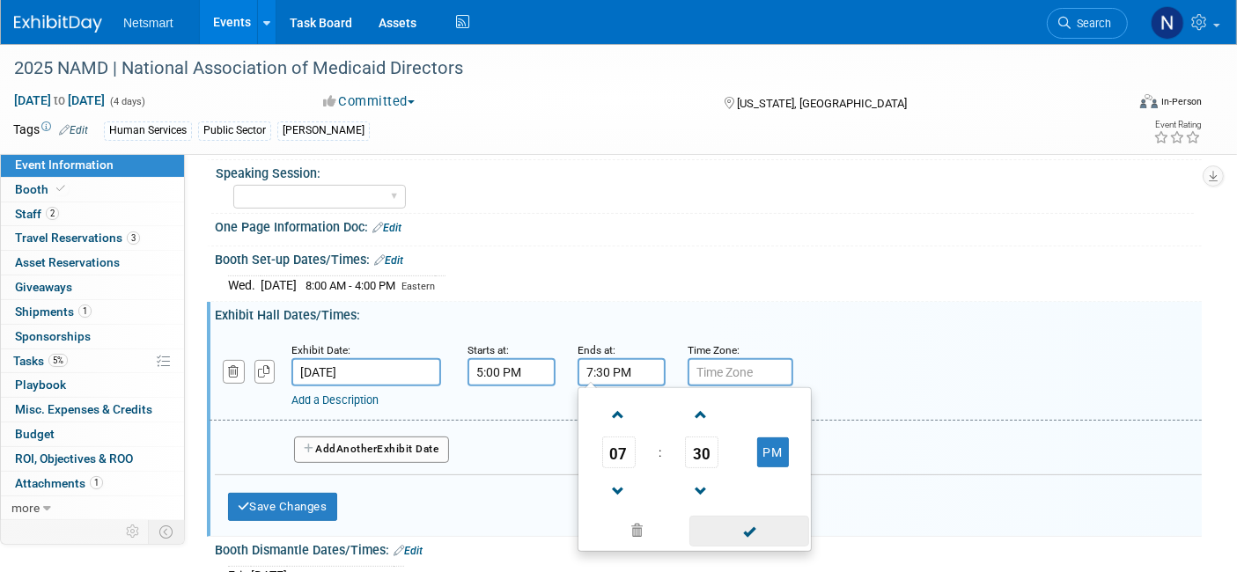
click at [749, 521] on span at bounding box center [748, 531] width 119 height 31
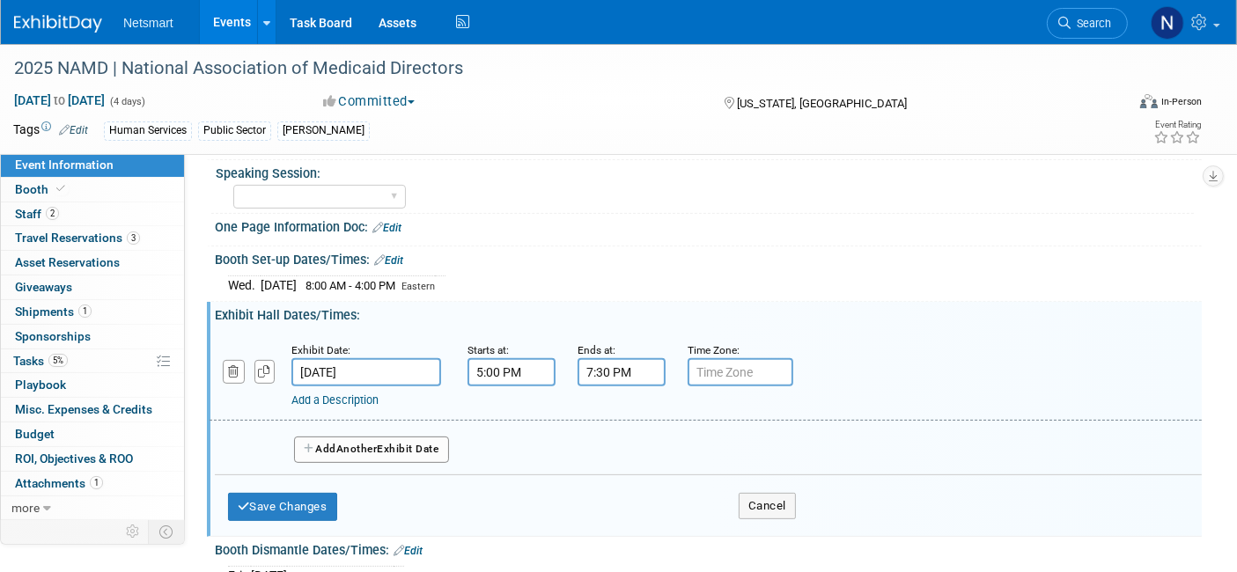
click at [346, 446] on button "Add Another Exhibit Date" at bounding box center [371, 450] width 155 height 26
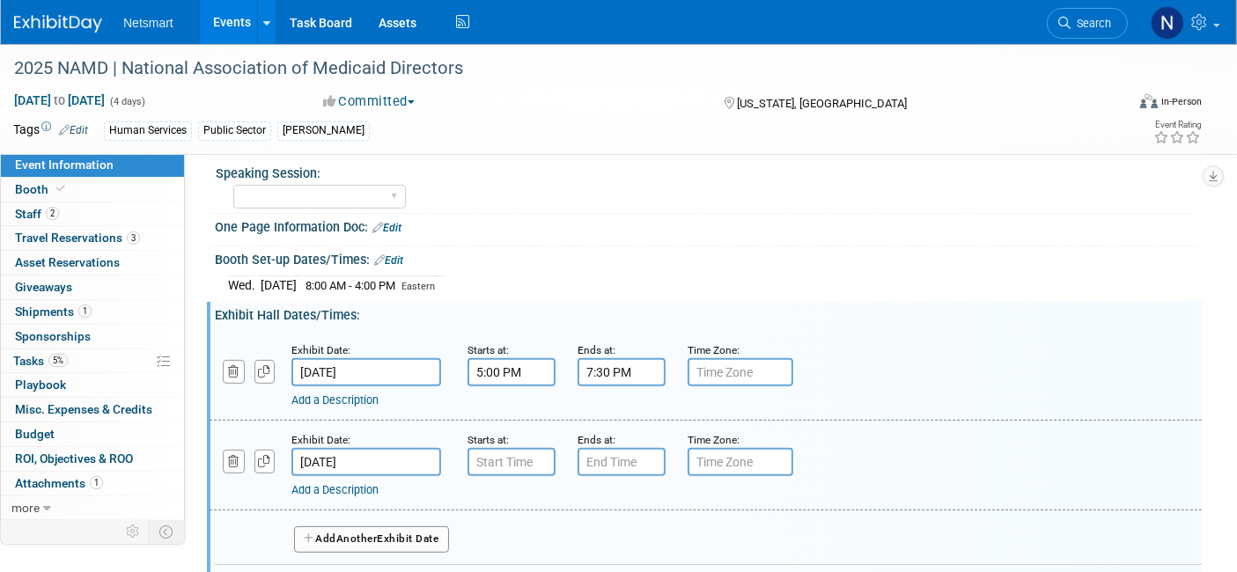
type input "7:00 AM"
click at [511, 453] on input "7:00 AM" at bounding box center [512, 462] width 88 height 28
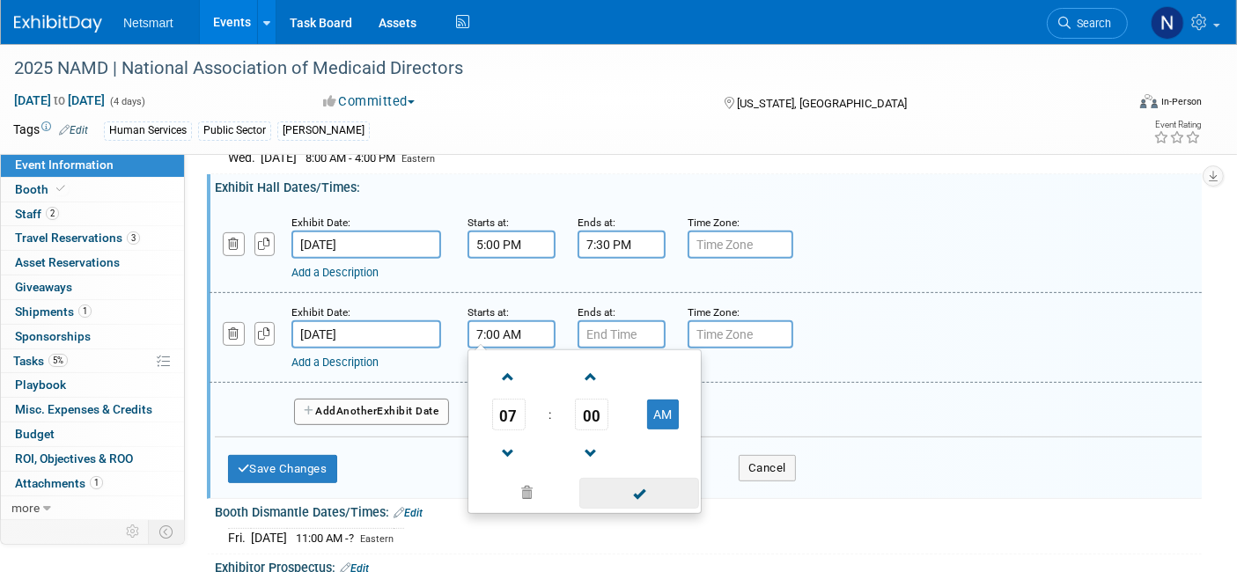
click at [623, 478] on span at bounding box center [638, 493] width 119 height 31
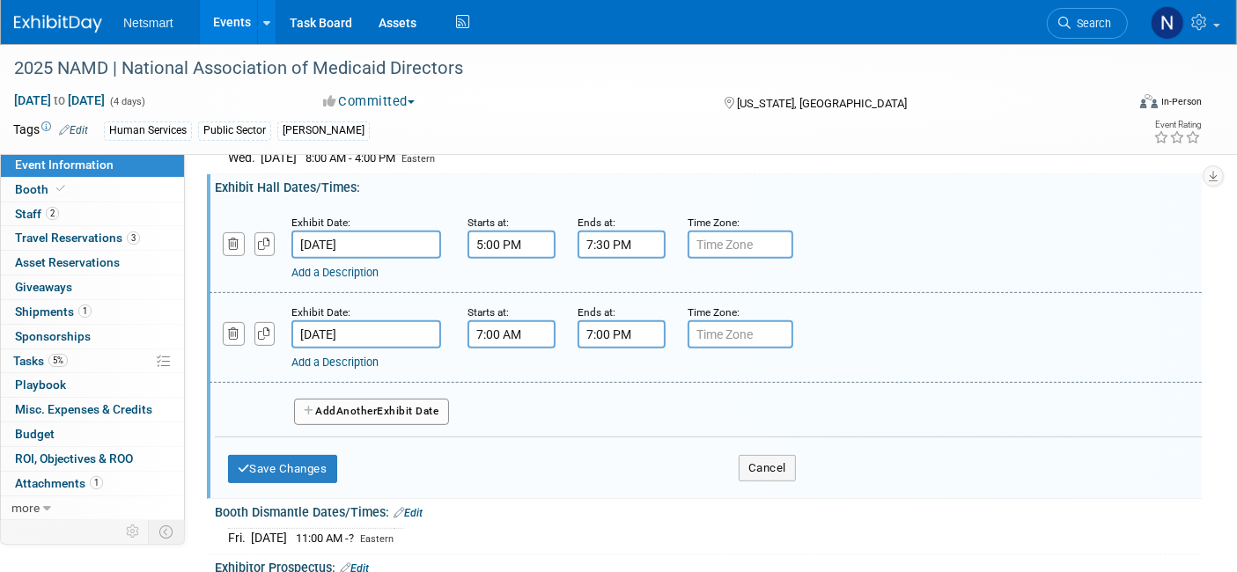
click at [602, 320] on input "7:00 PM" at bounding box center [622, 334] width 88 height 28
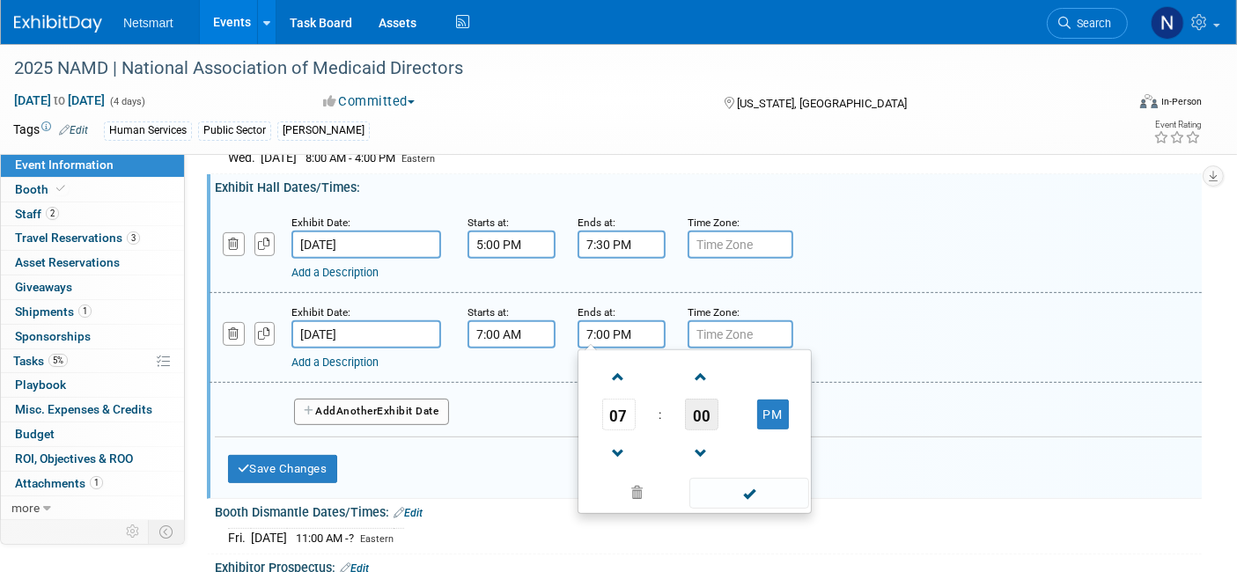
click at [702, 406] on span "00" at bounding box center [701, 415] width 33 height 32
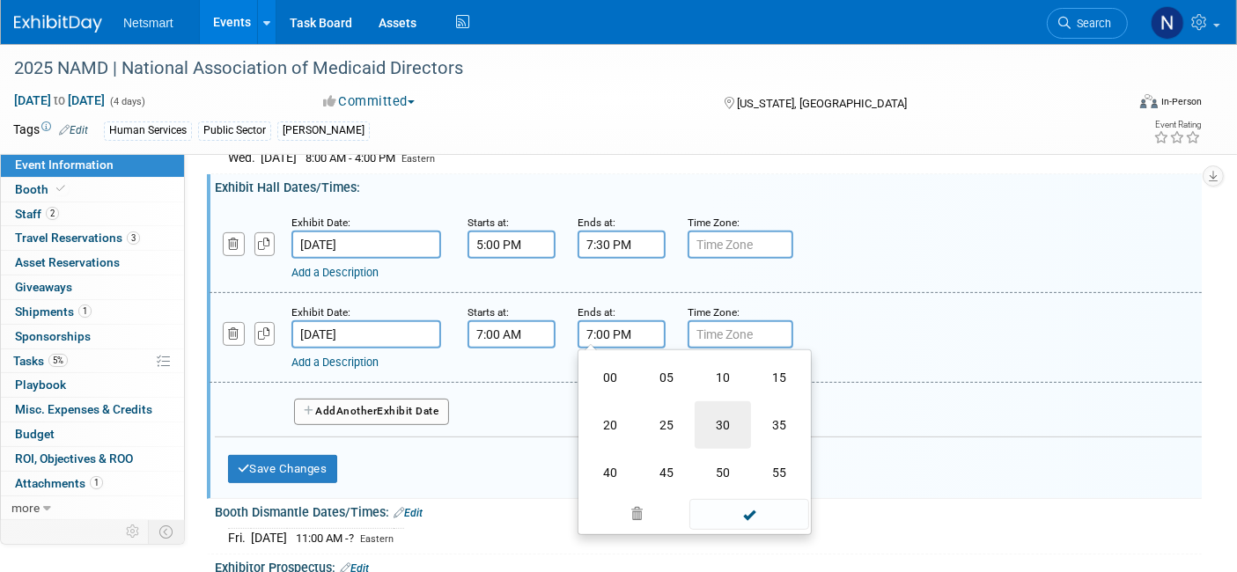
click at [722, 416] on td "30" at bounding box center [723, 426] width 56 height 48
type input "7:30 PM"
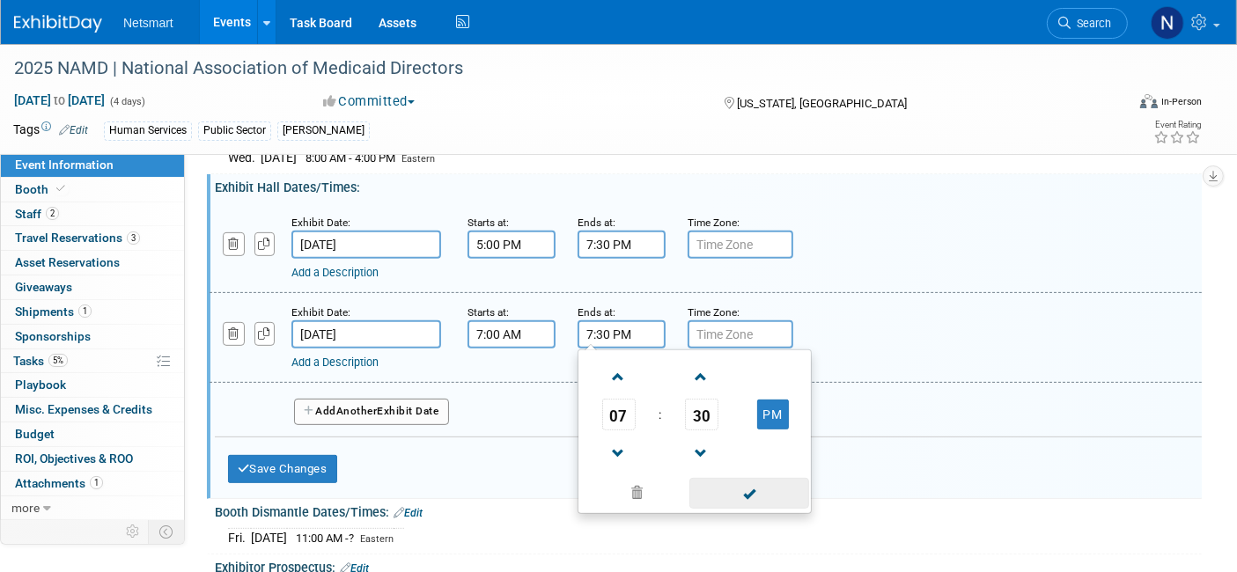
click at [757, 480] on span at bounding box center [748, 493] width 119 height 31
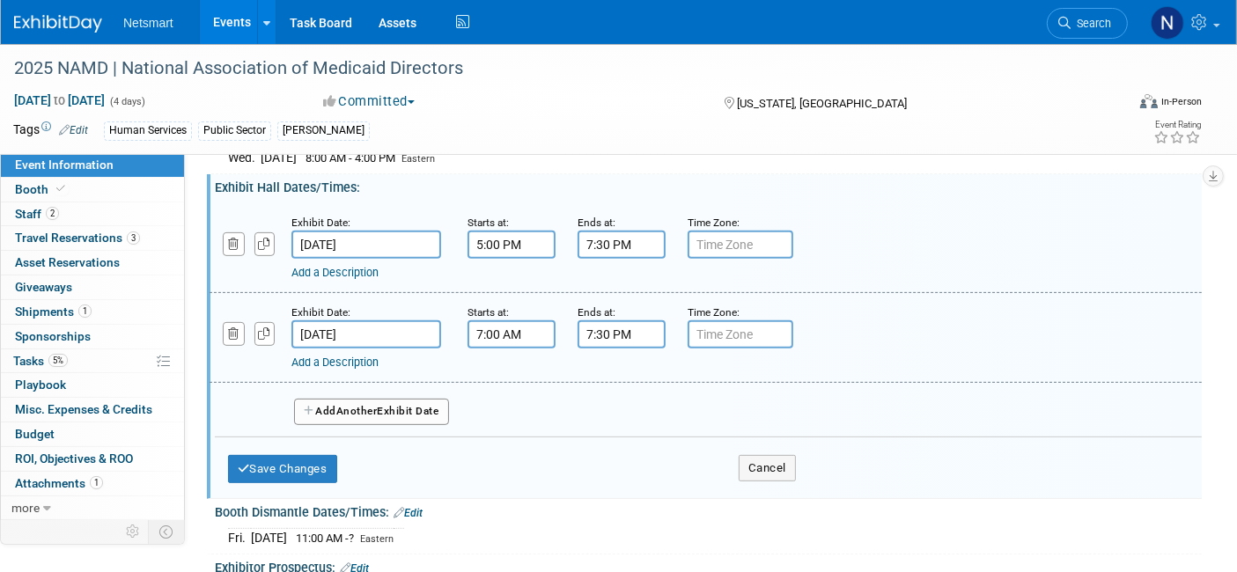
click at [358, 405] on span "Another" at bounding box center [356, 411] width 41 height 12
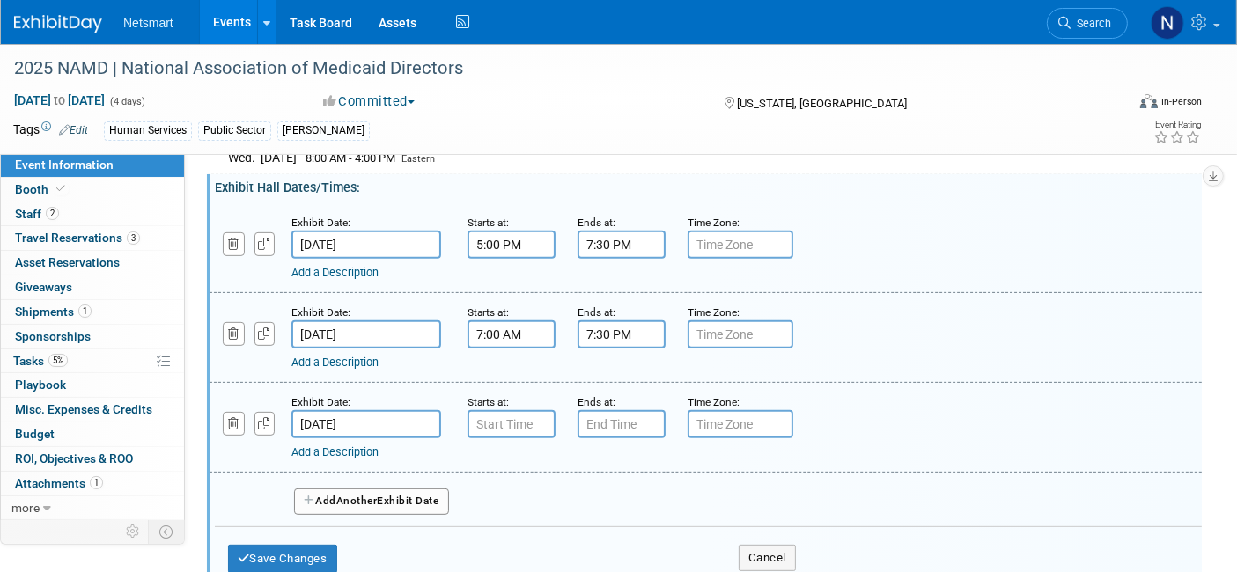
type input "7:00 AM"
click at [512, 416] on input "7:00 AM" at bounding box center [512, 424] width 88 height 28
click at [619, 410] on input "7:00 PM" at bounding box center [622, 424] width 88 height 28
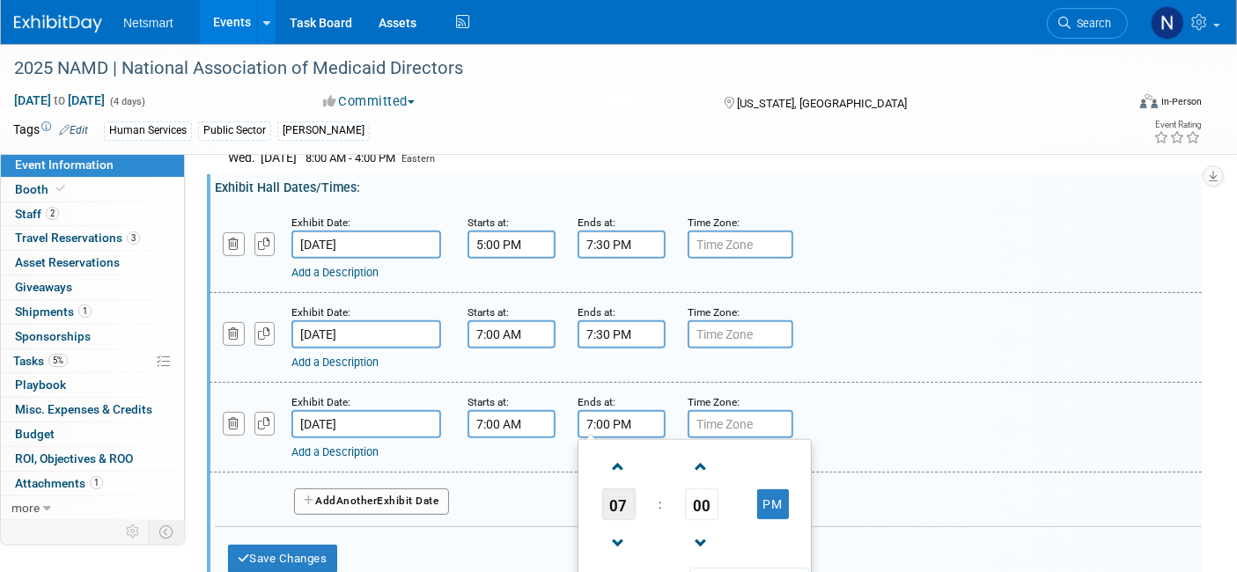
click at [623, 501] on span "07" at bounding box center [618, 505] width 33 height 32
click at [786, 549] on td "11" at bounding box center [779, 563] width 56 height 48
click at [775, 490] on button "PM" at bounding box center [773, 505] width 32 height 30
type input "11:00 AM"
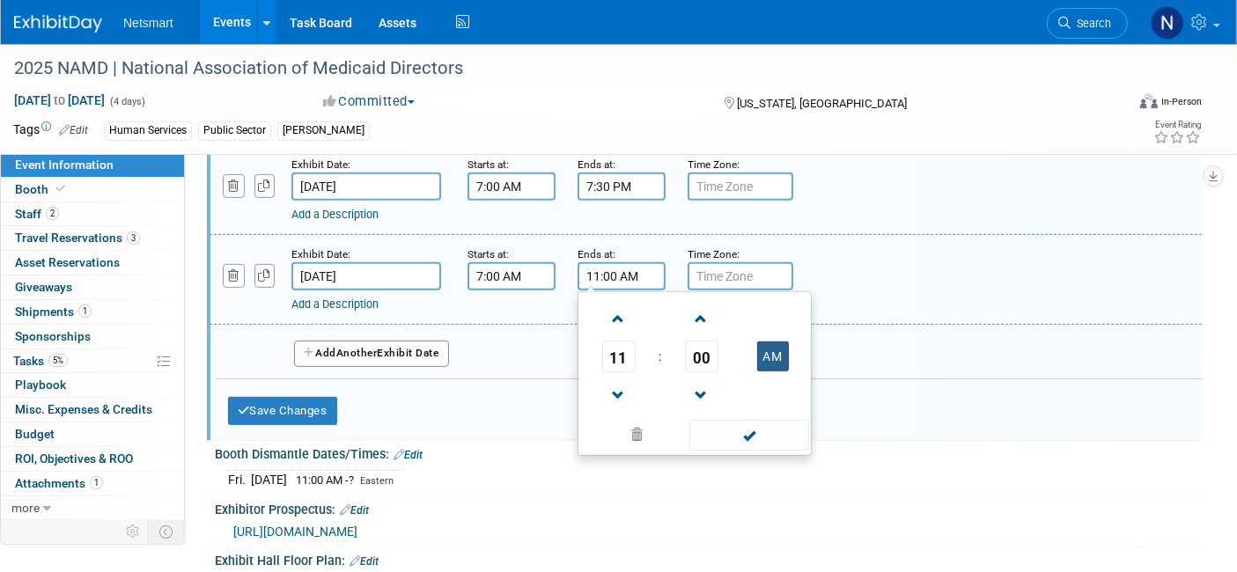
scroll to position [777, 0]
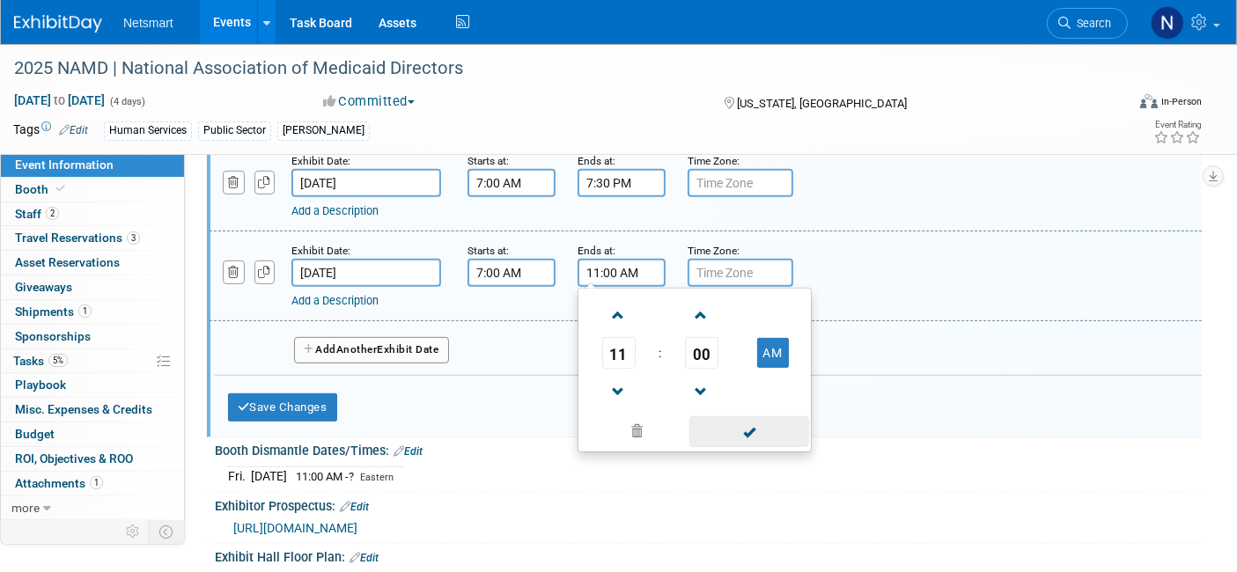
click at [744, 418] on span at bounding box center [748, 431] width 119 height 31
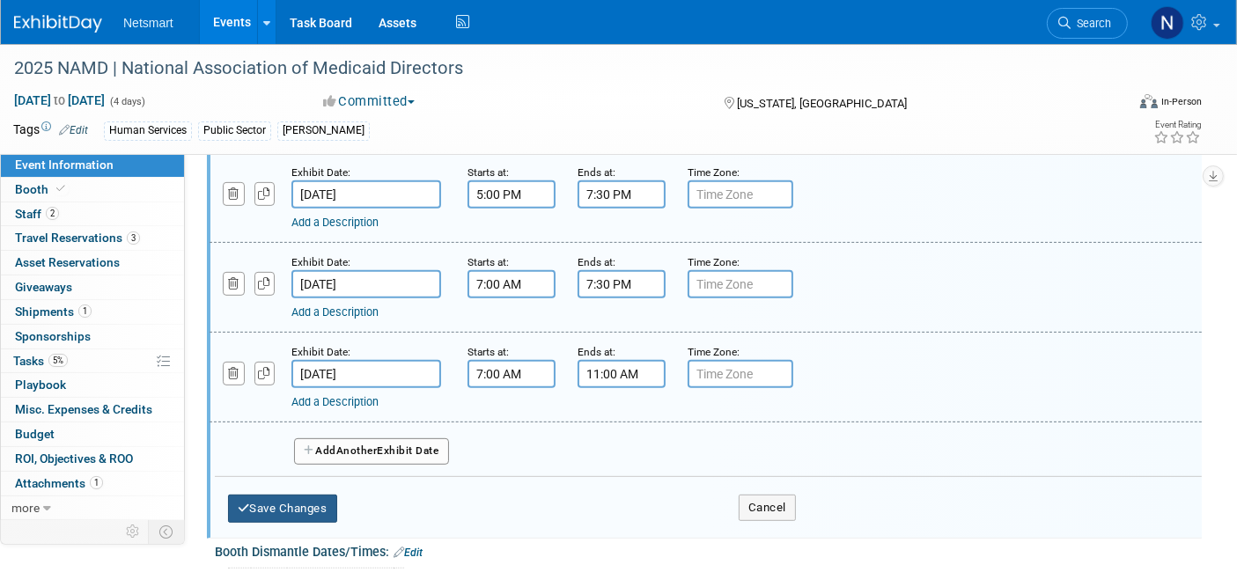
click at [266, 495] on button "Save Changes" at bounding box center [282, 509] width 109 height 28
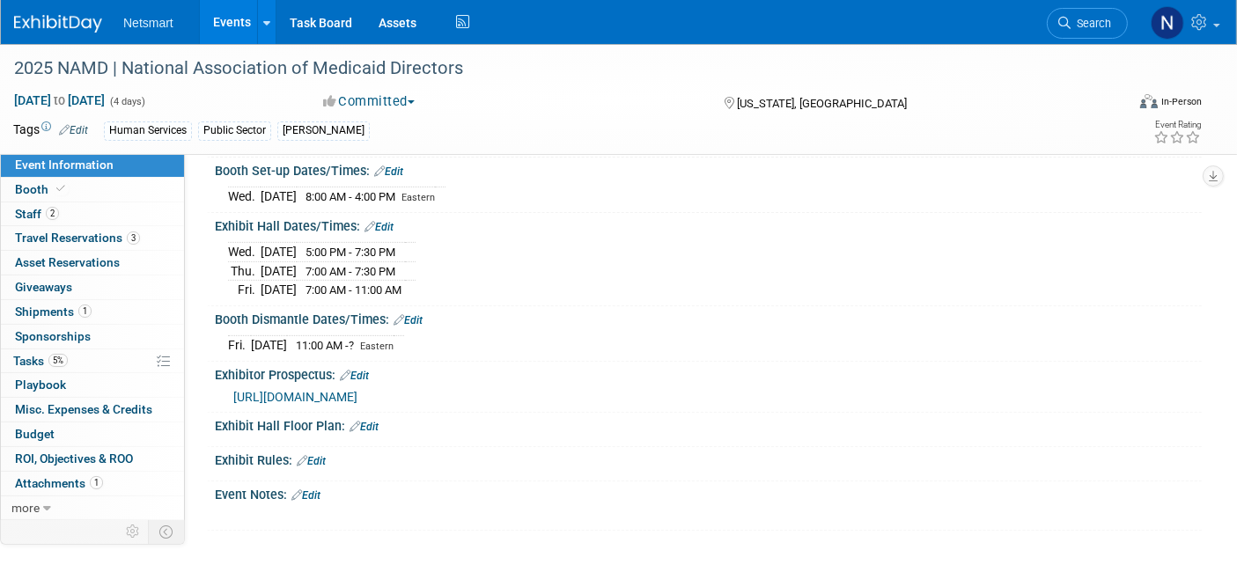
scroll to position [586, 0]
click at [416, 315] on link "Edit" at bounding box center [408, 321] width 29 height 12
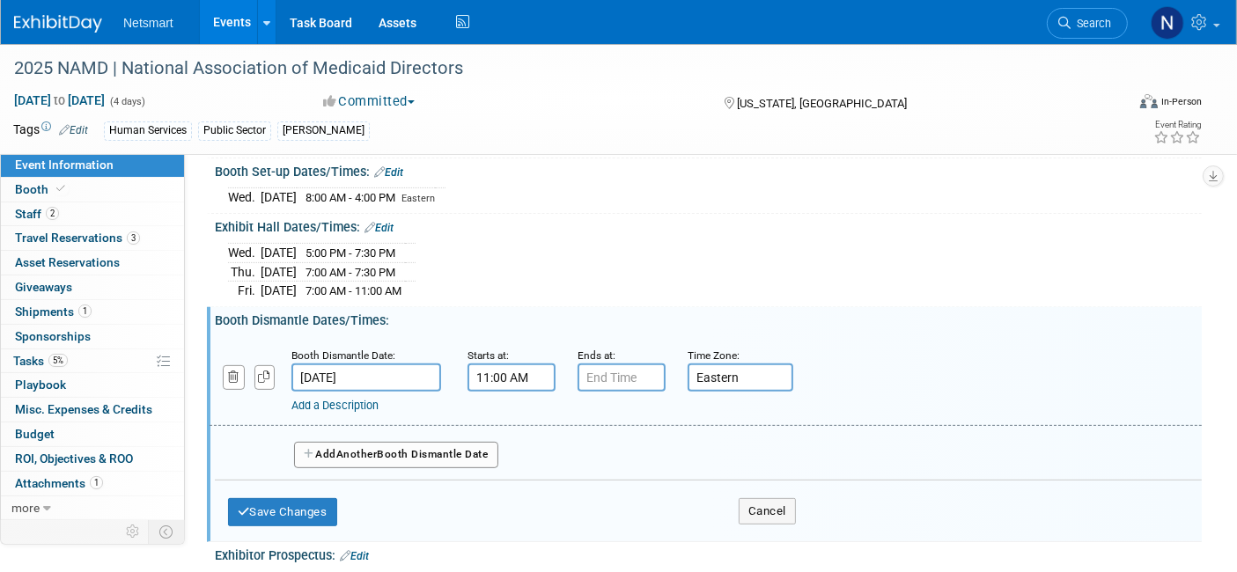
click at [572, 392] on div "Add a Description Description:" at bounding box center [661, 403] width 740 height 22
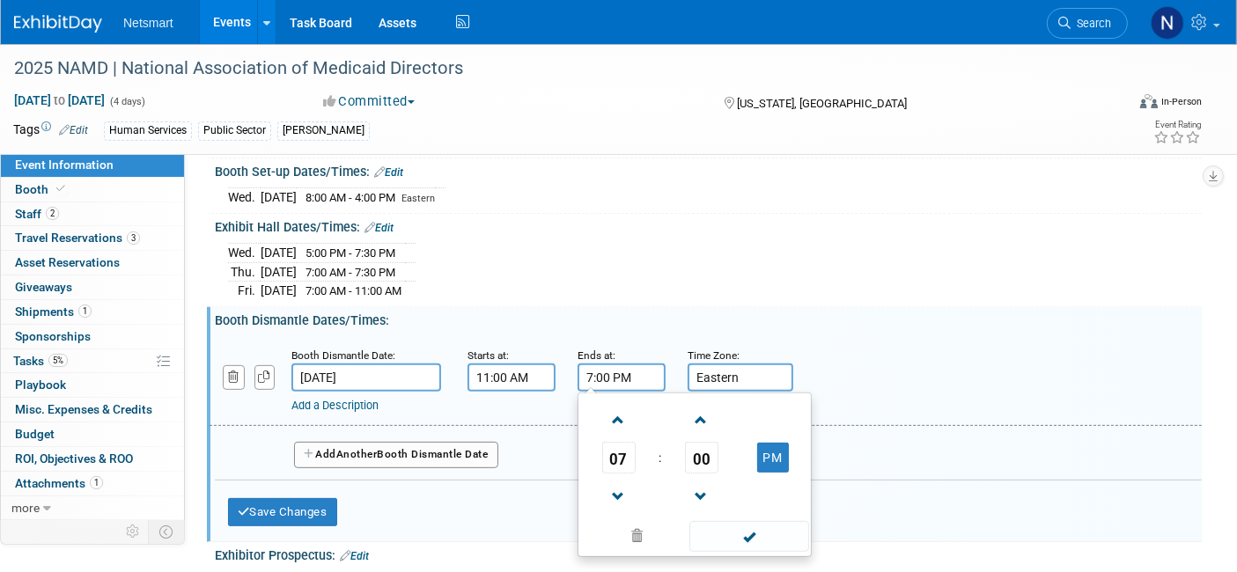
click at [613, 364] on input "7:00 PM" at bounding box center [622, 378] width 88 height 28
click at [621, 447] on span "07" at bounding box center [618, 458] width 33 height 32
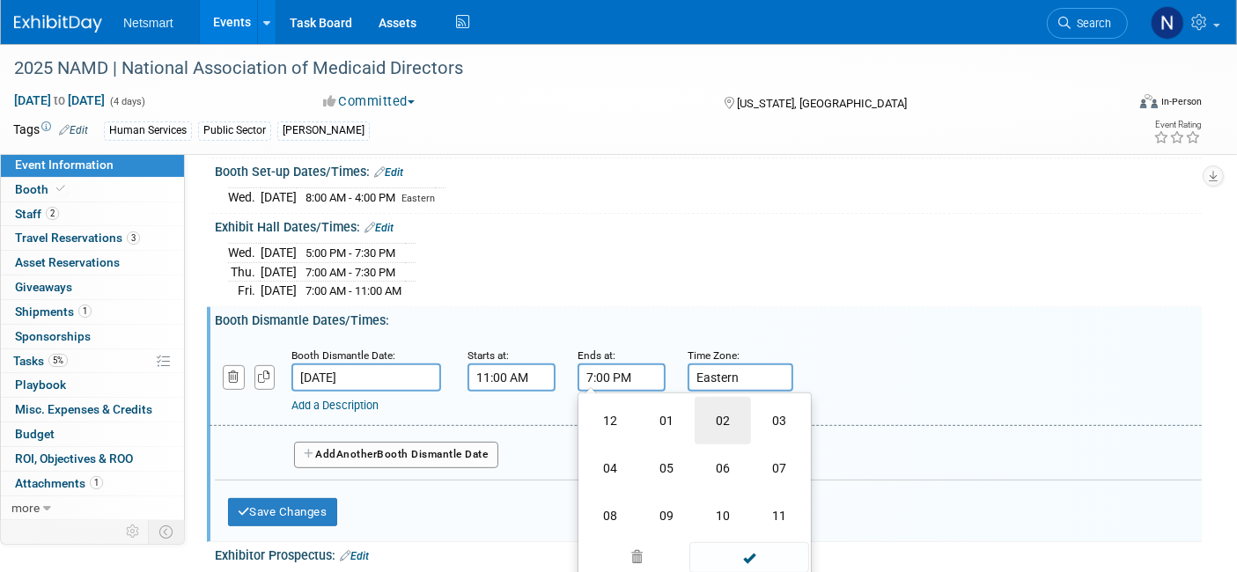
click at [718, 416] on td "02" at bounding box center [723, 421] width 56 height 48
type input "2:00 PM"
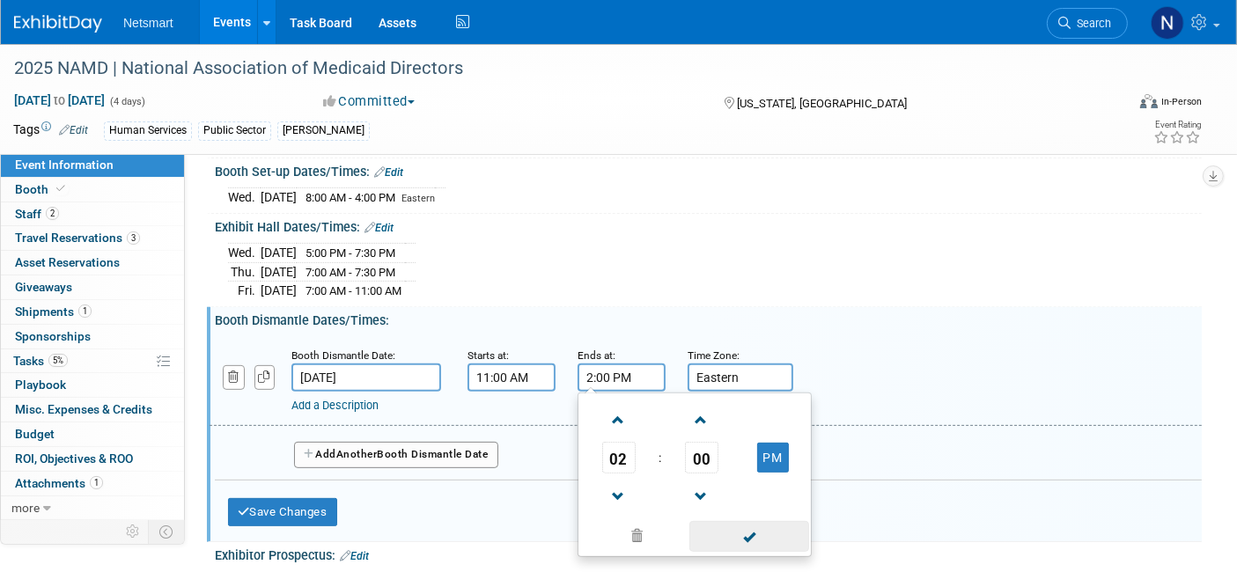
click at [718, 521] on span at bounding box center [748, 536] width 119 height 31
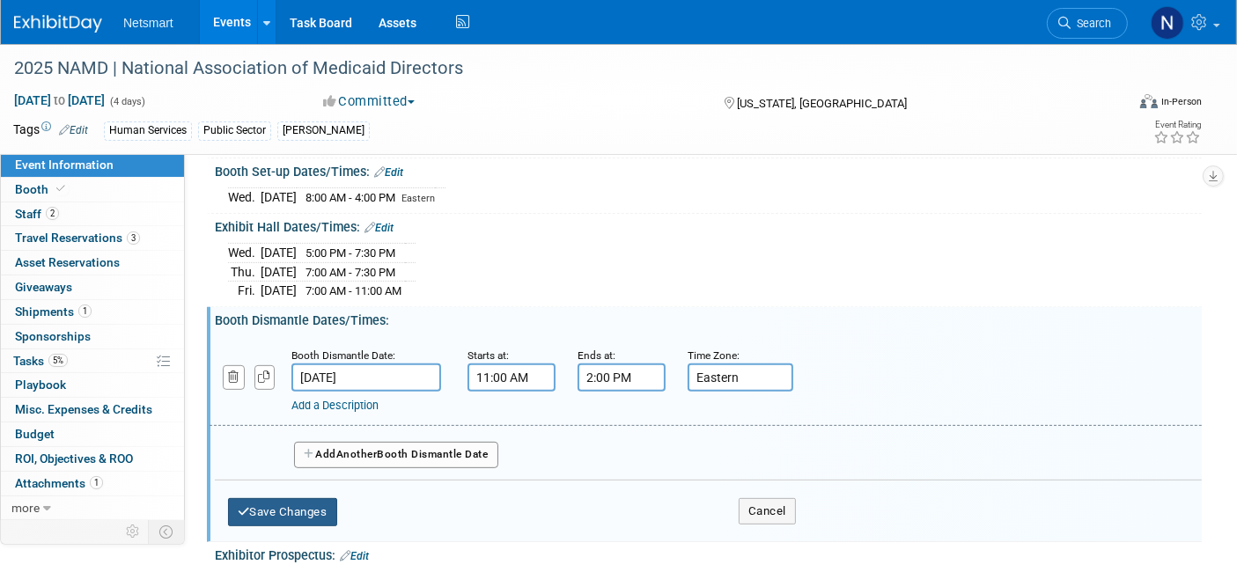
click at [302, 498] on button "Save Changes" at bounding box center [282, 512] width 109 height 28
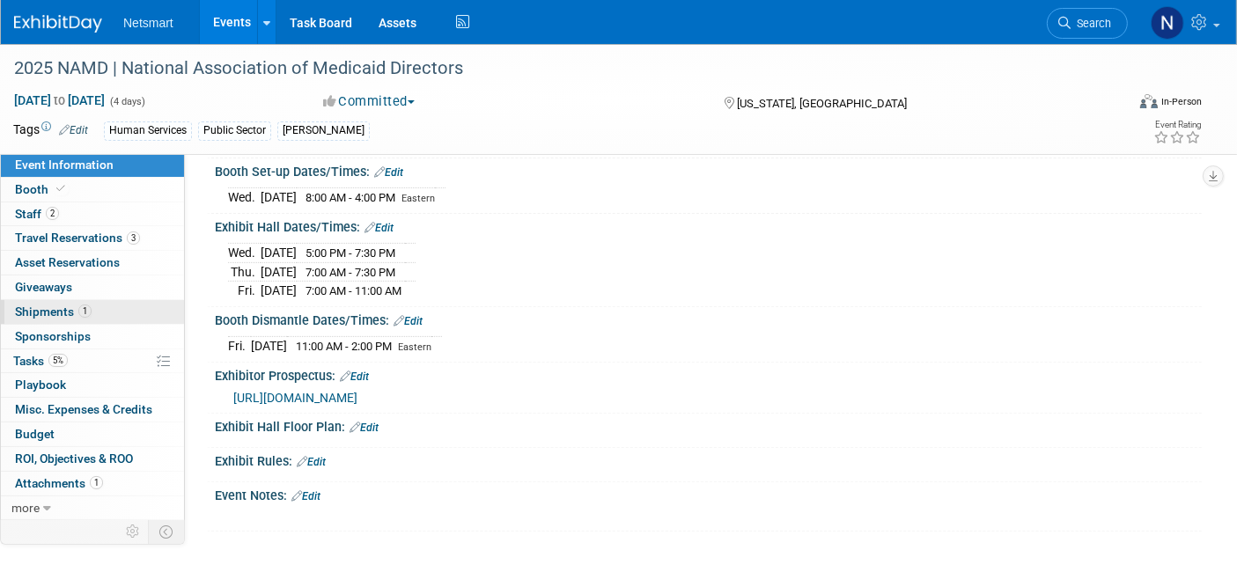
click at [63, 316] on span "Shipments 1" at bounding box center [53, 312] width 77 height 14
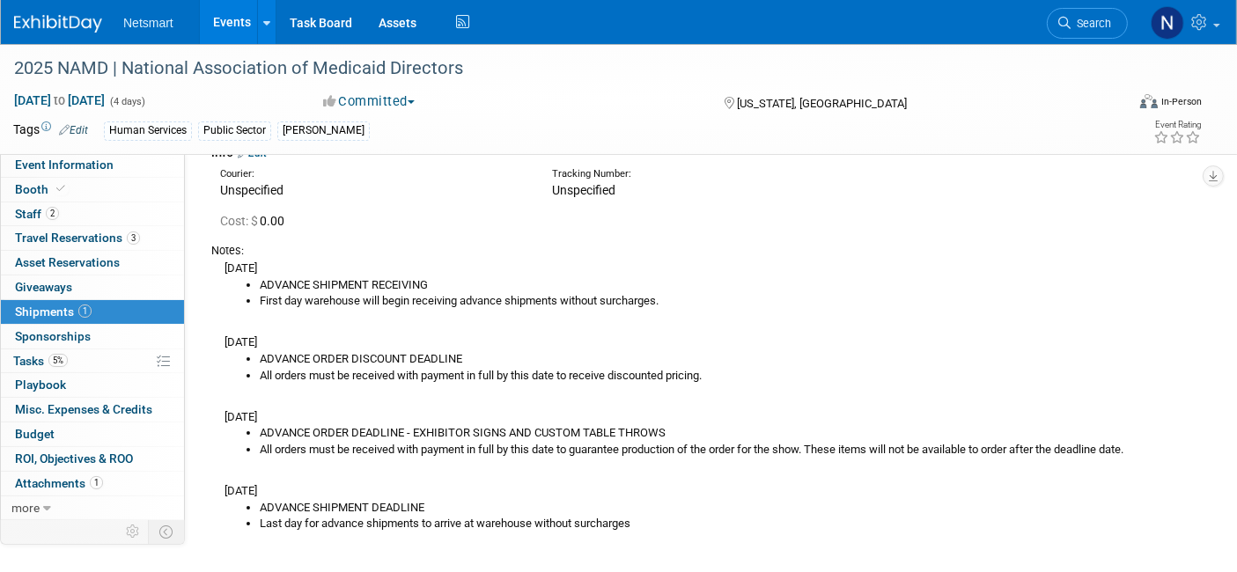
scroll to position [22, 0]
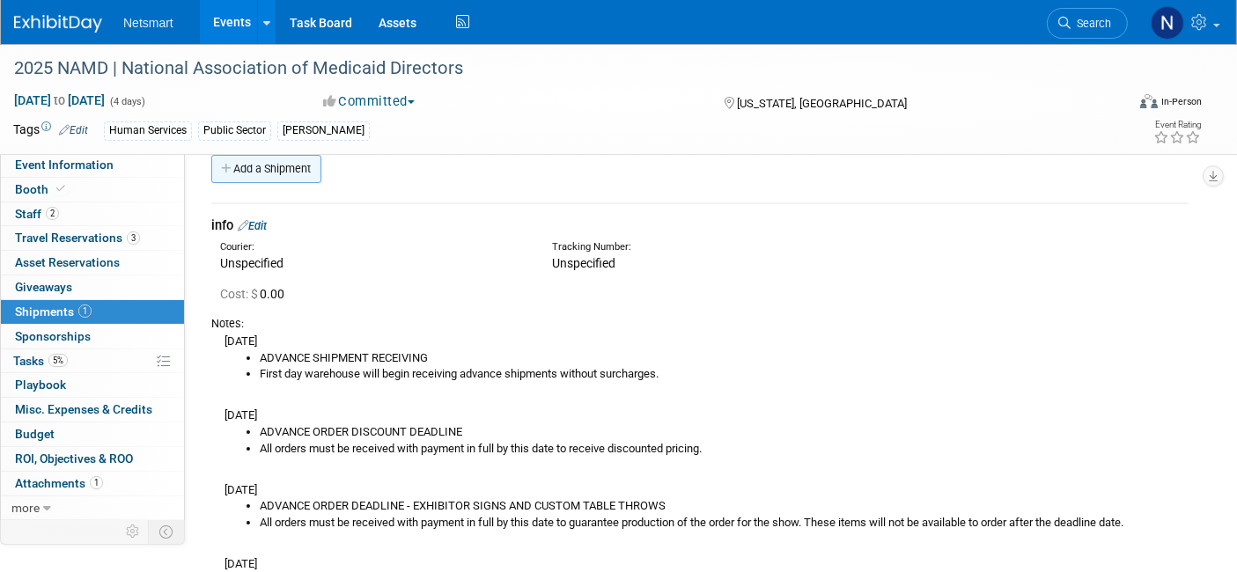
click at [274, 167] on link "Add a Shipment" at bounding box center [266, 169] width 110 height 28
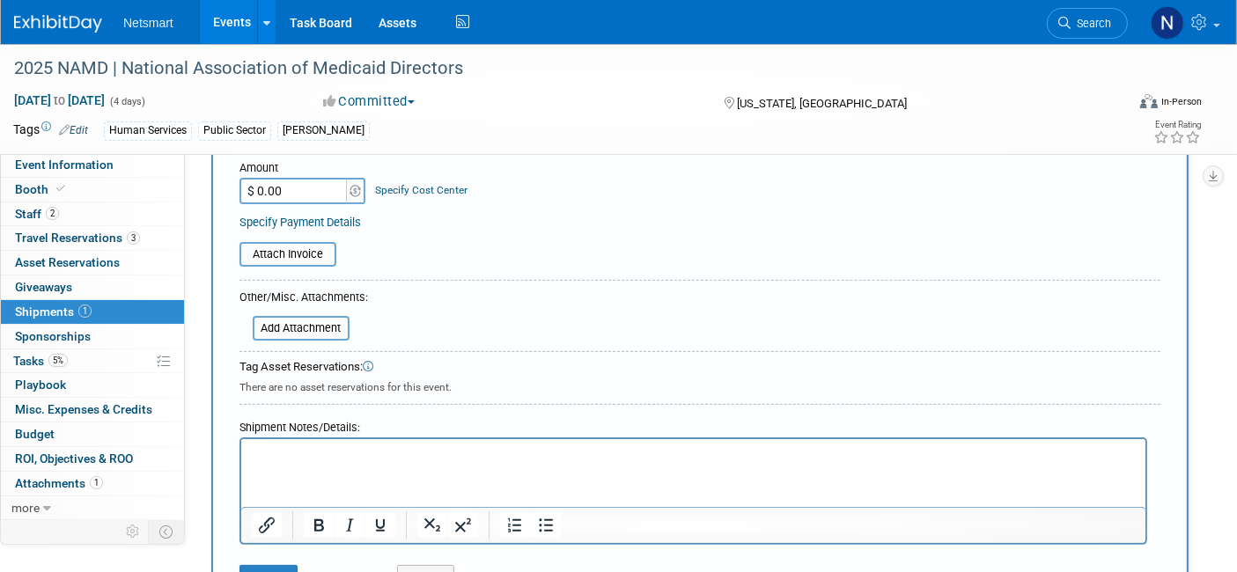
scroll to position [588, 0]
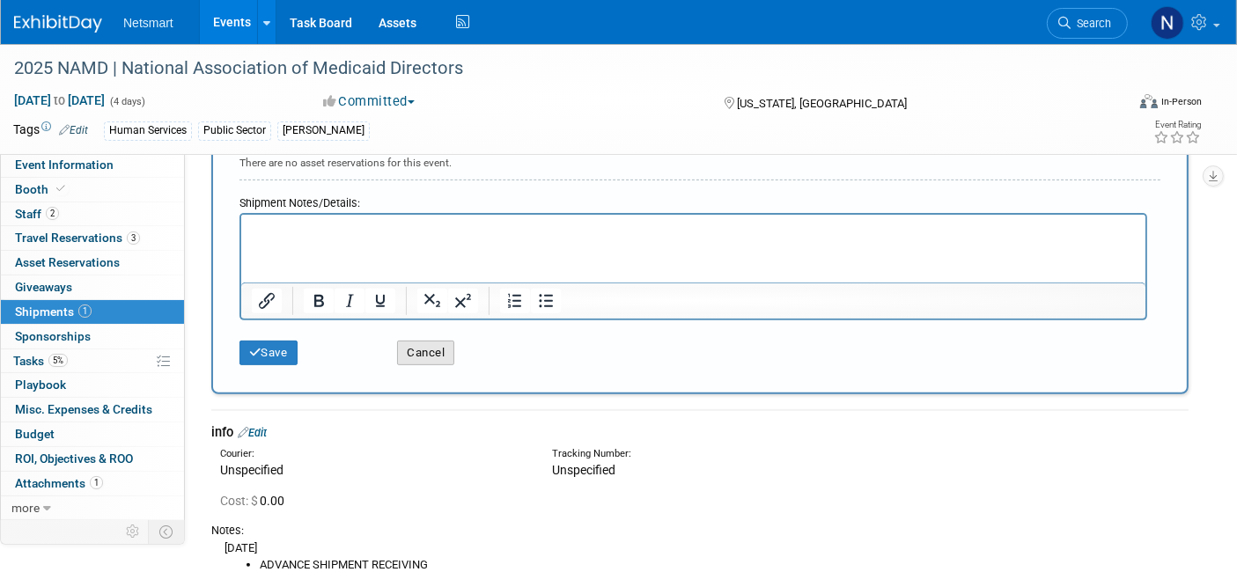
click at [426, 341] on button "Cancel" at bounding box center [425, 353] width 57 height 25
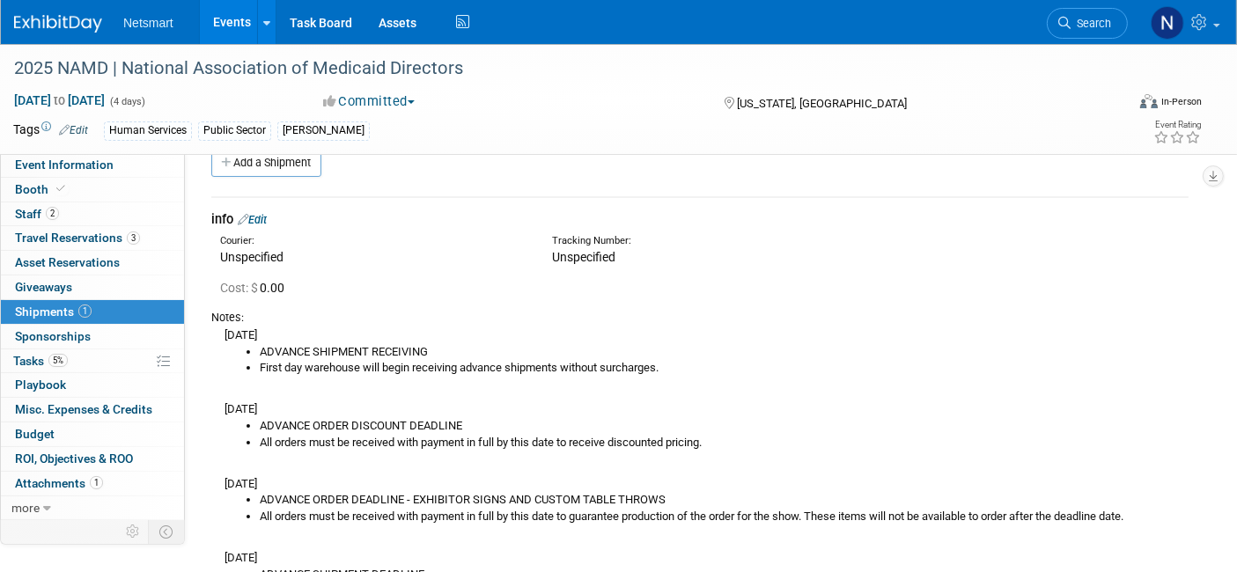
scroll to position [29, 0]
click at [267, 220] on link "Edit" at bounding box center [252, 218] width 29 height 13
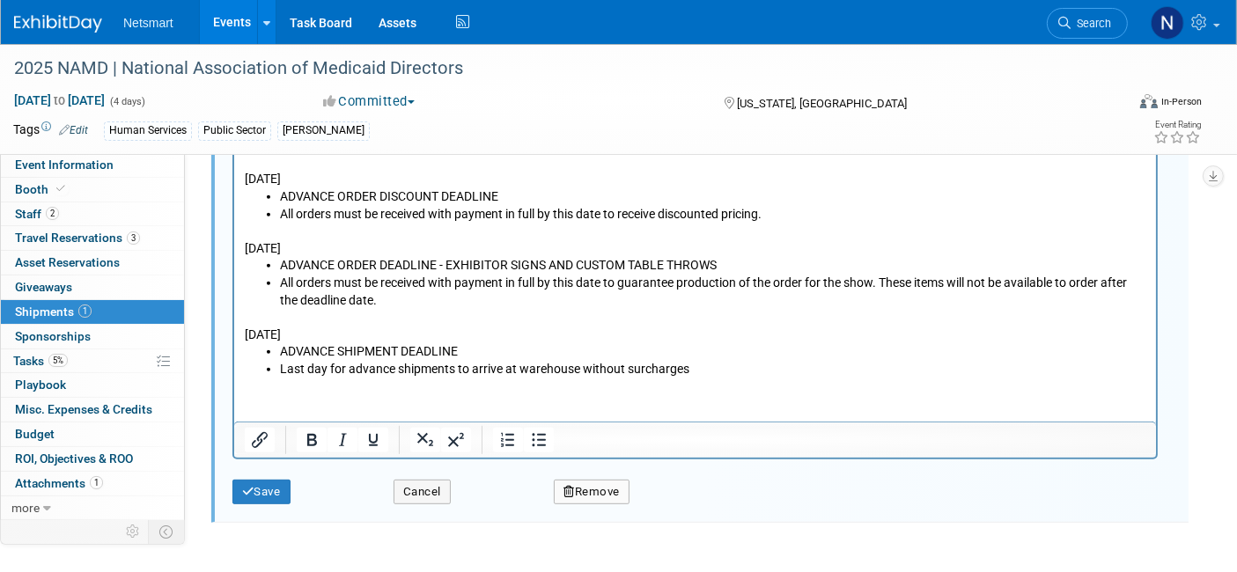
scroll to position [719, 0]
click at [672, 379] on html "Monday, October 20, 2025 ADVANCE SHIPMENT RECEIVING First day warehouse will be…" at bounding box center [694, 237] width 922 height 284
click at [499, 379] on html "Monday, October 20, 2025 ADVANCE SHIPMENT RECEIVING First day warehouse will be…" at bounding box center [694, 237] width 922 height 284
click at [537, 430] on icon "Bullet list" at bounding box center [538, 440] width 21 height 21
click at [535, 431] on icon "Bullet list" at bounding box center [538, 440] width 21 height 21
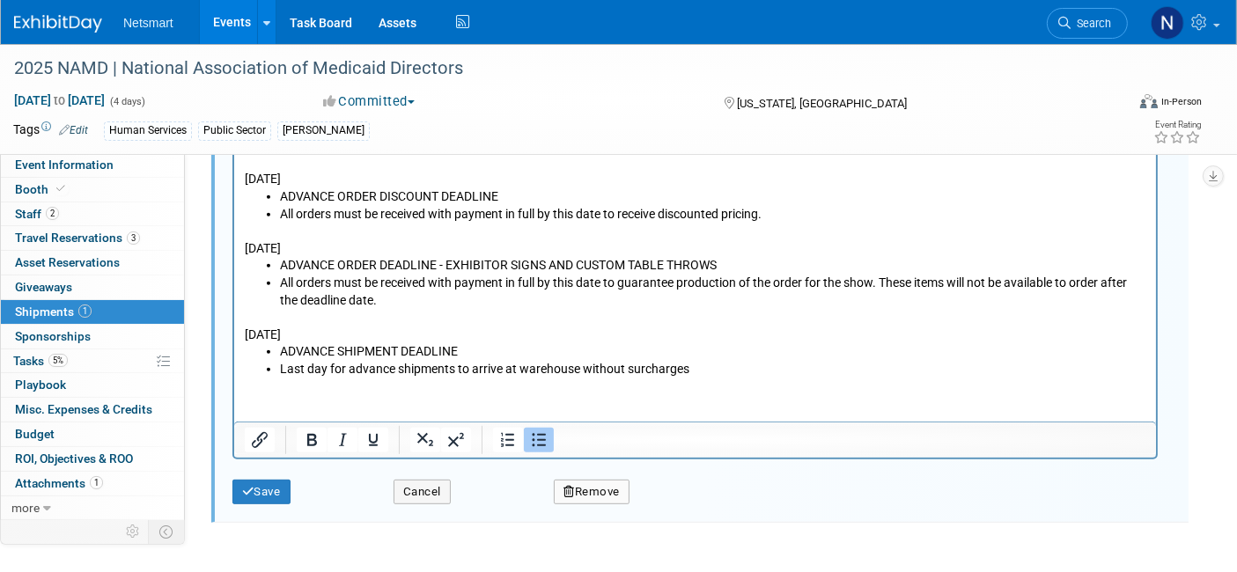
click at [720, 368] on li "Last day for advance shipments to arrive at warehouse without surcharges" at bounding box center [712, 370] width 866 height 18
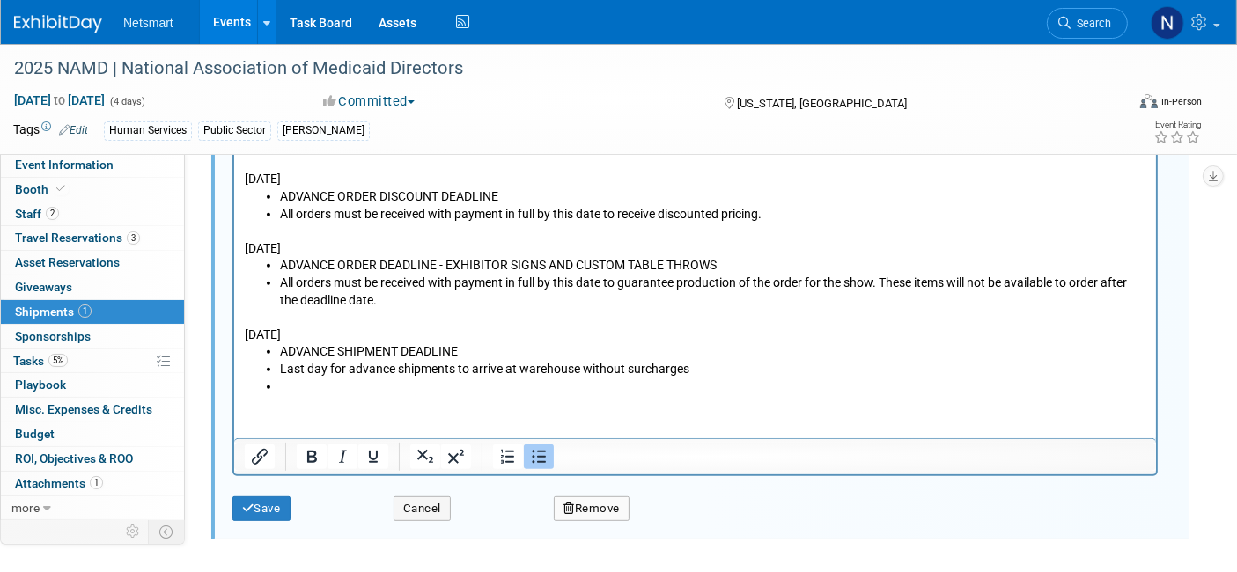
click at [524, 454] on button "Bullet list" at bounding box center [539, 457] width 30 height 25
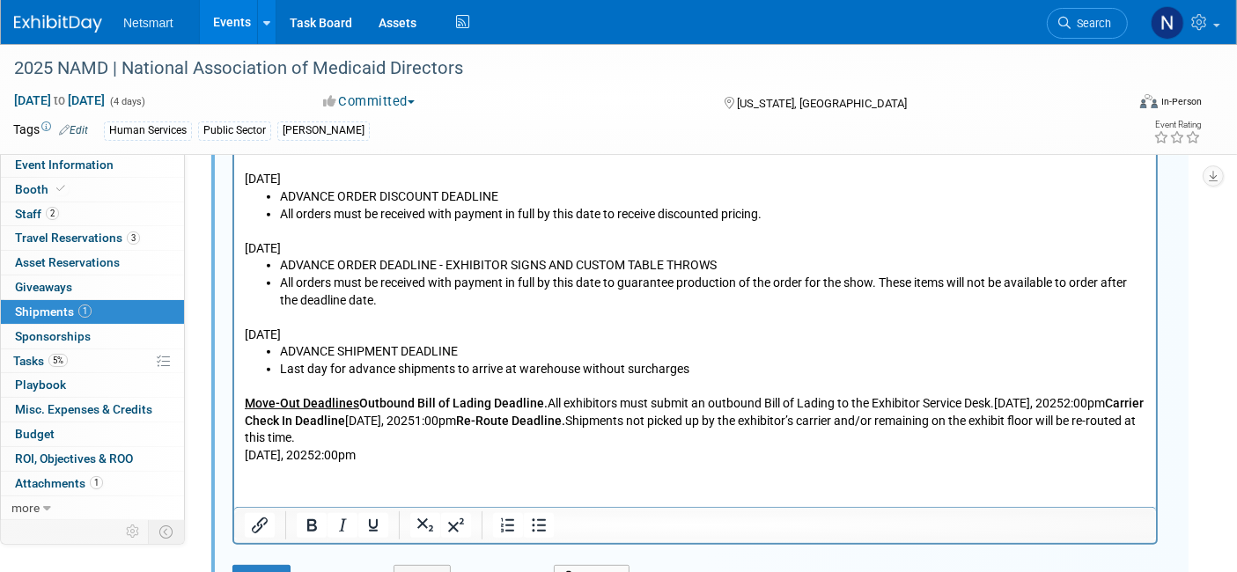
click at [358, 402] on b "Outbound Bill of Lading Deadline." at bounding box center [452, 403] width 188 height 14
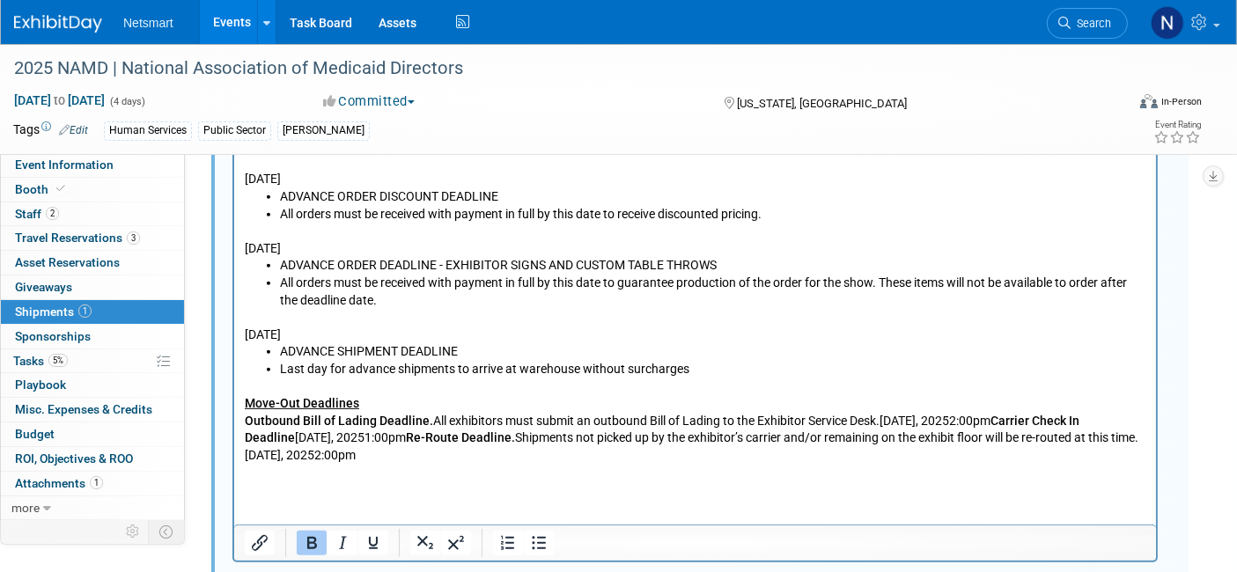
click at [426, 421] on b "Outbound Bill of Lading Deadline." at bounding box center [338, 421] width 188 height 14
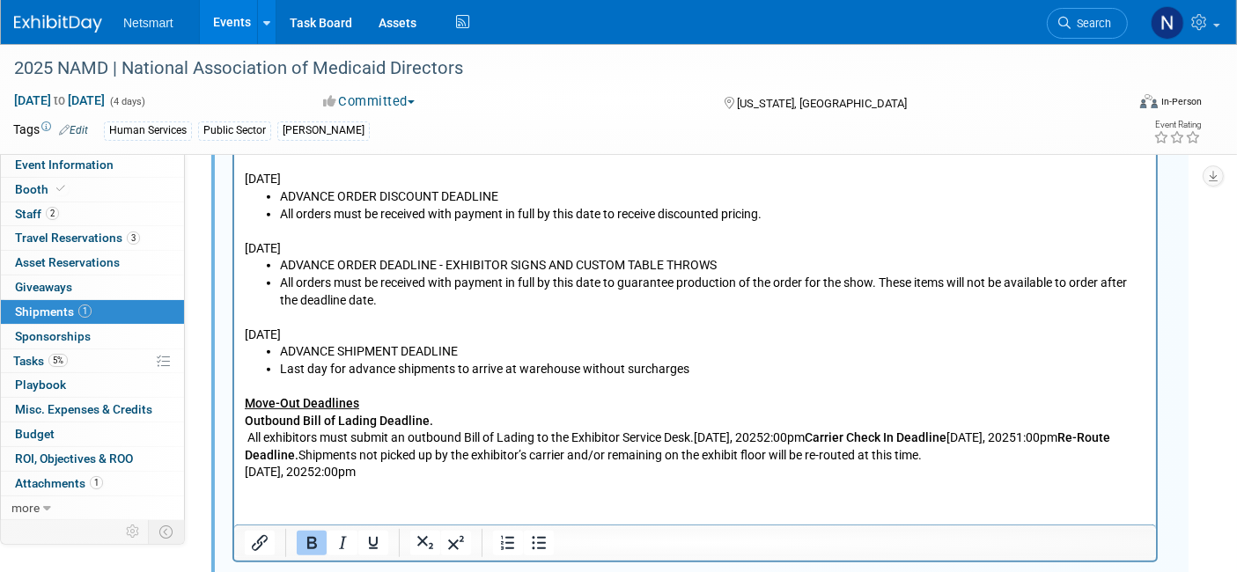
click at [698, 435] on p "All exhibitors must submit an outbound Bill of Lading to the Exhibitor Service …" at bounding box center [695, 456] width 902 height 52
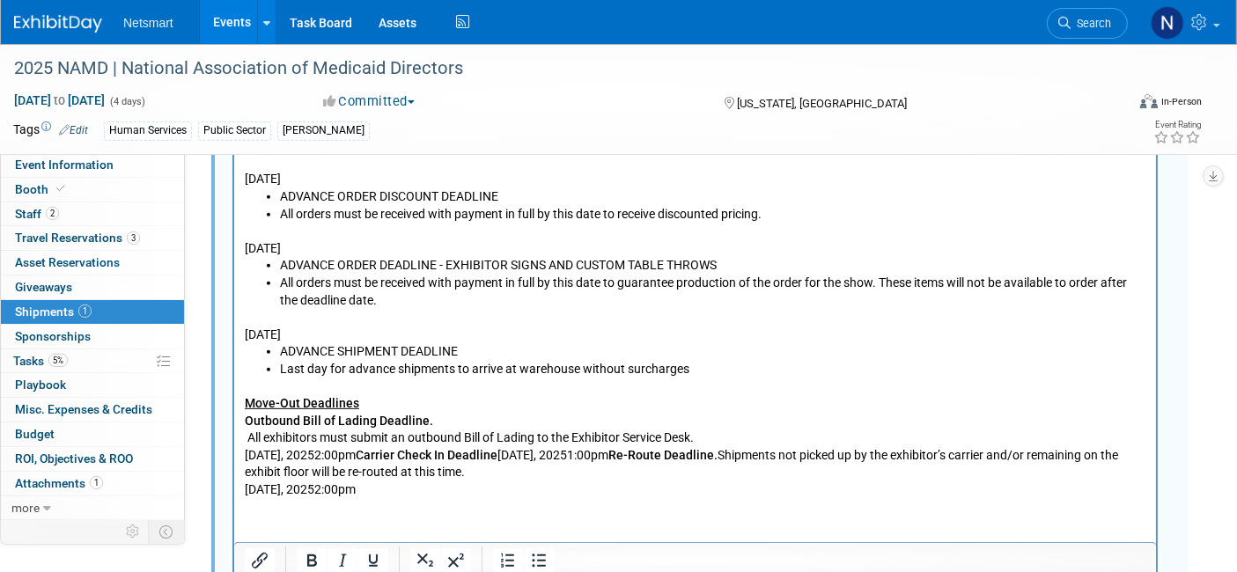
click at [431, 455] on b "Carrier Check In Deadline" at bounding box center [426, 455] width 142 height 14
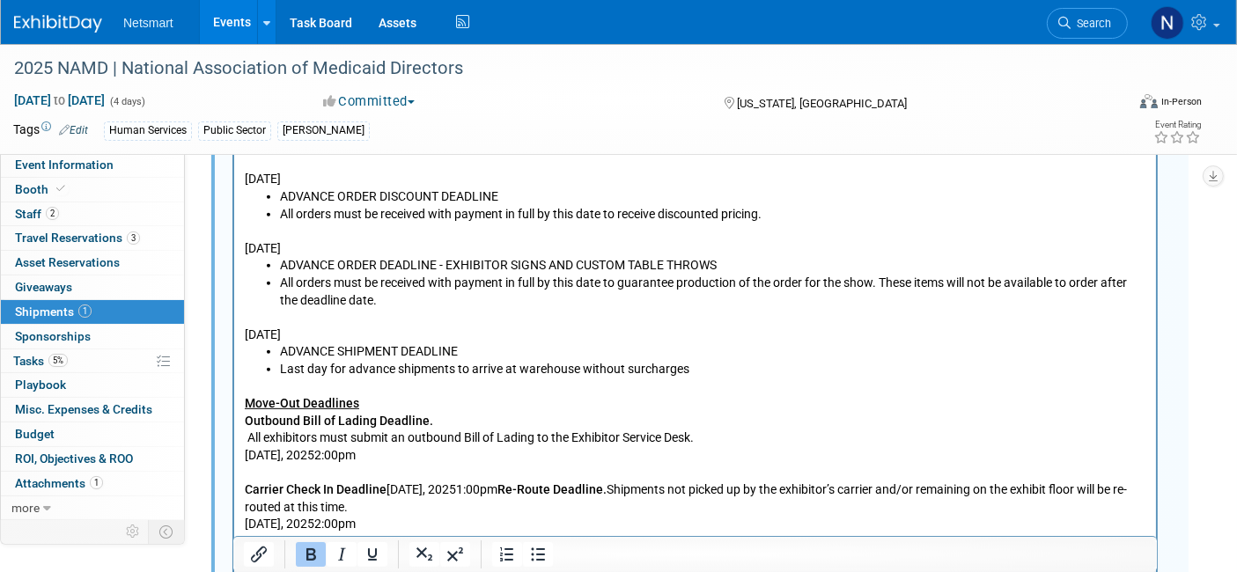
click at [380, 493] on b "Carrier Check In Deadline" at bounding box center [315, 490] width 142 height 14
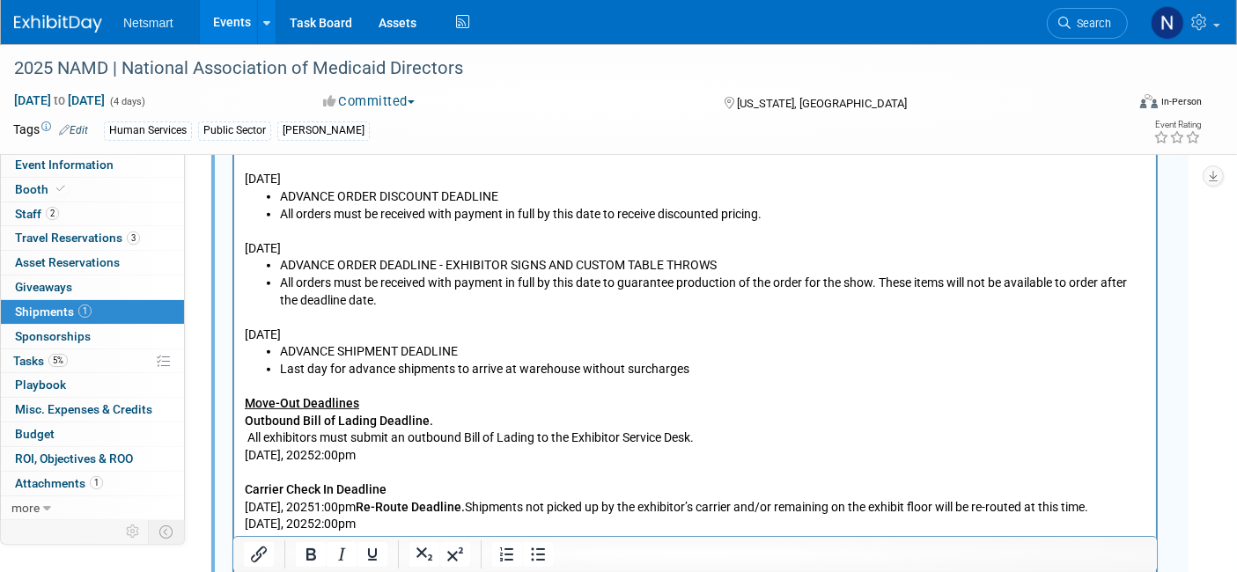
click at [431, 506] on b "Re-Route Deadline." at bounding box center [409, 507] width 109 height 14
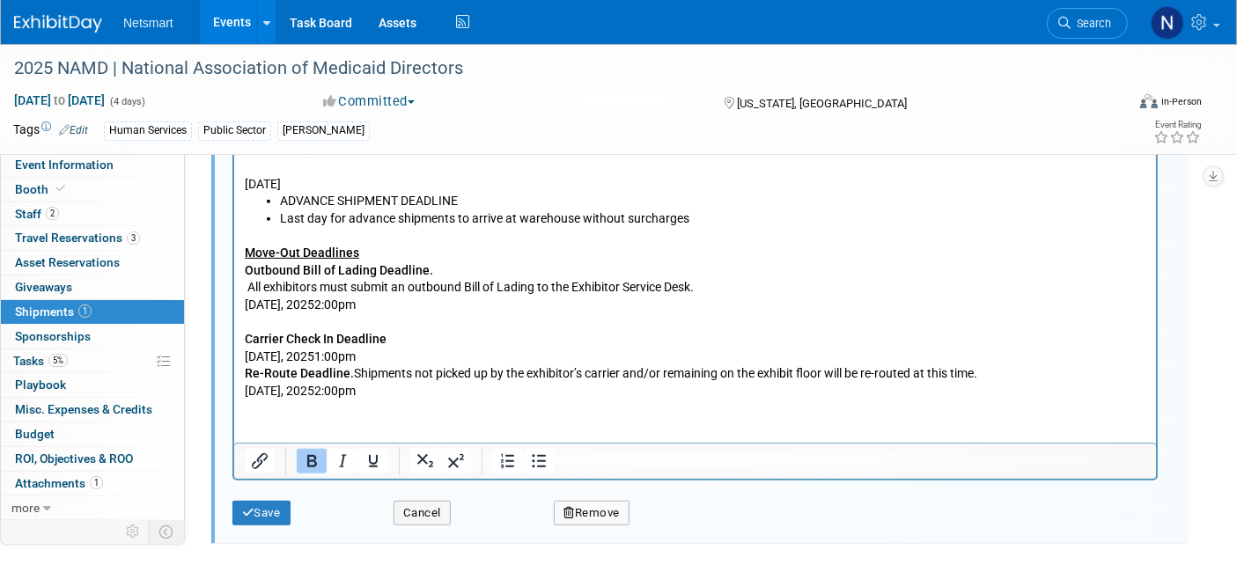
scroll to position [835, 0]
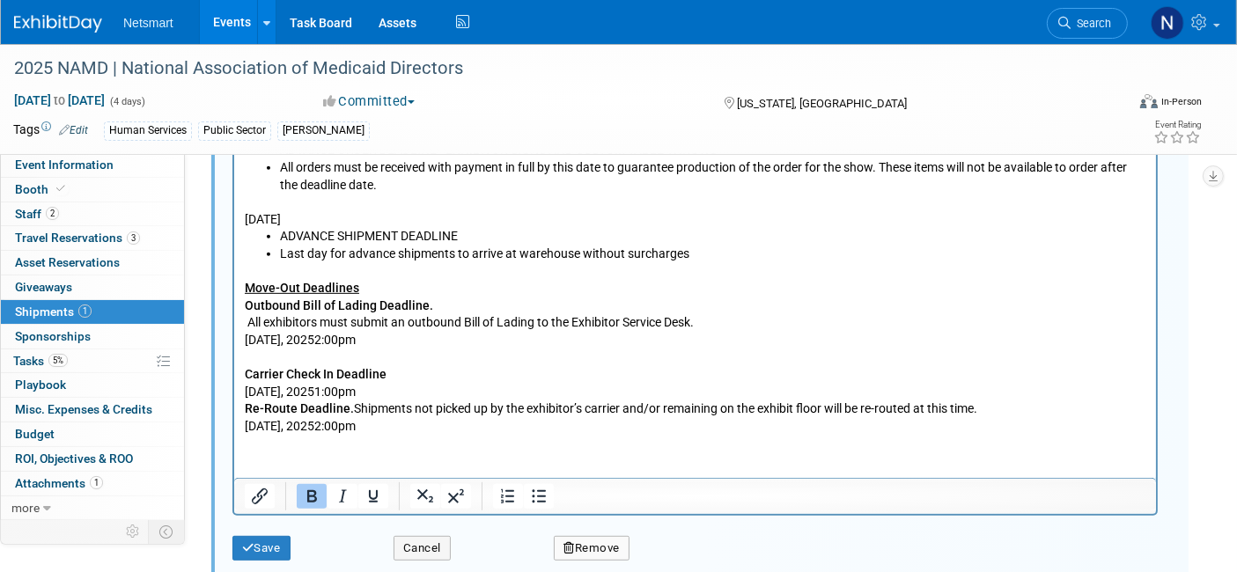
click at [454, 388] on p "Friday, November 21, 20251:00pm" at bounding box center [695, 394] width 902 height 18
click at [387, 339] on p "Friday, November 21, 20252:00pm" at bounding box center [695, 342] width 902 height 18
drag, startPoint x: 460, startPoint y: 342, endPoint x: 213, endPoint y: 322, distance: 247.3
click at [233, 322] on html "Monday, October 20, 2025 ADVANCE SHIPMENT RECEIVING First day warehouse will be…" at bounding box center [694, 208] width 922 height 455
click at [543, 487] on icon "Bullet list" at bounding box center [538, 496] width 21 height 21
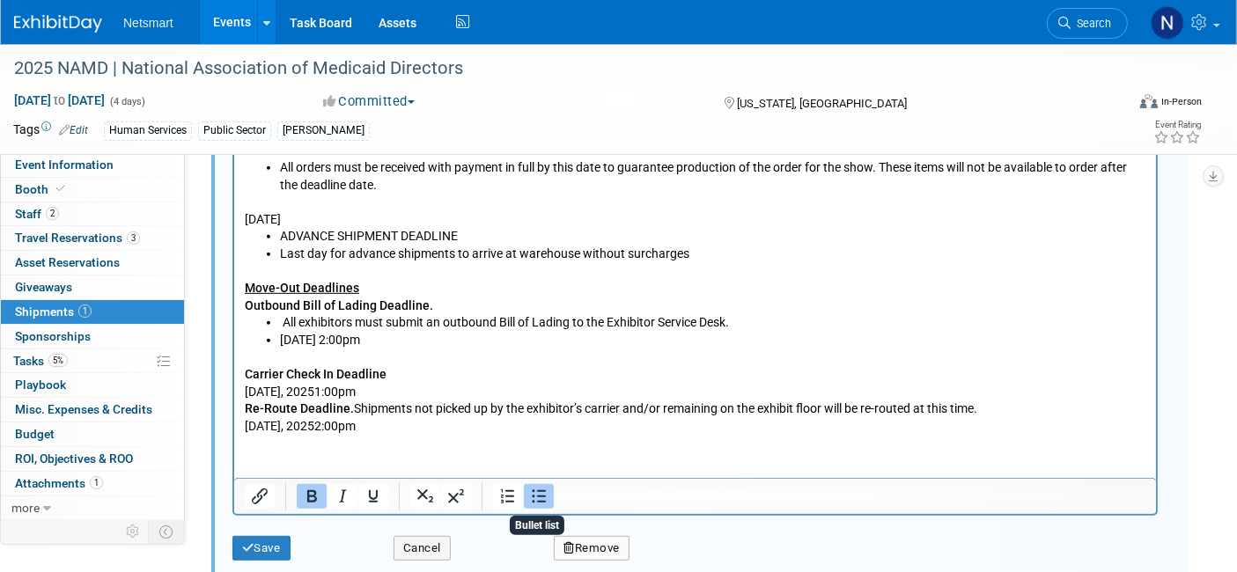
click at [527, 327] on li "All exhibitors must submit an outbound Bill of Lading to the Exhibitor Service …" at bounding box center [712, 324] width 866 height 18
click at [286, 322] on li "All exhibitors must submit an outbound Bill of Lading to the Exhibitor Service …" at bounding box center [712, 324] width 866 height 18
click at [522, 346] on li "Friday, November 21, 2025 2:00pm" at bounding box center [712, 342] width 866 height 18
click at [389, 394] on p "Friday, November 21, 20251:00pm" at bounding box center [695, 394] width 902 height 18
click at [454, 394] on p "Friday, November 21, 2025 1:00pm" at bounding box center [695, 394] width 902 height 18
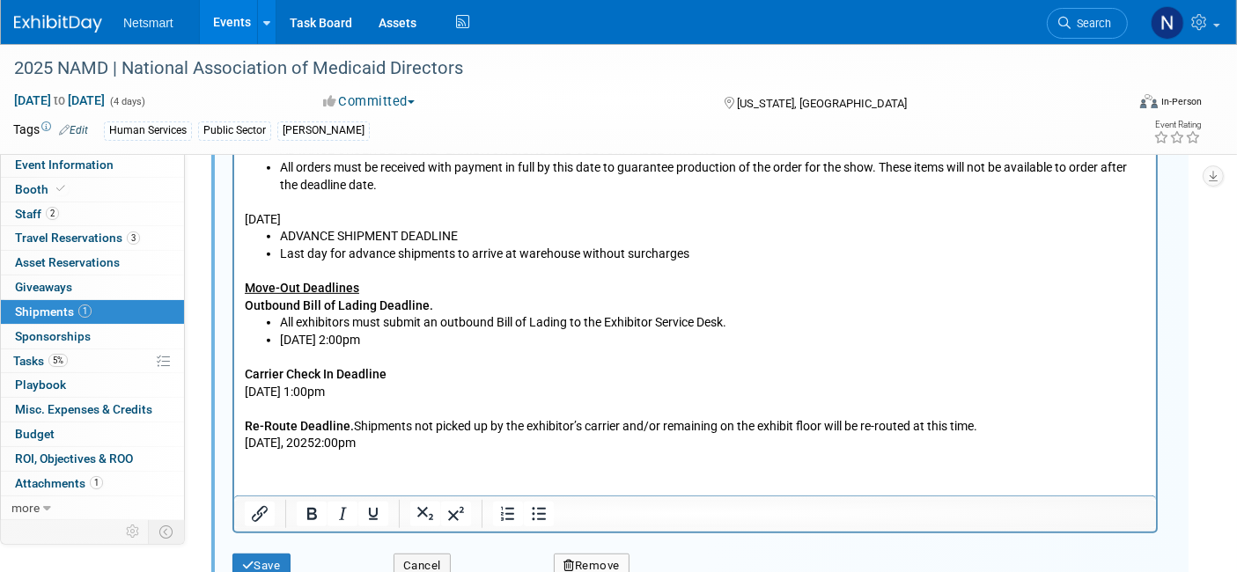
drag, startPoint x: 453, startPoint y: 393, endPoint x: 446, endPoint y: 366, distance: 27.1
click at [233, 394] on html "Monday, October 20, 2025 ADVANCE SHIPMENT RECEIVING First day warehouse will be…" at bounding box center [694, 217] width 922 height 473
click at [534, 507] on icon "Bullet list" at bounding box center [538, 514] width 21 height 21
click at [446, 437] on p "Re-Route Deadline. Shipments not picked up by the exhibitor’s carrier and/or re…" at bounding box center [695, 436] width 902 height 34
drag, startPoint x: 446, startPoint y: 437, endPoint x: 233, endPoint y: 442, distance: 213.1
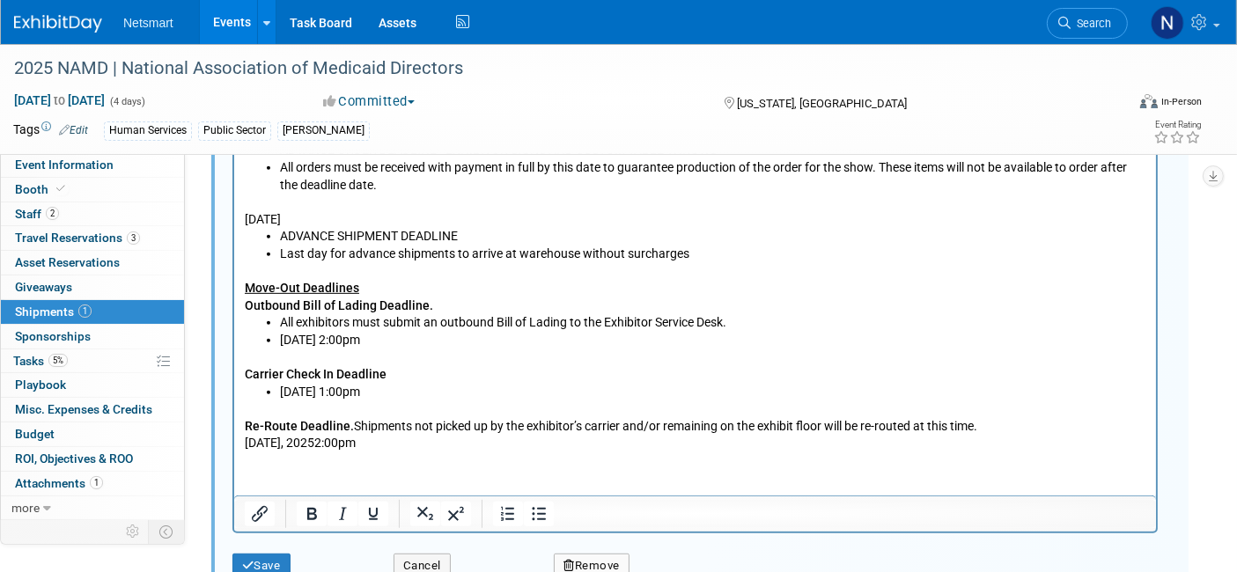
click at [233, 442] on html "Monday, October 20, 2025 ADVANCE SHIPMENT RECEIVING First day warehouse will be…" at bounding box center [694, 217] width 922 height 473
click at [543, 508] on icon "Bullet list" at bounding box center [539, 514] width 14 height 13
click at [354, 424] on p "Re-Route Deadline. Shipments not picked up by the exhibitor’s carrier and/or re…" at bounding box center [695, 436] width 902 height 34
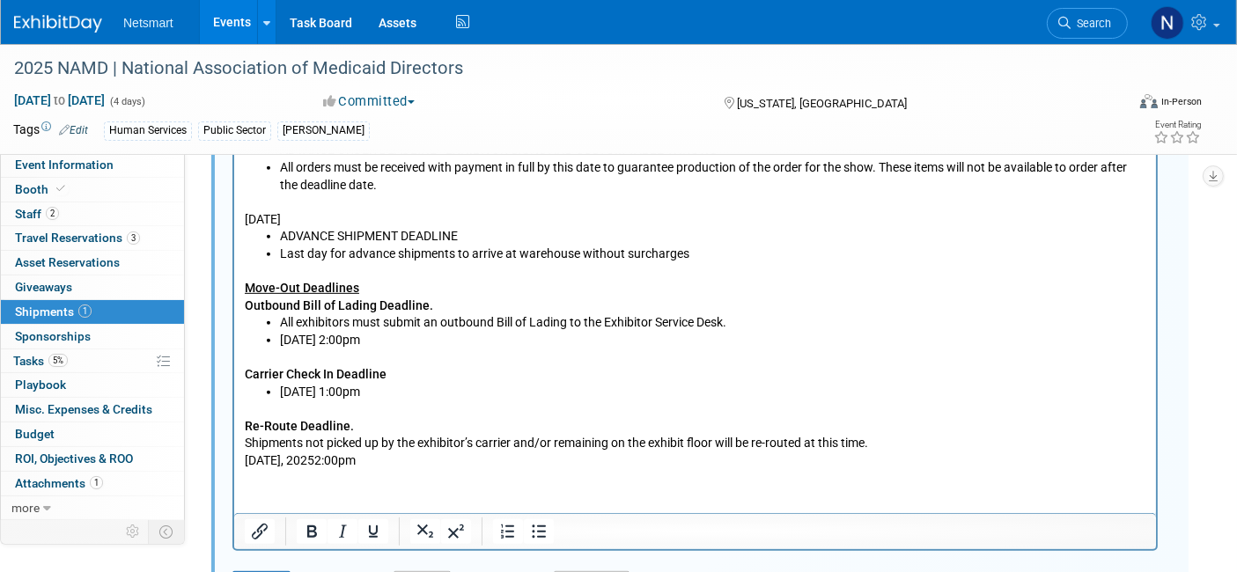
drag, startPoint x: 454, startPoint y: 459, endPoint x: 206, endPoint y: 463, distance: 248.3
click at [233, 463] on html "Monday, October 20, 2025 ADVANCE SHIPMENT RECEIVING First day warehouse will be…" at bounding box center [694, 226] width 922 height 490
click at [527, 439] on p "Shipments not picked up by the exhibitor’s carrier and/or remaining on the exhi…" at bounding box center [695, 453] width 902 height 34
drag, startPoint x: 446, startPoint y: 465, endPoint x: 187, endPoint y: 447, distance: 260.3
click at [233, 447] on html "Monday, October 20, 2025 ADVANCE SHIPMENT RECEIVING First day warehouse will be…" at bounding box center [694, 226] width 922 height 490
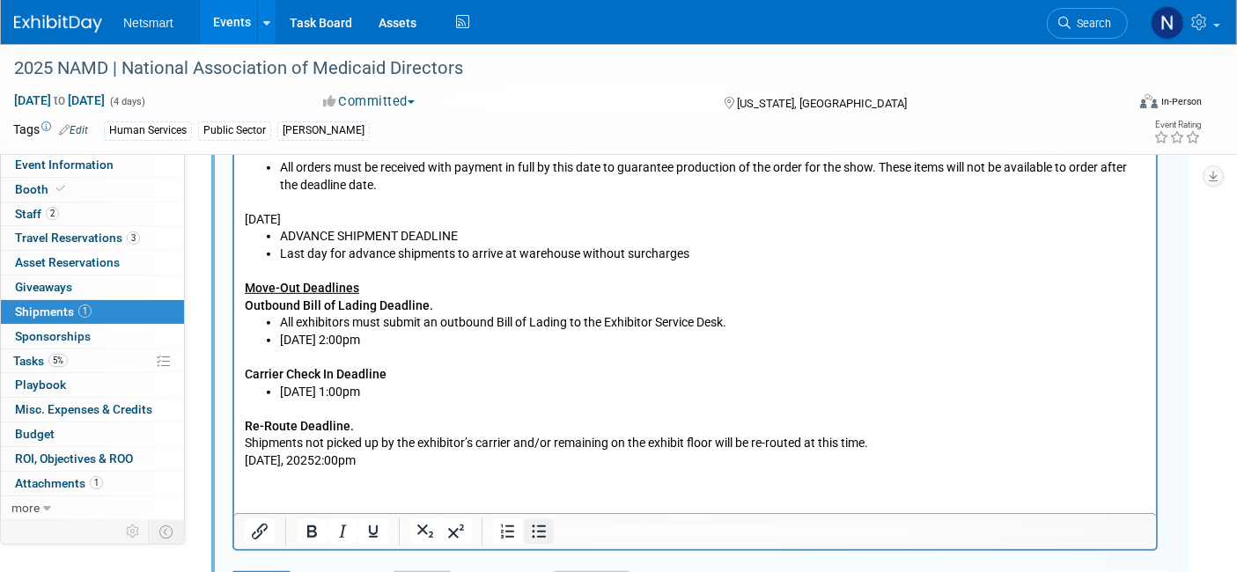
click at [549, 525] on button "Bullet list" at bounding box center [539, 531] width 30 height 25
click at [570, 448] on li "Shipments not picked up by the exhibitor’s carrier and/or remaining on the exhi…" at bounding box center [712, 453] width 866 height 34
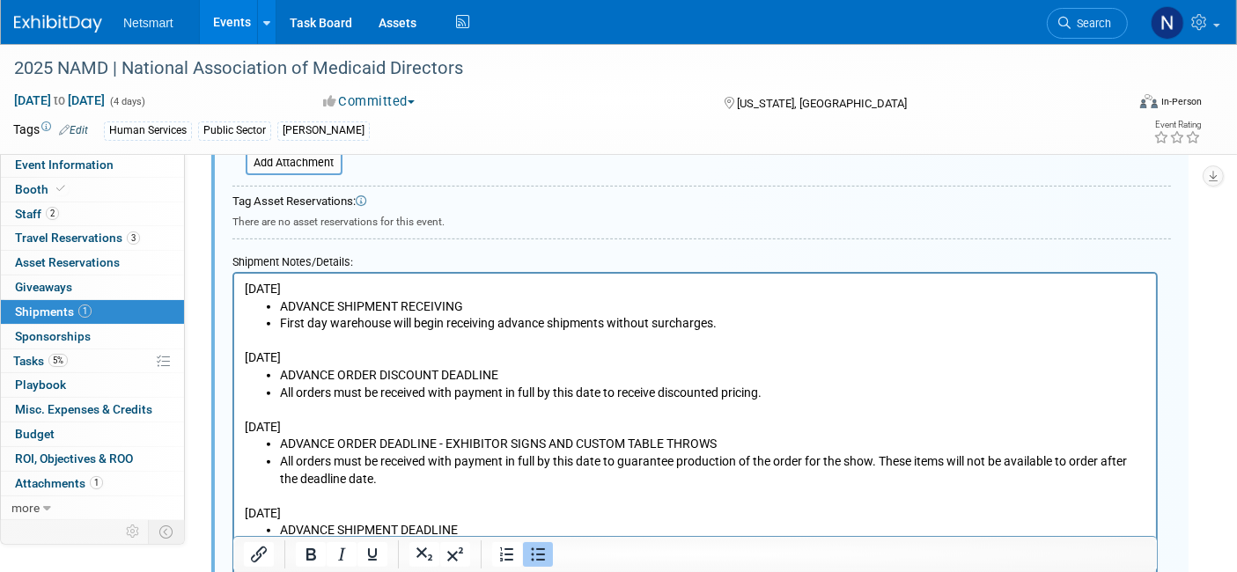
scroll to position [878, 0]
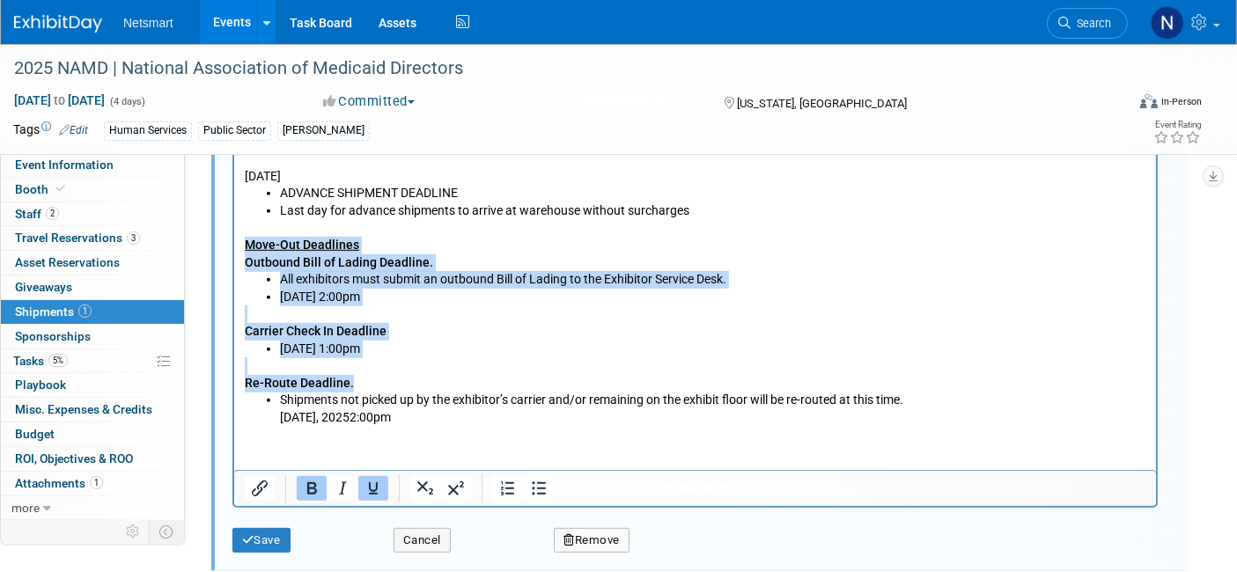
drag, startPoint x: 392, startPoint y: 376, endPoint x: 239, endPoint y: 247, distance: 199.9
click at [239, 247] on html "Monday, October 20, 2025 ADVANCE SHIPMENT RECEIVING First day warehouse will be…" at bounding box center [694, 182] width 922 height 490
click at [311, 489] on icon "Bold" at bounding box center [312, 489] width 10 height 12
click at [373, 479] on icon "Underline" at bounding box center [373, 488] width 21 height 21
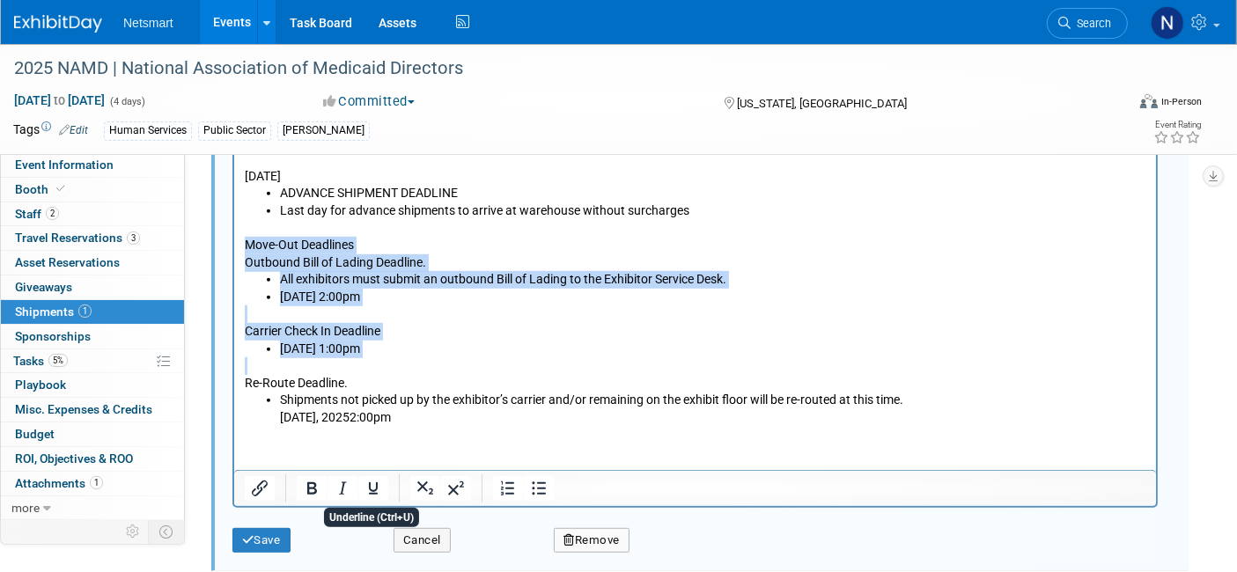
click at [446, 359] on p "Rich Text Area. Press ALT-0 for help." at bounding box center [695, 367] width 902 height 18
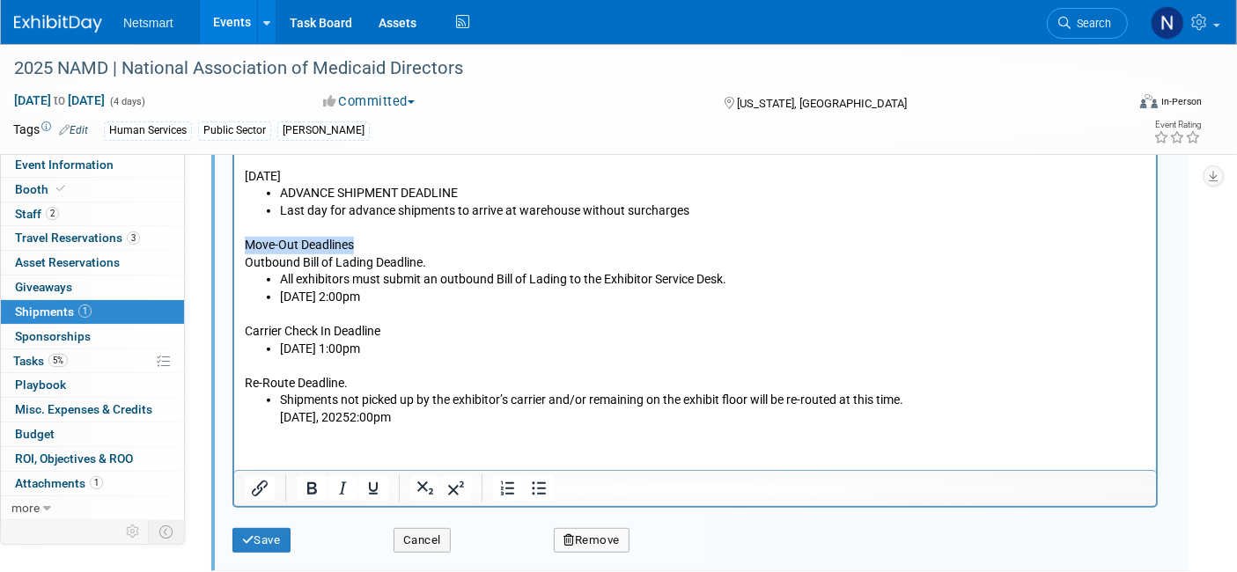
drag, startPoint x: 379, startPoint y: 249, endPoint x: 225, endPoint y: 251, distance: 155.0
click at [233, 251] on html "Monday, October 20, 2025 ADVANCE SHIPMENT RECEIVING First day warehouse will be…" at bounding box center [694, 182] width 922 height 490
click at [318, 483] on icon "Bold" at bounding box center [311, 488] width 21 height 21
click at [382, 488] on icon "Underline" at bounding box center [373, 488] width 21 height 21
click at [566, 358] on p "Rich Text Area. Press ALT-0 for help." at bounding box center [695, 367] width 902 height 18
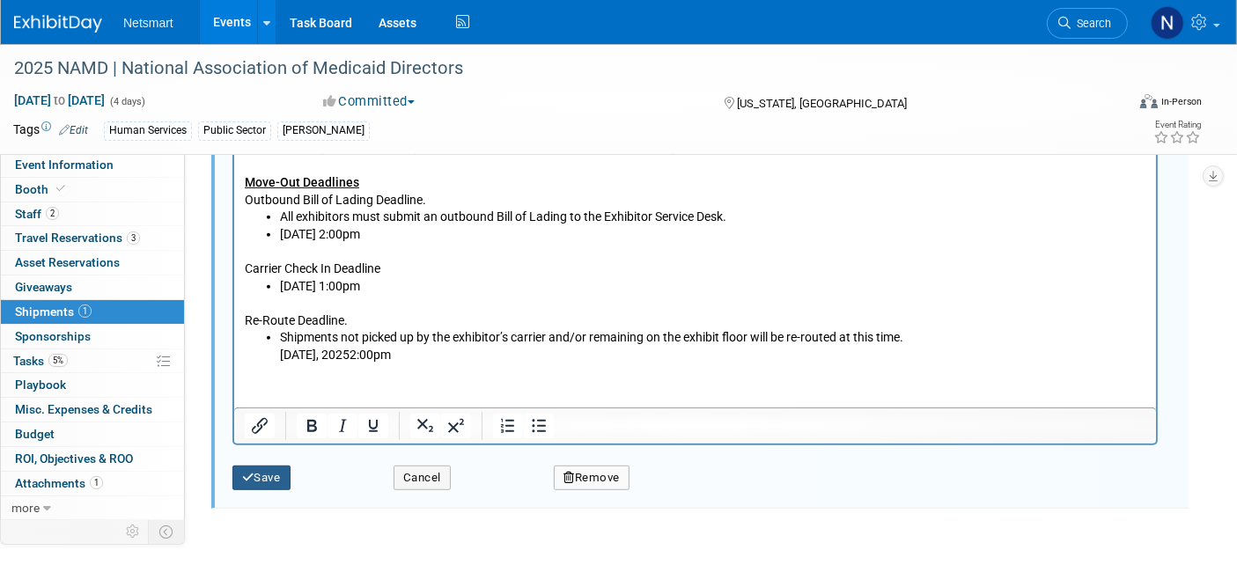
click at [271, 468] on button "Save" at bounding box center [261, 478] width 58 height 25
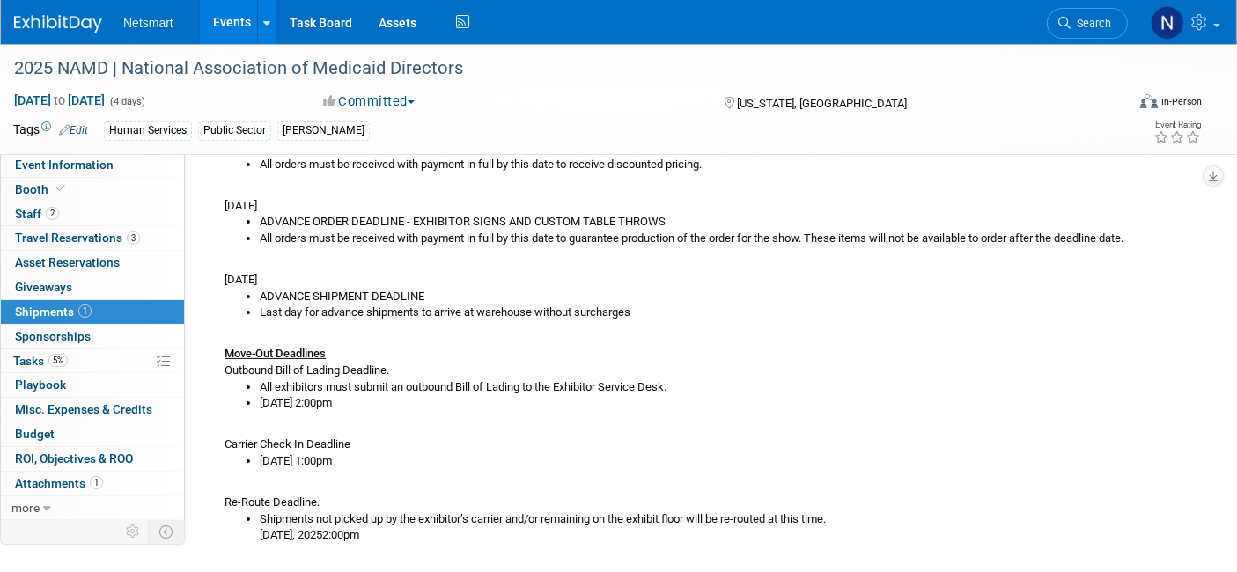
scroll to position [397, 0]
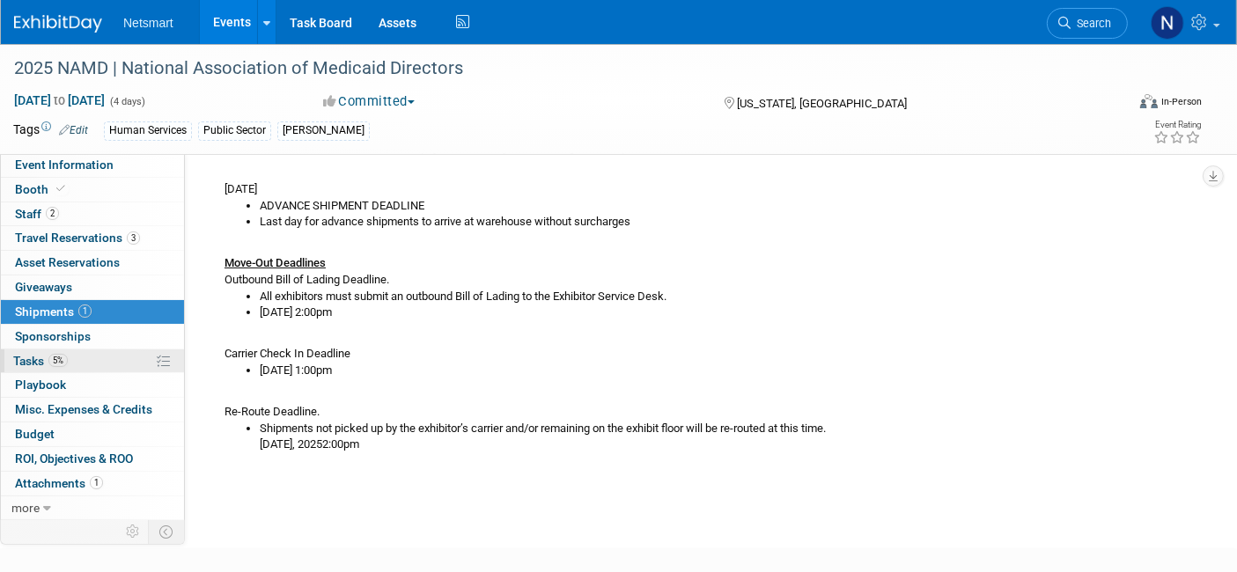
click at [100, 362] on link "5% Tasks 5%" at bounding box center [92, 362] width 183 height 24
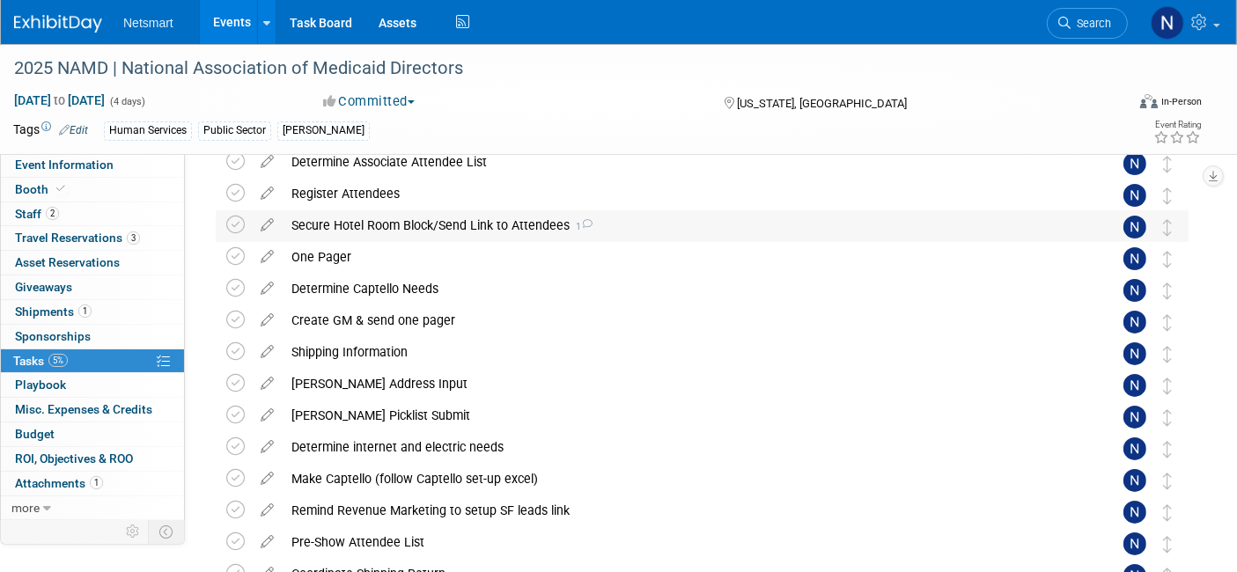
scroll to position [156, 0]
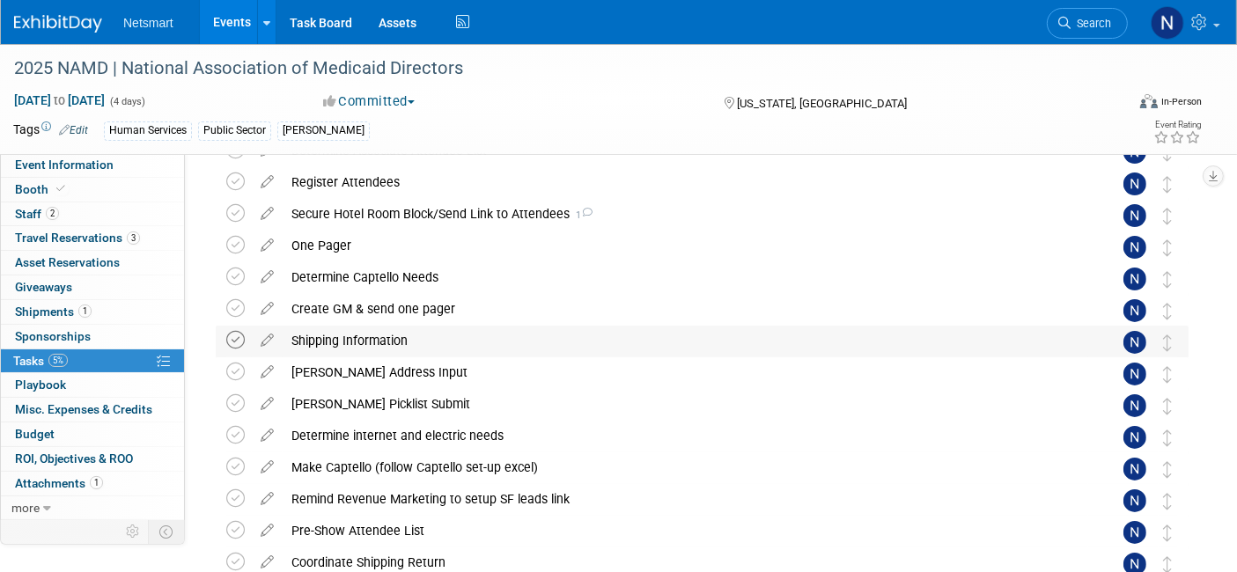
click at [234, 335] on icon at bounding box center [235, 340] width 18 height 18
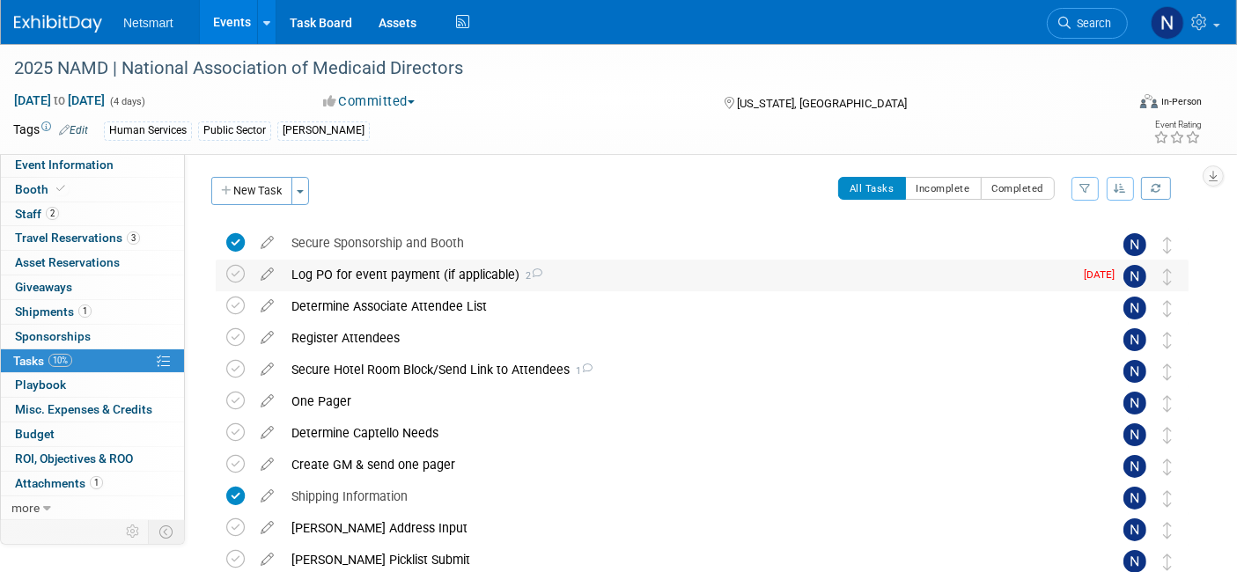
click at [409, 267] on div "Log PO for event payment (if applicable) 2" at bounding box center [678, 275] width 791 height 30
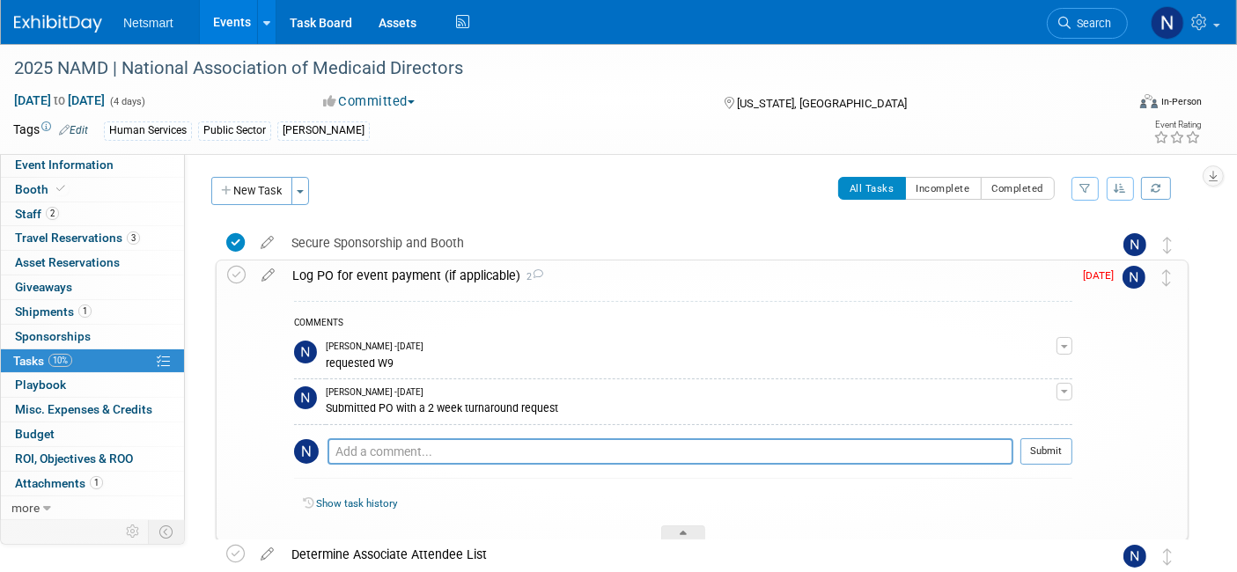
click at [415, 275] on div "Log PO for event payment (if applicable) 2" at bounding box center [678, 276] width 789 height 30
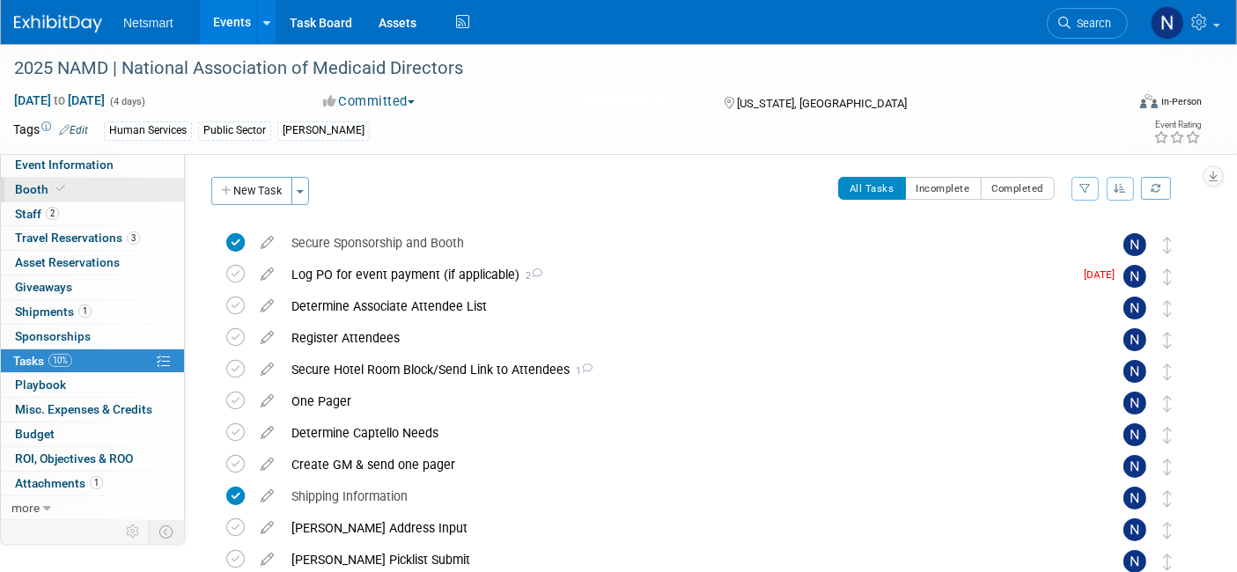
click at [82, 188] on link "Booth" at bounding box center [92, 190] width 183 height 24
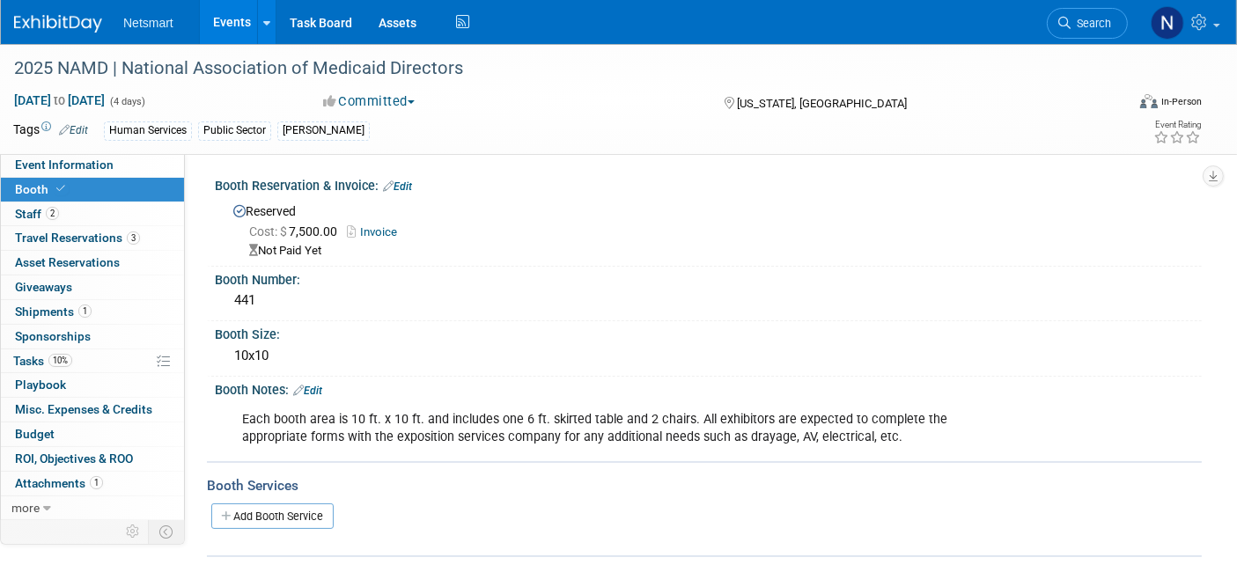
click at [317, 389] on link "Edit" at bounding box center [307, 391] width 29 height 12
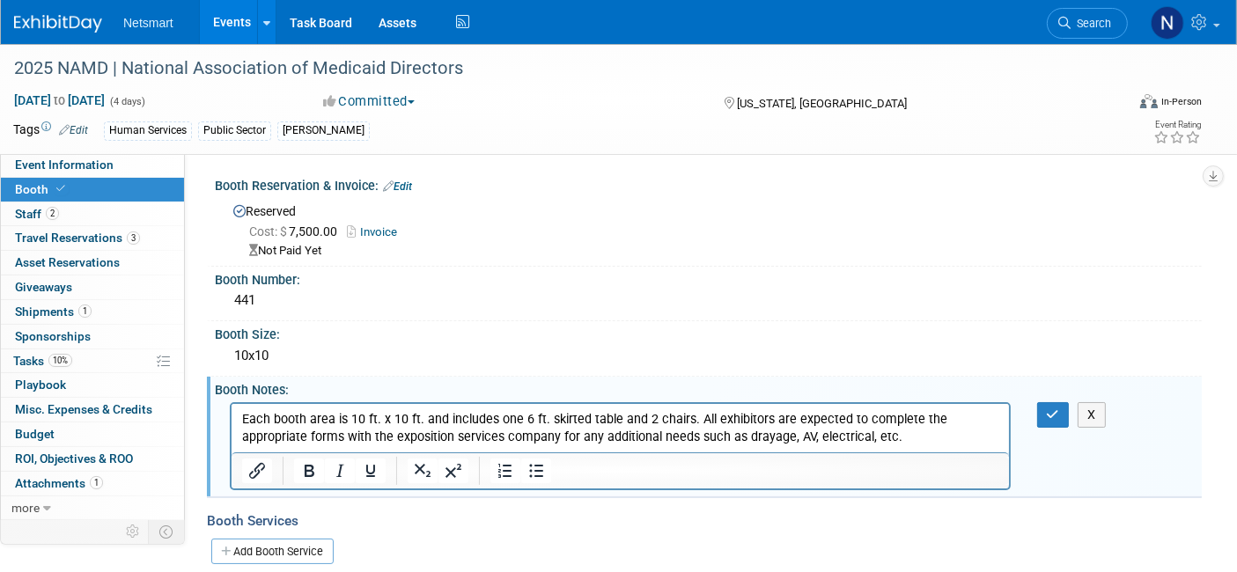
click at [858, 440] on p "Each booth area is 10 ft. x 10 ft. and includes one 6 ft. skirted table and 2 c…" at bounding box center [619, 427] width 757 height 35
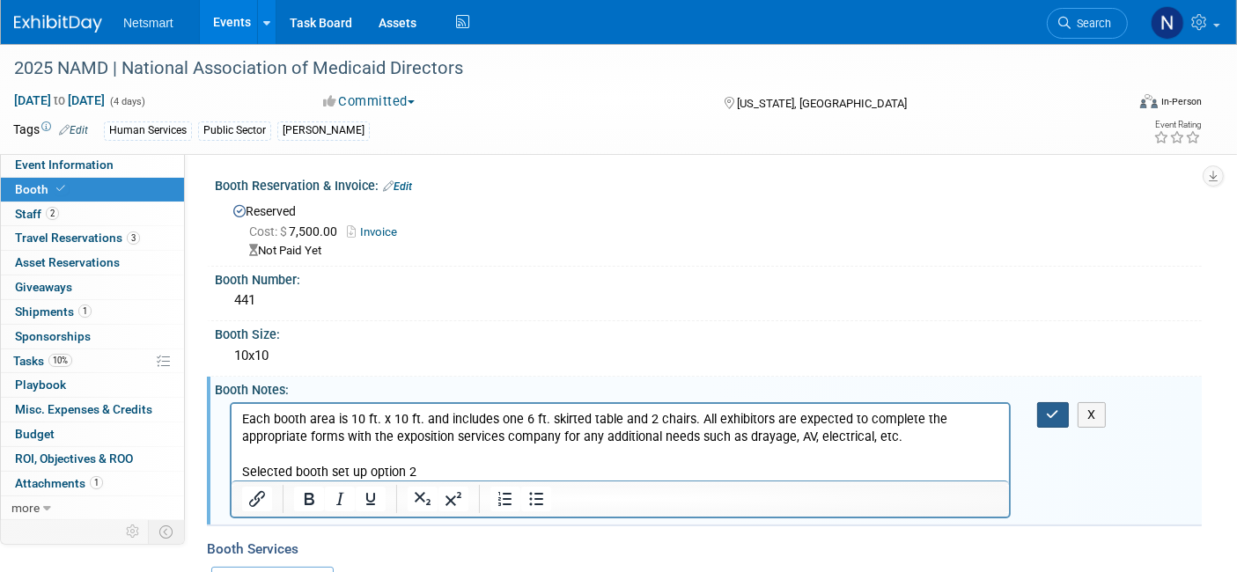
click at [1053, 418] on button "button" at bounding box center [1053, 415] width 33 height 26
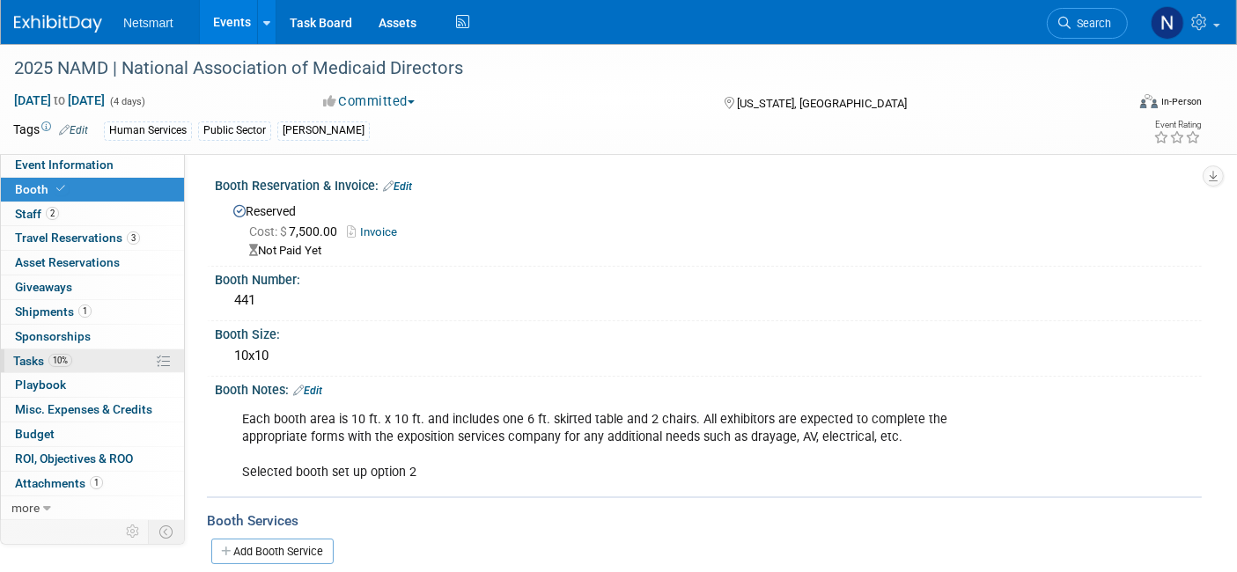
click at [80, 359] on link "10% Tasks 10%" at bounding box center [92, 362] width 183 height 24
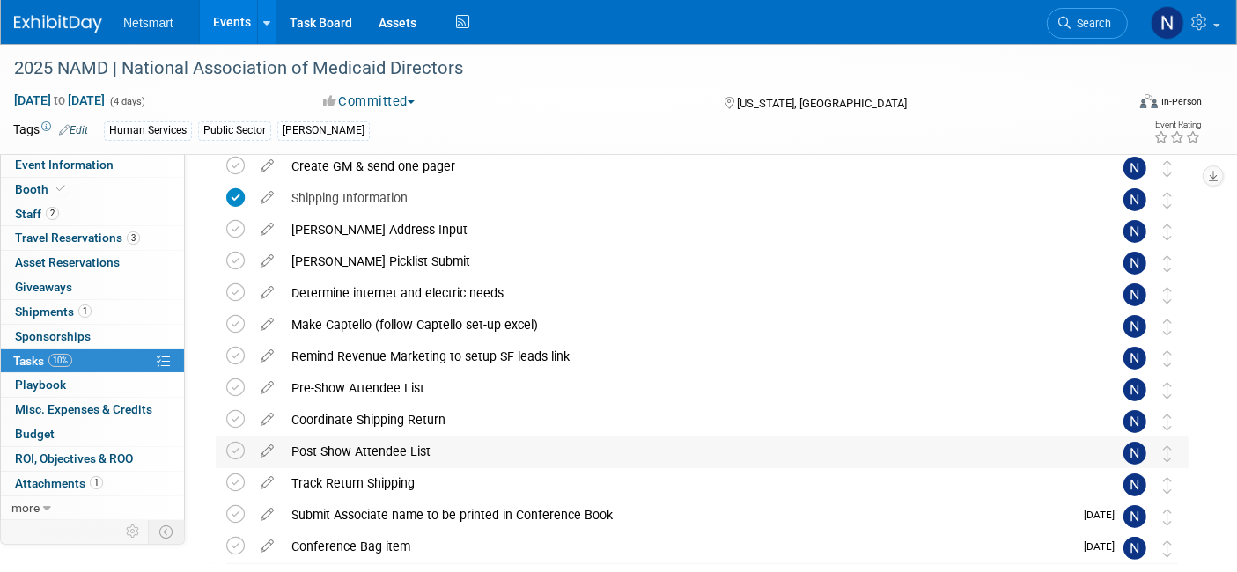
scroll to position [370, 0]
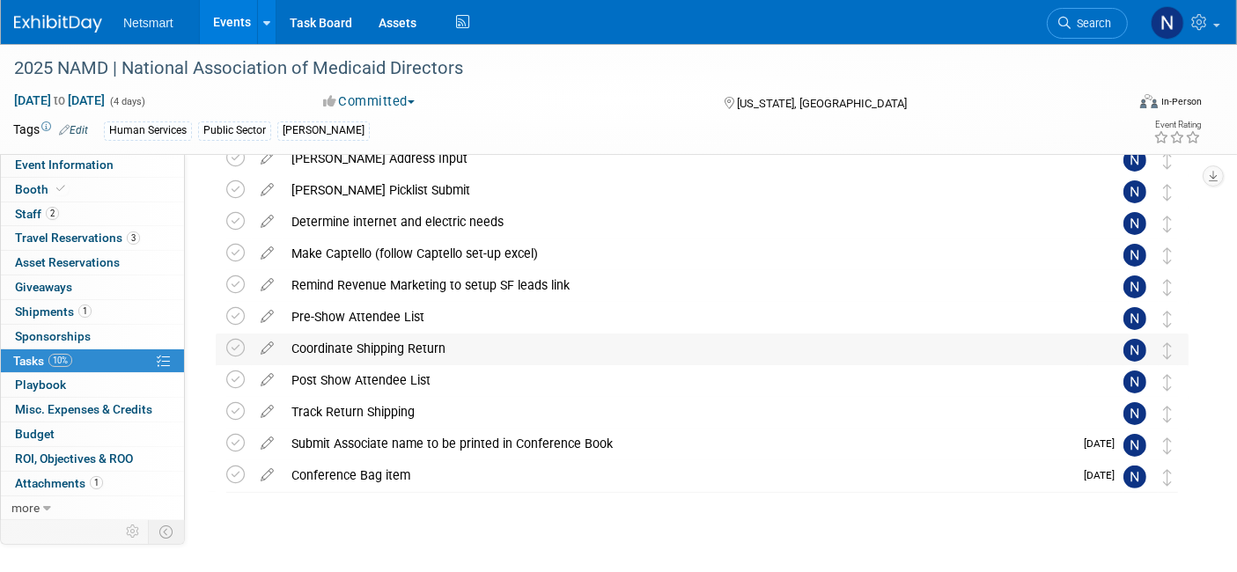
click at [340, 350] on div "Coordinate Shipping Return" at bounding box center [686, 349] width 806 height 30
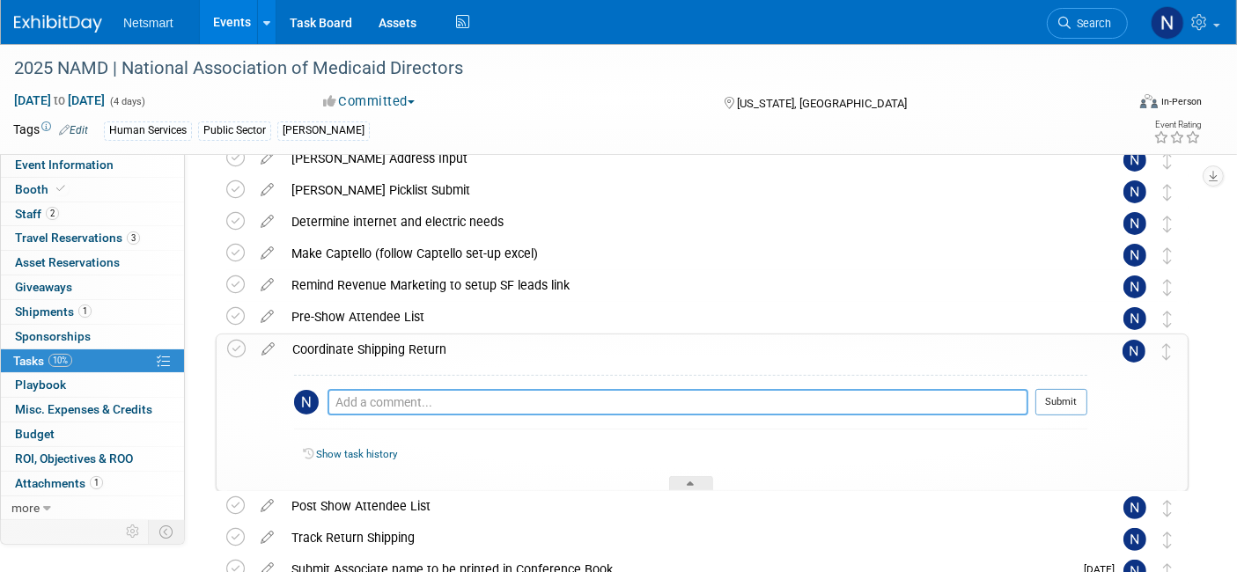
click at [374, 397] on textarea at bounding box center [678, 402] width 701 height 26
type textarea "pre filled out BOL"
click at [1070, 402] on button "Submit" at bounding box center [1061, 402] width 52 height 26
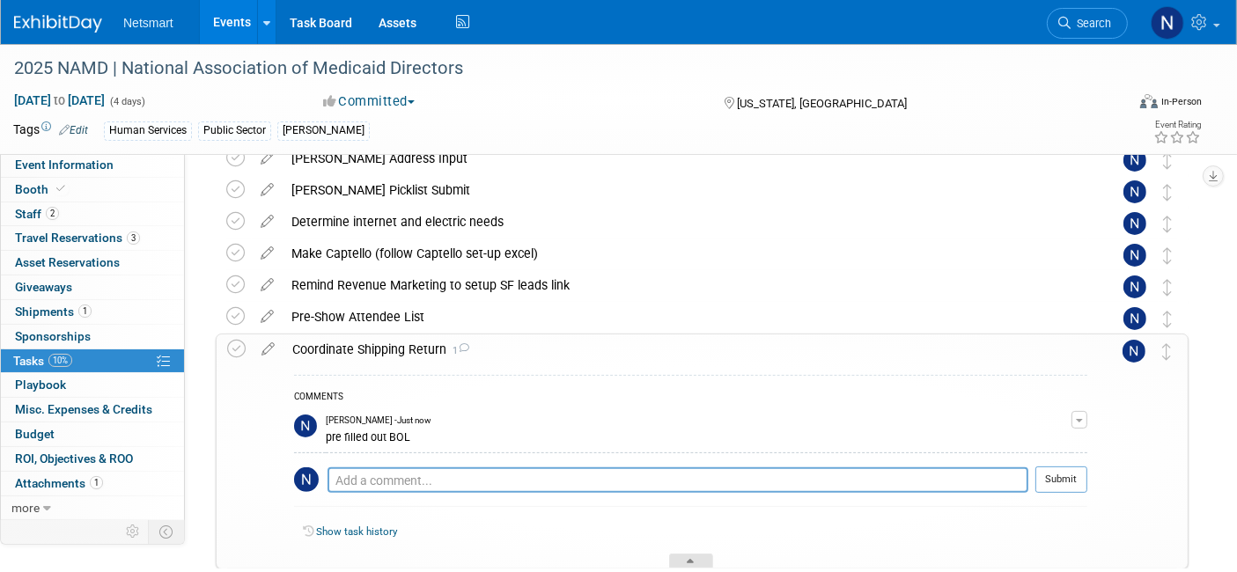
click at [687, 555] on div at bounding box center [691, 561] width 44 height 15
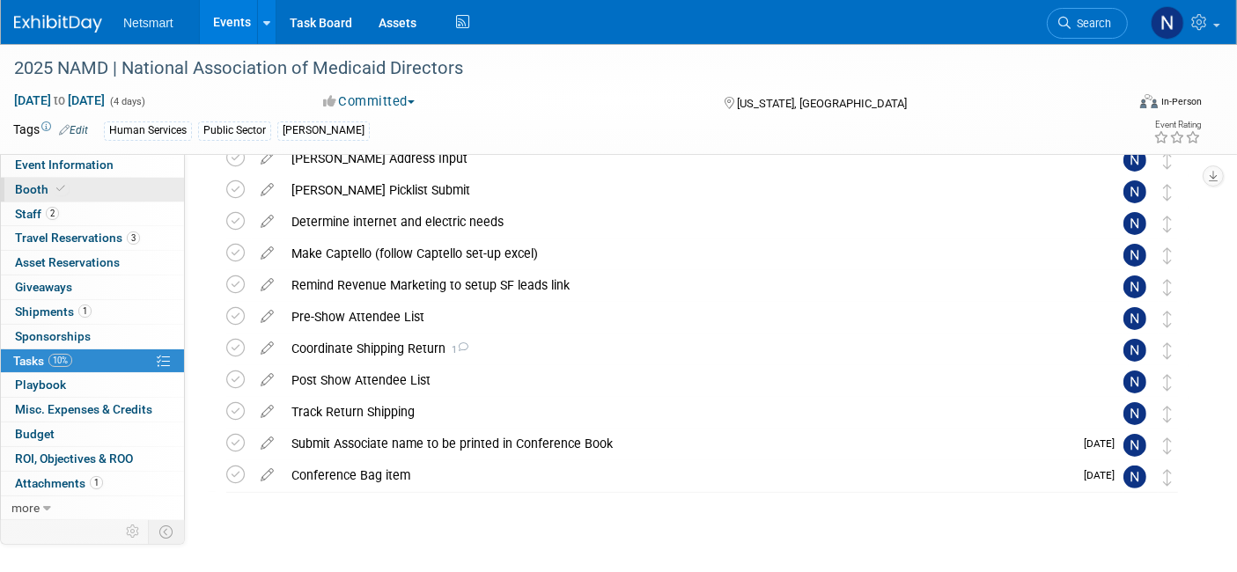
click at [90, 188] on link "Booth" at bounding box center [92, 190] width 183 height 24
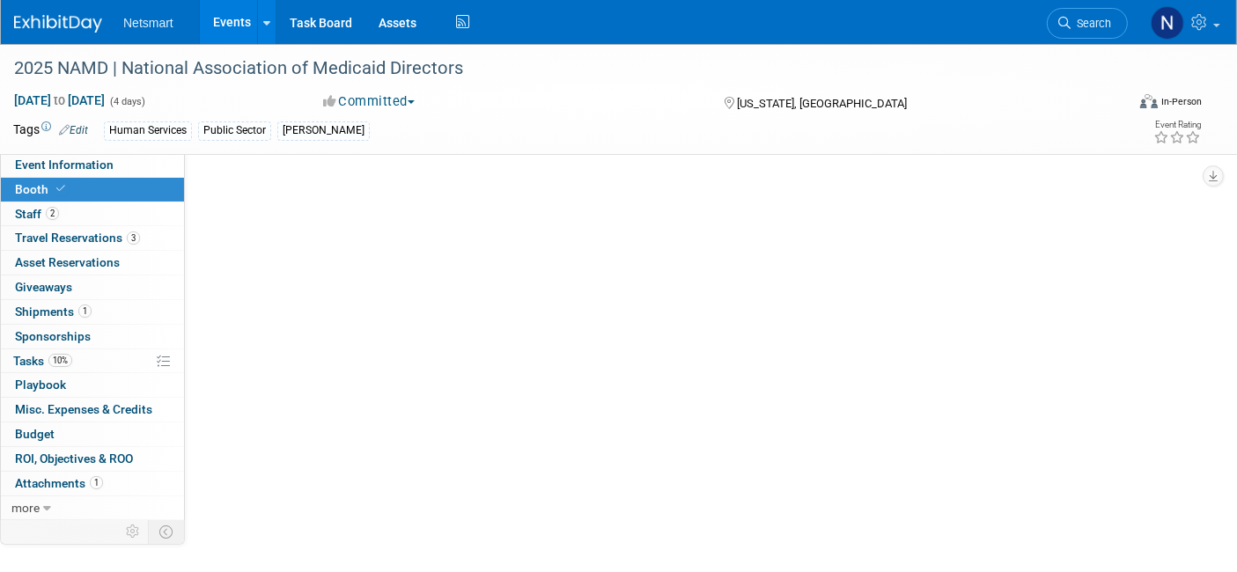
scroll to position [0, 0]
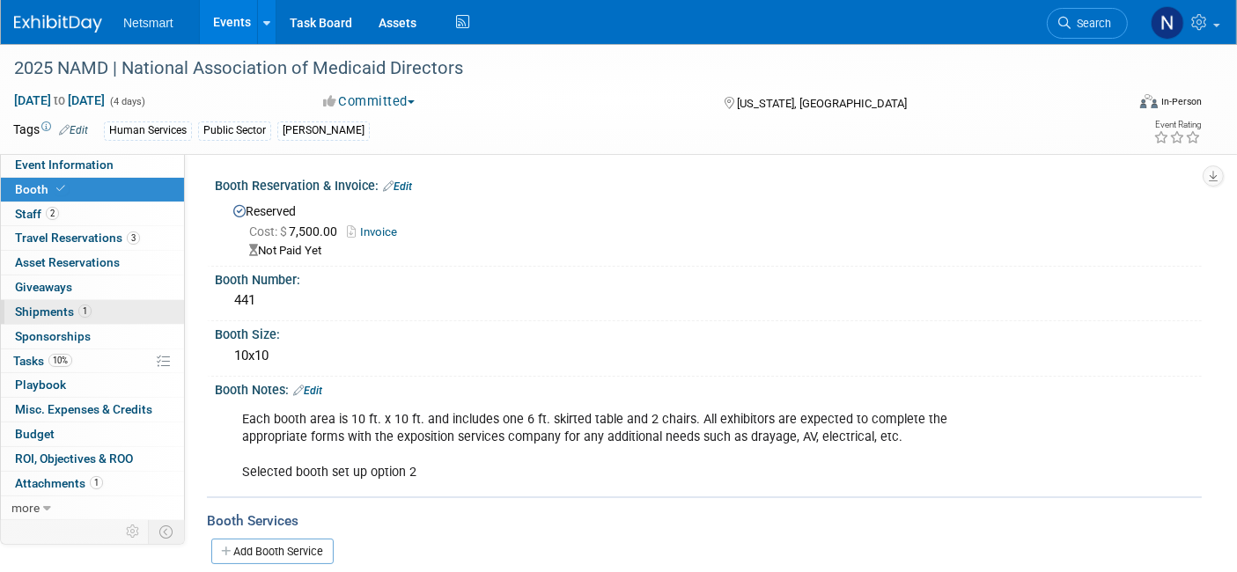
click at [72, 305] on span "Shipments 1" at bounding box center [53, 312] width 77 height 14
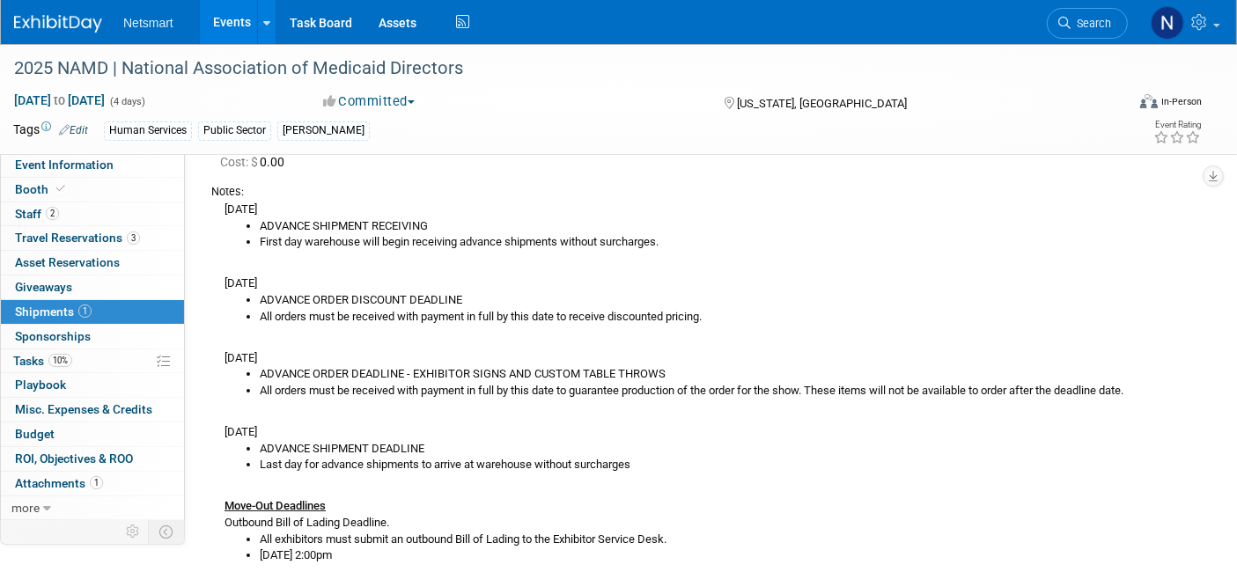
scroll to position [153, 0]
click at [116, 352] on link "10% Tasks 10%" at bounding box center [92, 362] width 183 height 24
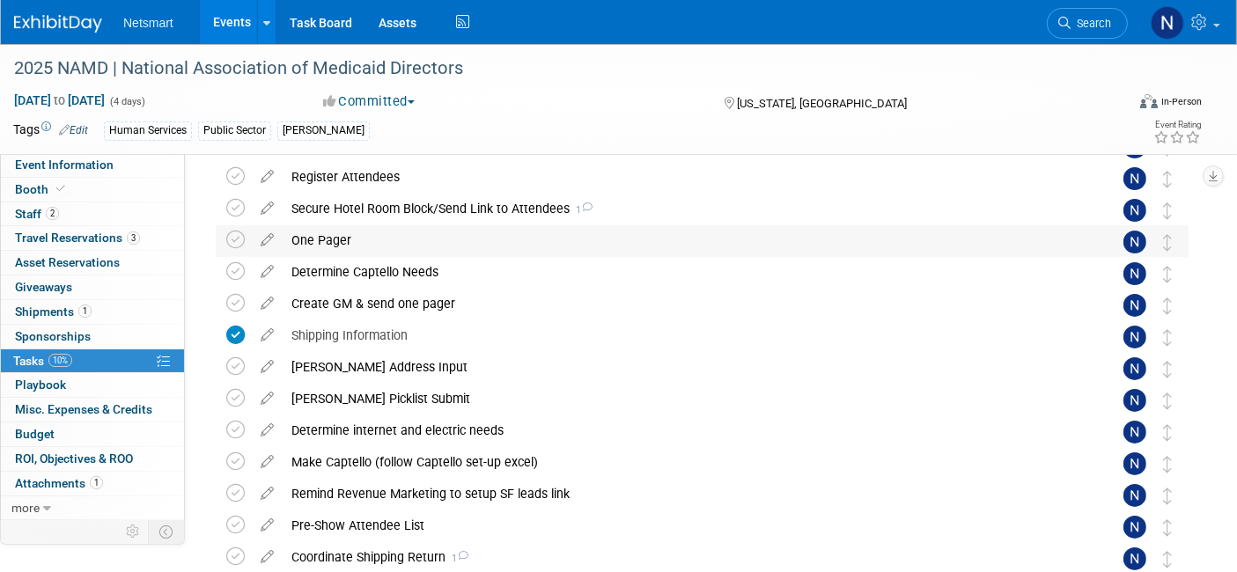
scroll to position [183, 0]
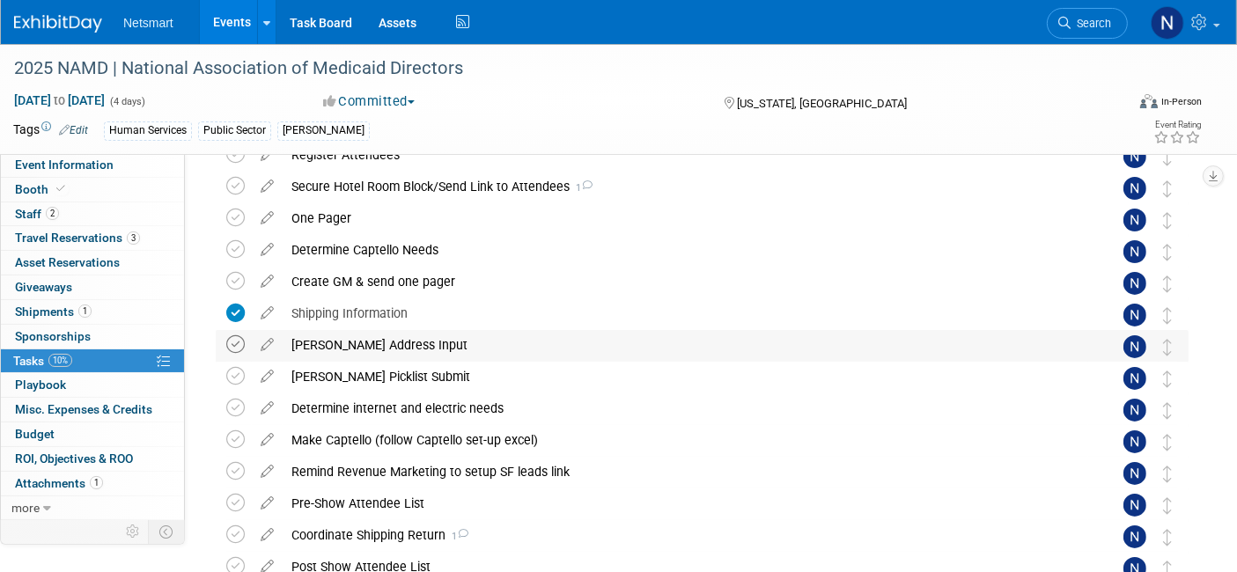
click at [236, 345] on icon at bounding box center [235, 344] width 18 height 18
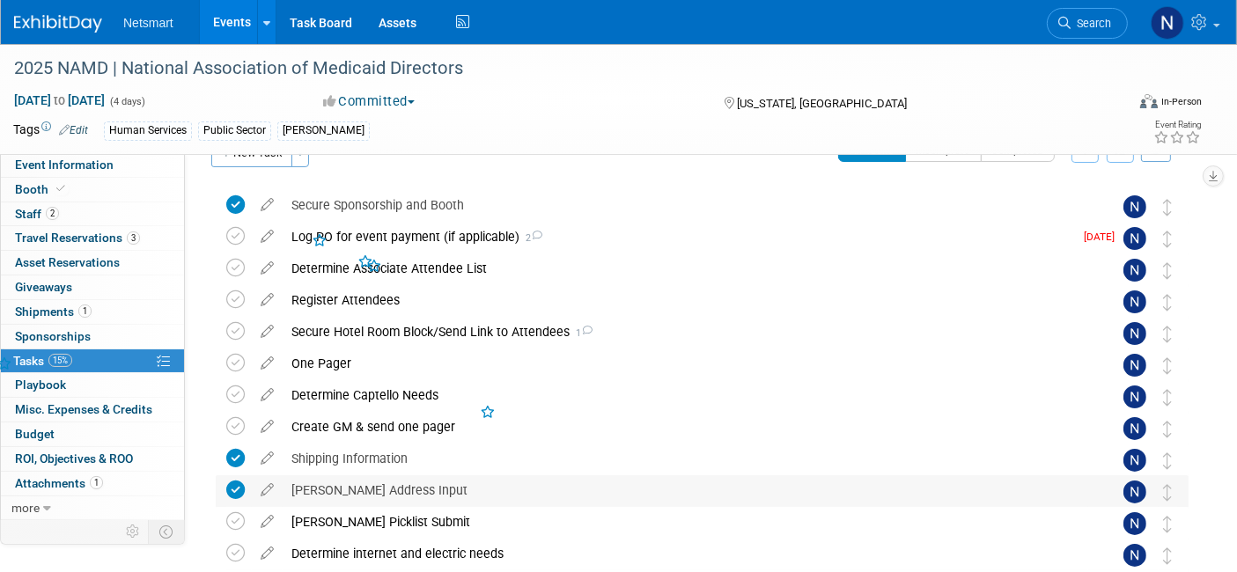
scroll to position [28, 0]
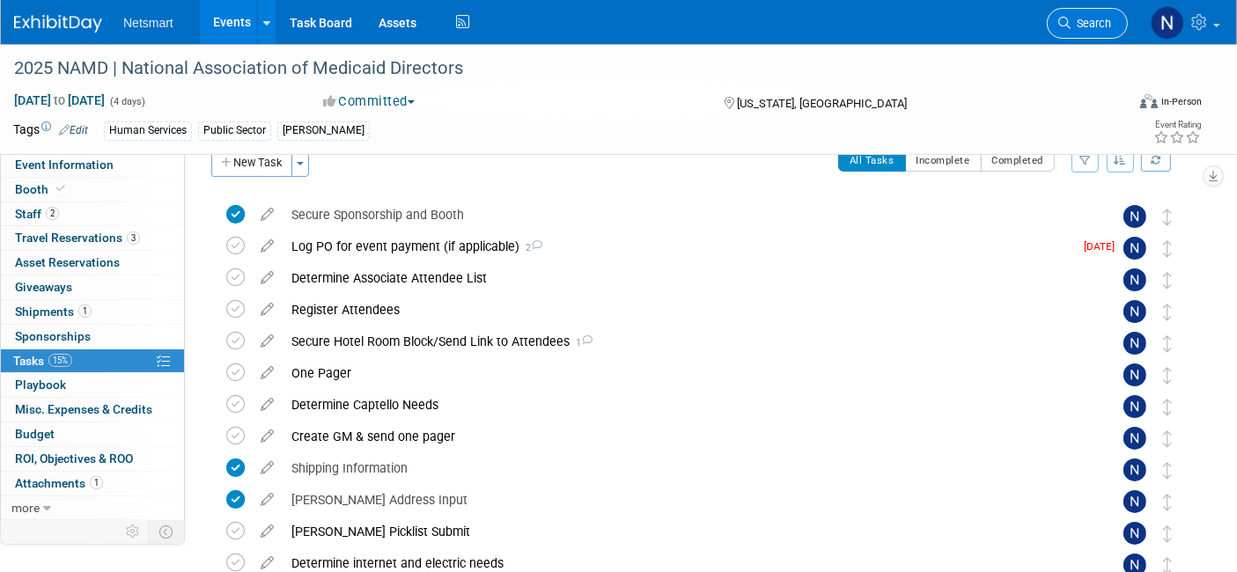
click at [1101, 17] on span "Search" at bounding box center [1091, 23] width 41 height 13
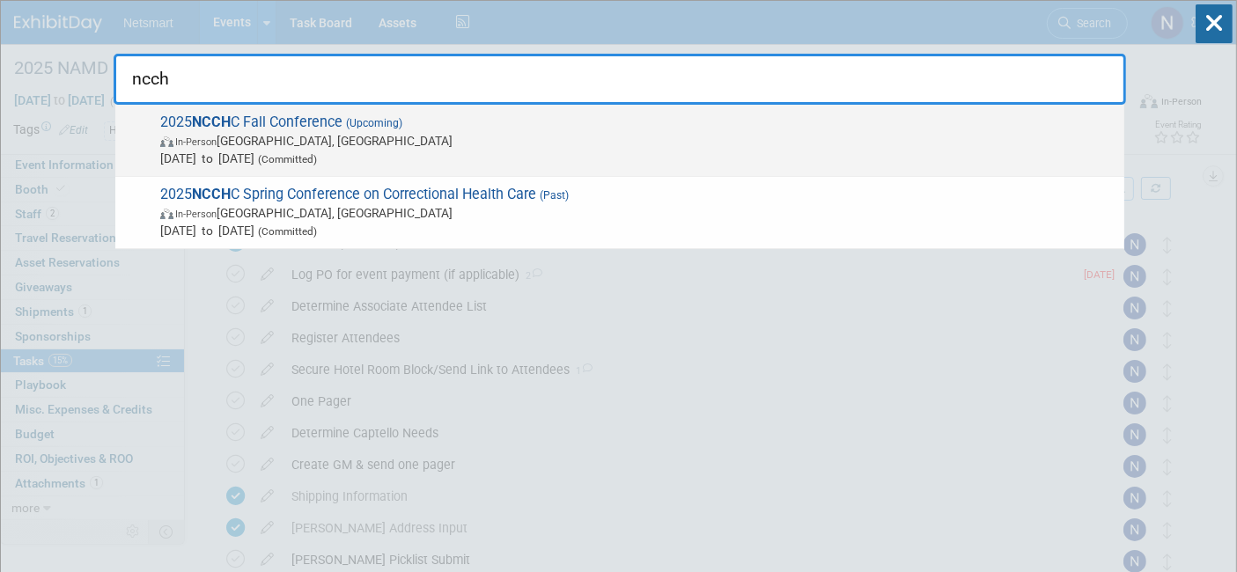
type input "ncch"
click at [484, 150] on span "Nov 1, 2025 to Nov 5, 2025 (Committed)" at bounding box center [637, 159] width 955 height 18
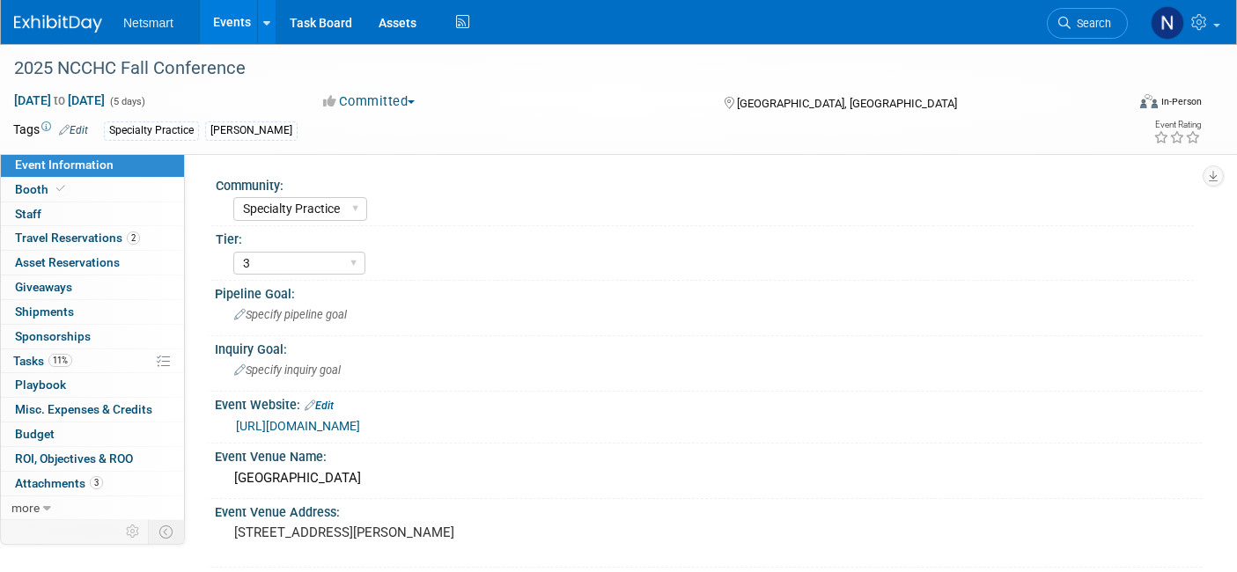
select select "Specialty Practice"
select select "3"
select select "No"
click at [100, 181] on link "Booth" at bounding box center [92, 190] width 183 height 24
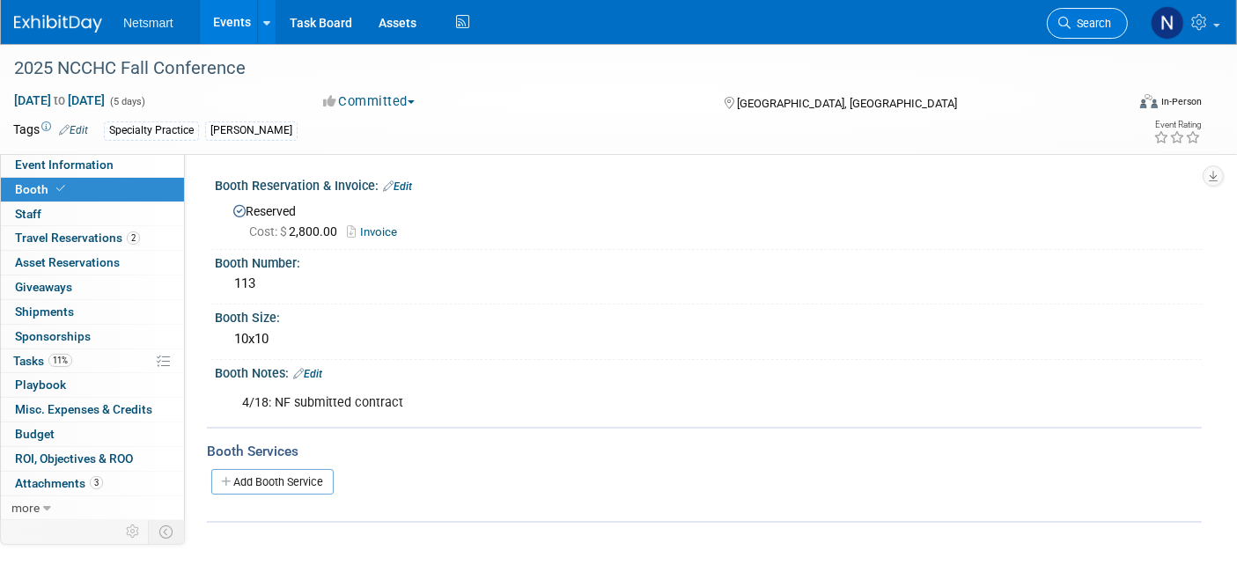
click at [1088, 33] on link "Search" at bounding box center [1087, 23] width 81 height 31
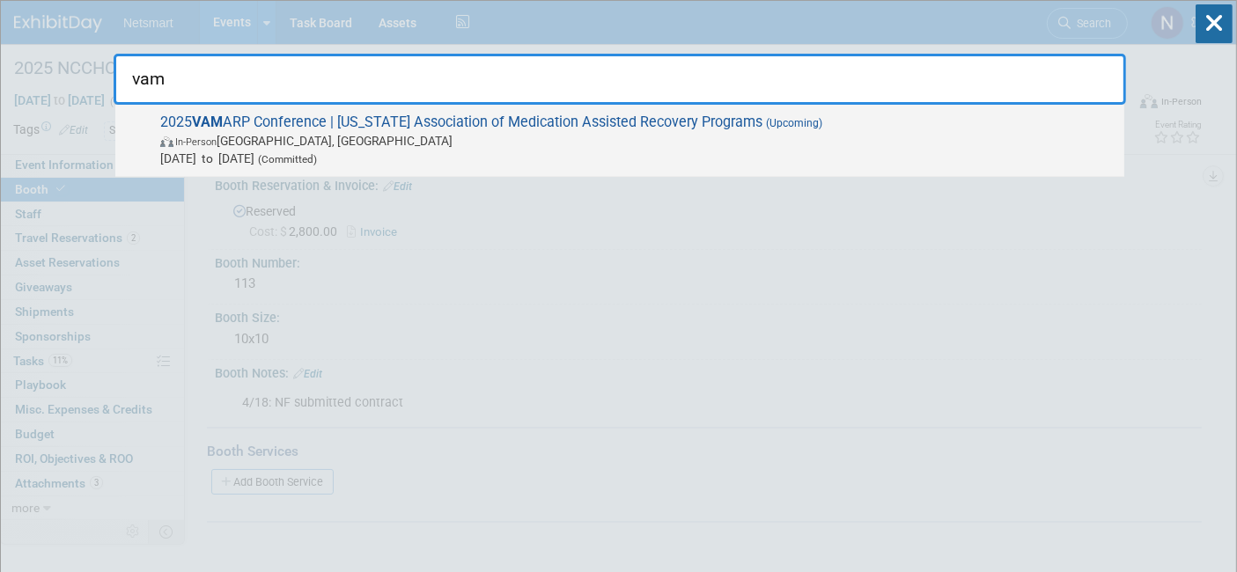
type input "vam"
click at [591, 150] on span "[DATE] to [DATE] (Committed)" at bounding box center [637, 159] width 955 height 18
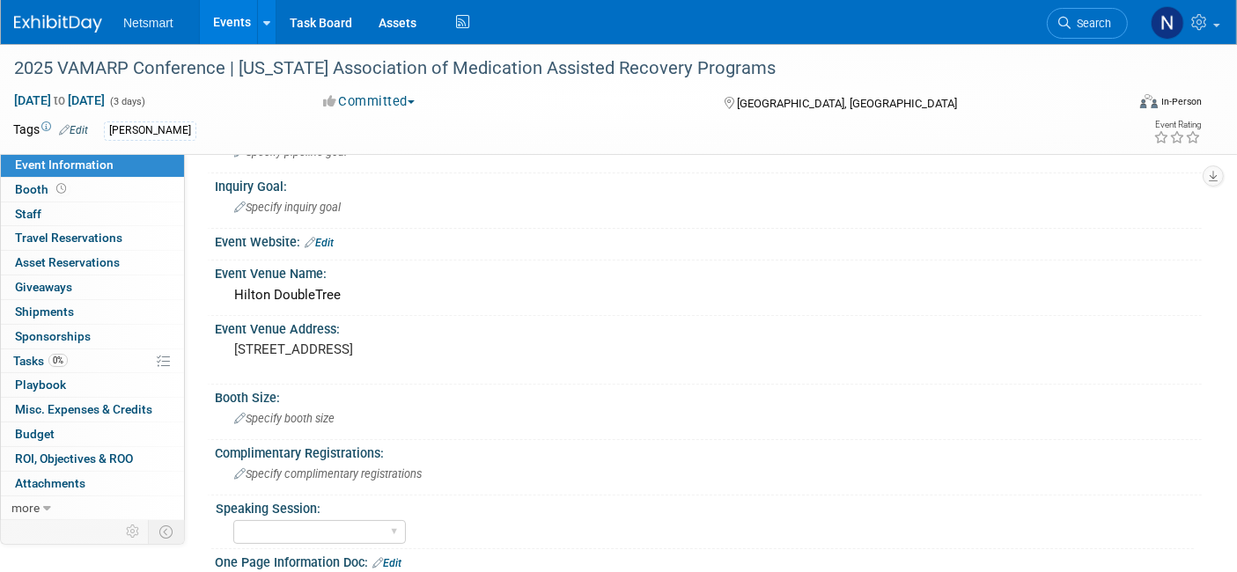
scroll to position [164, 0]
click at [286, 64] on div "2025 VAMARP Conference | [US_STATE] Association of Medication Assisted Recovery…" at bounding box center [554, 69] width 1093 height 32
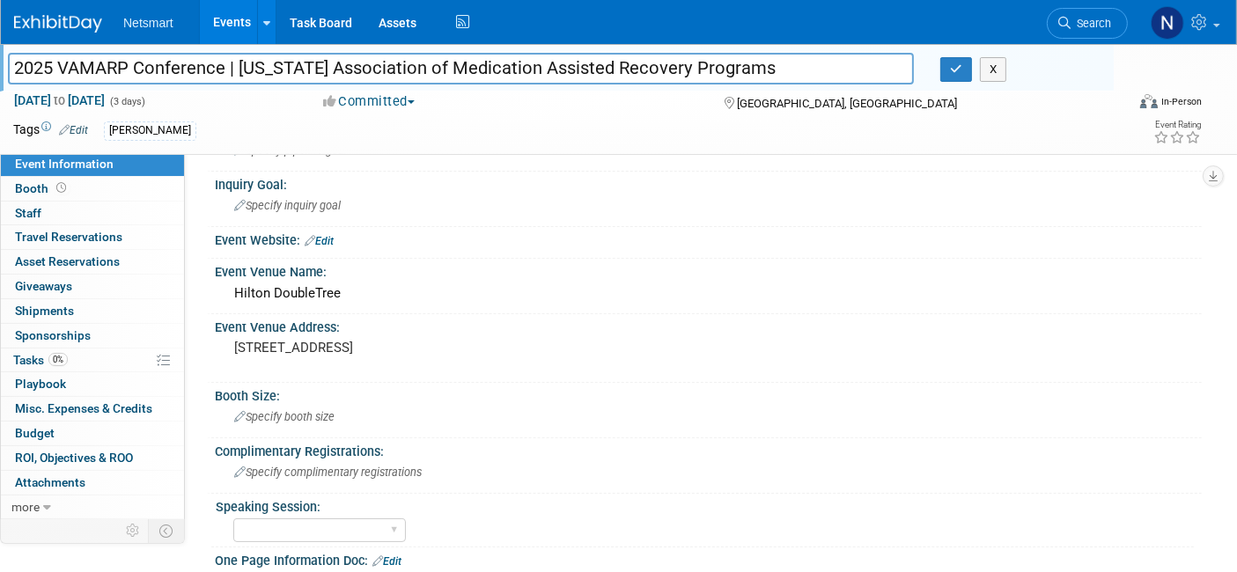
click at [286, 64] on input "2025 VAMARP Conference | [US_STATE] Association of Medication Assisted Recovery…" at bounding box center [461, 68] width 906 height 31
click at [123, 359] on link "0% Tasks 0%" at bounding box center [92, 361] width 183 height 24
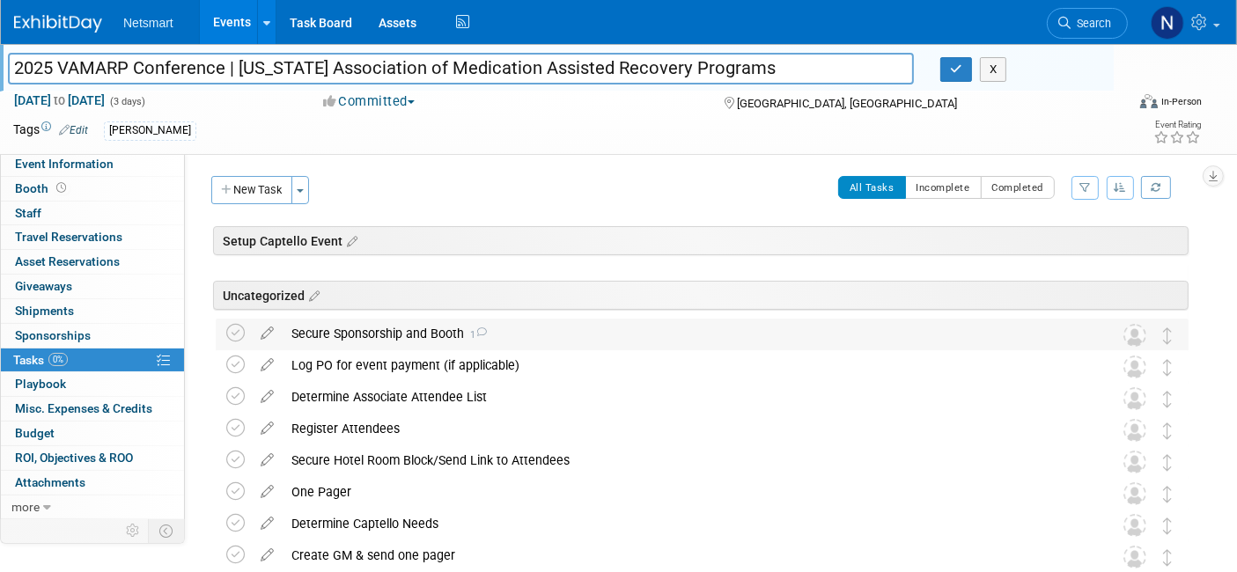
scroll to position [68, 0]
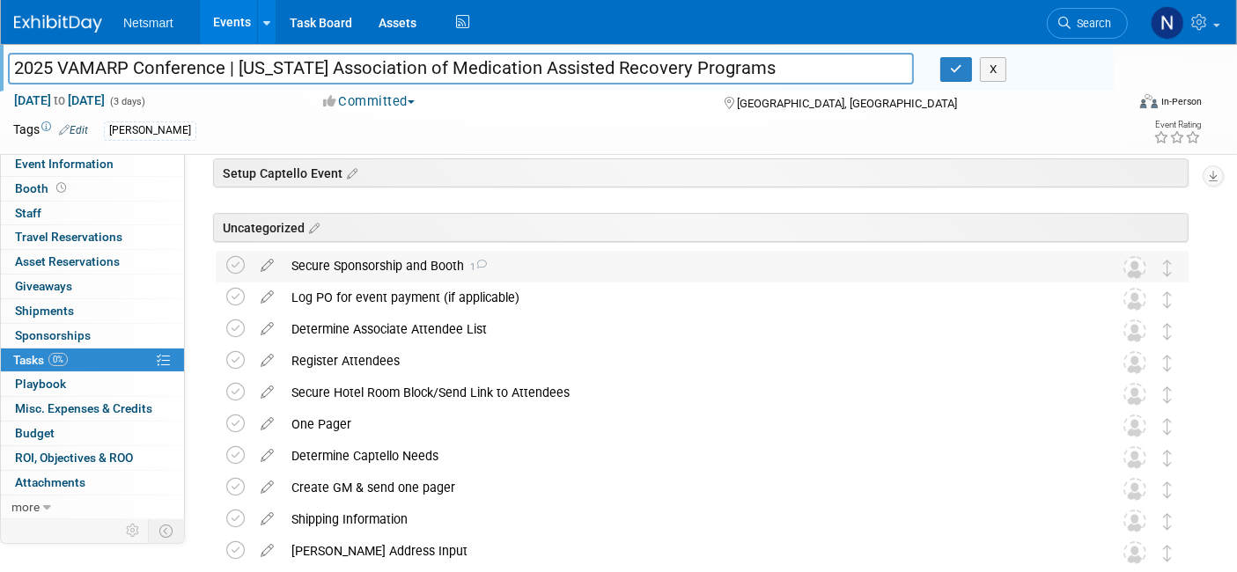
click at [382, 255] on div "Secure Sponsorship and Booth 1" at bounding box center [686, 266] width 806 height 30
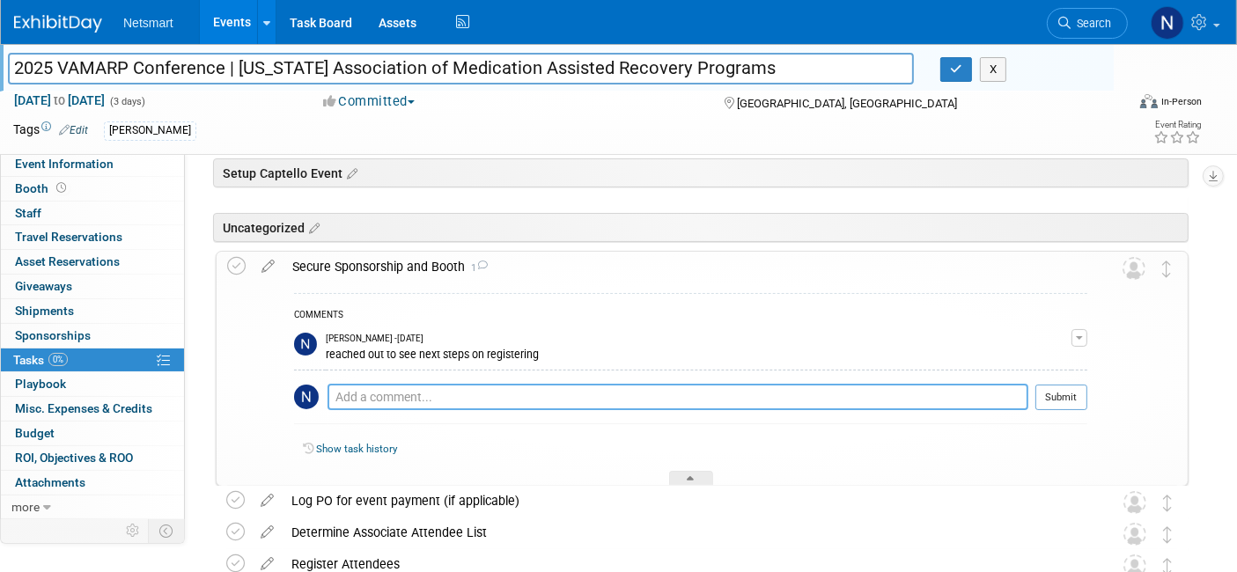
click at [438, 391] on textarea at bounding box center [678, 397] width 701 height 26
type textarea "followed up"
click at [1045, 386] on button "Submit" at bounding box center [1061, 397] width 52 height 26
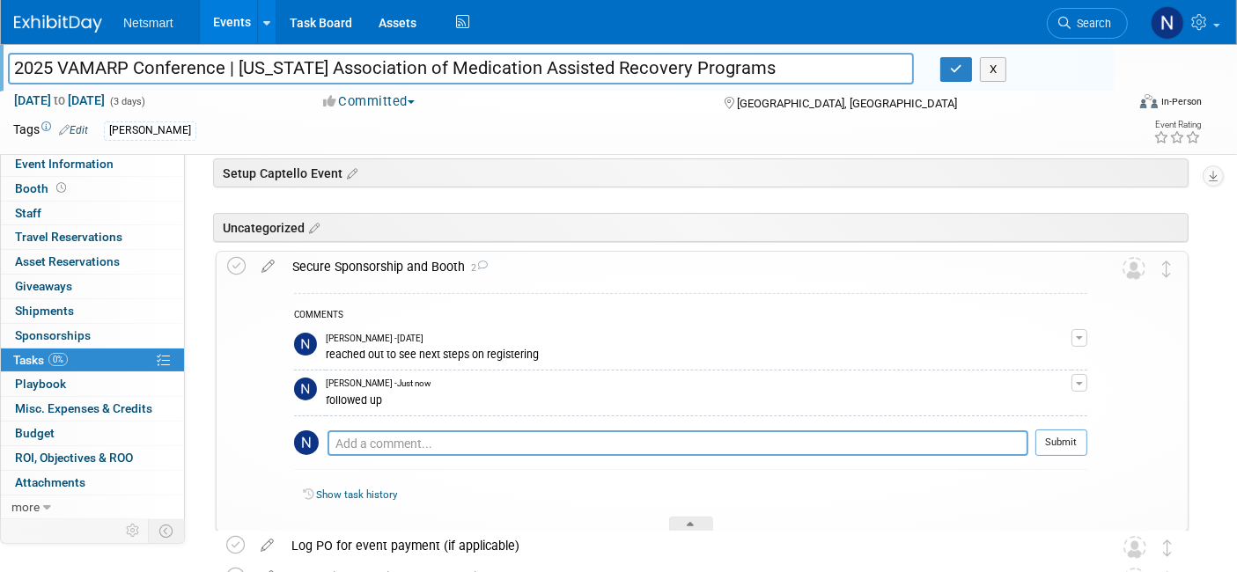
scroll to position [111, 0]
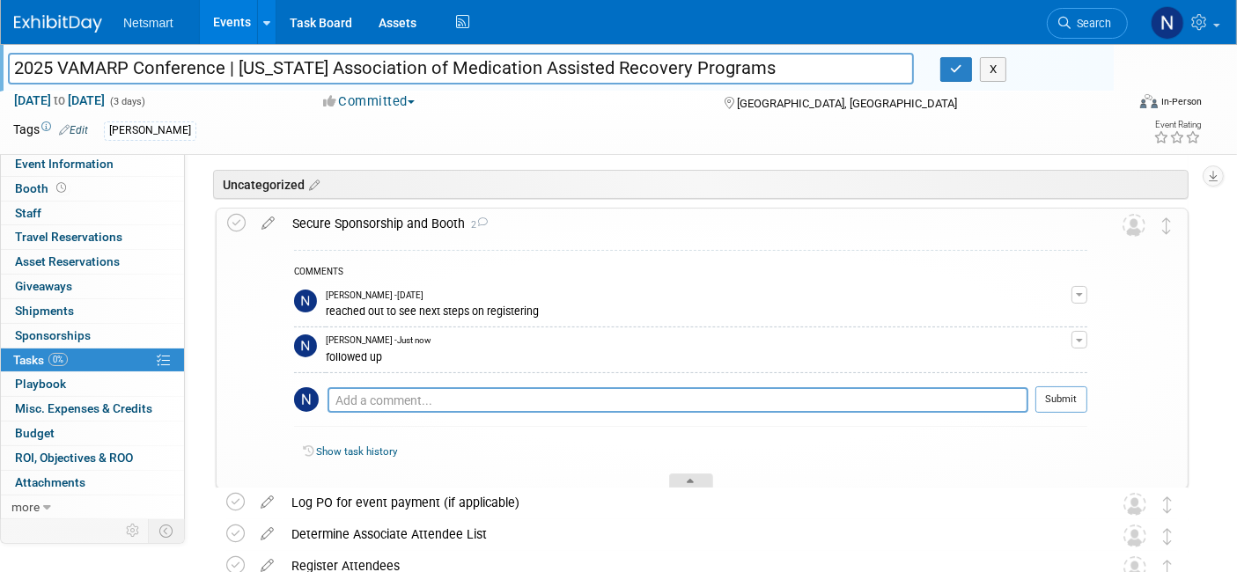
click at [699, 474] on div at bounding box center [691, 481] width 44 height 15
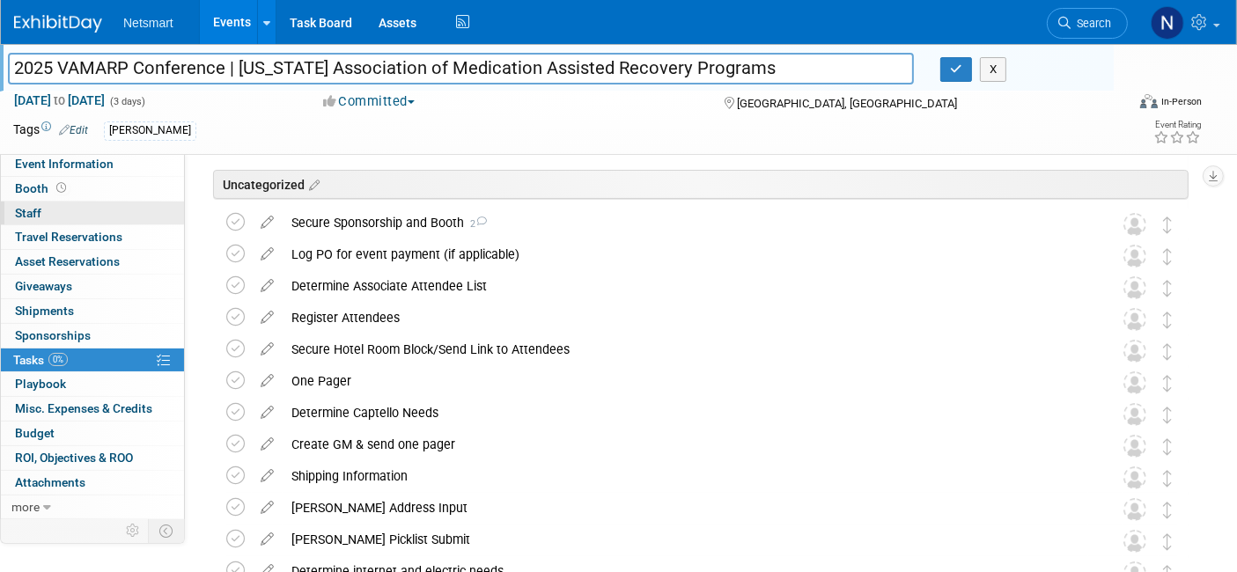
click at [81, 212] on link "0 Staff 0" at bounding box center [92, 214] width 183 height 24
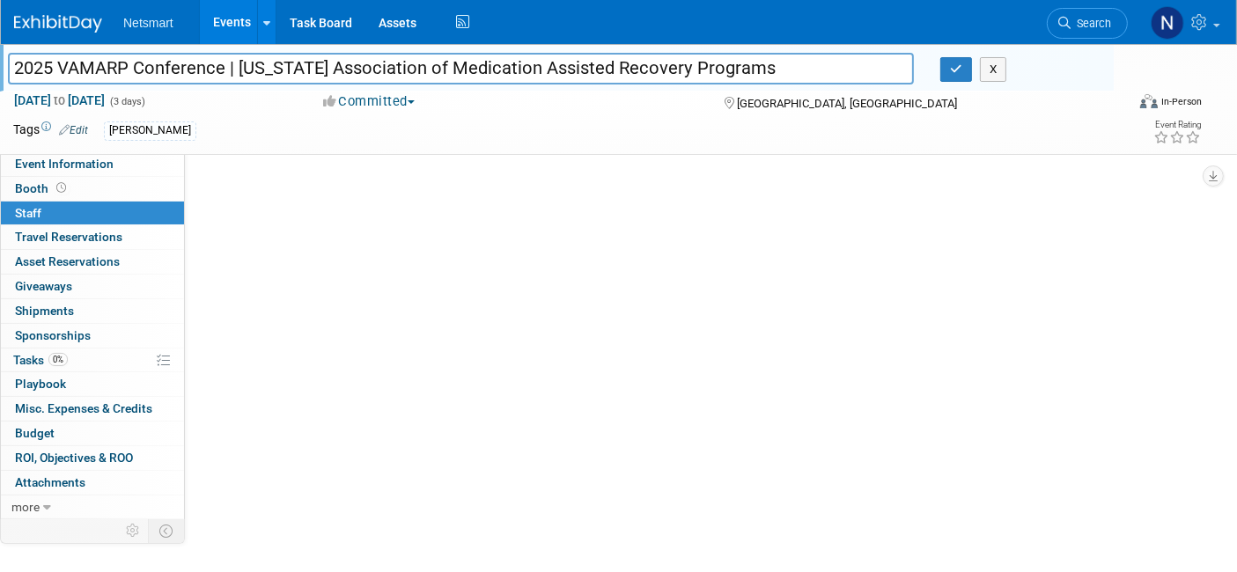
scroll to position [0, 0]
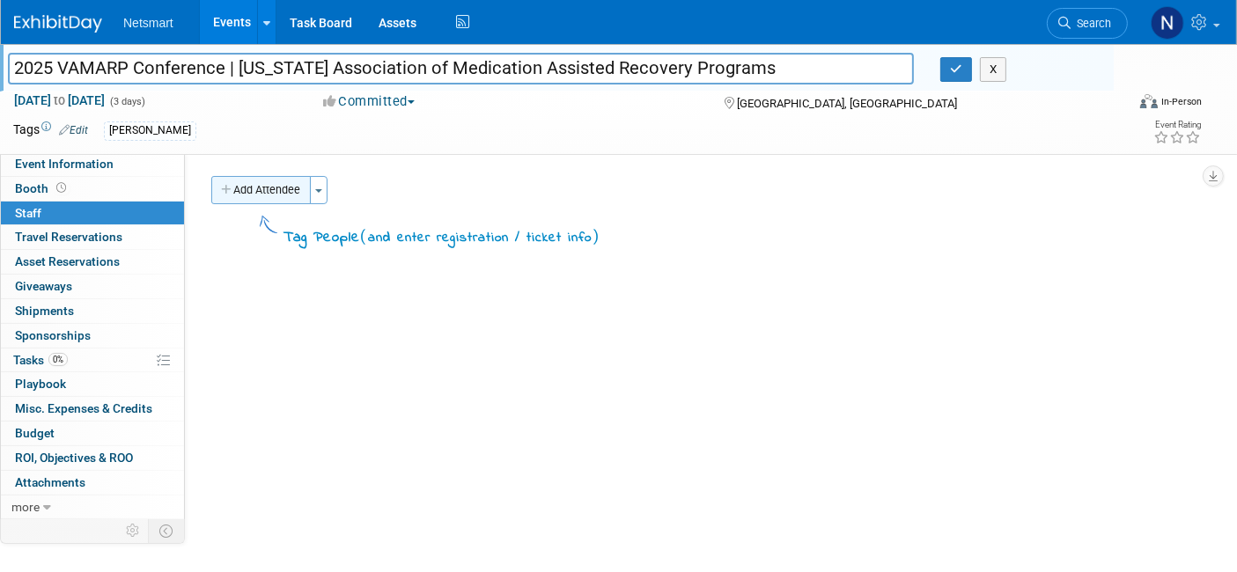
click at [271, 198] on button "Add Attendee" at bounding box center [260, 190] width 99 height 28
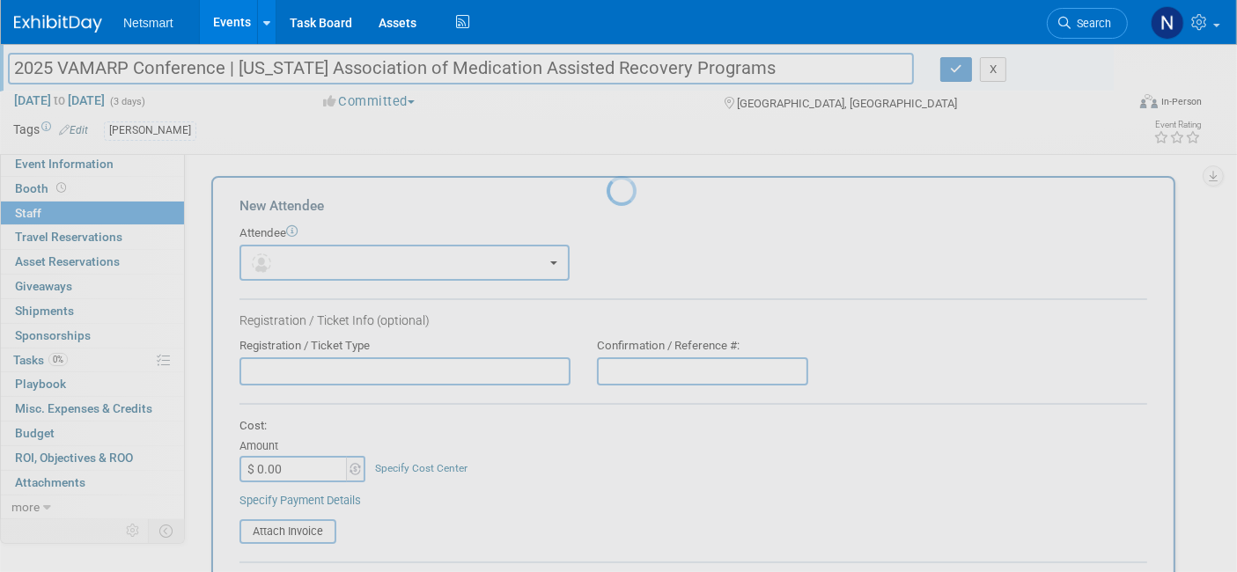
click at [301, 247] on button "button" at bounding box center [404, 263] width 330 height 36
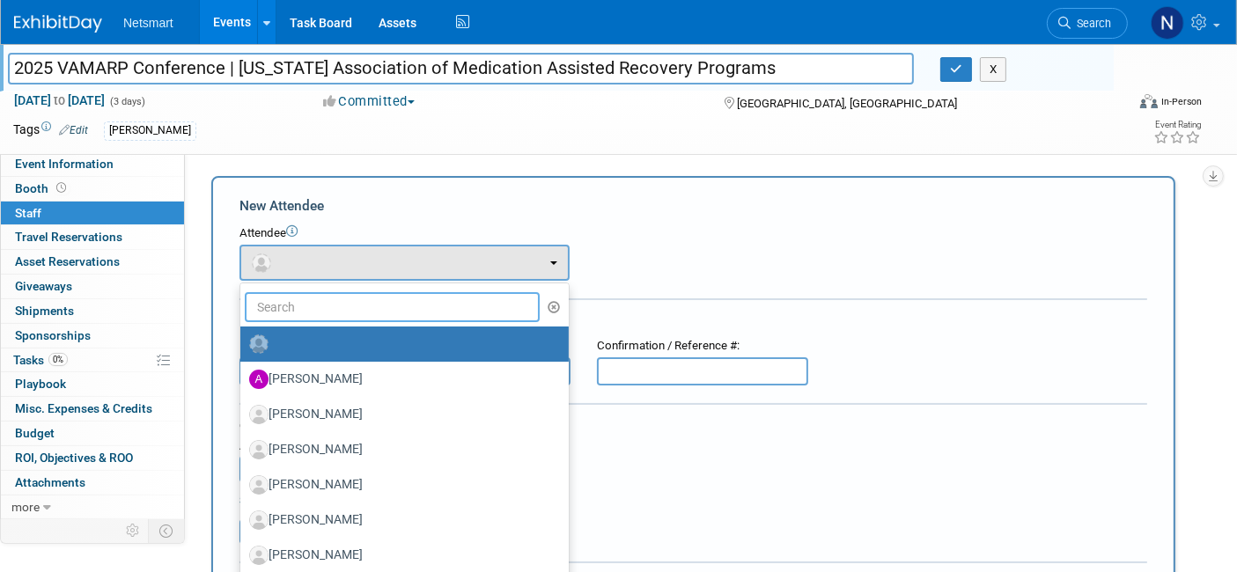
click at [328, 316] on input "text" at bounding box center [392, 307] width 295 height 30
type input "Rob"
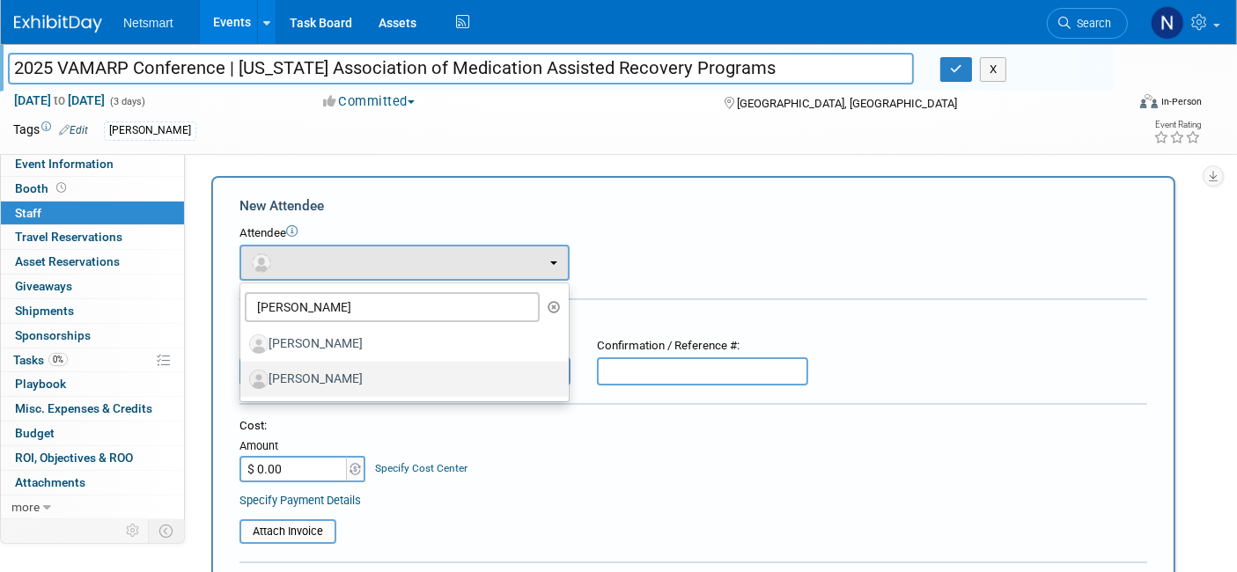
click at [355, 375] on label "[PERSON_NAME]" at bounding box center [400, 379] width 302 height 28
click at [243, 375] on input "[PERSON_NAME]" at bounding box center [237, 377] width 11 height 11
select select "6abda1c5-944d-48fb-a5a5-8637394107d6"
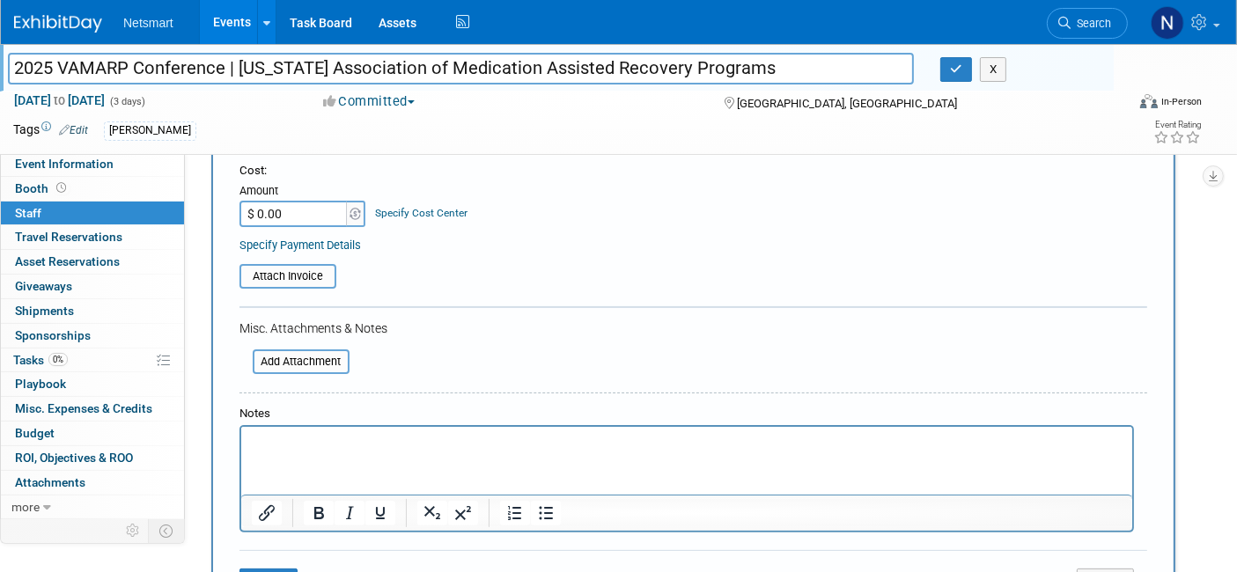
scroll to position [316, 0]
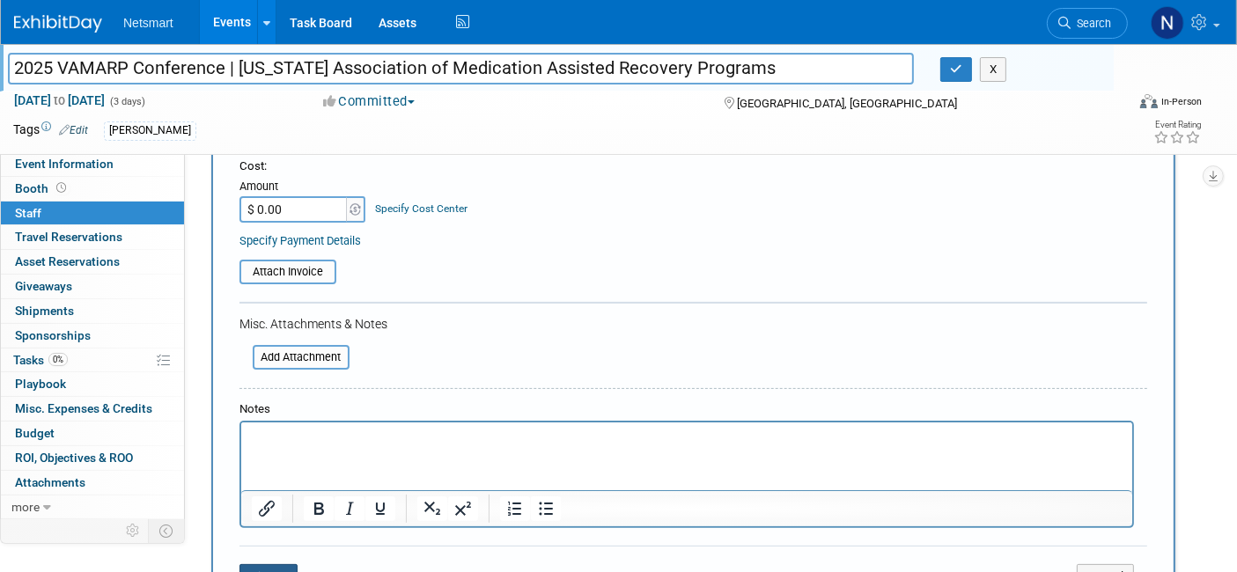
click at [272, 566] on button "Save" at bounding box center [268, 576] width 58 height 25
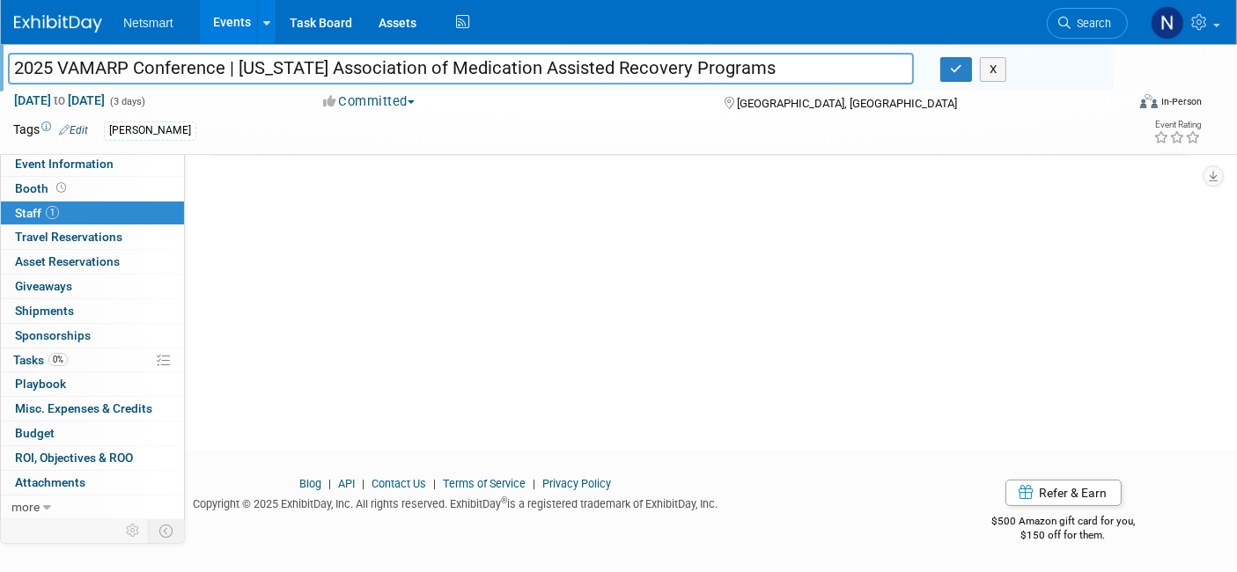
scroll to position [0, 0]
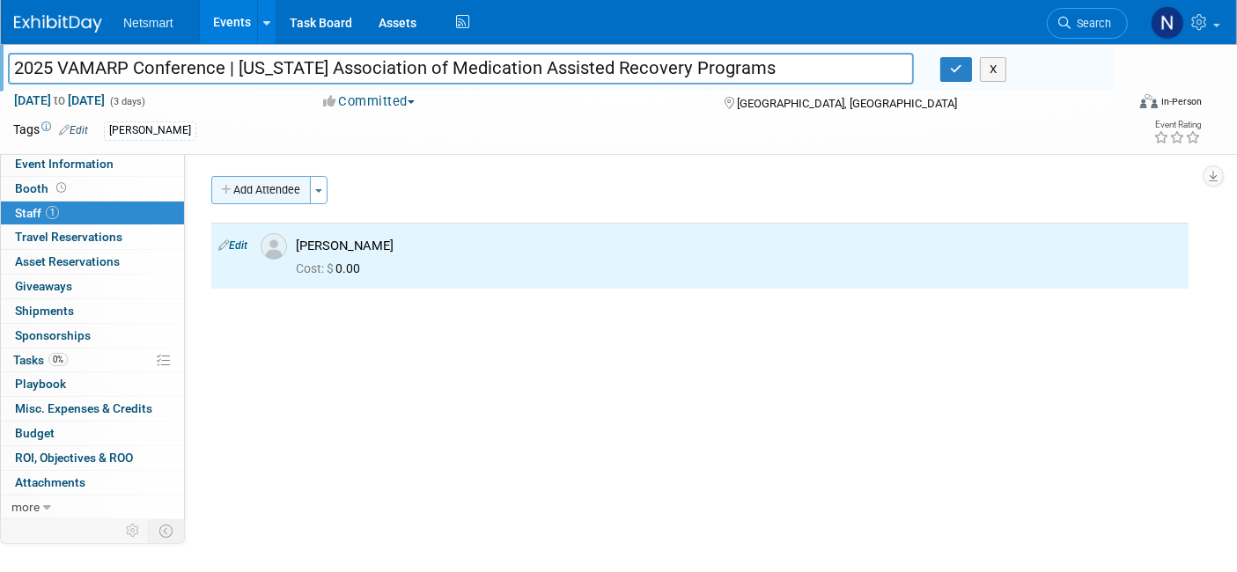
click at [279, 189] on button "Add Attendee" at bounding box center [260, 190] width 99 height 28
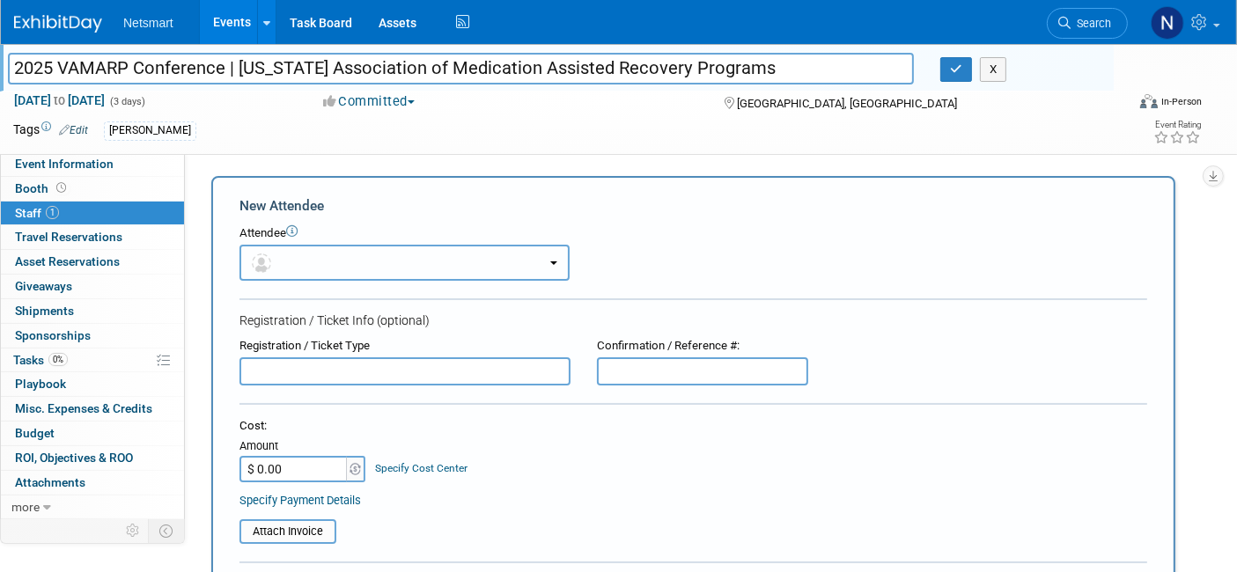
click at [339, 262] on button "button" at bounding box center [404, 263] width 330 height 36
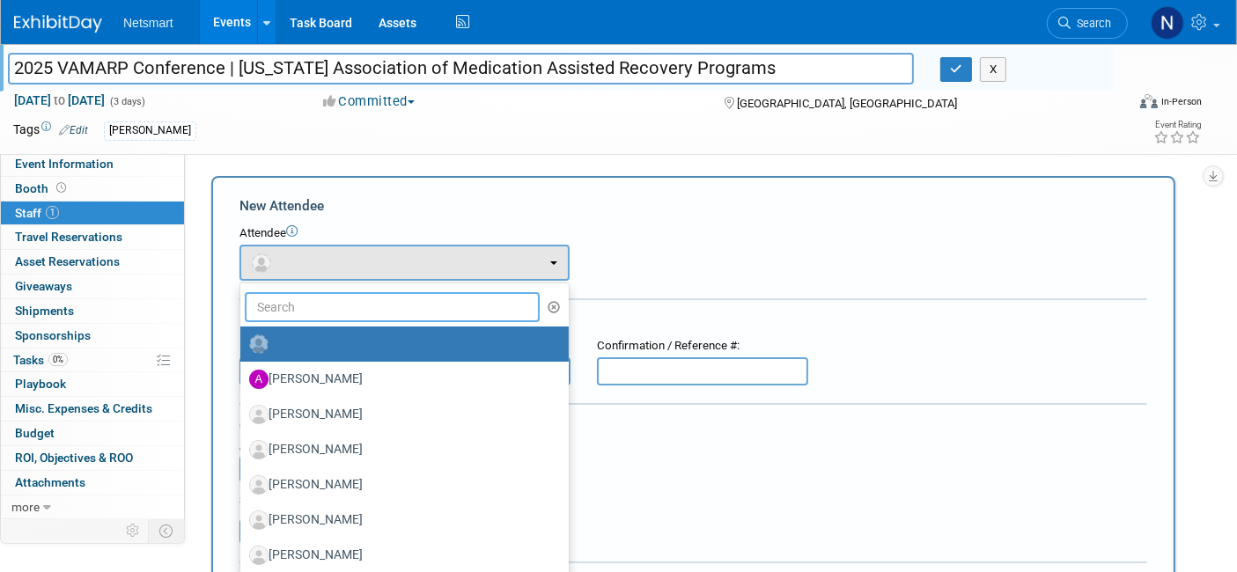
click at [361, 315] on input "text" at bounding box center [392, 307] width 295 height 30
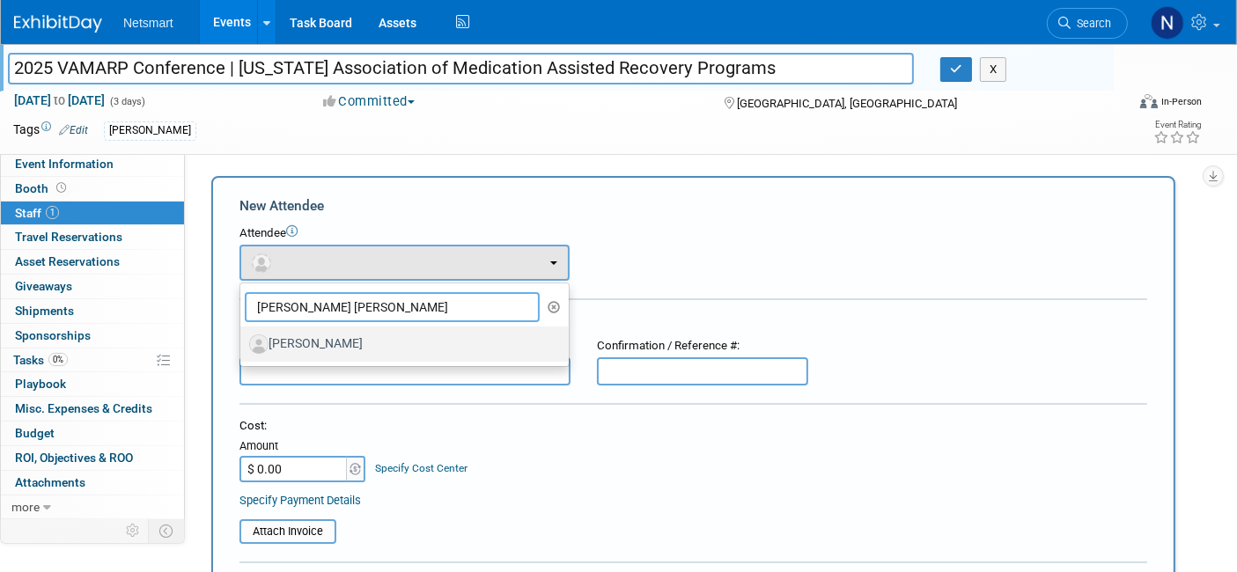
type input "joe sm"
click at [337, 331] on label "[PERSON_NAME]" at bounding box center [400, 344] width 302 height 28
click at [243, 336] on input "[PERSON_NAME]" at bounding box center [237, 341] width 11 height 11
select select "52e9c688-ad87-4064-9aa8-c98df296b4e3"
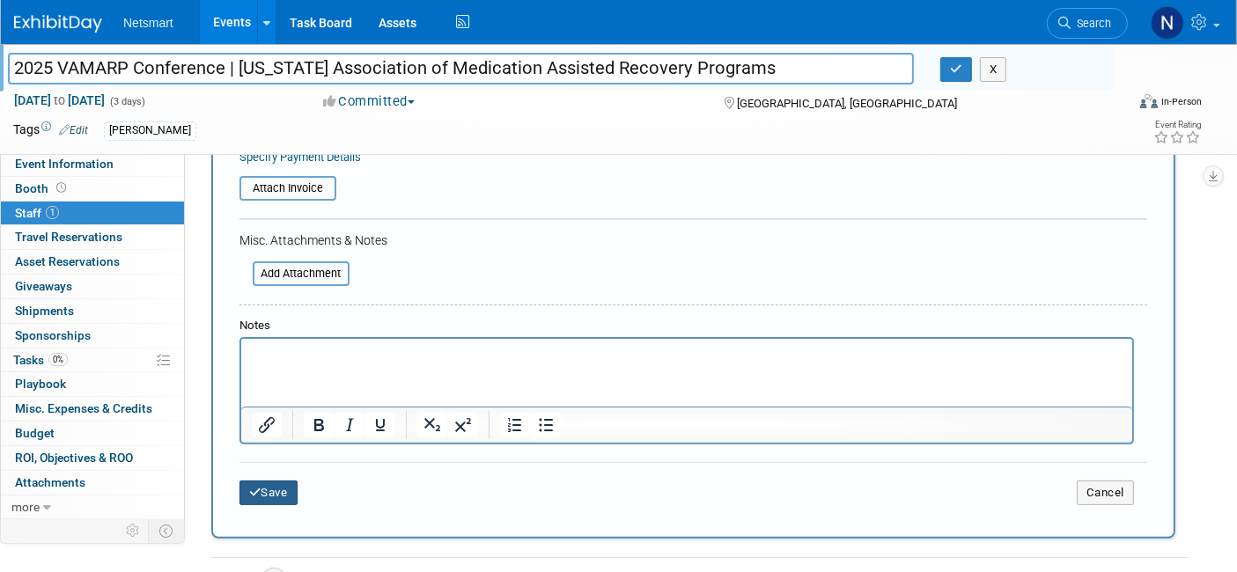
click at [267, 482] on button "Save" at bounding box center [268, 493] width 58 height 25
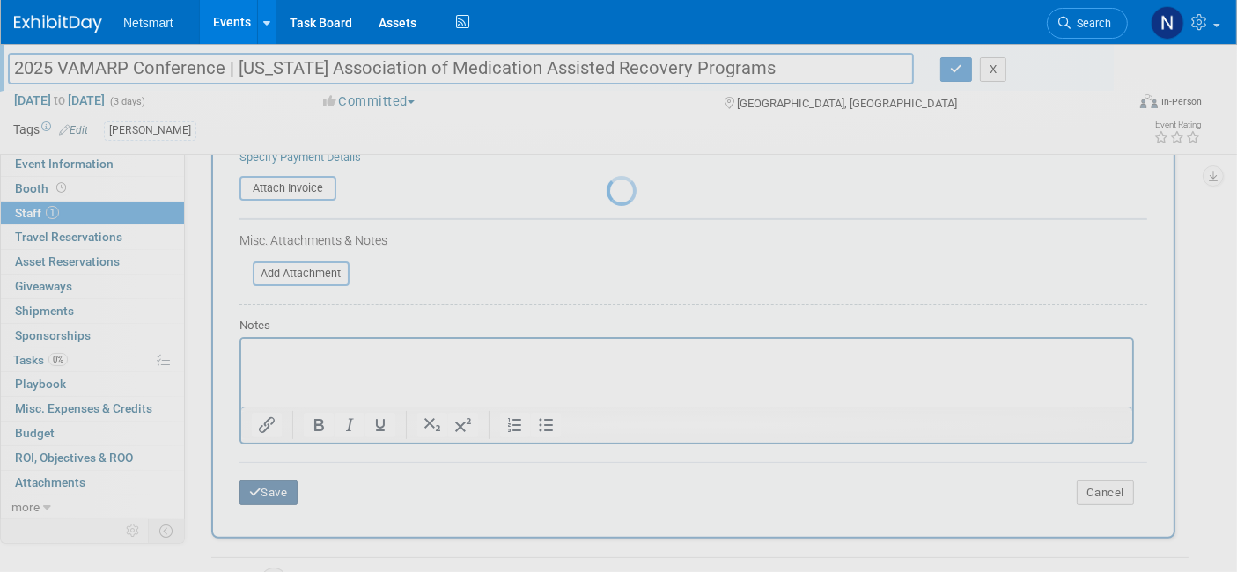
scroll to position [133, 0]
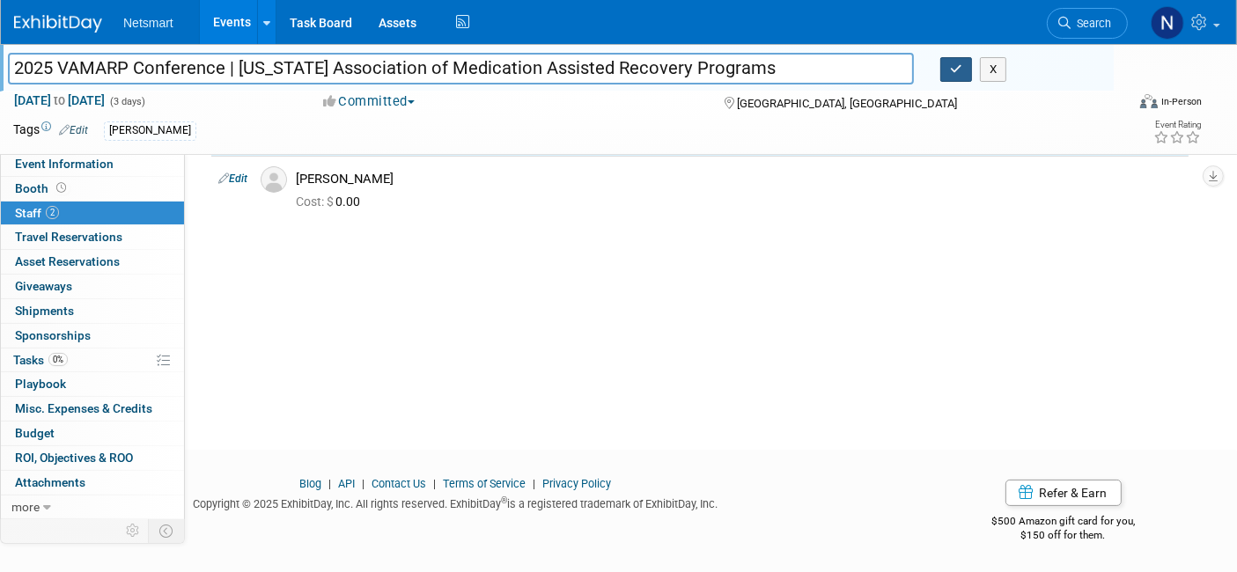
click at [951, 67] on icon "button" at bounding box center [956, 68] width 12 height 11
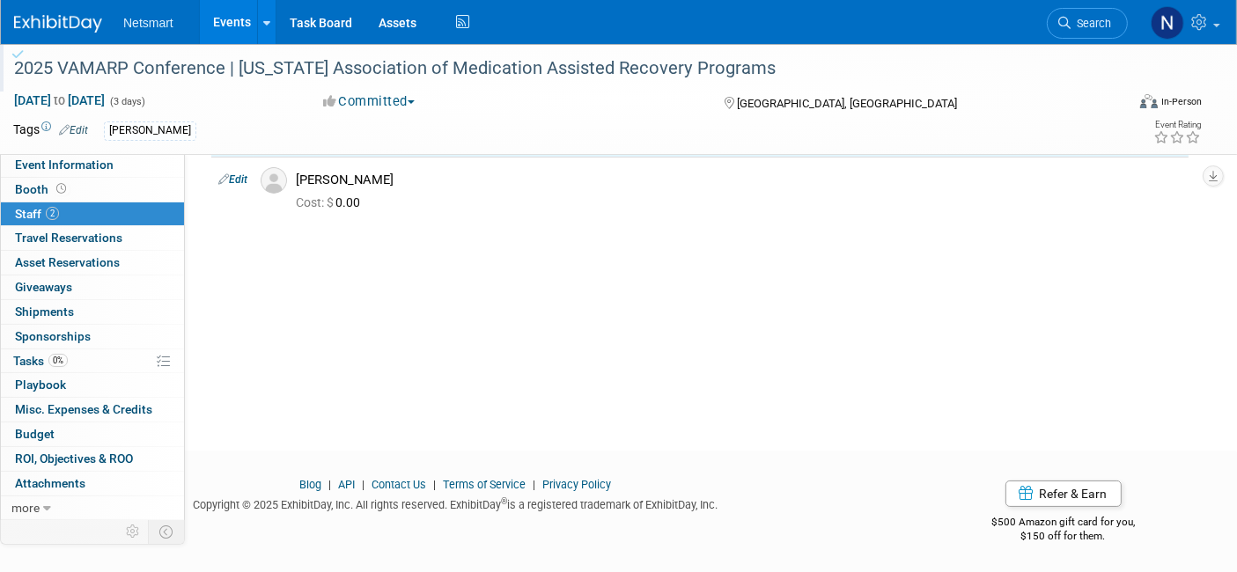
scroll to position [0, 0]
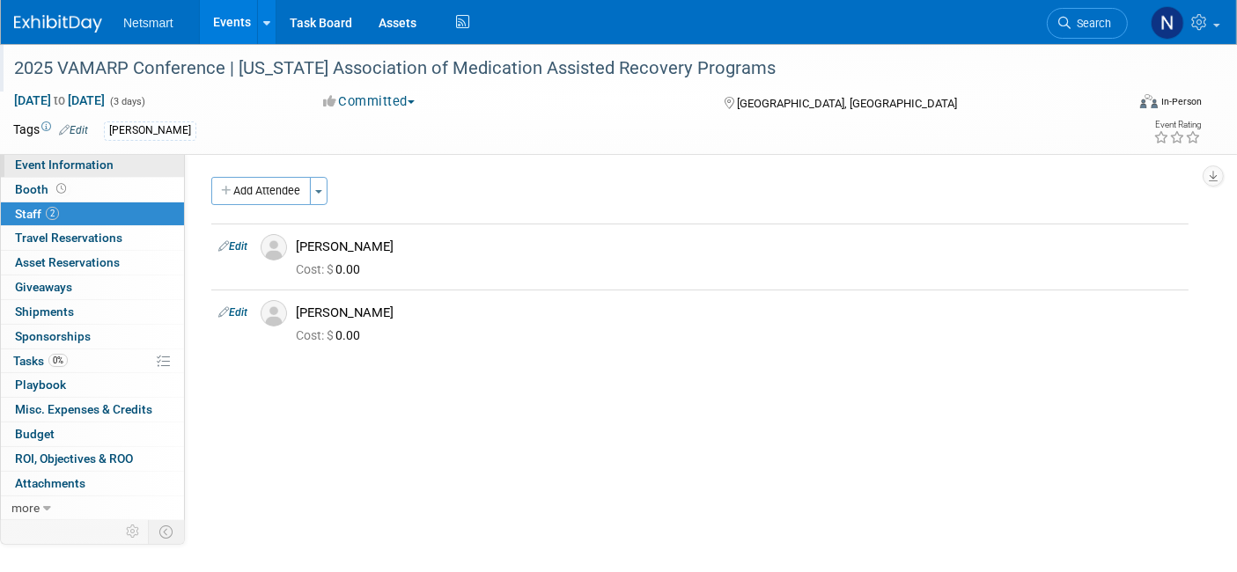
click at [83, 162] on span "Event Information" at bounding box center [64, 165] width 99 height 14
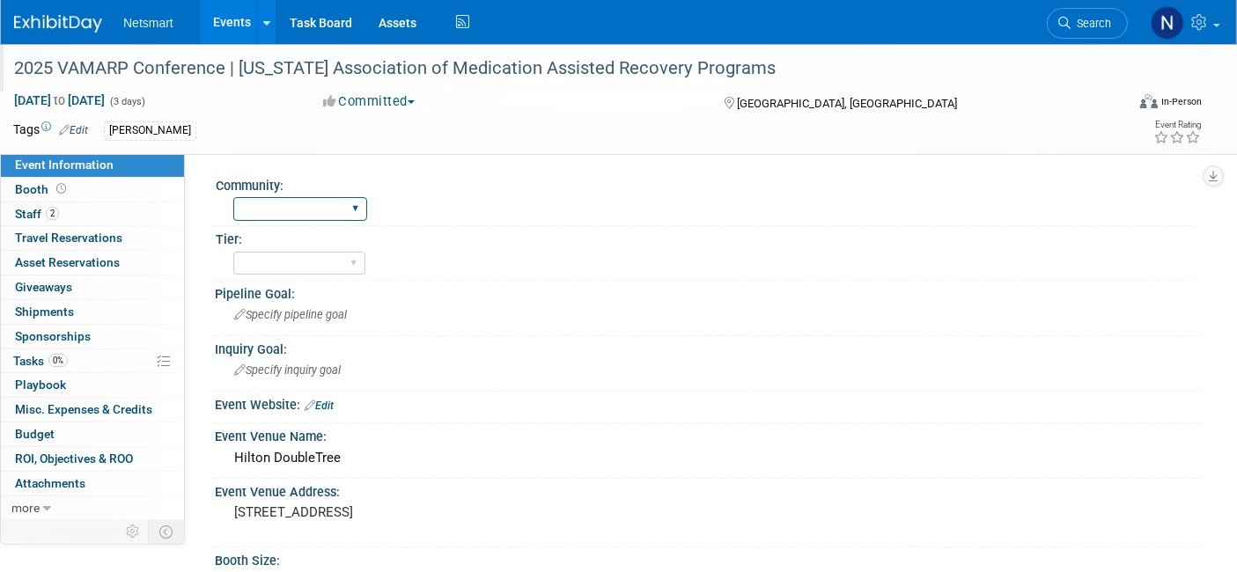
click at [273, 211] on select "Human Services Post Acute Public Sector CareDimensions Specialty Practice McBee…" at bounding box center [300, 209] width 134 height 24
select select "Human Services"
click at [233, 197] on select "Human Services Post Acute Public Sector CareDimensions Specialty Practice McBee…" at bounding box center [300, 209] width 134 height 24
click at [302, 268] on select "1 2 3" at bounding box center [299, 264] width 132 height 24
select select "3"
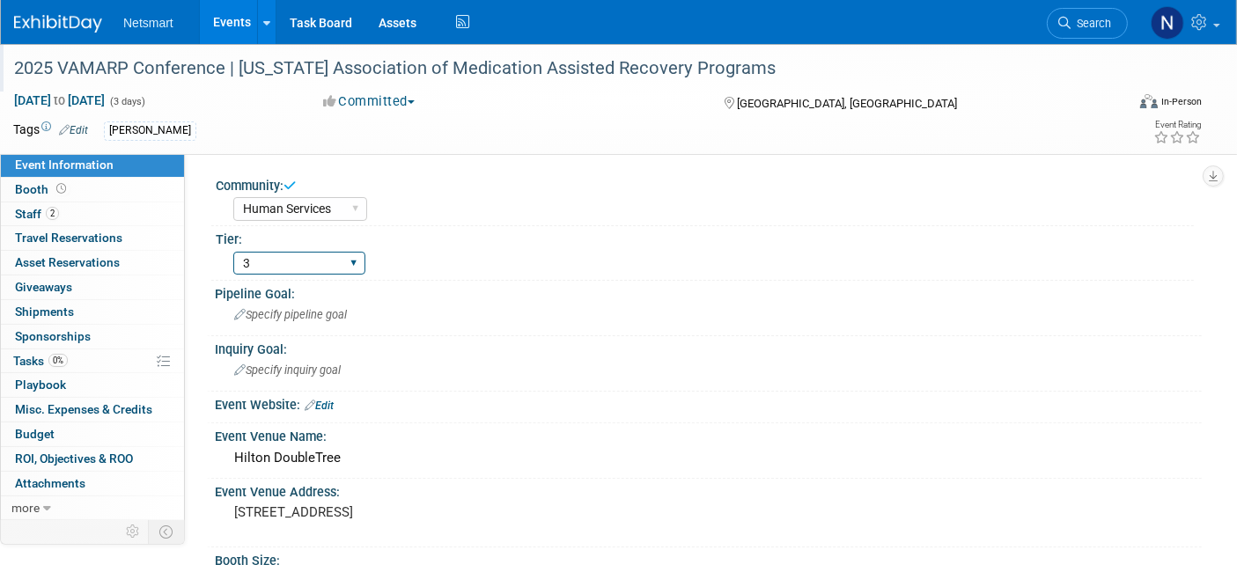
click at [233, 252] on select "1 2 3" at bounding box center [299, 264] width 132 height 24
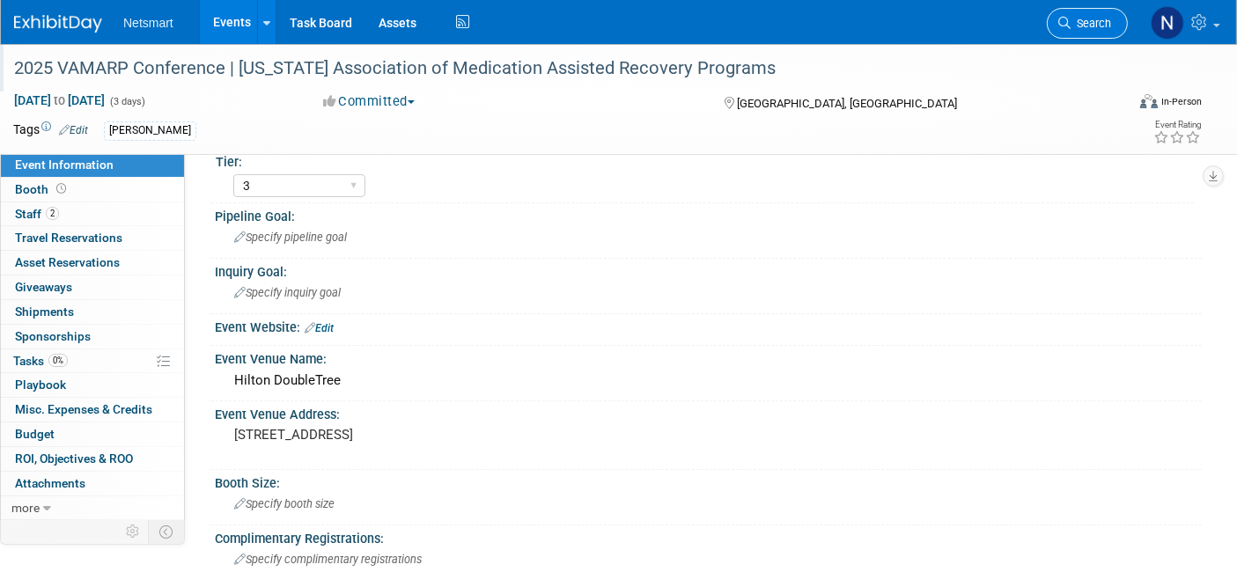
click at [1094, 24] on span "Search" at bounding box center [1091, 23] width 41 height 13
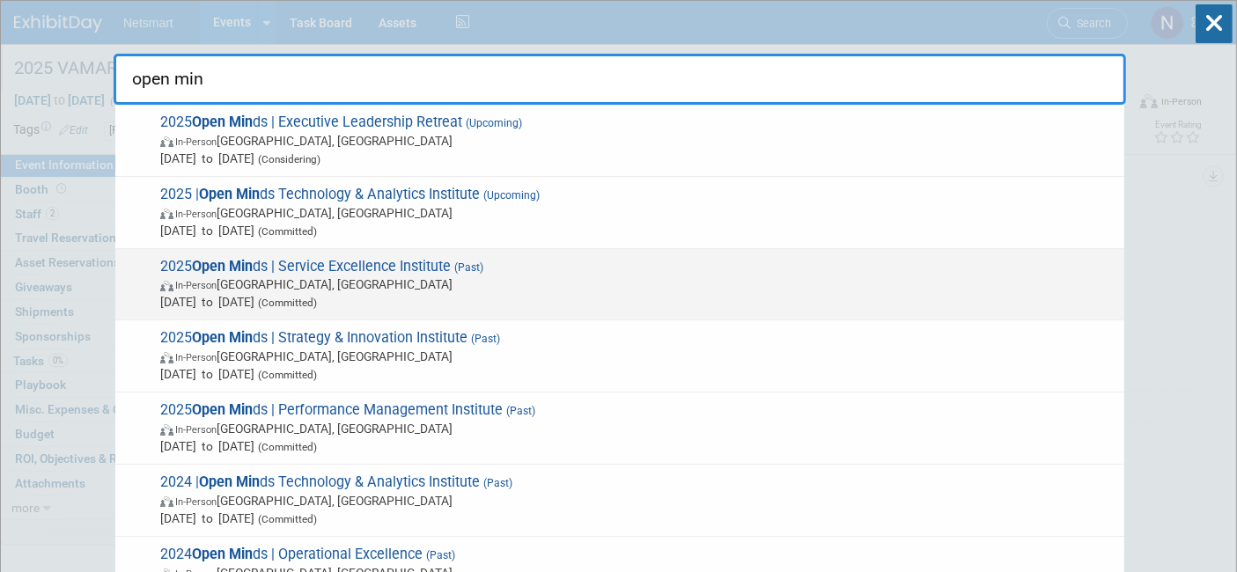
type input "open min"
click at [317, 298] on span "(Committed)" at bounding box center [285, 303] width 63 height 12
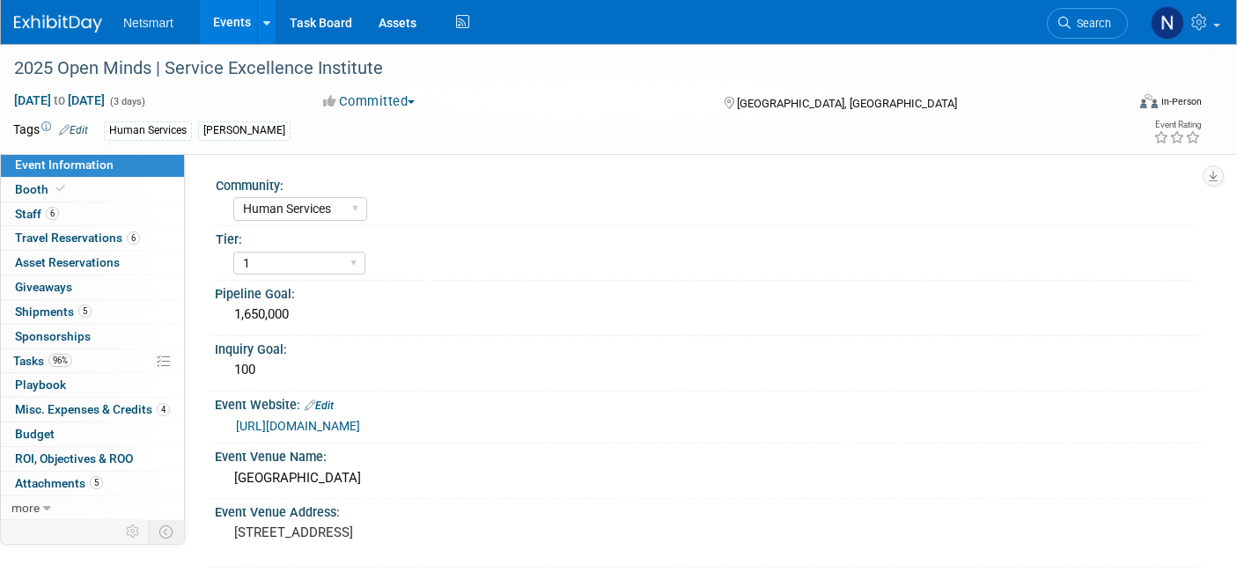
select select "Human Services"
select select "1"
select select "Yes"
click at [118, 411] on span "Misc. Expenses & Credits 4" at bounding box center [92, 409] width 155 height 14
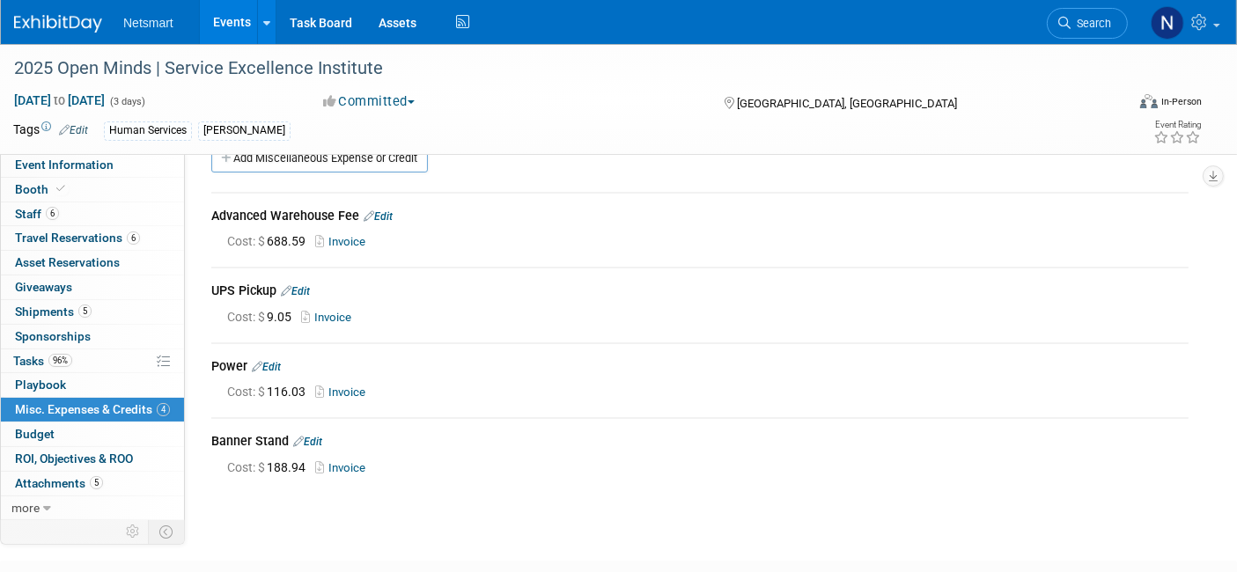
scroll to position [33, 0]
click at [1092, 18] on span "Search" at bounding box center [1091, 23] width 41 height 13
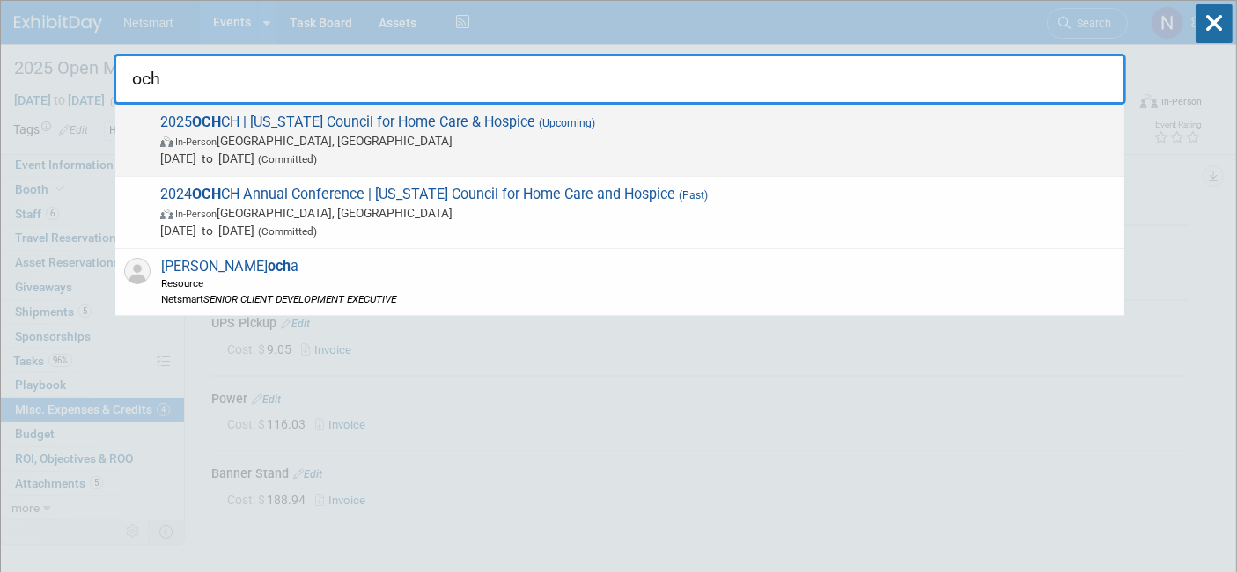
type input "och"
click at [604, 173] on div "2025 OCH CH | Ohio Council for Home Care & Hospice (Upcoming) In-Person Westerv…" at bounding box center [619, 141] width 1009 height 72
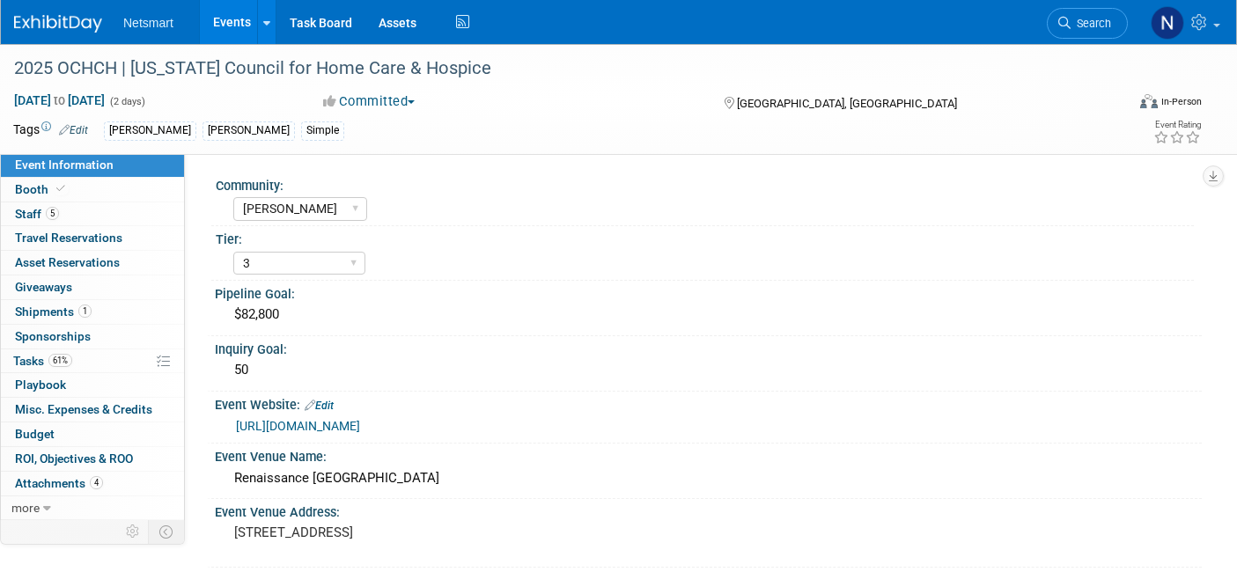
select select "[PERSON_NAME]"
select select "3"
select select "Yes"
click at [107, 361] on link "61% Tasks 61%" at bounding box center [92, 362] width 183 height 24
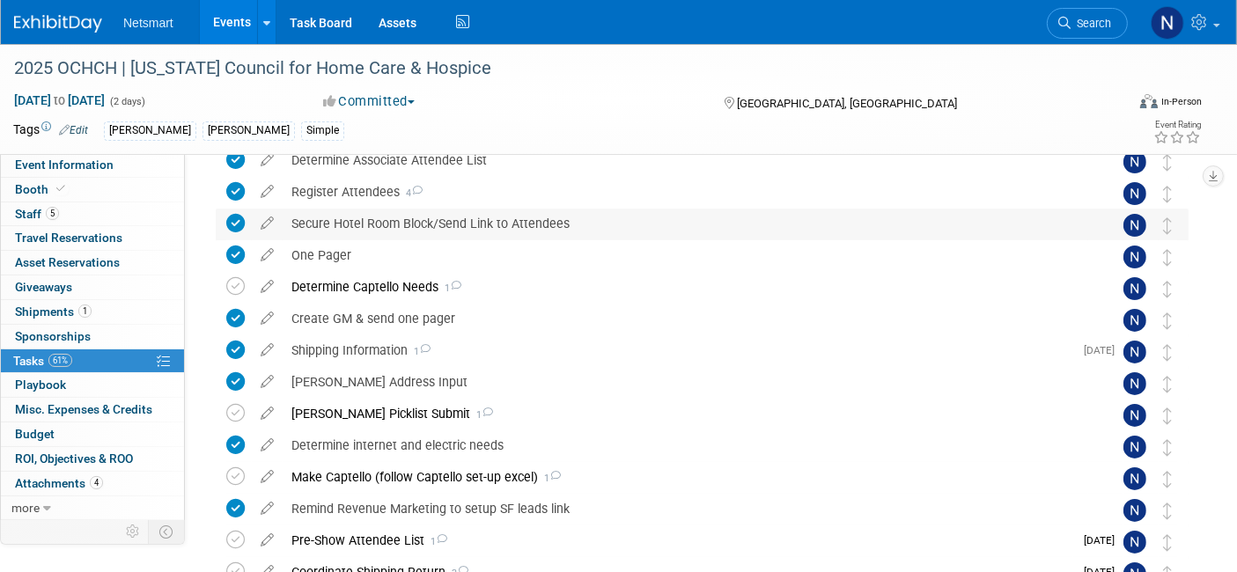
scroll to position [158, 0]
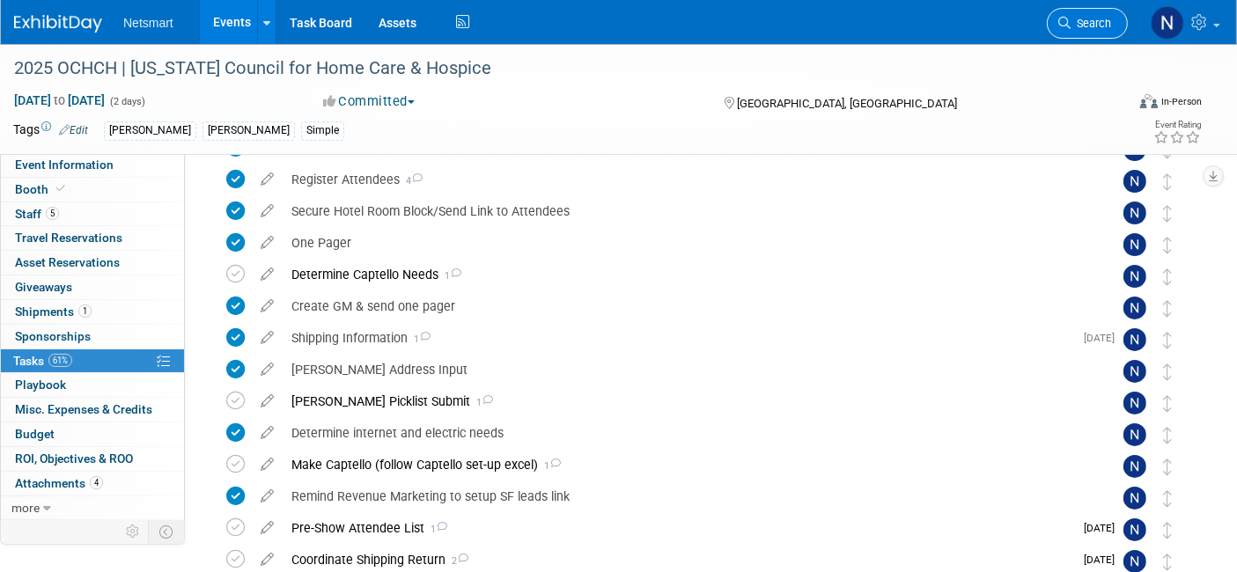
click at [1107, 18] on span "Search" at bounding box center [1091, 23] width 41 height 13
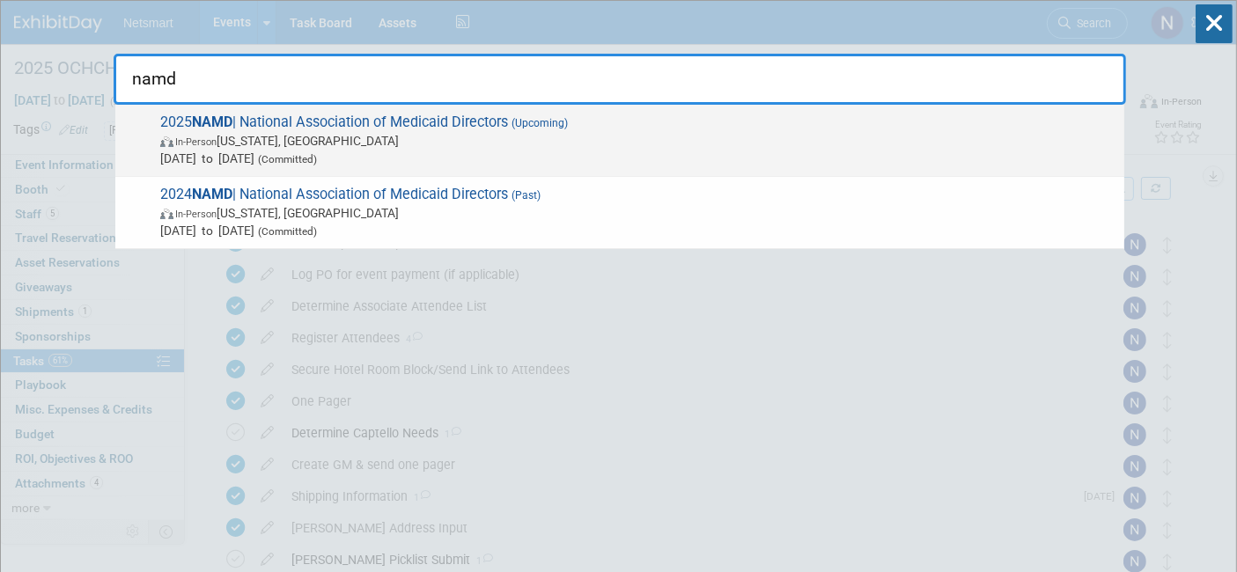
type input "namd"
click at [777, 150] on span "[DATE] to [DATE] (Committed)" at bounding box center [637, 159] width 955 height 18
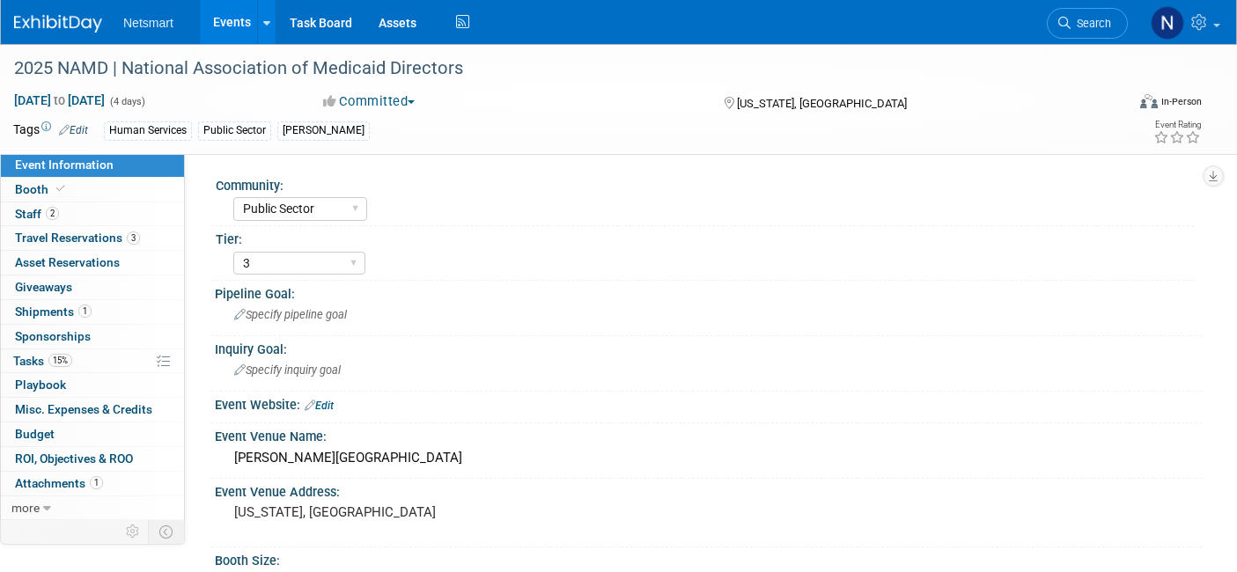
select select "Public Sector"
select select "3"
click at [95, 232] on span "Travel Reservations 3" at bounding box center [77, 238] width 125 height 14
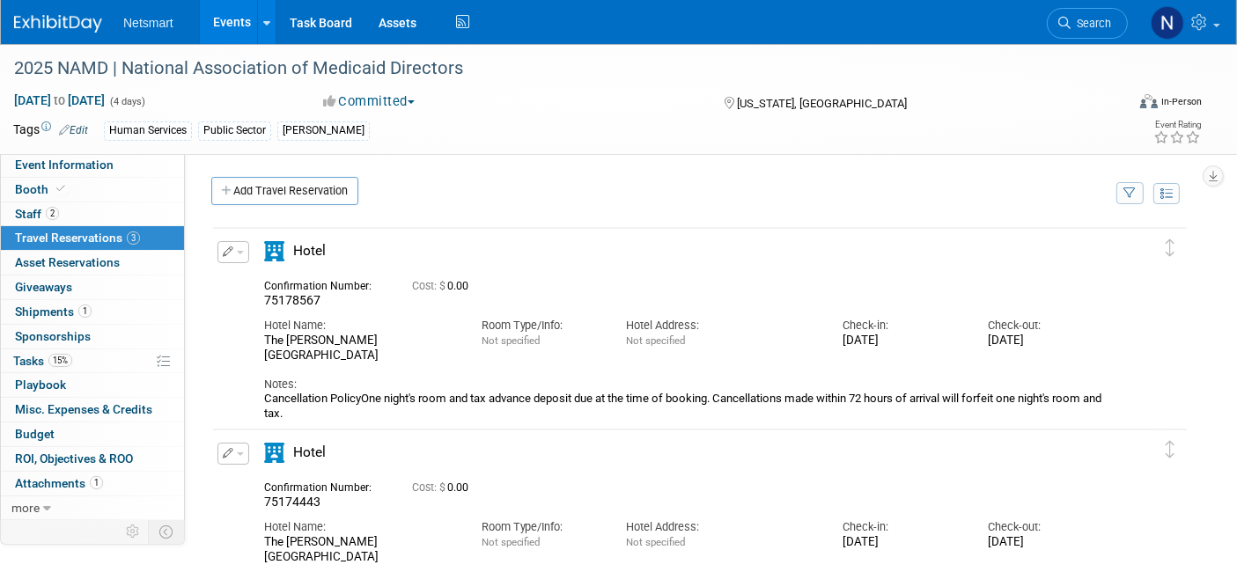
scroll to position [29, 0]
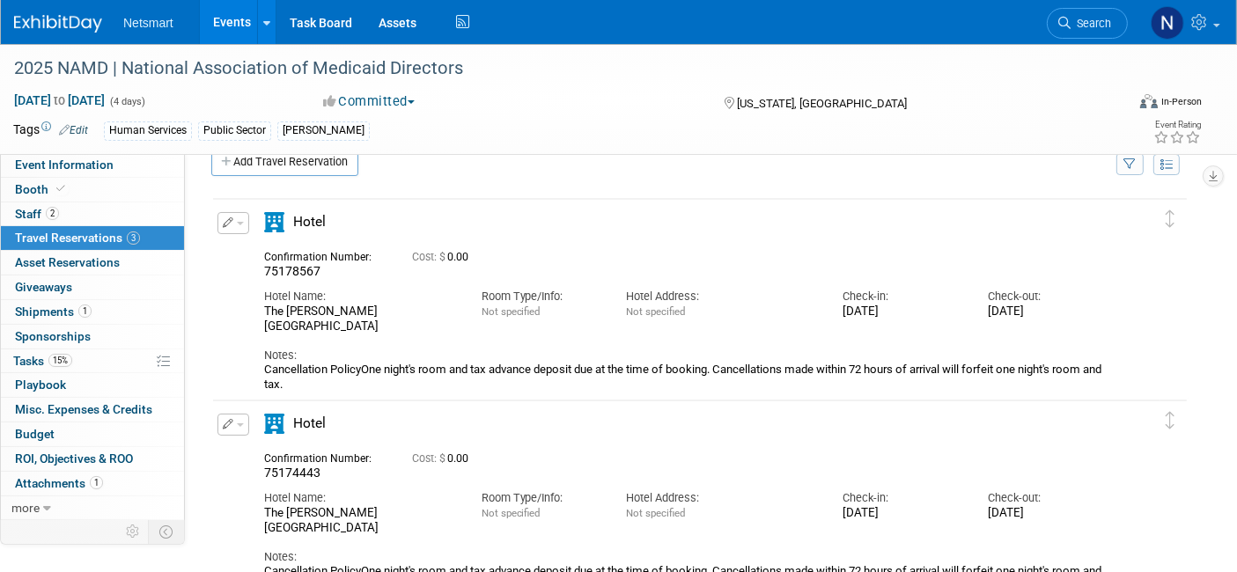
click at [237, 222] on span "button" at bounding box center [240, 224] width 7 height 4
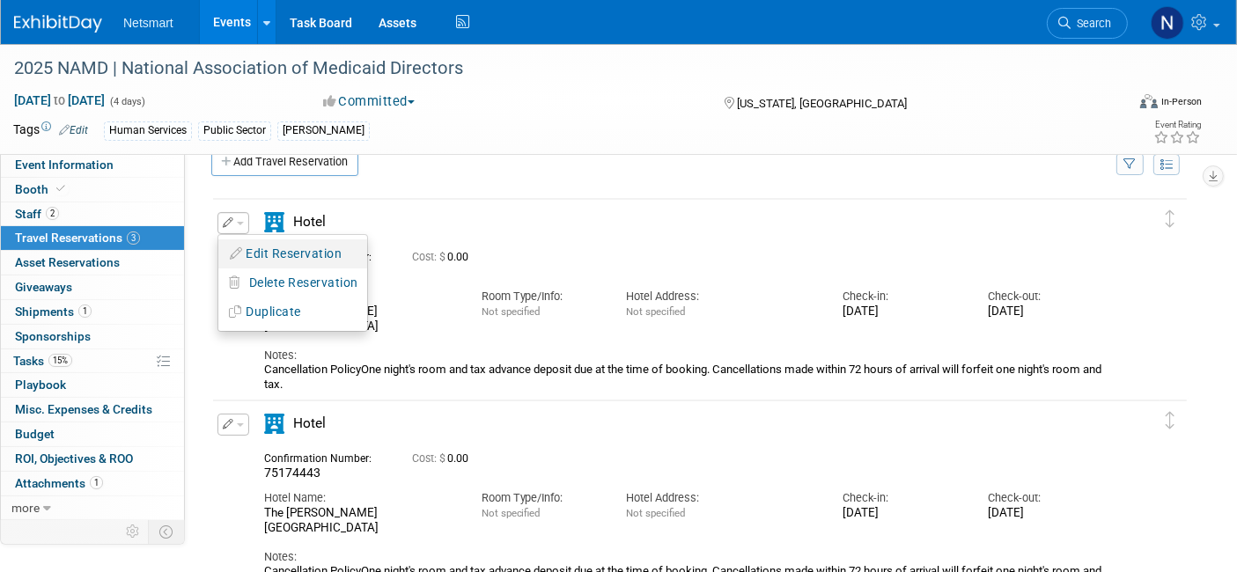
click at [301, 255] on button "Edit Reservation" at bounding box center [292, 254] width 149 height 26
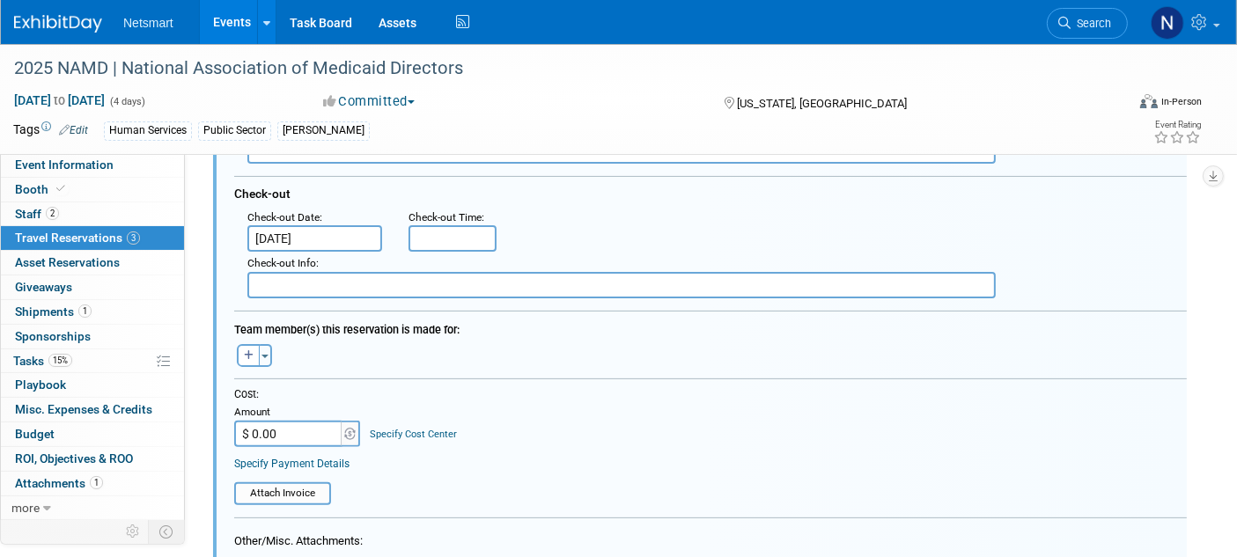
scroll to position [452, 0]
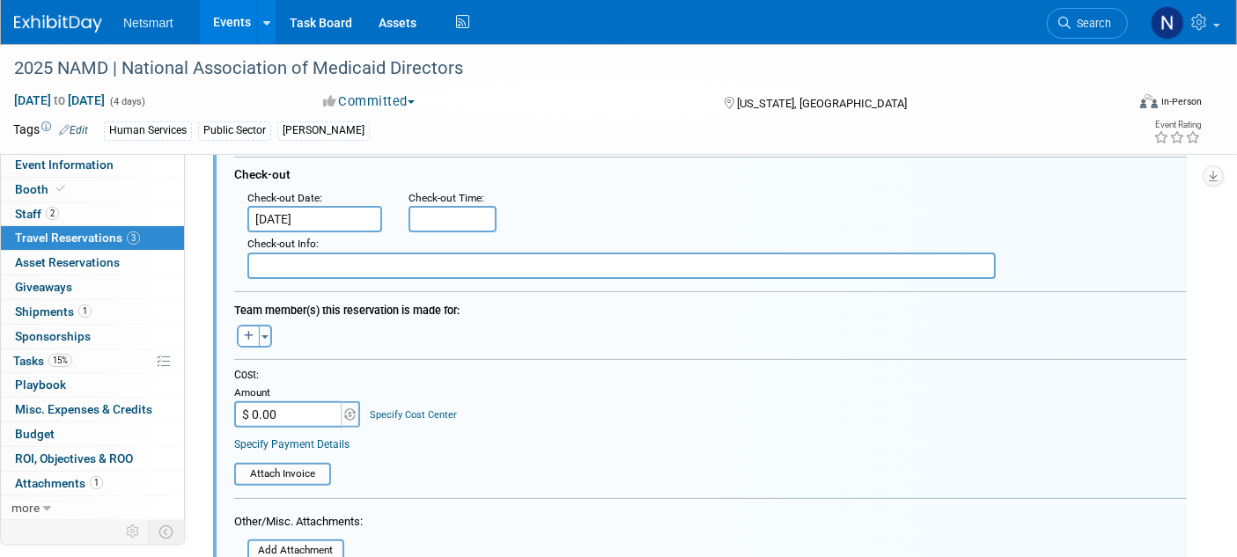
click at [325, 402] on input "$ 0.00" at bounding box center [289, 415] width 110 height 26
type input "$ 376.42"
click at [582, 463] on table "Attach Invoice" at bounding box center [710, 466] width 953 height 39
click at [287, 465] on input "file" at bounding box center [225, 474] width 210 height 19
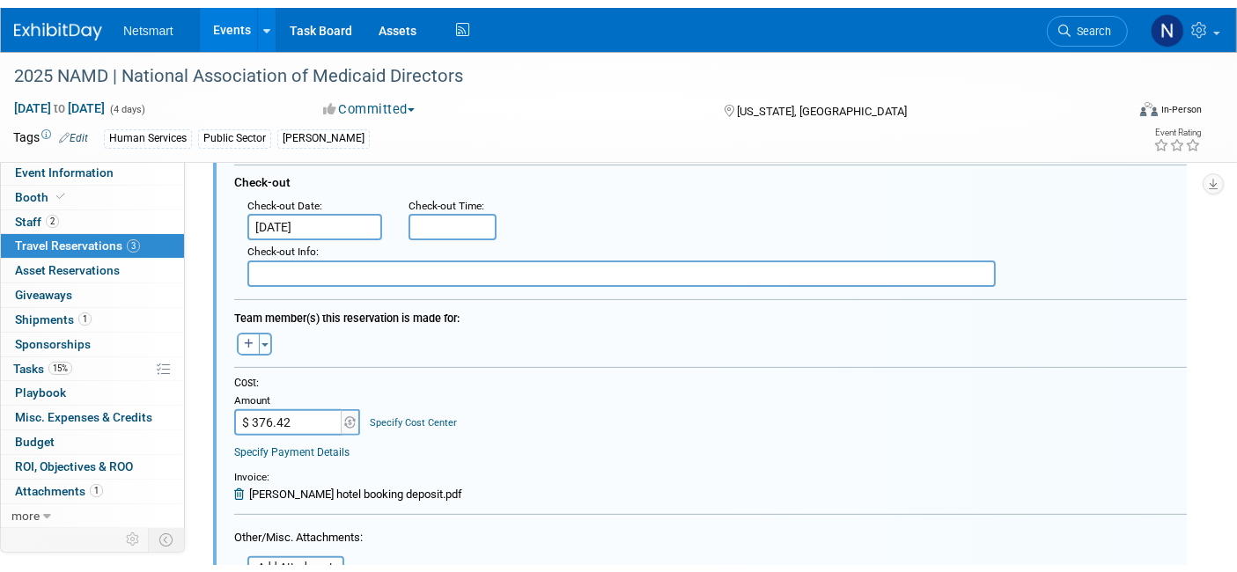
scroll to position [810, 0]
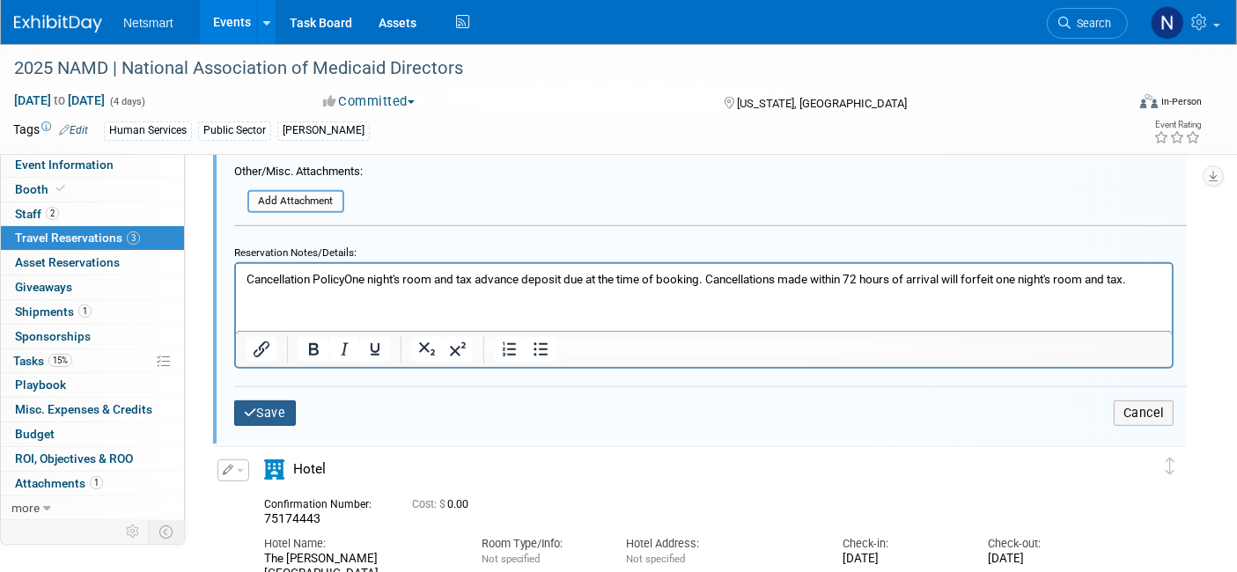
click at [267, 402] on button "Save" at bounding box center [265, 414] width 62 height 26
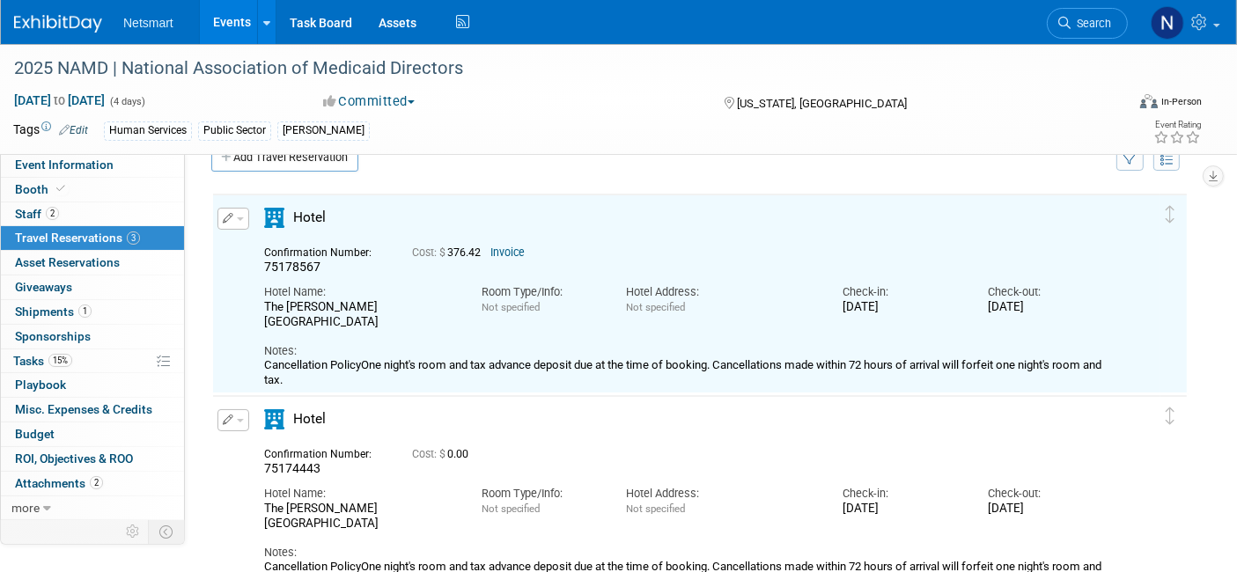
scroll to position [0, 0]
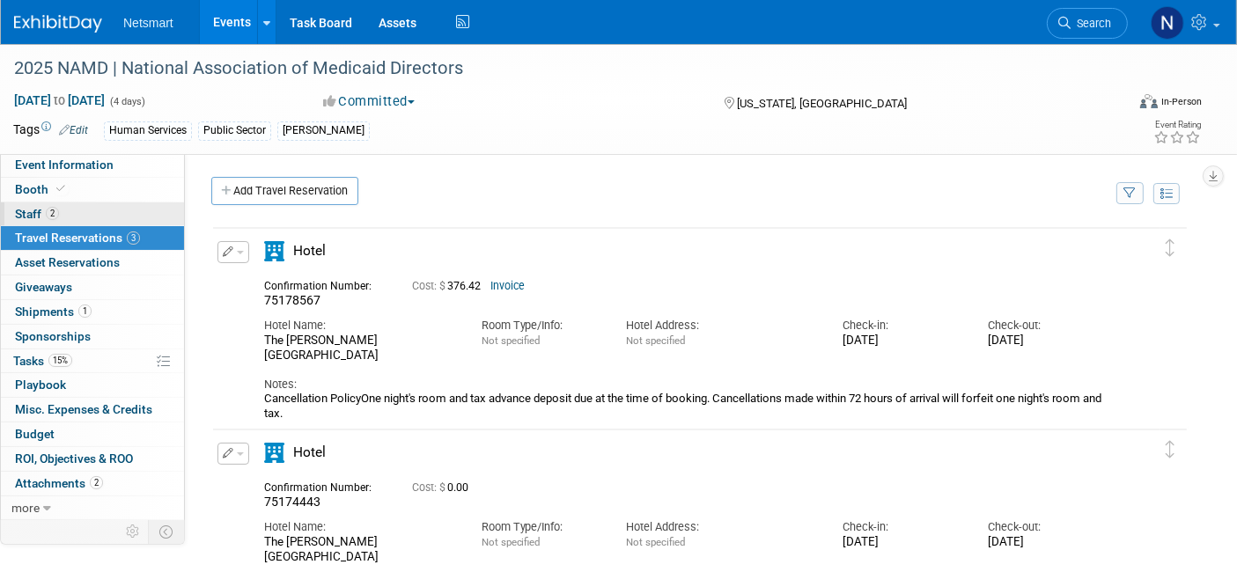
click at [84, 211] on link "2 Staff 2" at bounding box center [92, 215] width 183 height 24
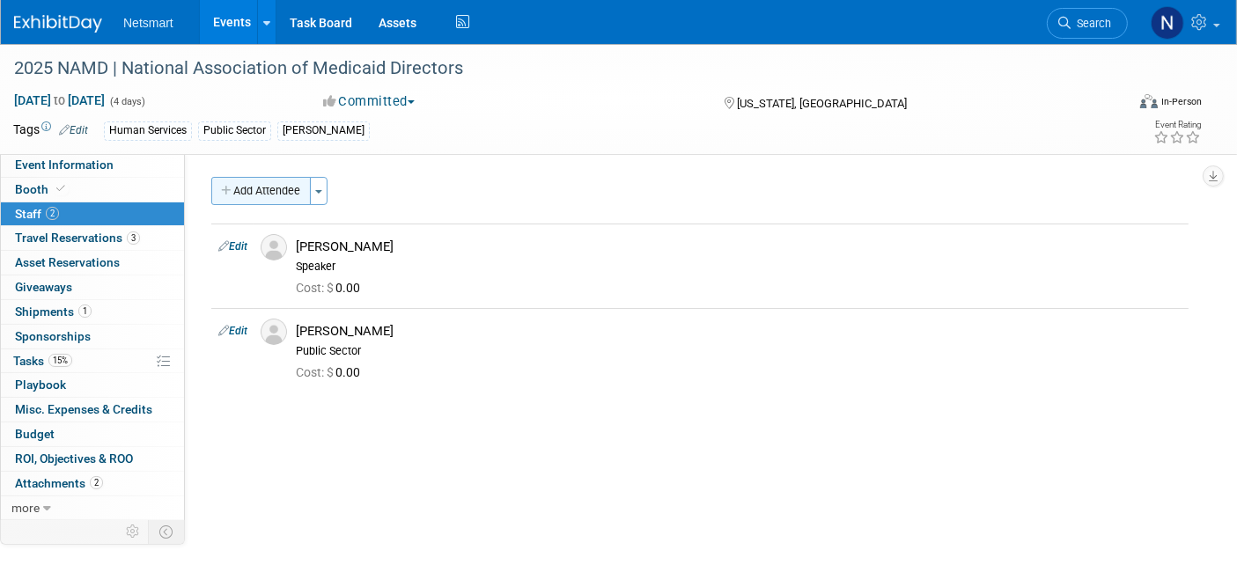
click at [261, 185] on button "Add Attendee" at bounding box center [260, 191] width 99 height 28
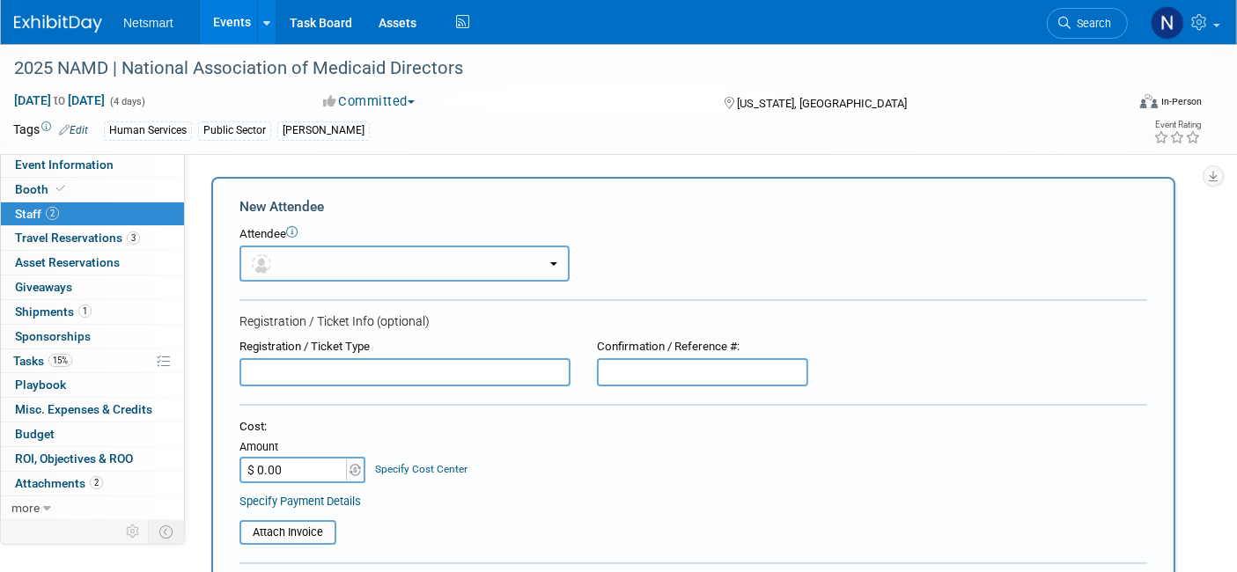
click at [372, 274] on button "button" at bounding box center [404, 264] width 330 height 36
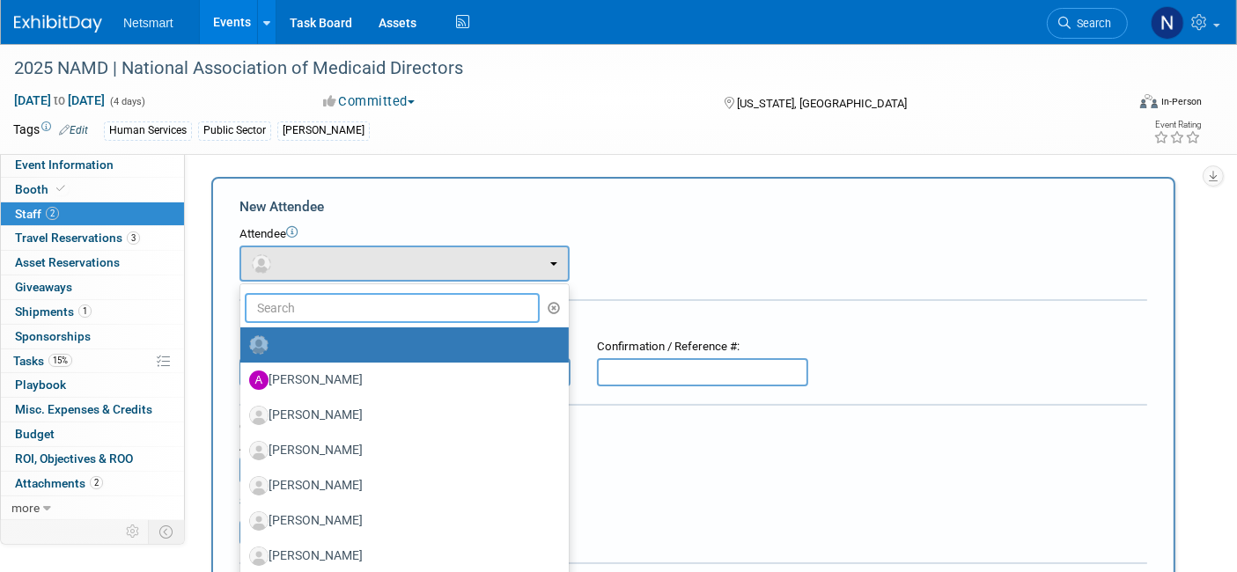
click at [328, 316] on input "text" at bounding box center [392, 308] width 295 height 30
type input "cathl"
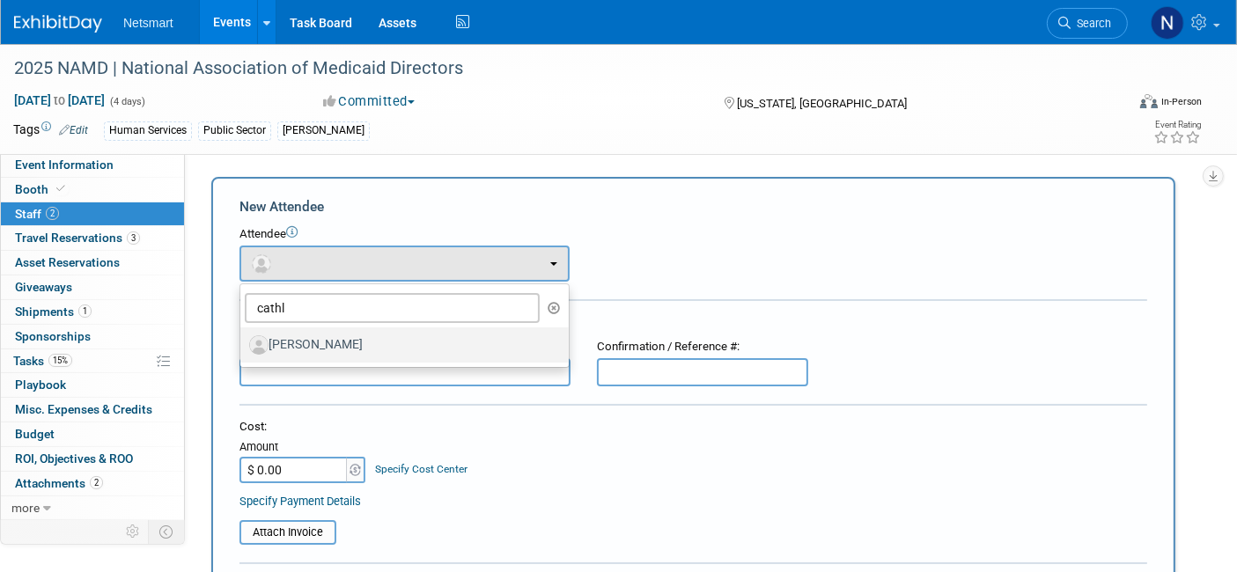
click at [338, 344] on label "[PERSON_NAME]" at bounding box center [400, 345] width 302 height 28
click at [243, 344] on input "[PERSON_NAME]" at bounding box center [237, 342] width 11 height 11
select select "4e78af43-7346-4a53-b724-879ee7ea36c2"
select select "600"
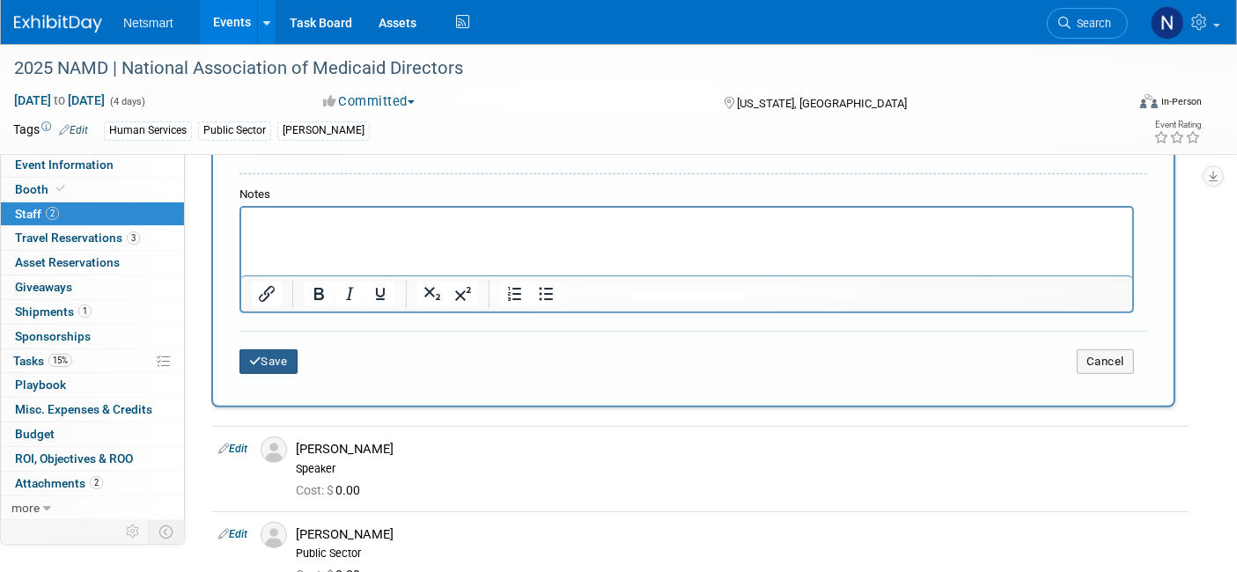
click at [269, 363] on button "Save" at bounding box center [268, 362] width 58 height 25
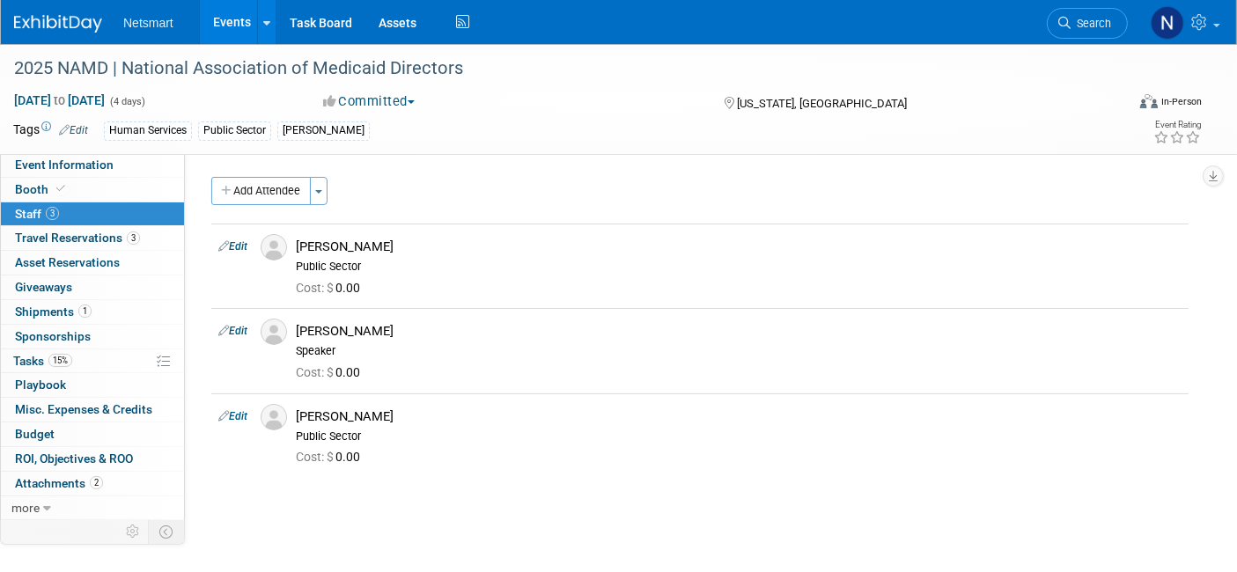
click at [493, 506] on div "Community: Human Services Post Acute Public Sector CareDimensions Specialty Pra…" at bounding box center [693, 335] width 1017 height 364
click at [1083, 22] on span "Search" at bounding box center [1091, 23] width 41 height 13
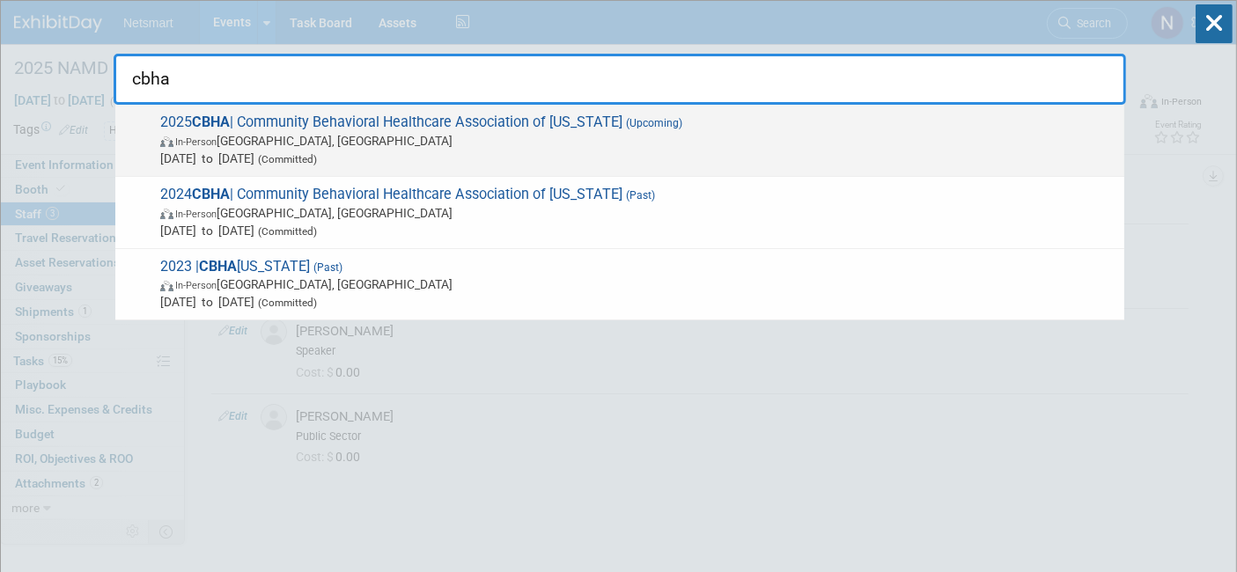
type input "cbha"
click at [454, 163] on span "Dec 4, 2025 to Dec 5, 2025 (Committed)" at bounding box center [637, 159] width 955 height 18
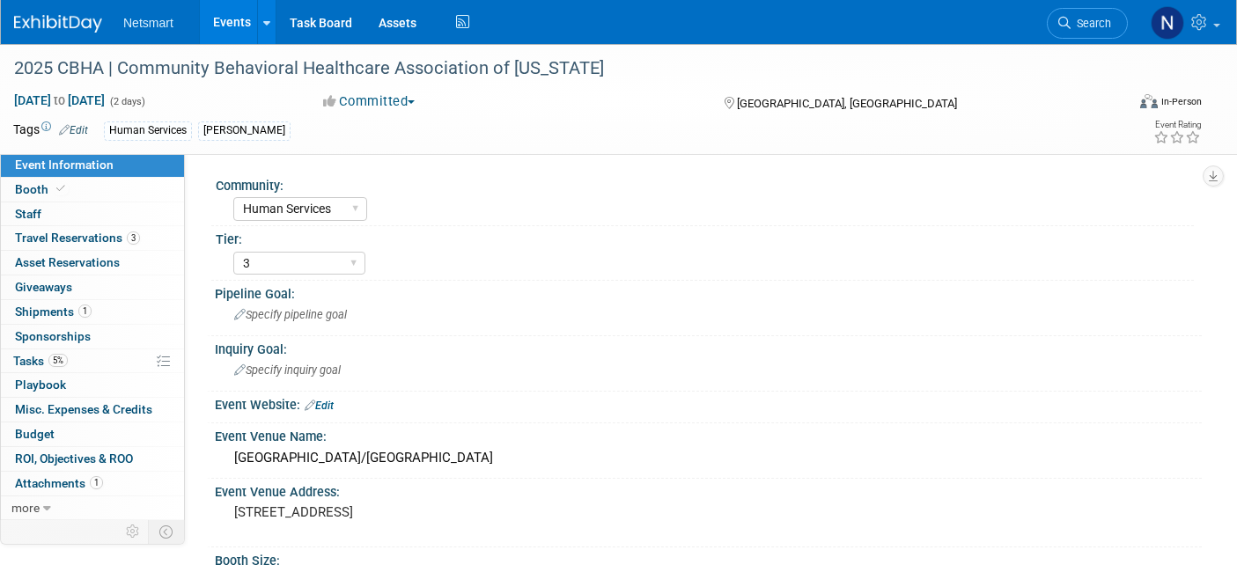
select select "Human Services"
select select "3"
click at [1105, 19] on span "Search" at bounding box center [1091, 23] width 41 height 13
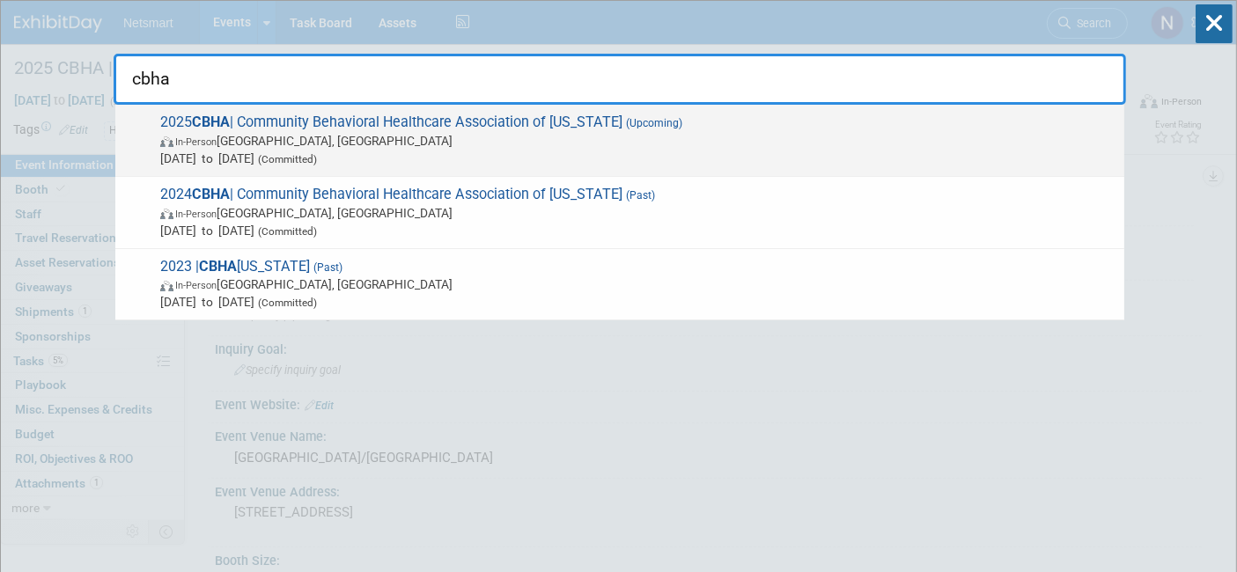
type input "cbha"
click at [391, 141] on span "In-Person [GEOGRAPHIC_DATA], [GEOGRAPHIC_DATA]" at bounding box center [637, 141] width 955 height 18
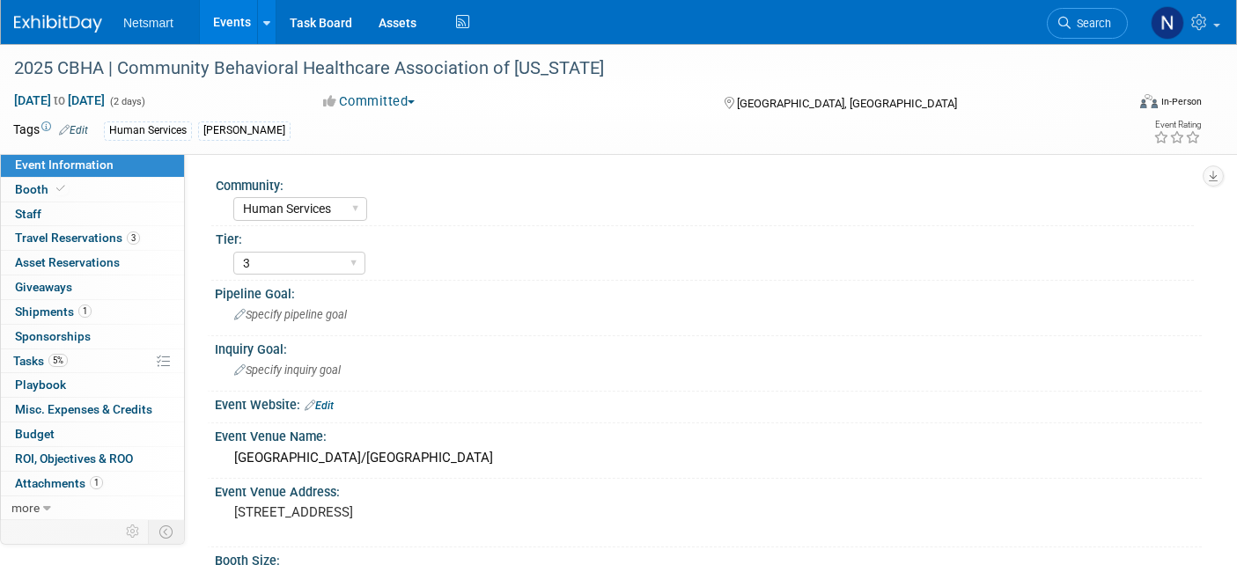
select select "Human Services"
select select "3"
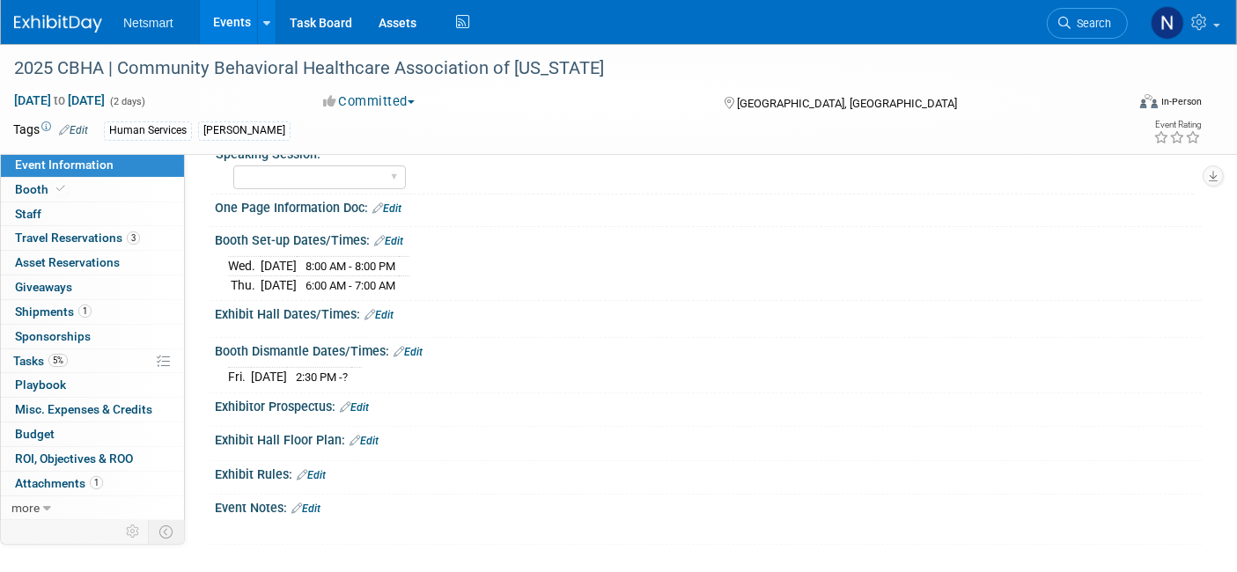
scroll to position [520, 0]
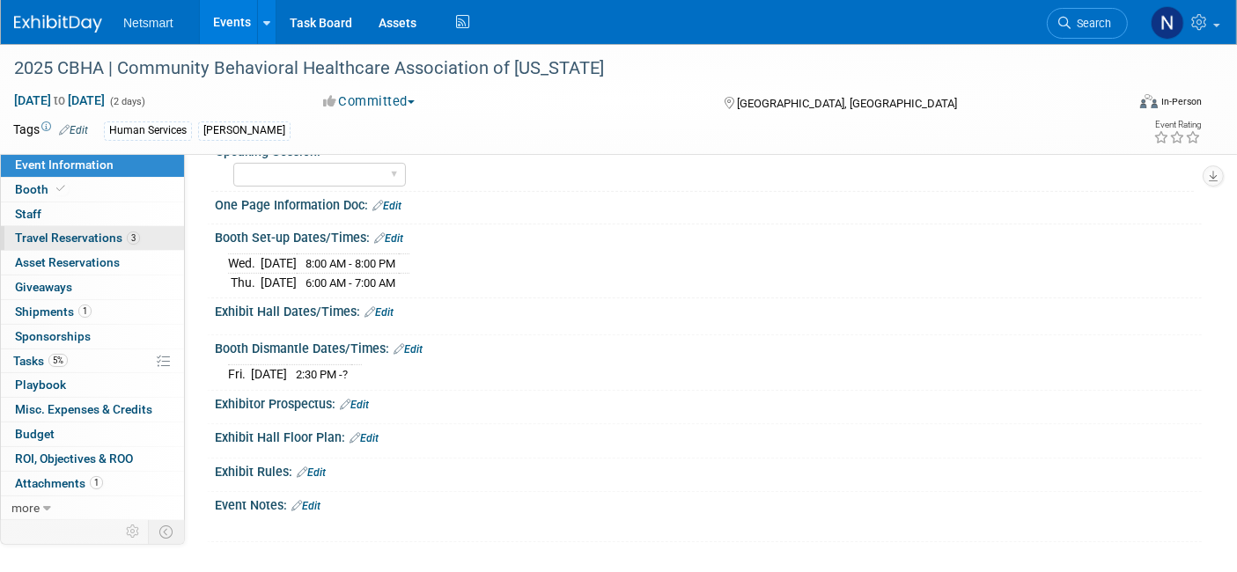
click at [75, 242] on span "Travel Reservations 3" at bounding box center [77, 238] width 125 height 14
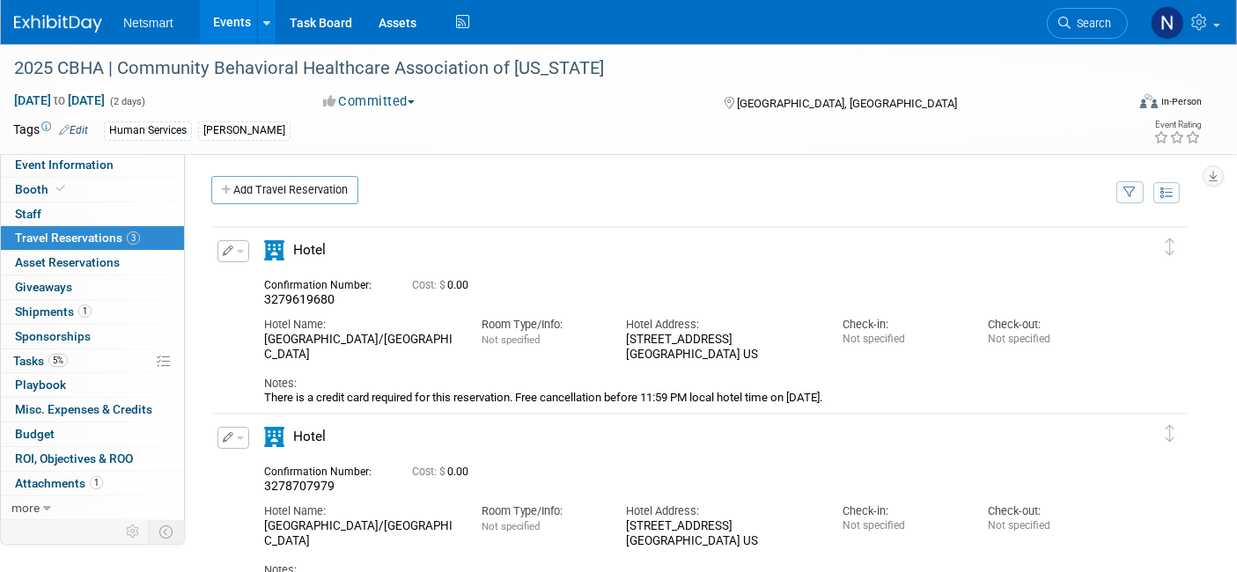
scroll to position [0, 0]
click at [1093, 25] on span "Search" at bounding box center [1091, 23] width 41 height 13
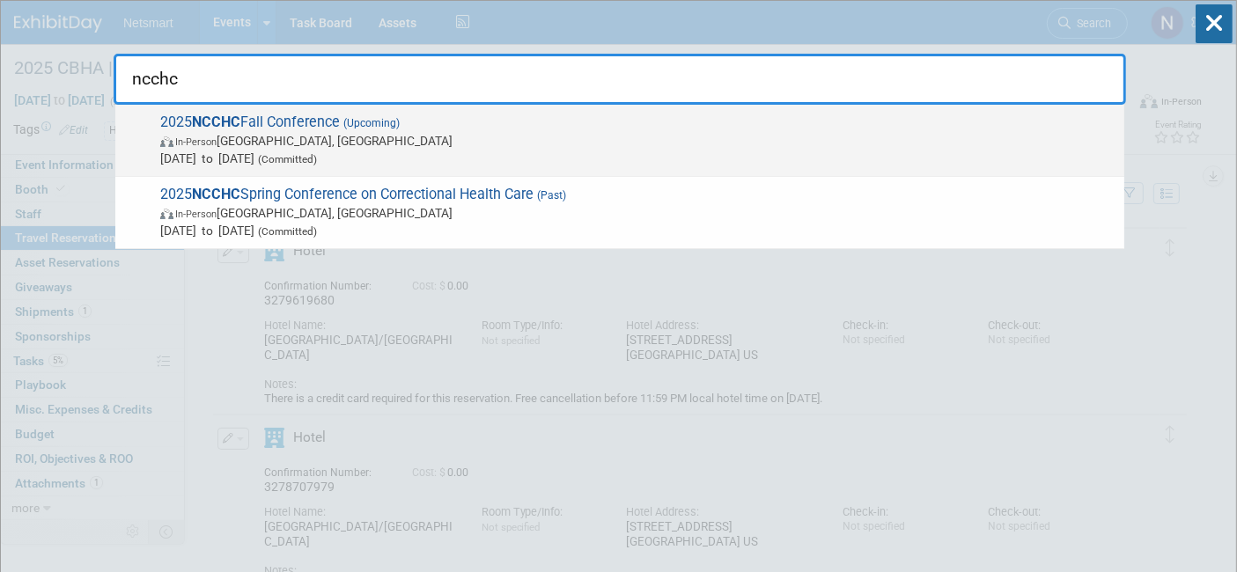
type input "ncchc"
click at [217, 143] on span "In-Person" at bounding box center [195, 141] width 41 height 11
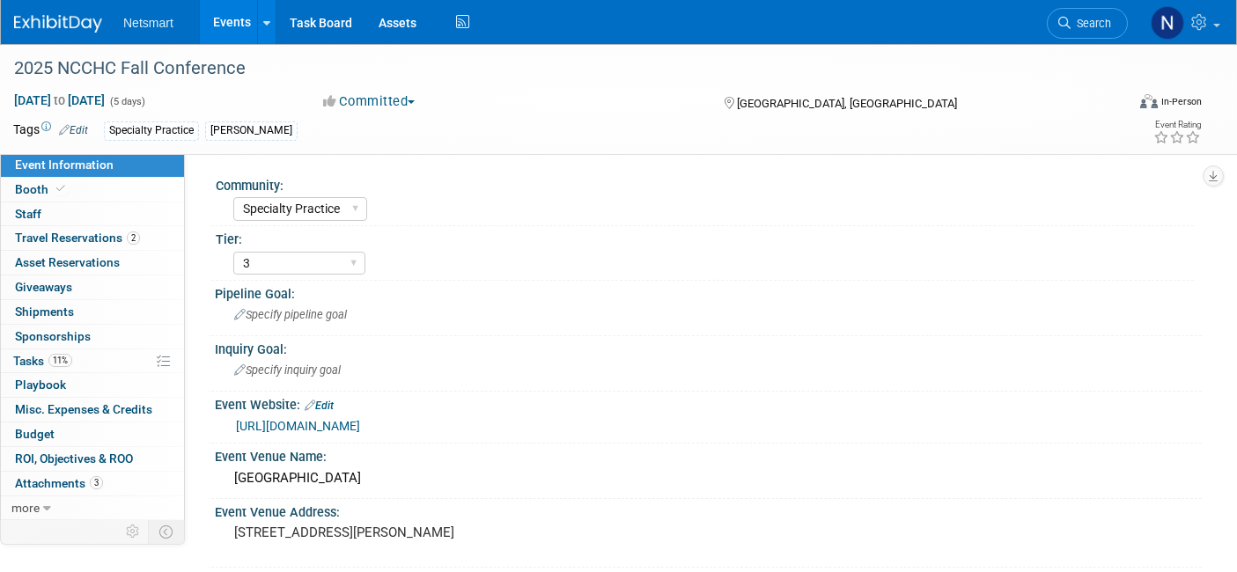
select select "Specialty Practice"
select select "3"
select select "No"
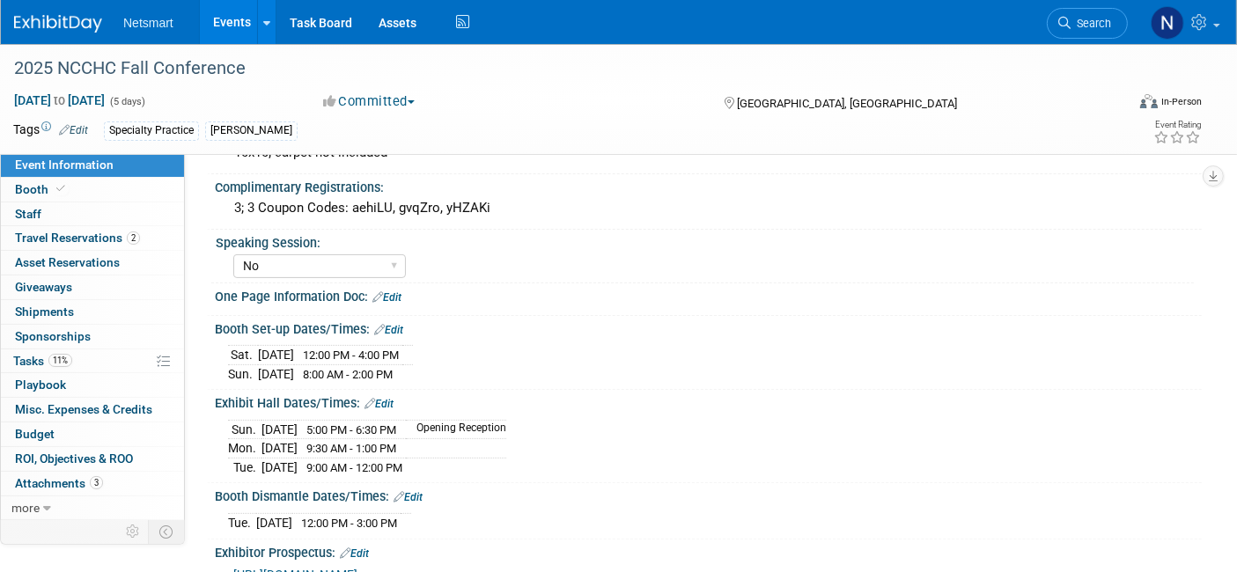
scroll to position [559, 0]
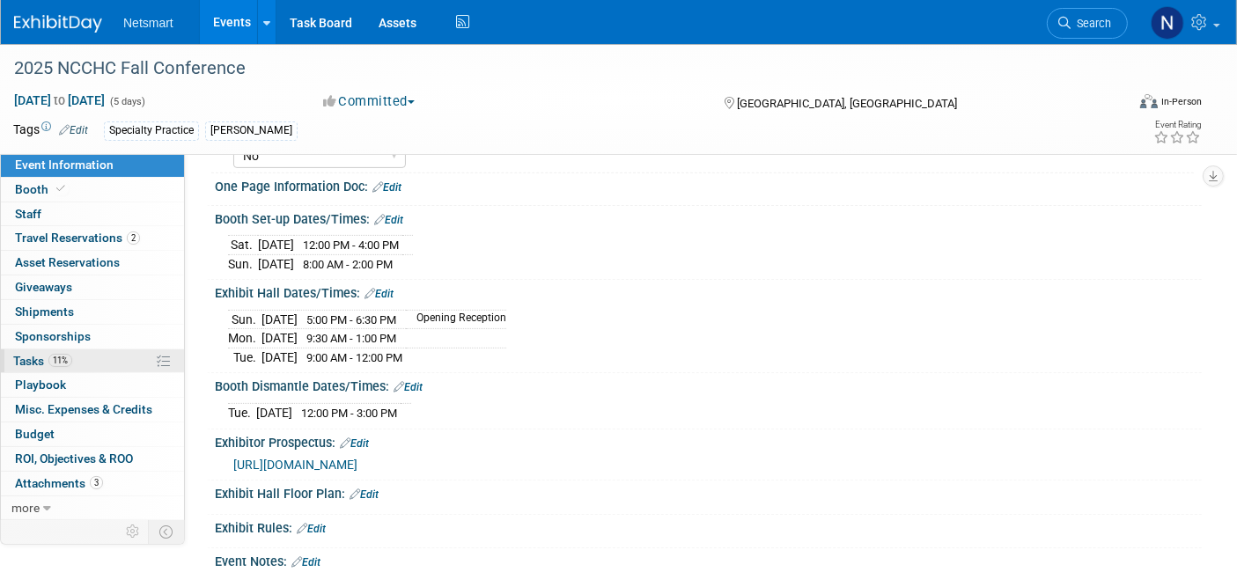
click at [102, 357] on link "11% Tasks 11%" at bounding box center [92, 362] width 183 height 24
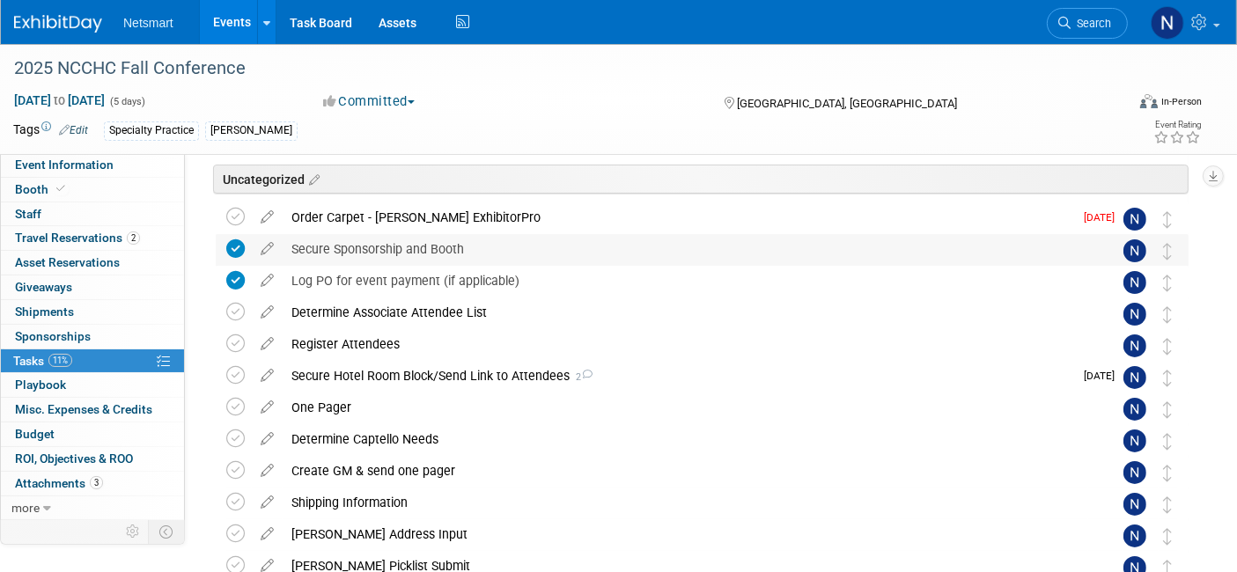
scroll to position [141, 0]
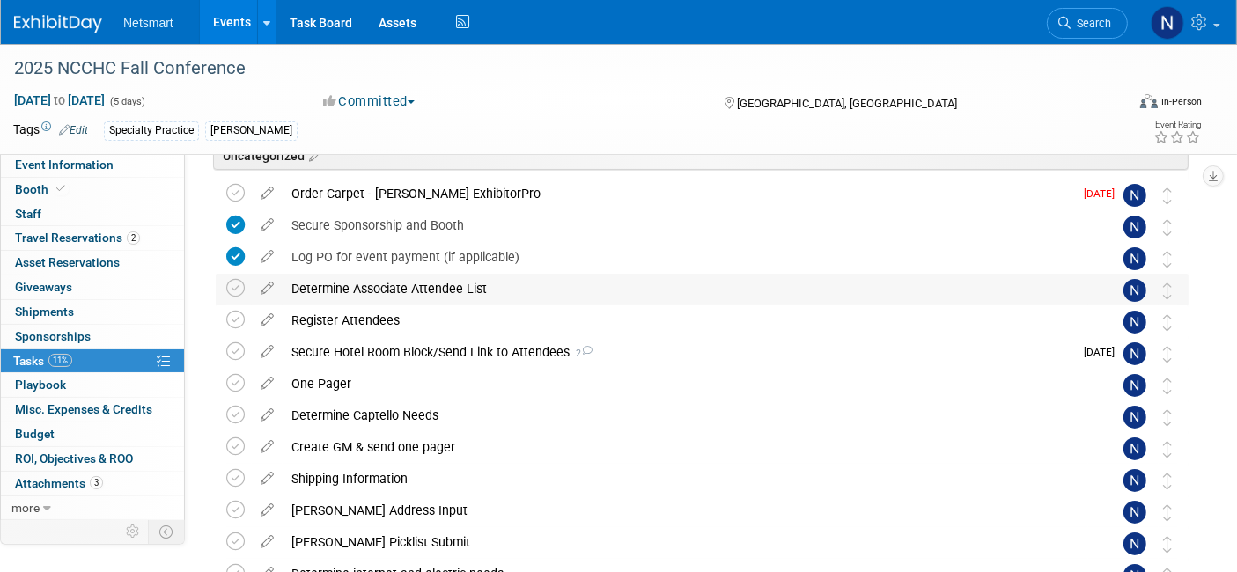
click at [363, 289] on div "Determine Associate Attendee List" at bounding box center [686, 289] width 806 height 30
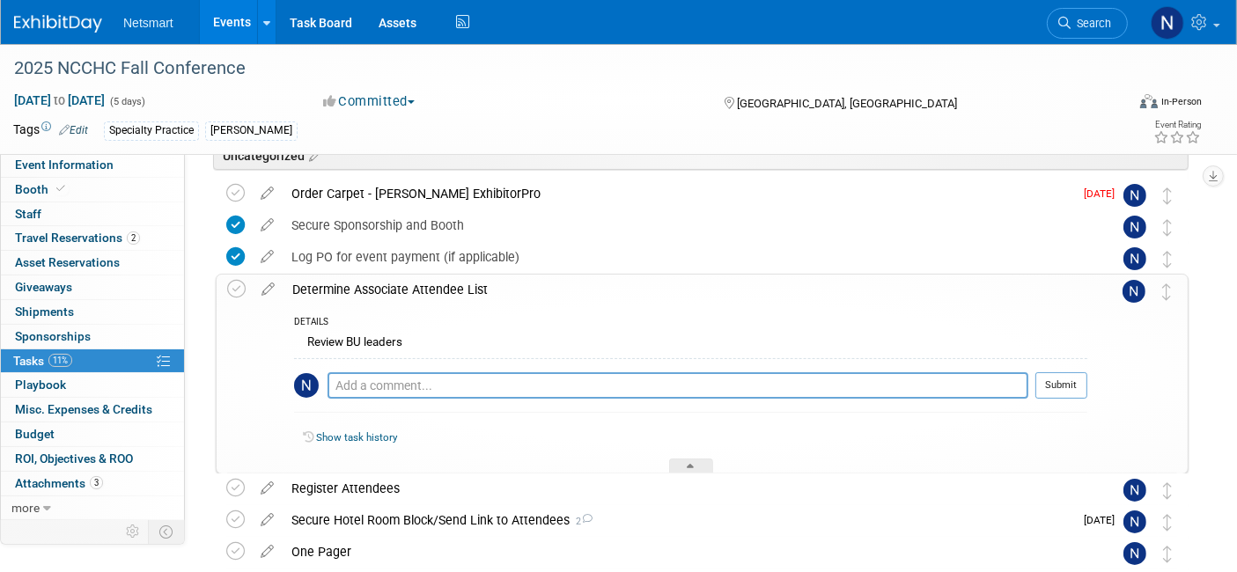
click at [402, 366] on div "Pro tip: Press Ctrl-Enter to submit comment. Submit" at bounding box center [690, 389] width 793 height 63
click at [409, 379] on textarea at bounding box center [678, 385] width 701 height 26
type textarea "[PERSON_NAME] & [PERSON_NAME]"
click at [1056, 386] on button "Submit" at bounding box center [1061, 385] width 52 height 26
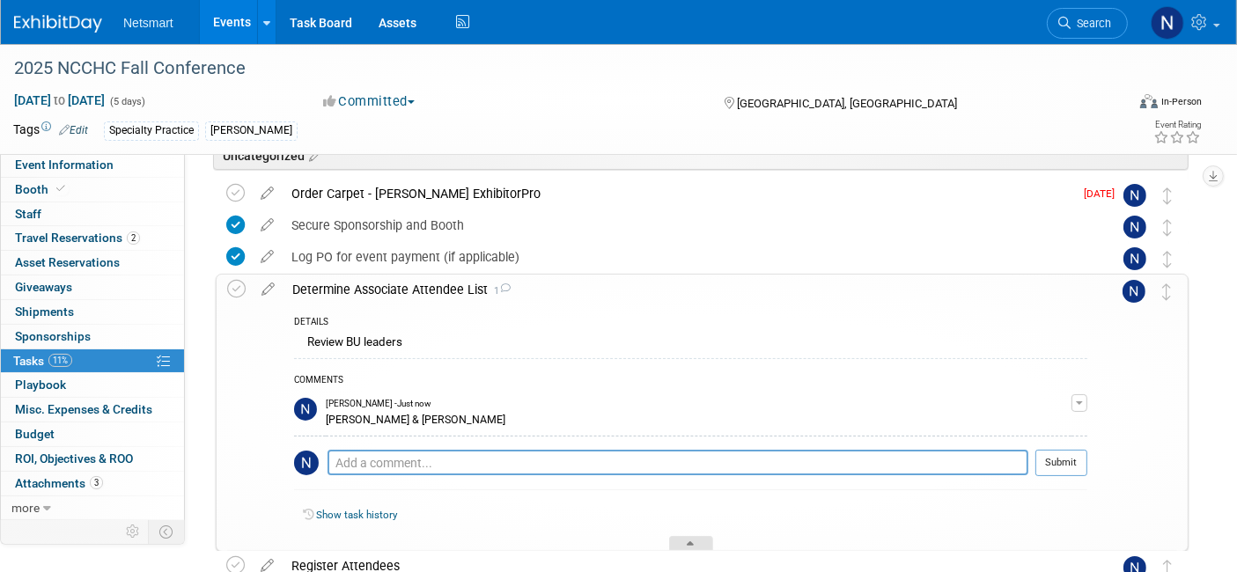
click at [697, 538] on div at bounding box center [691, 543] width 44 height 15
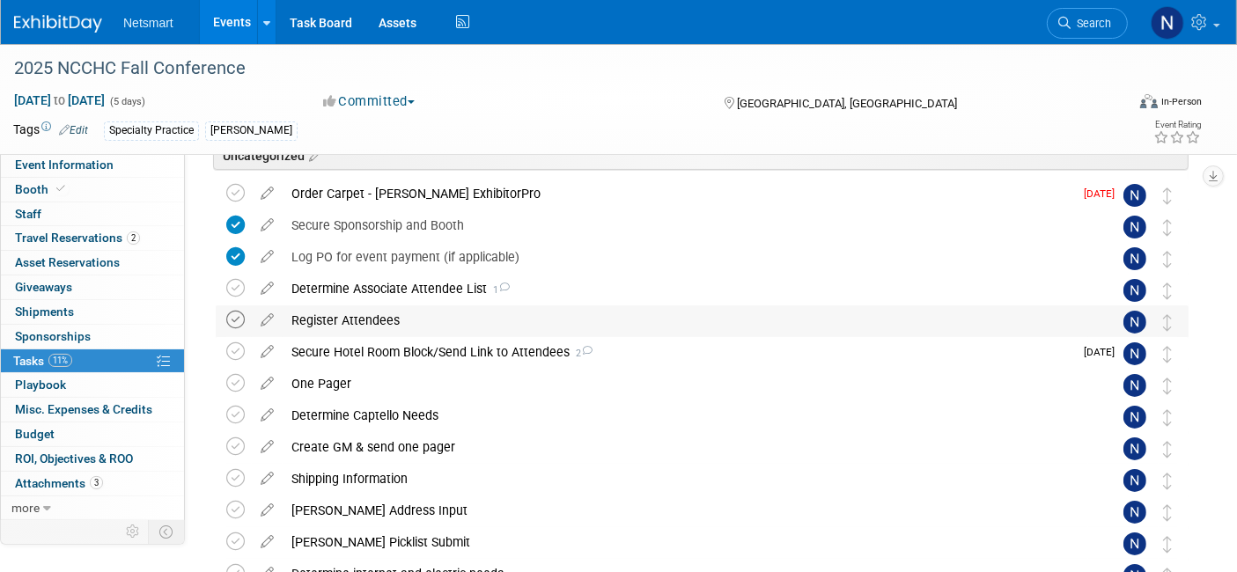
click at [236, 319] on icon at bounding box center [235, 320] width 18 height 18
click at [232, 286] on icon at bounding box center [235, 288] width 18 height 18
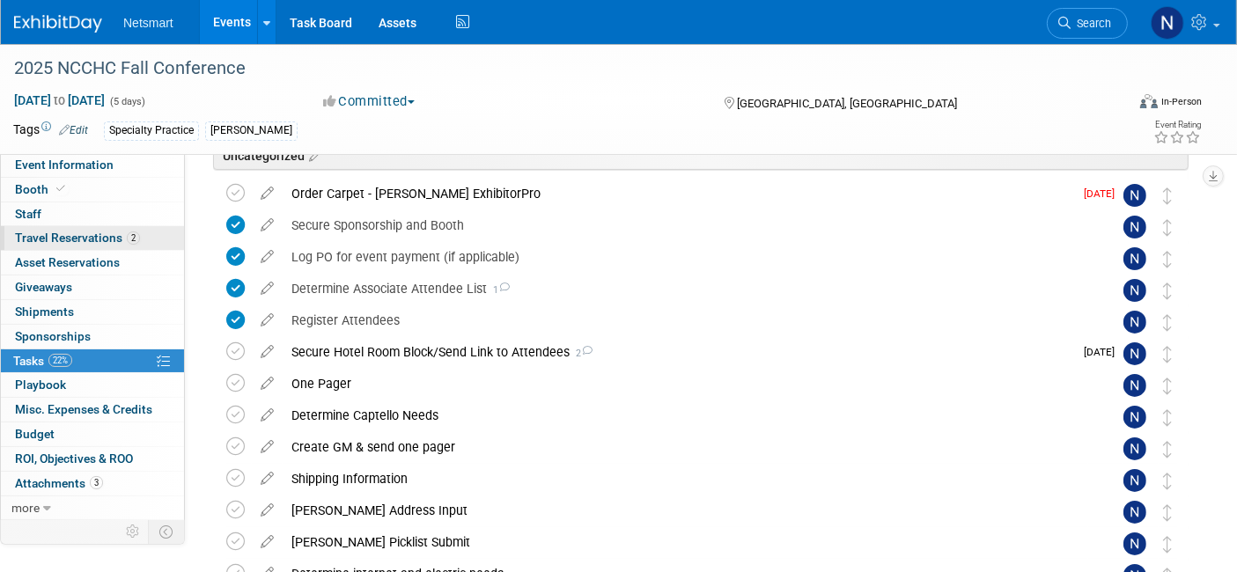
click at [83, 232] on span "Travel Reservations 2" at bounding box center [77, 238] width 125 height 14
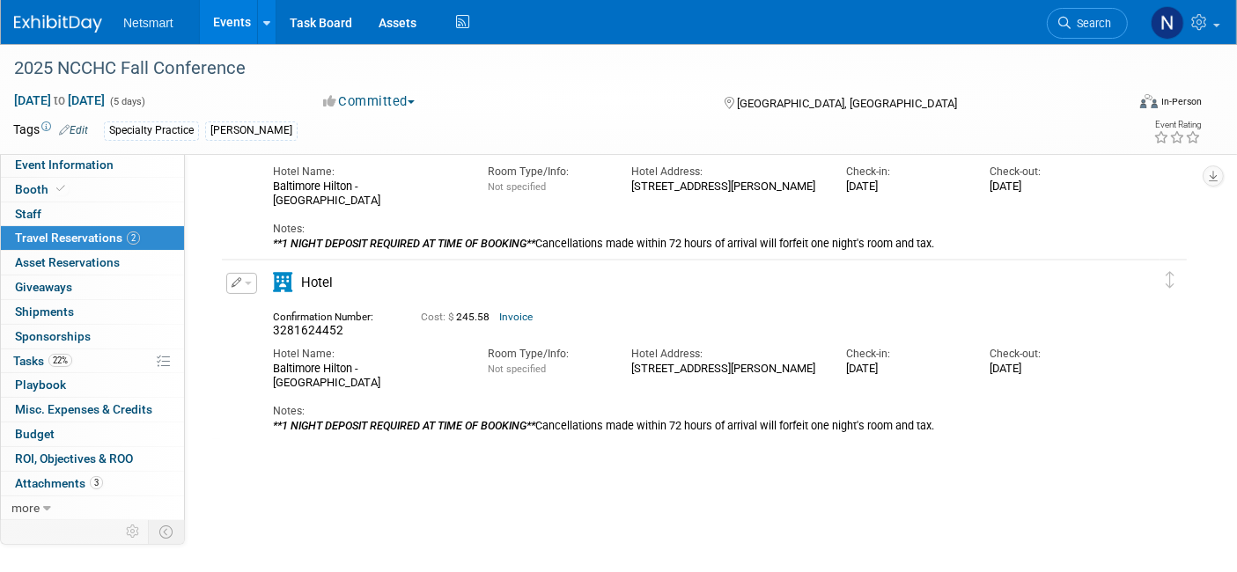
scroll to position [0, 0]
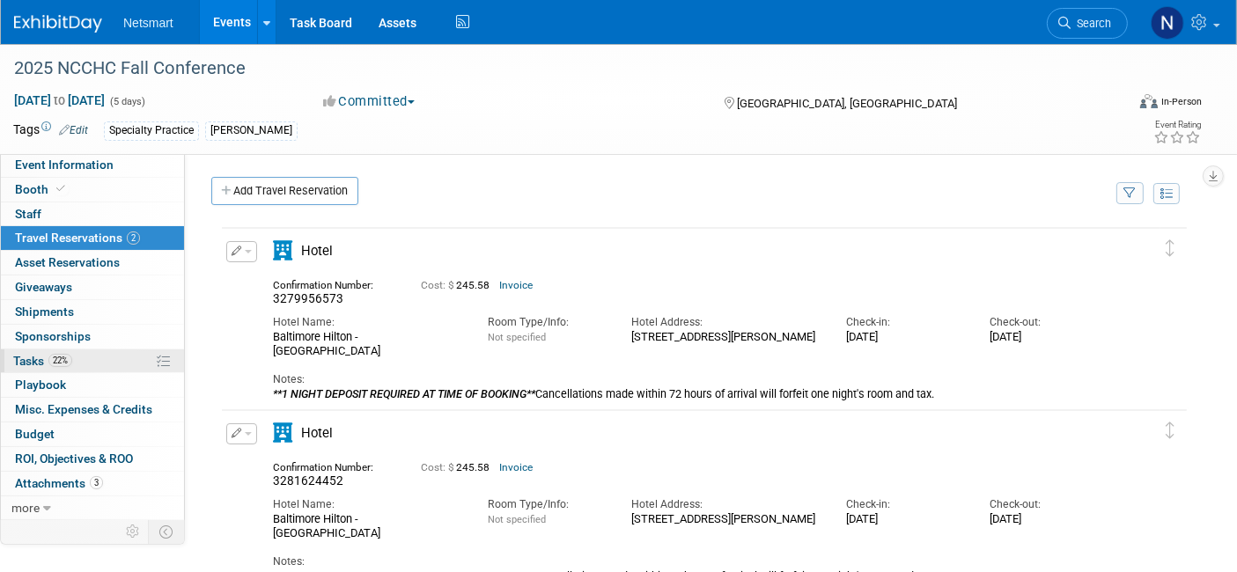
click at [78, 351] on link "22% Tasks 22%" at bounding box center [92, 362] width 183 height 24
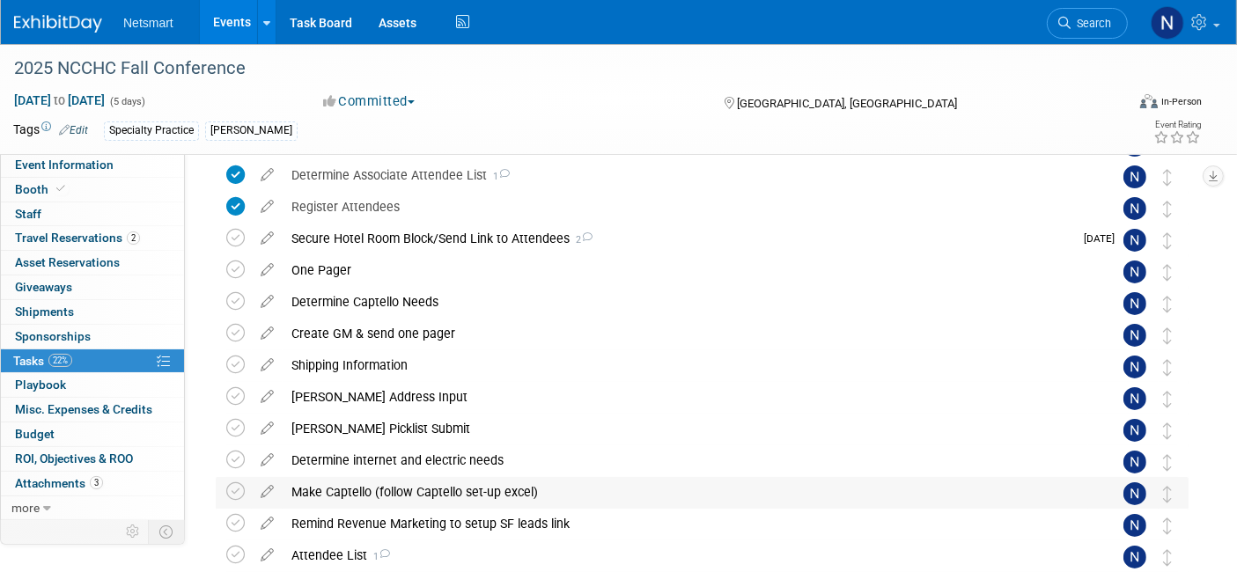
scroll to position [247, 0]
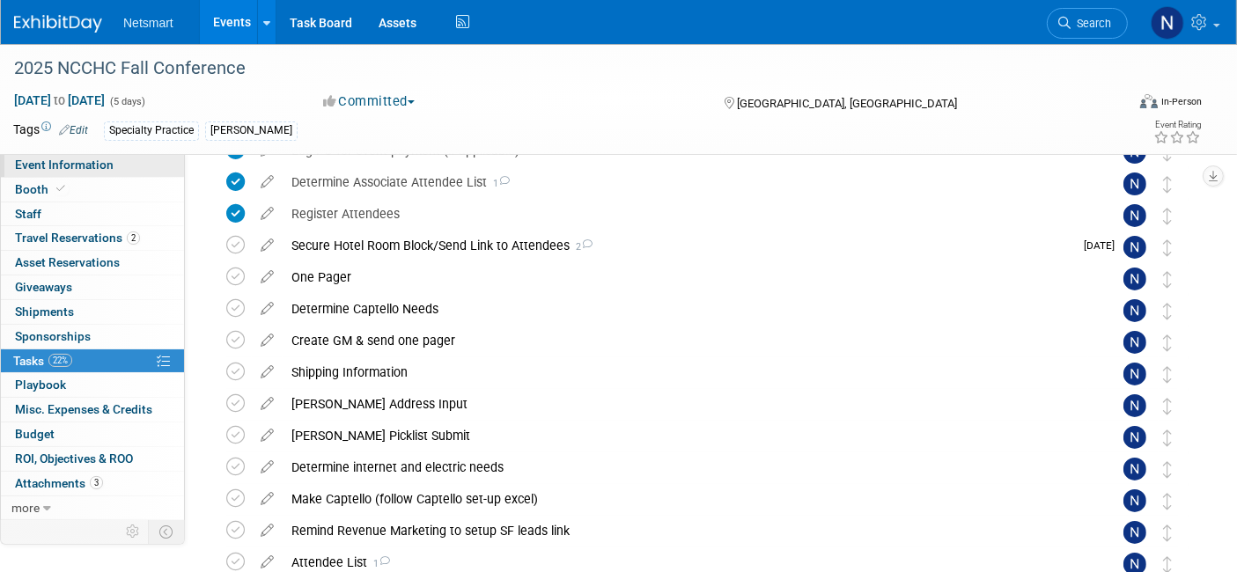
click at [109, 163] on span "Event Information" at bounding box center [64, 165] width 99 height 14
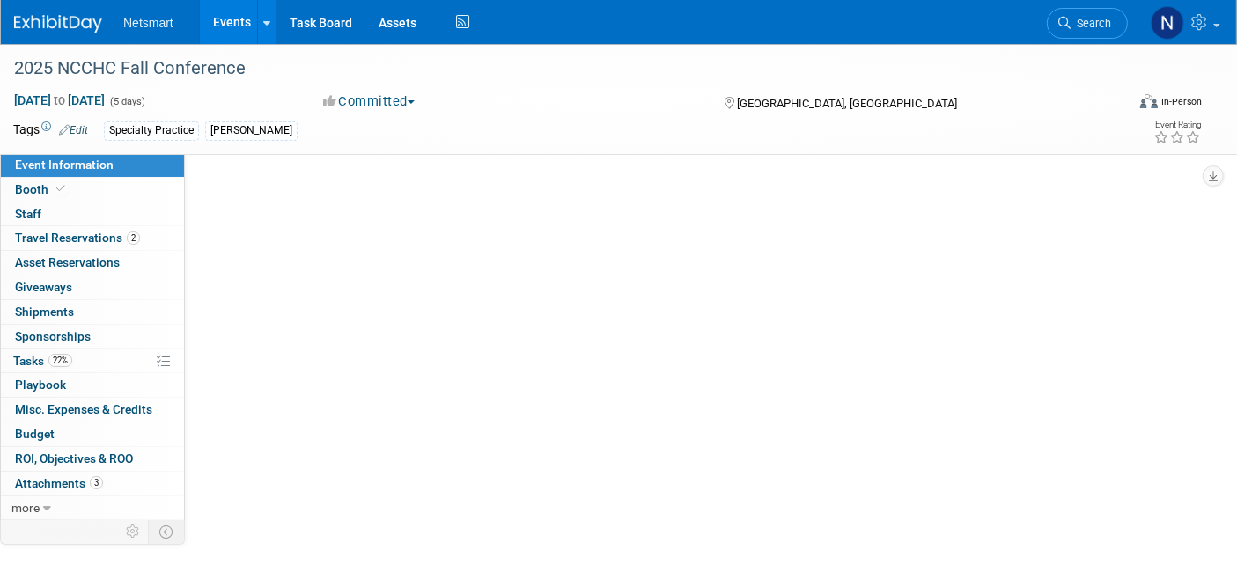
scroll to position [0, 0]
select select "Specialty Practice"
select select "3"
select select "No"
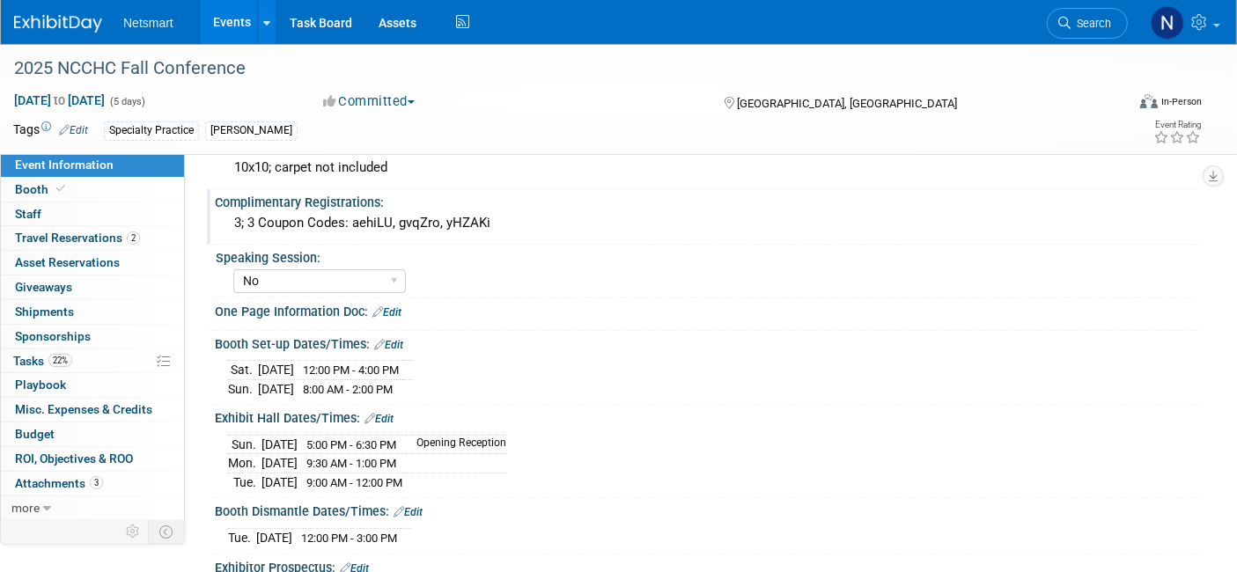
scroll to position [435, 0]
click at [84, 303] on link "0 Shipments 0" at bounding box center [92, 312] width 183 height 24
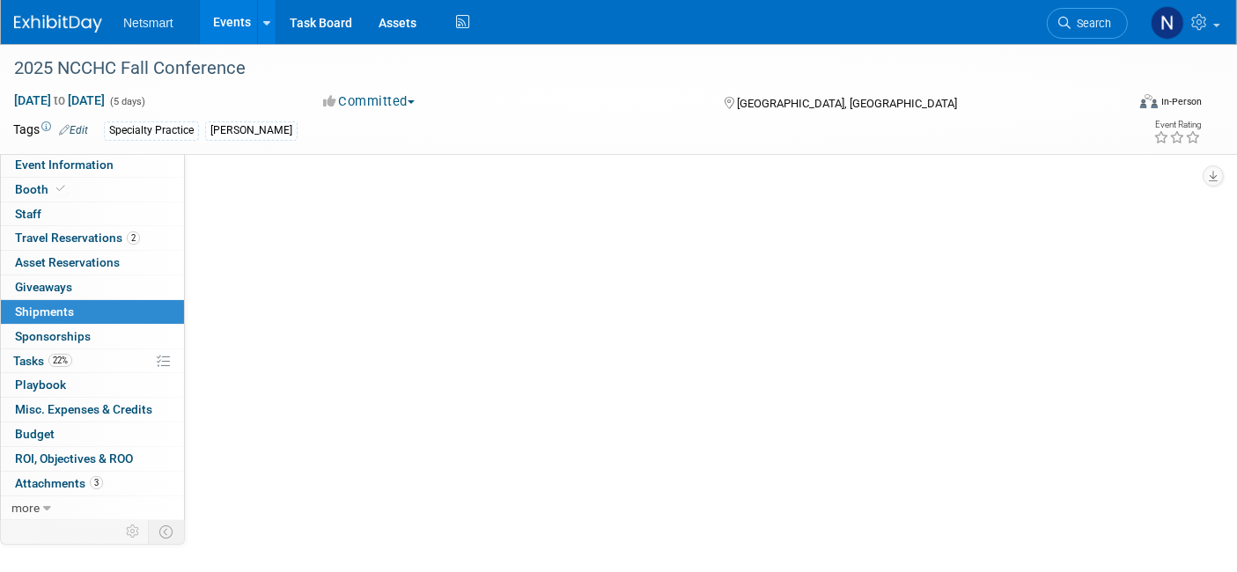
scroll to position [0, 0]
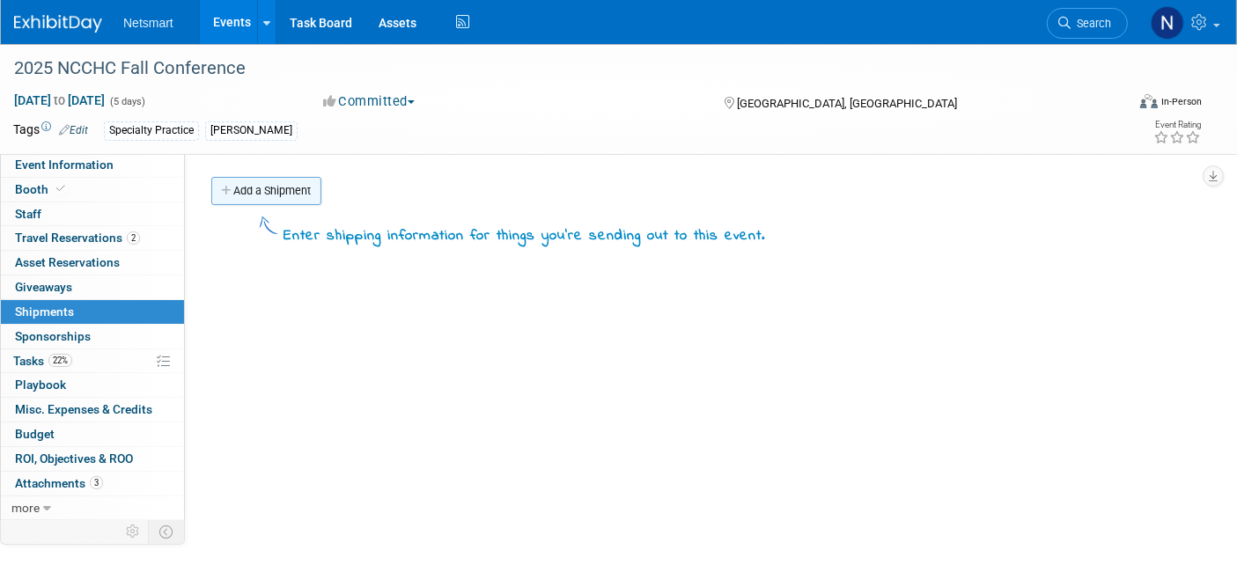
click at [242, 188] on link "Add a Shipment" at bounding box center [266, 191] width 110 height 28
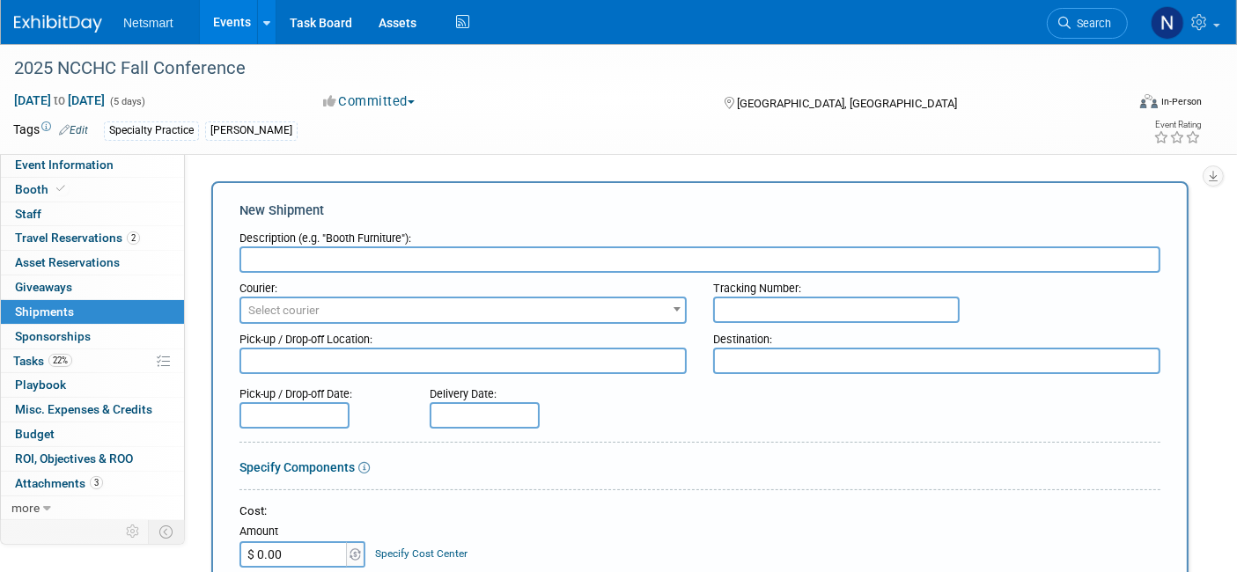
click at [321, 262] on input "text" at bounding box center [699, 260] width 921 height 26
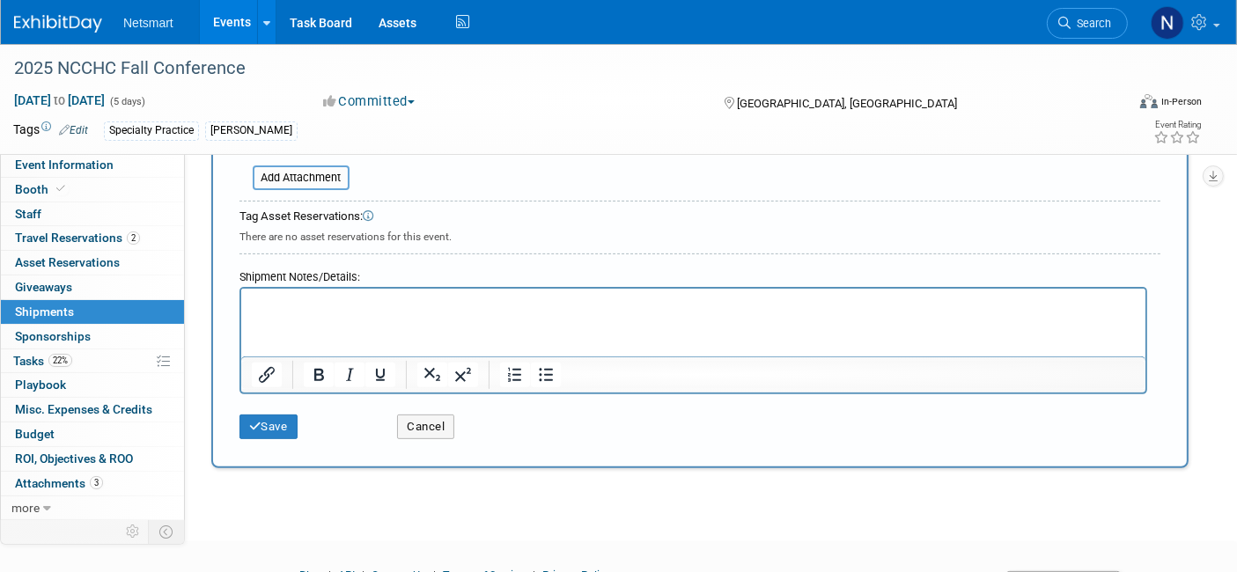
scroll to position [515, 0]
type input "info"
click at [335, 313] on html at bounding box center [692, 300] width 904 height 25
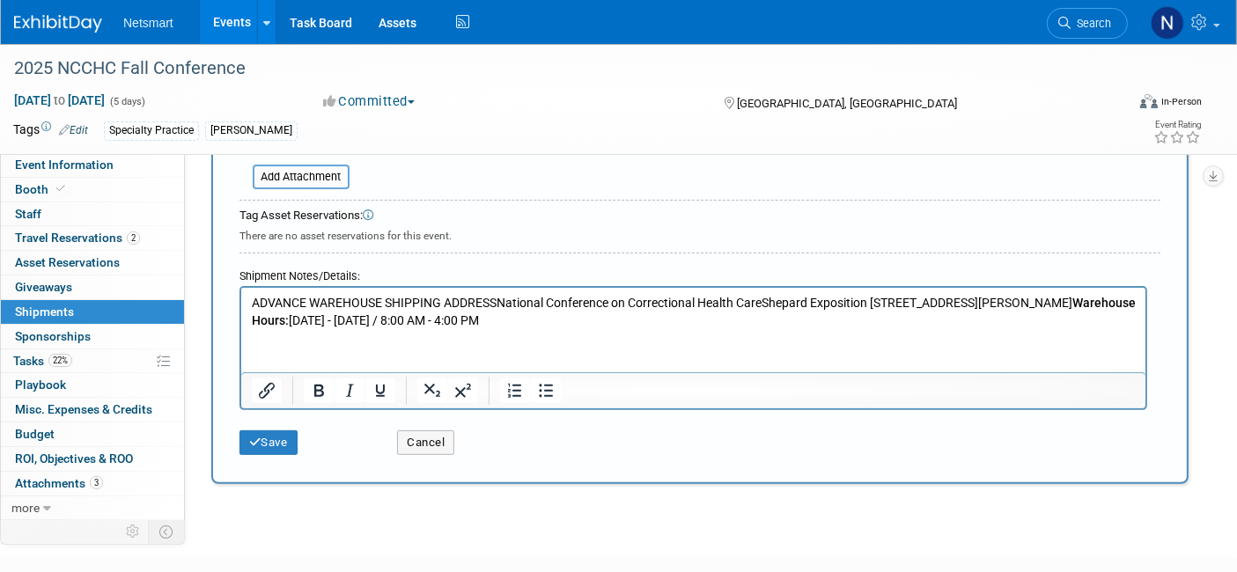
click at [488, 295] on p "ADVANCE WAREHOUSE SHIPPING ADDRESSNational Conference on Correctional Health Ca…" at bounding box center [693, 312] width 884 height 34
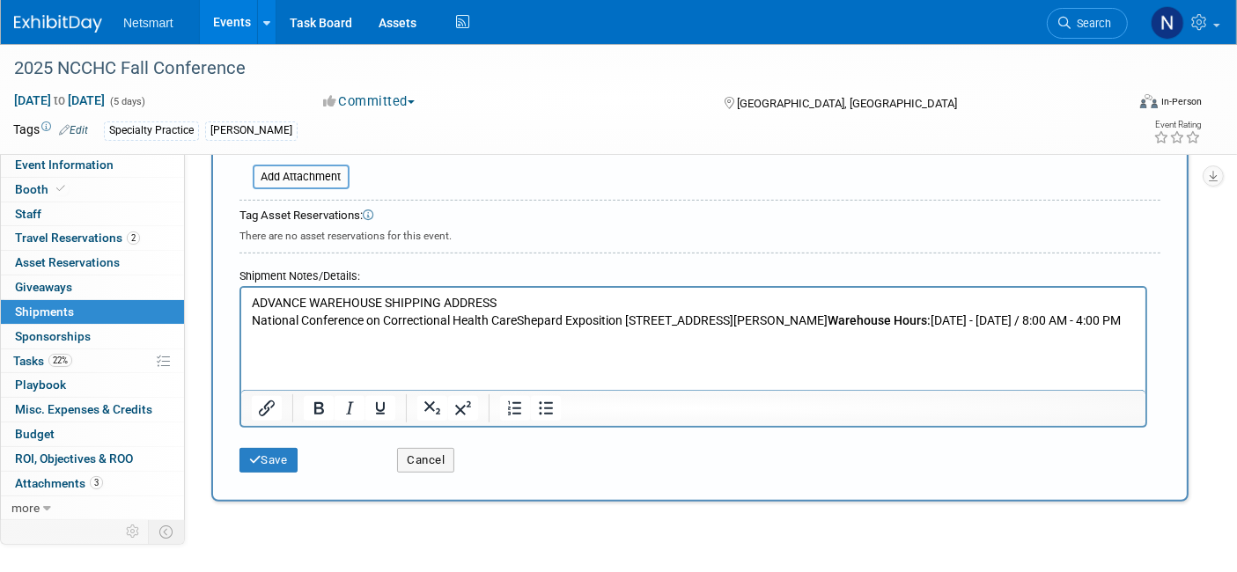
click at [516, 313] on p "National Conference on Correctional Health CareShepard Exposition Services7079 …" at bounding box center [693, 322] width 884 height 18
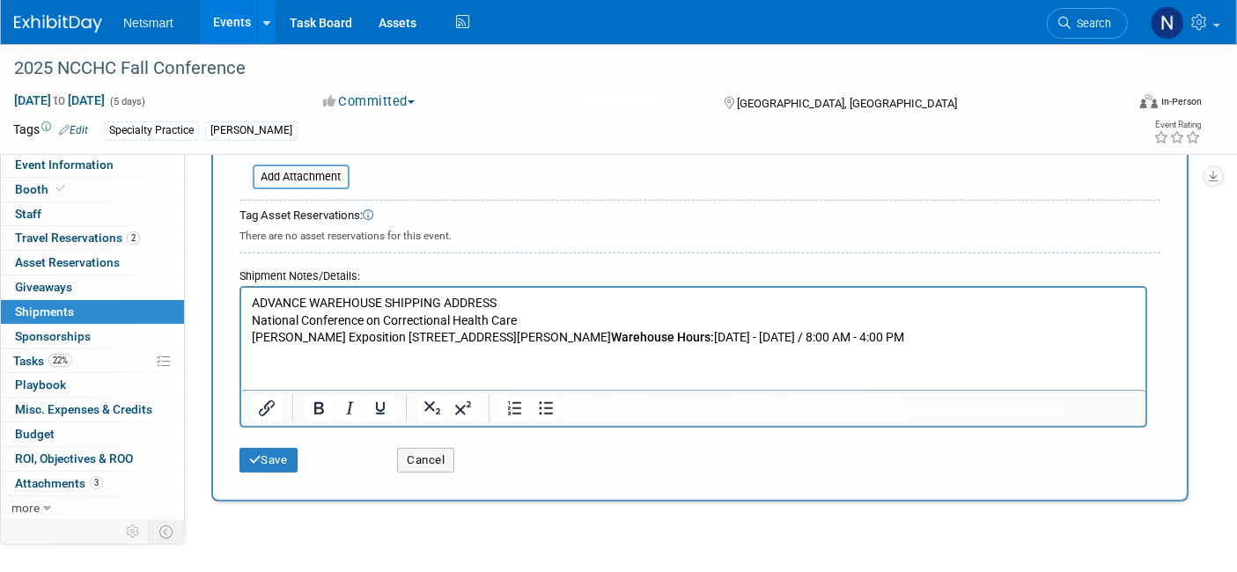
click at [531, 337] on p "[PERSON_NAME] Exposition Services7079 [STREET_ADDRESS][PERSON_NAME] Warehouse H…" at bounding box center [693, 338] width 884 height 18
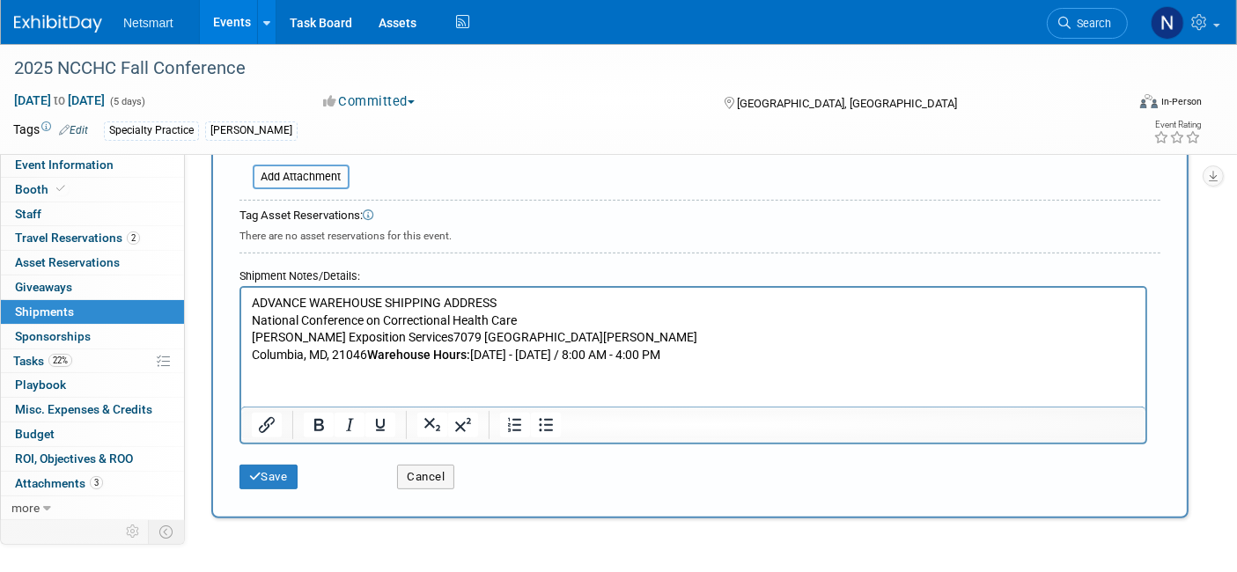
click at [372, 352] on b "Warehouse Hours:" at bounding box center [417, 355] width 103 height 14
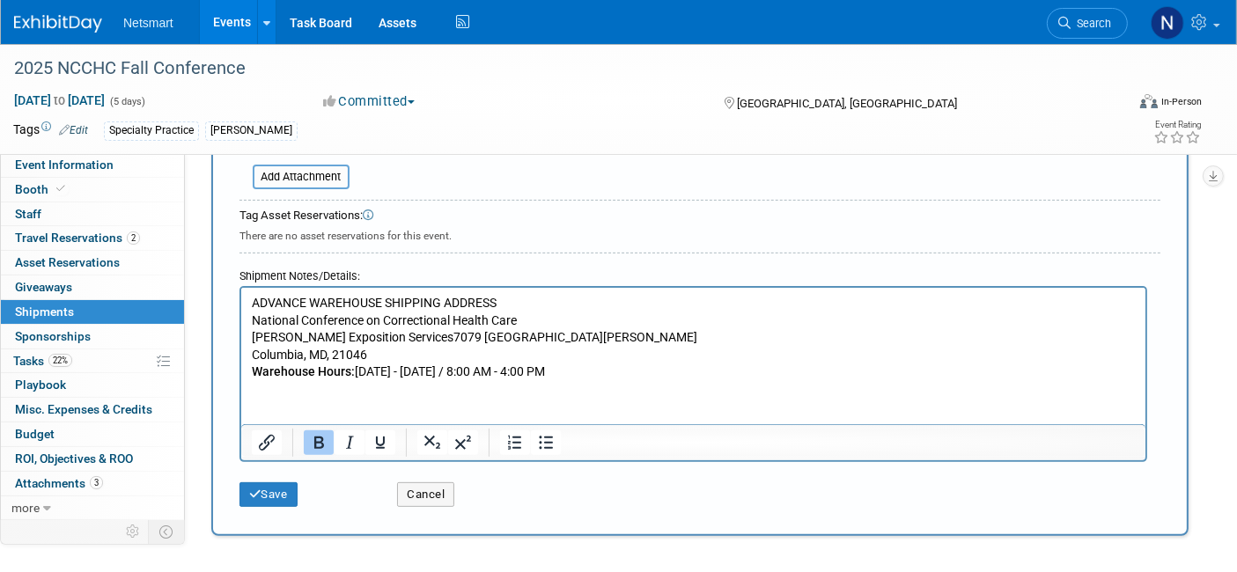
click at [605, 365] on p "Warehouse Hours: [DATE] - [DATE] / 8:00 AM - 4:00 PM" at bounding box center [693, 373] width 884 height 18
click at [276, 489] on button "Save" at bounding box center [268, 495] width 58 height 25
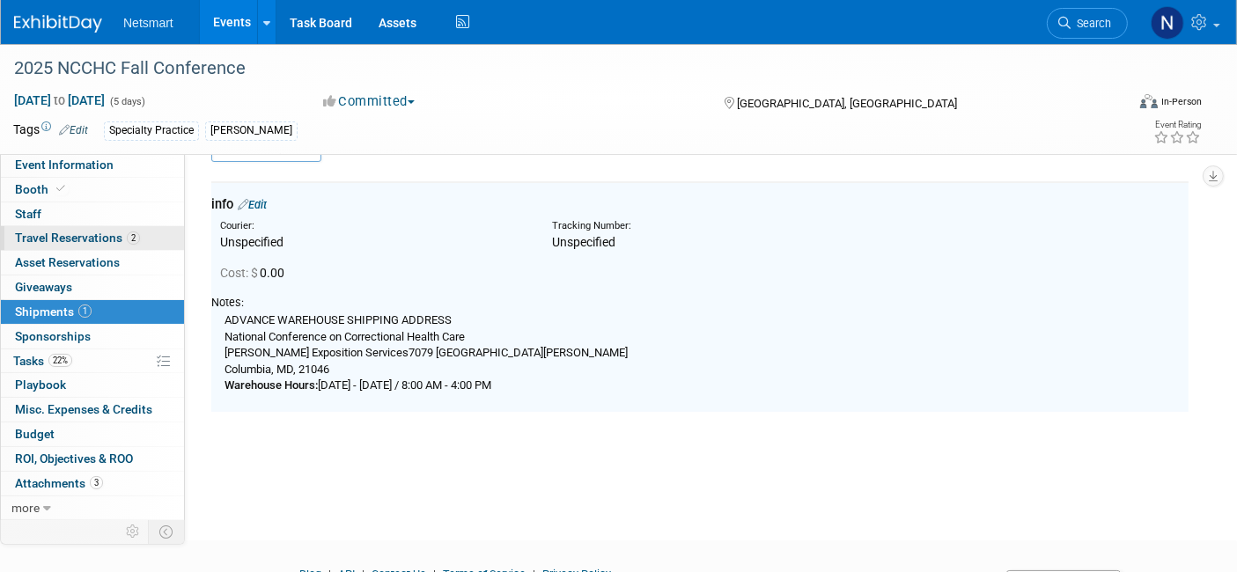
scroll to position [37, 0]
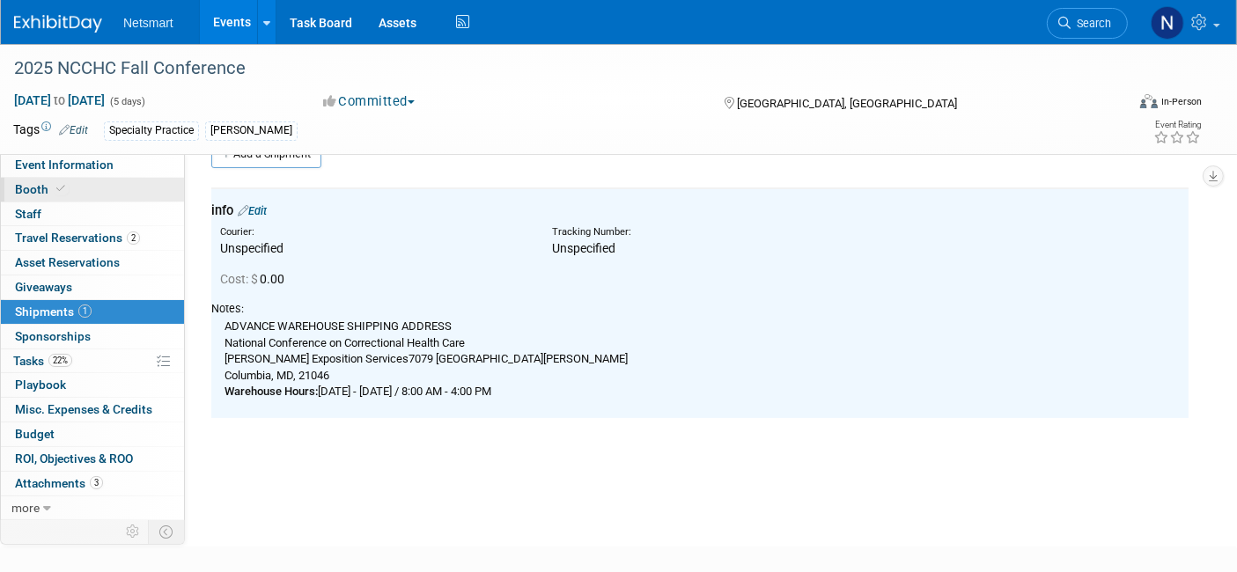
click at [107, 185] on link "Booth" at bounding box center [92, 190] width 183 height 24
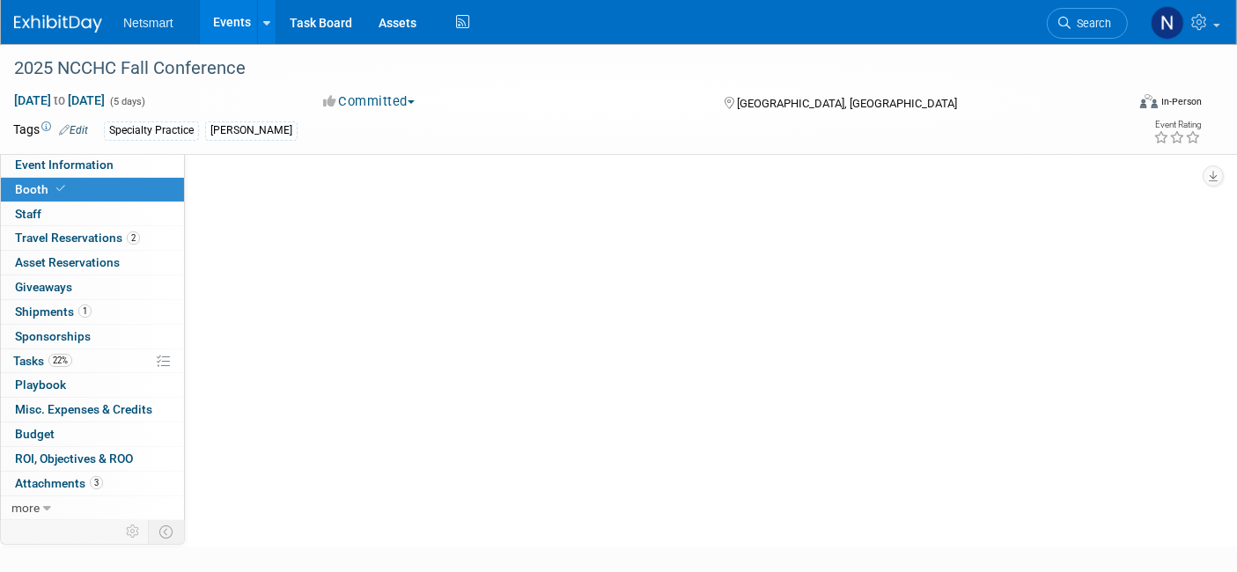
scroll to position [0, 0]
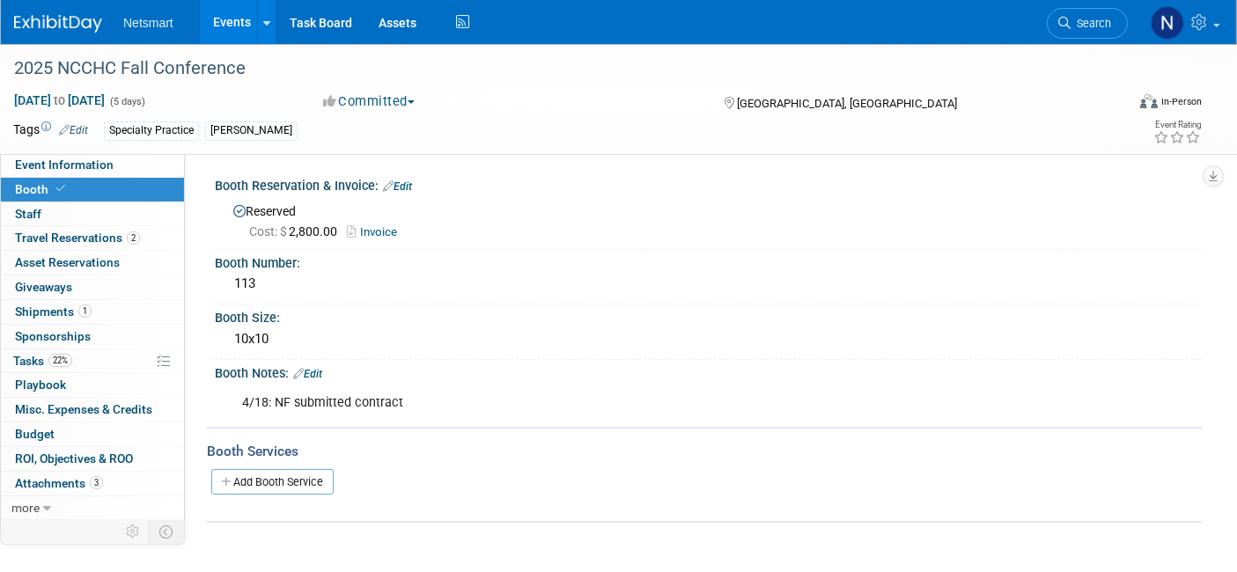
click at [319, 370] on link "Edit" at bounding box center [307, 374] width 29 height 12
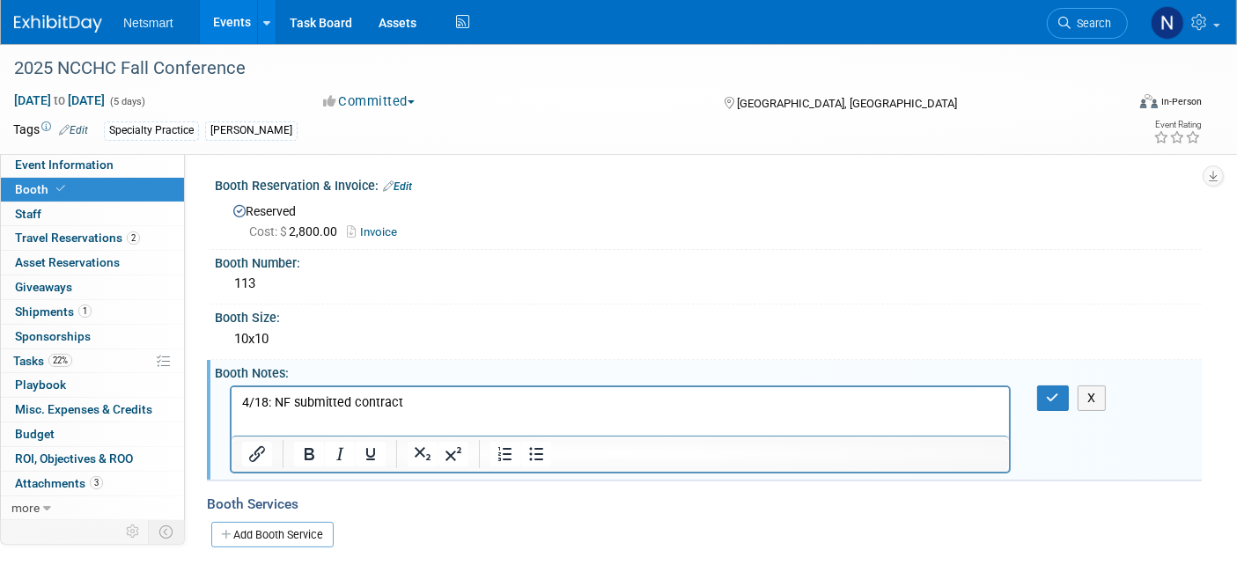
click at [442, 400] on p "4/18: NF submitted contract" at bounding box center [619, 403] width 757 height 18
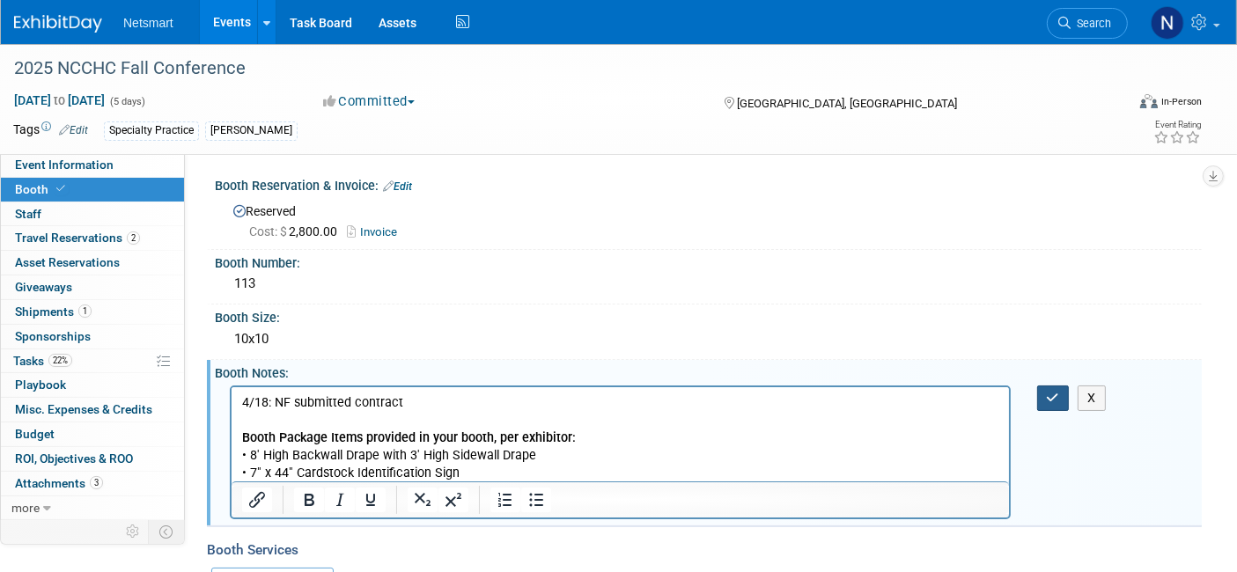
click at [1054, 392] on icon "button" at bounding box center [1053, 398] width 13 height 12
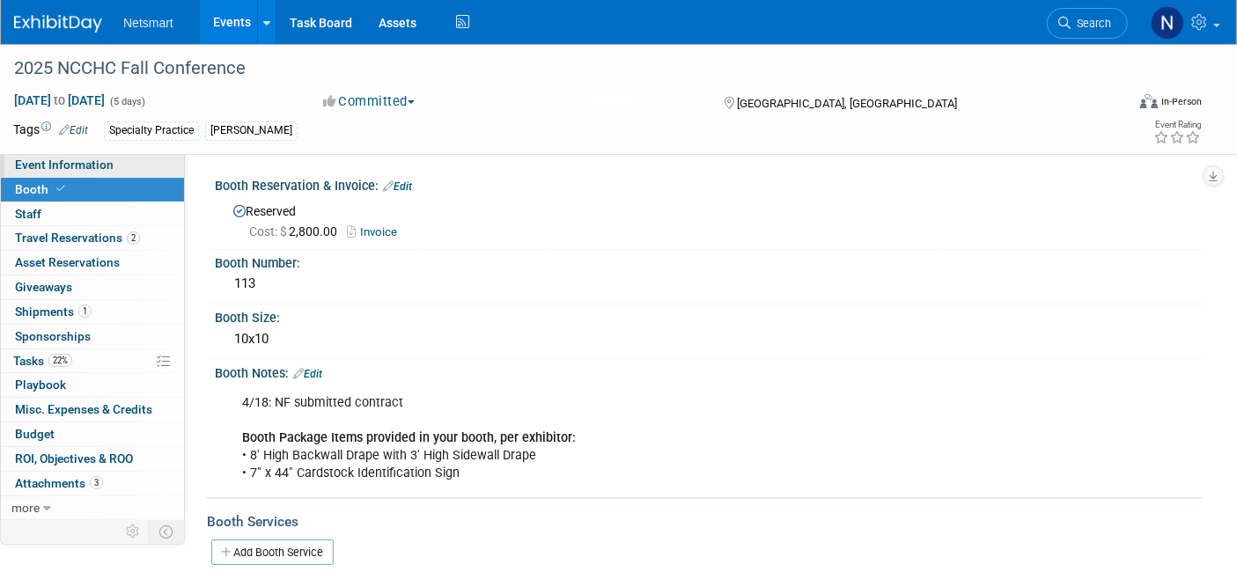
click at [99, 161] on span "Event Information" at bounding box center [64, 165] width 99 height 14
select select "Specialty Practice"
select select "3"
select select "No"
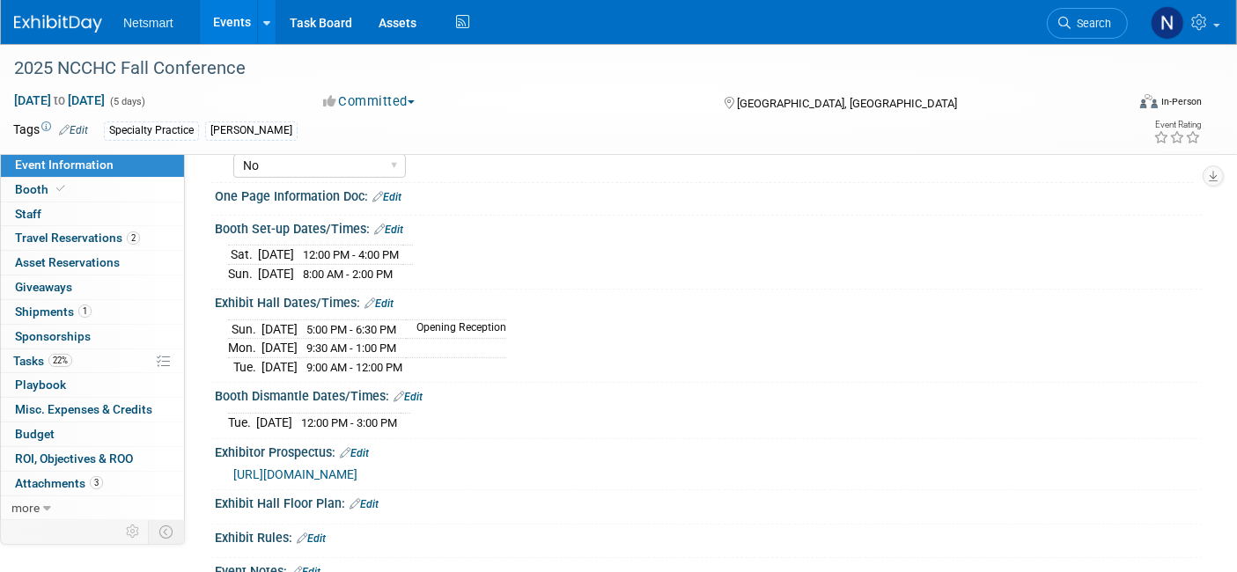
scroll to position [551, 0]
click at [91, 311] on link "1 Shipments 1" at bounding box center [92, 312] width 183 height 24
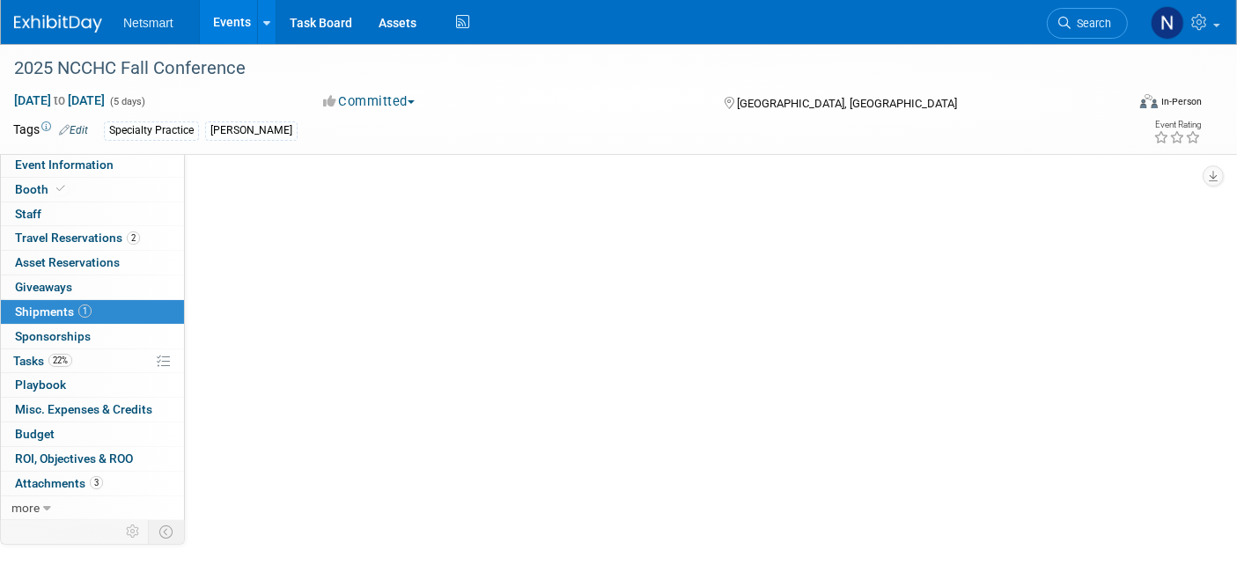
scroll to position [0, 0]
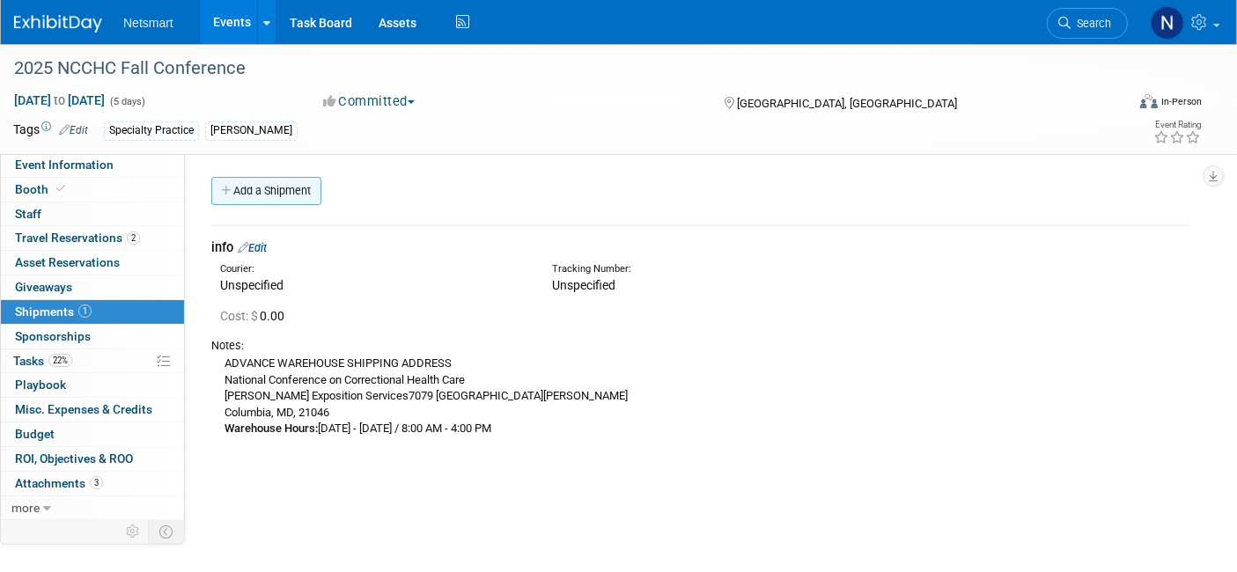
click at [256, 190] on link "Add a Shipment" at bounding box center [266, 191] width 110 height 28
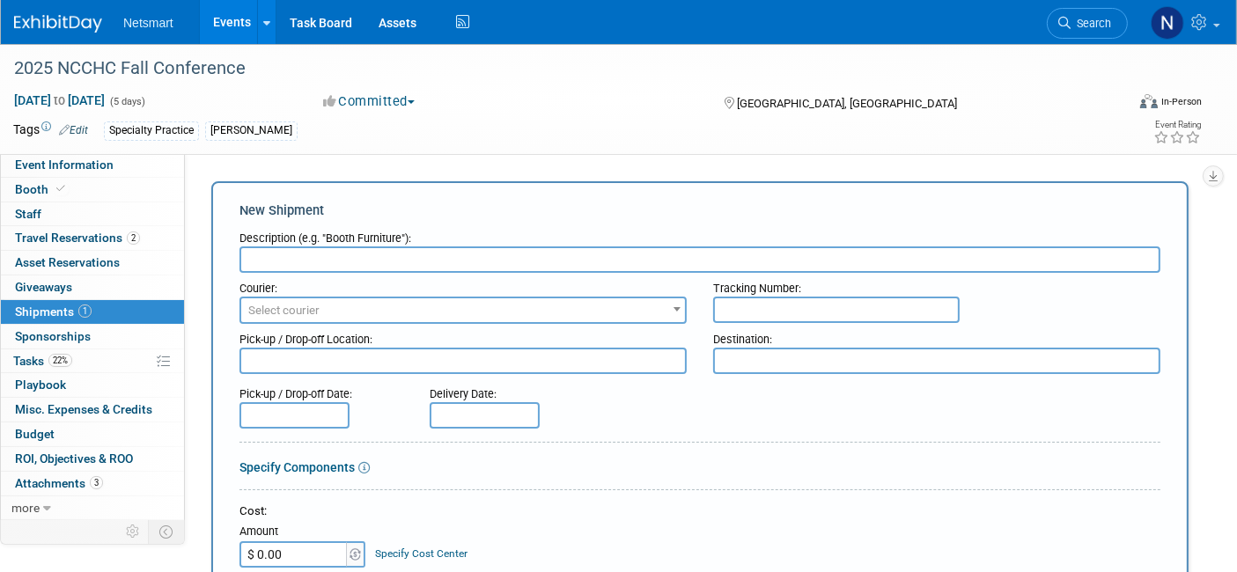
scroll to position [424, 0]
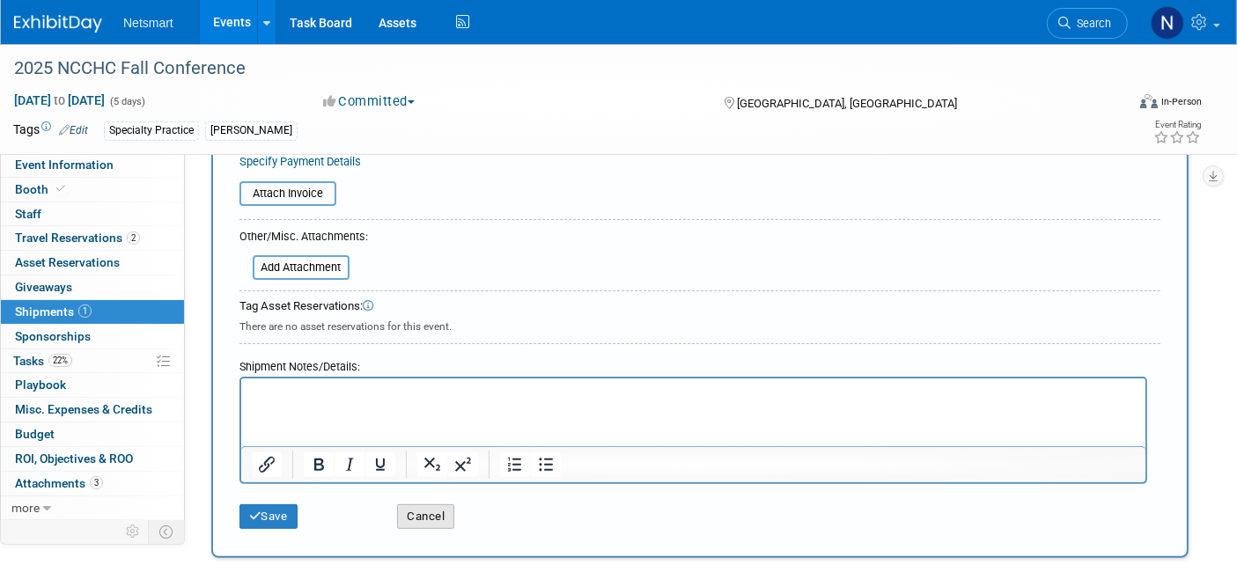
click at [425, 514] on button "Cancel" at bounding box center [425, 517] width 57 height 25
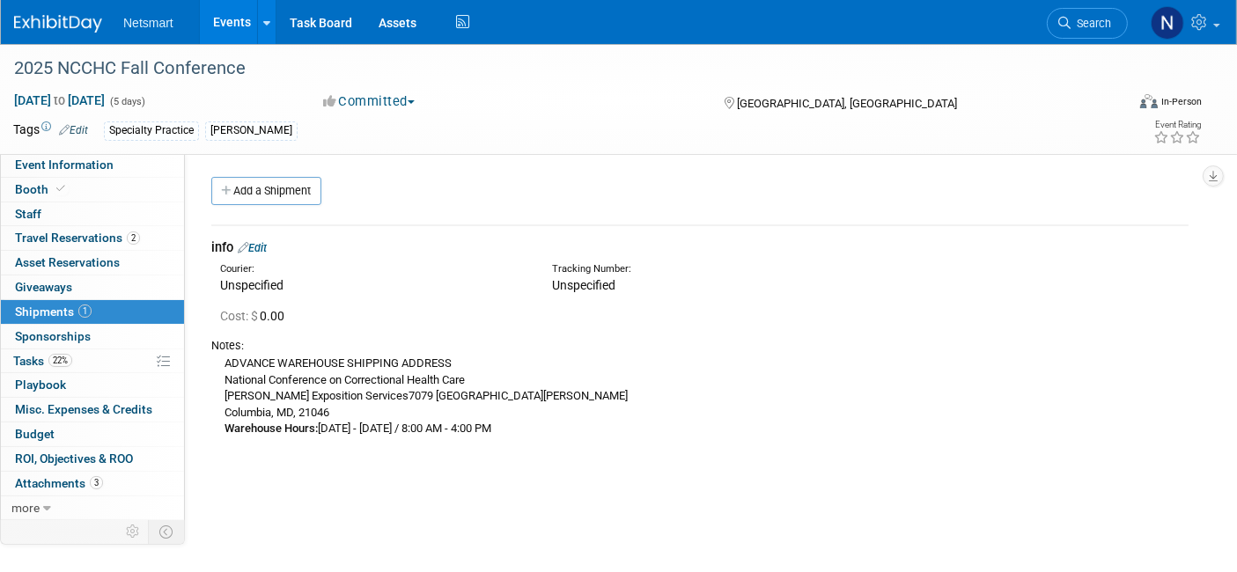
click at [267, 246] on link "Edit" at bounding box center [252, 247] width 29 height 13
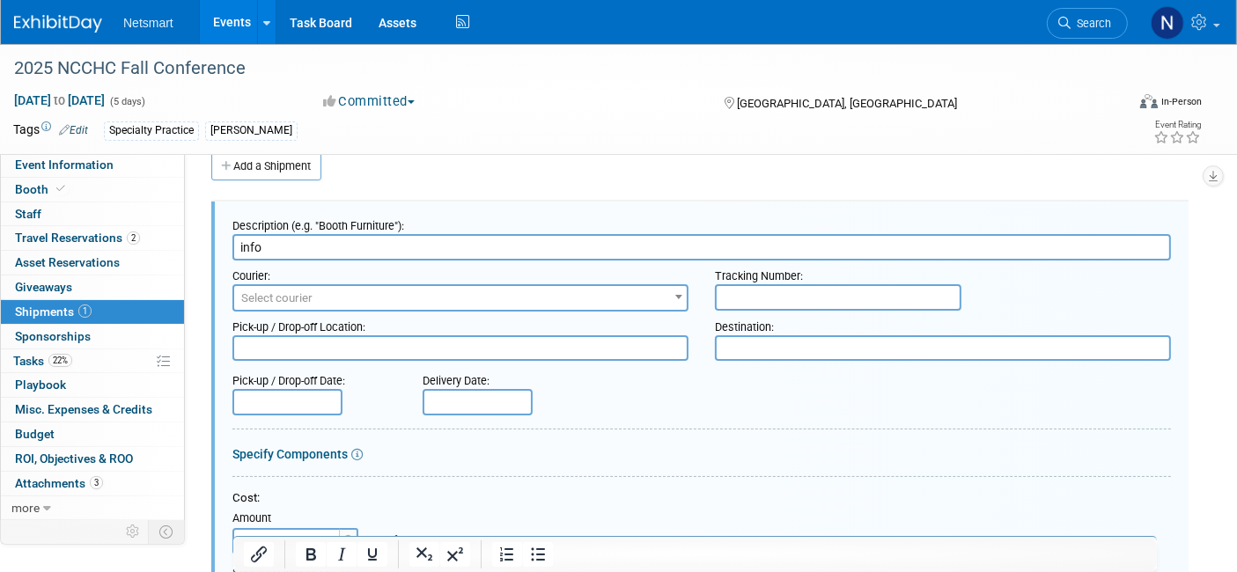
scroll to position [502, 0]
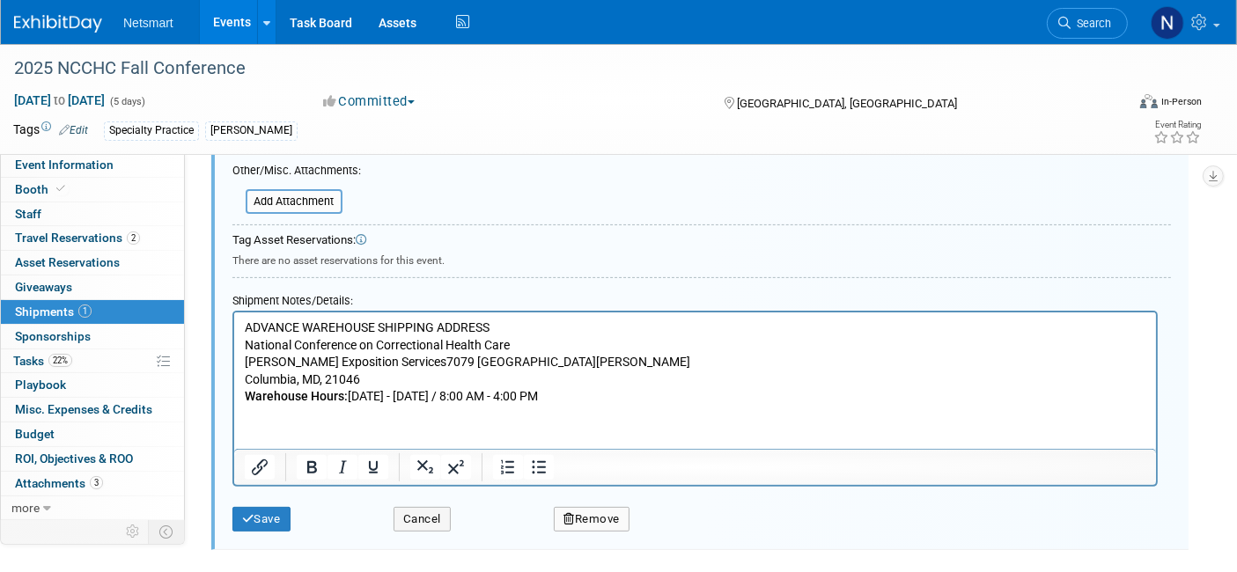
click at [584, 396] on p "ADVANCE WAREHOUSE SHIPPING ADDRESS National Conference on Correctional Health C…" at bounding box center [695, 363] width 902 height 86
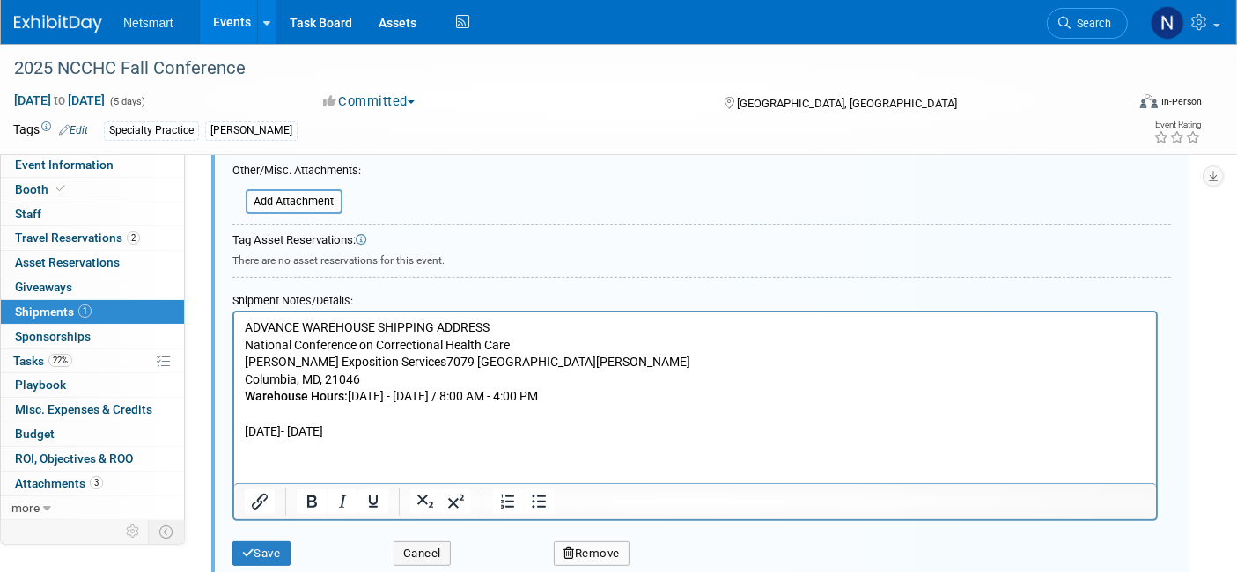
scroll to position [606, 0]
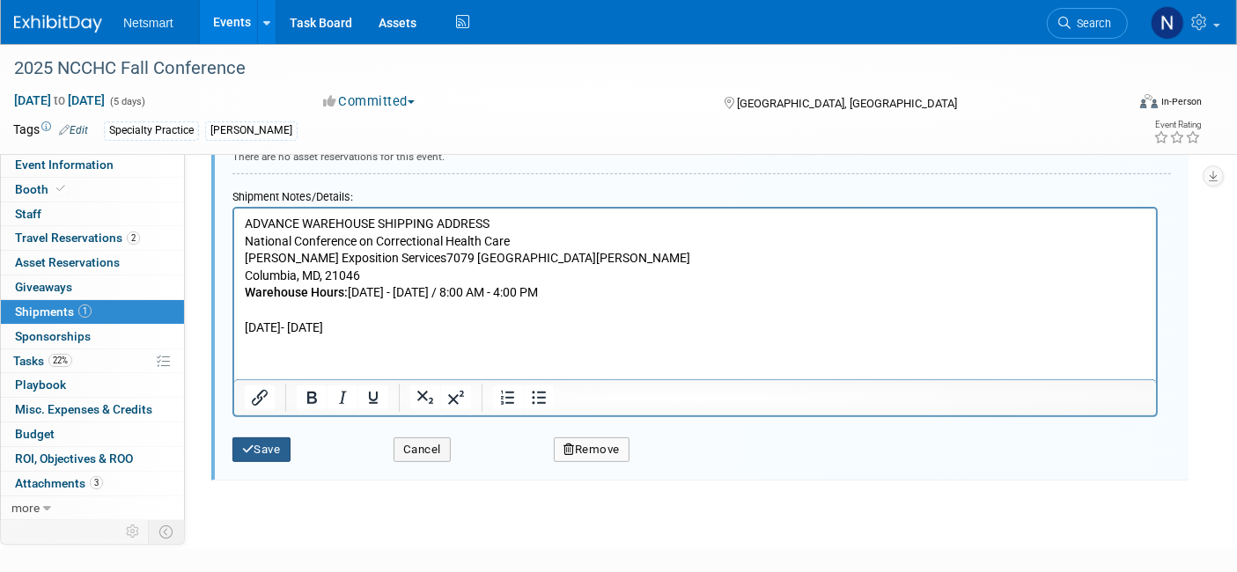
click at [262, 438] on button "Save" at bounding box center [261, 450] width 58 height 25
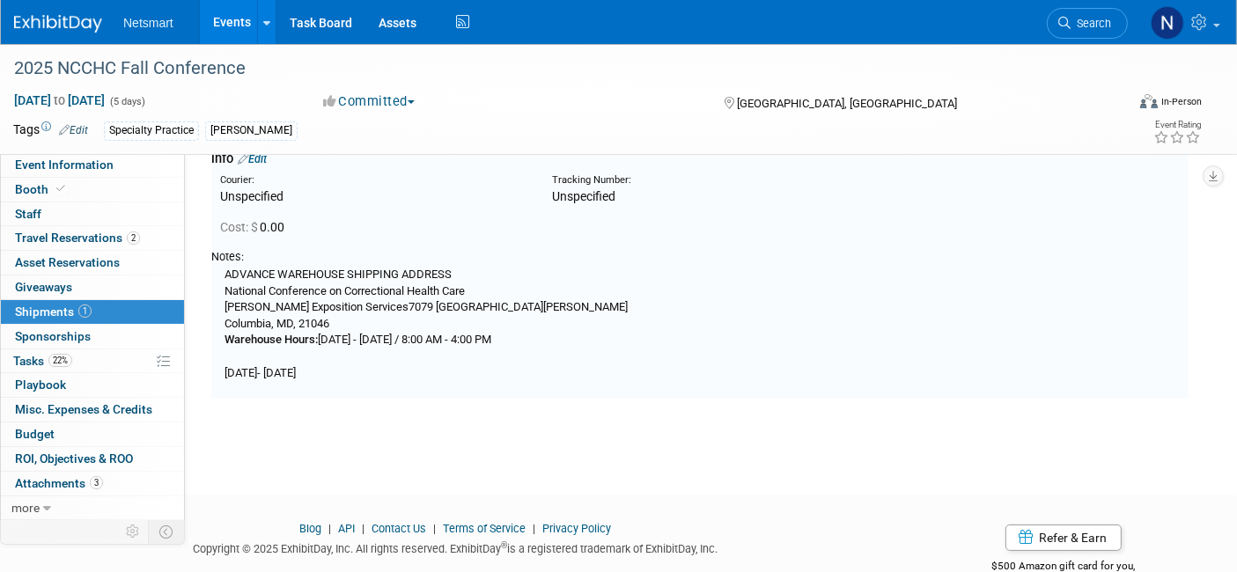
scroll to position [25, 0]
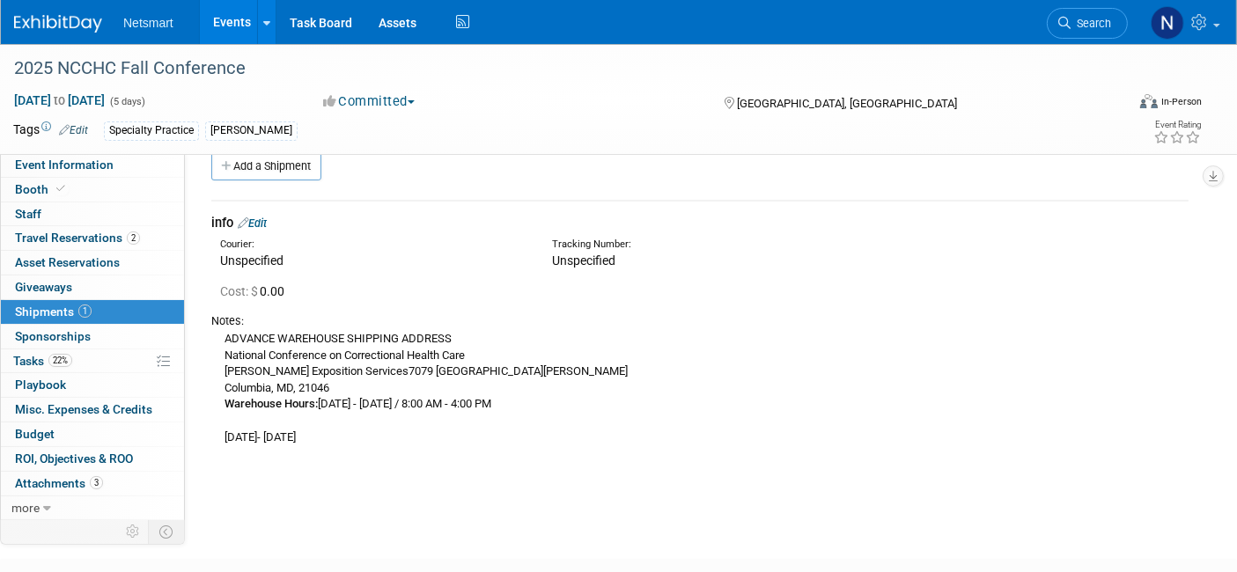
click at [267, 225] on link "Edit" at bounding box center [252, 223] width 29 height 13
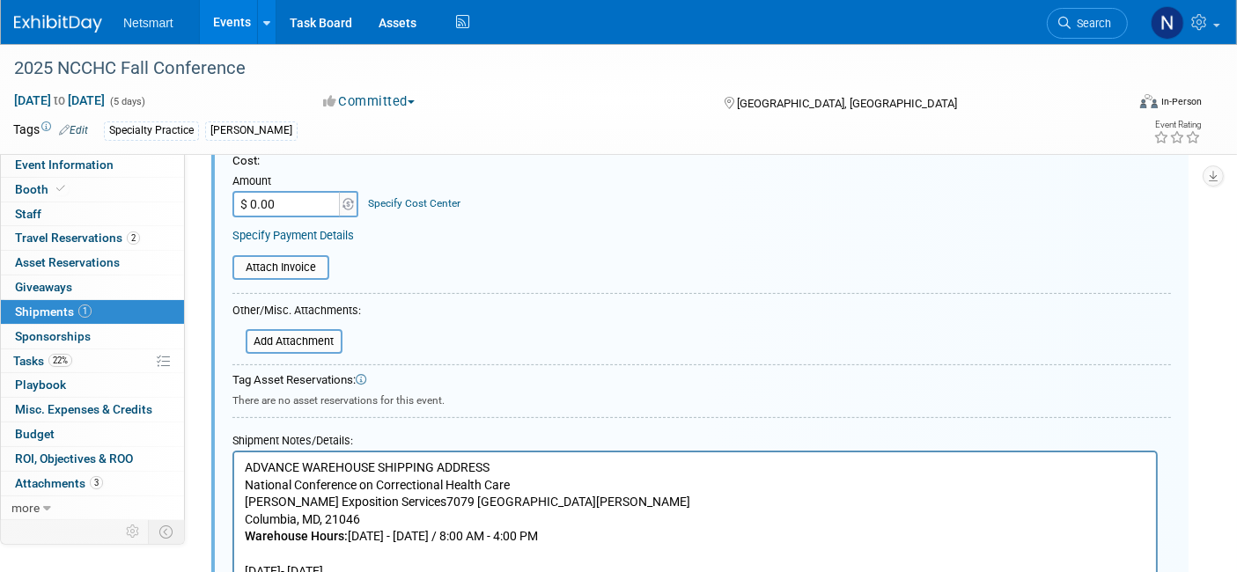
scroll to position [532, 0]
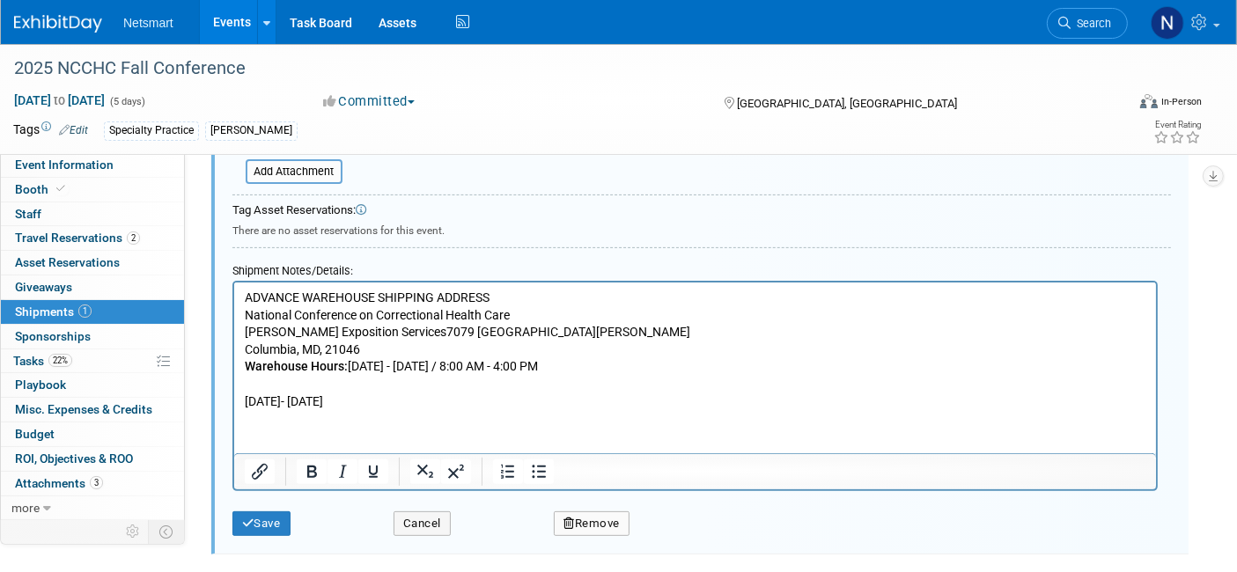
click at [269, 372] on b "Warehouse Hours:" at bounding box center [295, 366] width 103 height 14
click at [276, 389] on p "ADVANCE WAREHOUSE SHIPPING ADDRESS National Conference on Correctional Health C…" at bounding box center [695, 350] width 902 height 121
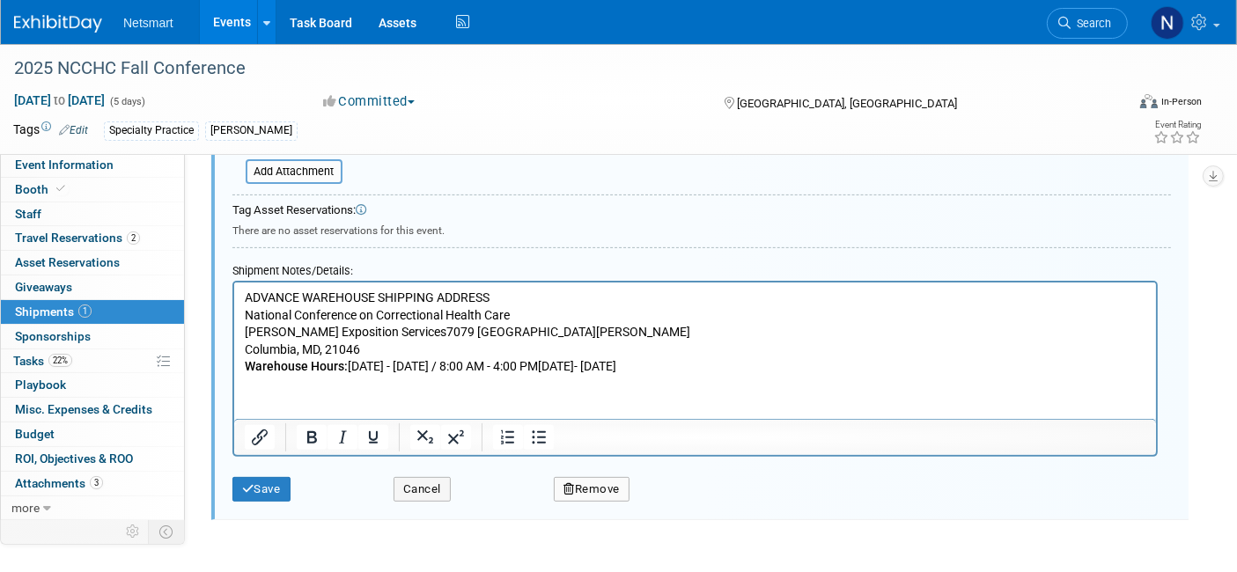
click at [647, 372] on p "ADVANCE WAREHOUSE SHIPPING ADDRESS National Conference on Correctional Health C…" at bounding box center [695, 333] width 902 height 86
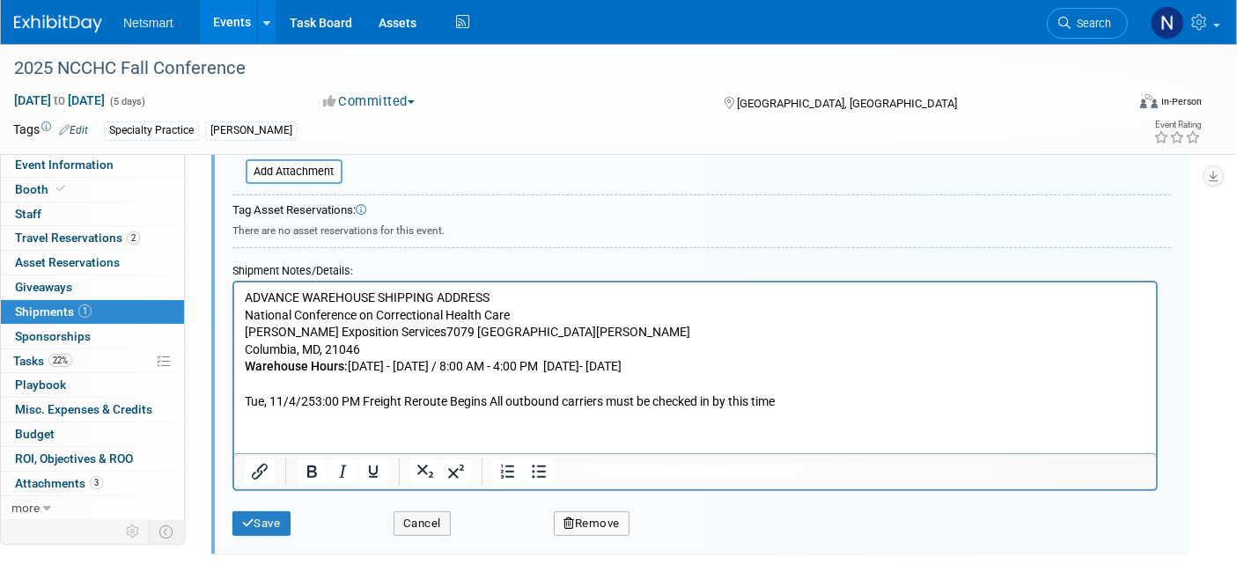
click at [314, 400] on p "Tue, 11/4/253:00 PM Freight Reroute Begins All outbound carriers must be checke…" at bounding box center [695, 403] width 902 height 18
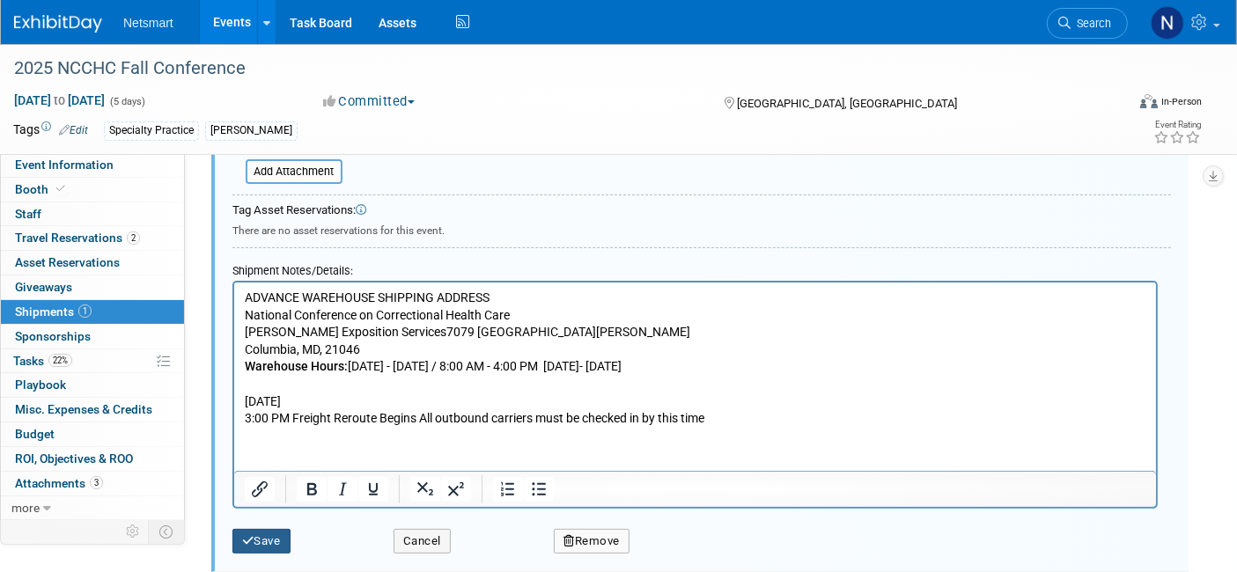
click at [282, 538] on button "Save" at bounding box center [261, 541] width 58 height 25
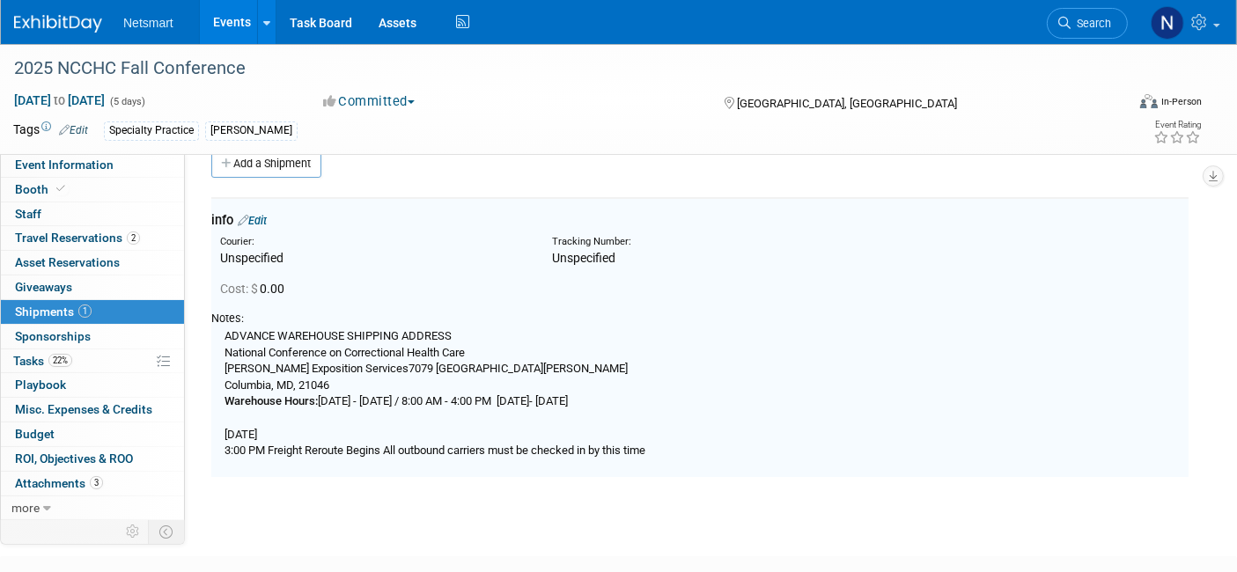
scroll to position [25, 0]
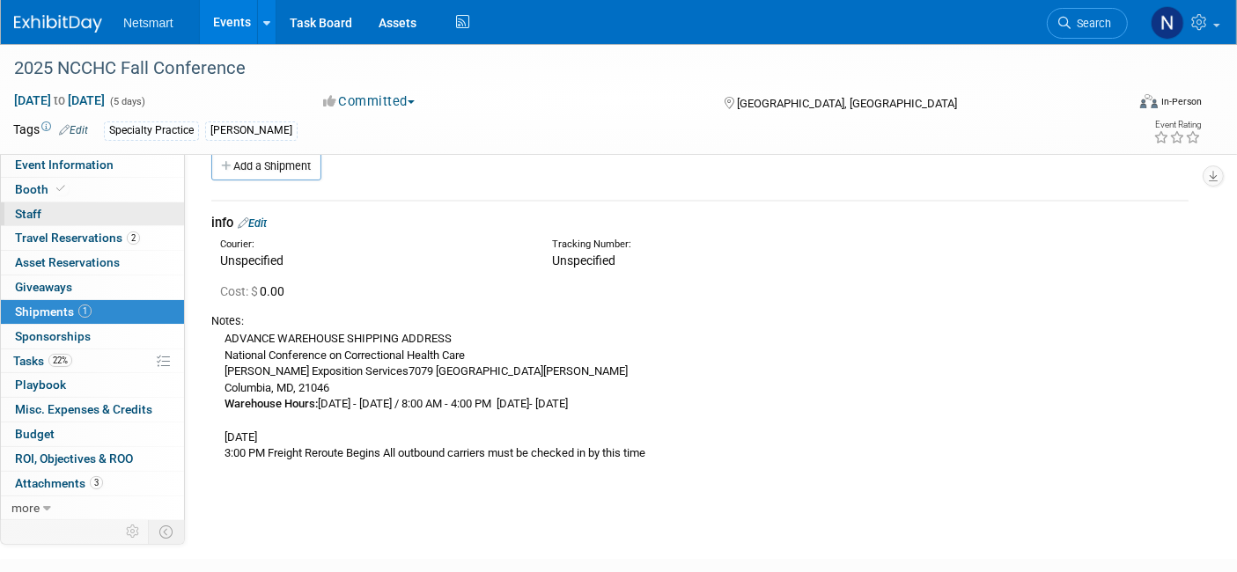
drag, startPoint x: 48, startPoint y: 166, endPoint x: 58, endPoint y: 217, distance: 53.0
click at [48, 166] on span "Event Information" at bounding box center [64, 165] width 99 height 14
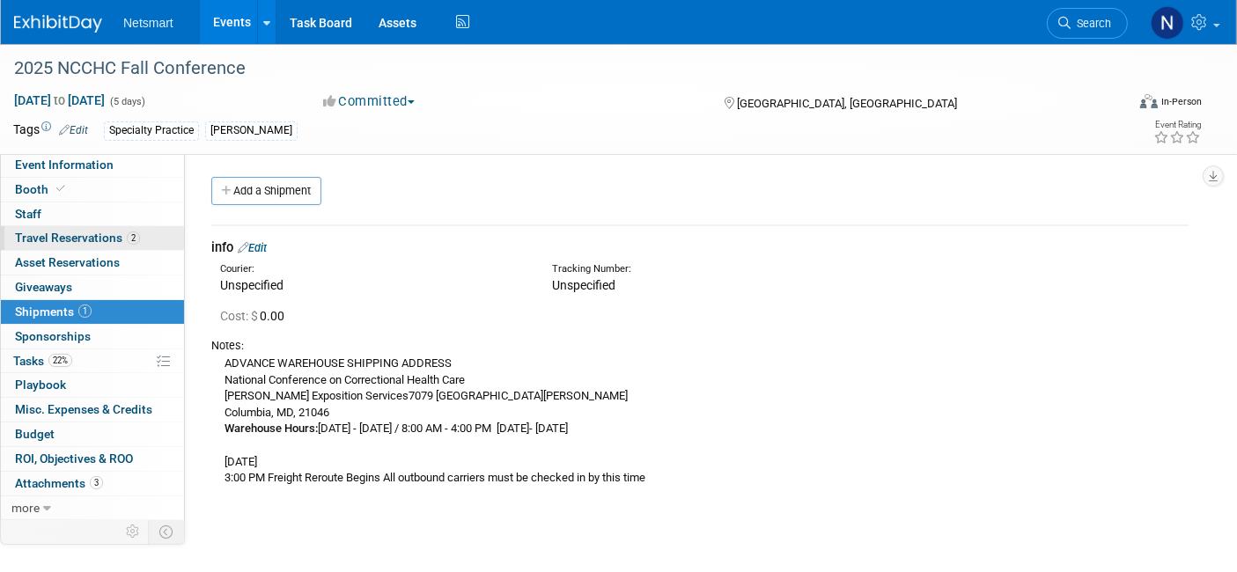
select select "Specialty Practice"
select select "3"
select select "No"
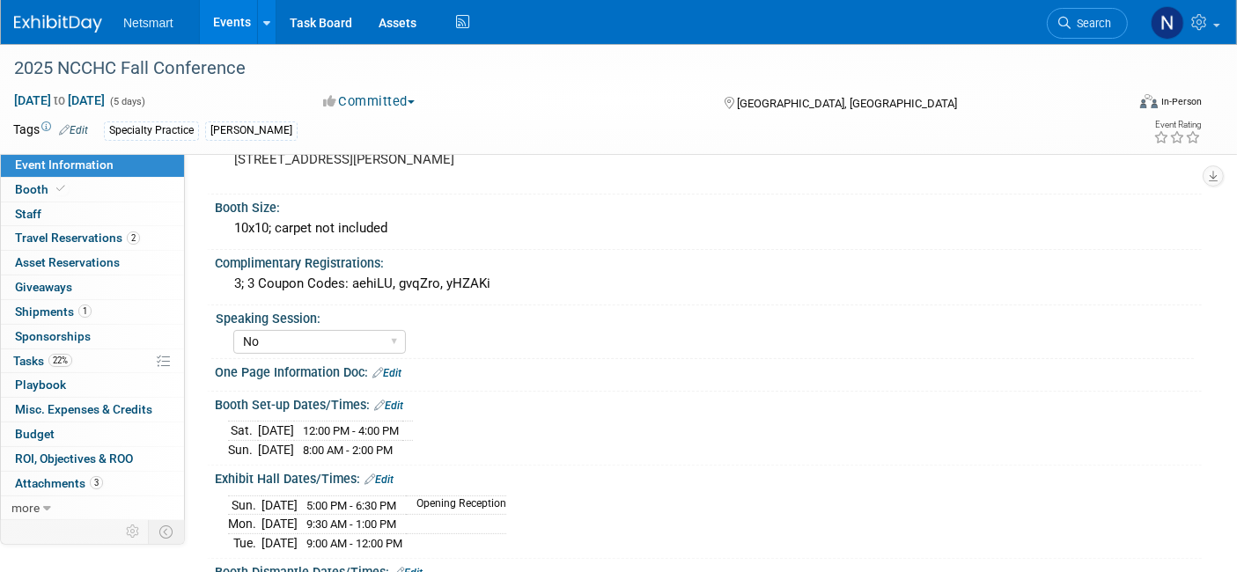
scroll to position [634, 0]
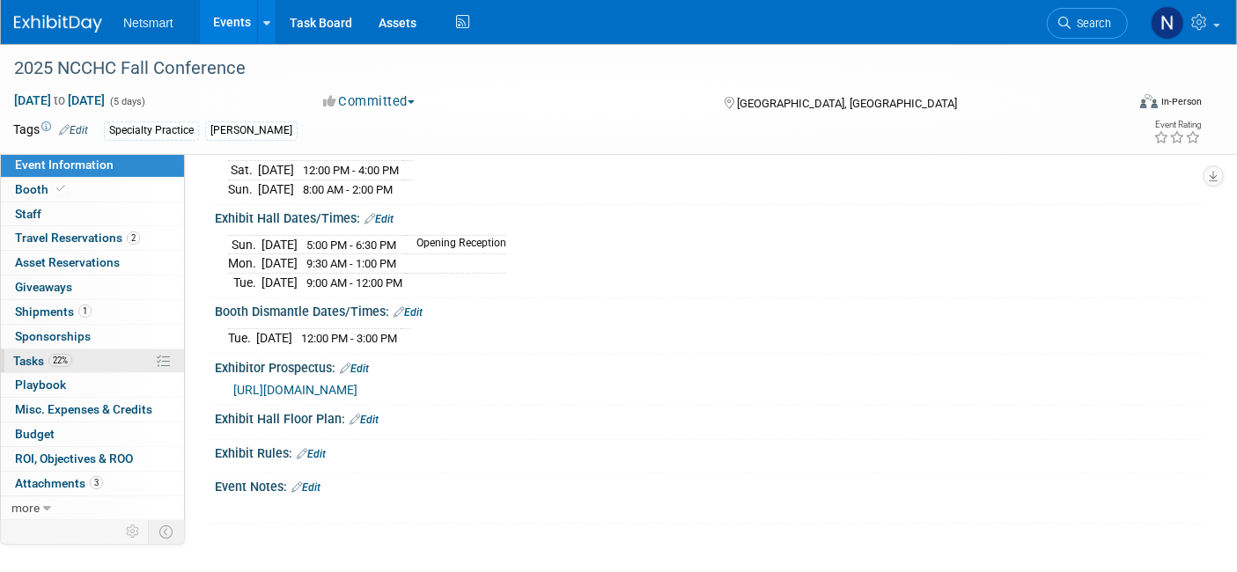
click at [94, 352] on link "22% Tasks 22%" at bounding box center [92, 362] width 183 height 24
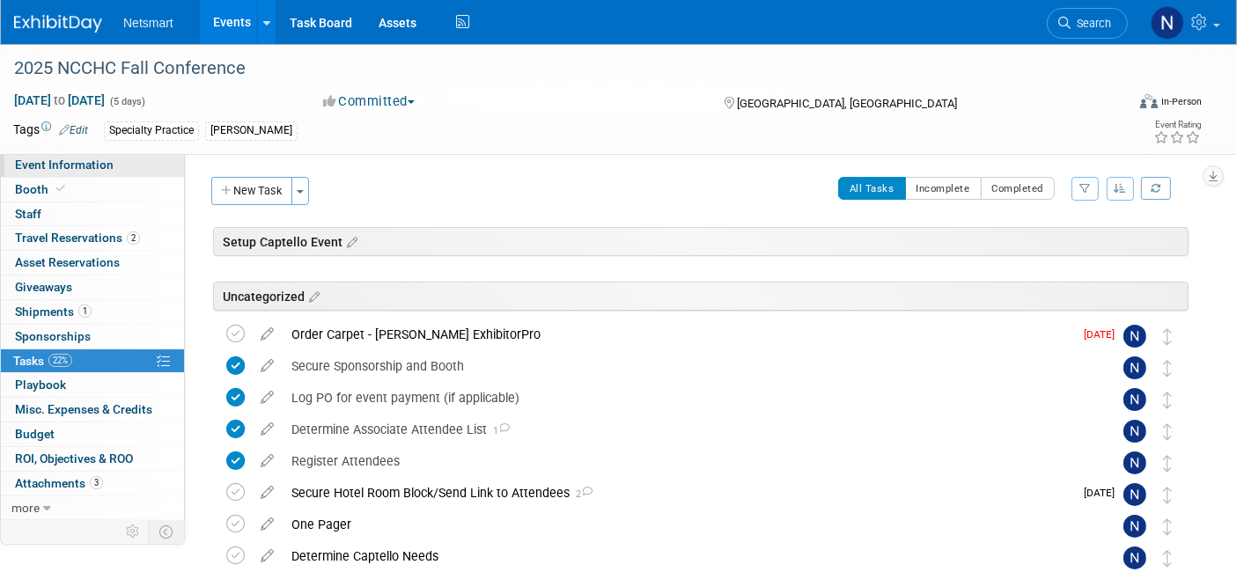
click at [124, 157] on link "Event Information" at bounding box center [92, 165] width 183 height 24
select select "Specialty Practice"
select select "3"
select select "No"
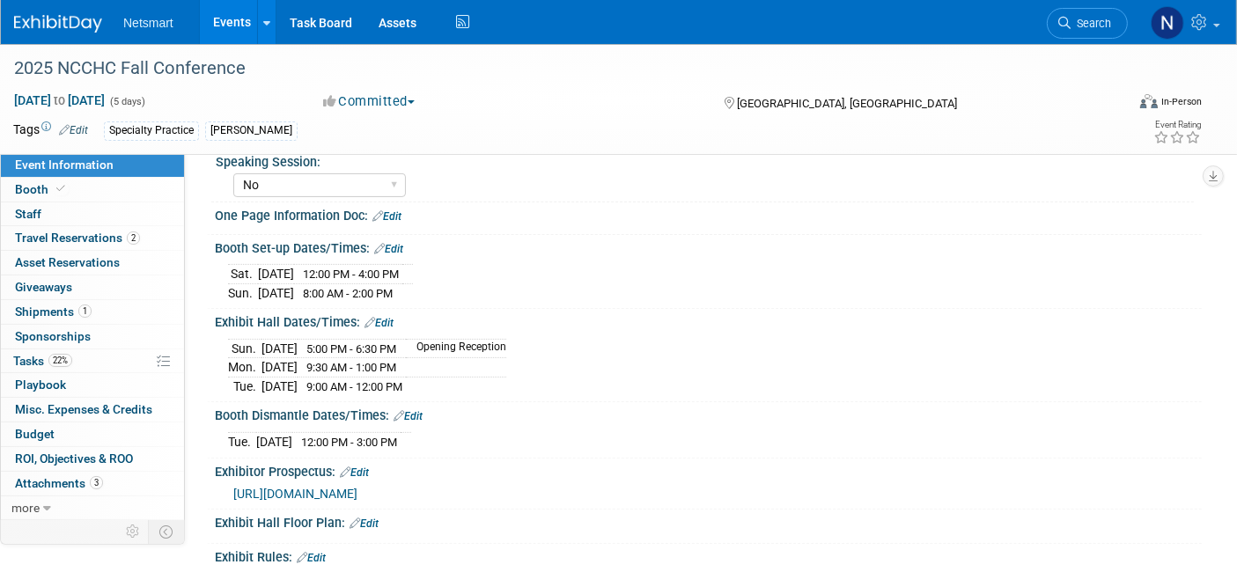
scroll to position [534, 0]
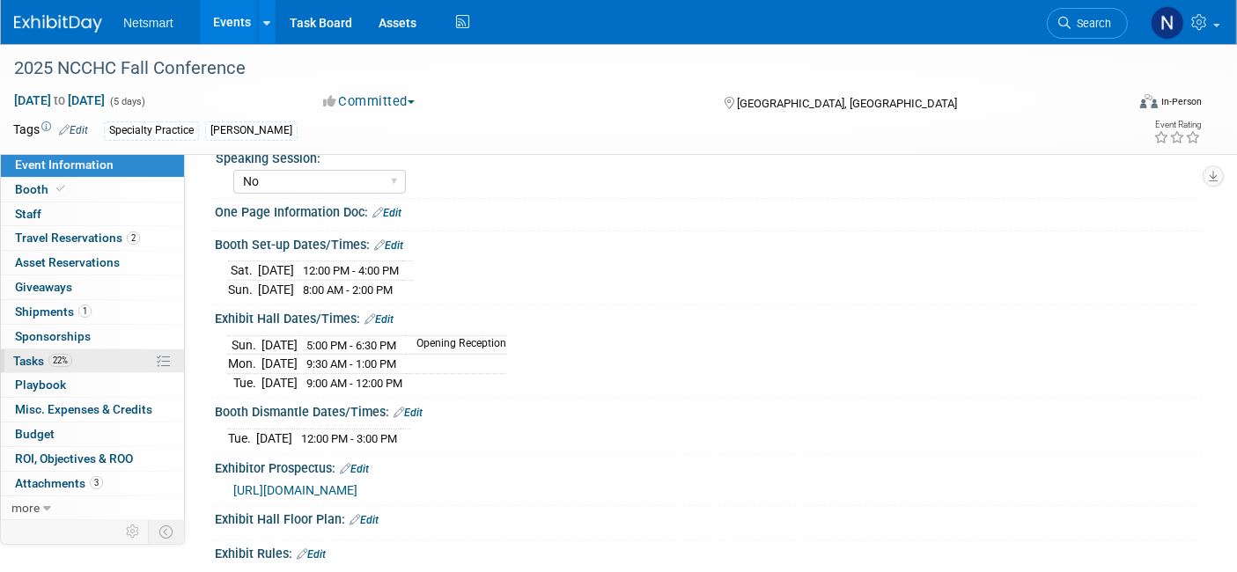
click at [70, 356] on span "22%" at bounding box center [60, 360] width 24 height 13
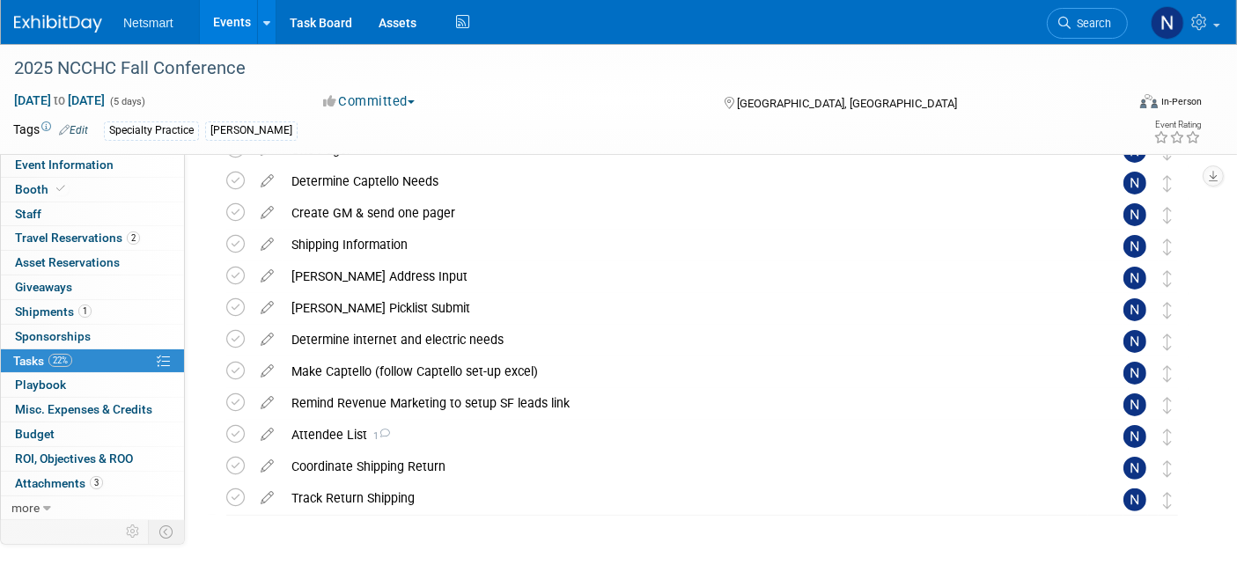
scroll to position [424, 0]
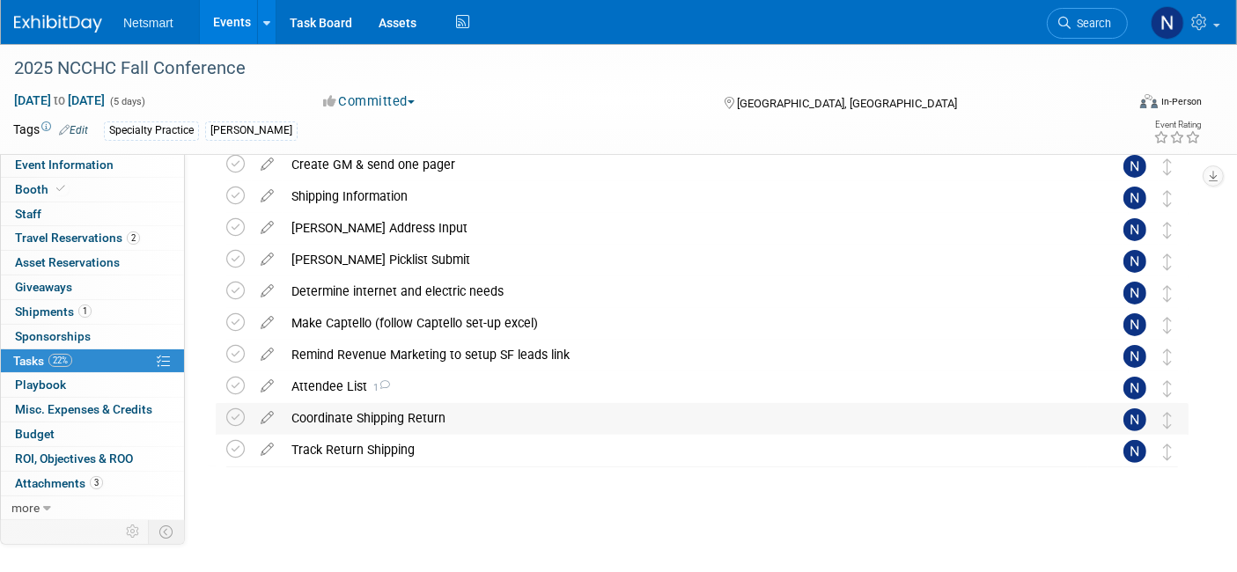
click at [356, 420] on div "Coordinate Shipping Return" at bounding box center [686, 418] width 806 height 30
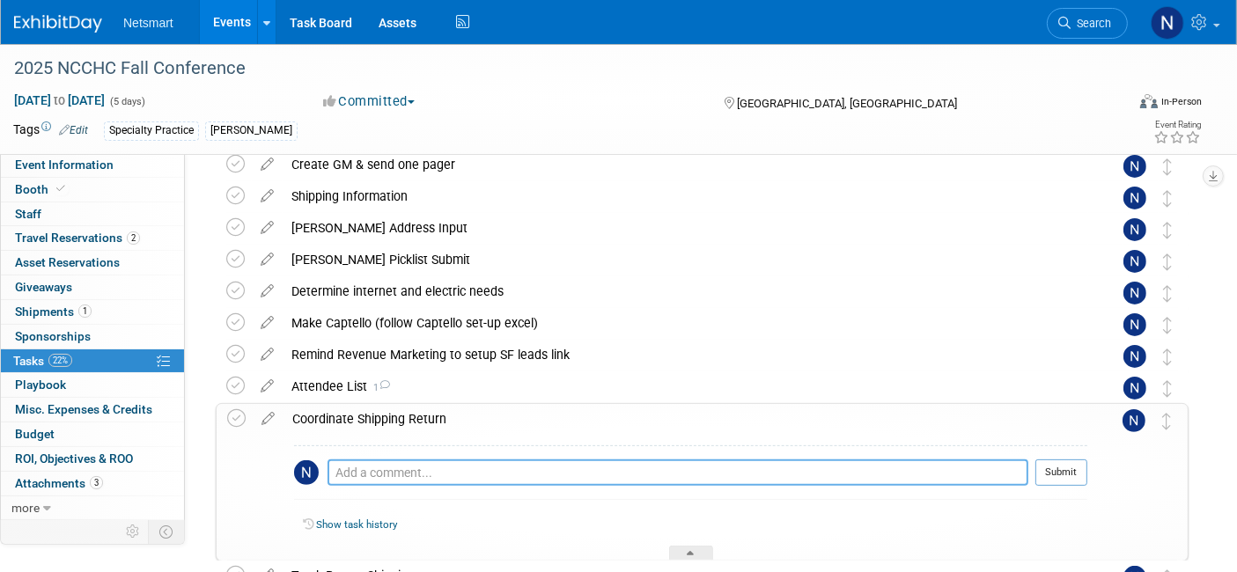
click at [379, 467] on textarea at bounding box center [678, 473] width 701 height 26
click at [316, 474] on img at bounding box center [306, 472] width 25 height 25
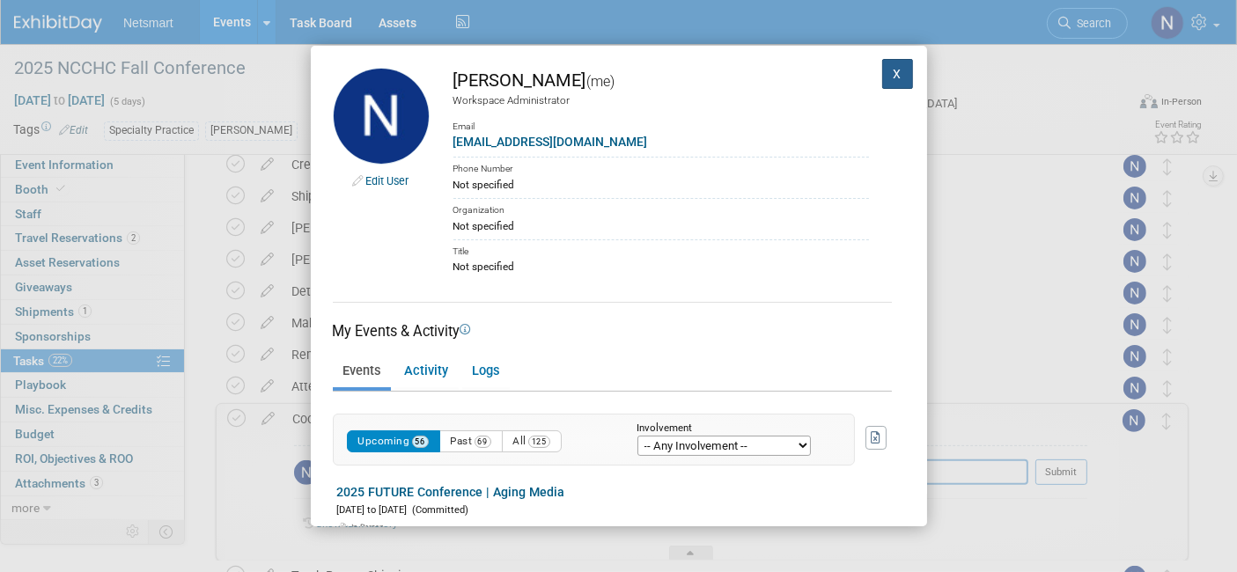
click at [882, 69] on button "X" at bounding box center [898, 74] width 32 height 30
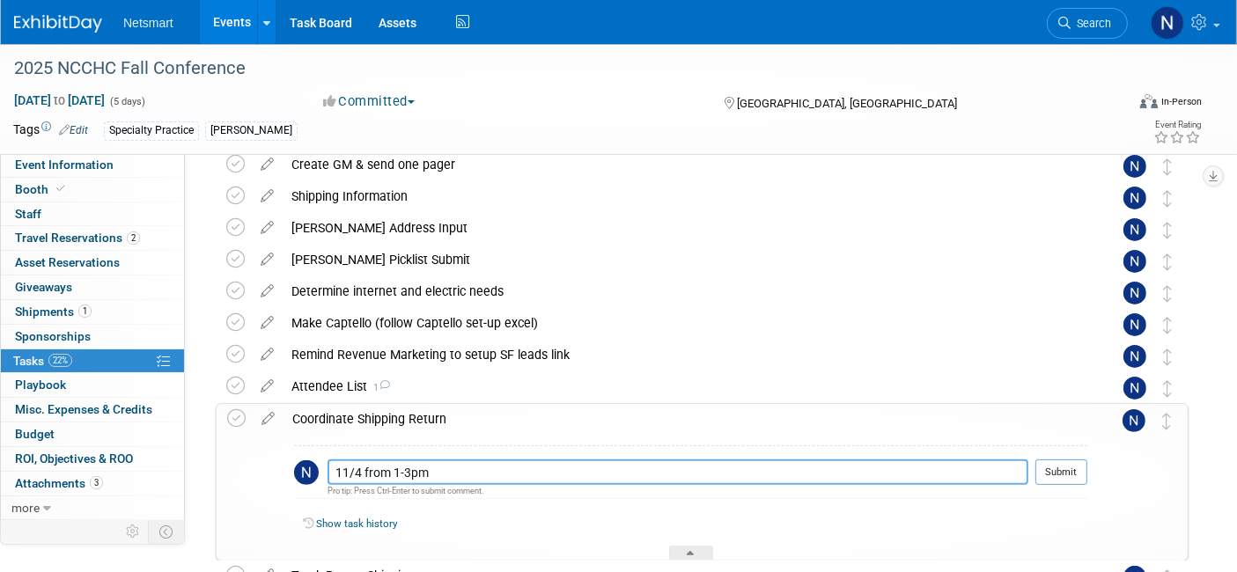
click at [329, 462] on textarea "11/4 from 1-3pm" at bounding box center [678, 473] width 701 height 26
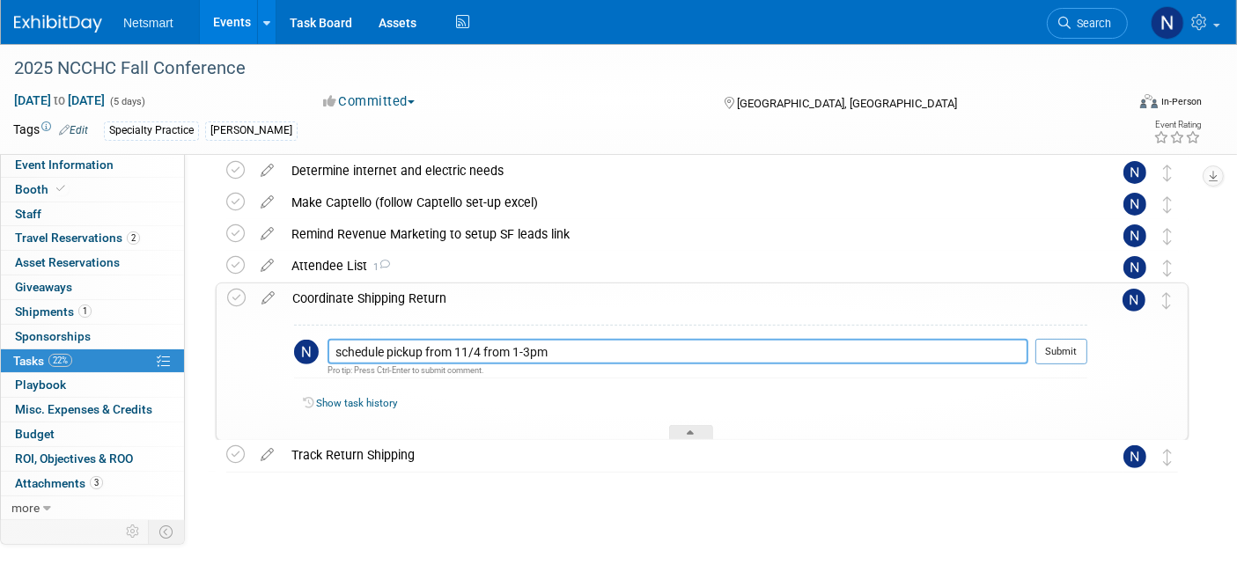
scroll to position [545, 0]
type textarea "schedule pickup from 11/4 from 1-3pm"
click at [1066, 358] on button "Submit" at bounding box center [1061, 351] width 52 height 26
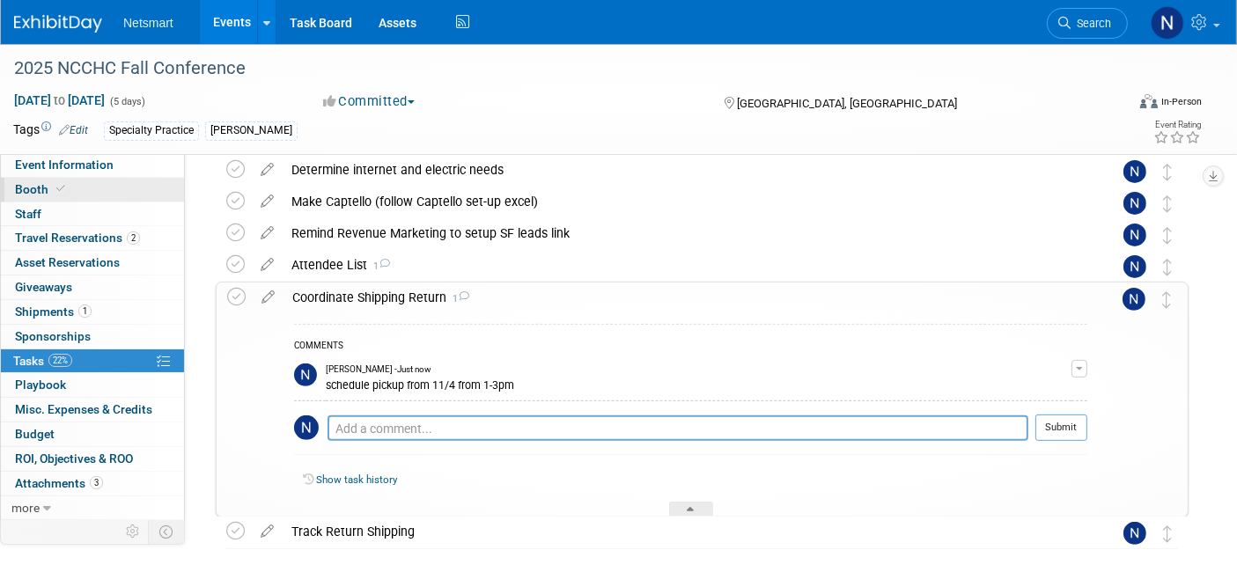
click at [115, 180] on link "Booth" at bounding box center [92, 190] width 183 height 24
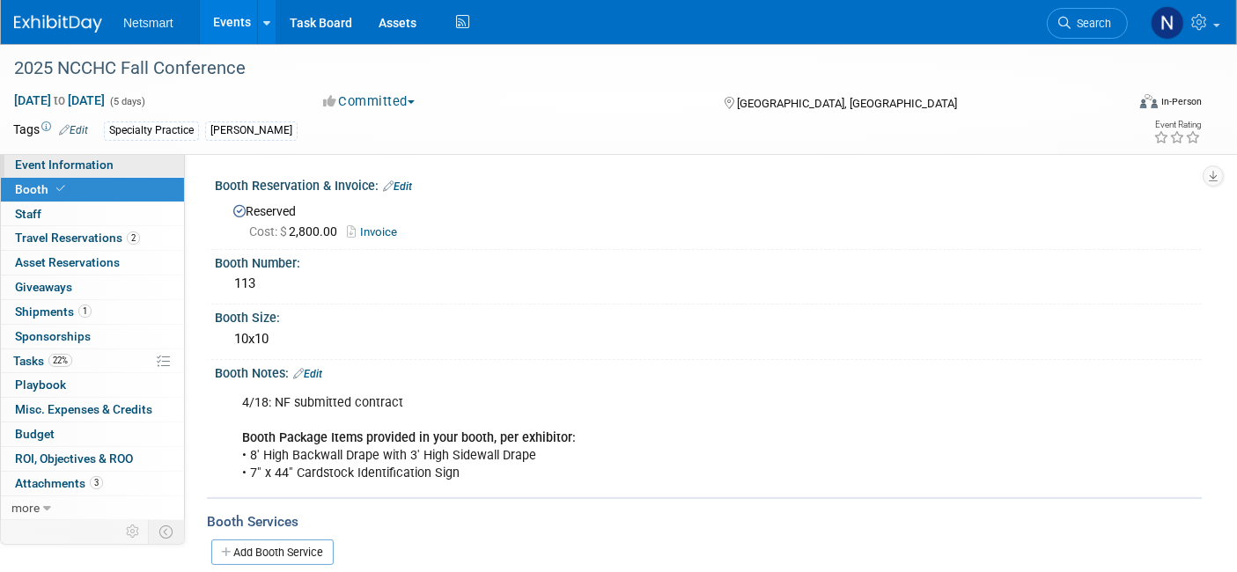
click at [96, 172] on span "Event Information" at bounding box center [64, 165] width 99 height 14
select select "Specialty Practice"
select select "3"
select select "No"
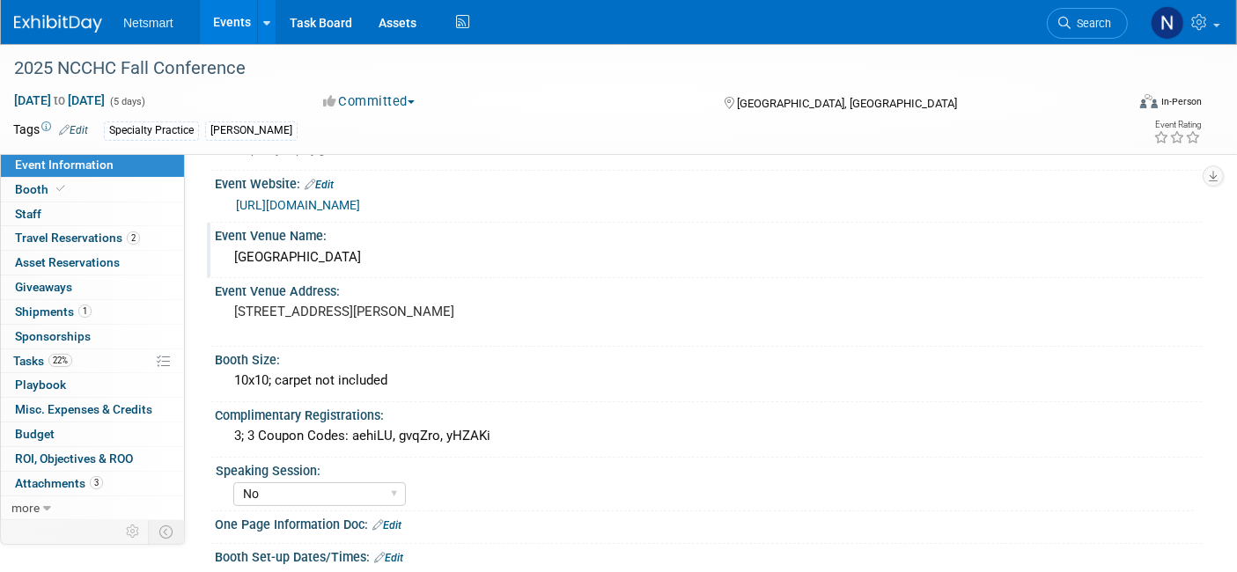
scroll to position [222, 0]
click at [86, 360] on link "22% Tasks 22%" at bounding box center [92, 362] width 183 height 24
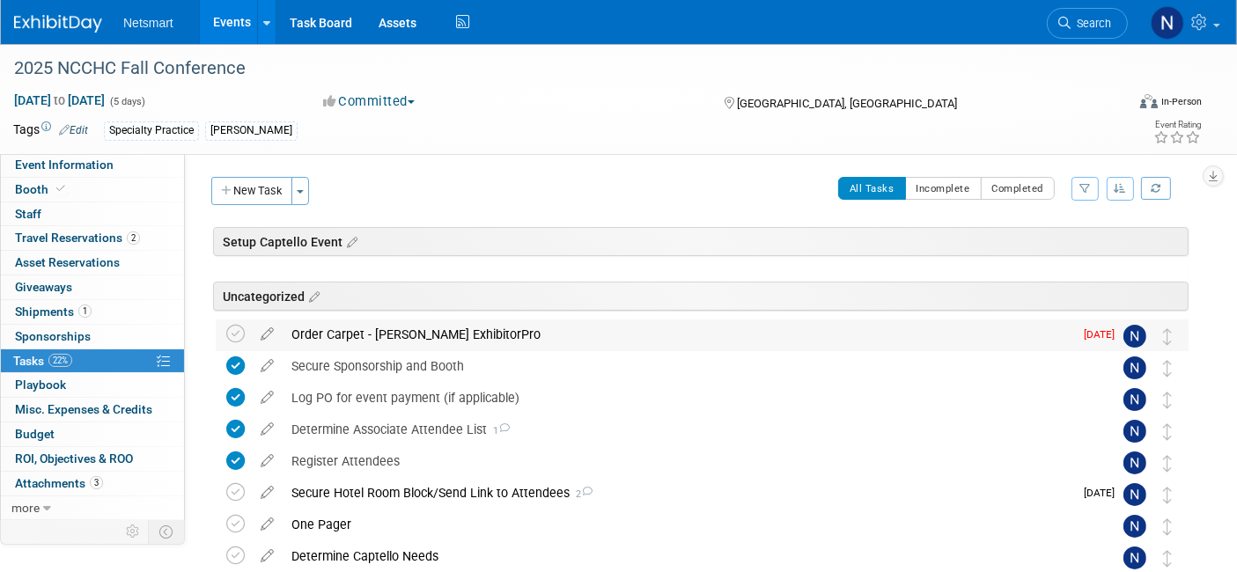
click at [389, 327] on div "Order Carpet - Shepard ExhibitorPro" at bounding box center [678, 335] width 791 height 30
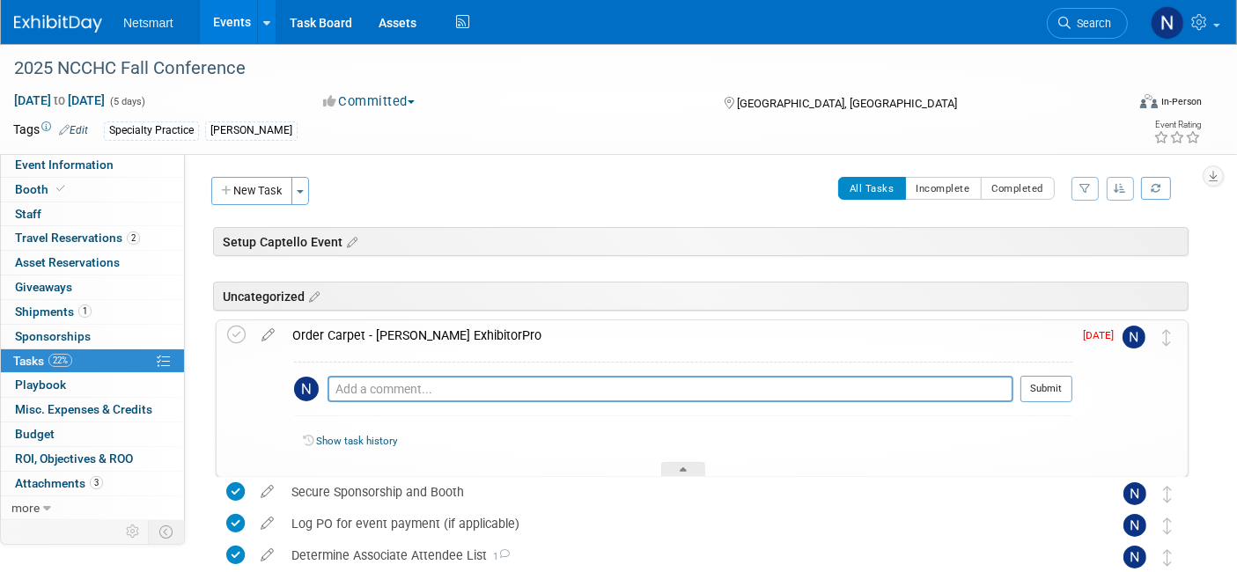
click at [424, 331] on div "Order Carpet - Shepard ExhibitorPro" at bounding box center [678, 335] width 789 height 30
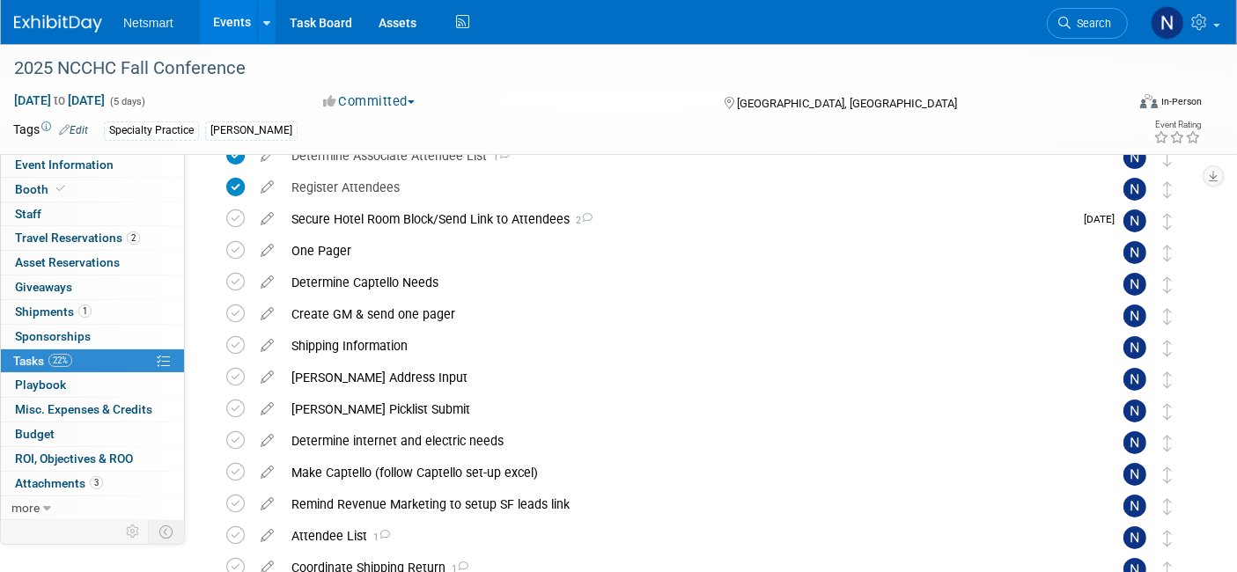
scroll to position [424, 0]
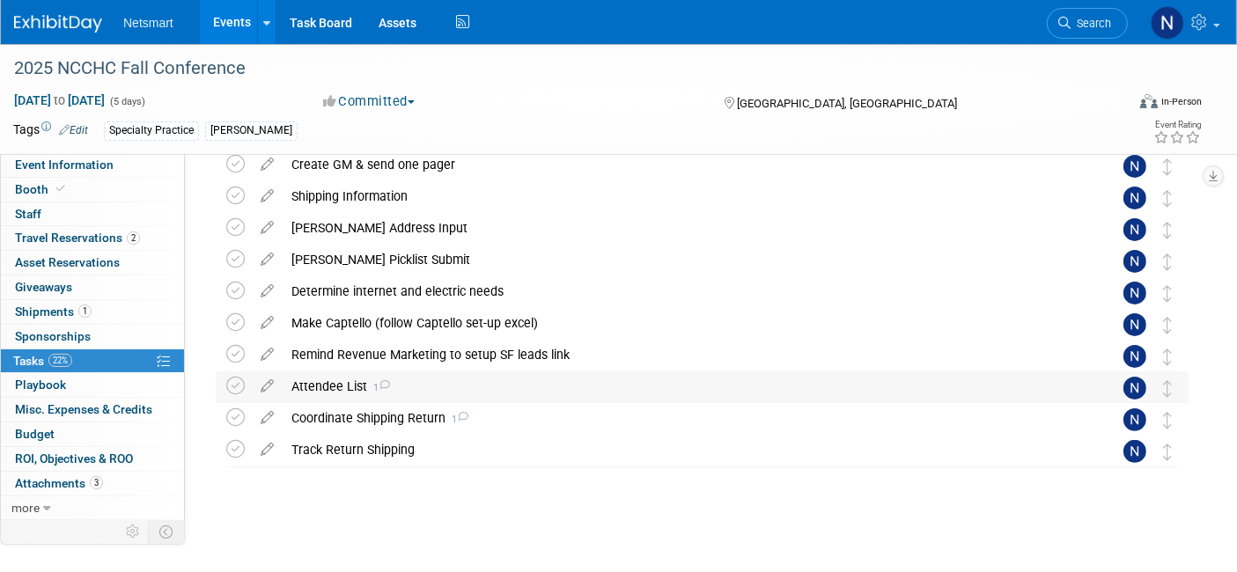
click at [347, 387] on div "Attendee List 1" at bounding box center [686, 387] width 806 height 30
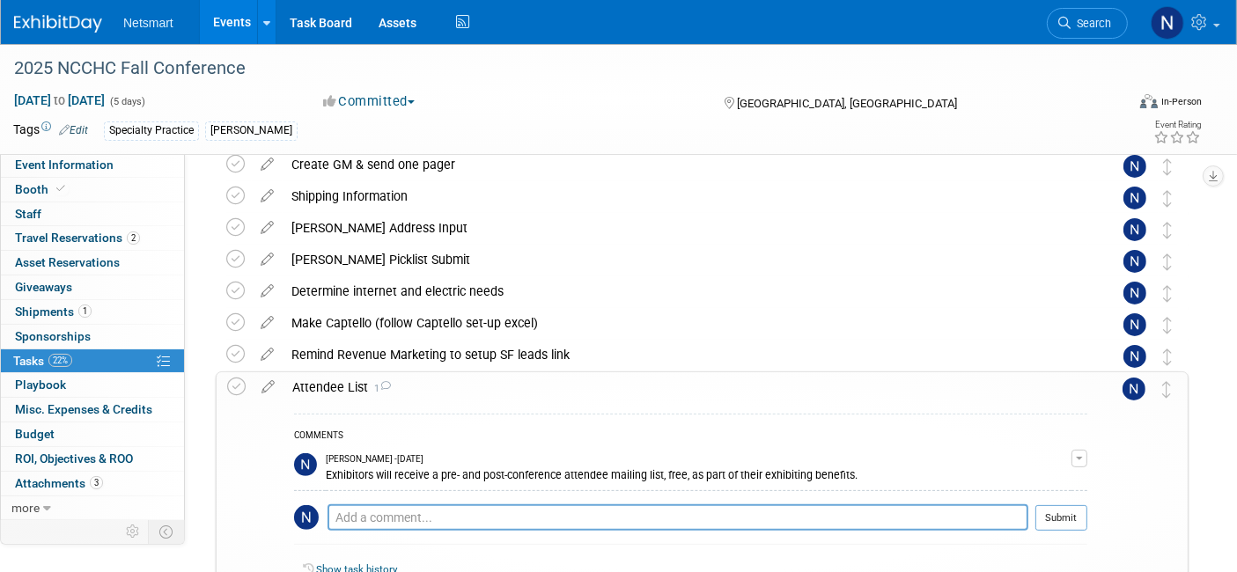
click at [347, 387] on div "Attendee List 1" at bounding box center [686, 387] width 804 height 30
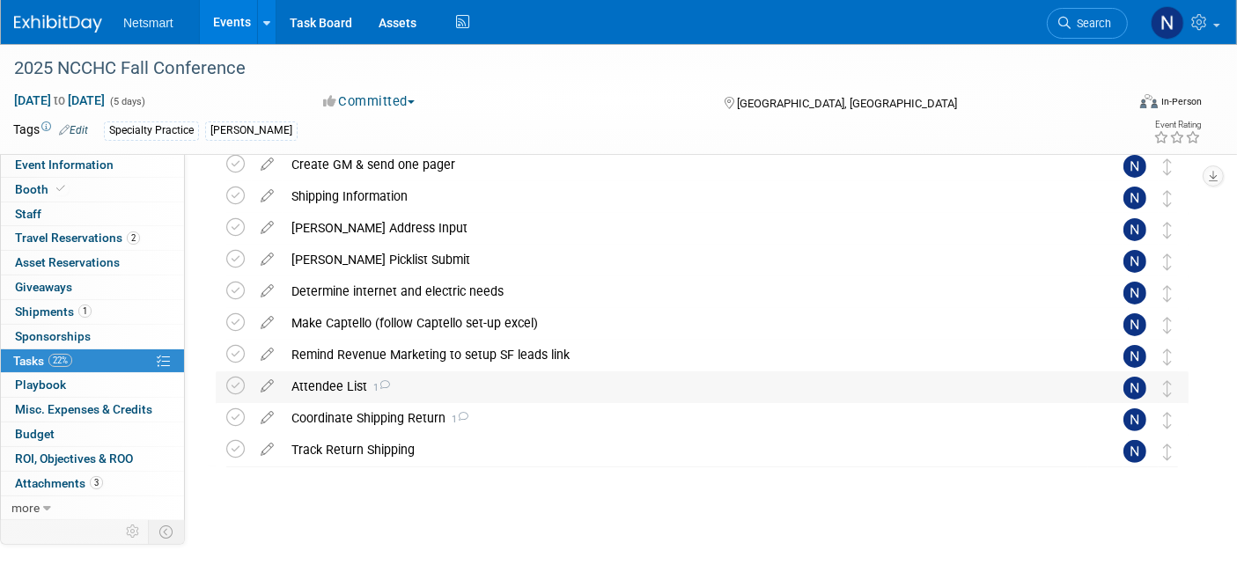
click at [348, 392] on div "Attendee List 1" at bounding box center [686, 387] width 806 height 30
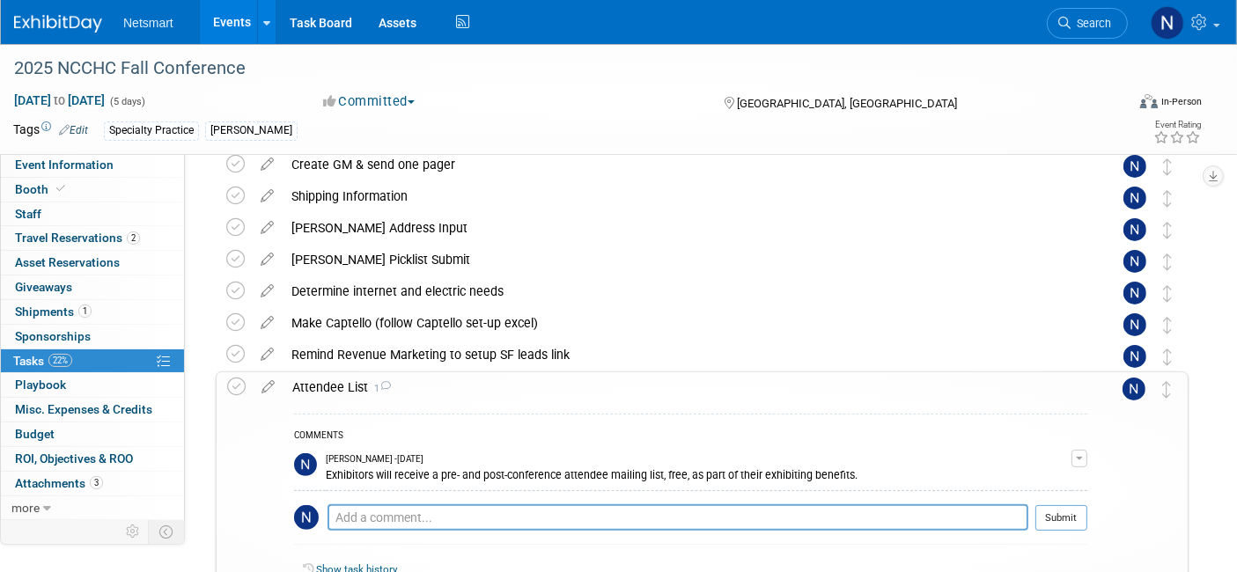
click at [341, 387] on div "Attendee List 1" at bounding box center [686, 387] width 804 height 30
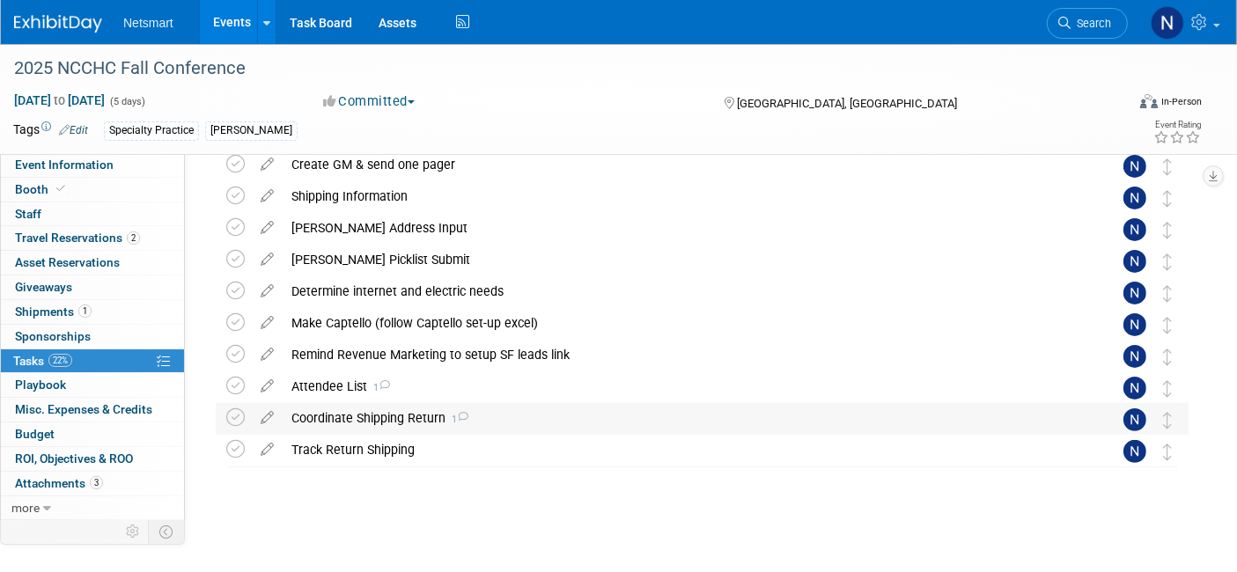
click at [359, 410] on div "Coordinate Shipping Return 1" at bounding box center [686, 418] width 806 height 30
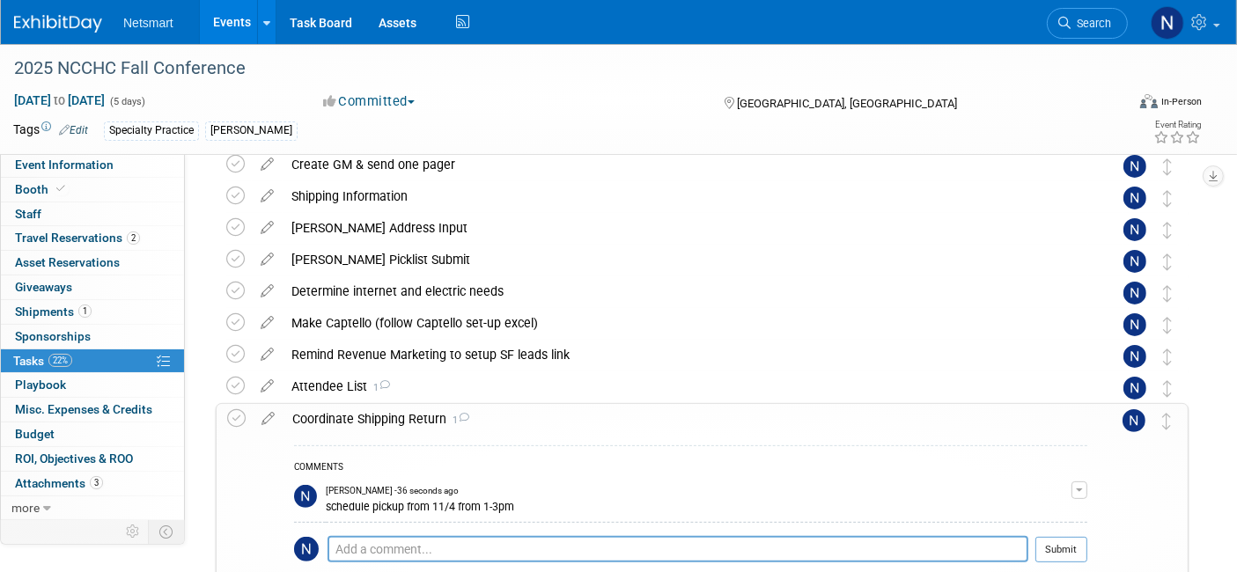
scroll to position [482, 0]
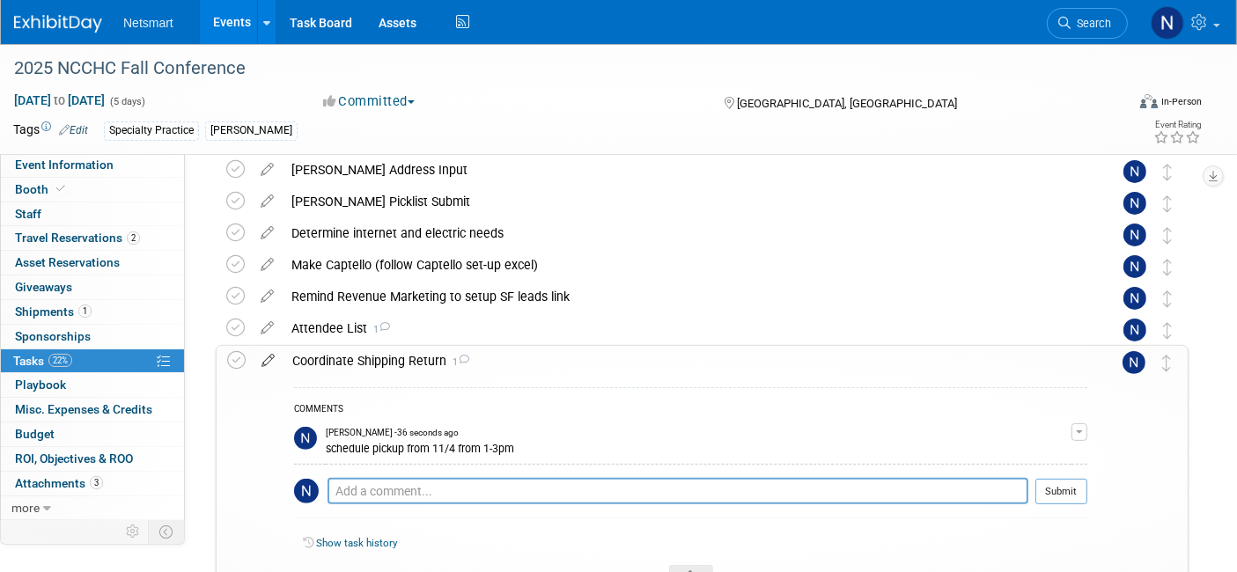
click at [275, 357] on icon at bounding box center [268, 357] width 31 height 22
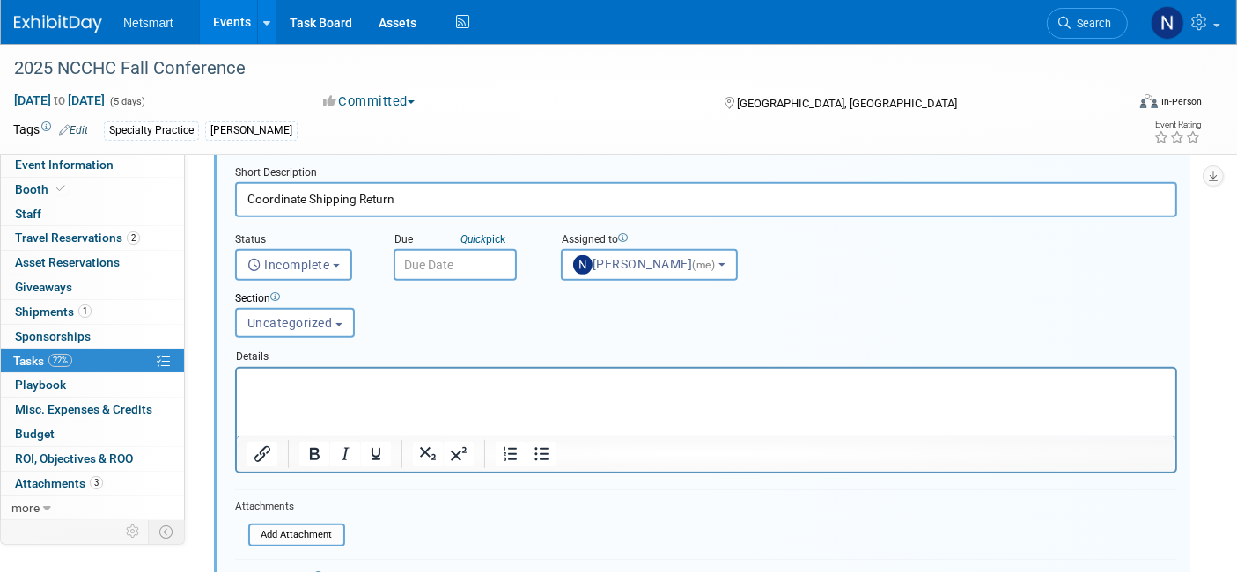
scroll to position [676, 0]
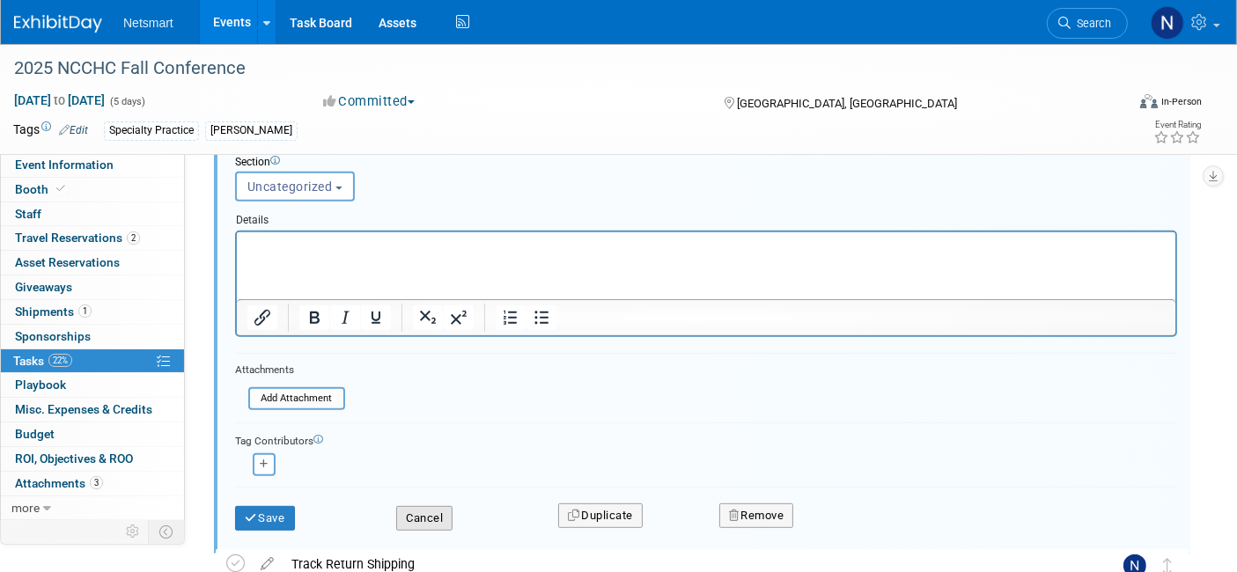
click at [442, 514] on button "Cancel" at bounding box center [424, 518] width 56 height 25
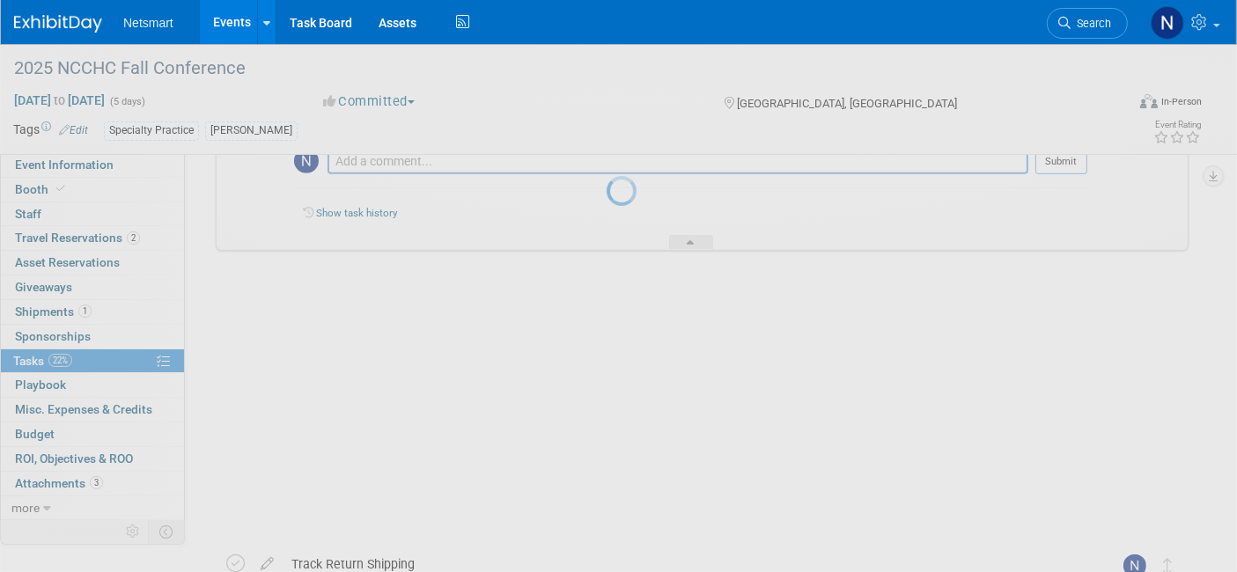
scroll to position [627, 0]
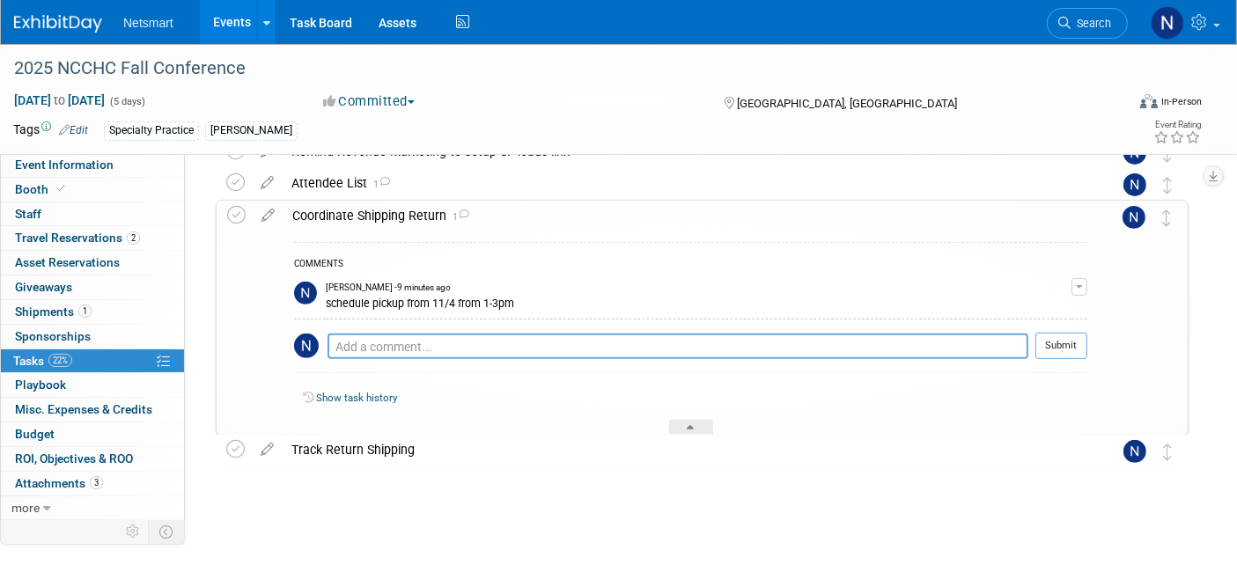
click at [1079, 285] on span "button" at bounding box center [1079, 287] width 7 height 4
click at [998, 309] on link "Edit Comment" at bounding box center [1016, 312] width 139 height 25
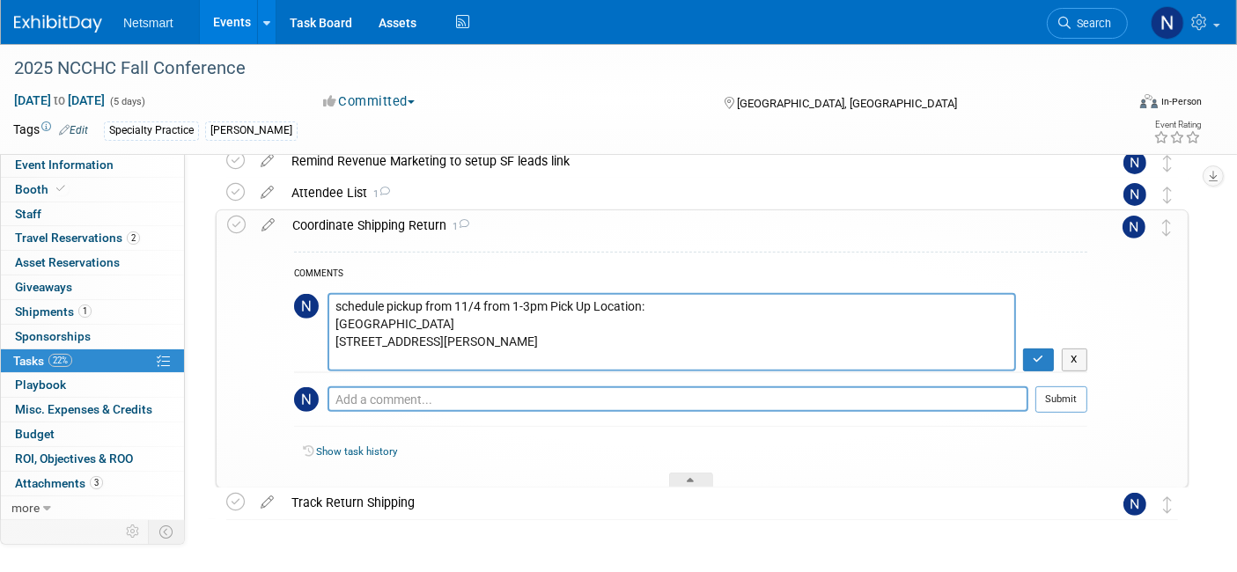
click at [550, 304] on textarea "schedule pickup from 11/4 from 1-3pm" at bounding box center [672, 332] width 689 height 78
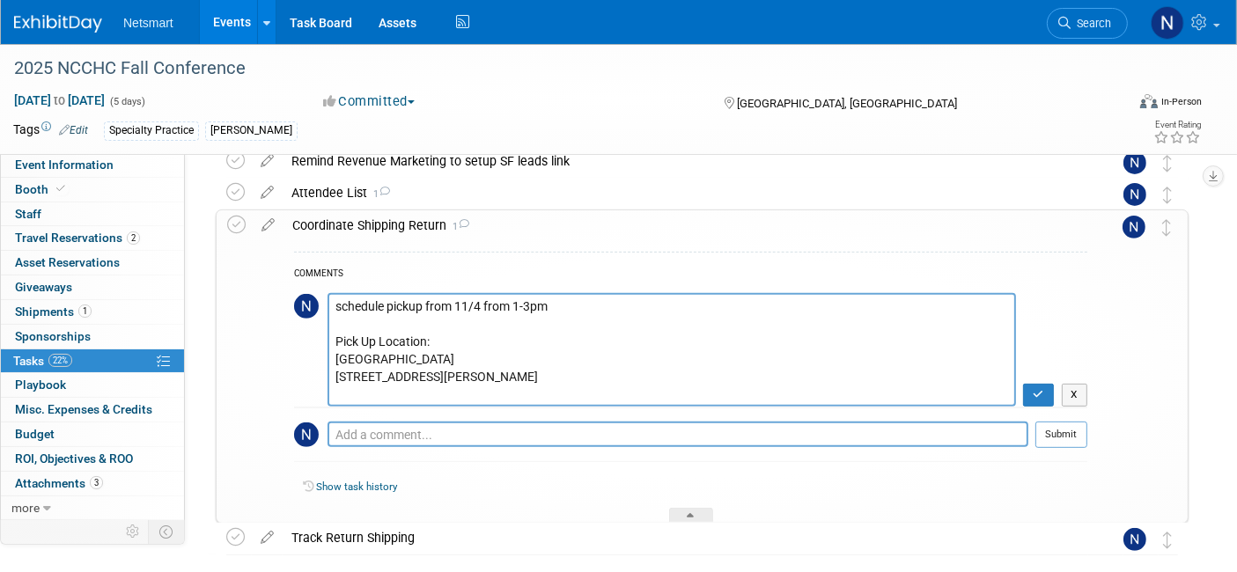
scroll to position [627, 0]
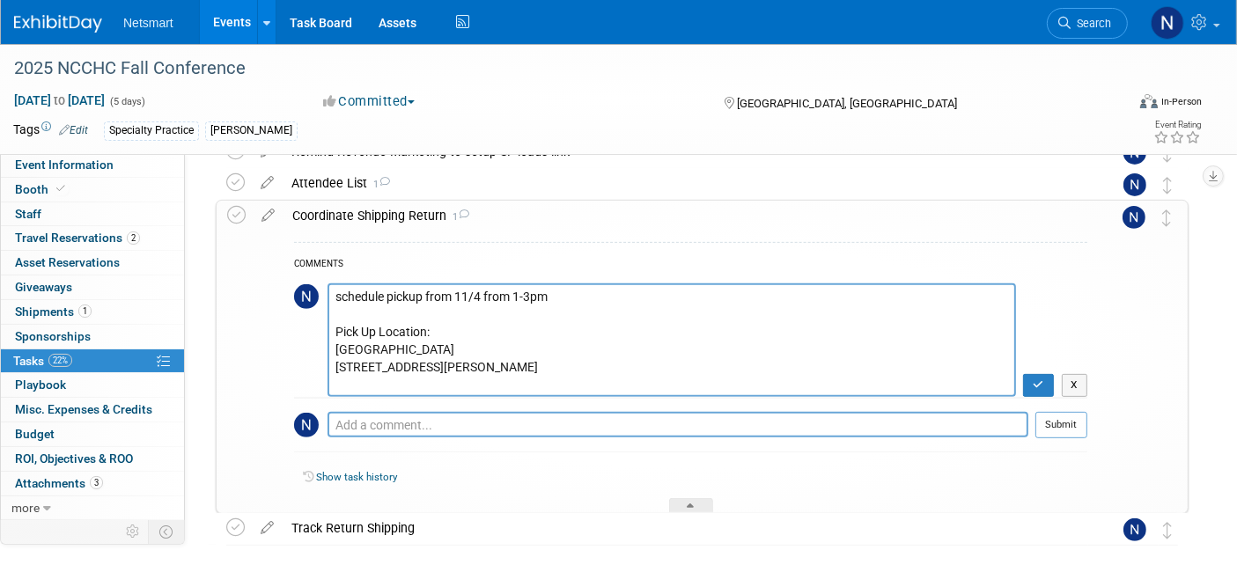
click at [522, 379] on textarea "schedule pickup from 11/4 from 1-3pm" at bounding box center [672, 341] width 689 height 114
type textarea "schedule pickup from 11/4 from 1-3pm Pick Up Location: Baltimore Convention Cen…"
click at [1035, 385] on icon "button" at bounding box center [1038, 384] width 11 height 11
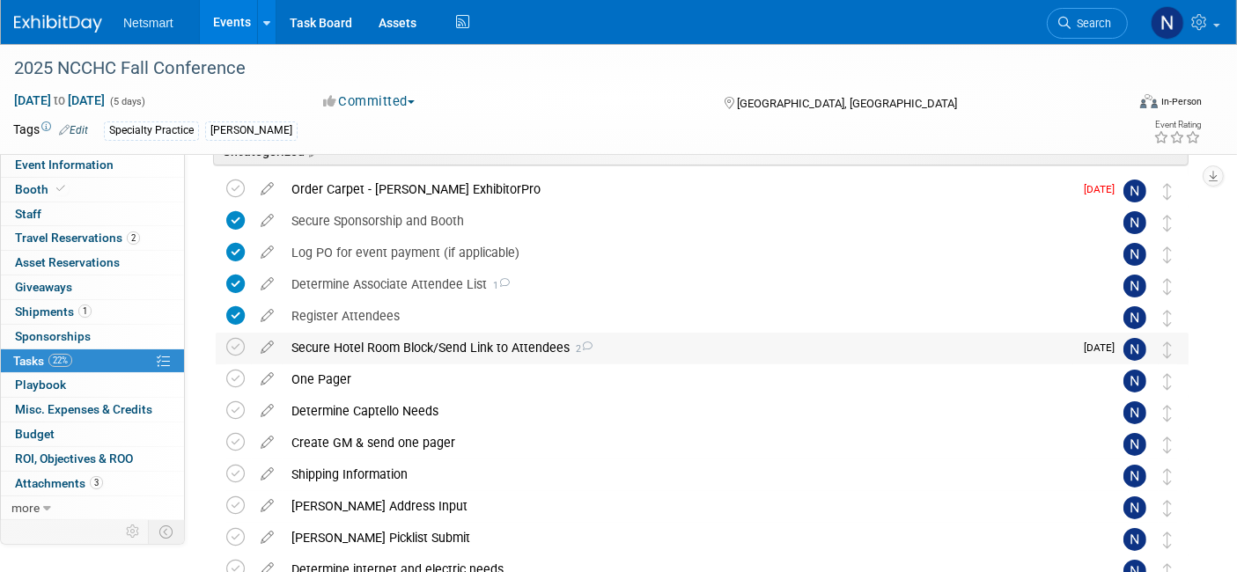
scroll to position [145, 0]
click at [60, 188] on icon at bounding box center [60, 189] width 9 height 10
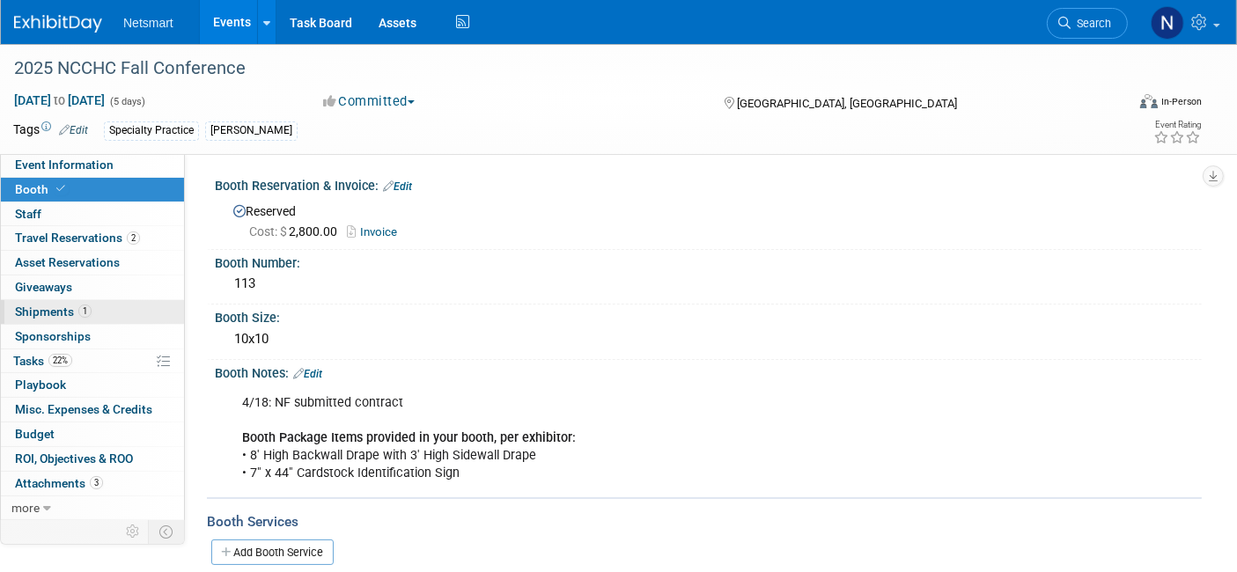
click at [85, 313] on span "1" at bounding box center [84, 311] width 13 height 13
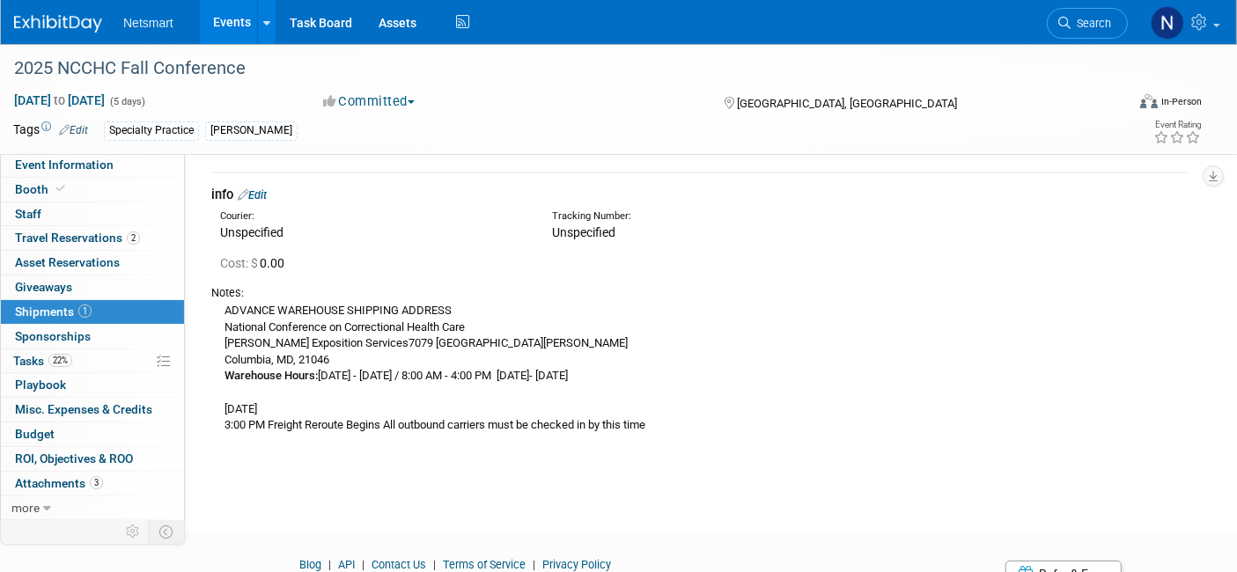
scroll to position [55, 0]
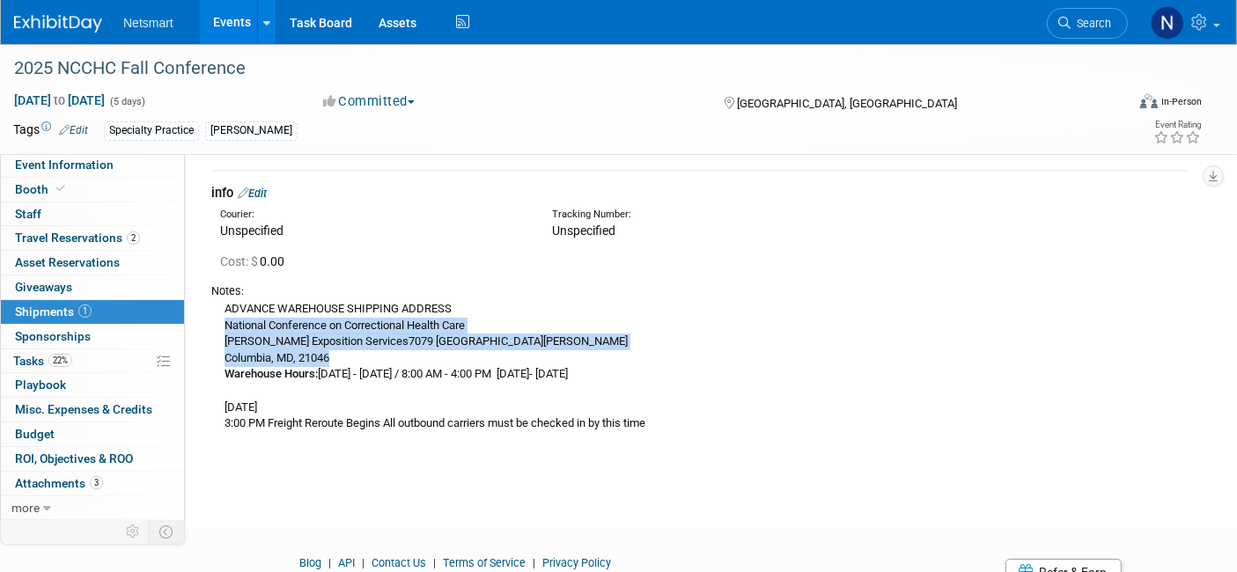
drag, startPoint x: 222, startPoint y: 320, endPoint x: 370, endPoint y: 354, distance: 151.7
click at [370, 354] on div "ADVANCE WAREHOUSE SHIPPING ADDRESS National Conference on Correctional Health C…" at bounding box center [699, 365] width 977 height 133
copy div "National Conference on Correctional Health Care Shepard Exposition Services7079…"
click at [77, 356] on link "22% Tasks 22%" at bounding box center [92, 362] width 183 height 24
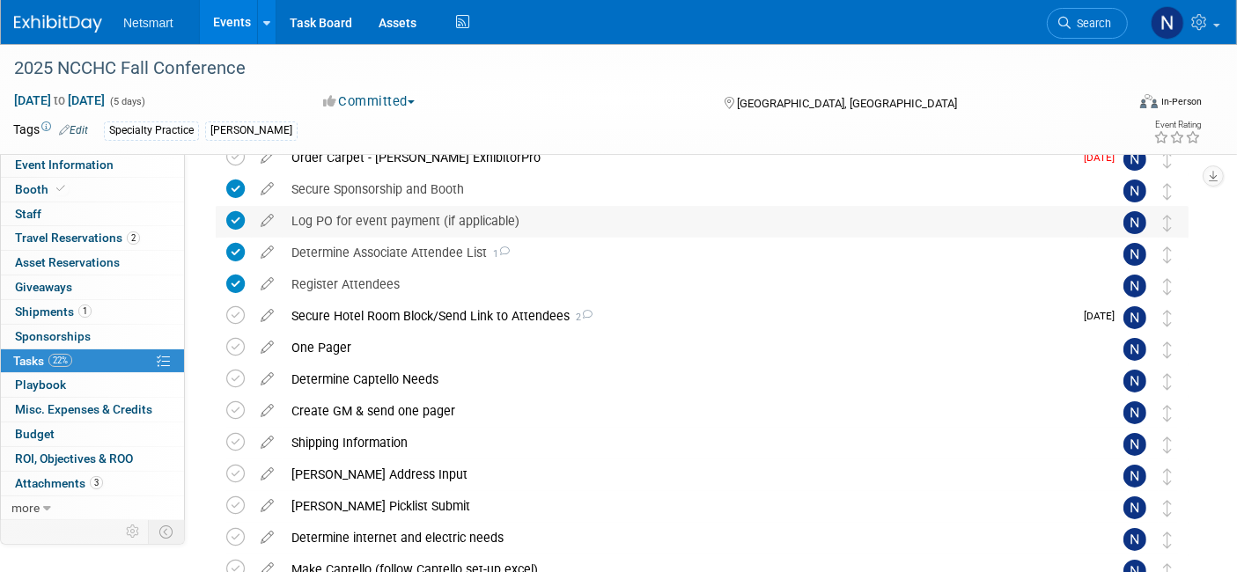
scroll to position [191, 0]
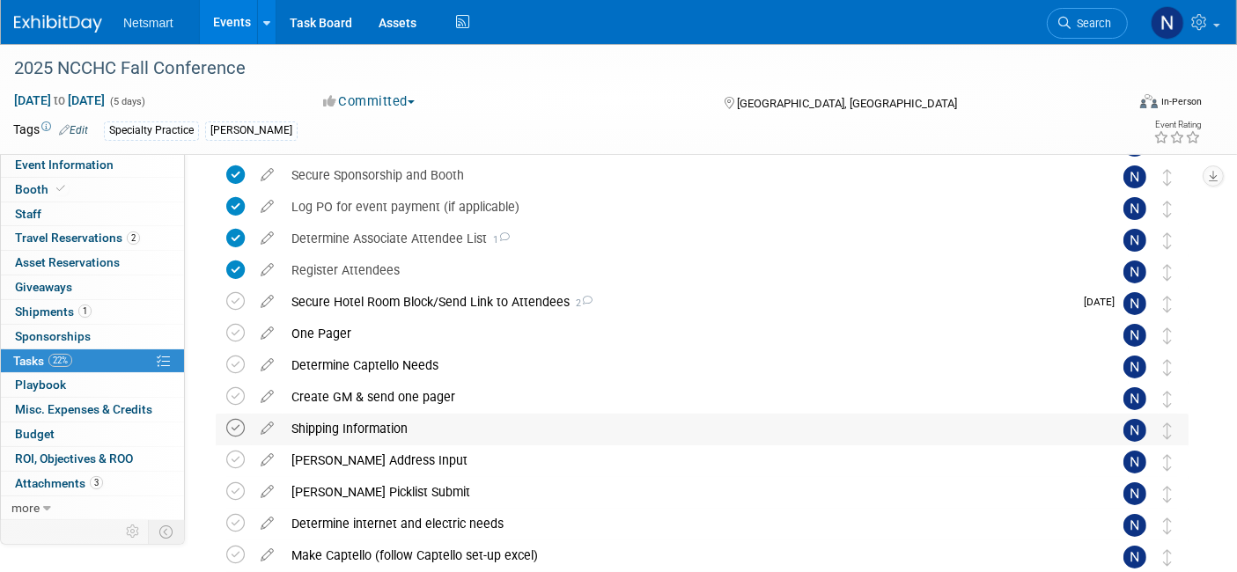
click at [231, 425] on icon at bounding box center [235, 428] width 18 height 18
click at [233, 456] on icon at bounding box center [235, 460] width 18 height 18
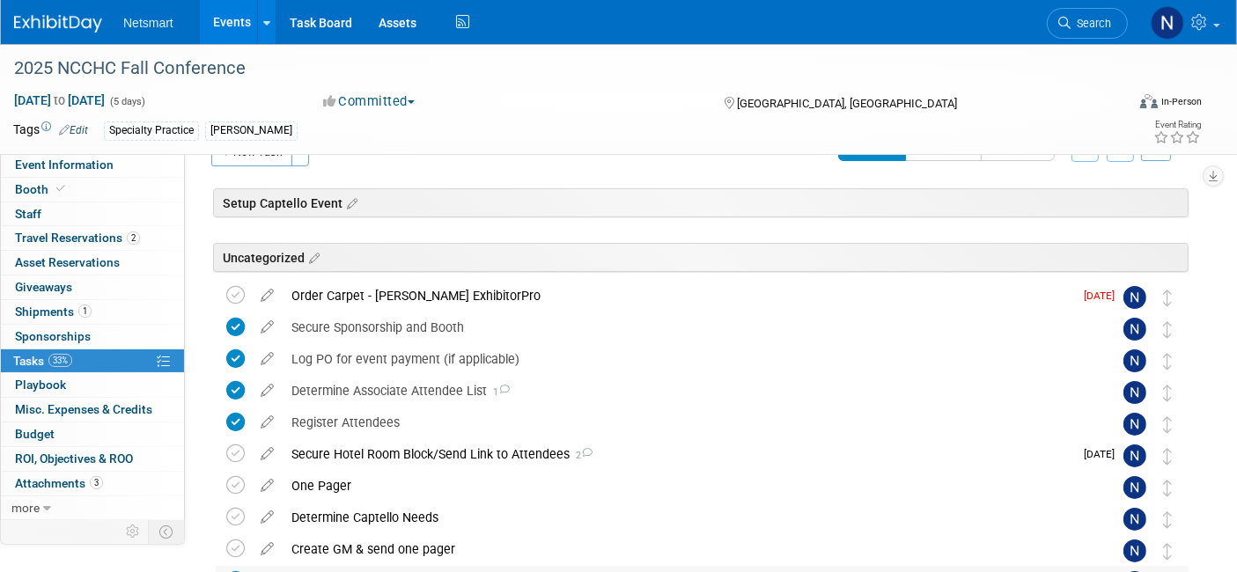
scroll to position [38, 0]
click at [85, 403] on span "Misc. Expenses & Credits 0" at bounding box center [83, 409] width 137 height 14
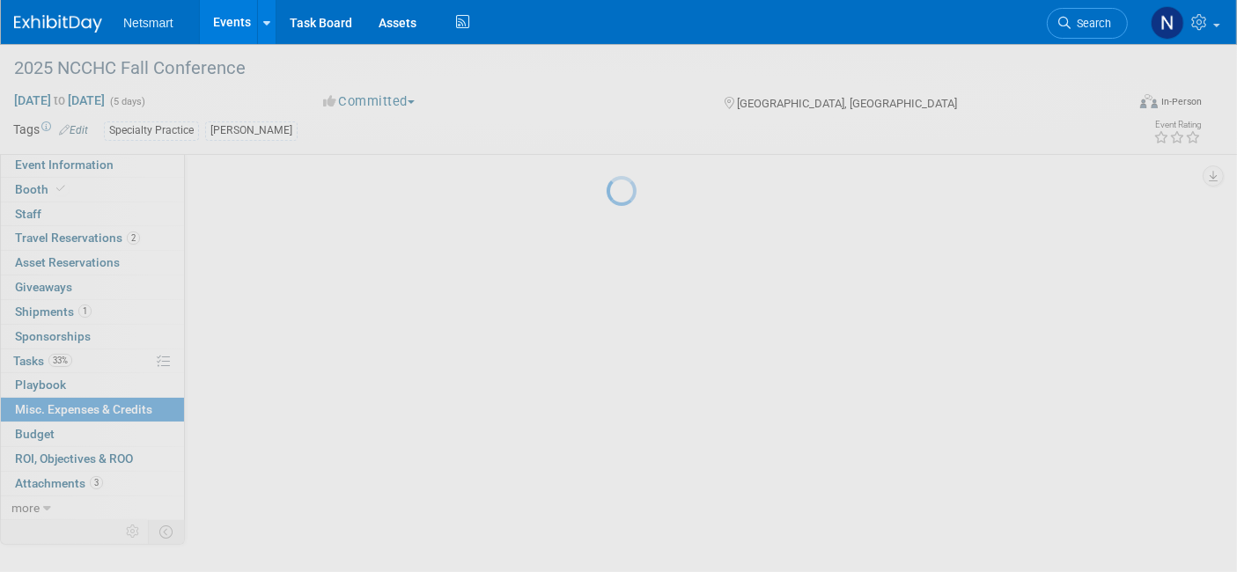
scroll to position [0, 0]
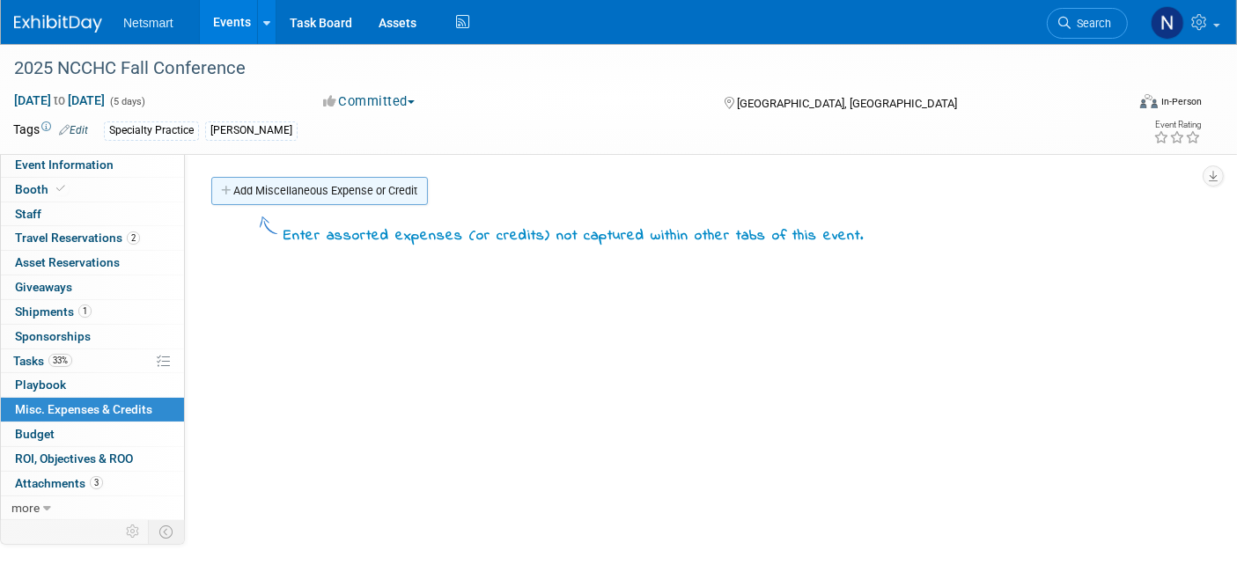
click at [266, 194] on link "Add Miscellaneous Expense or Credit" at bounding box center [319, 191] width 217 height 28
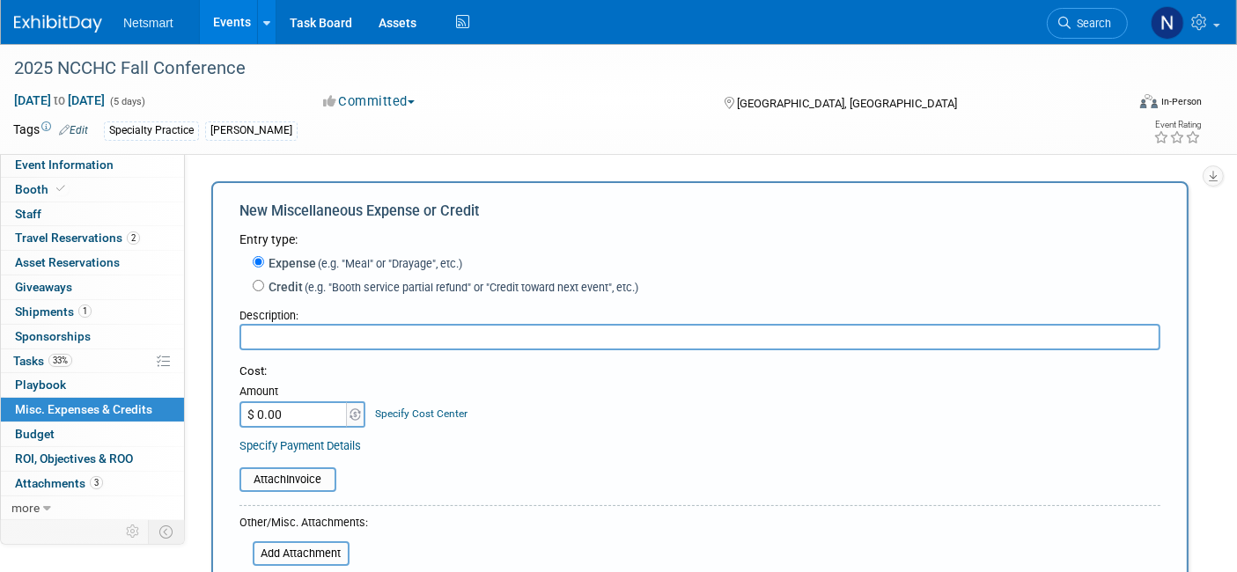
click at [320, 328] on input "text" at bounding box center [699, 337] width 921 height 26
type input "Booth supplies & carpet"
click at [312, 418] on input "$ 0.00" at bounding box center [294, 415] width 110 height 26
type input "$ 848.48"
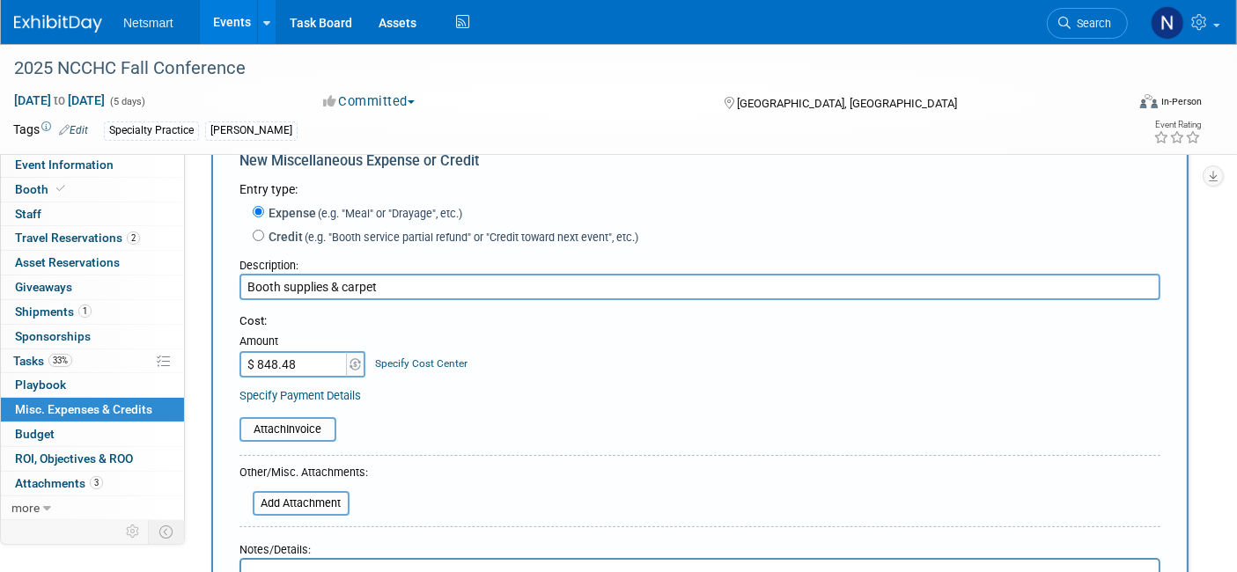
scroll to position [50, 0]
click at [272, 431] on input "file" at bounding box center [230, 429] width 210 height 21
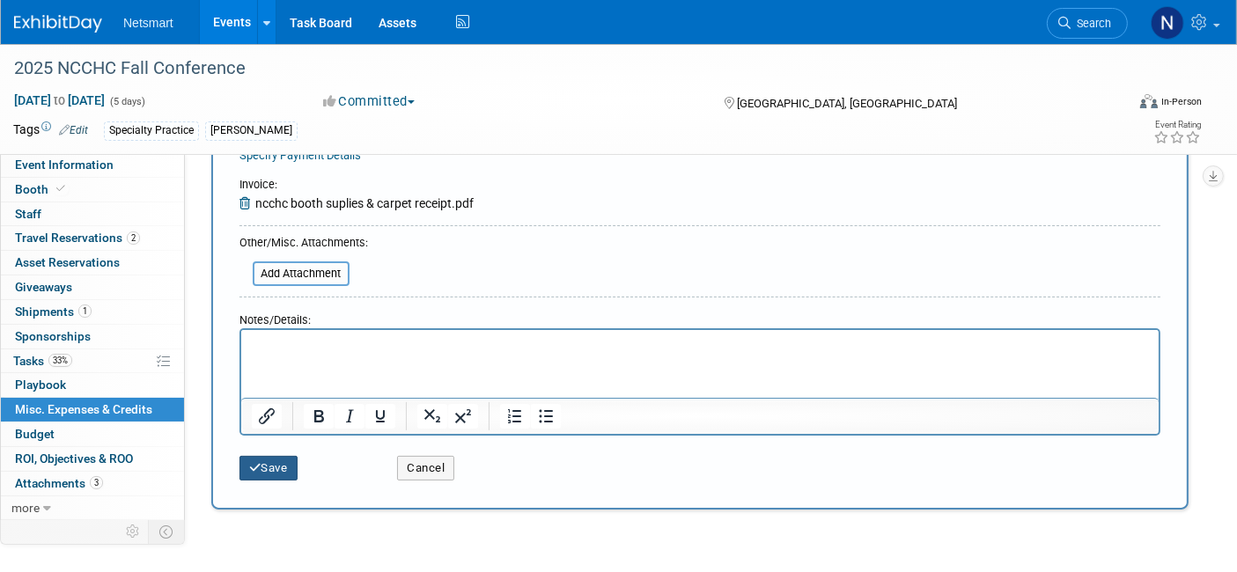
click at [281, 469] on button "Save" at bounding box center [268, 468] width 58 height 25
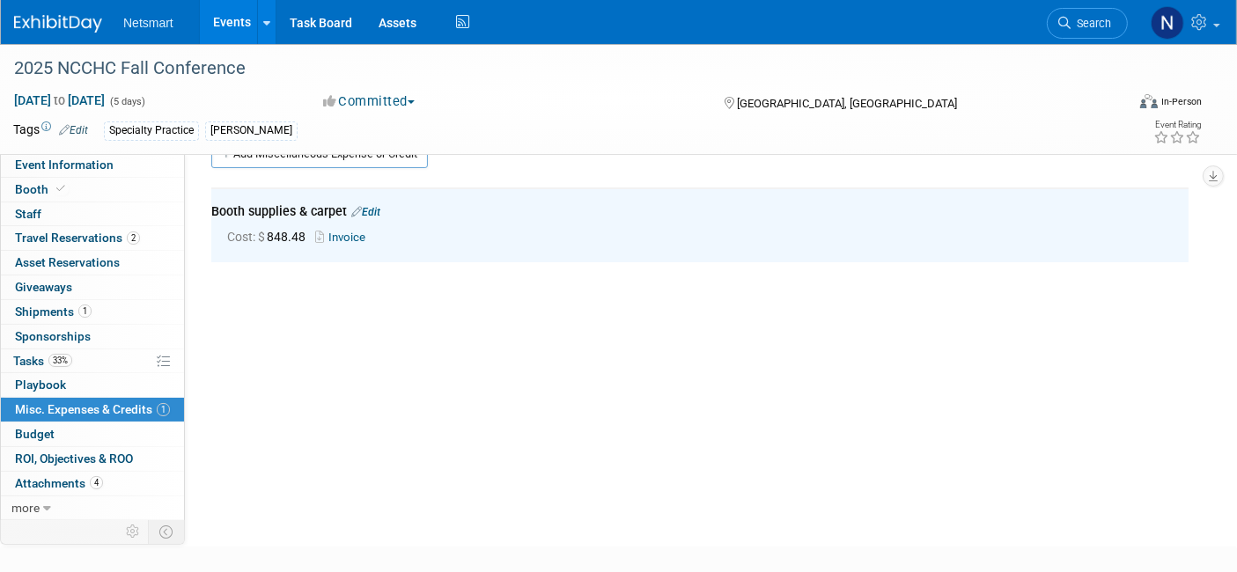
scroll to position [0, 0]
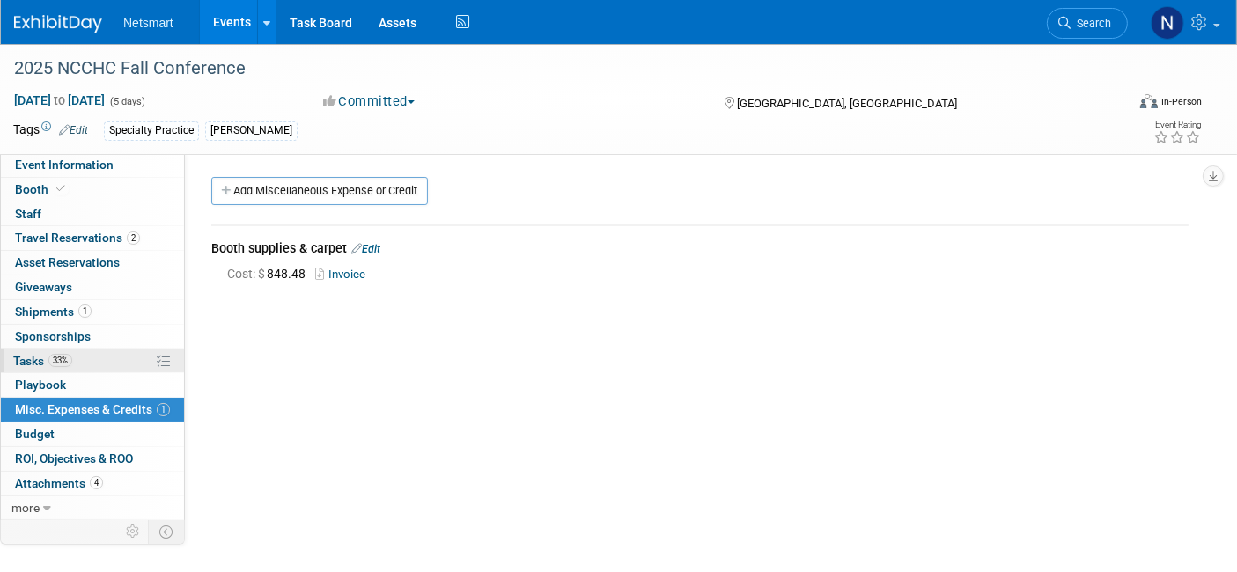
click at [66, 362] on span "33%" at bounding box center [60, 360] width 24 height 13
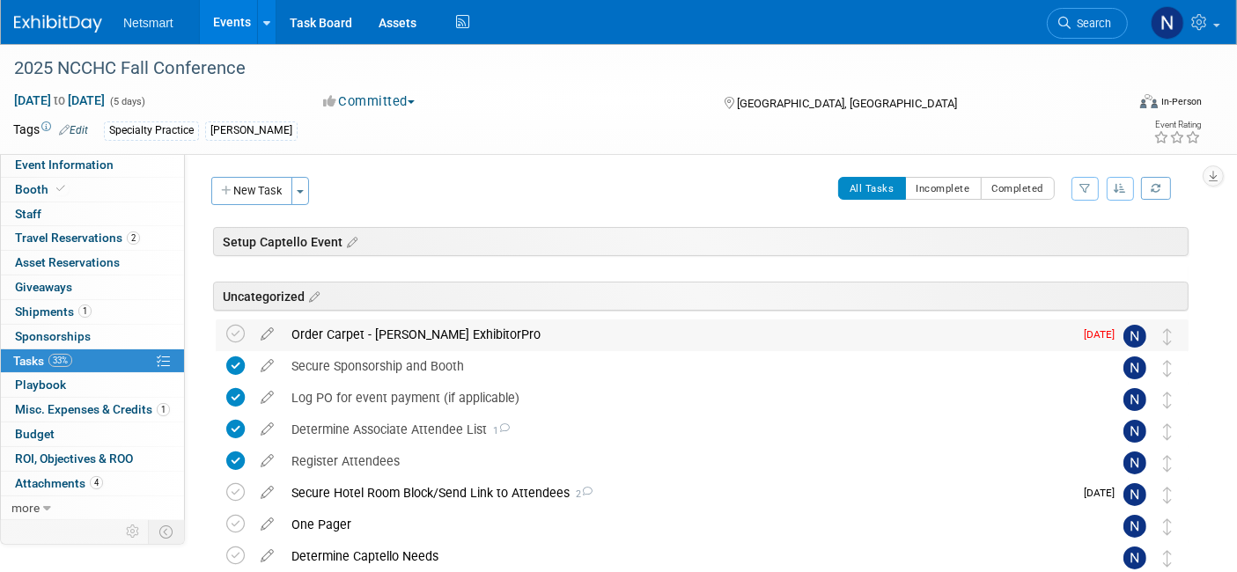
click at [234, 320] on td at bounding box center [239, 336] width 26 height 32
click at [233, 335] on icon at bounding box center [235, 334] width 18 height 18
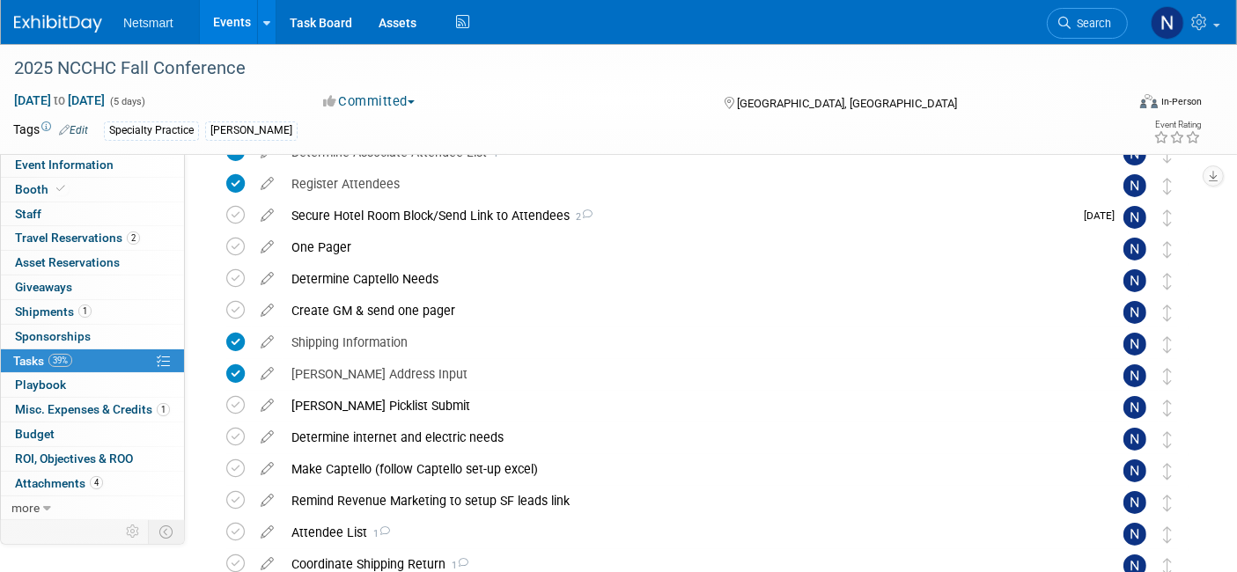
scroll to position [279, 0]
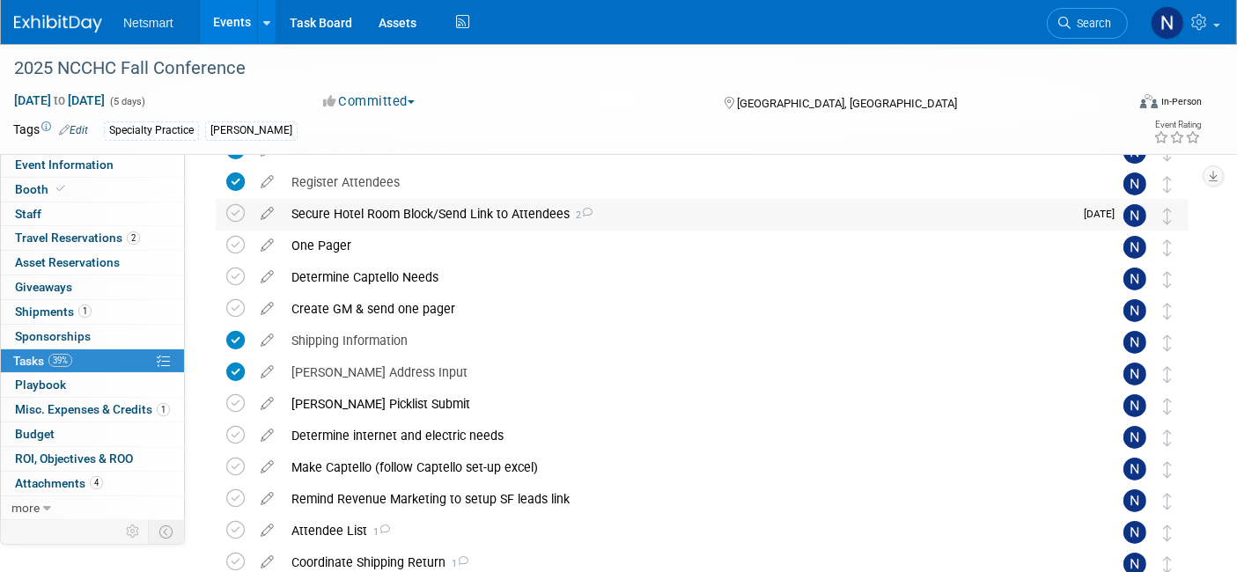
click at [438, 216] on div "Secure Hotel Room Block/Send Link to Attendees 2" at bounding box center [678, 214] width 791 height 30
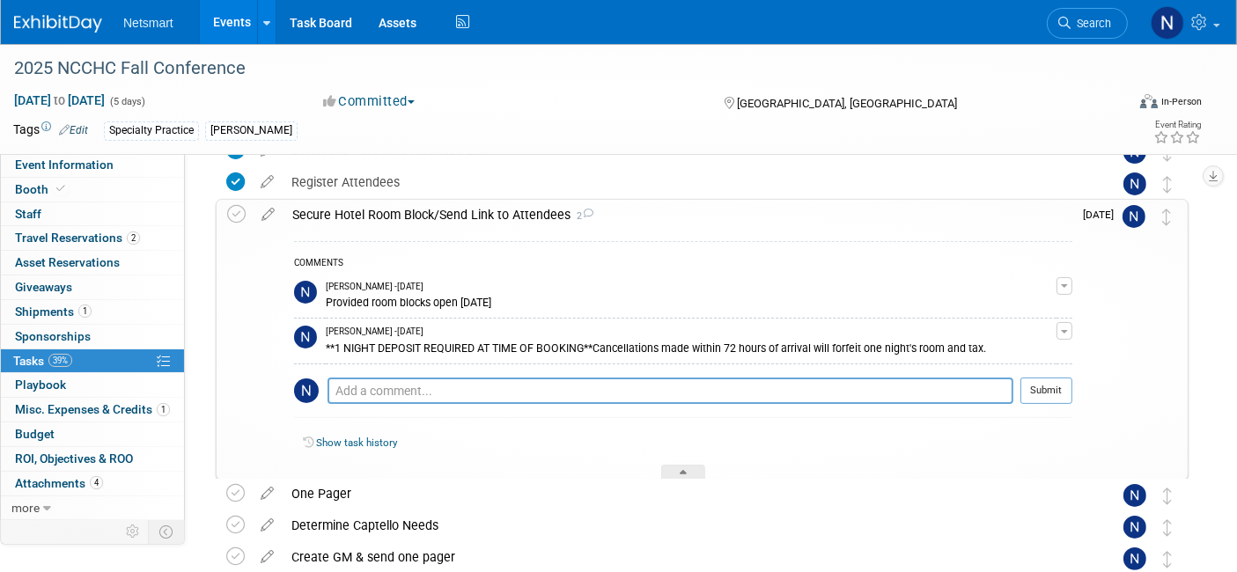
click at [438, 216] on div "Secure Hotel Room Block/Send Link to Attendees 2" at bounding box center [678, 215] width 789 height 30
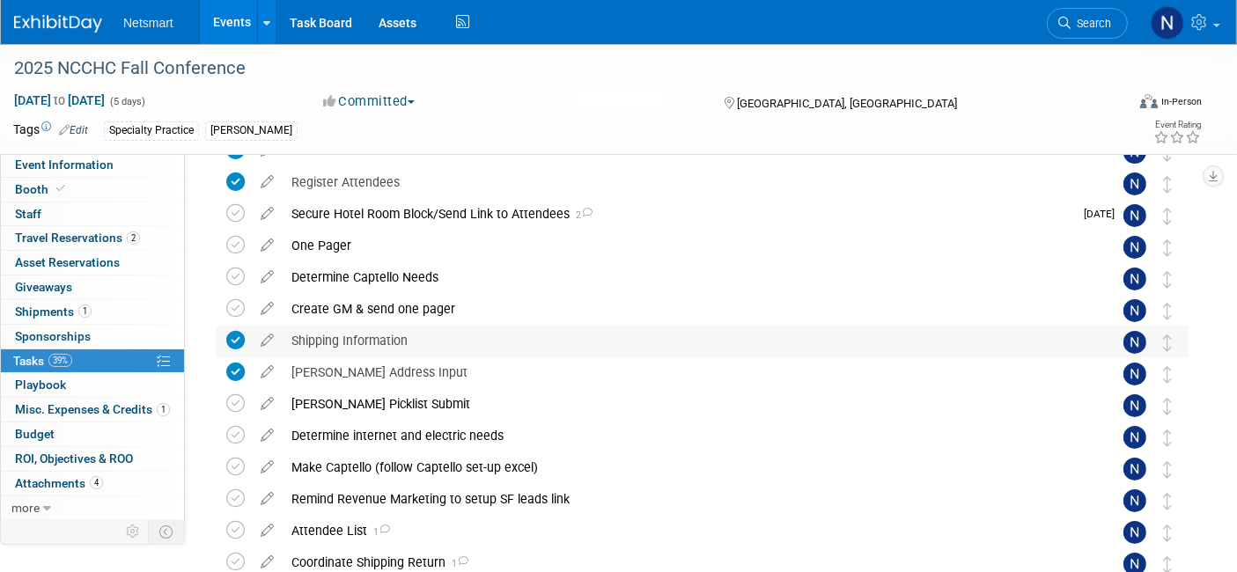
scroll to position [424, 0]
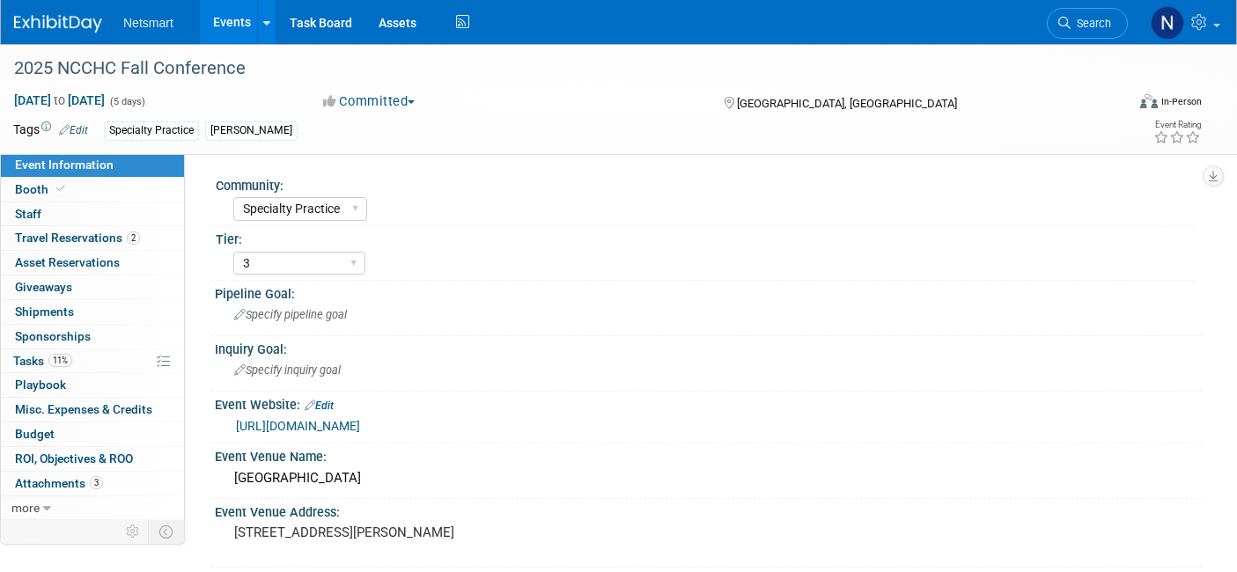
select select "Specialty Practice"
select select "3"
select select "No"
click at [1106, 26] on span "Search" at bounding box center [1091, 23] width 41 height 13
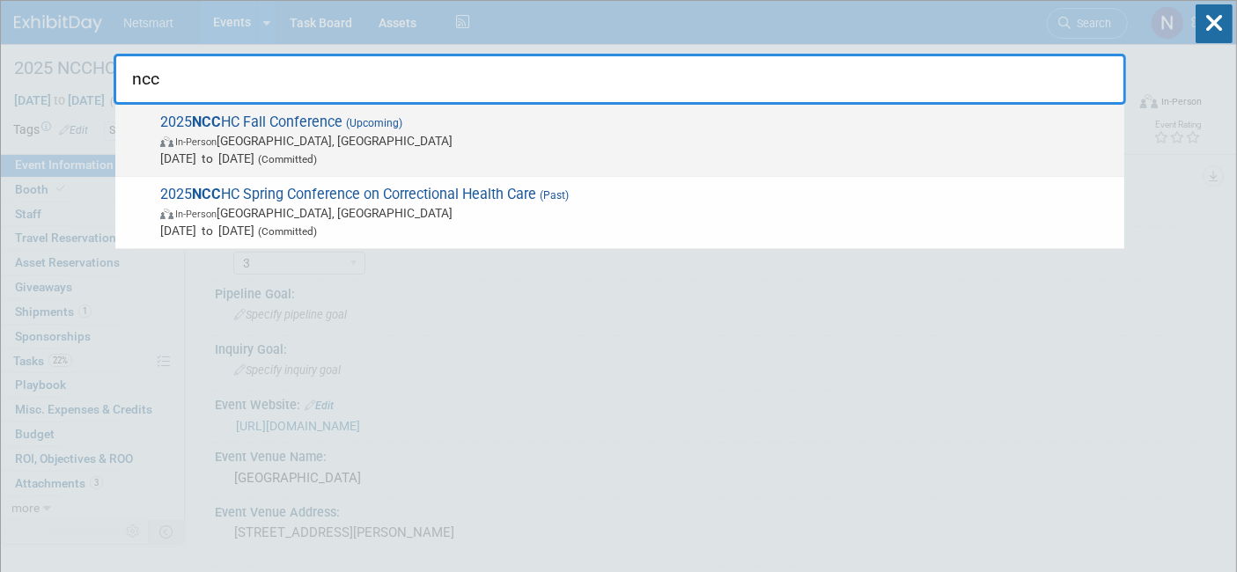
type input "ncc"
click at [510, 123] on span "2025 NCC HC Fall Conference (Upcoming) In-Person [GEOGRAPHIC_DATA], [GEOGRAPHIC…" at bounding box center [635, 141] width 961 height 54
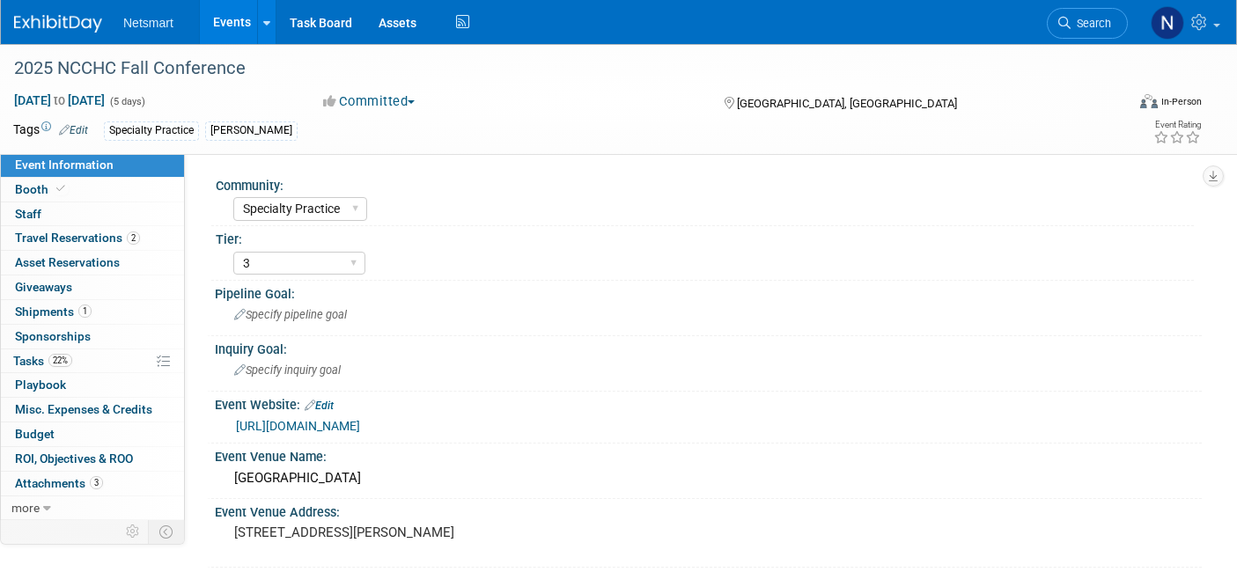
select select "Specialty Practice"
select select "3"
select select "No"
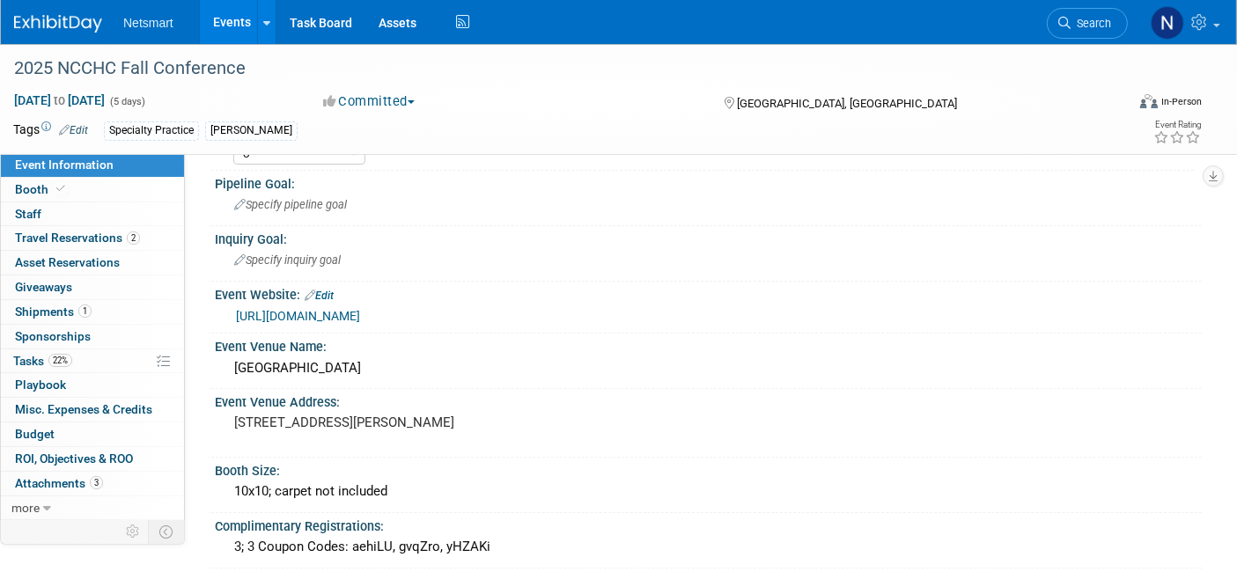
scroll to position [111, 0]
click at [1101, 20] on span "Search" at bounding box center [1091, 23] width 41 height 13
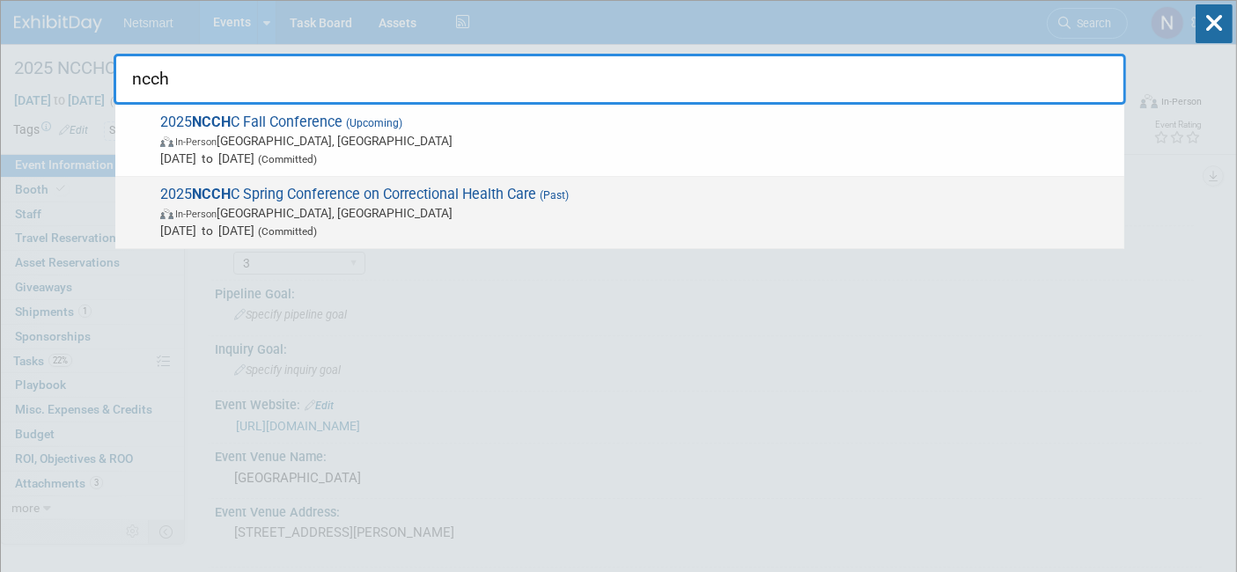
type input "ncch"
click at [412, 230] on span "[DATE] to [DATE] (Committed)" at bounding box center [637, 231] width 955 height 18
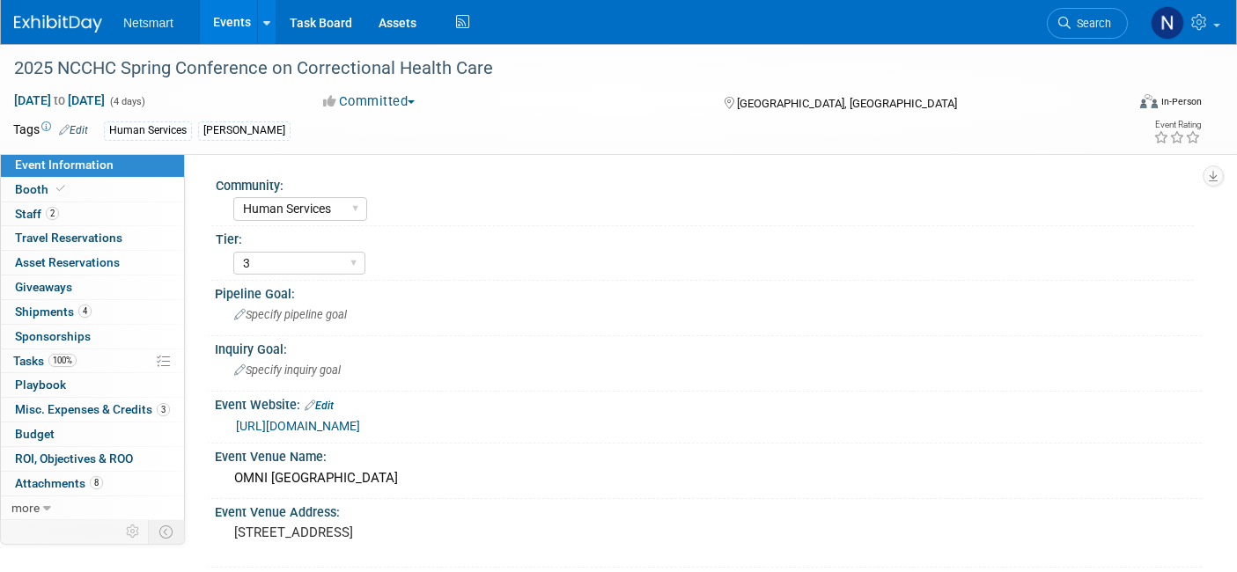
select select "Human Services"
select select "3"
click at [103, 403] on span "Misc. Expenses & Credits 3" at bounding box center [92, 409] width 155 height 14
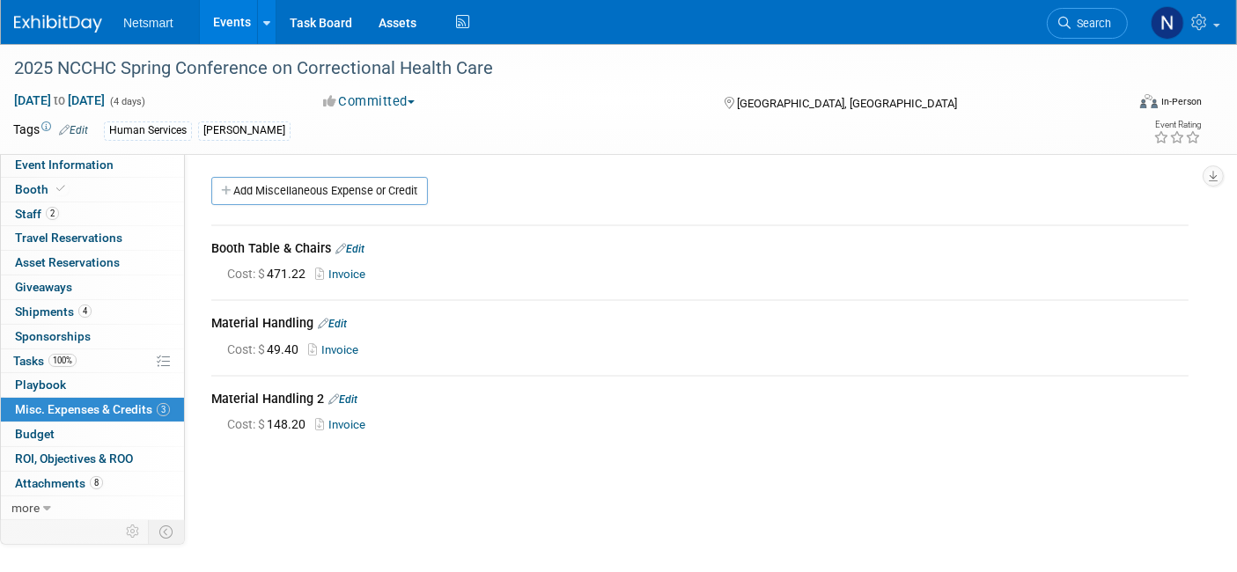
click at [350, 270] on link "Invoice" at bounding box center [343, 274] width 57 height 13
click at [144, 164] on link "Event Information" at bounding box center [92, 165] width 183 height 24
select select "Human Services"
select select "3"
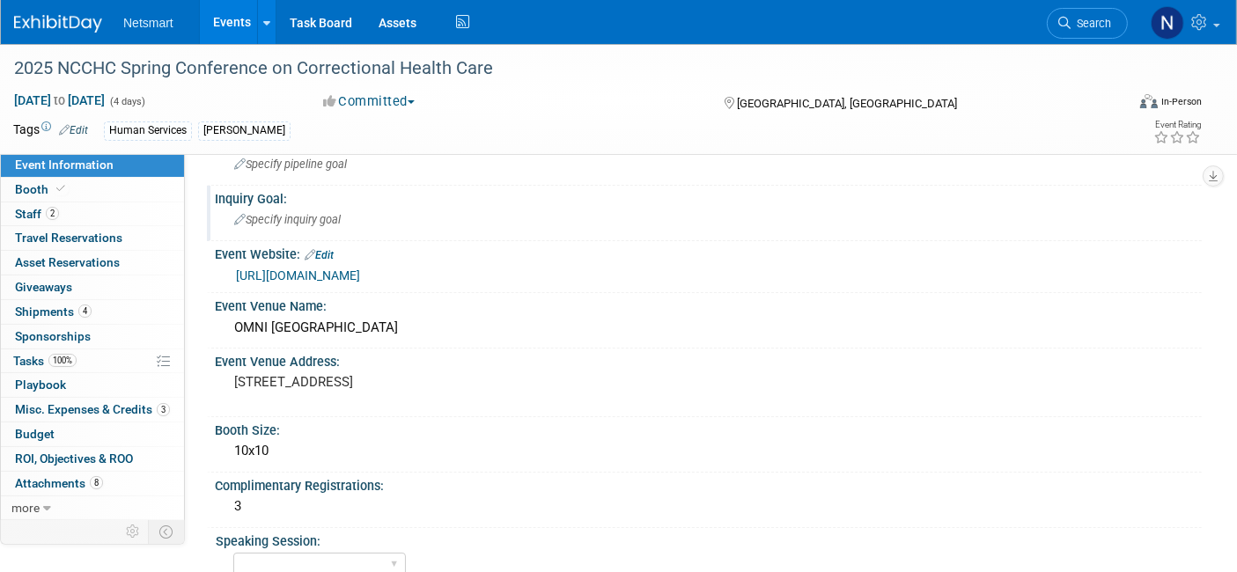
scroll to position [153, 0]
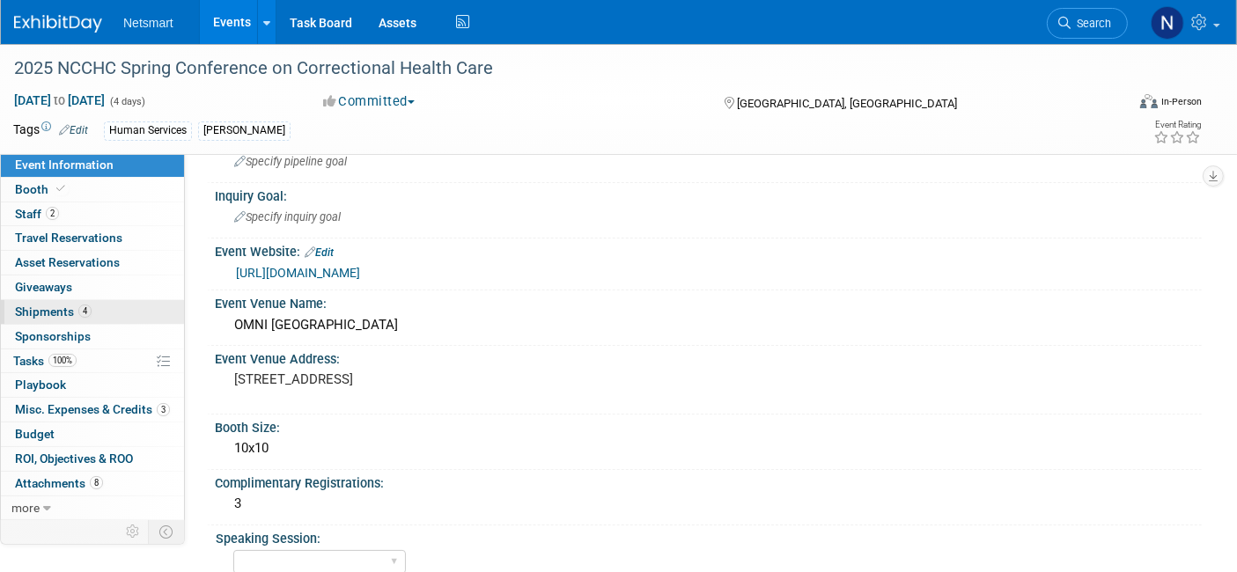
click at [87, 310] on span "4" at bounding box center [84, 311] width 13 height 13
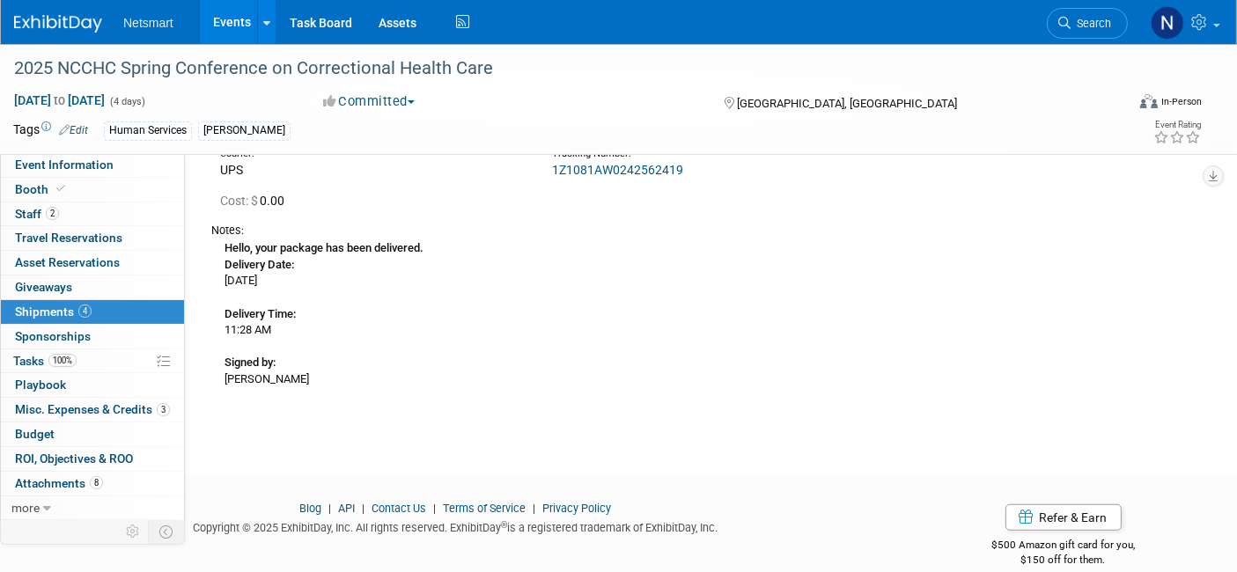
scroll to position [1019, 0]
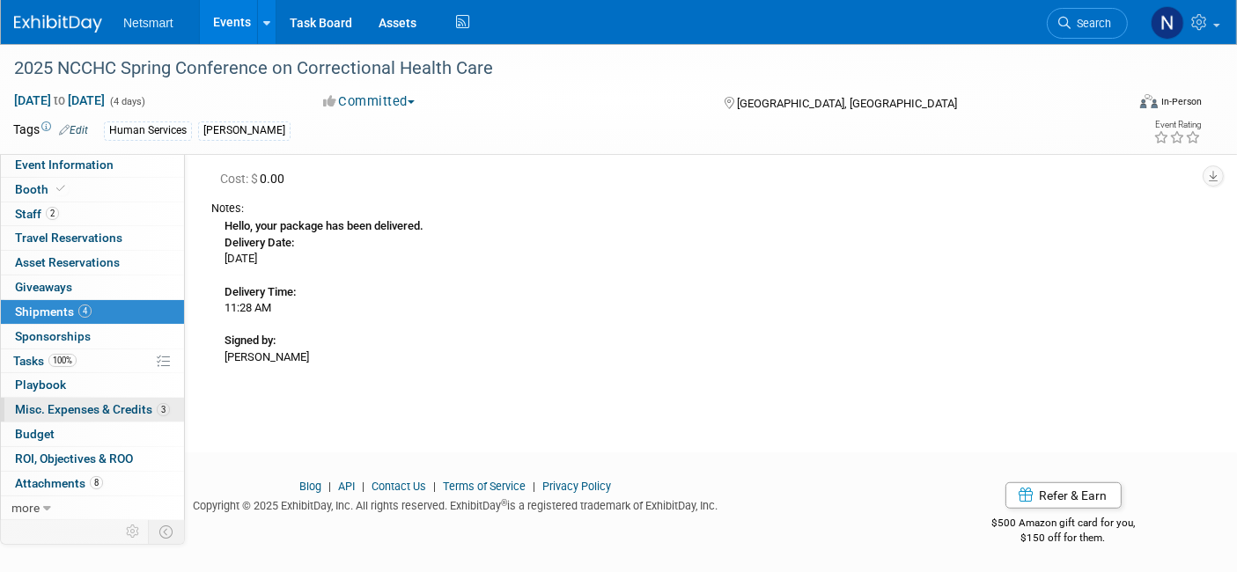
click at [115, 411] on span "Misc. Expenses & Credits 3" at bounding box center [92, 409] width 155 height 14
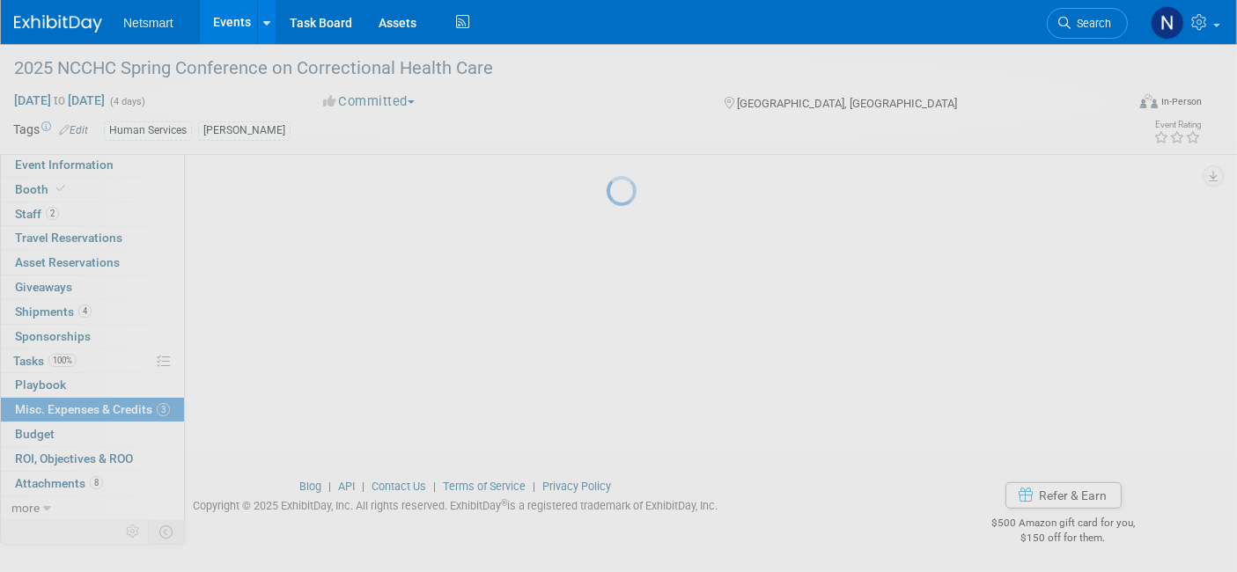
scroll to position [0, 0]
